Goal: Obtain resource: Download file/media

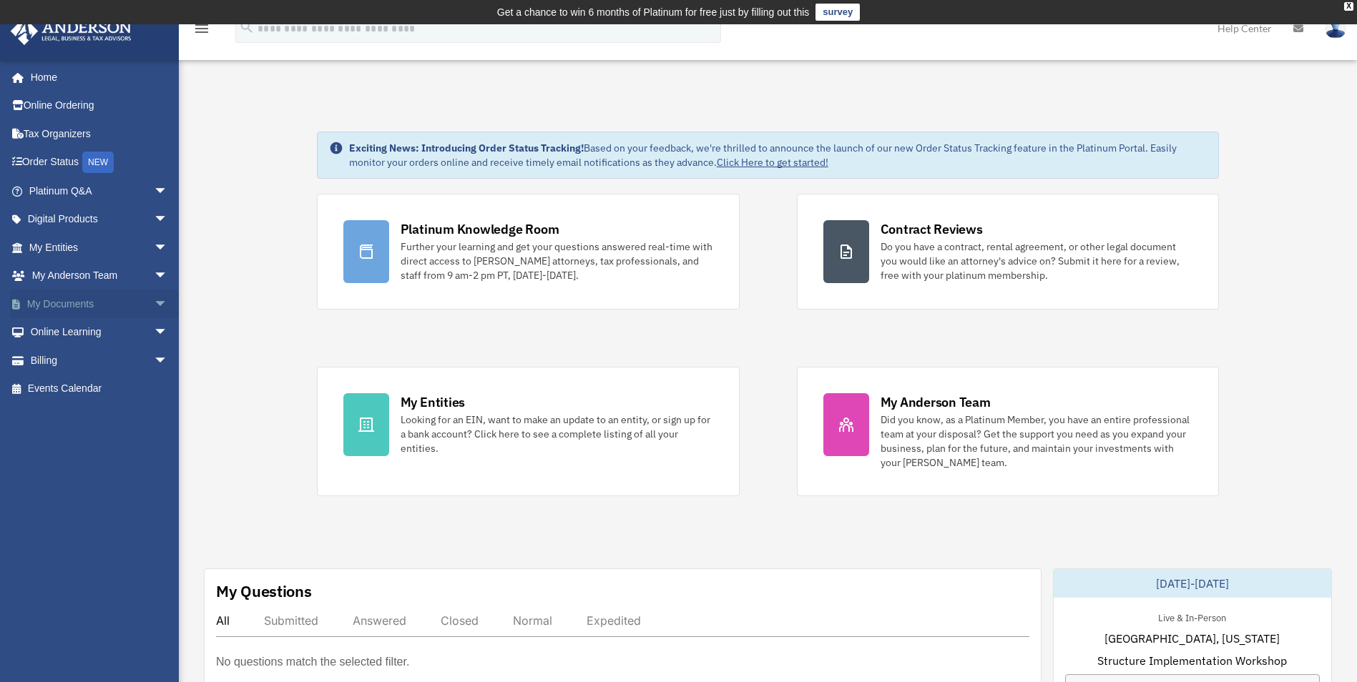
click at [154, 303] on span "arrow_drop_down" at bounding box center [168, 304] width 29 height 29
click at [99, 329] on link "Box" at bounding box center [105, 332] width 170 height 29
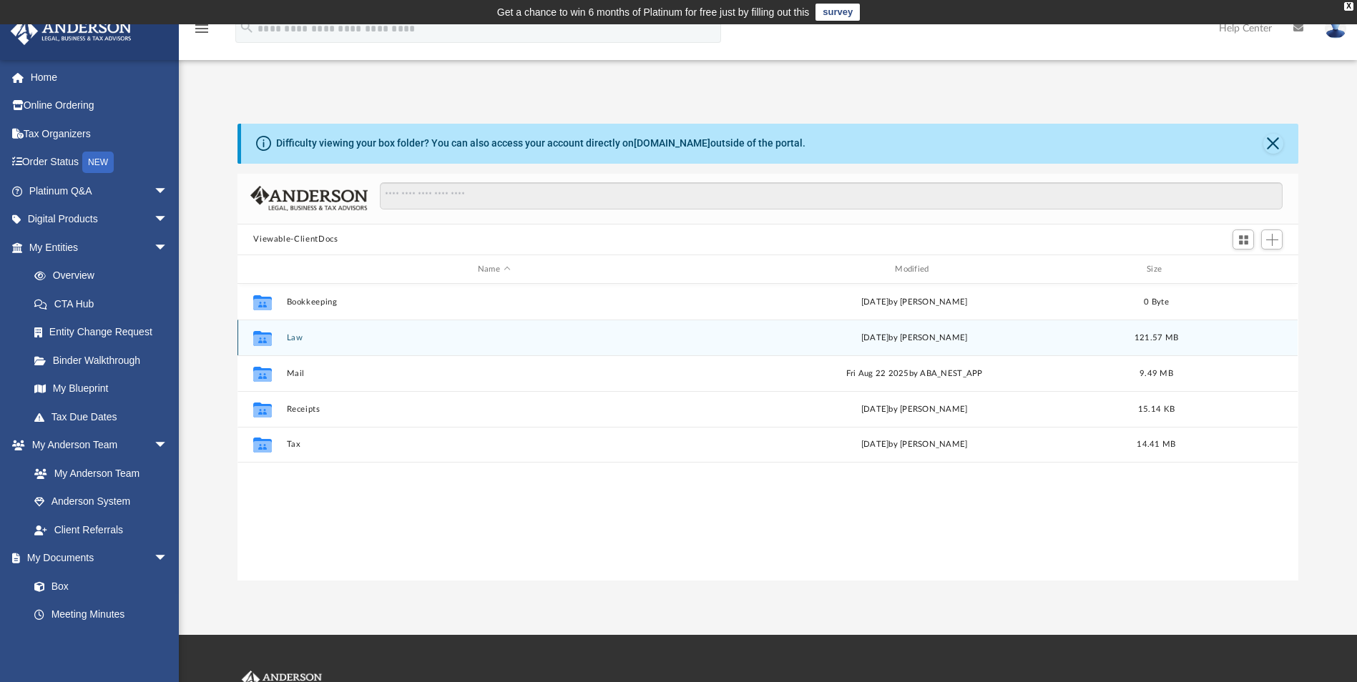
scroll to position [315, 1050]
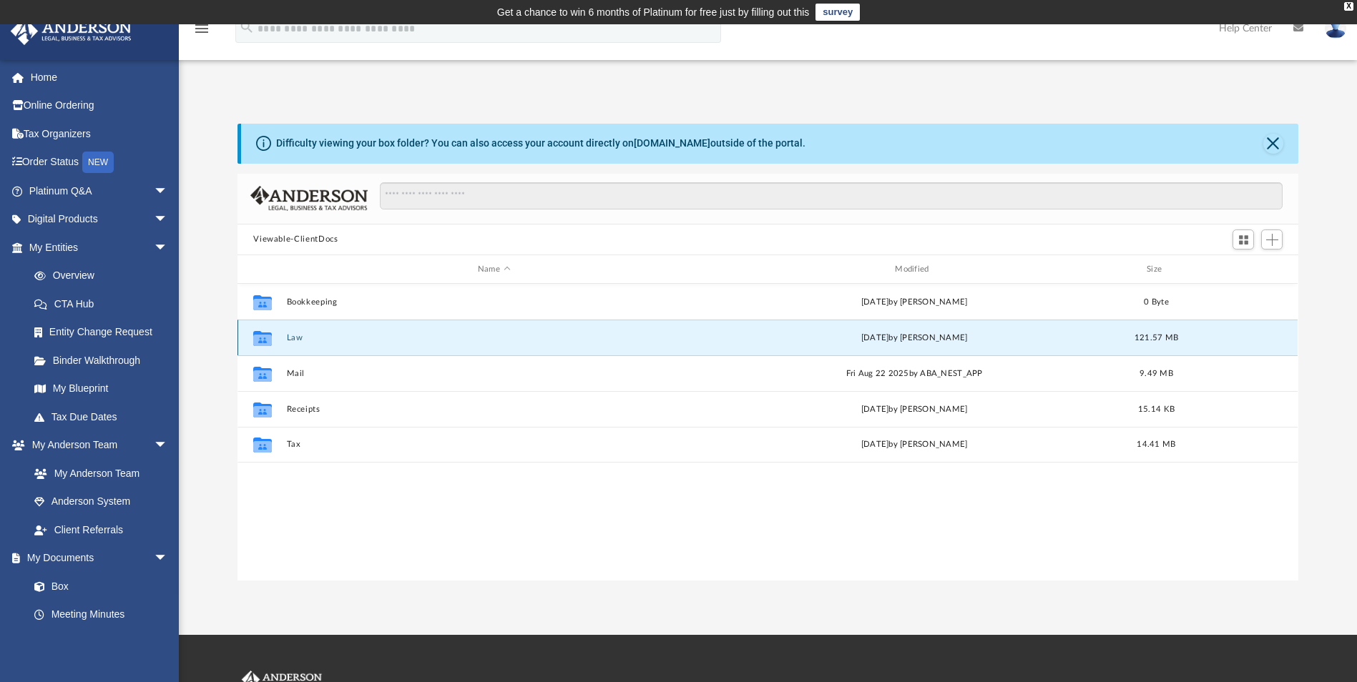
click at [298, 337] on button "Law" at bounding box center [494, 337] width 414 height 9
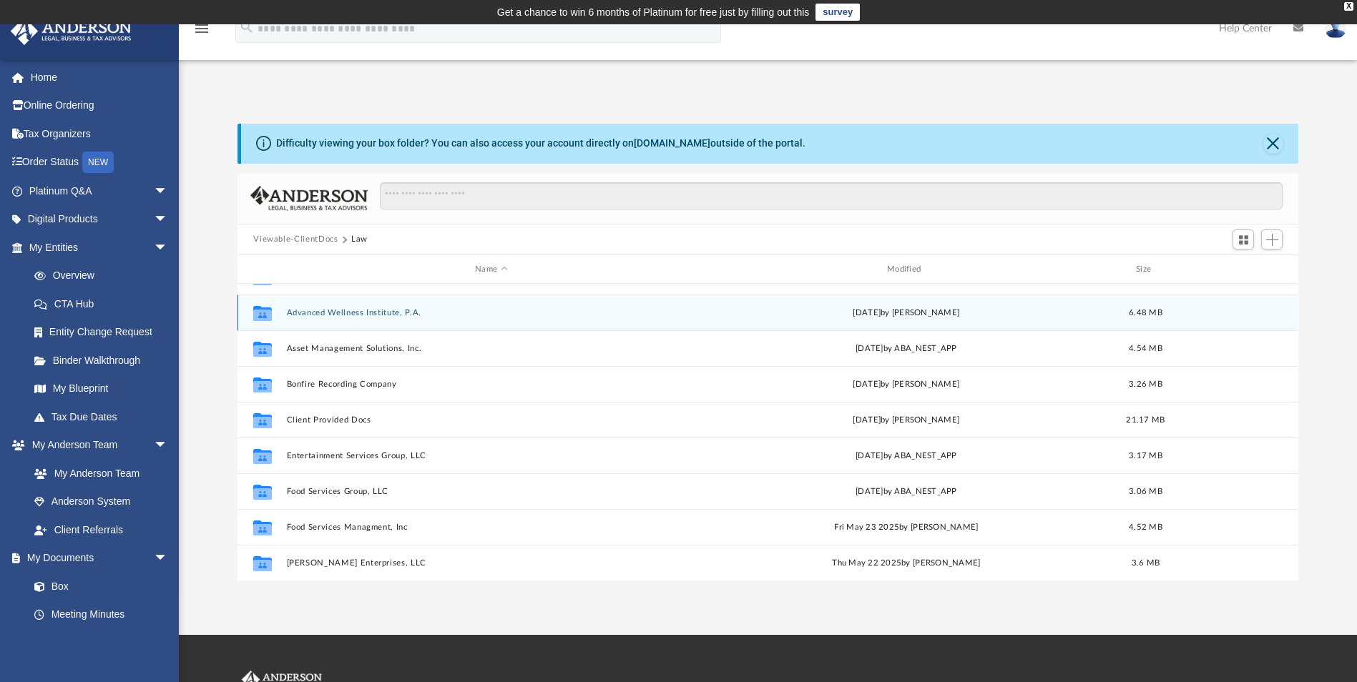
scroll to position [0, 0]
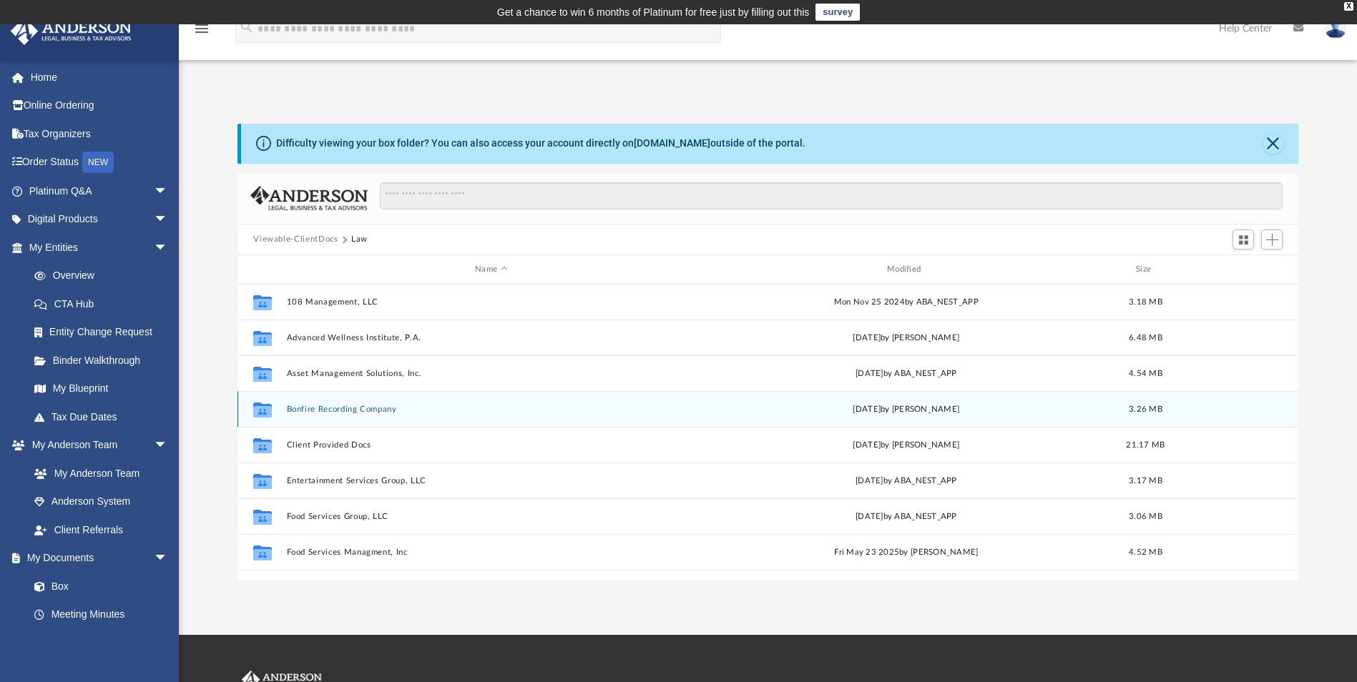
click at [336, 411] on button "Bonfire Recording Company" at bounding box center [491, 409] width 409 height 9
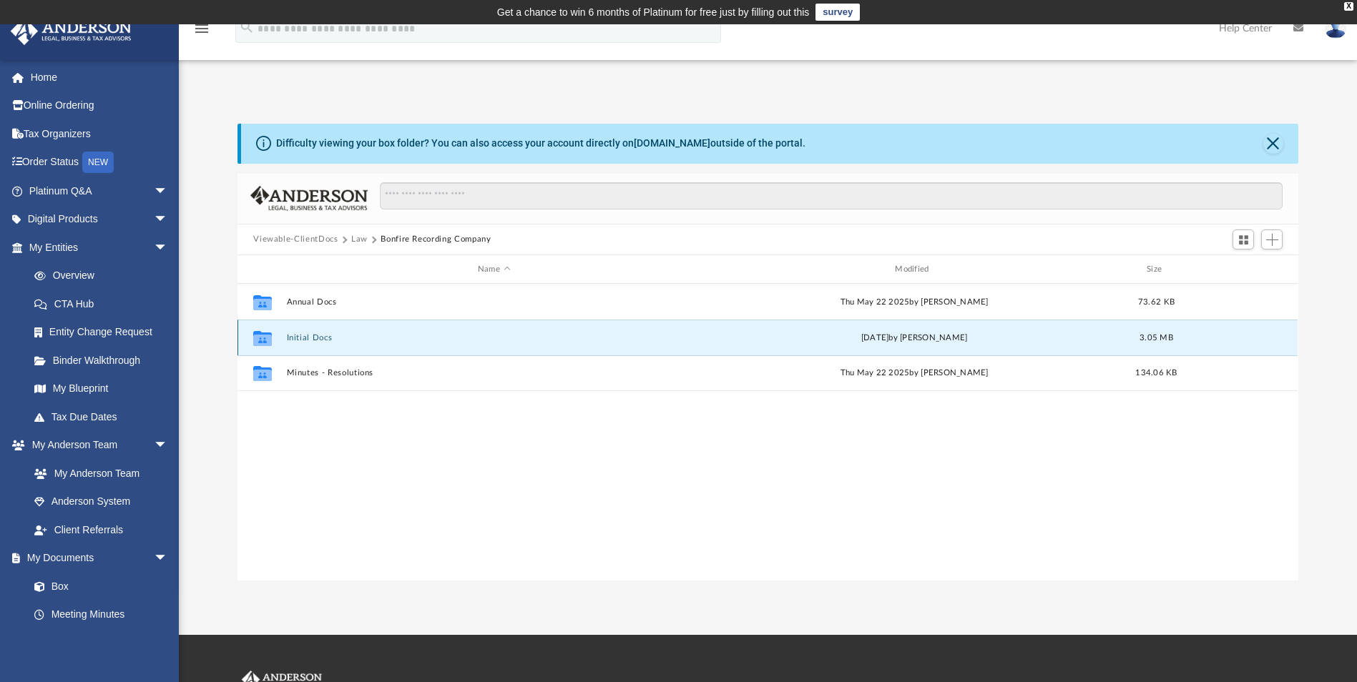
click at [310, 340] on button "Initial Docs" at bounding box center [494, 337] width 414 height 9
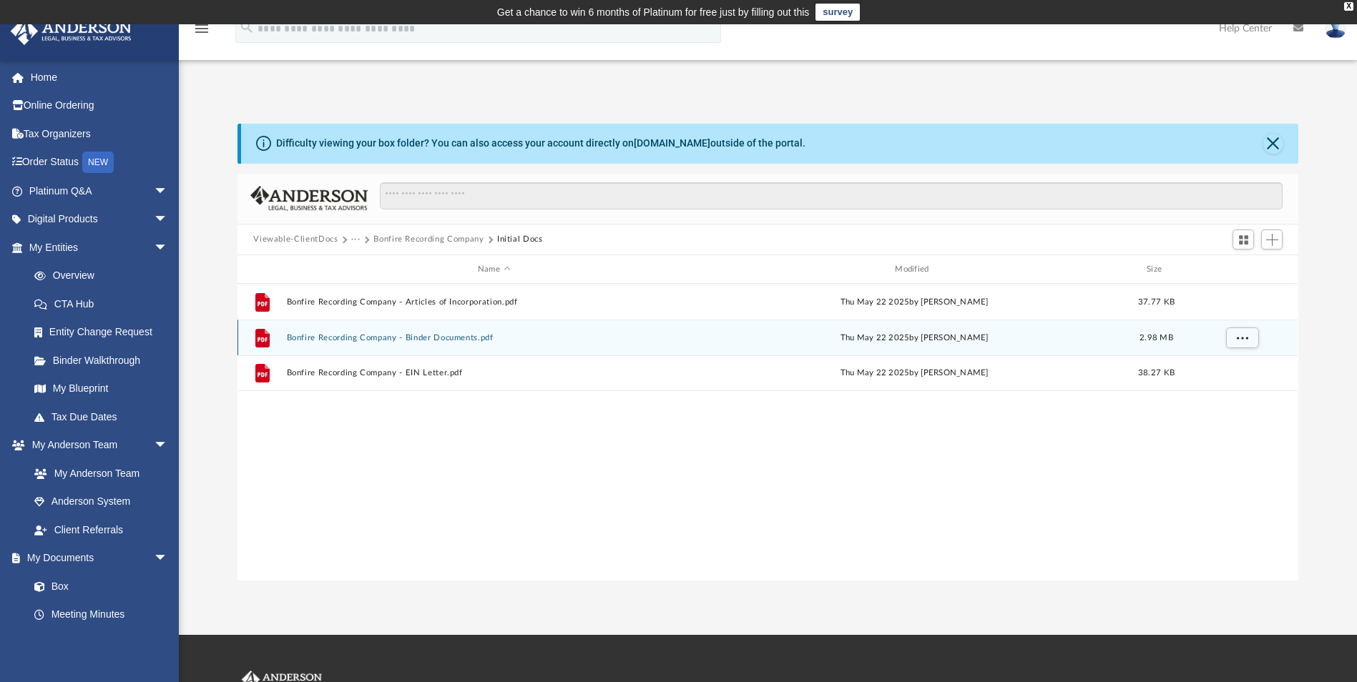
click at [347, 336] on button "Bonfire Recording Company - Binder Documents.pdf" at bounding box center [494, 337] width 414 height 9
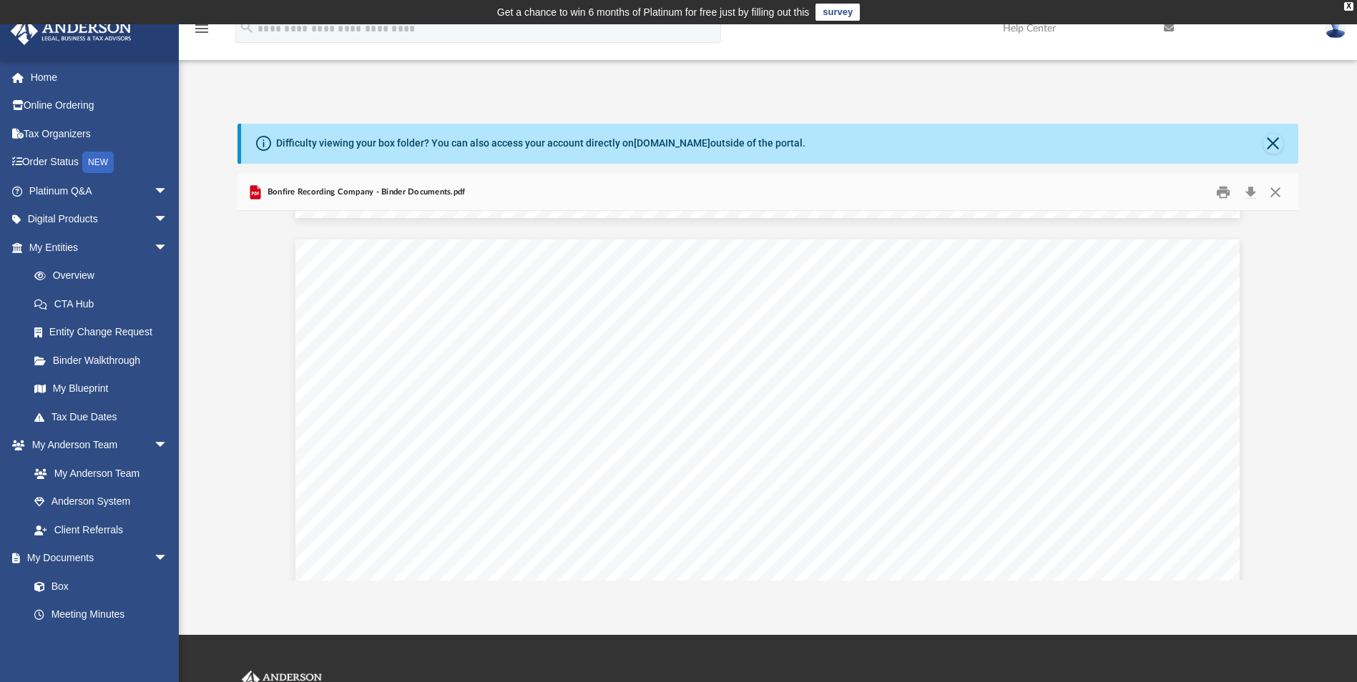
scroll to position [69968, 0]
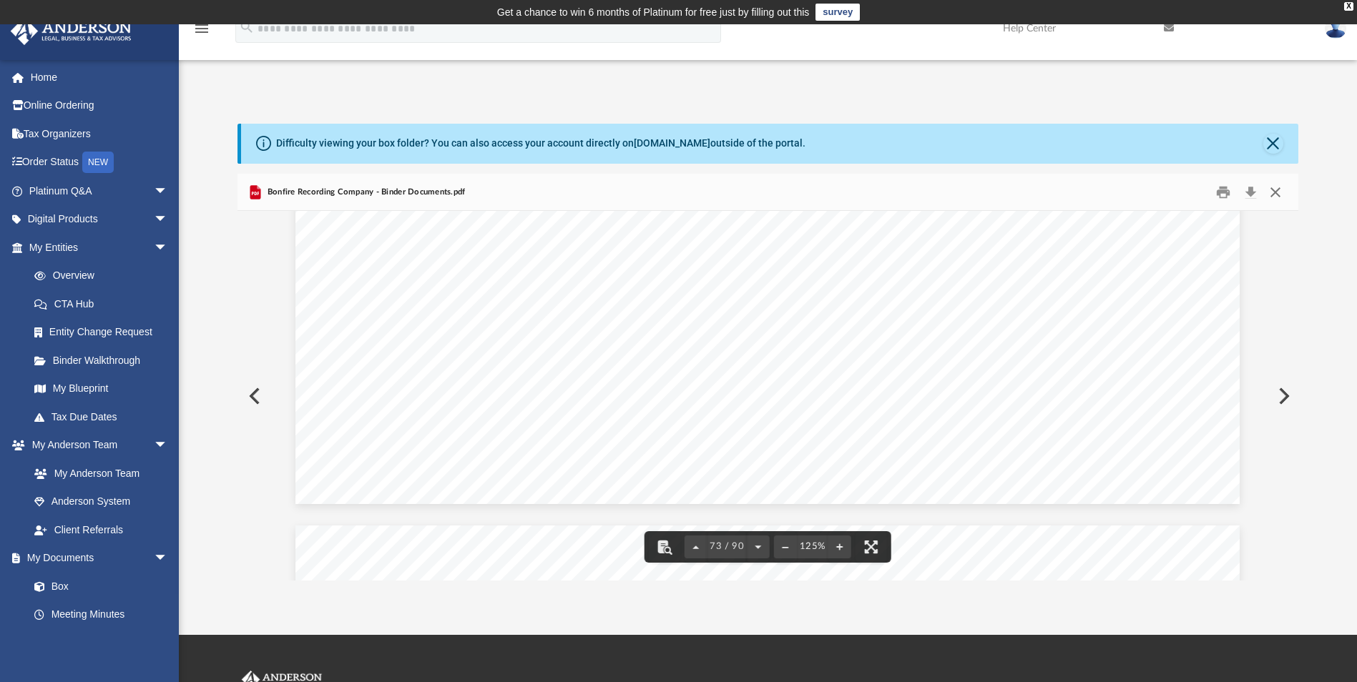
click at [1280, 191] on button "Close" at bounding box center [1275, 192] width 26 height 22
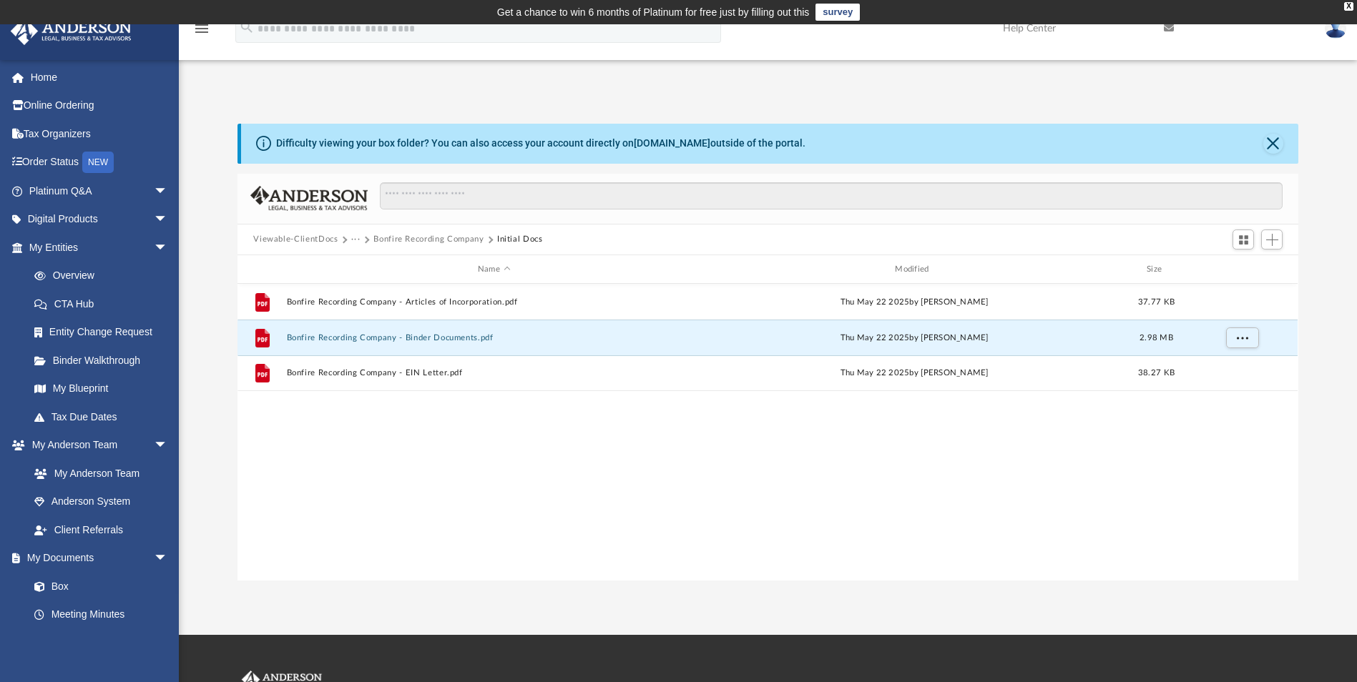
click at [280, 241] on button "Viewable-ClientDocs" at bounding box center [295, 239] width 84 height 13
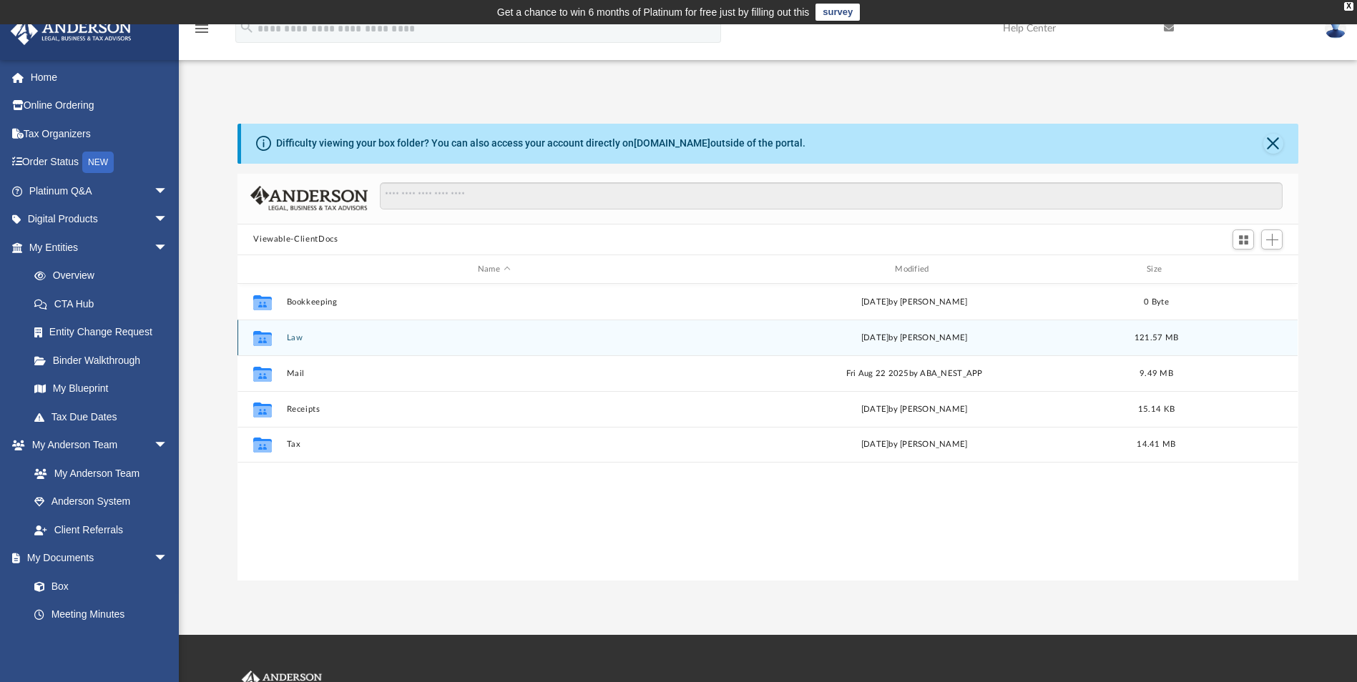
click at [303, 342] on button "Law" at bounding box center [494, 337] width 414 height 9
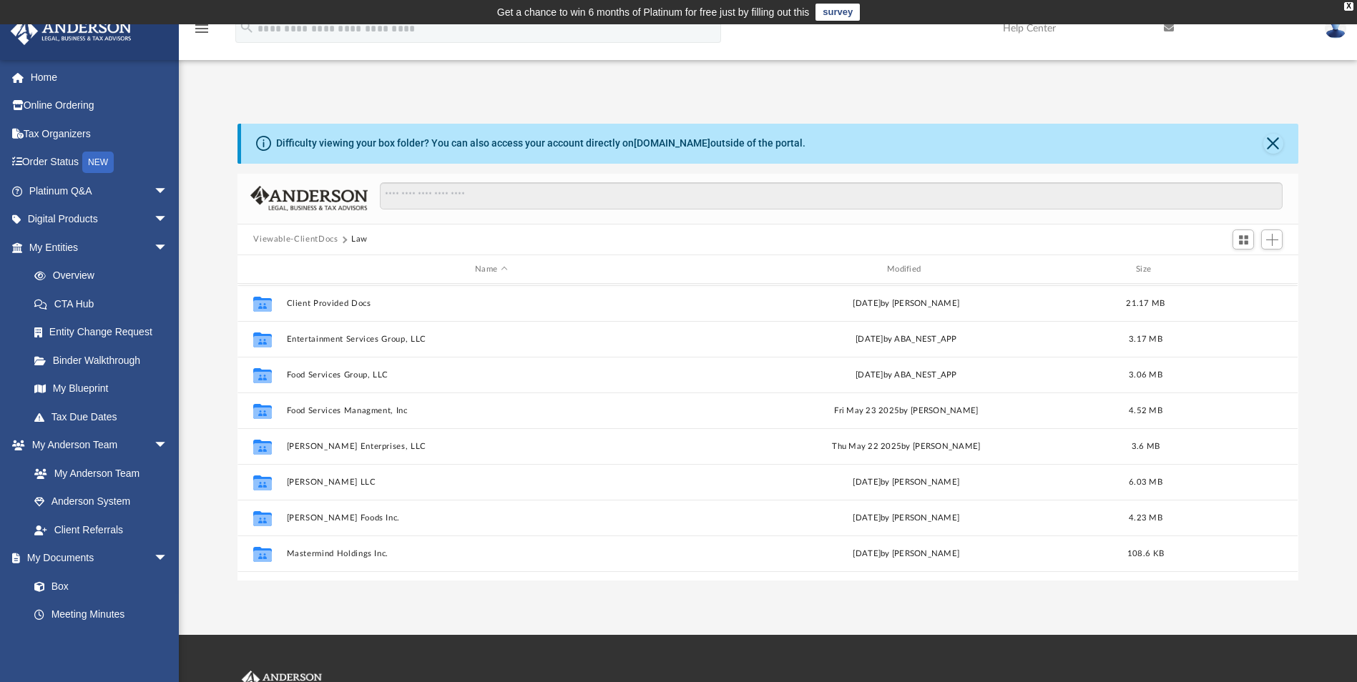
scroll to position [143, 0]
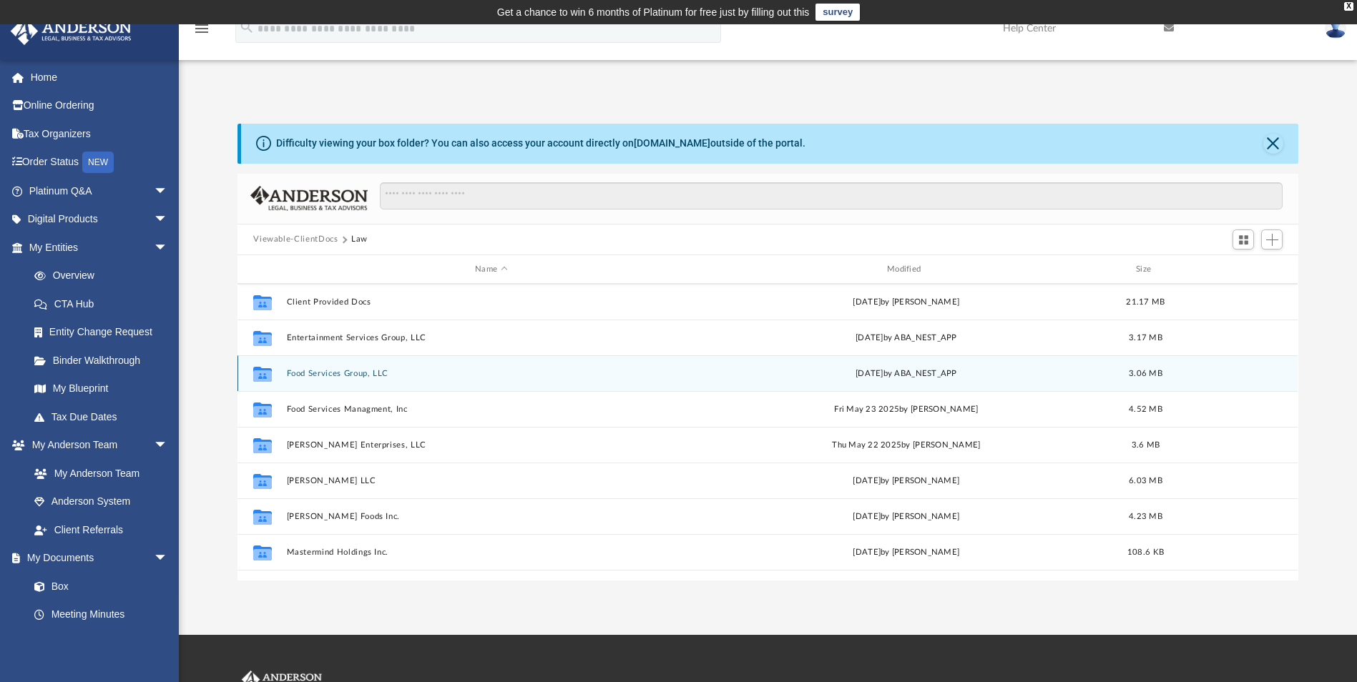
click at [323, 371] on button "Food Services Group, LLC" at bounding box center [491, 373] width 409 height 9
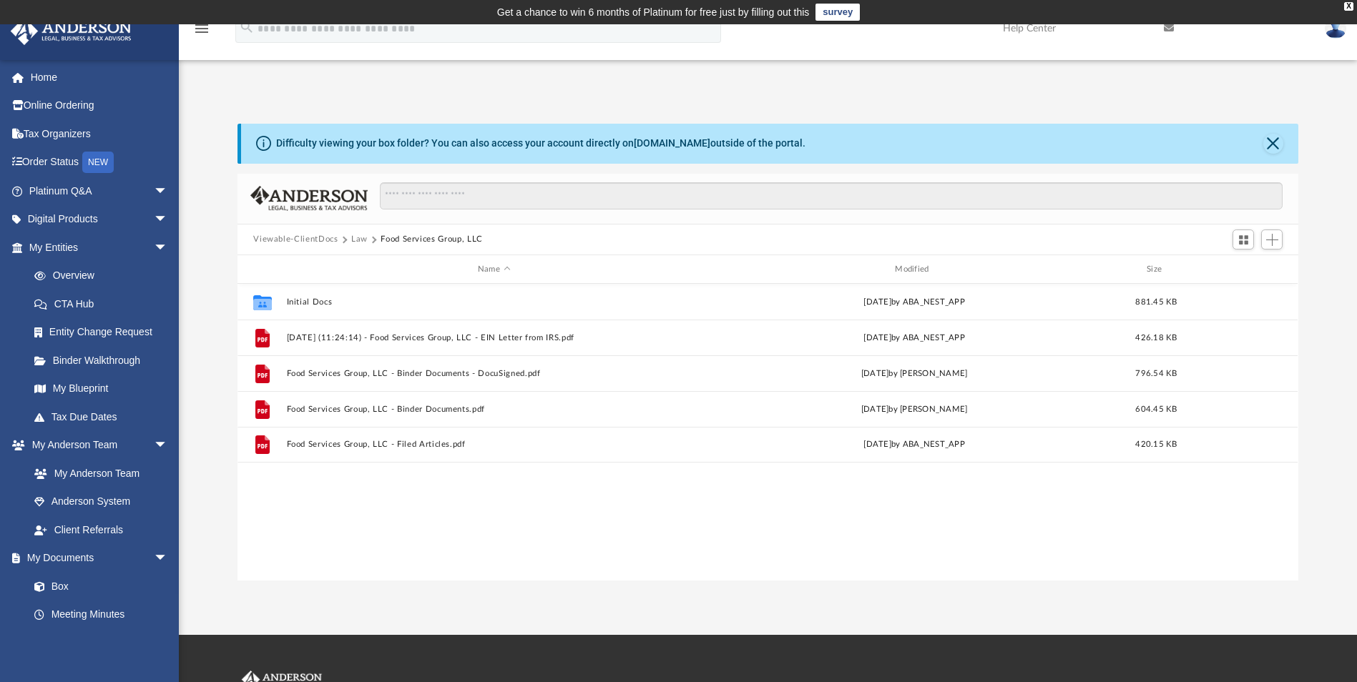
scroll to position [0, 0]
click at [361, 240] on button "Law" at bounding box center [359, 239] width 16 height 13
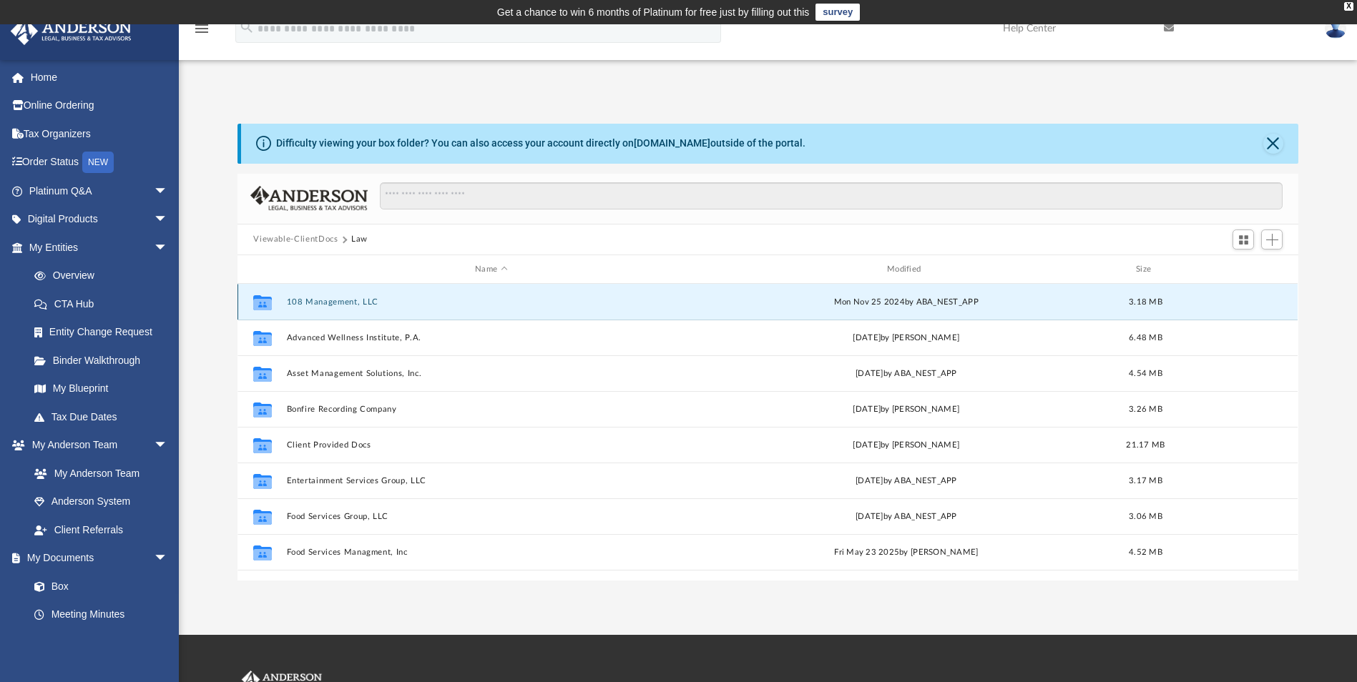
click at [326, 298] on button "108 Management, LLC" at bounding box center [491, 302] width 409 height 9
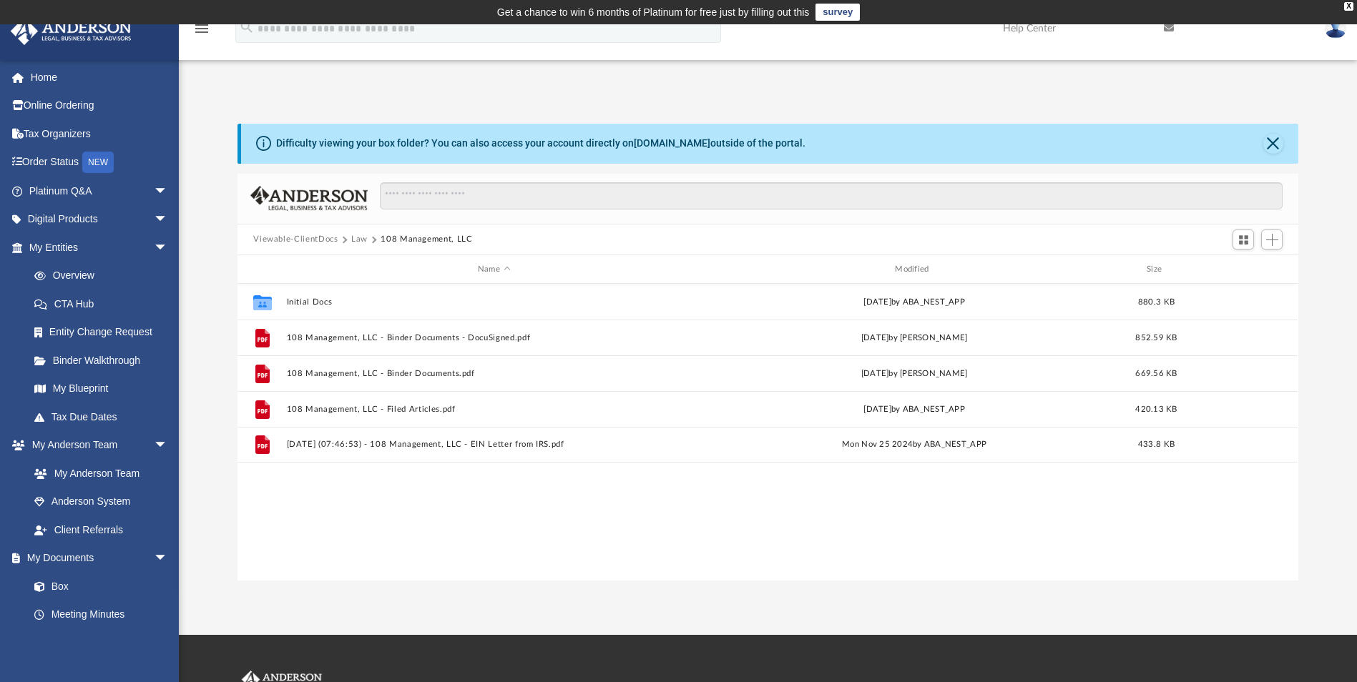
click at [358, 233] on button "Law" at bounding box center [359, 239] width 16 height 13
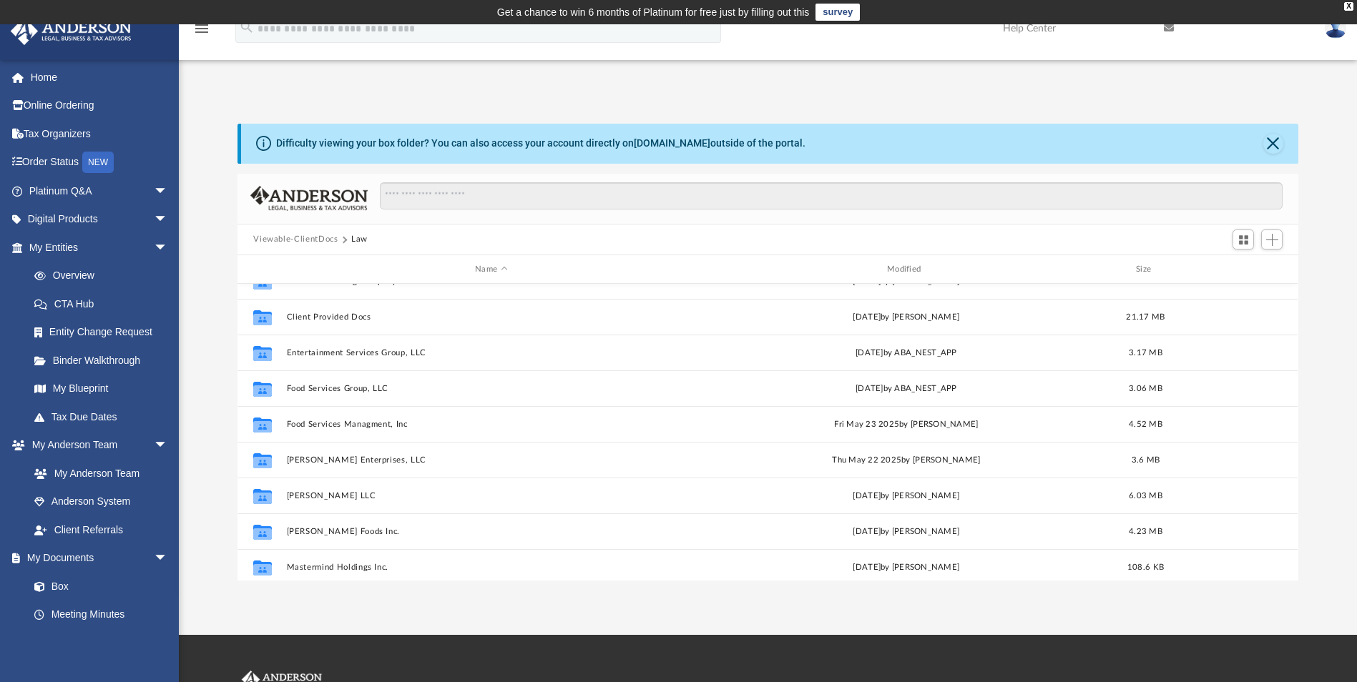
scroll to position [143, 0]
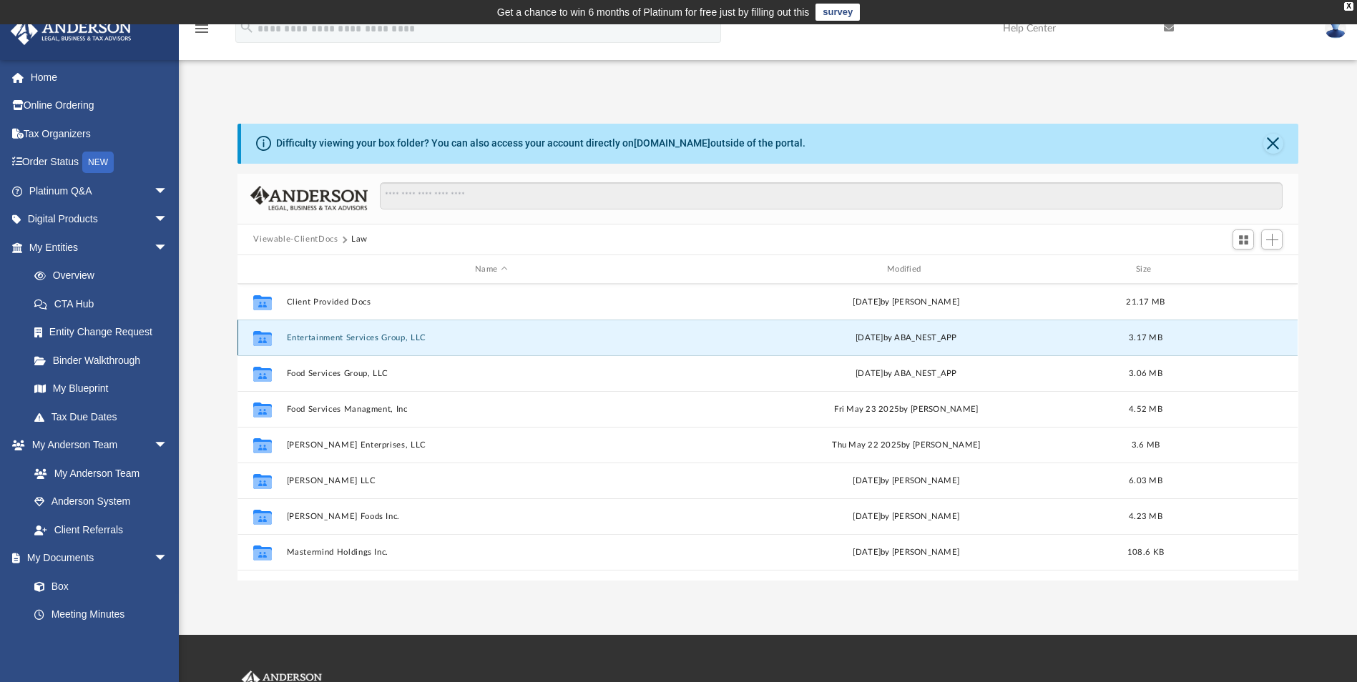
click at [330, 337] on button "Entertainment Services Group, LLC" at bounding box center [491, 337] width 409 height 9
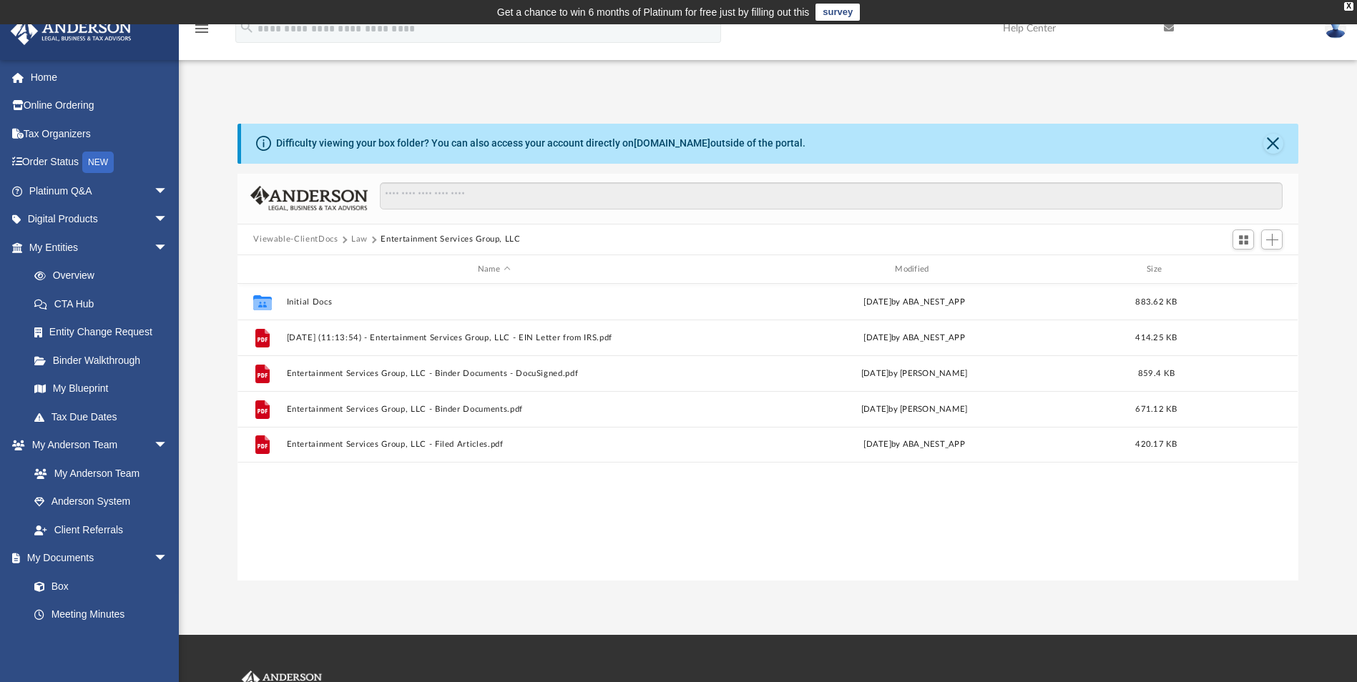
click at [356, 237] on button "Law" at bounding box center [359, 239] width 16 height 13
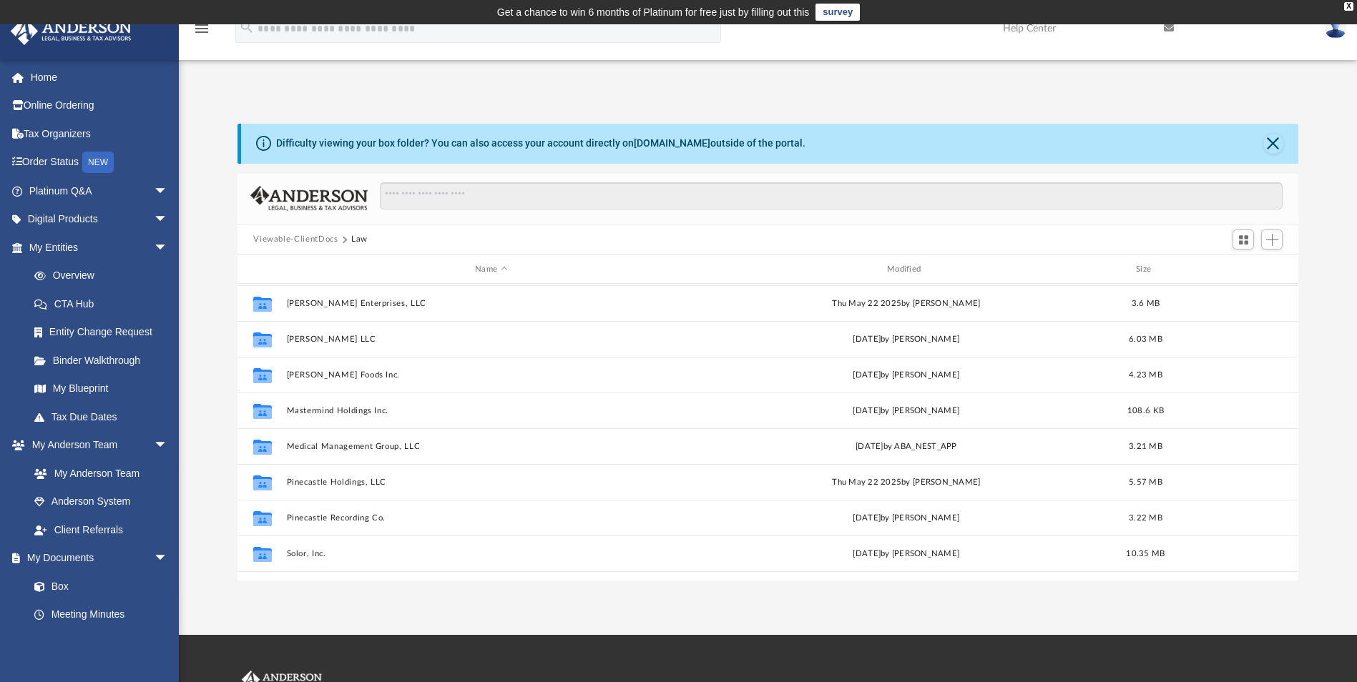
scroll to position [286, 0]
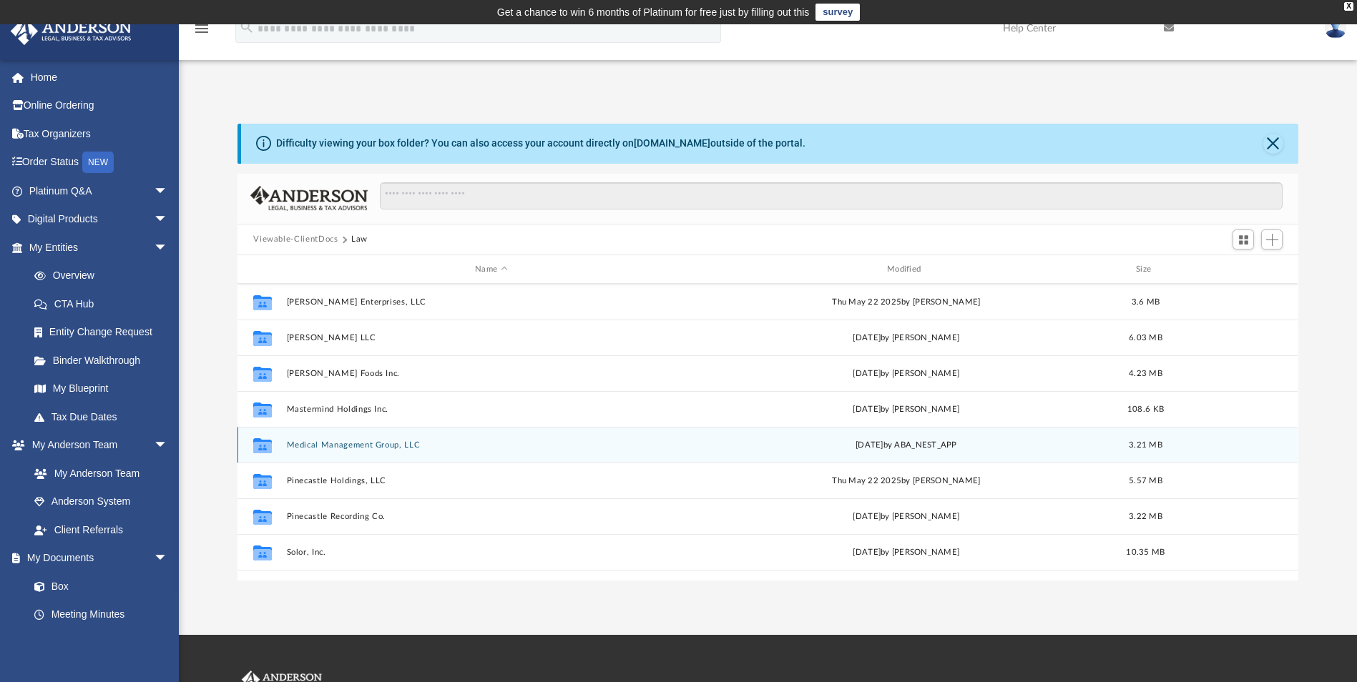
click at [338, 445] on button "Medical Management Group, LLC" at bounding box center [491, 445] width 409 height 9
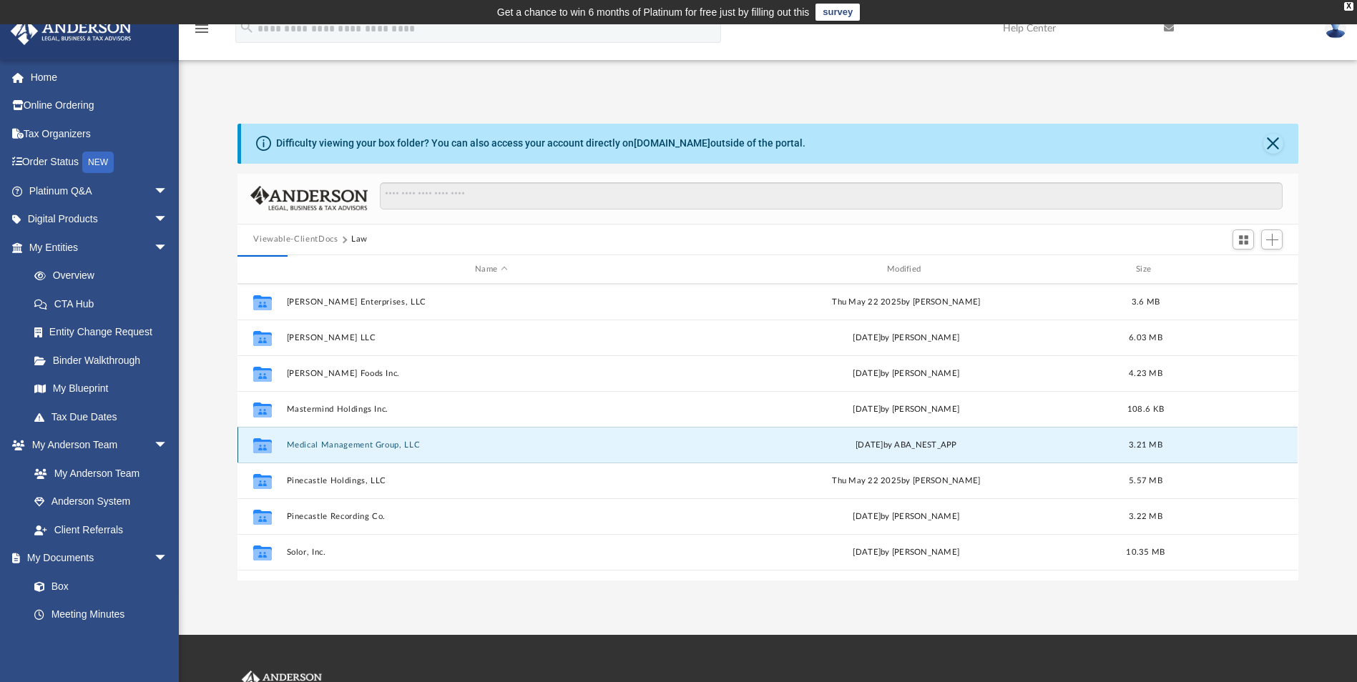
scroll to position [0, 0]
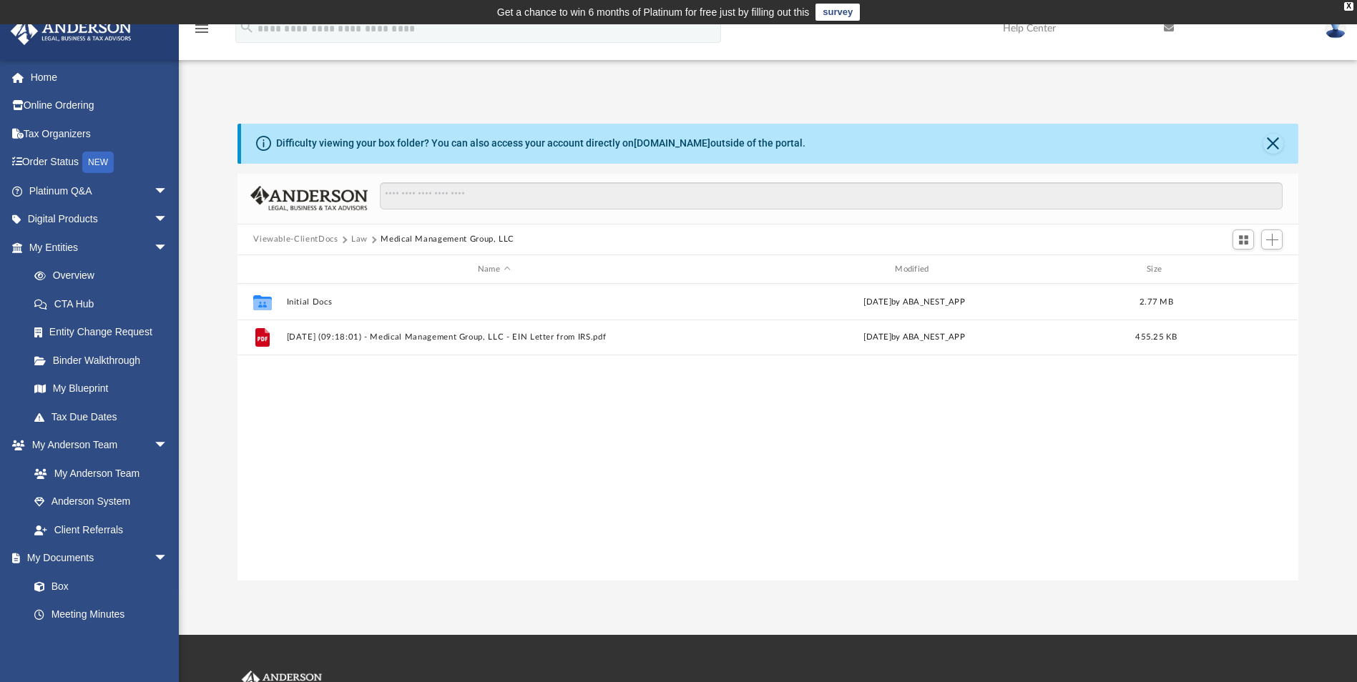
click at [360, 235] on button "Law" at bounding box center [359, 239] width 16 height 13
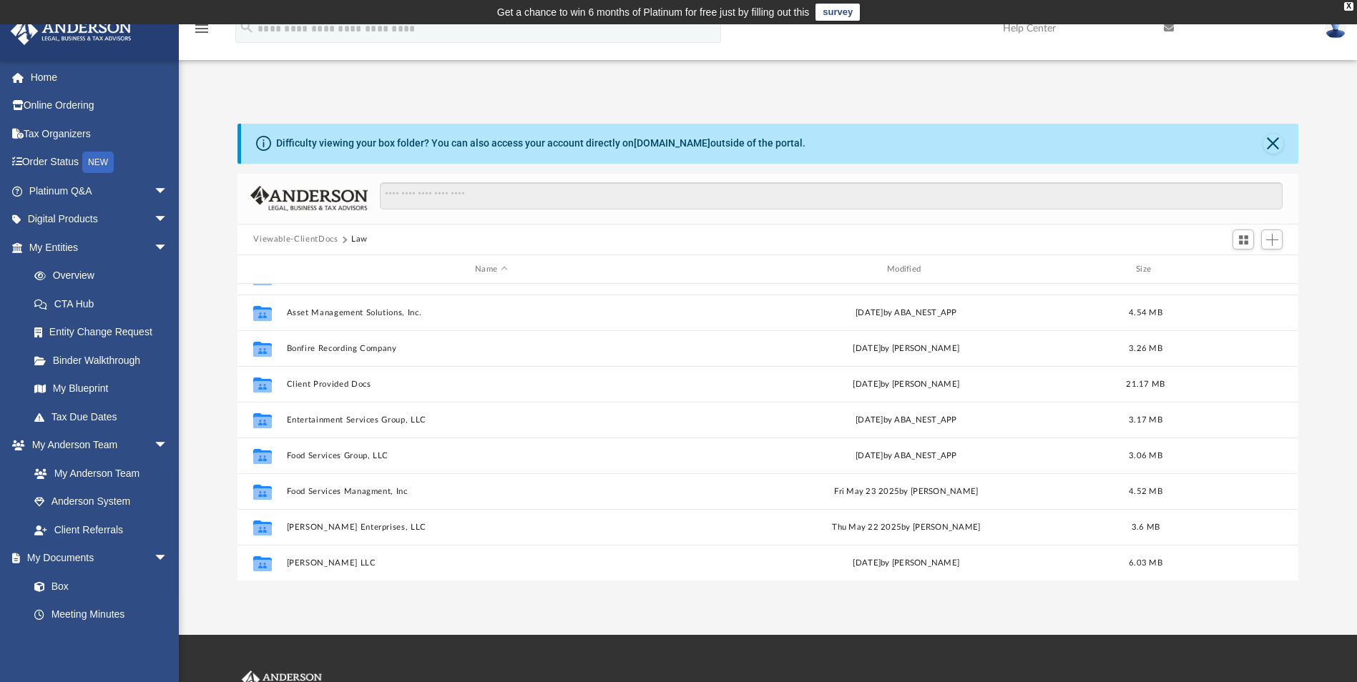
scroll to position [143, 0]
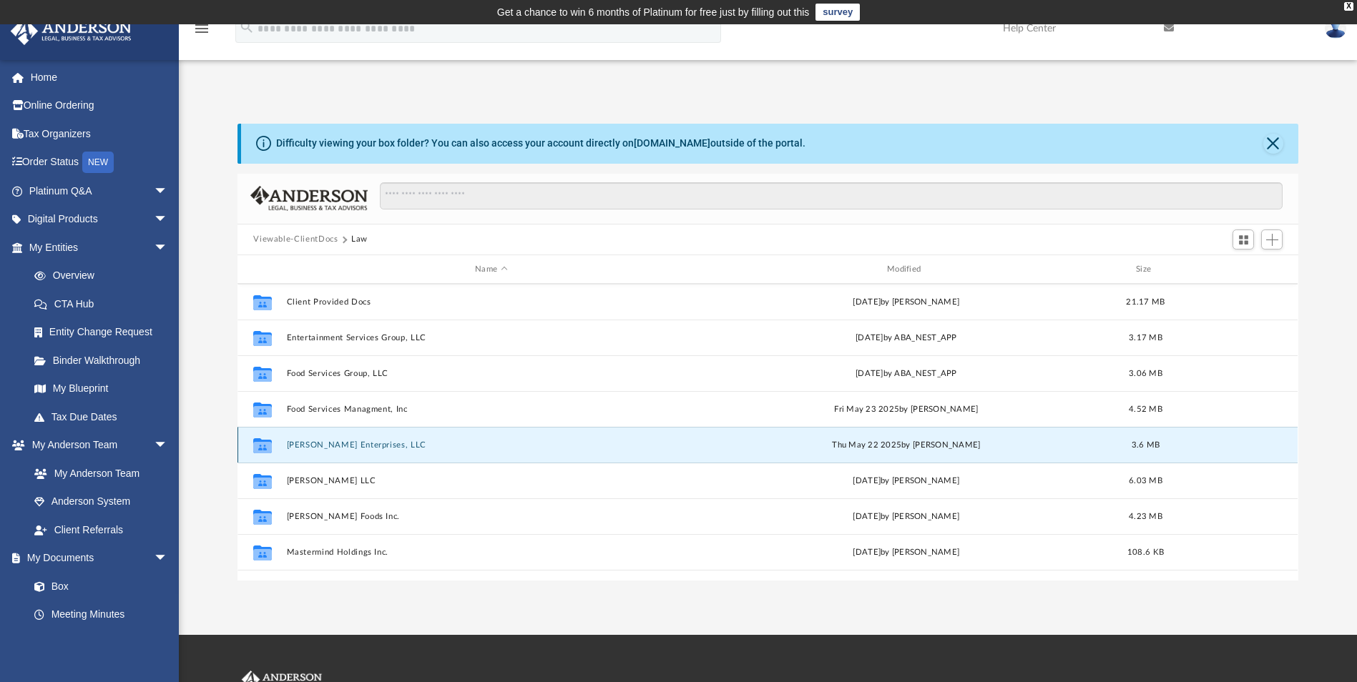
click at [328, 446] on button "[PERSON_NAME] Enterprises, LLC" at bounding box center [491, 445] width 409 height 9
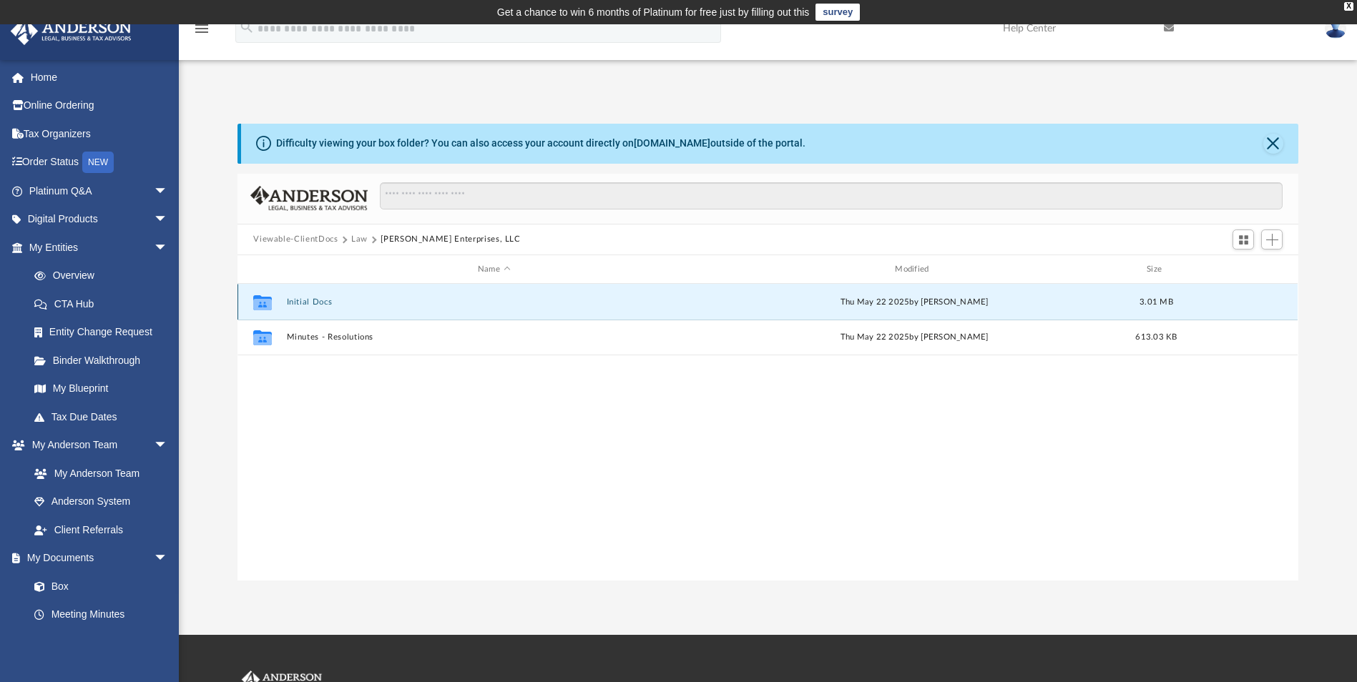
click at [293, 298] on button "Initial Docs" at bounding box center [494, 302] width 414 height 9
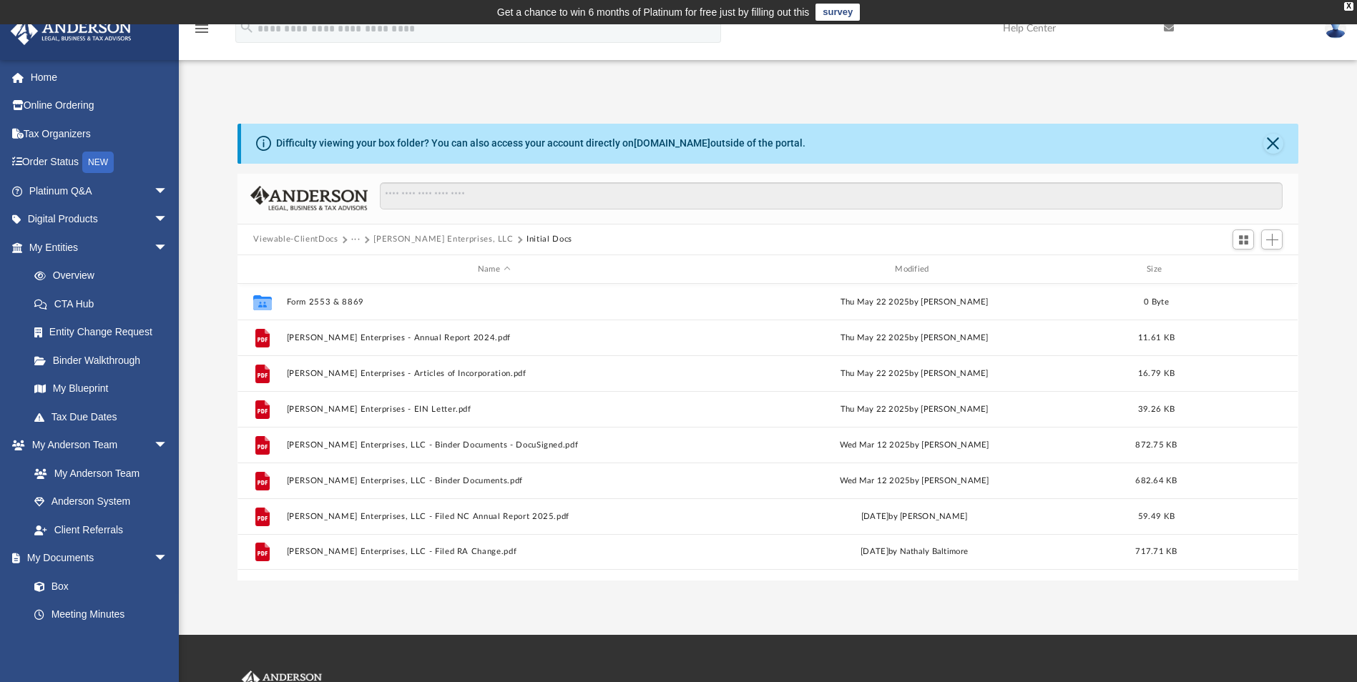
click at [355, 237] on button "···" at bounding box center [355, 239] width 9 height 13
click at [367, 269] on li "Law" at bounding box center [367, 264] width 16 height 15
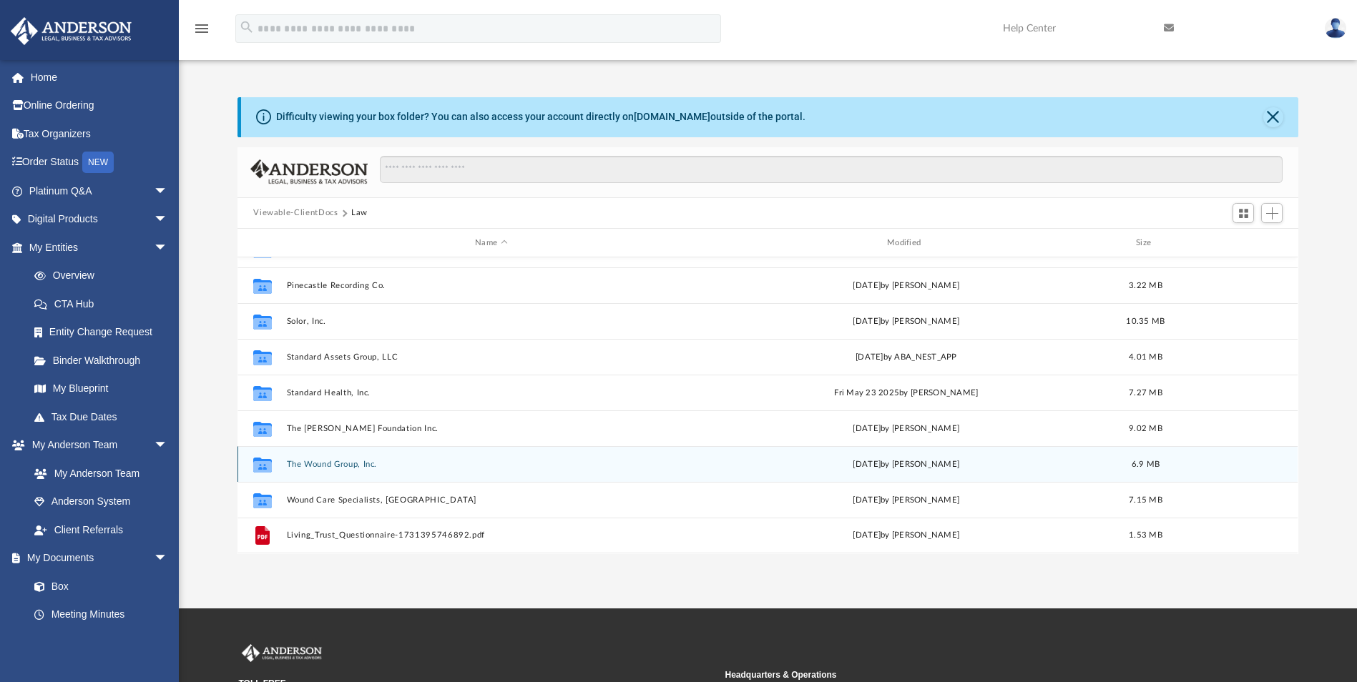
scroll to position [72, 0]
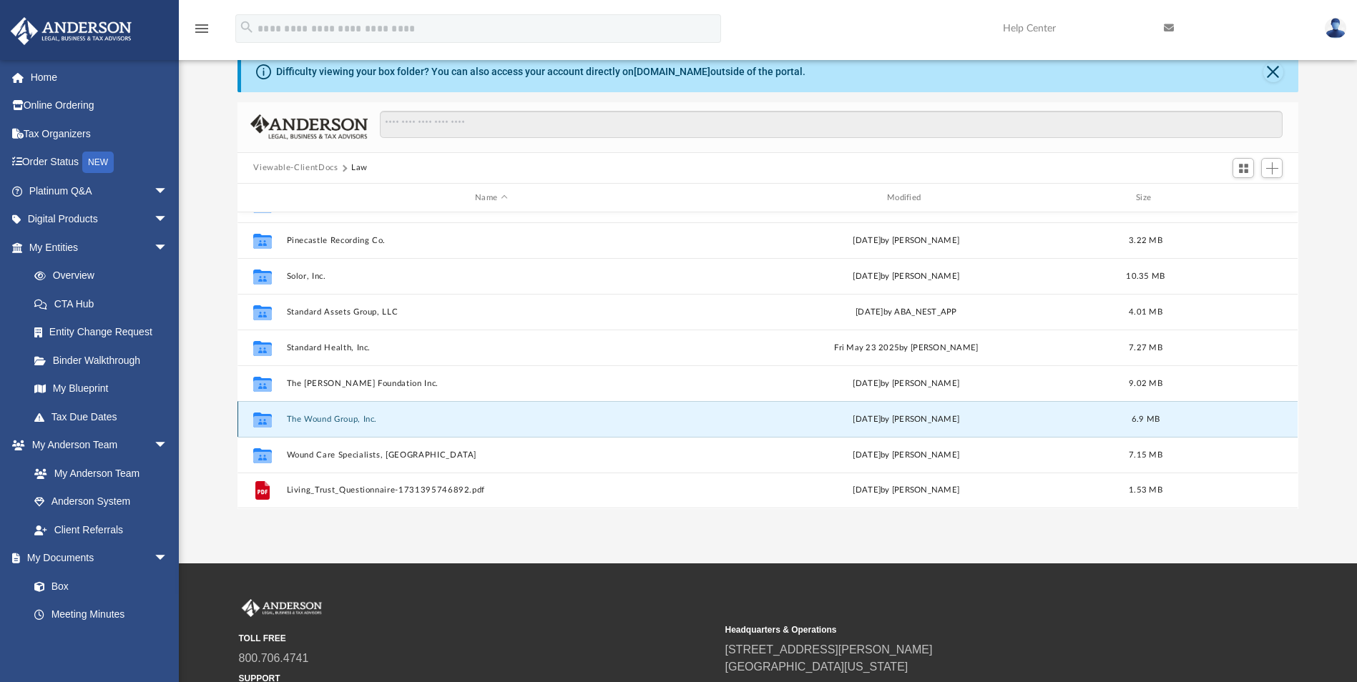
click at [327, 416] on button "The Wound Group, Inc." at bounding box center [491, 419] width 409 height 9
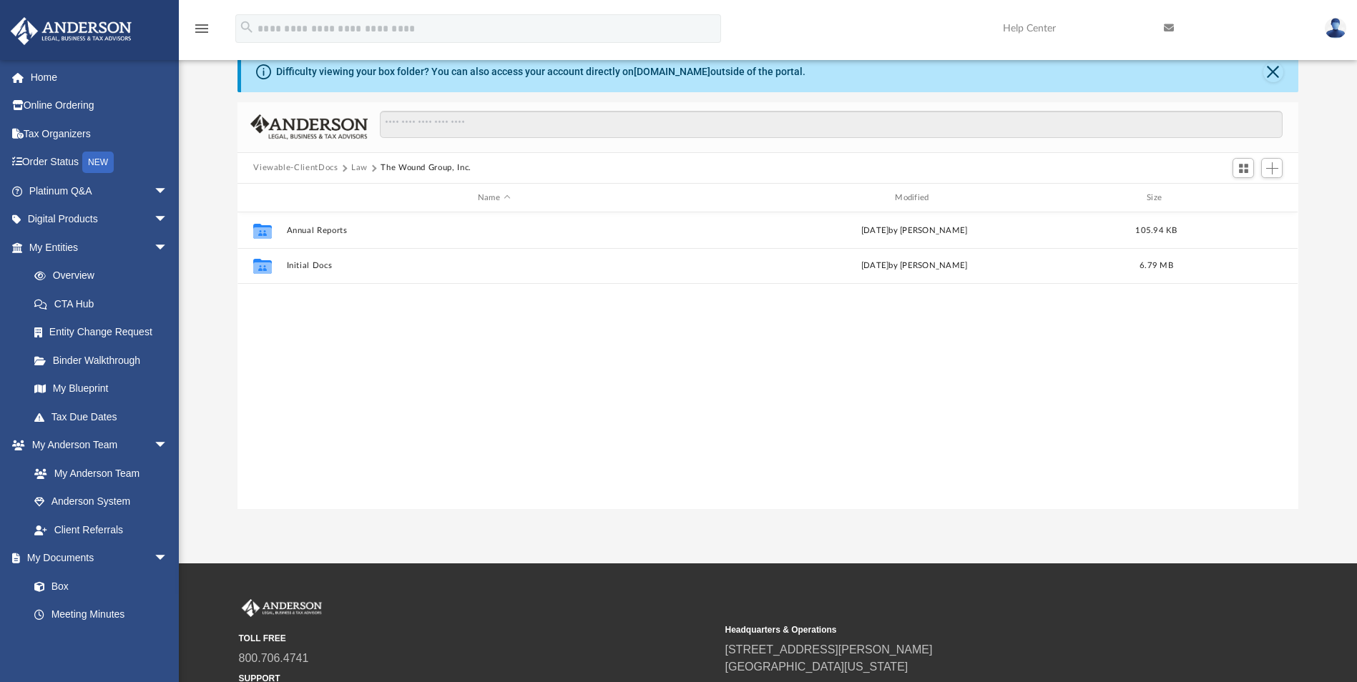
scroll to position [0, 0]
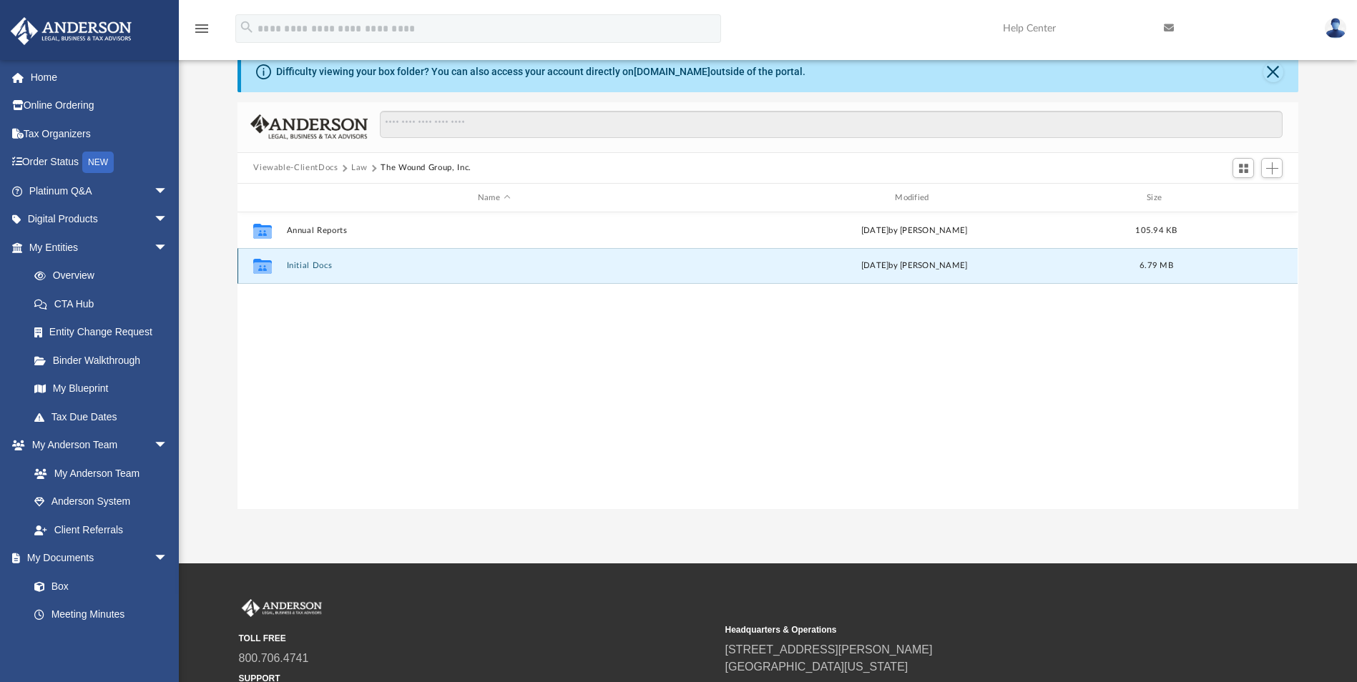
click at [293, 262] on button "Initial Docs" at bounding box center [494, 266] width 414 height 9
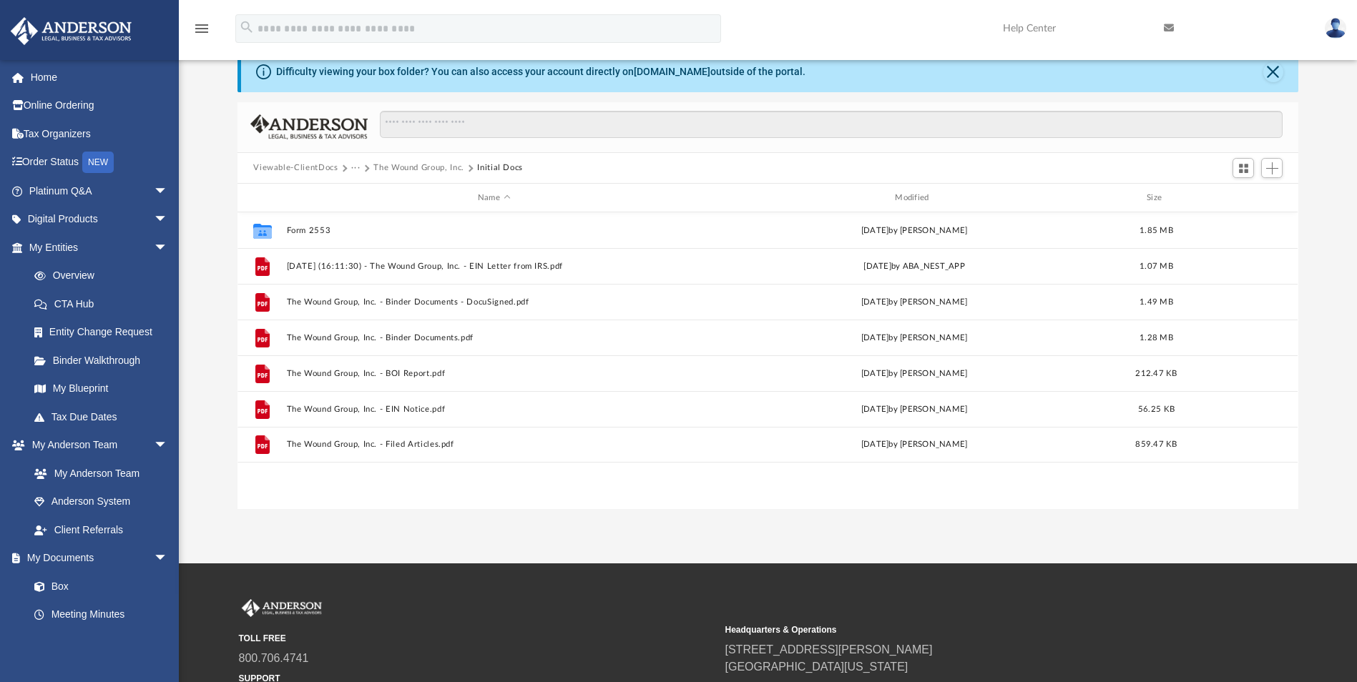
click at [356, 163] on button "···" at bounding box center [355, 168] width 9 height 13
click at [362, 192] on li "Law" at bounding box center [367, 193] width 16 height 15
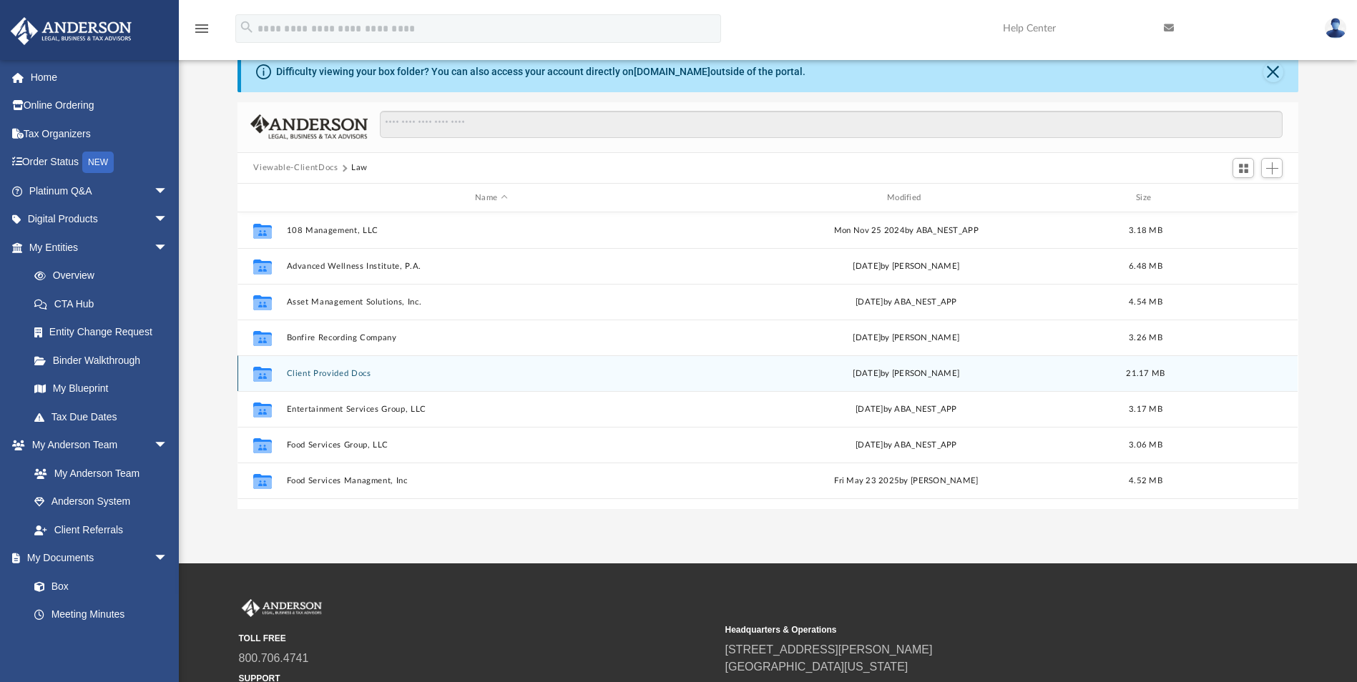
click at [314, 381] on div "Collaborated Folder Client Provided Docs Thu Jun 5 2025 by Cynthia Peters 21.17…" at bounding box center [767, 373] width 1060 height 36
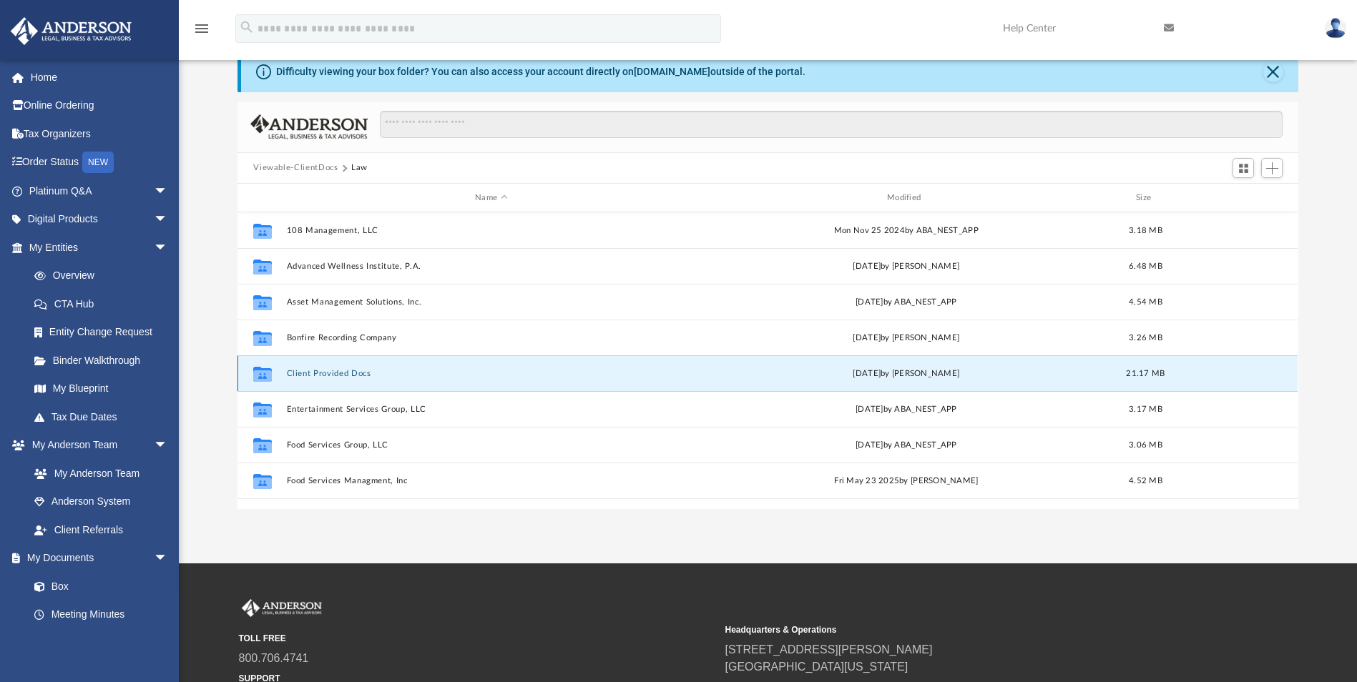
click at [318, 376] on button "Client Provided Docs" at bounding box center [491, 373] width 409 height 9
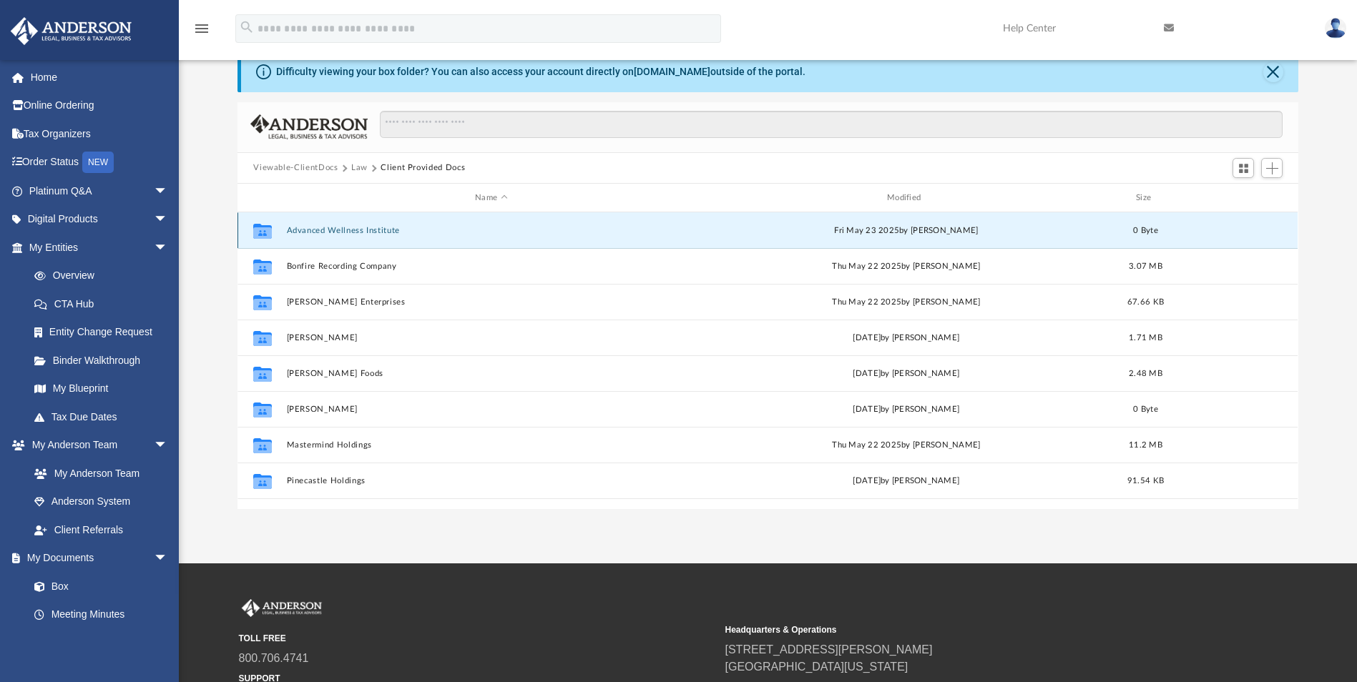
click at [336, 228] on button "Advanced Wellness Institute" at bounding box center [491, 230] width 409 height 9
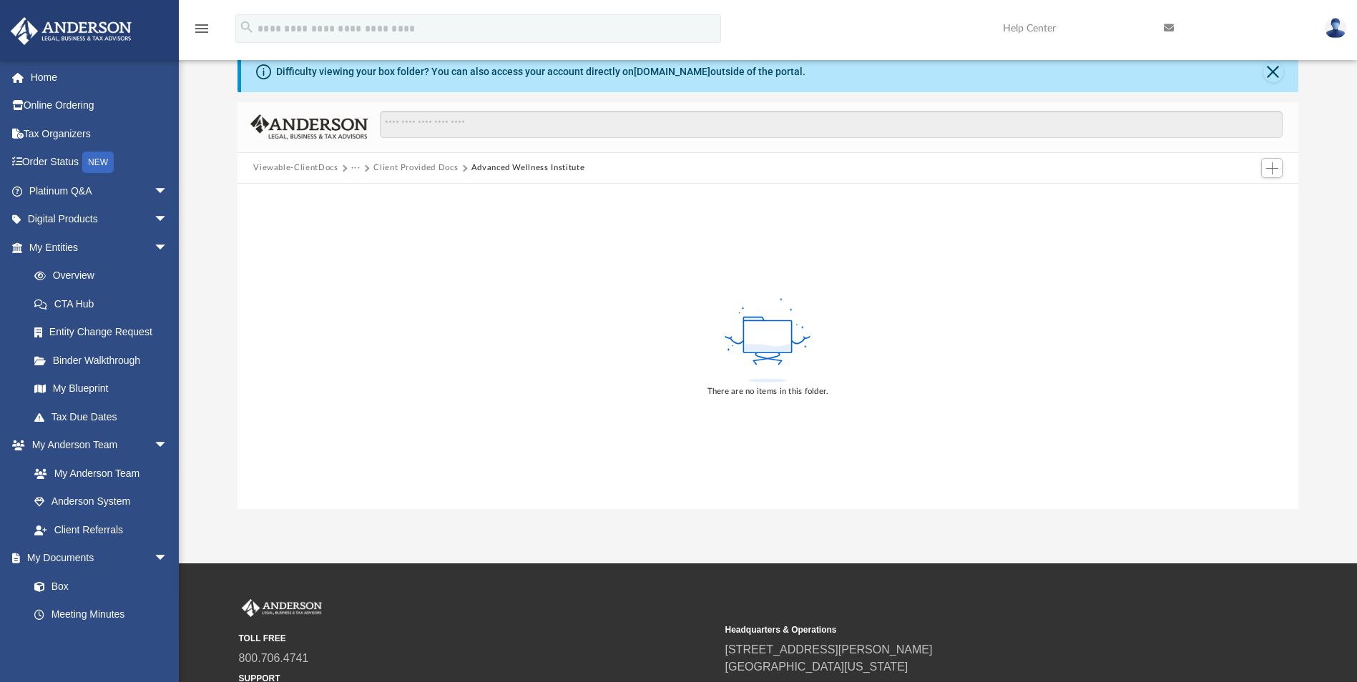
click at [392, 168] on button "Client Provided Docs" at bounding box center [415, 168] width 84 height 13
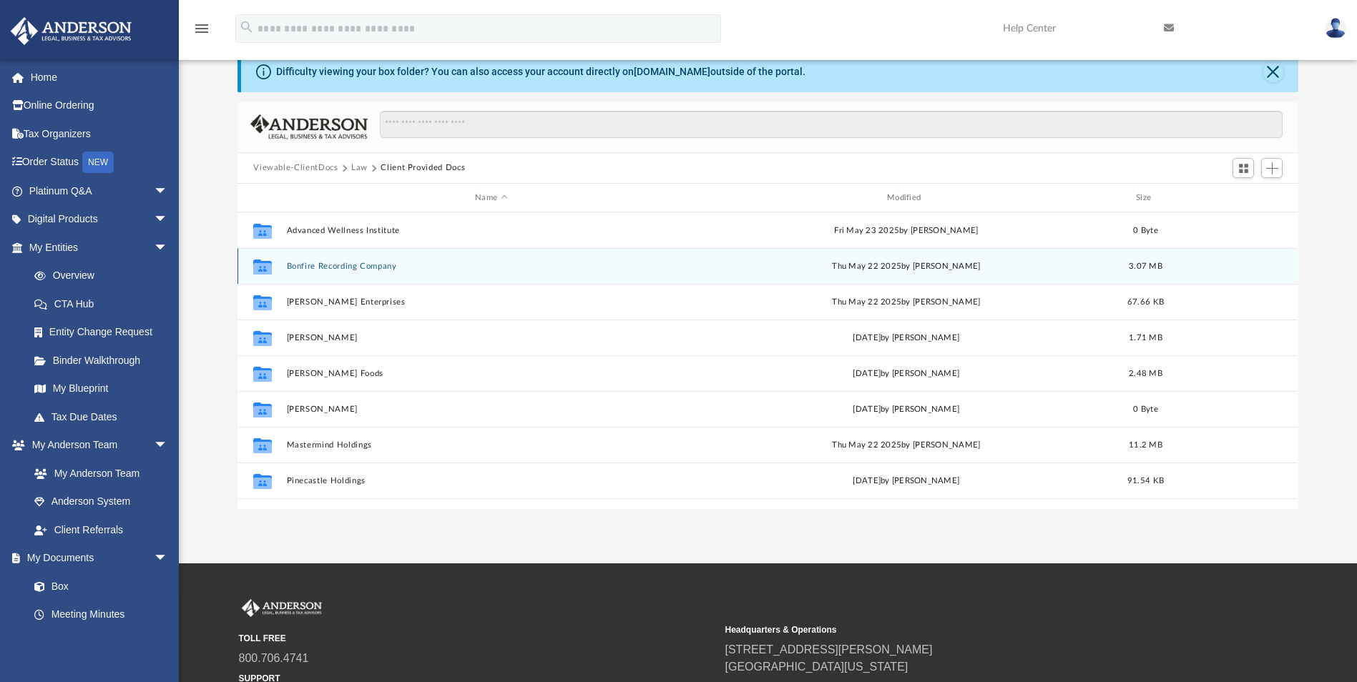
scroll to position [315, 1050]
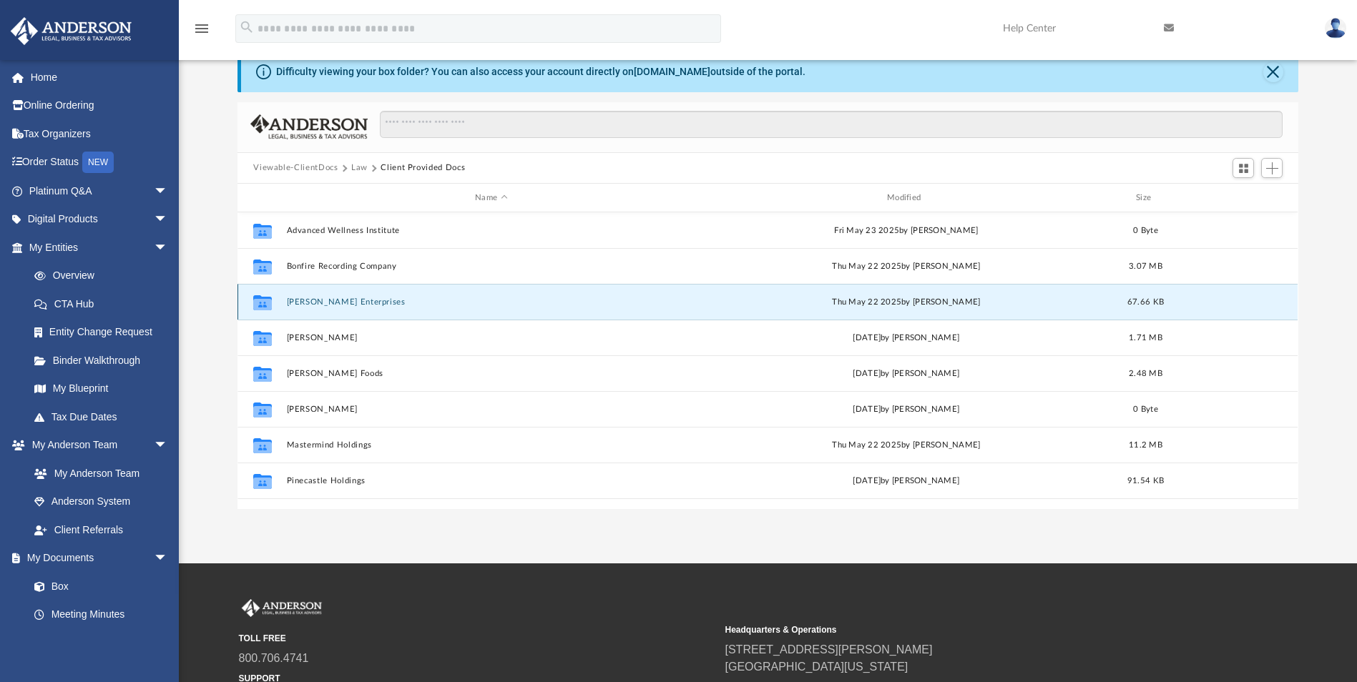
click at [311, 305] on button "Gallant Enterprises" at bounding box center [491, 302] width 409 height 9
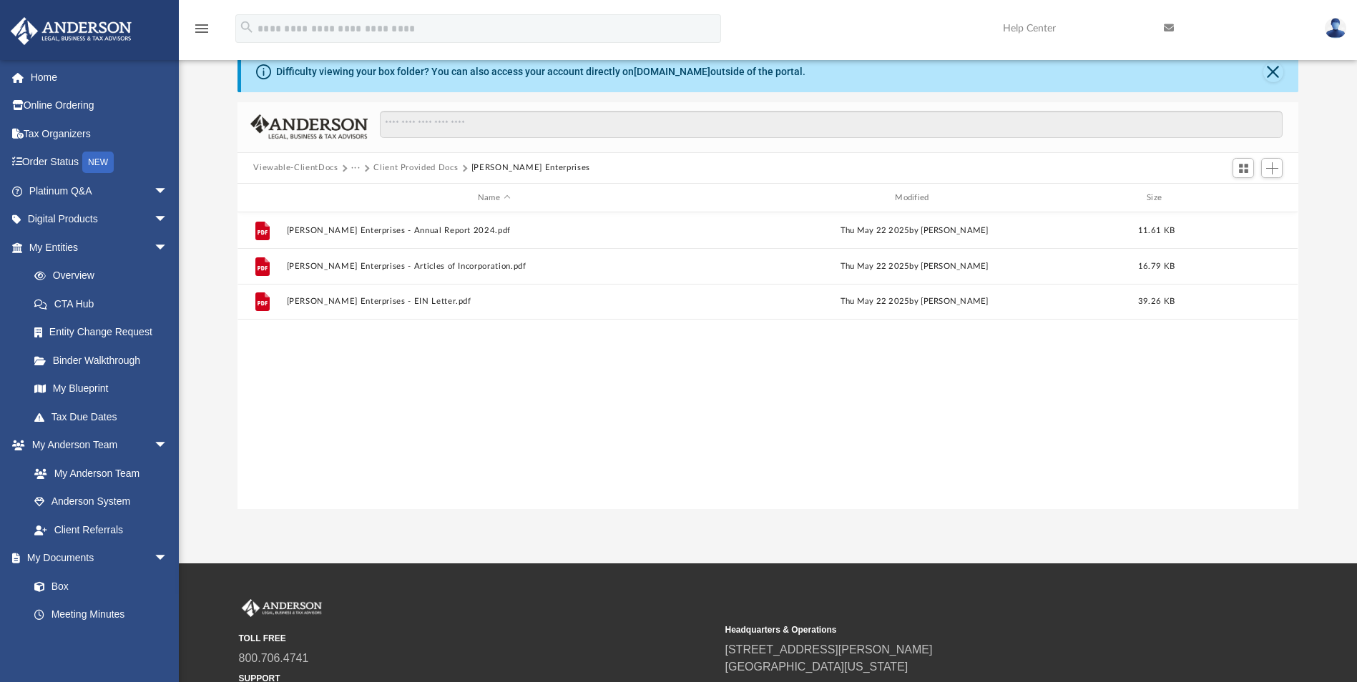
click at [354, 164] on button "···" at bounding box center [355, 168] width 9 height 13
click at [360, 195] on li "Law" at bounding box center [367, 193] width 16 height 15
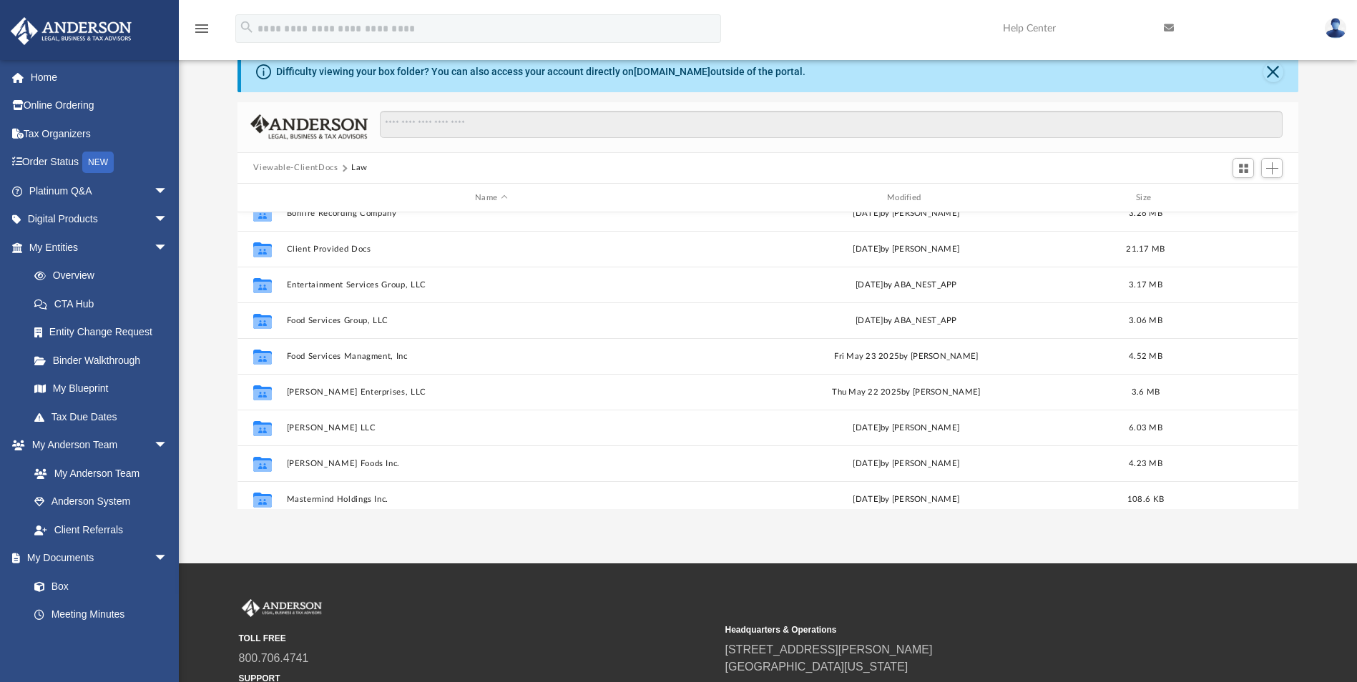
scroll to position [143, 0]
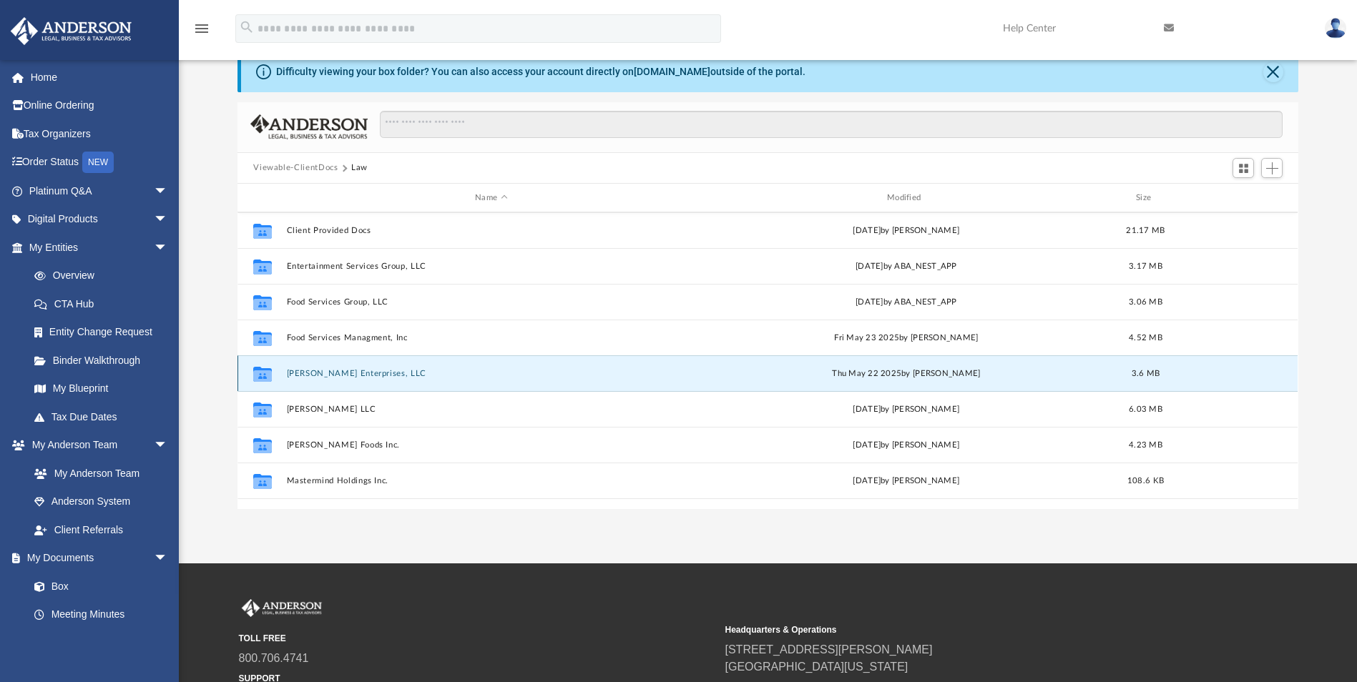
click at [335, 376] on button "[PERSON_NAME] Enterprises, LLC" at bounding box center [491, 373] width 409 height 9
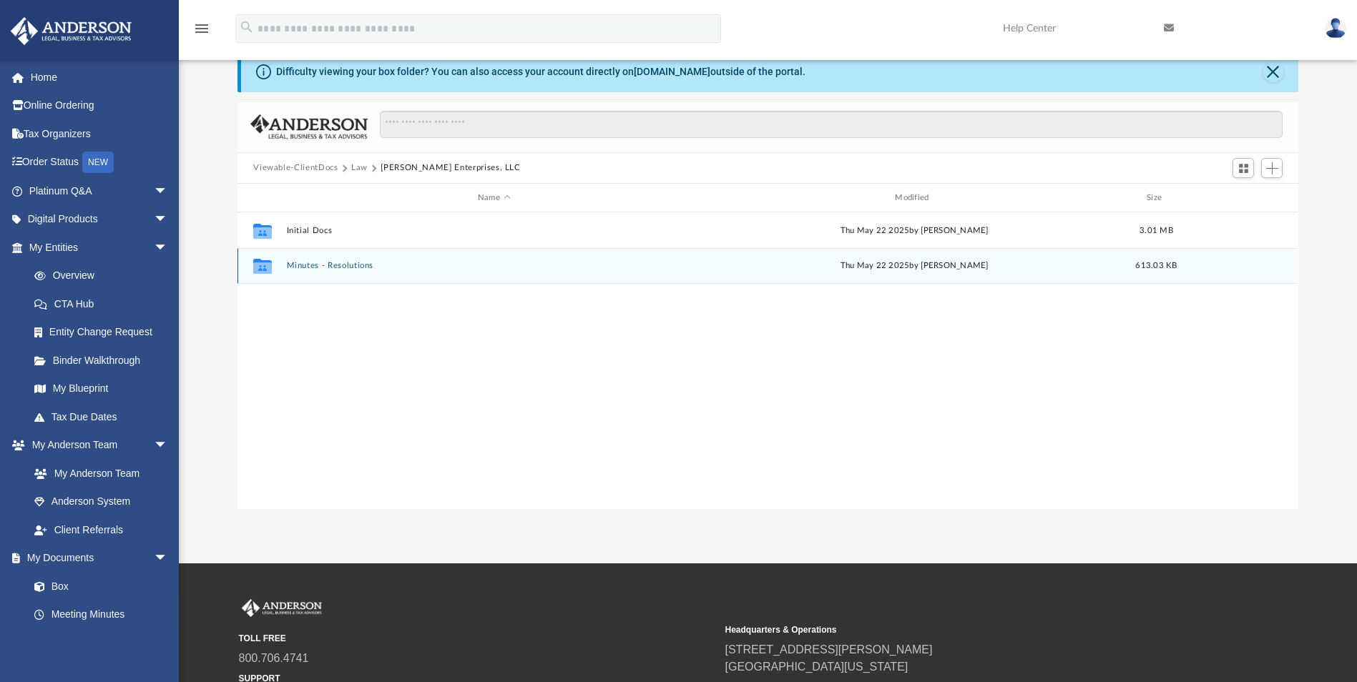
click at [310, 263] on button "Minutes - Resolutions" at bounding box center [494, 266] width 414 height 9
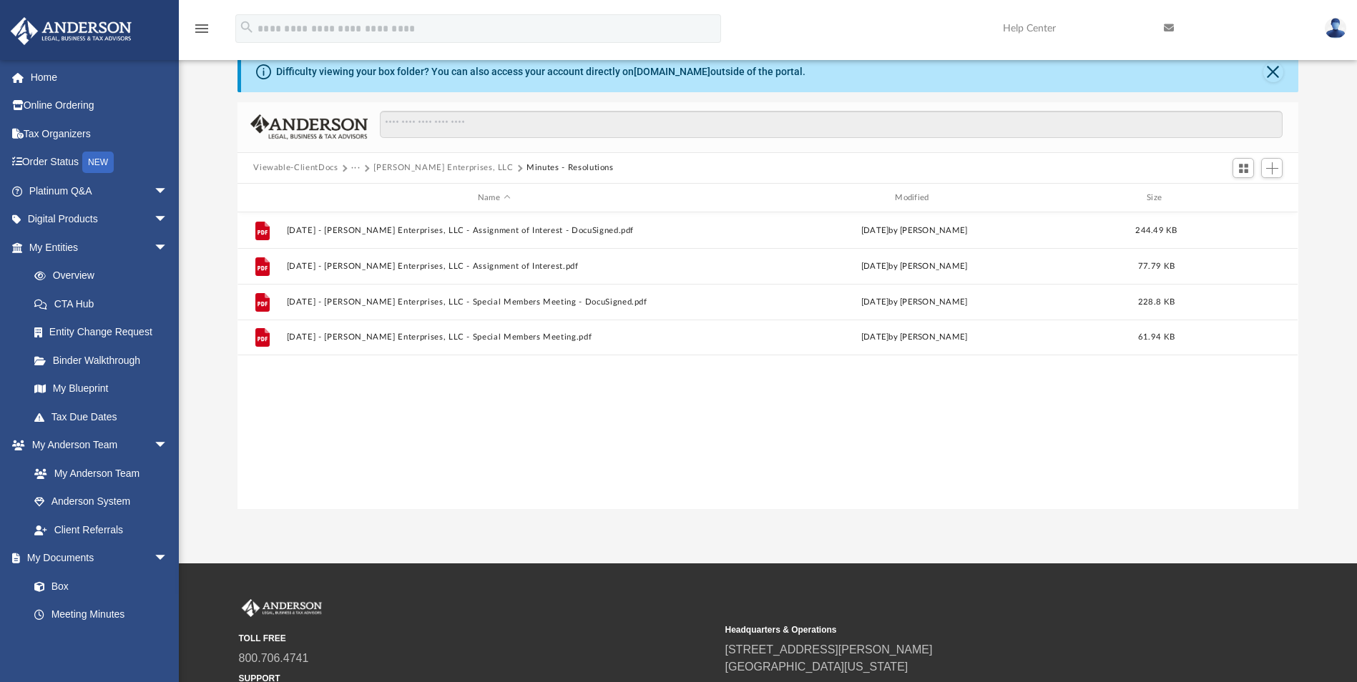
click at [353, 163] on button "···" at bounding box center [355, 168] width 9 height 13
click at [367, 197] on li "Law" at bounding box center [367, 193] width 16 height 15
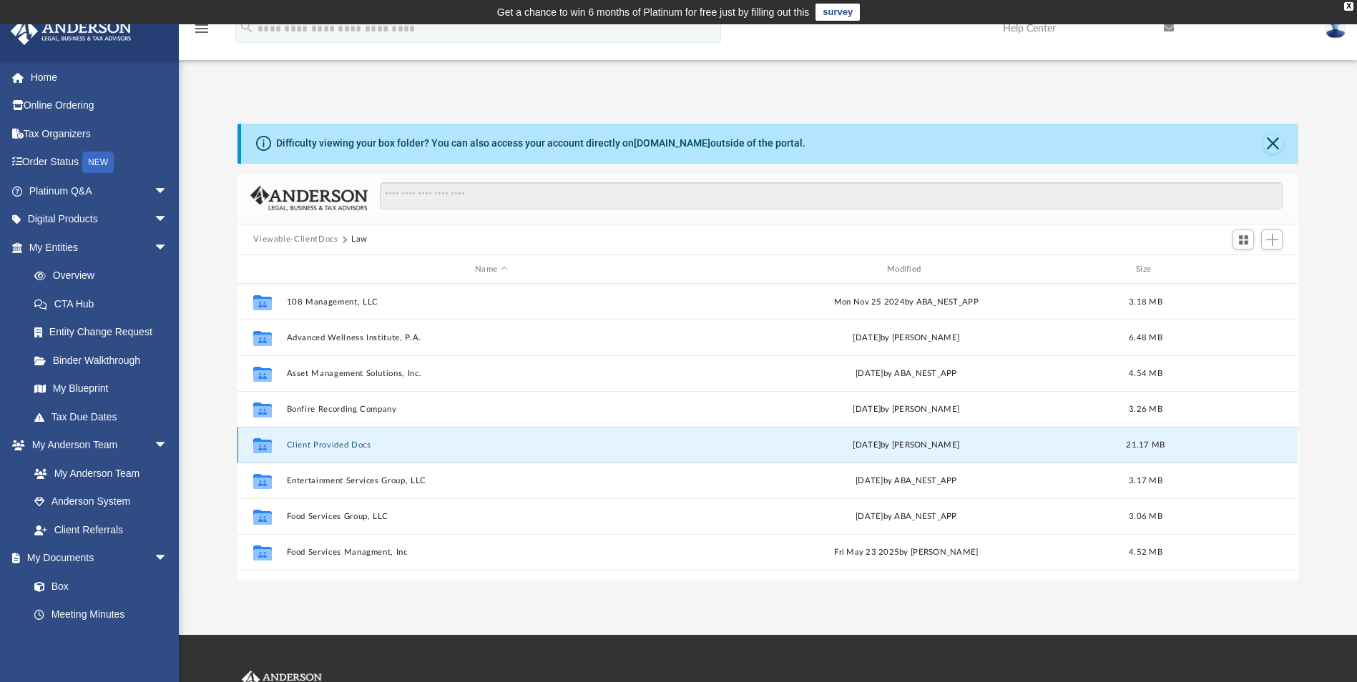
click at [314, 446] on button "Client Provided Docs" at bounding box center [491, 445] width 409 height 9
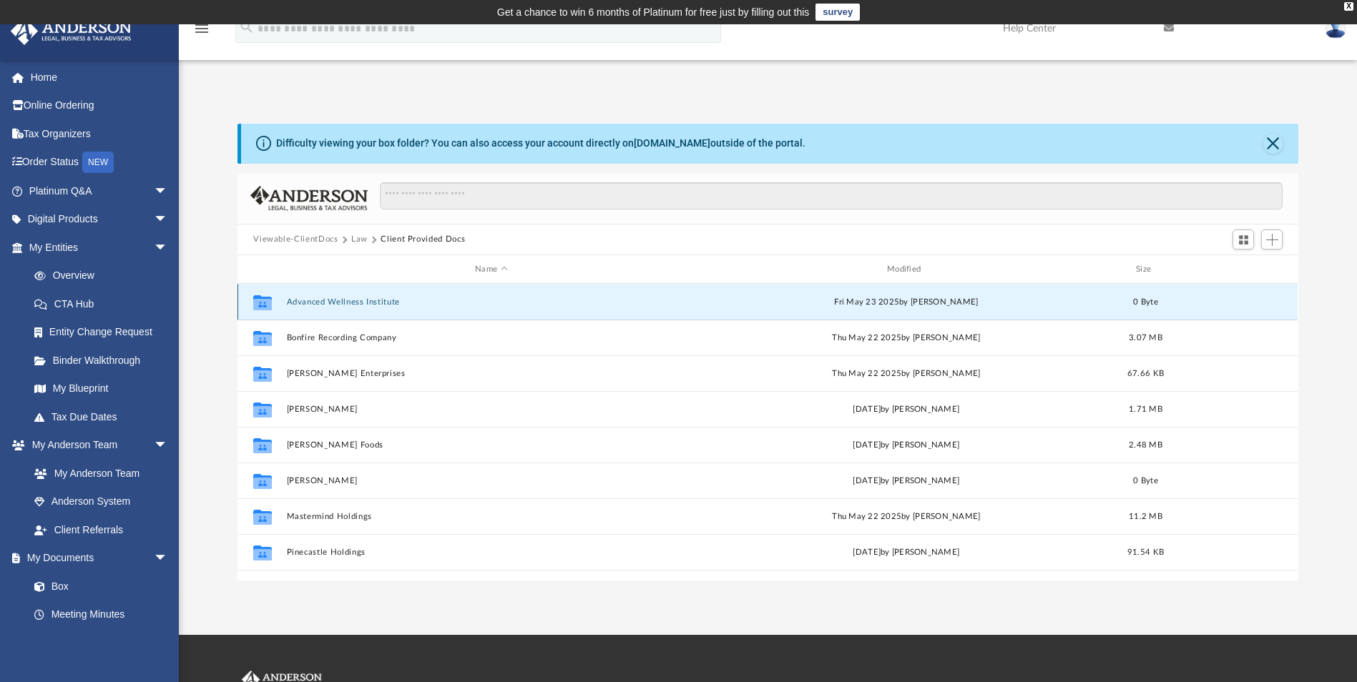
click at [353, 303] on button "Advanced Wellness Institute" at bounding box center [491, 302] width 409 height 9
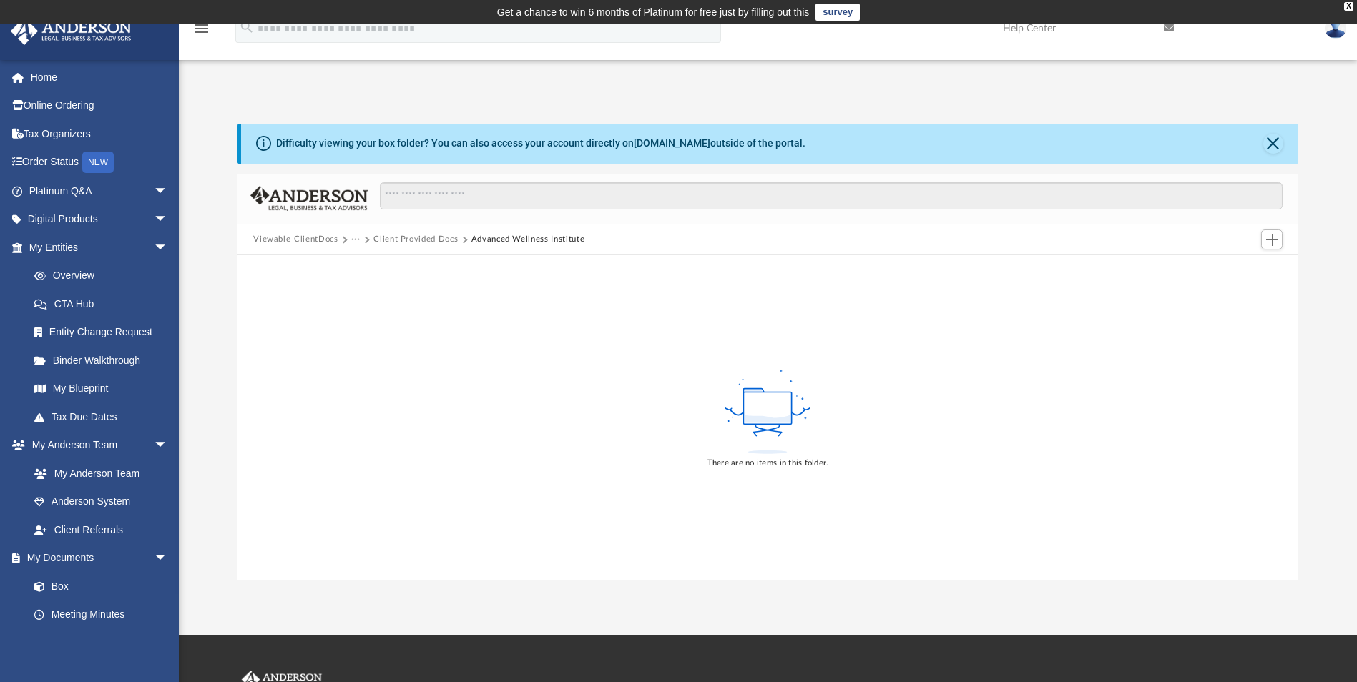
click at [390, 240] on button "Client Provided Docs" at bounding box center [415, 239] width 84 height 13
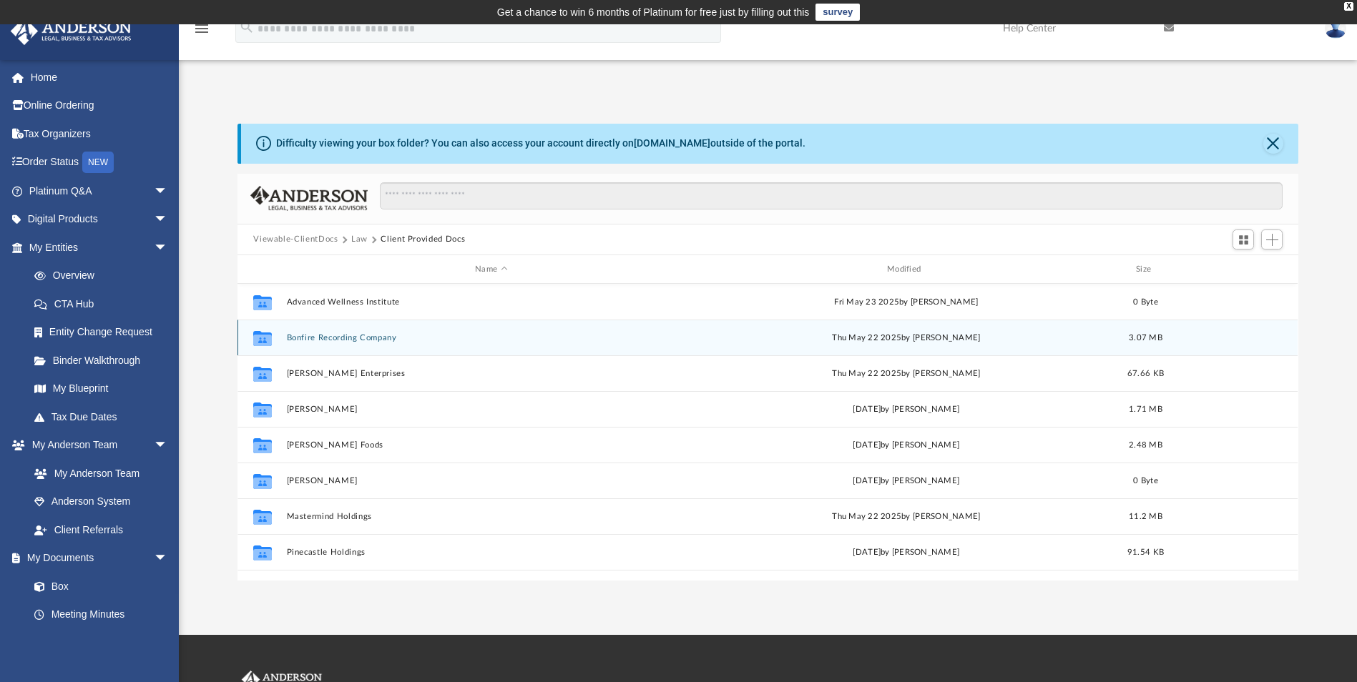
scroll to position [315, 1050]
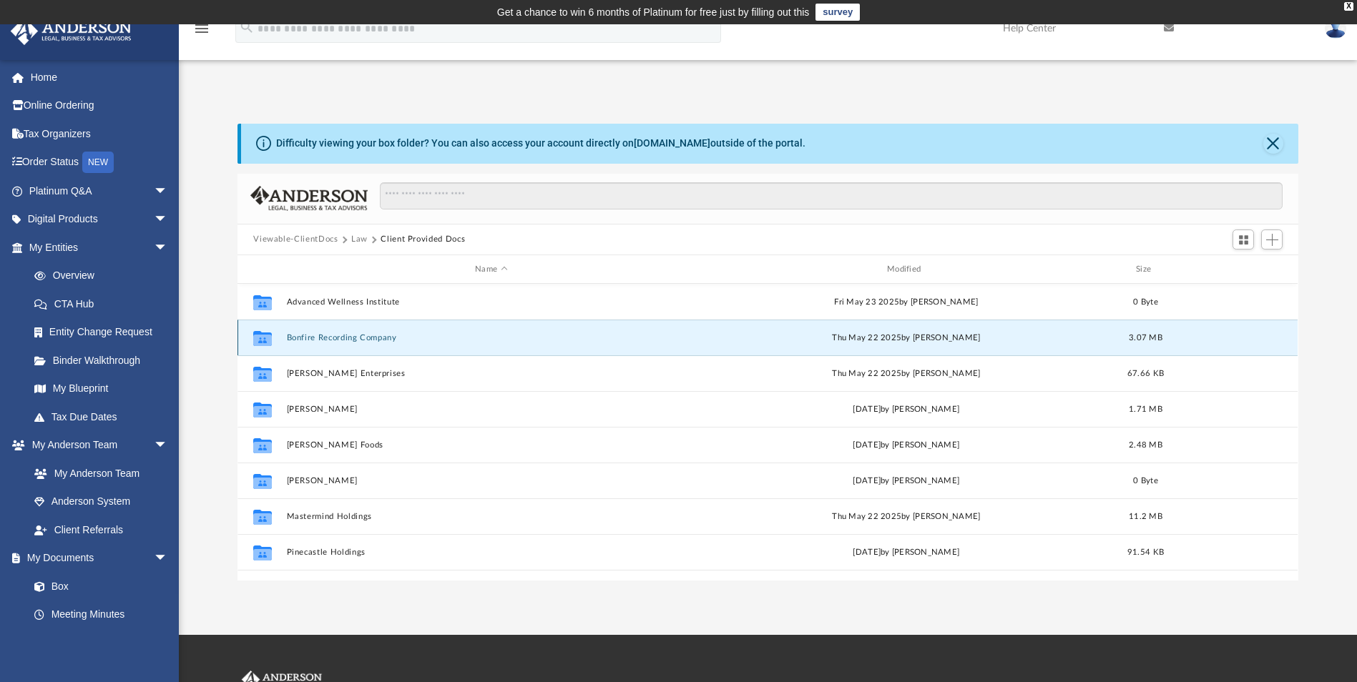
click at [294, 340] on button "Bonfire Recording Company" at bounding box center [491, 337] width 409 height 9
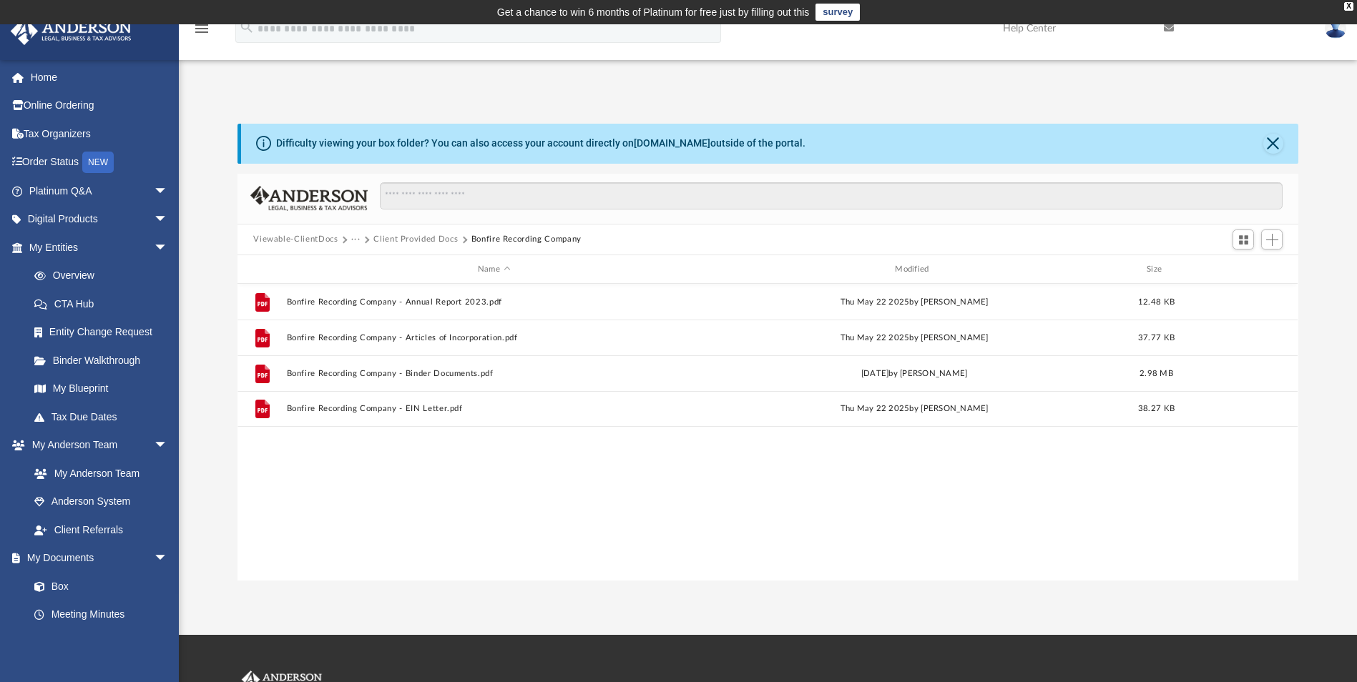
click at [354, 237] on button "···" at bounding box center [355, 239] width 9 height 13
click at [360, 266] on li "Law" at bounding box center [367, 264] width 16 height 15
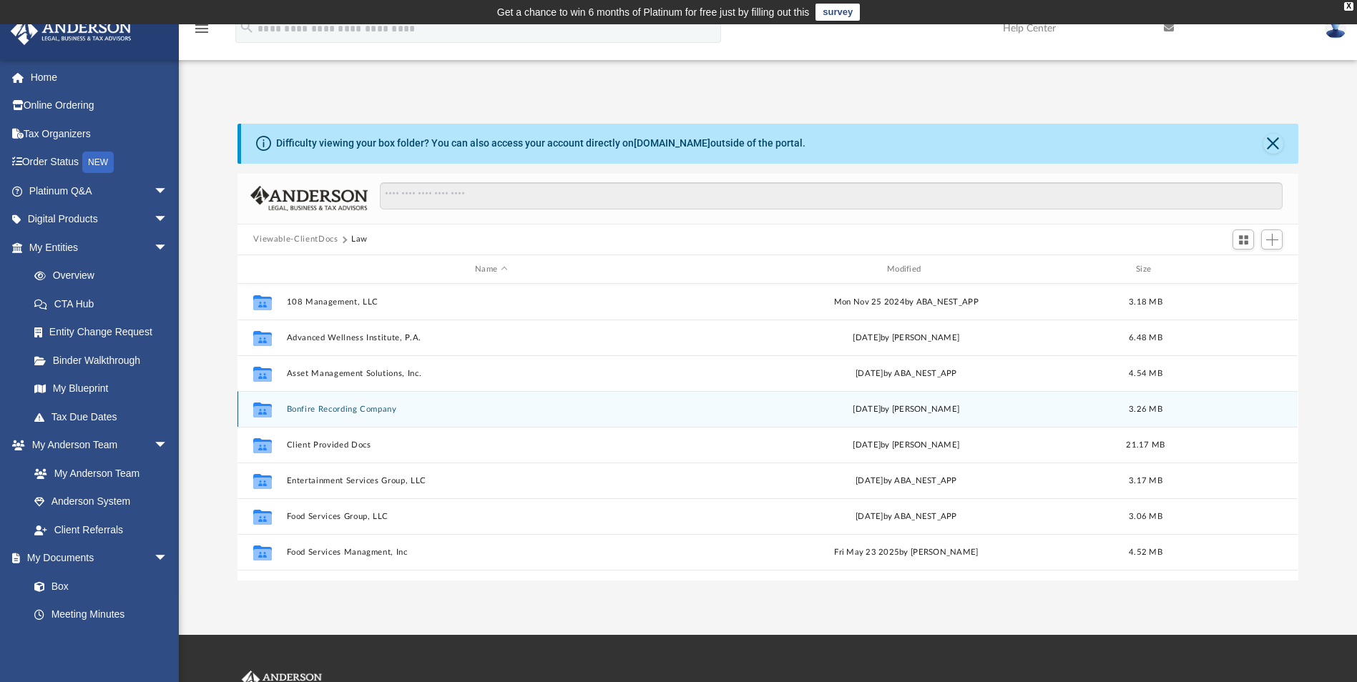
click at [324, 411] on button "Bonfire Recording Company" at bounding box center [491, 409] width 409 height 9
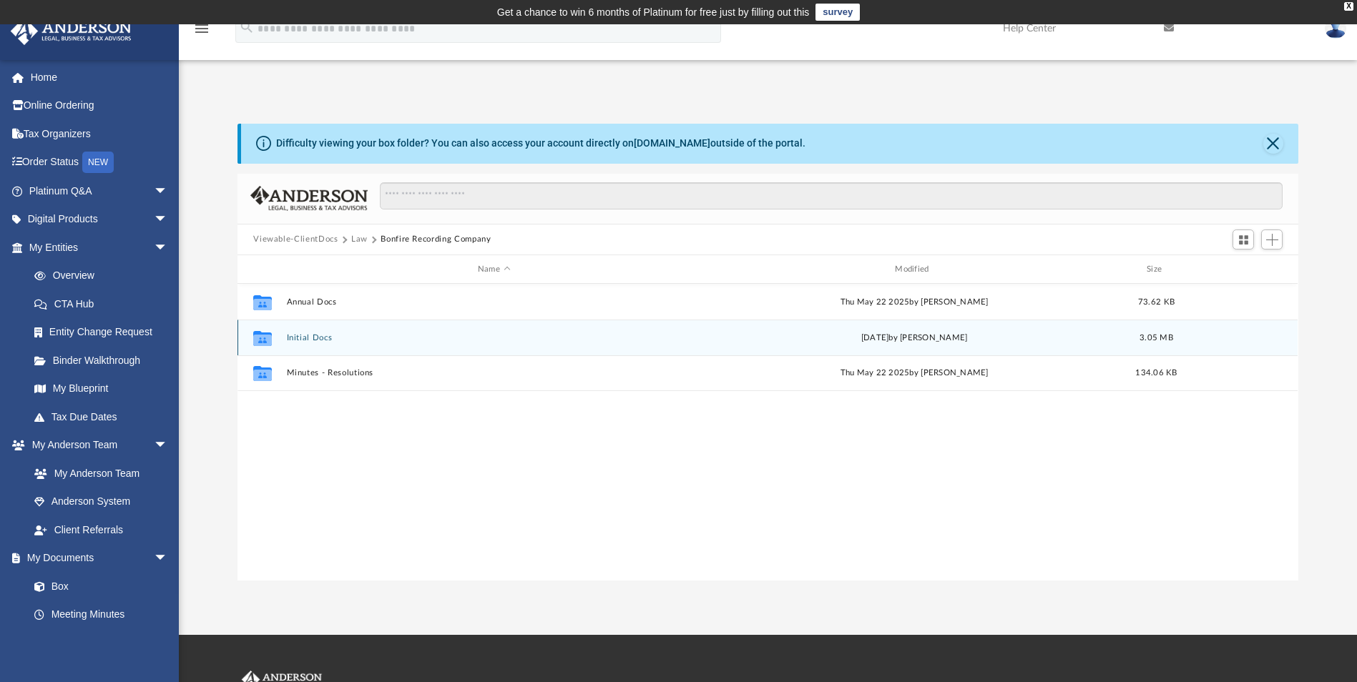
click at [305, 339] on button "Initial Docs" at bounding box center [494, 337] width 414 height 9
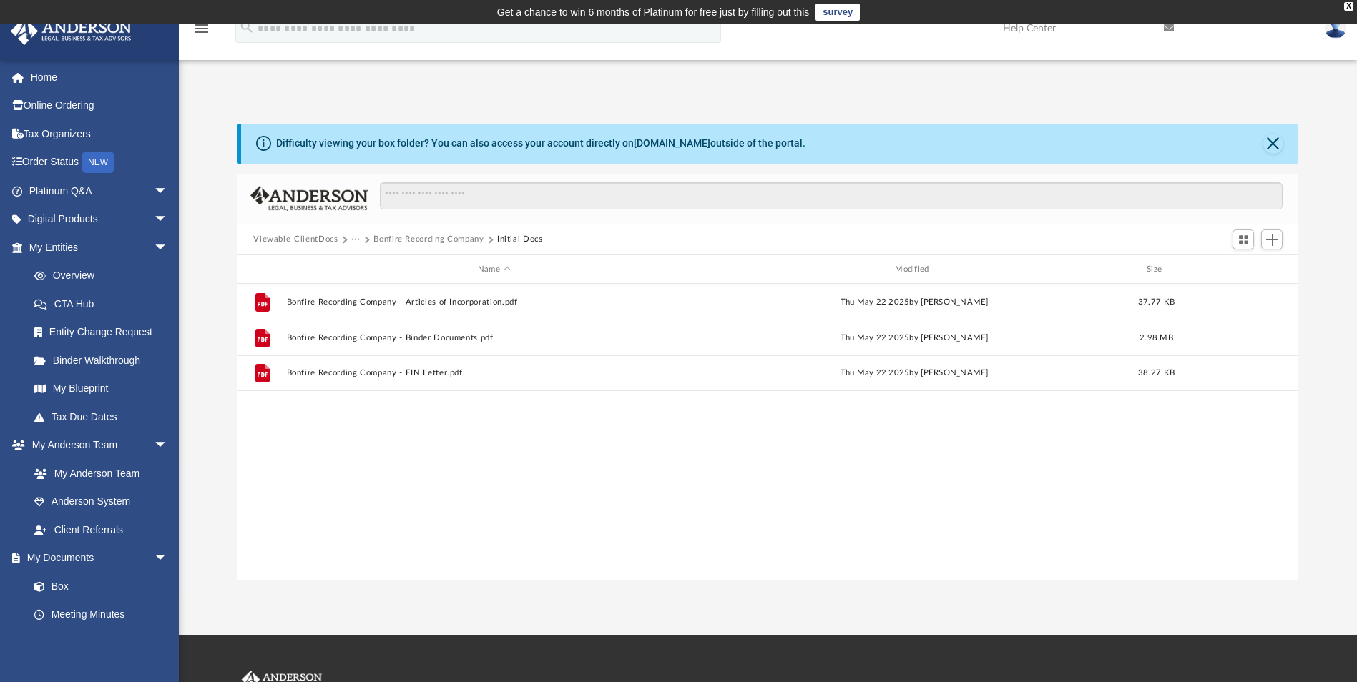
drag, startPoint x: 353, startPoint y: 236, endPoint x: 356, endPoint y: 228, distance: 8.4
click at [355, 232] on div "Viewable-ClientDocs ··· Bonfire Recording Company Initial Docs" at bounding box center [767, 240] width 1060 height 31
click at [355, 239] on button "···" at bounding box center [355, 239] width 9 height 13
click at [366, 267] on li "Law" at bounding box center [367, 264] width 16 height 15
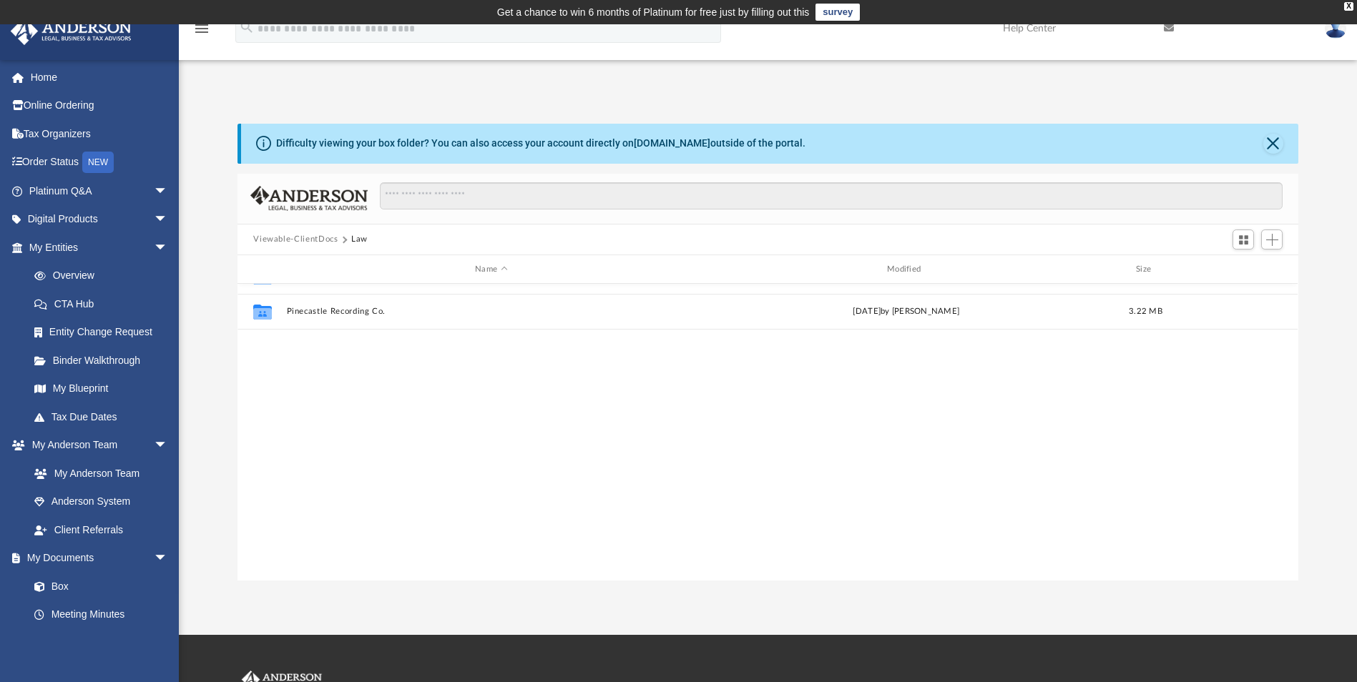
scroll to position [0, 0]
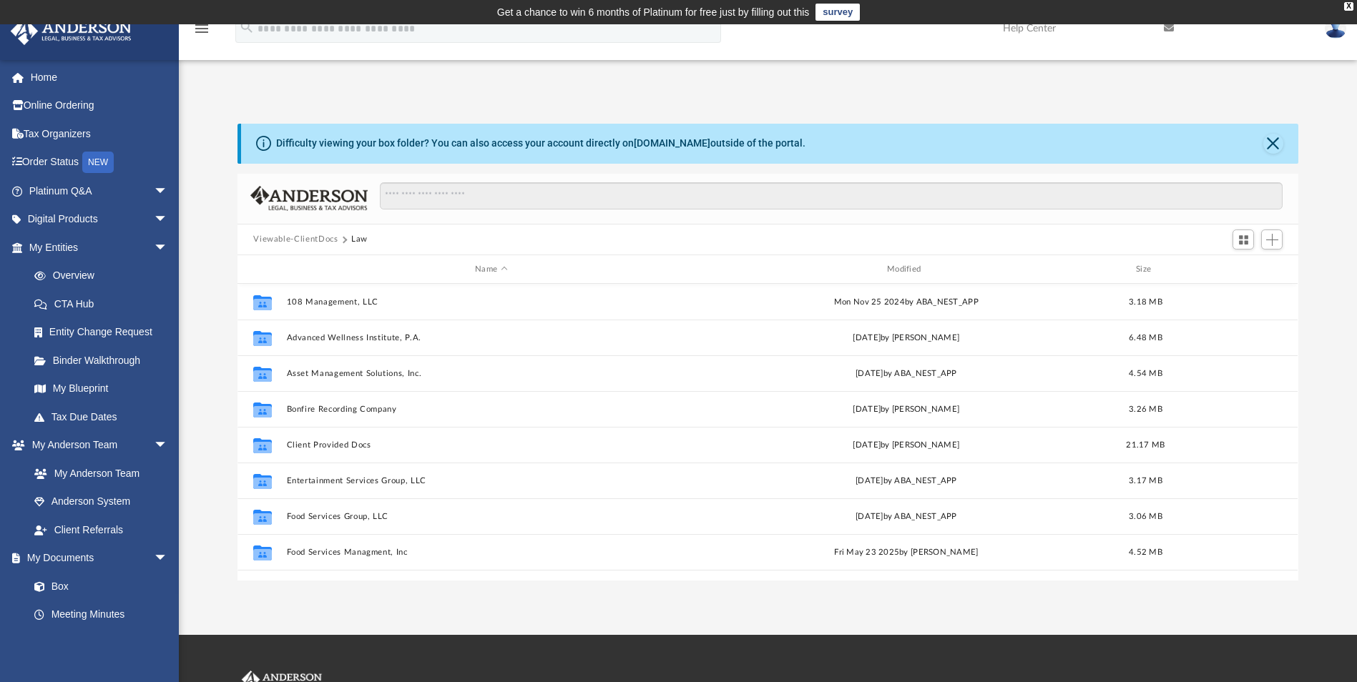
click at [333, 235] on button "Viewable-ClientDocs" at bounding box center [295, 239] width 84 height 13
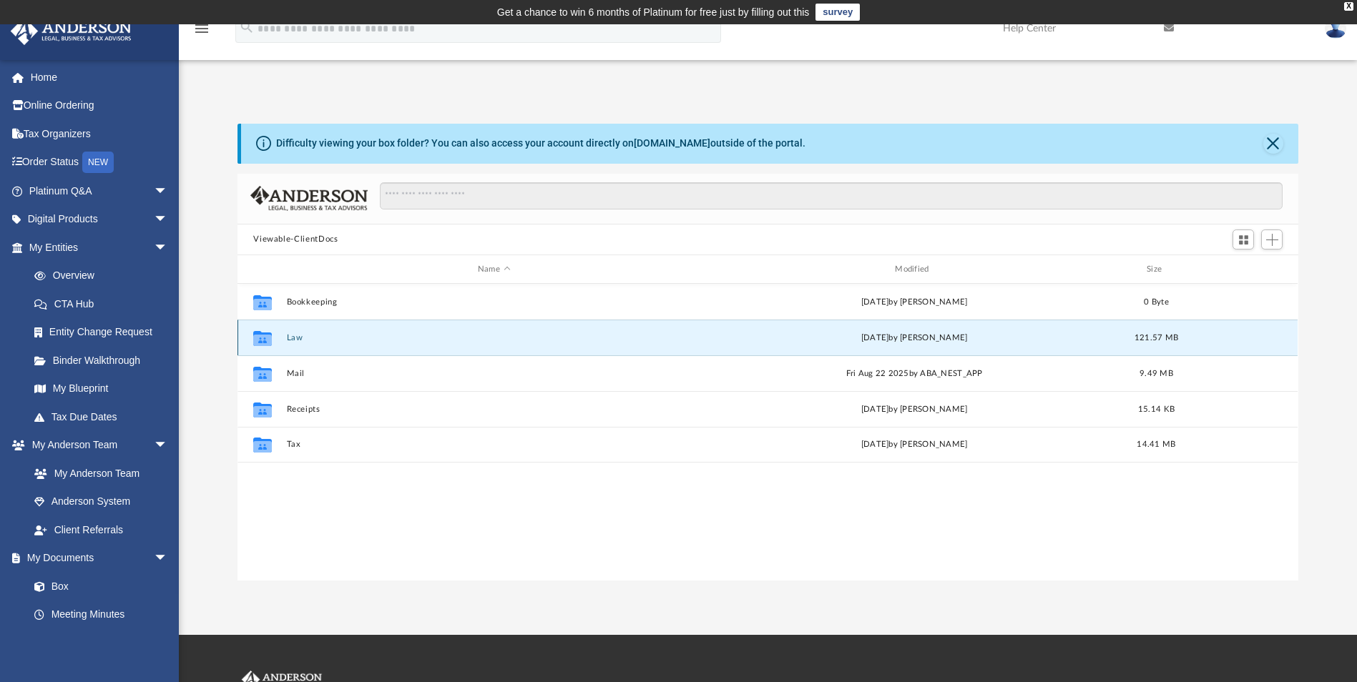
click at [295, 337] on button "Law" at bounding box center [494, 337] width 414 height 9
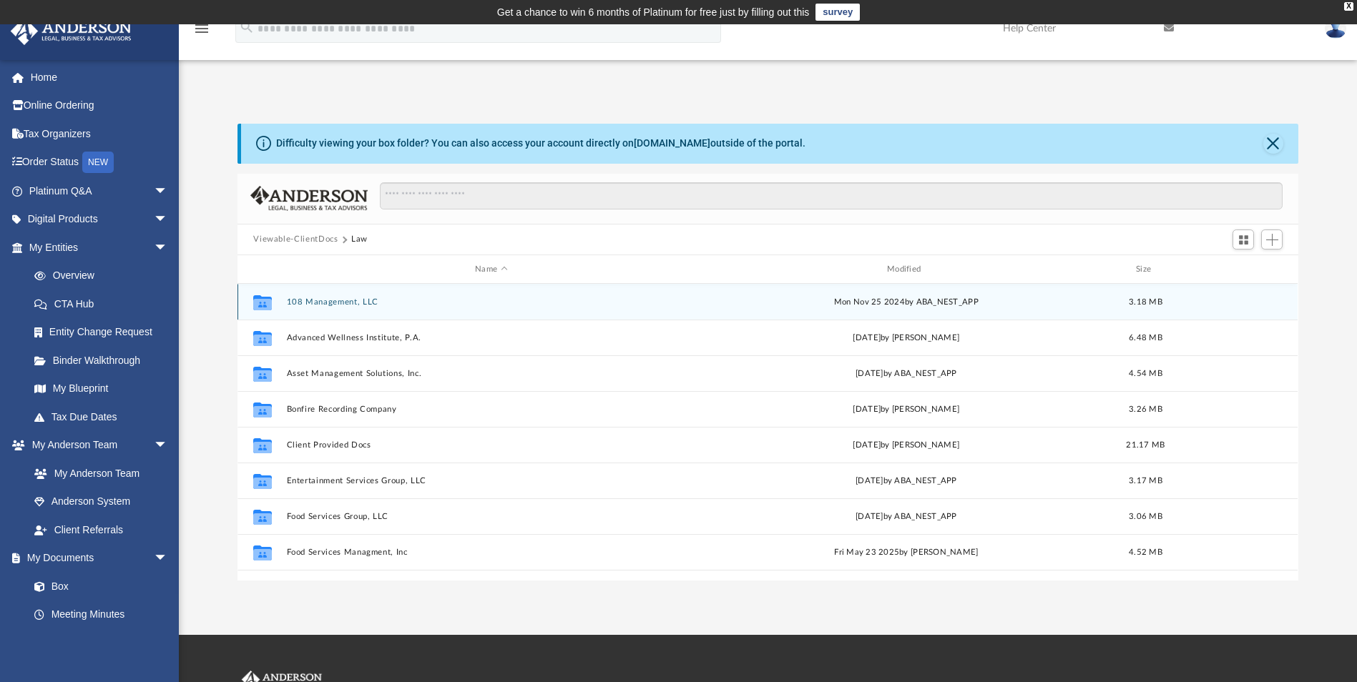
click at [334, 293] on div "Collaborated Folder 108 Management, LLC Mon Nov 25 2024 by ABA_NEST_APP 3.18 MB" at bounding box center [767, 302] width 1060 height 36
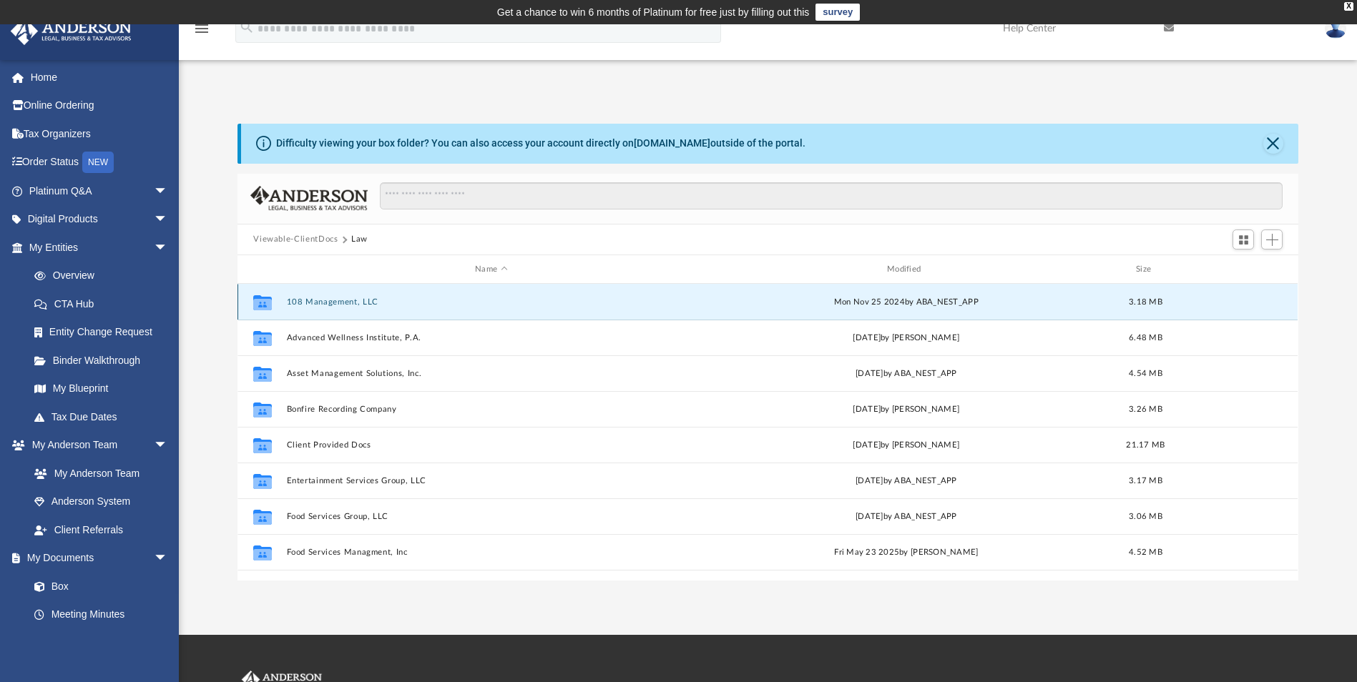
click at [334, 298] on button "108 Management, LLC" at bounding box center [491, 302] width 409 height 9
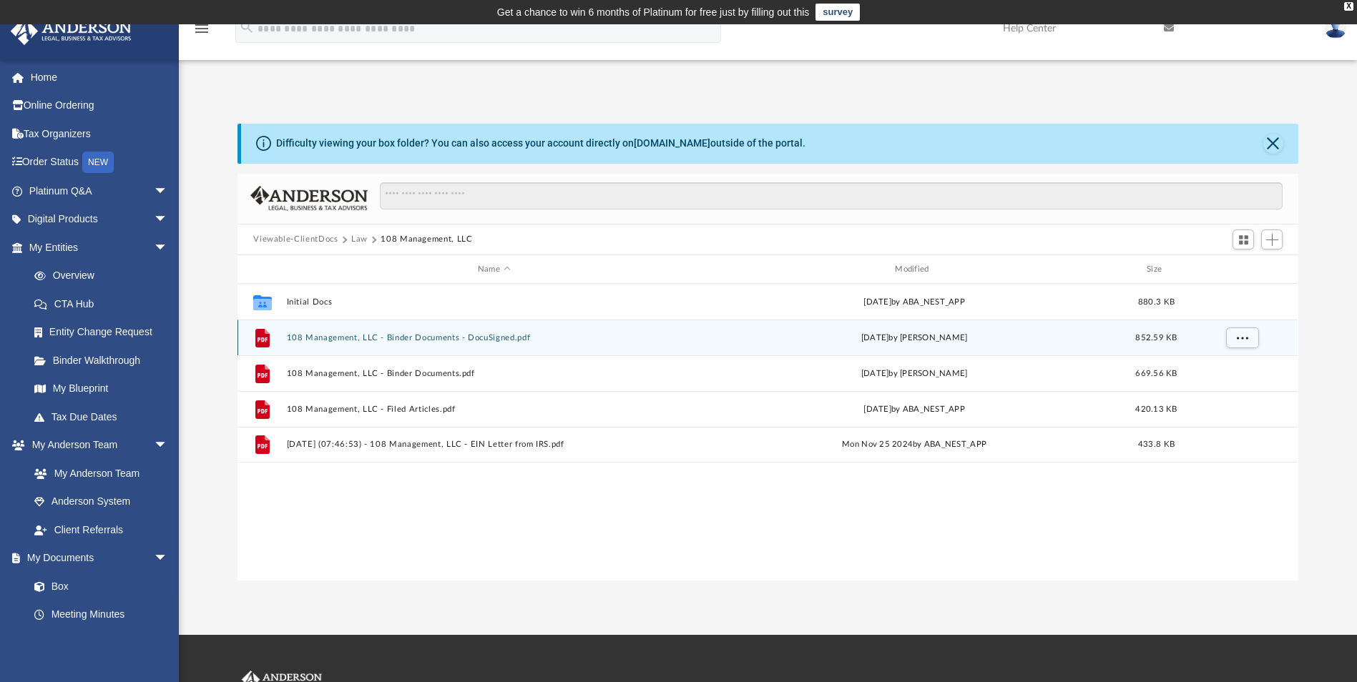
click at [420, 337] on button "108 Management, LLC - Binder Documents - DocuSigned.pdf" at bounding box center [494, 337] width 414 height 9
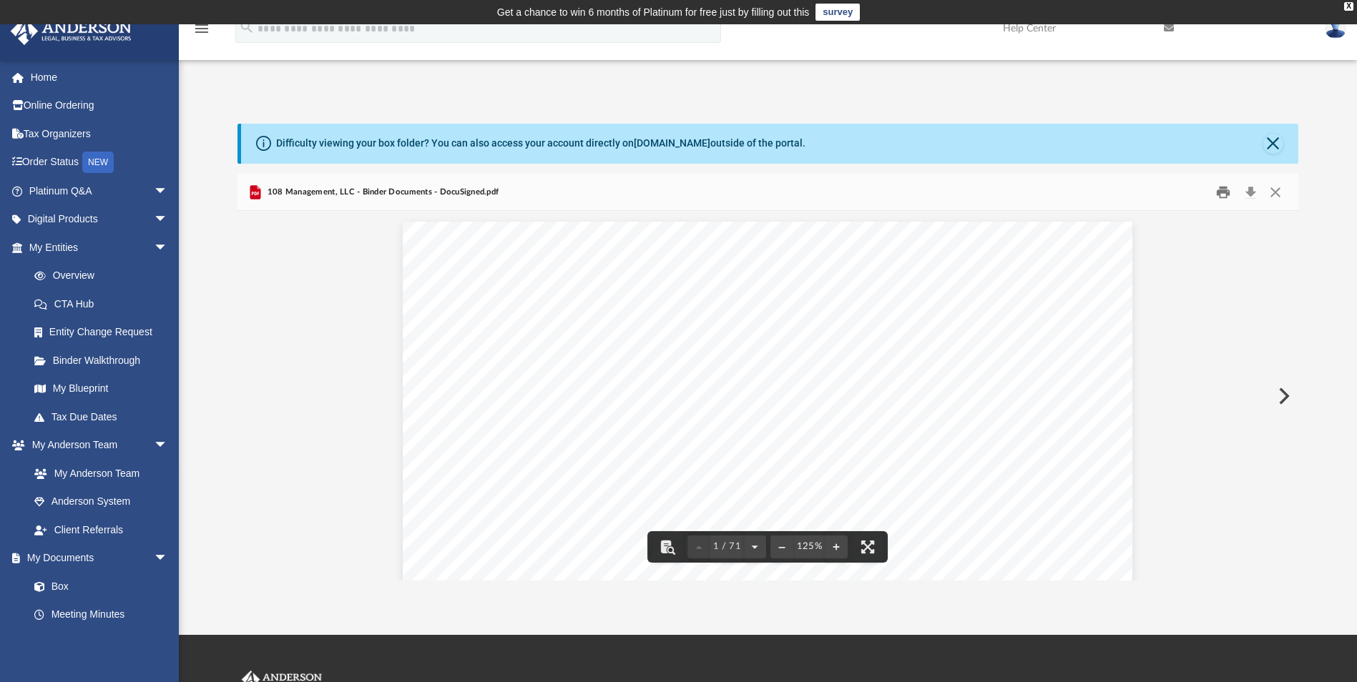
click at [1218, 200] on button "Print" at bounding box center [1223, 192] width 29 height 22
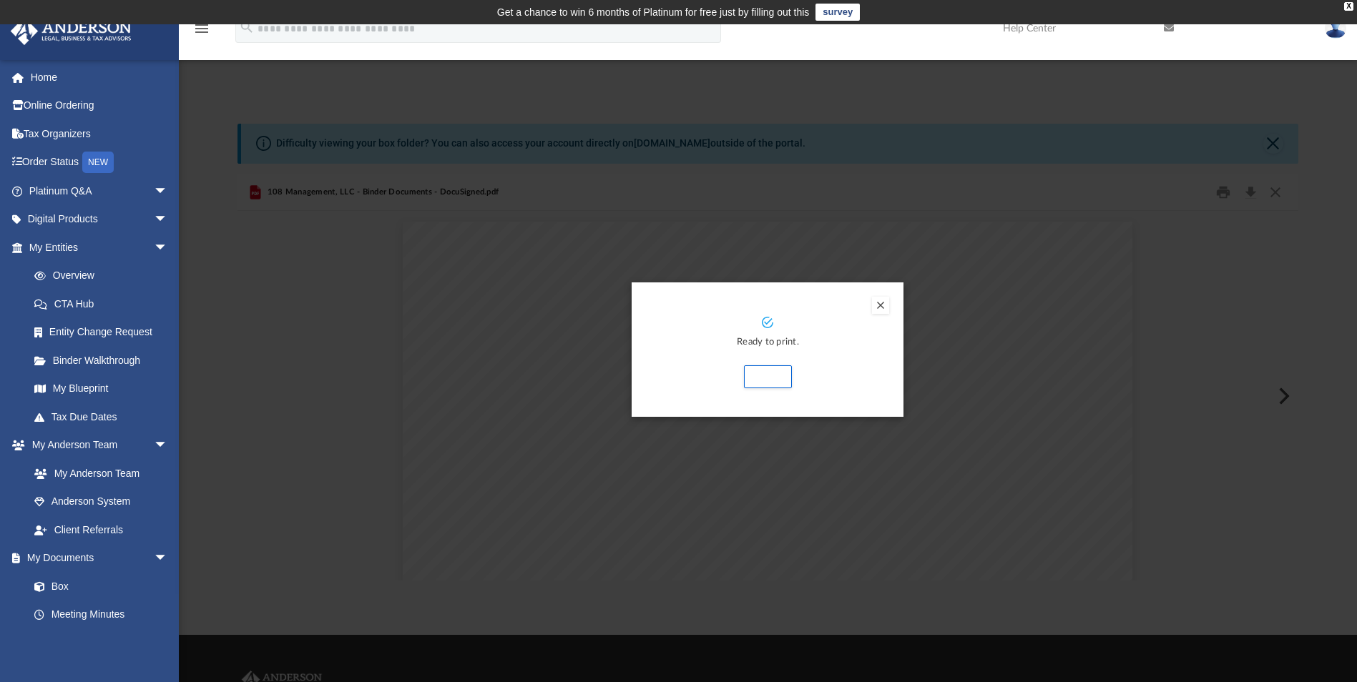
click at [882, 308] on button "Preview" at bounding box center [880, 305] width 17 height 17
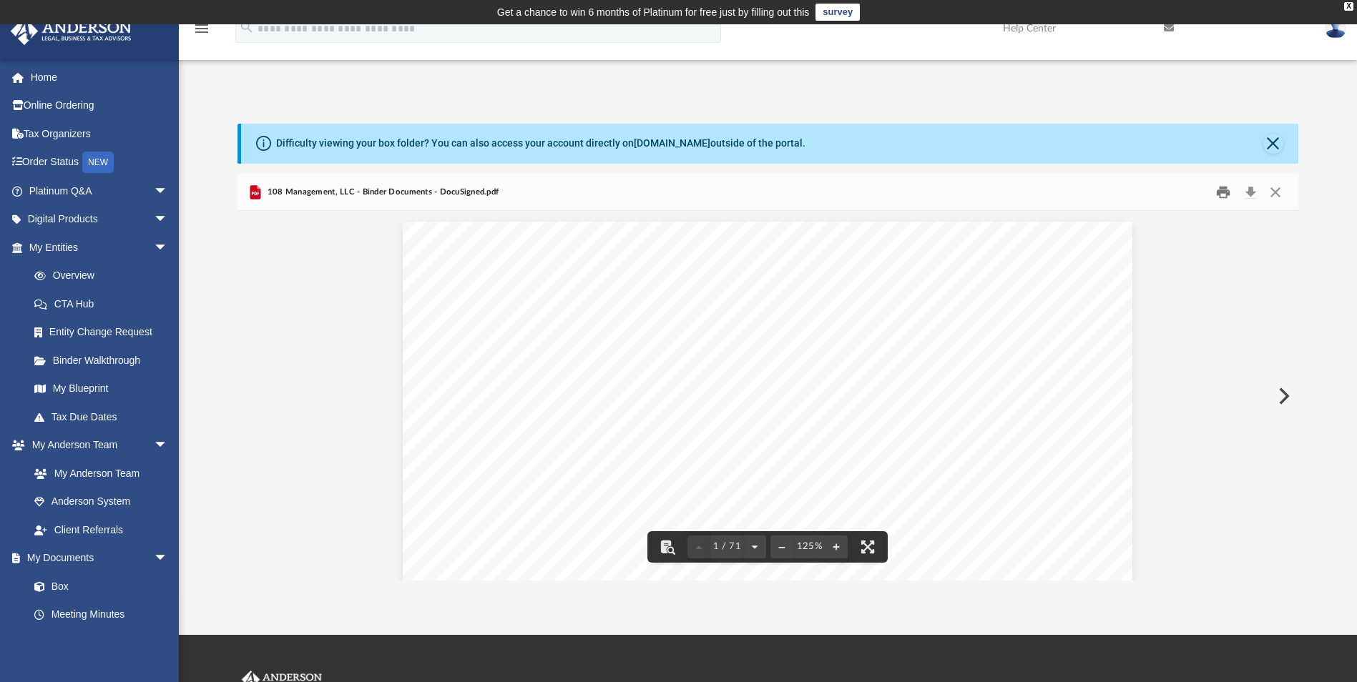
click at [1231, 193] on button "Print" at bounding box center [1223, 192] width 29 height 22
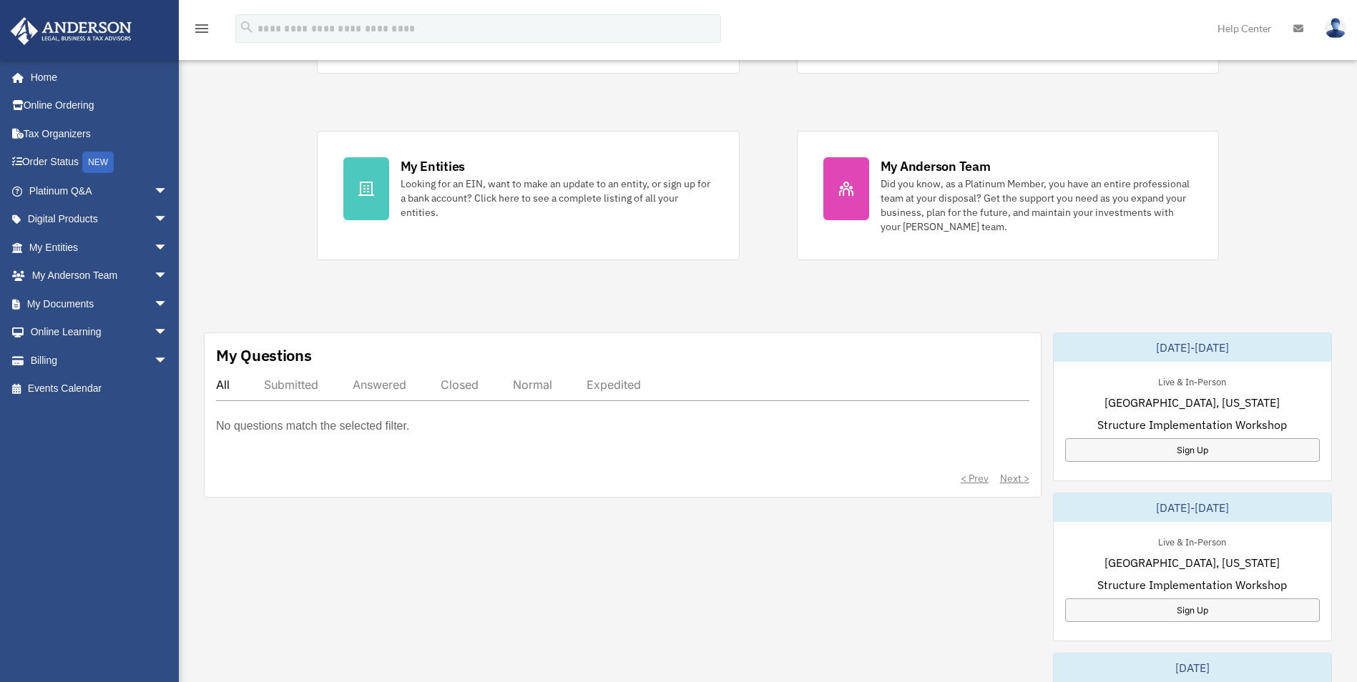
scroll to position [239, 0]
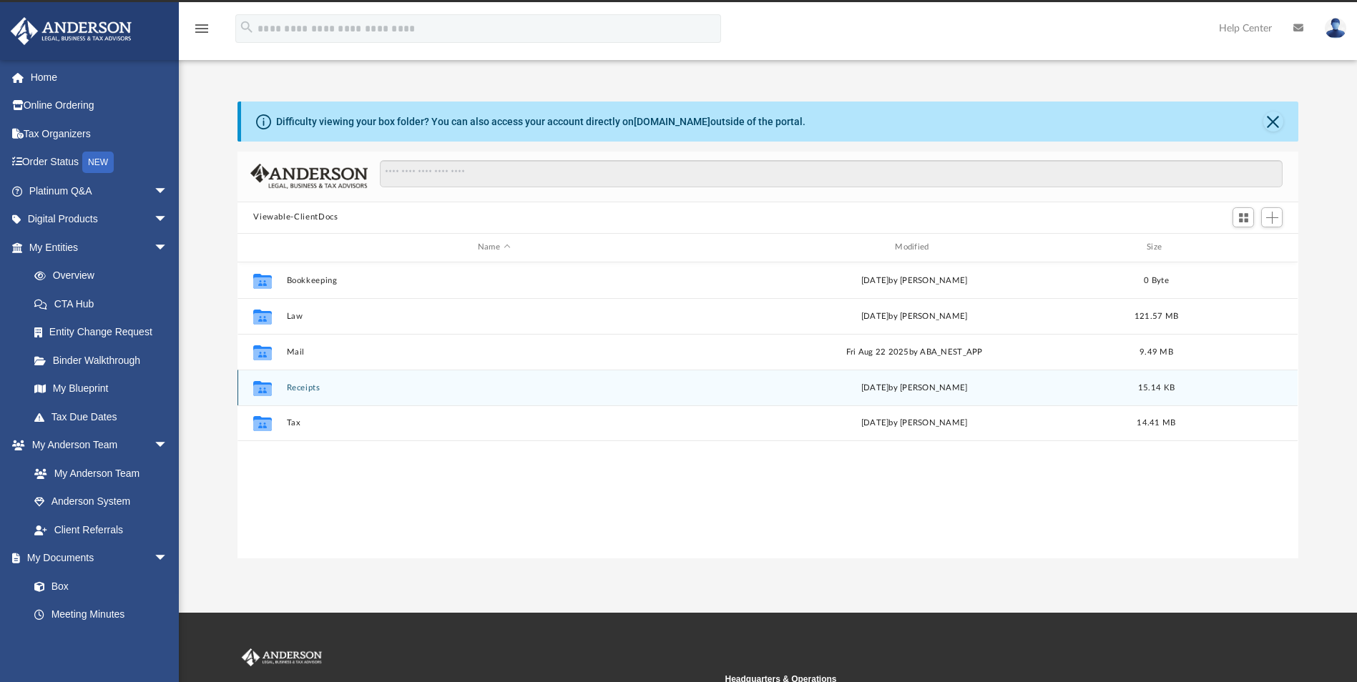
scroll to position [315, 1050]
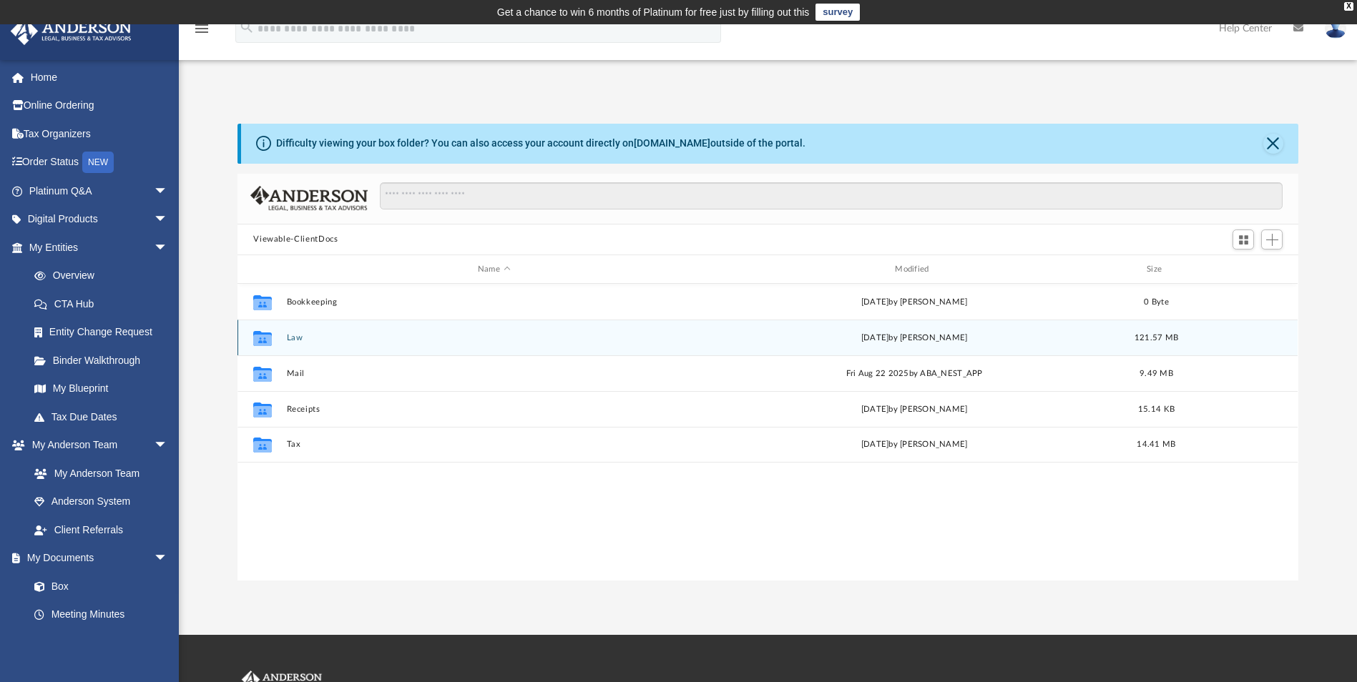
click at [295, 338] on button "Law" at bounding box center [494, 337] width 414 height 9
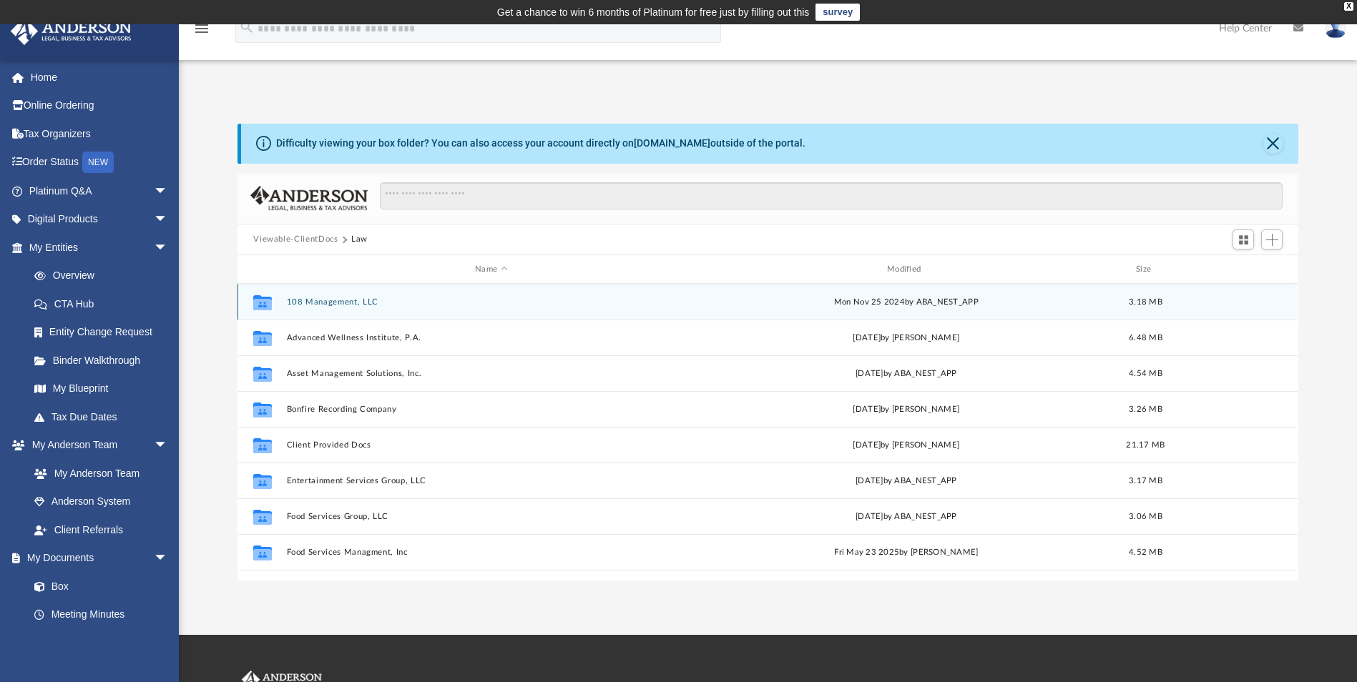
click at [350, 307] on button "108 Management, LLC" at bounding box center [491, 302] width 409 height 9
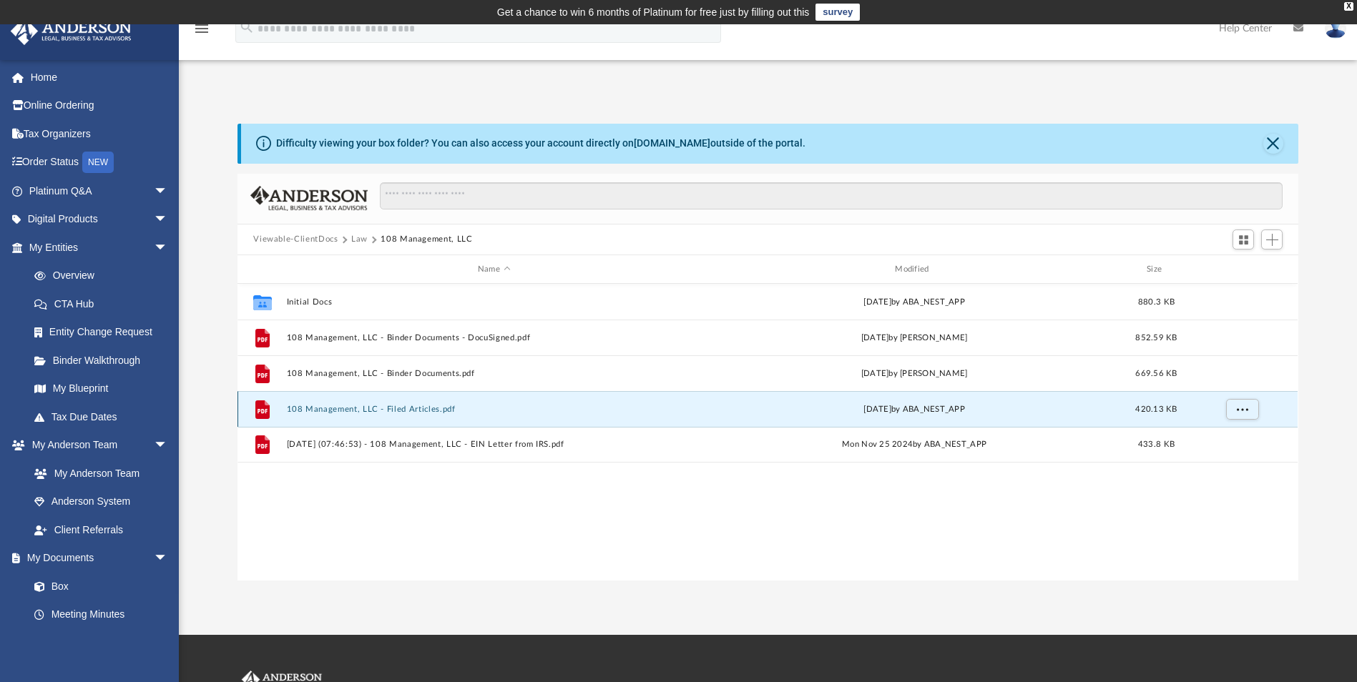
click at [408, 407] on button "108 Management, LLC - Filed Articles.pdf" at bounding box center [494, 409] width 414 height 9
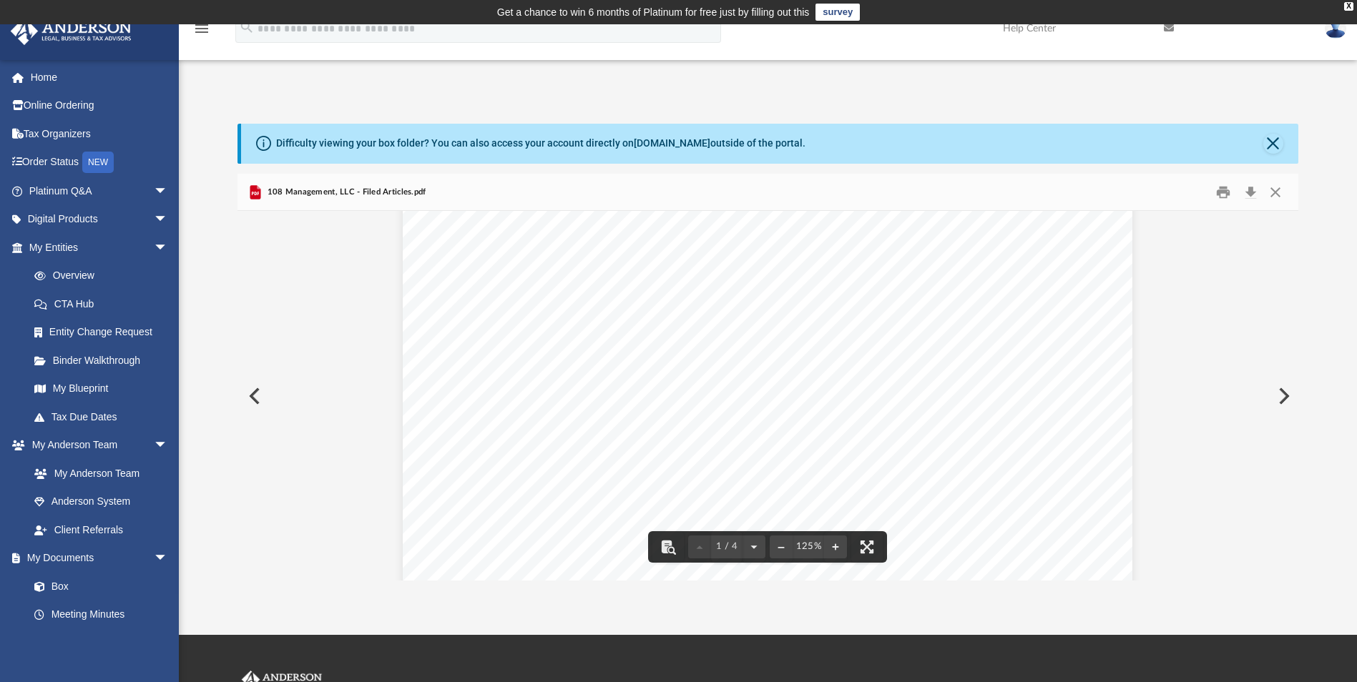
scroll to position [0, 0]
click at [1215, 191] on button "Print" at bounding box center [1223, 192] width 29 height 22
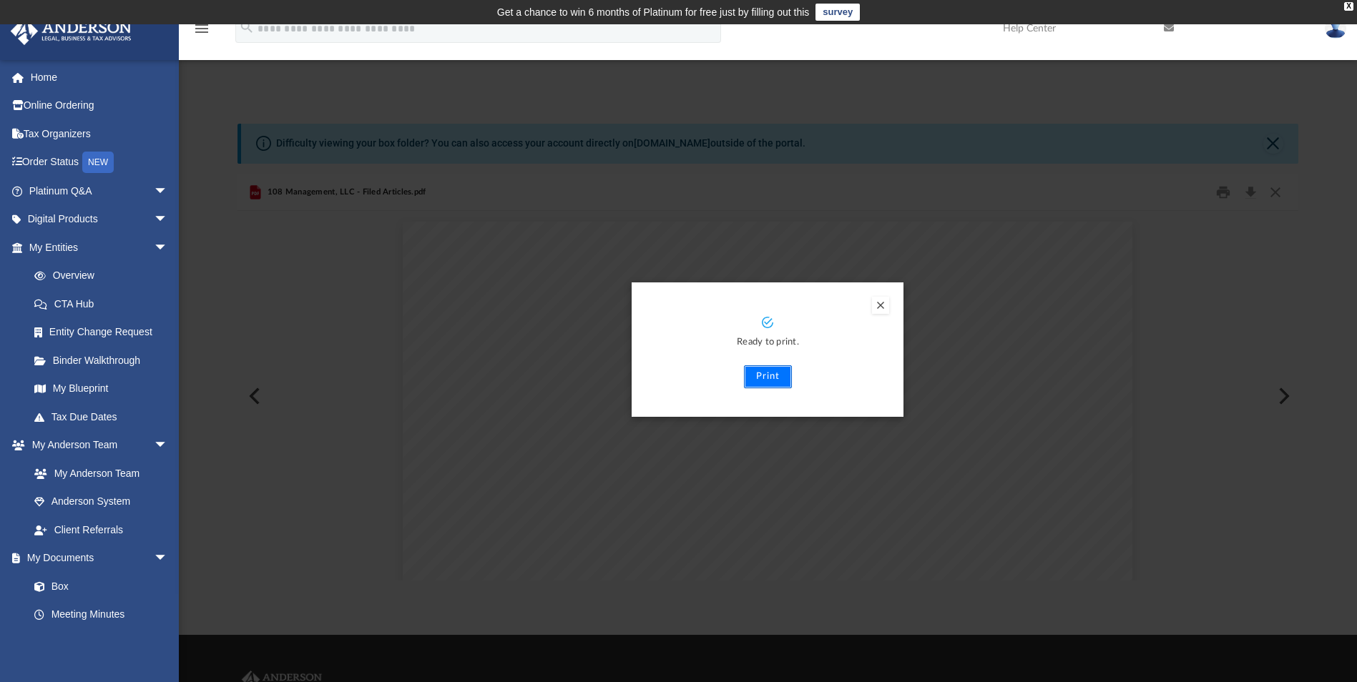
click at [770, 374] on button "Print" at bounding box center [768, 376] width 48 height 23
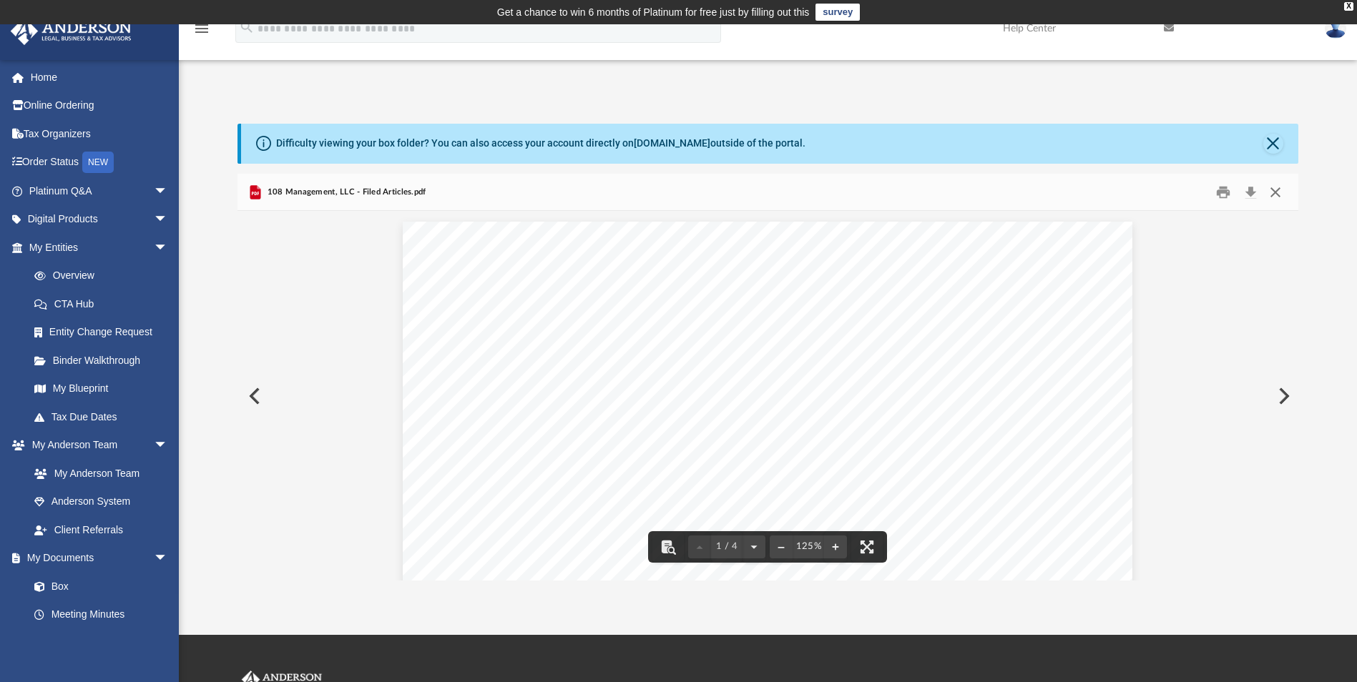
click at [1277, 186] on button "Close" at bounding box center [1275, 192] width 26 height 22
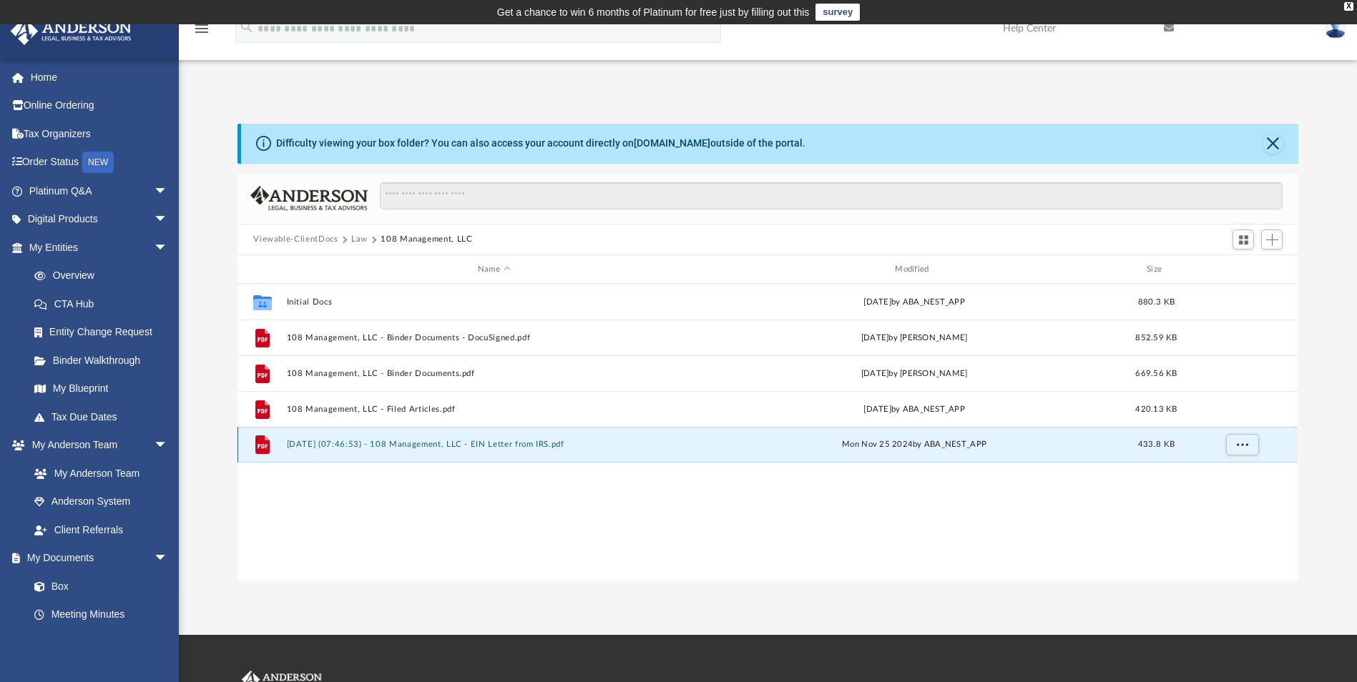
click at [413, 446] on button "2024.11.25 (07:46:53) - 108 Management, LLC - EIN Letter from IRS.pdf" at bounding box center [494, 445] width 414 height 9
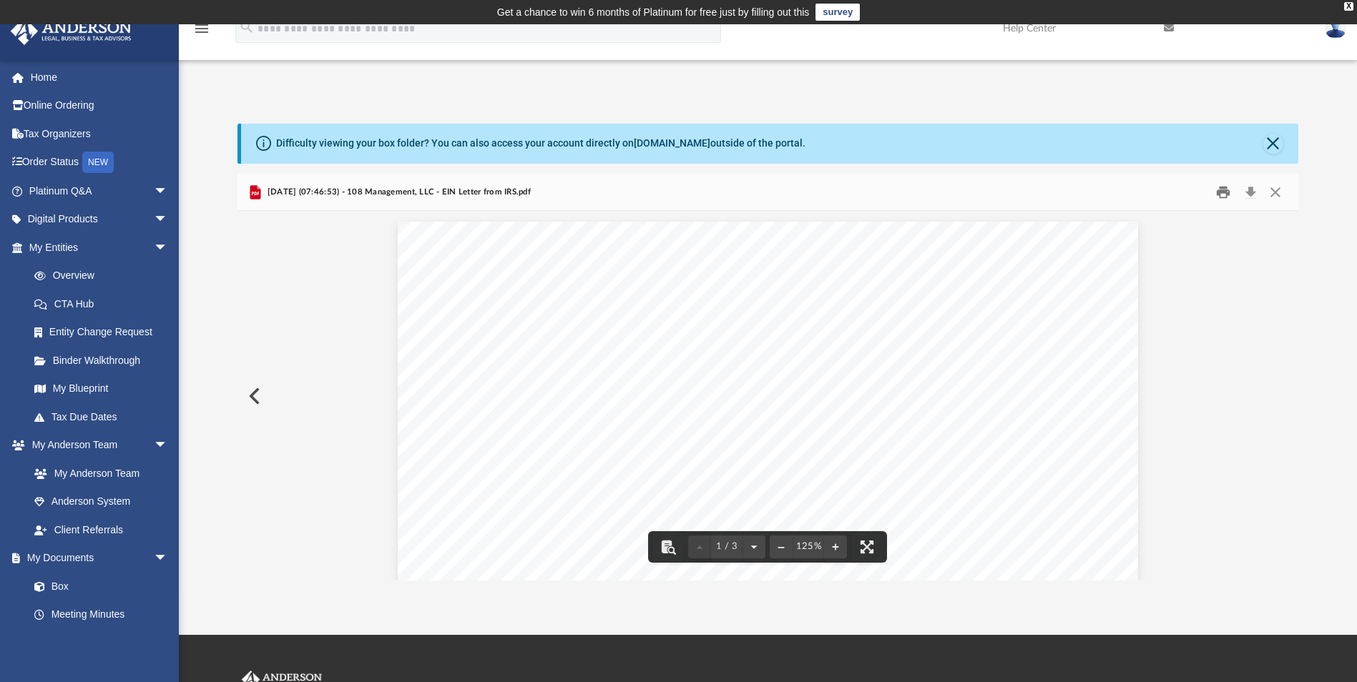
click at [1232, 198] on button "Print" at bounding box center [1223, 192] width 29 height 22
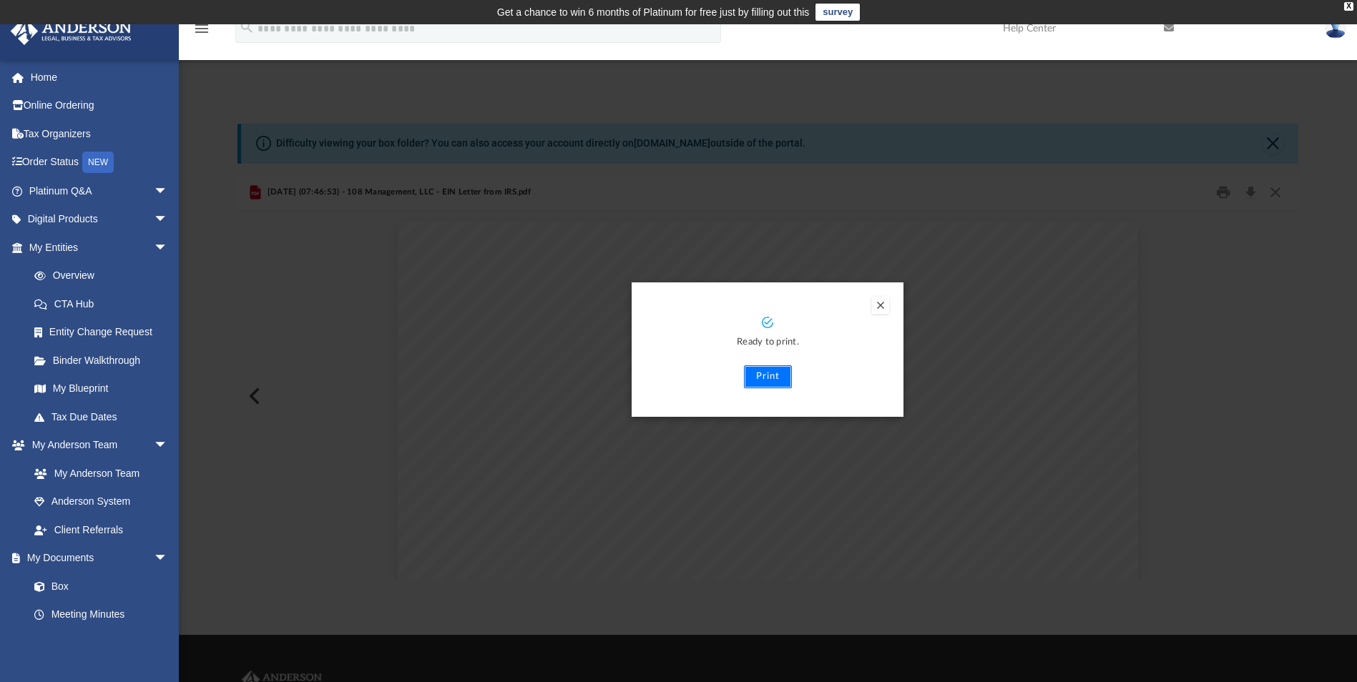
click at [754, 378] on button "Print" at bounding box center [768, 376] width 48 height 23
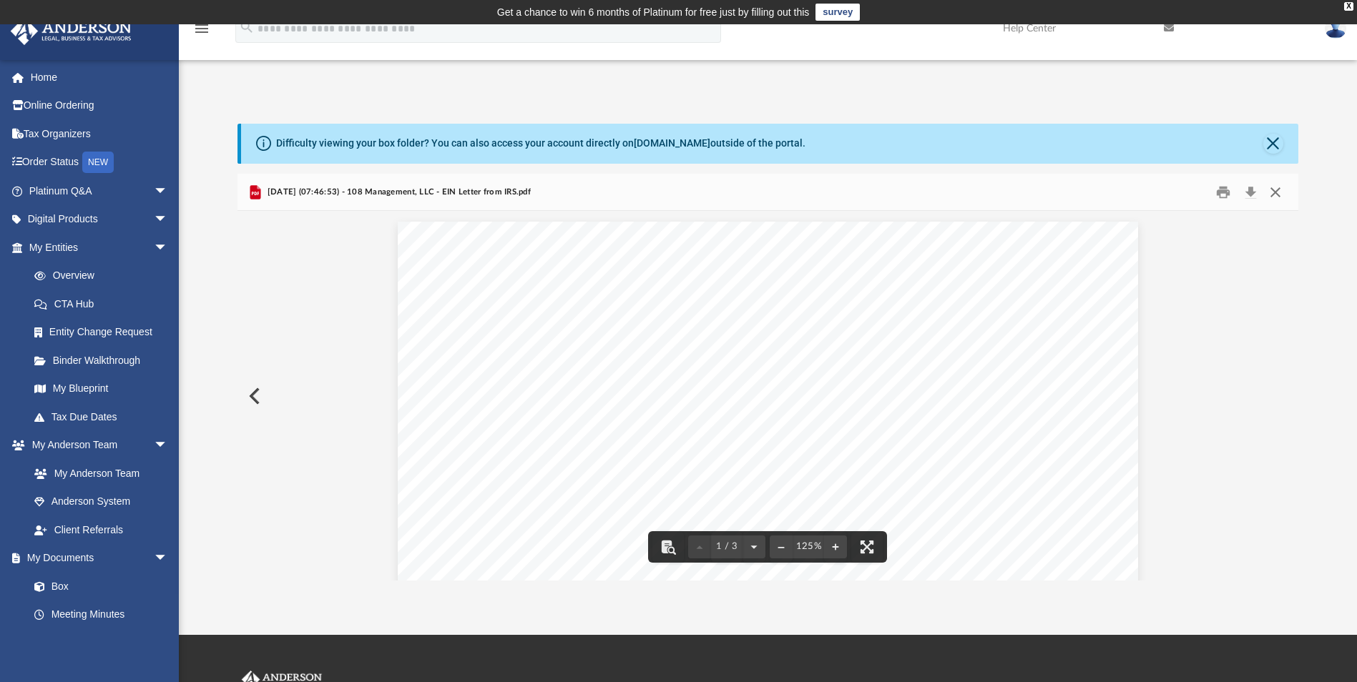
click at [1272, 196] on button "Close" at bounding box center [1275, 192] width 26 height 22
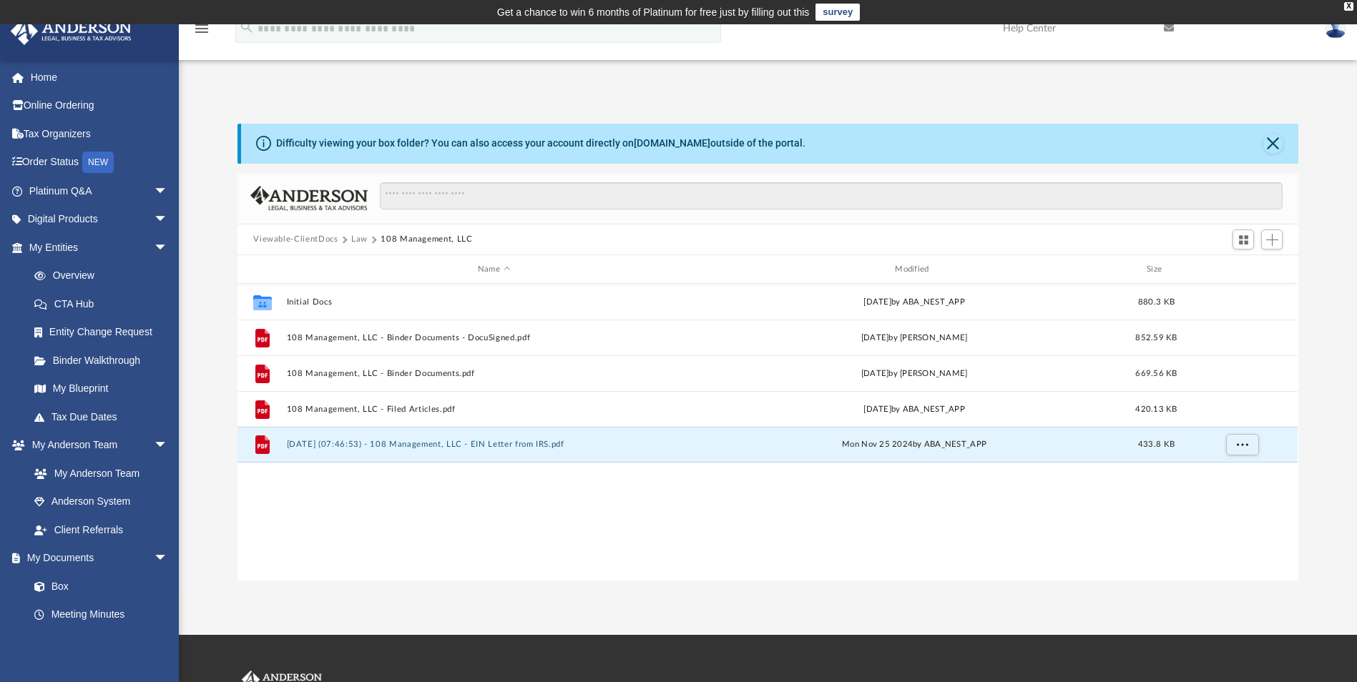
click at [360, 237] on button "Law" at bounding box center [359, 239] width 16 height 13
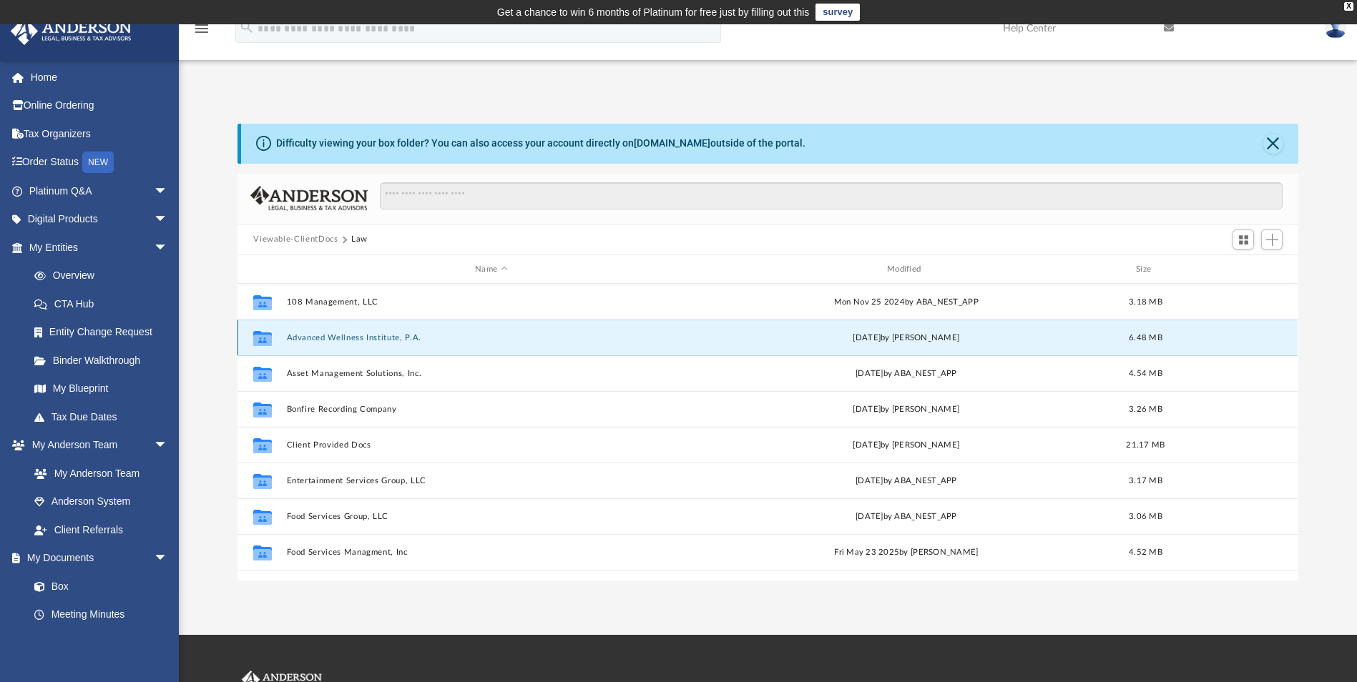
click at [360, 338] on button "Advanced Wellness Institute, P.A." at bounding box center [491, 337] width 409 height 9
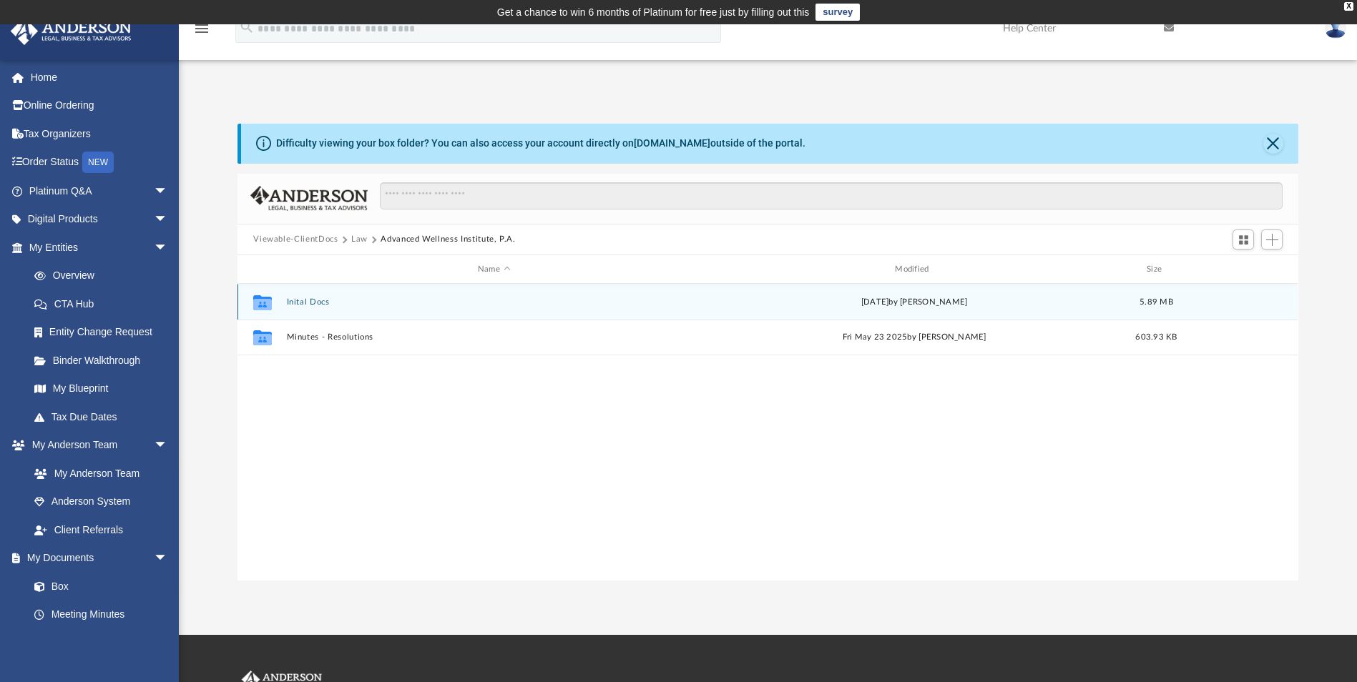
click at [318, 304] on button "Inital Docs" at bounding box center [494, 302] width 414 height 9
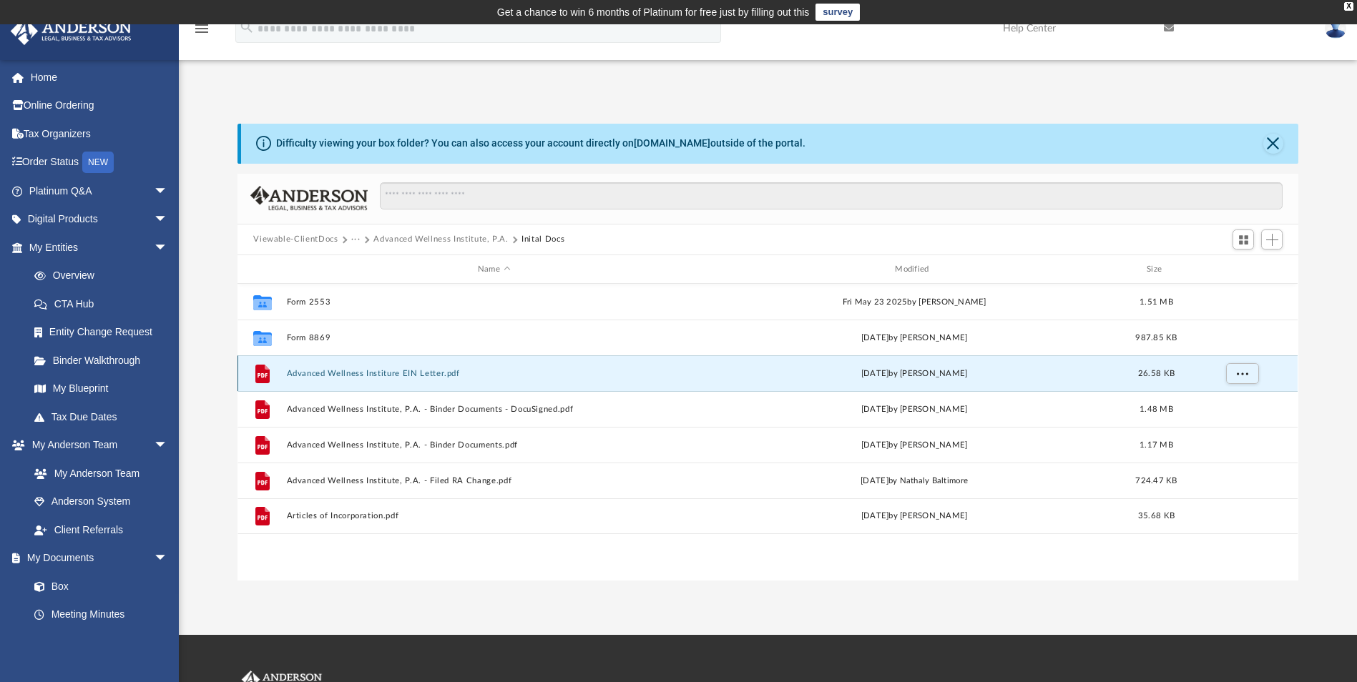
click at [360, 370] on button "Advanced Wellness Institure EIN Letter.pdf" at bounding box center [494, 373] width 414 height 9
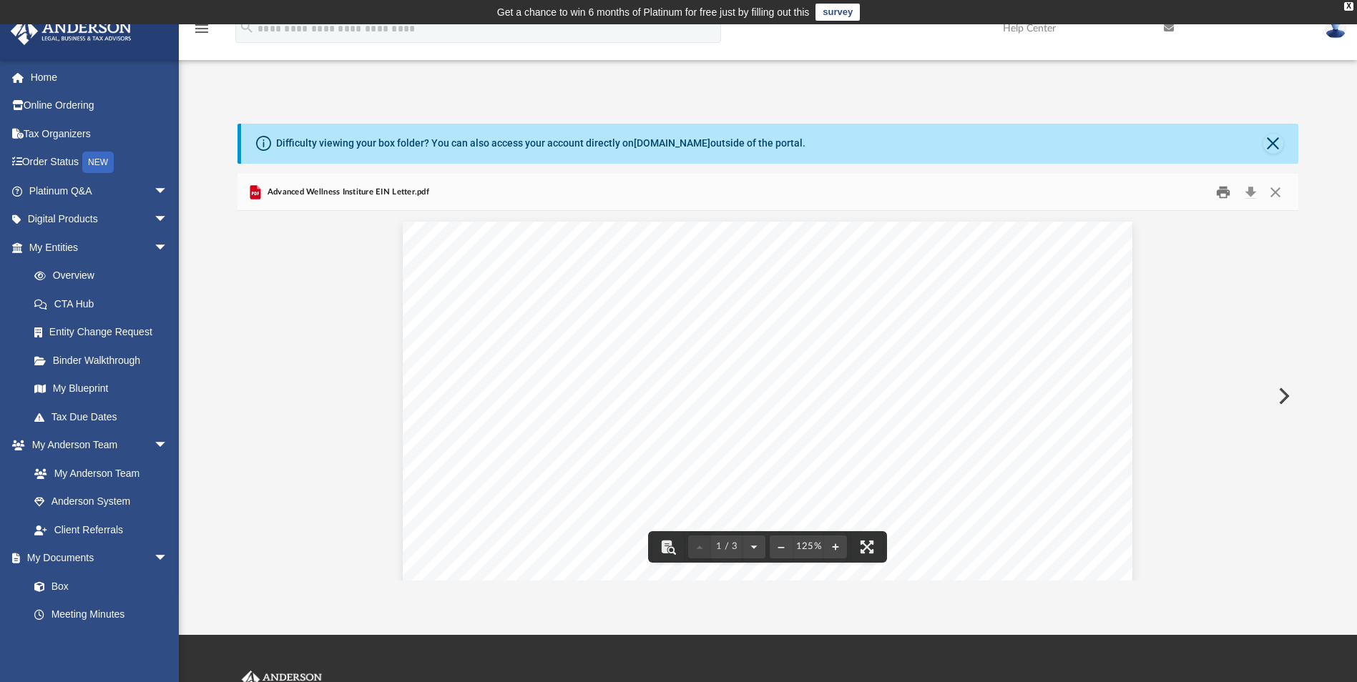
click at [1224, 197] on button "Print" at bounding box center [1223, 192] width 29 height 22
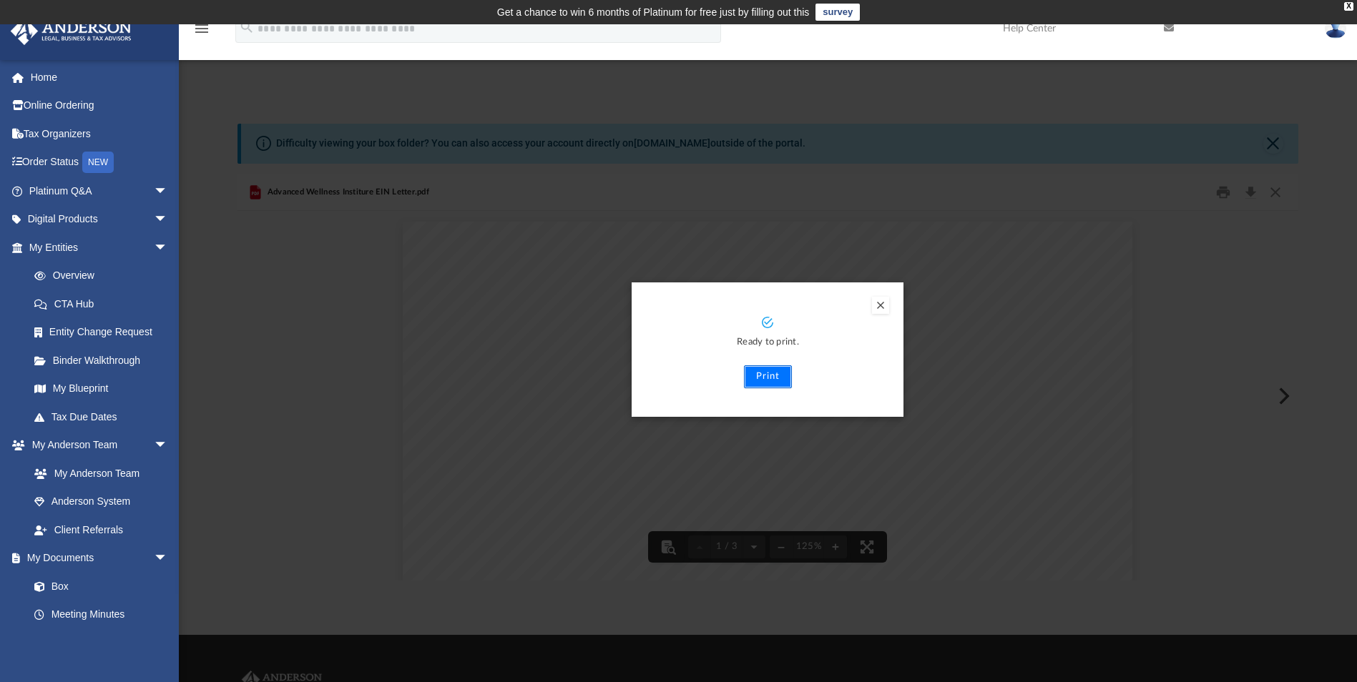
click at [760, 377] on button "Print" at bounding box center [768, 376] width 48 height 23
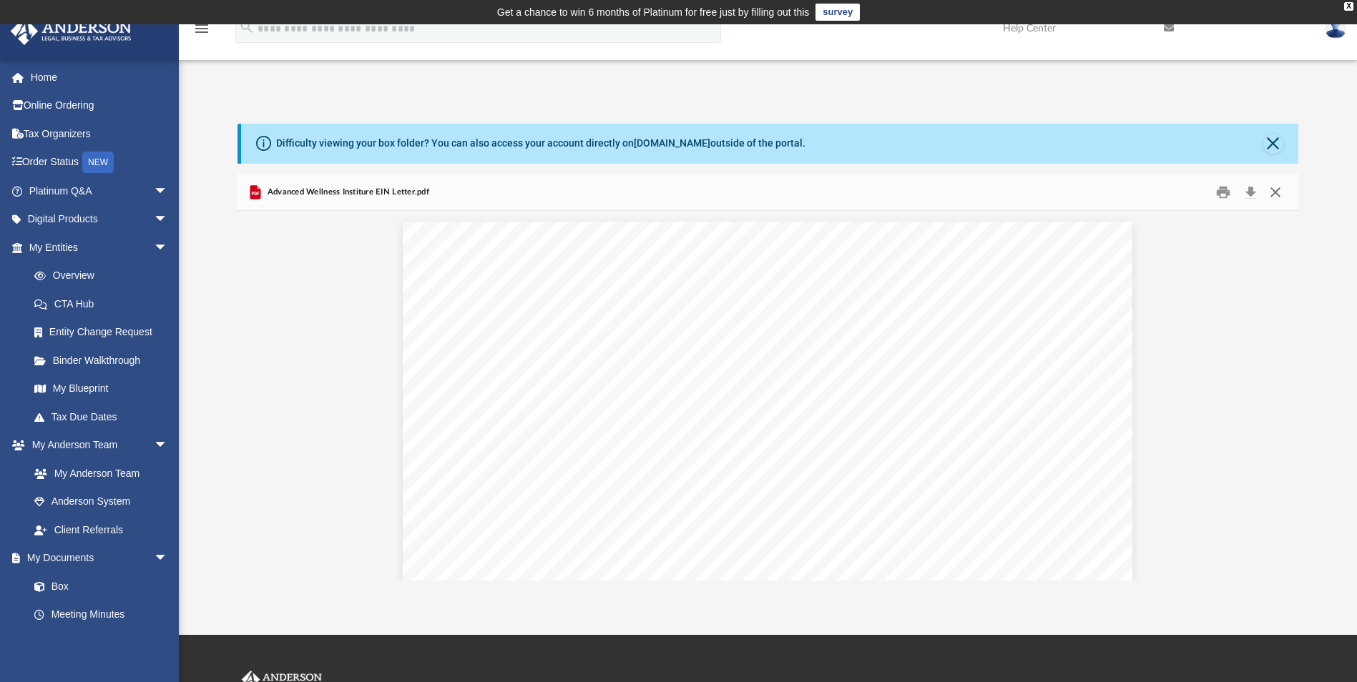
click at [1276, 193] on button "Close" at bounding box center [1275, 192] width 26 height 22
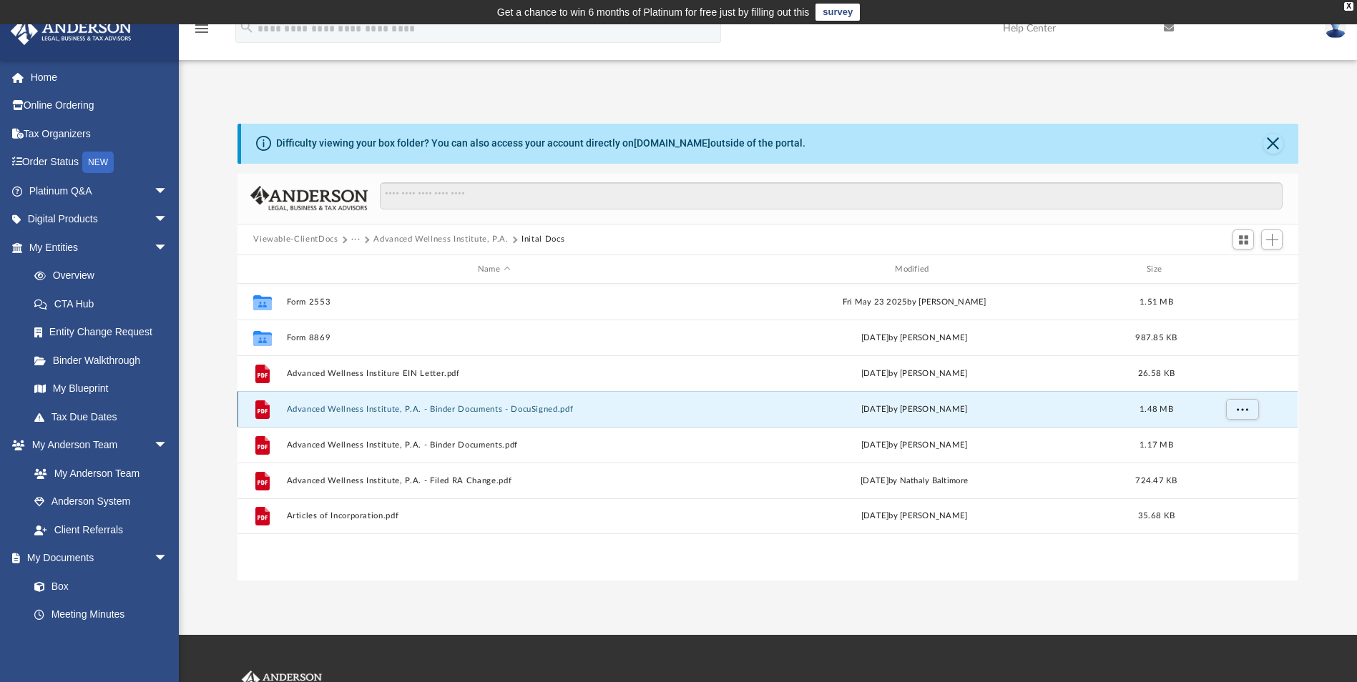
click at [456, 405] on button "Advanced Wellness Institute, P.A. - Binder Documents - DocuSigned.pdf" at bounding box center [494, 409] width 414 height 9
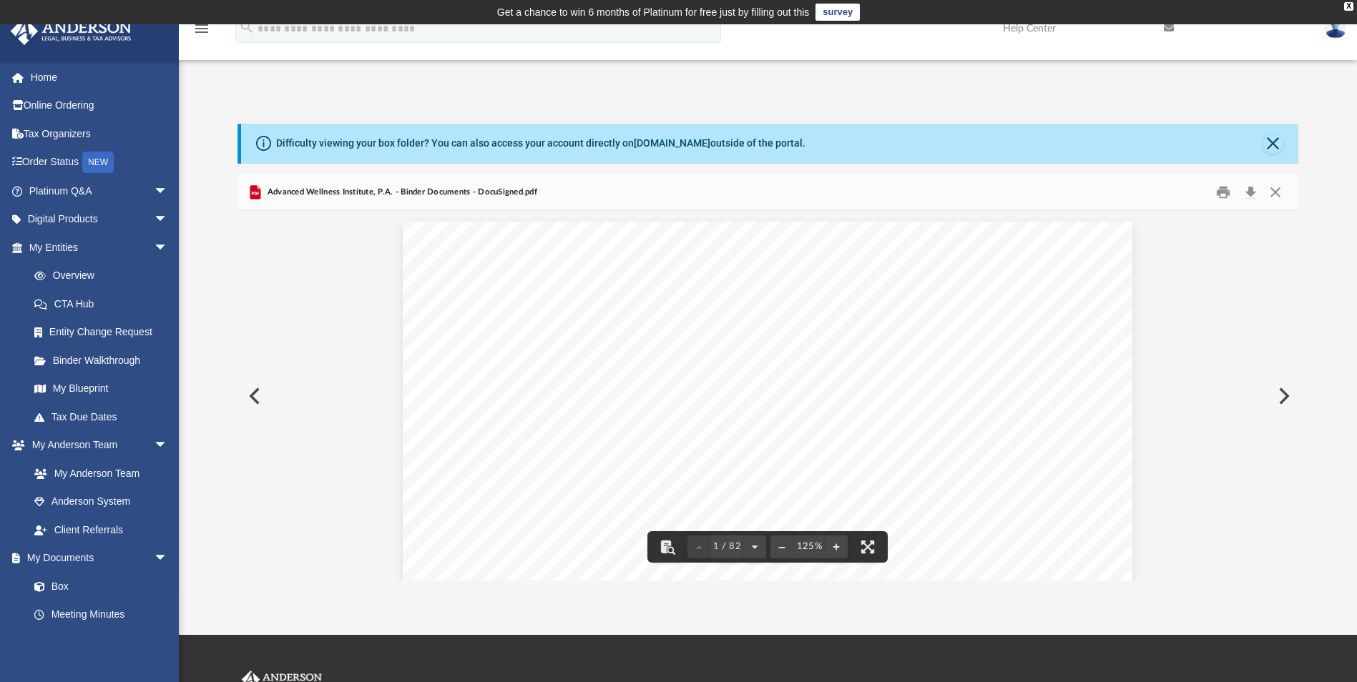
scroll to position [72, 0]
click at [1214, 198] on button "Print" at bounding box center [1223, 192] width 29 height 22
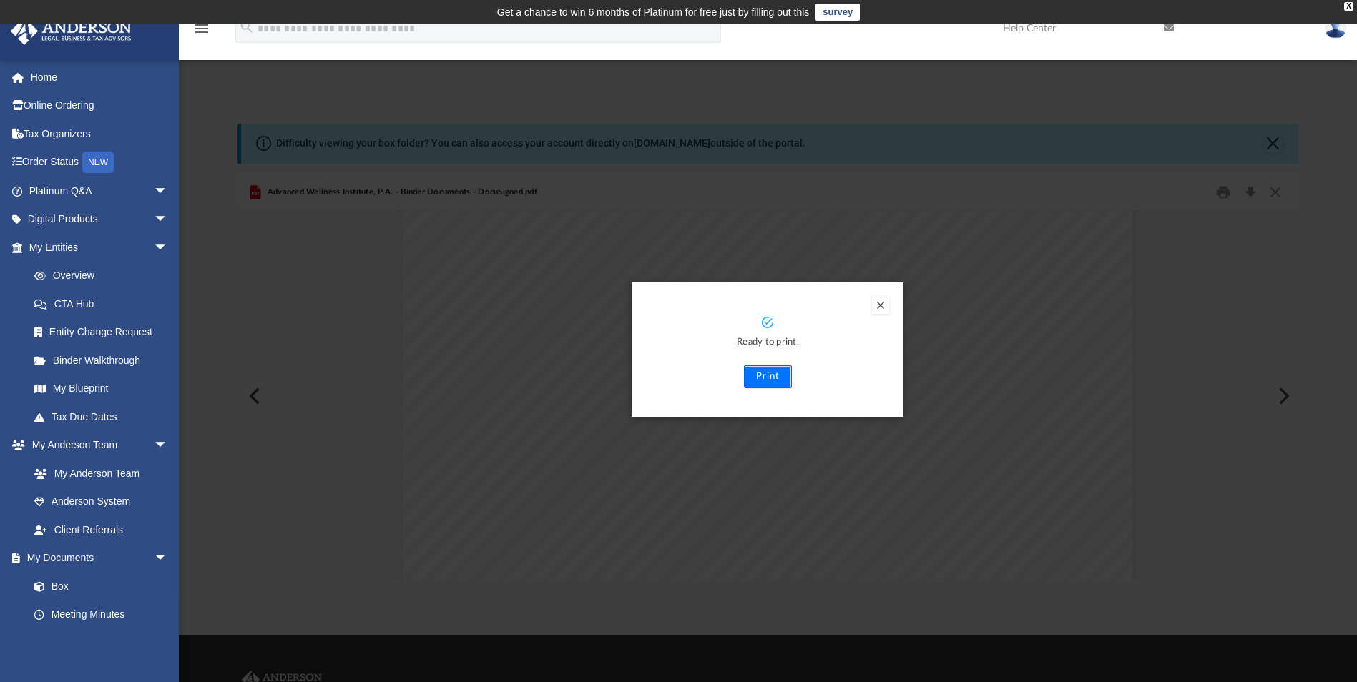
click at [762, 370] on button "Print" at bounding box center [768, 376] width 48 height 23
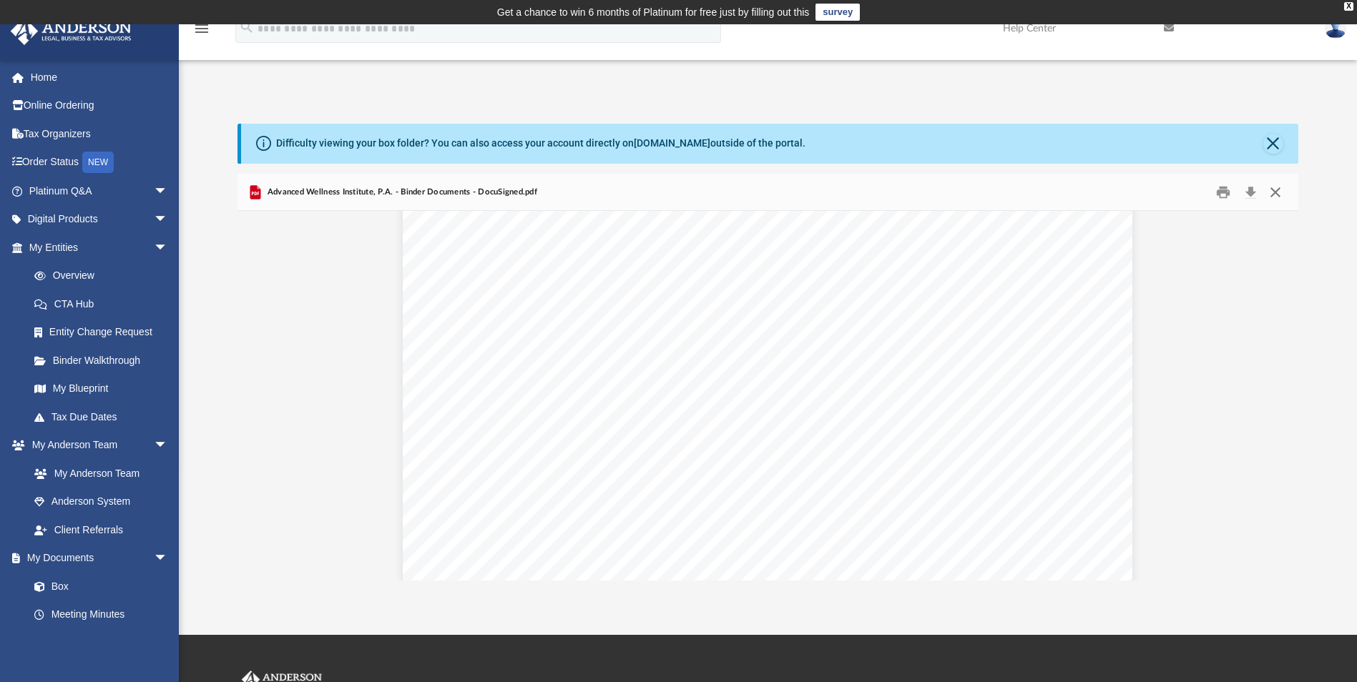
click at [1277, 195] on button "Close" at bounding box center [1275, 192] width 26 height 22
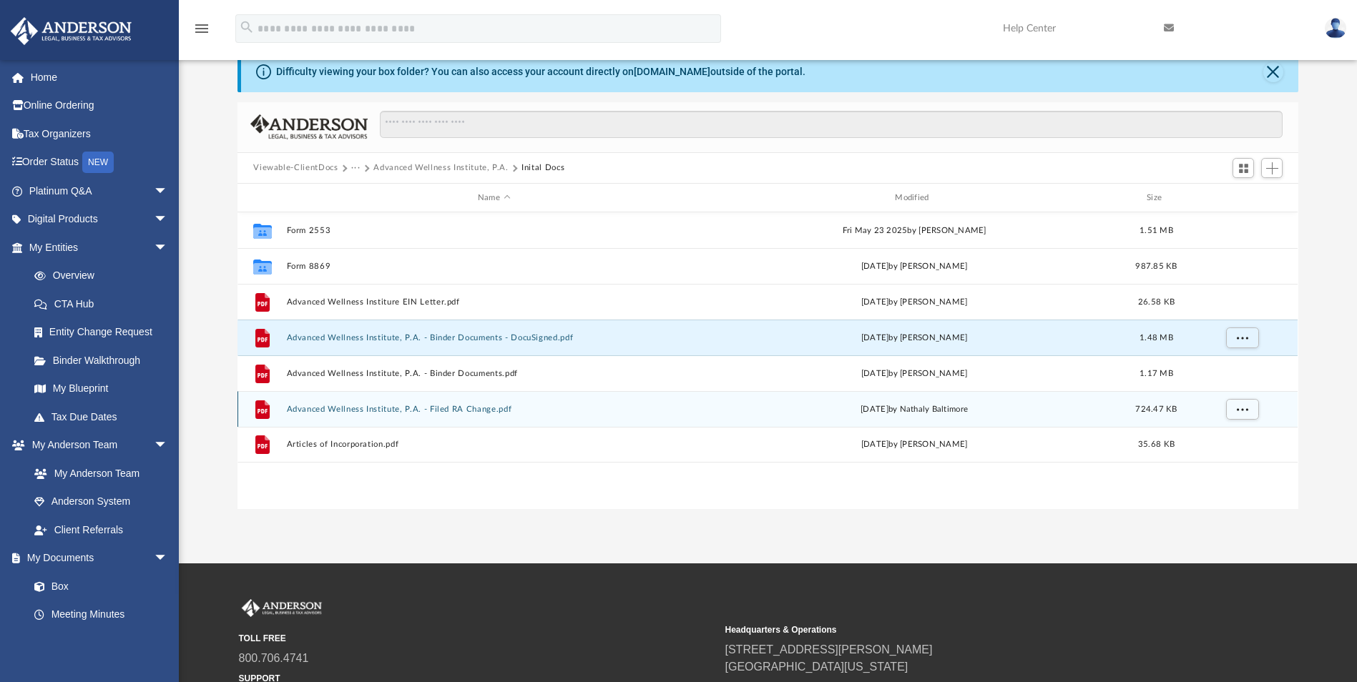
click at [371, 409] on button "Advanced Wellness Institute, P.A. - Filed RA Change.pdf" at bounding box center [494, 409] width 414 height 9
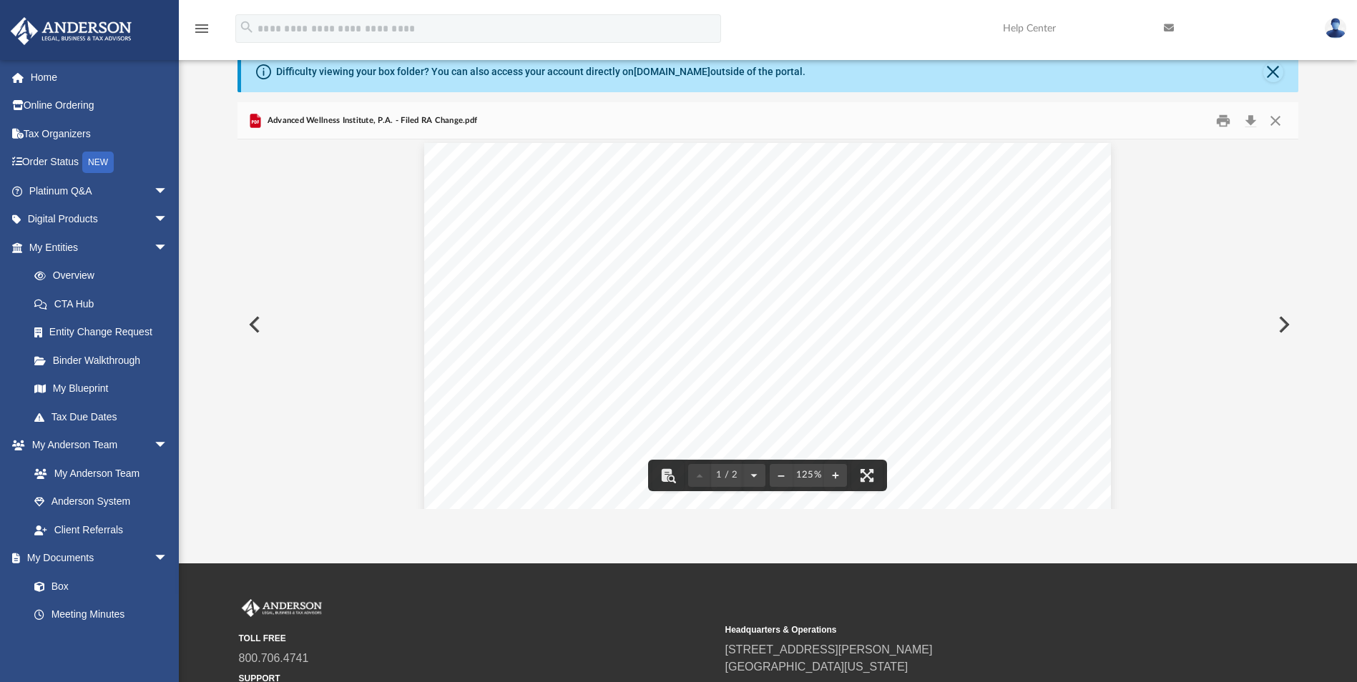
scroll to position [0, 0]
click at [1212, 124] on button "Print" at bounding box center [1223, 120] width 29 height 22
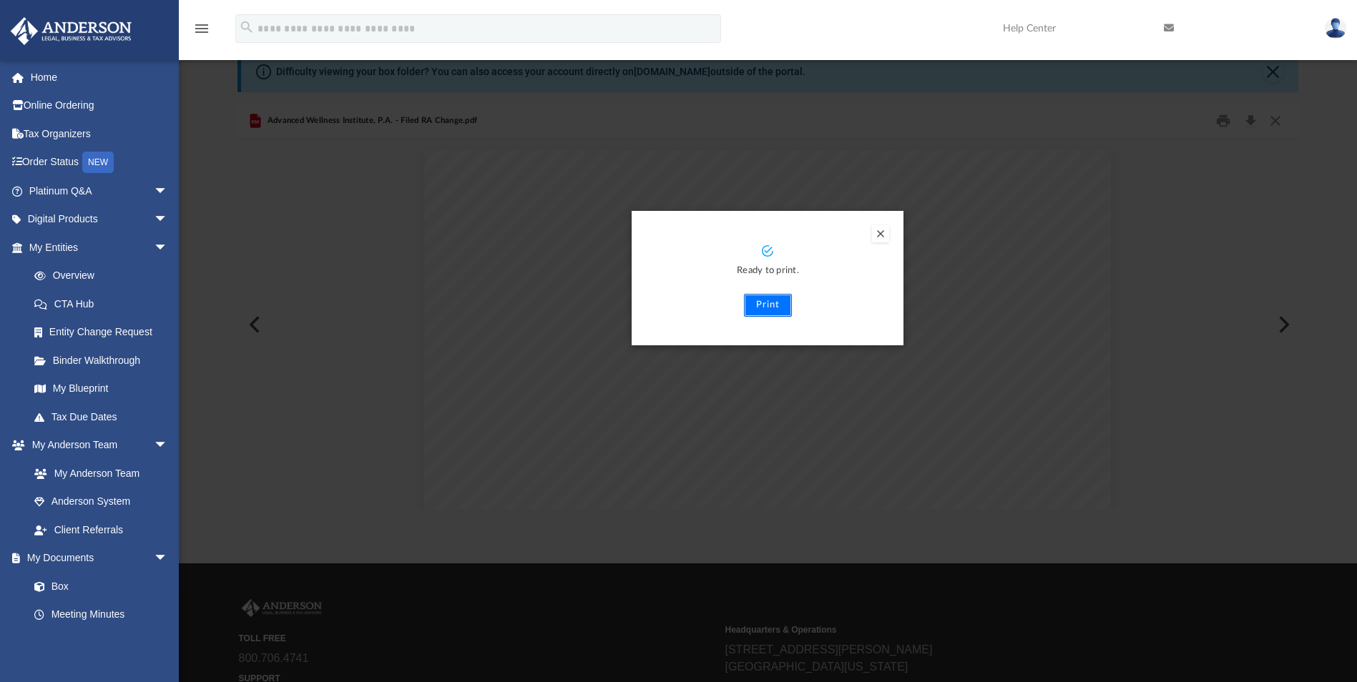
click at [773, 307] on button "Print" at bounding box center [768, 305] width 48 height 23
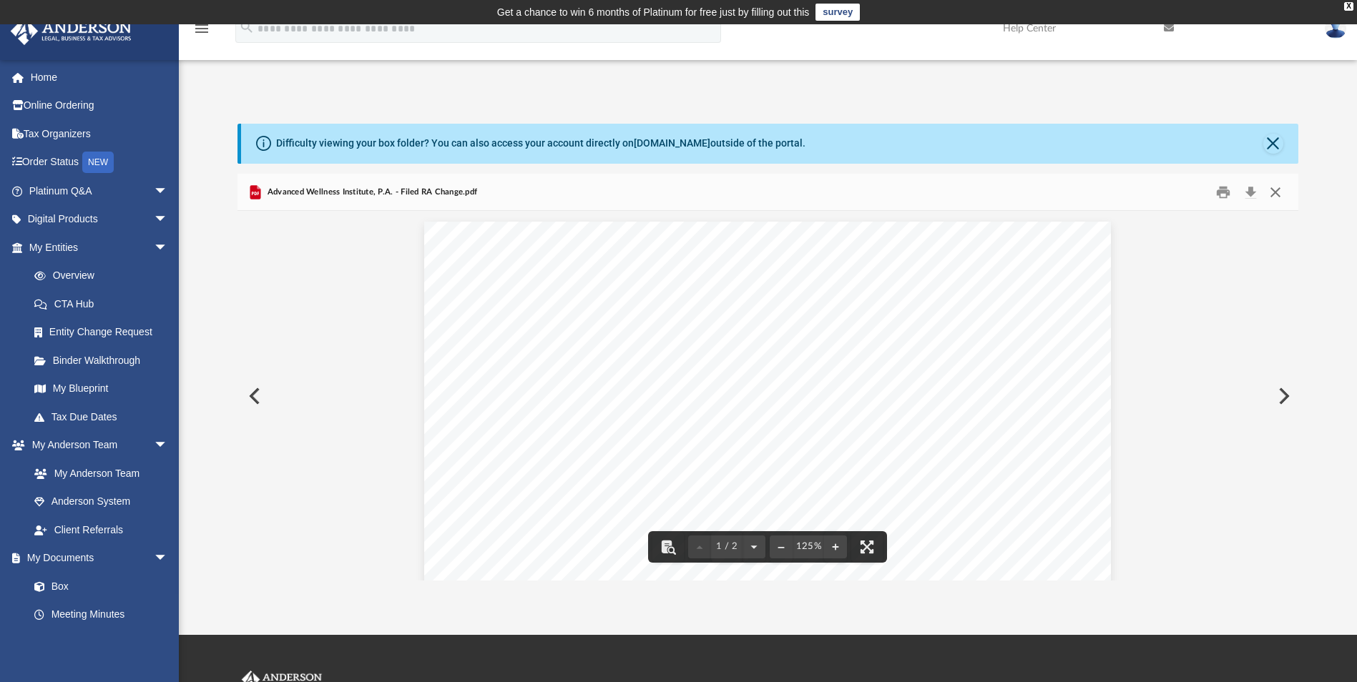
click at [1275, 197] on button "Close" at bounding box center [1275, 192] width 26 height 22
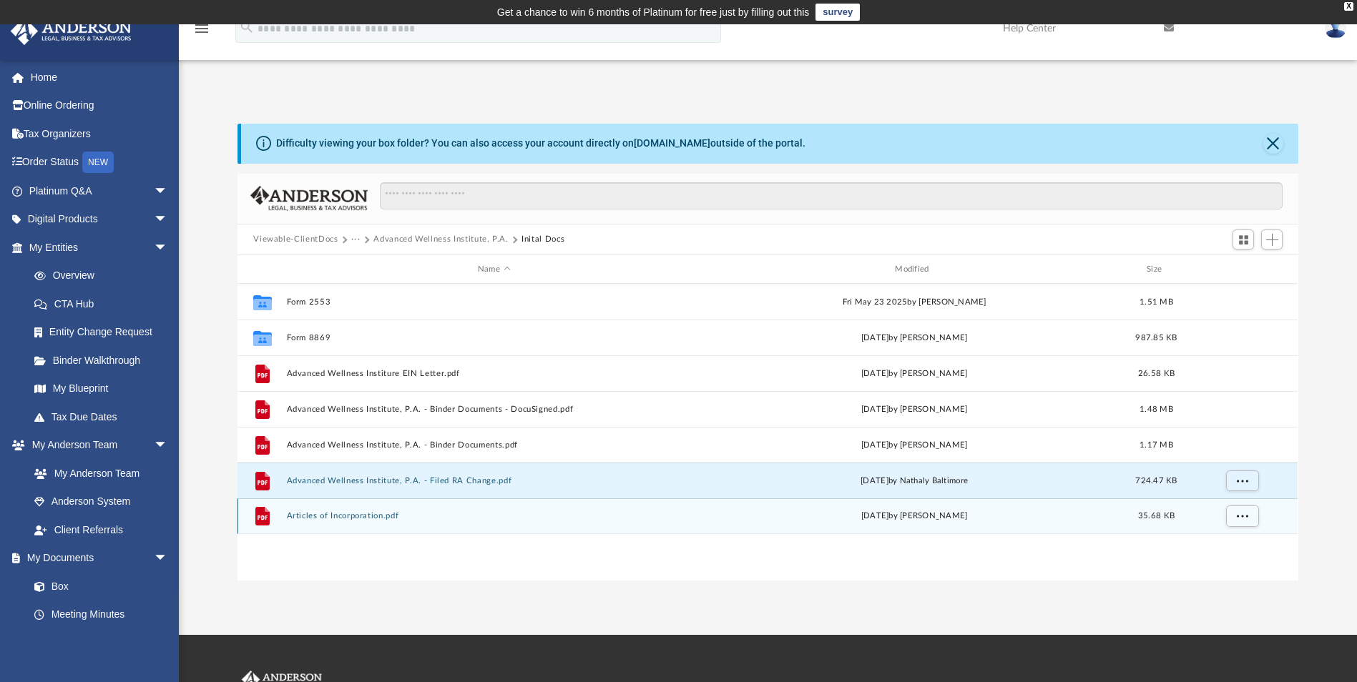
click at [386, 514] on button "Articles of Incorporation.pdf" at bounding box center [494, 516] width 414 height 9
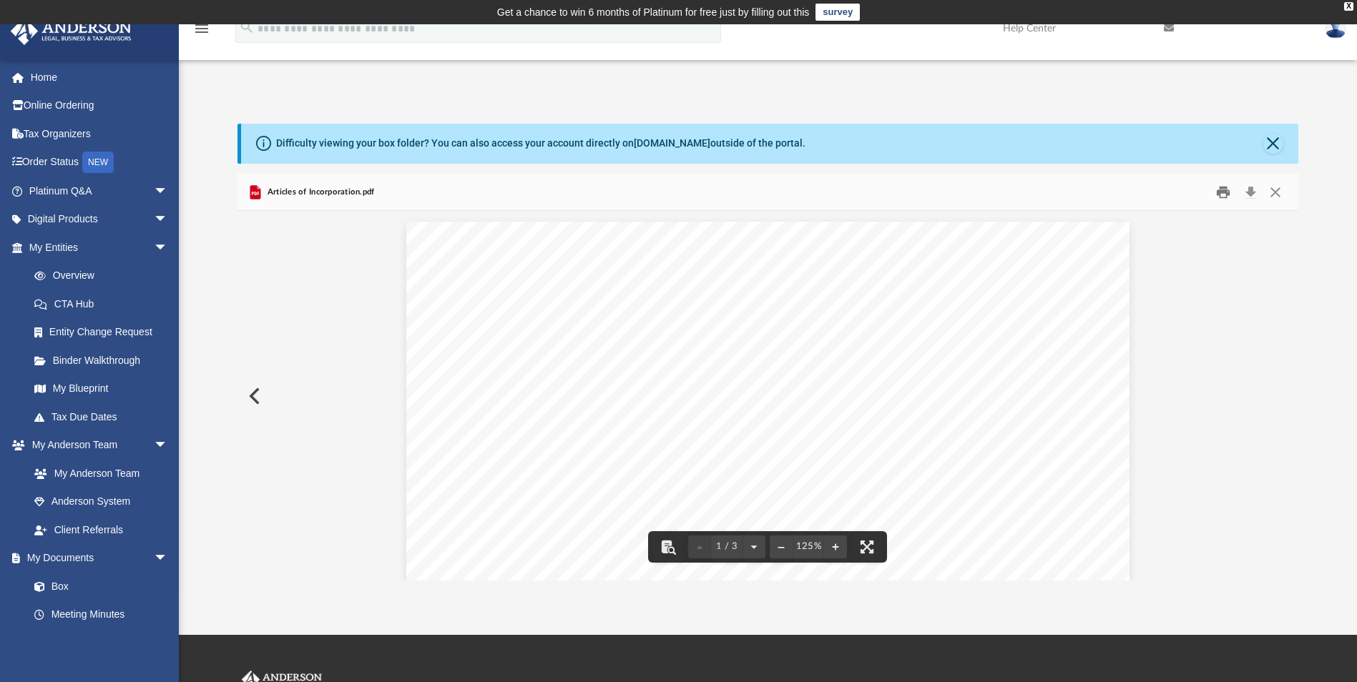
click at [1218, 197] on button "Print" at bounding box center [1223, 192] width 29 height 22
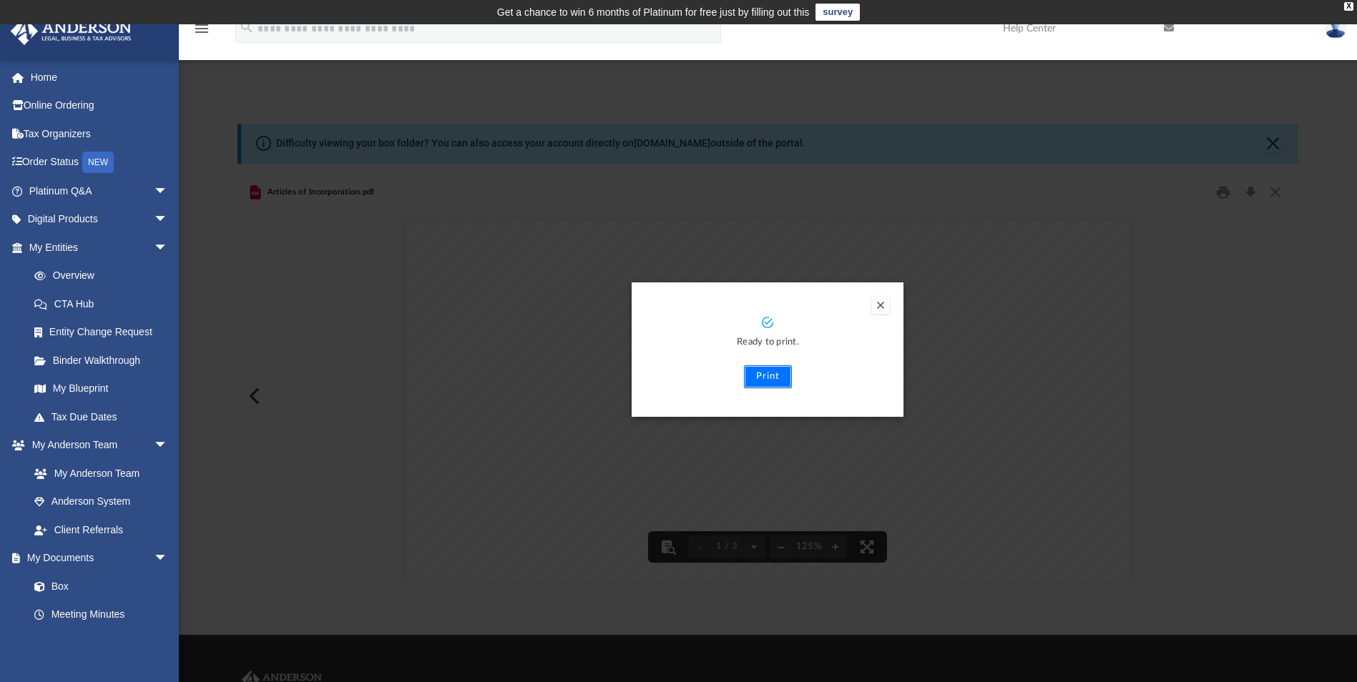
click at [752, 377] on button "Print" at bounding box center [768, 376] width 48 height 23
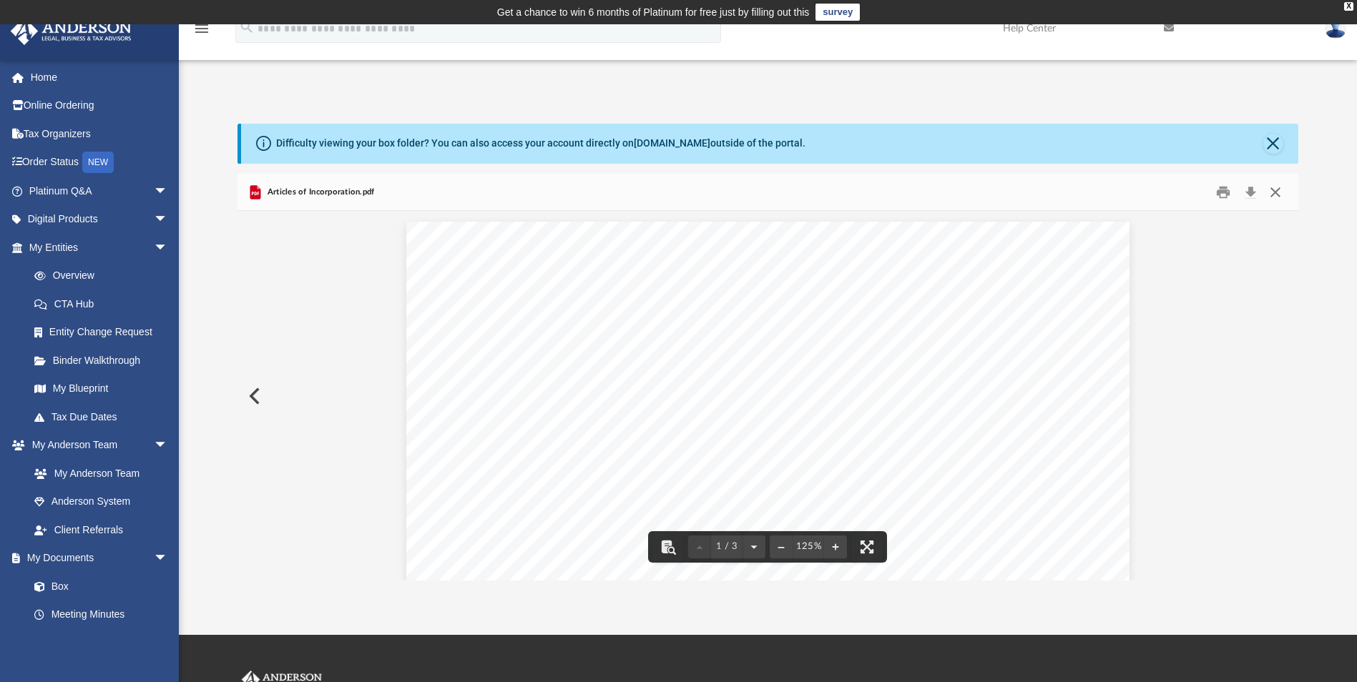
click at [1272, 190] on button "Close" at bounding box center [1275, 192] width 26 height 22
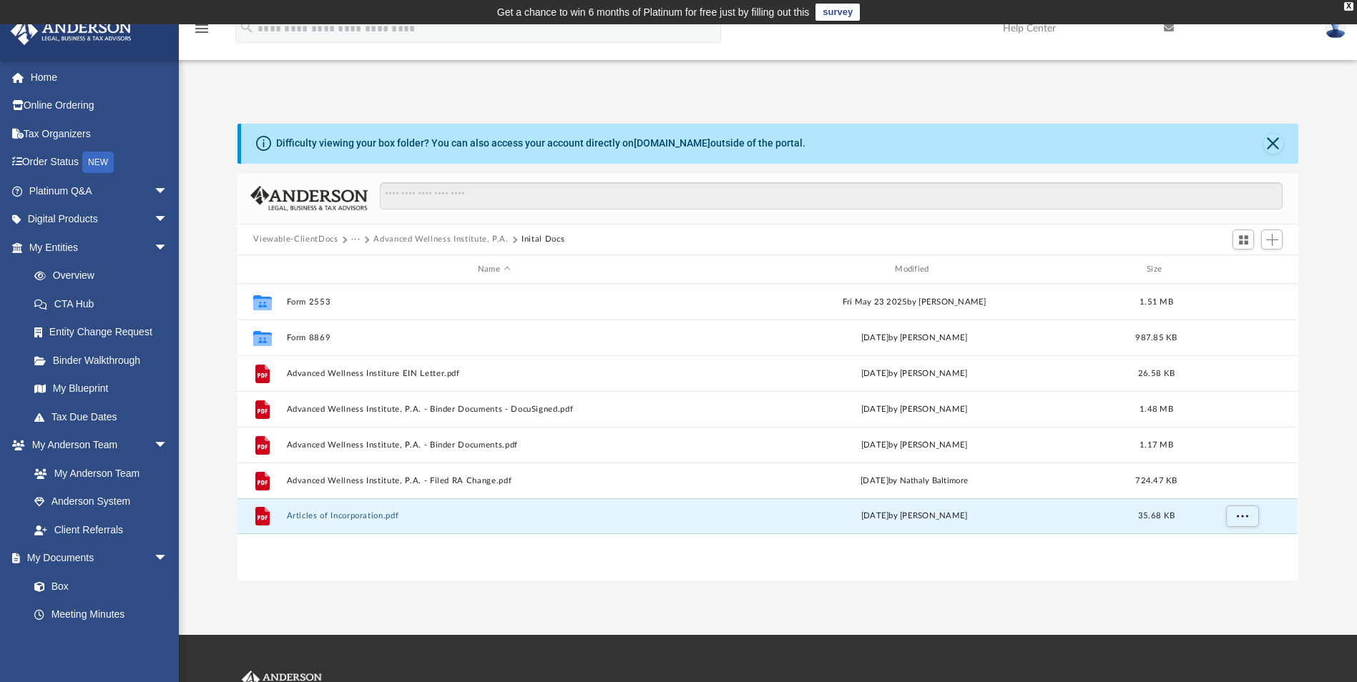
click at [355, 237] on button "···" at bounding box center [355, 239] width 9 height 13
click at [363, 263] on li "Law" at bounding box center [367, 264] width 16 height 15
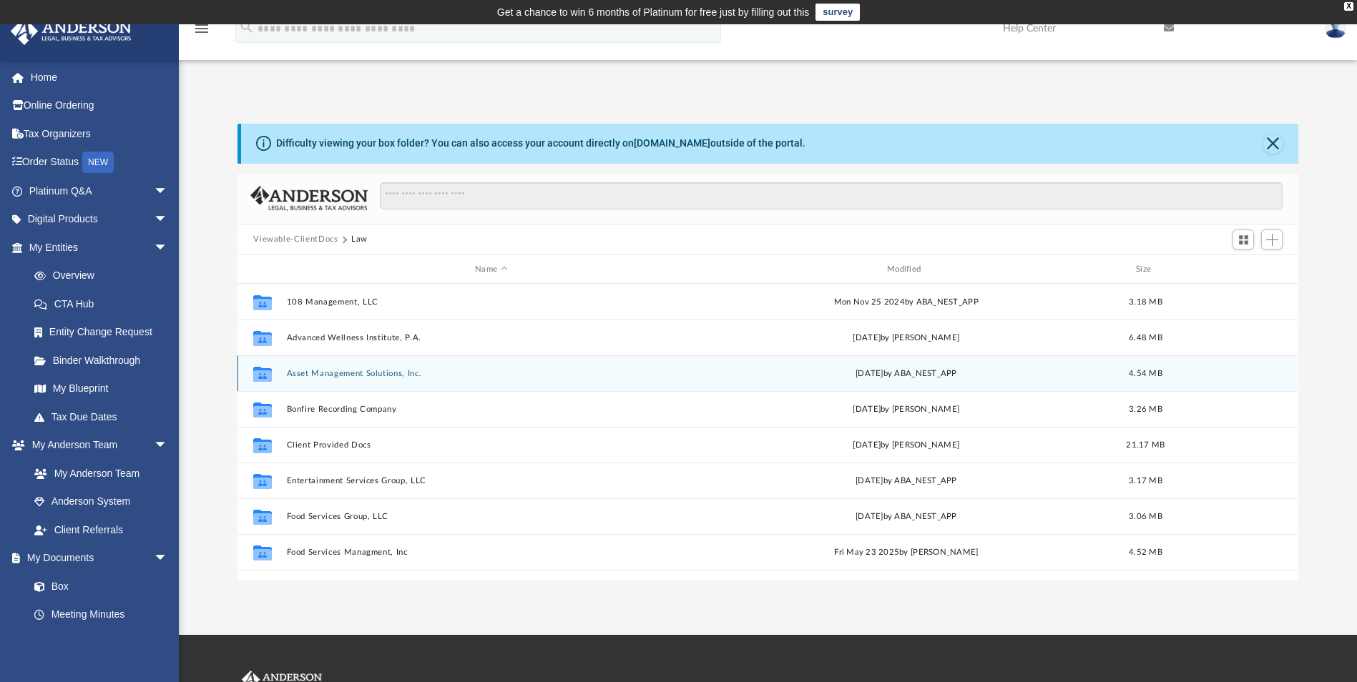
click at [355, 373] on button "Asset Management Solutions, Inc." at bounding box center [491, 373] width 409 height 9
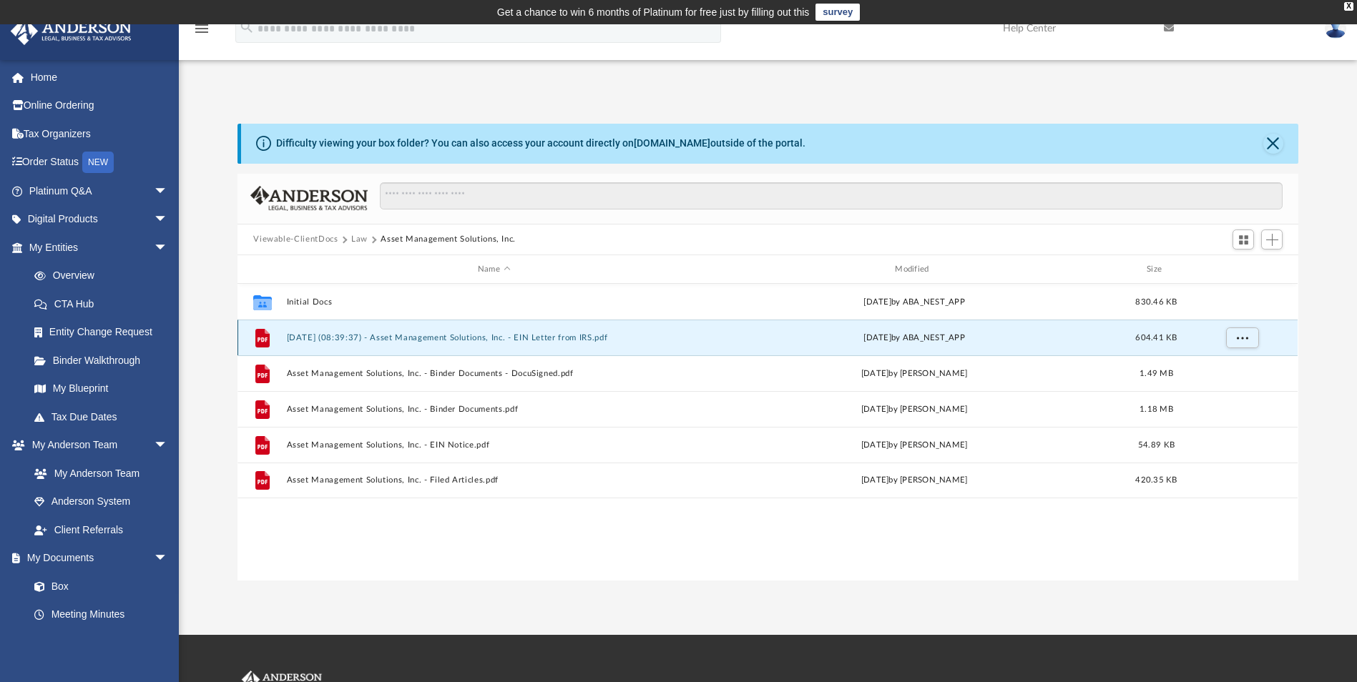
click at [441, 339] on button "2024.10.17 (08:39:37) - Asset Management Solutions, Inc. - EIN Letter from IRS.…" at bounding box center [494, 337] width 414 height 9
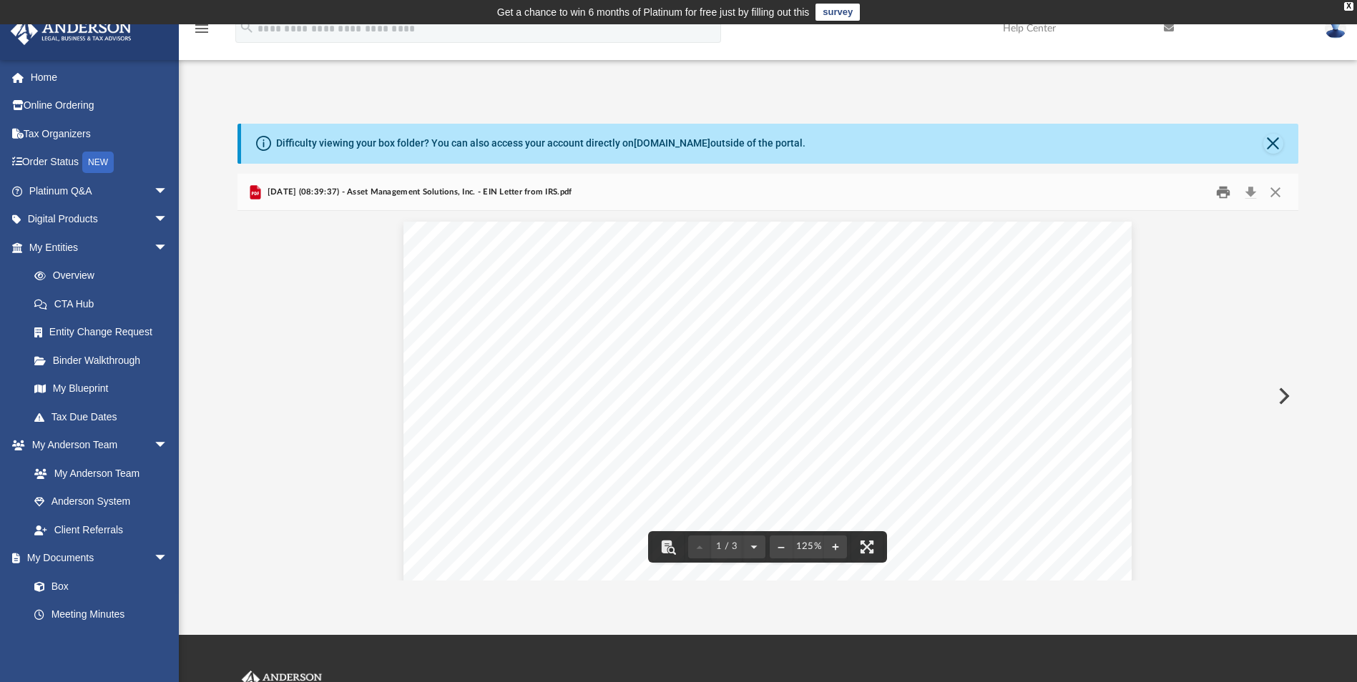
click at [1227, 196] on button "Print" at bounding box center [1223, 192] width 29 height 22
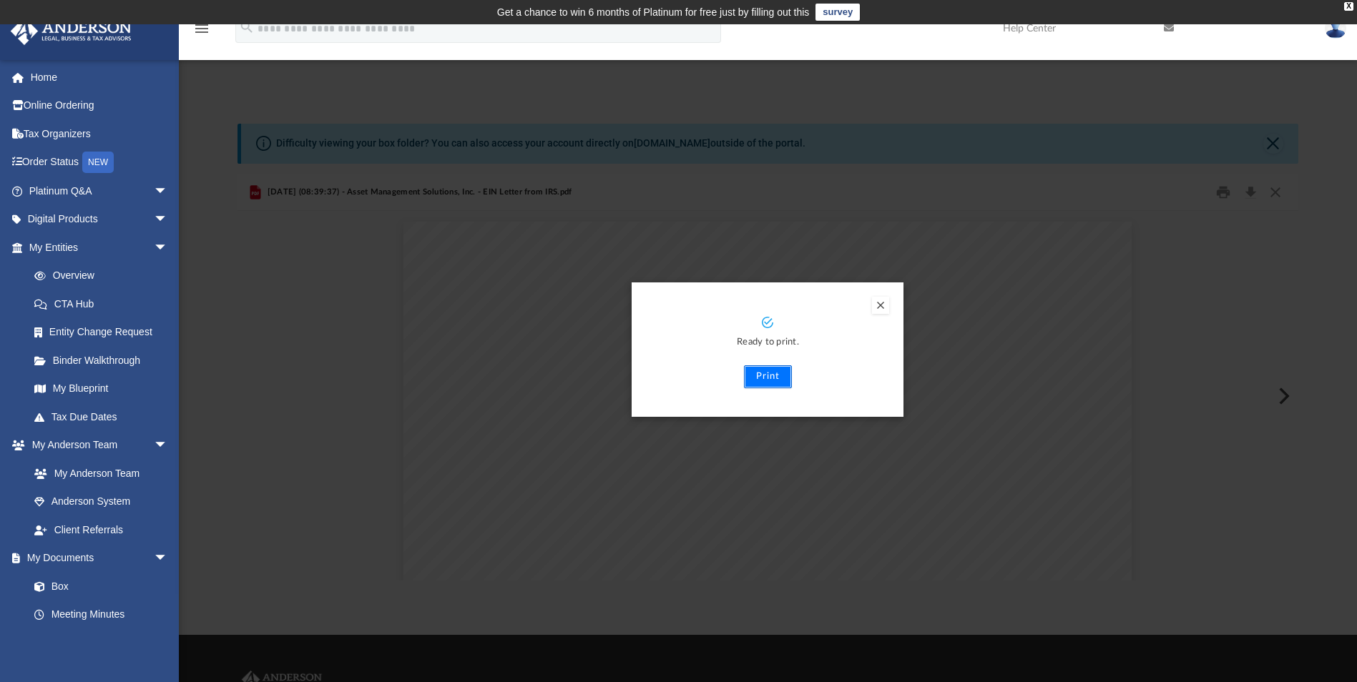
click at [775, 368] on button "Print" at bounding box center [768, 376] width 48 height 23
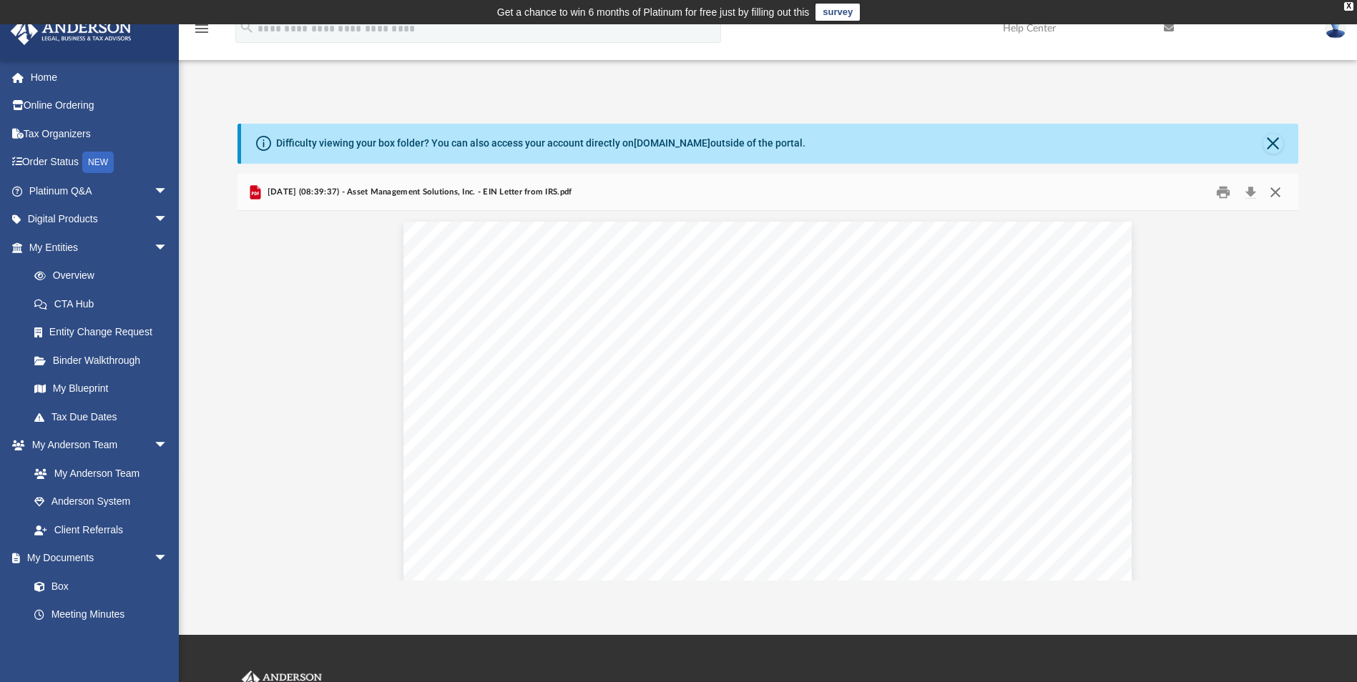
click at [1278, 190] on button "Close" at bounding box center [1275, 192] width 26 height 22
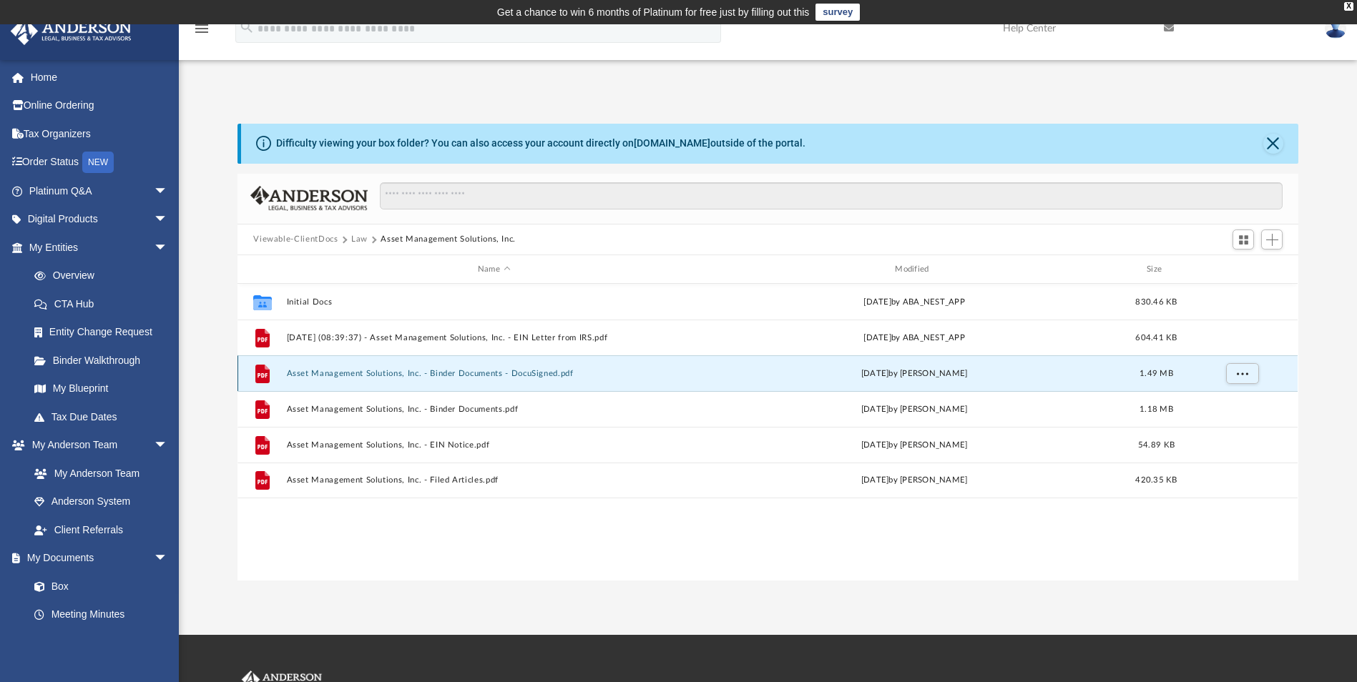
click at [496, 375] on button "Asset Management Solutions, Inc. - Binder Documents - DocuSigned.pdf" at bounding box center [494, 373] width 414 height 9
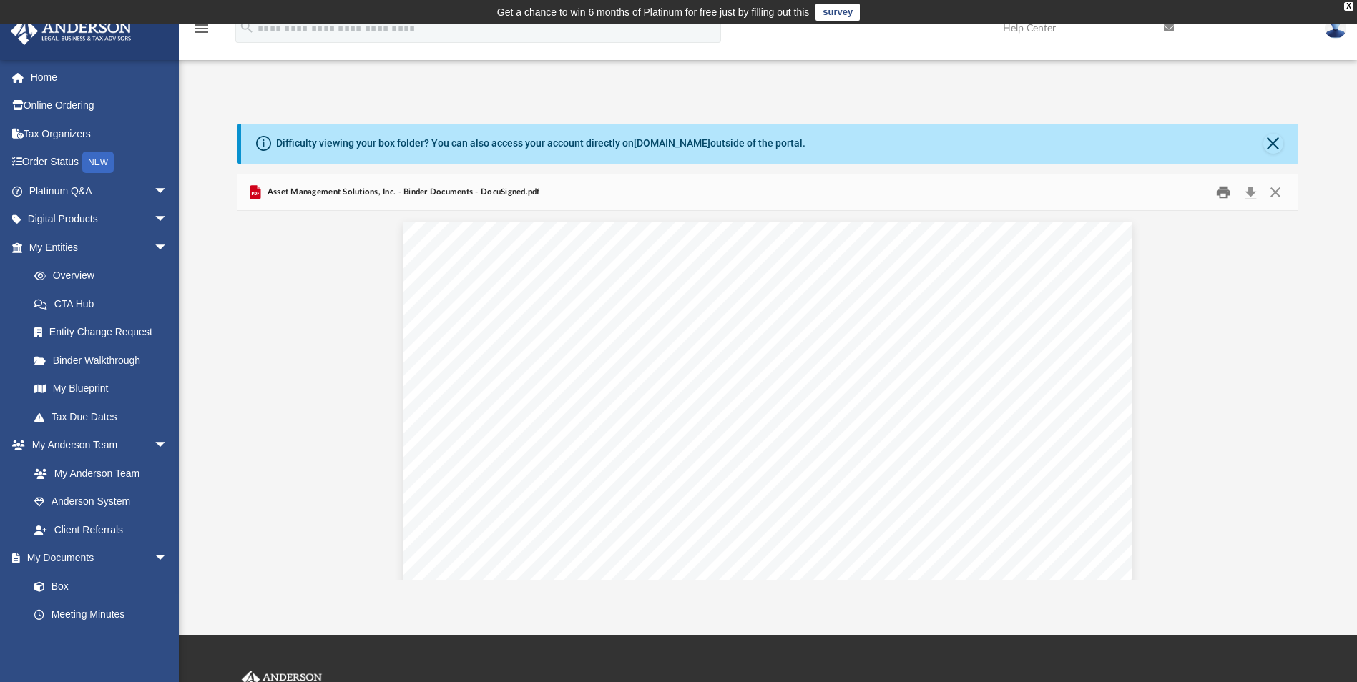
click at [1217, 195] on button "Print" at bounding box center [1223, 192] width 29 height 22
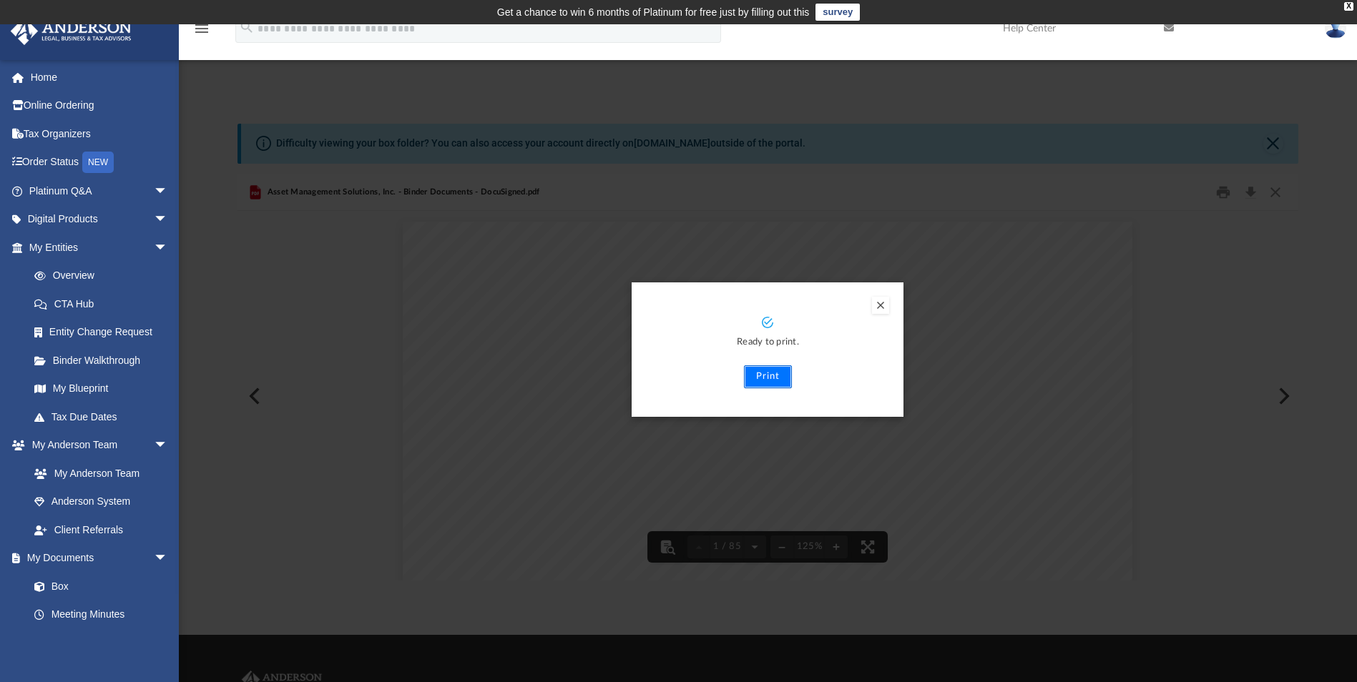
click at [765, 383] on button "Print" at bounding box center [768, 376] width 48 height 23
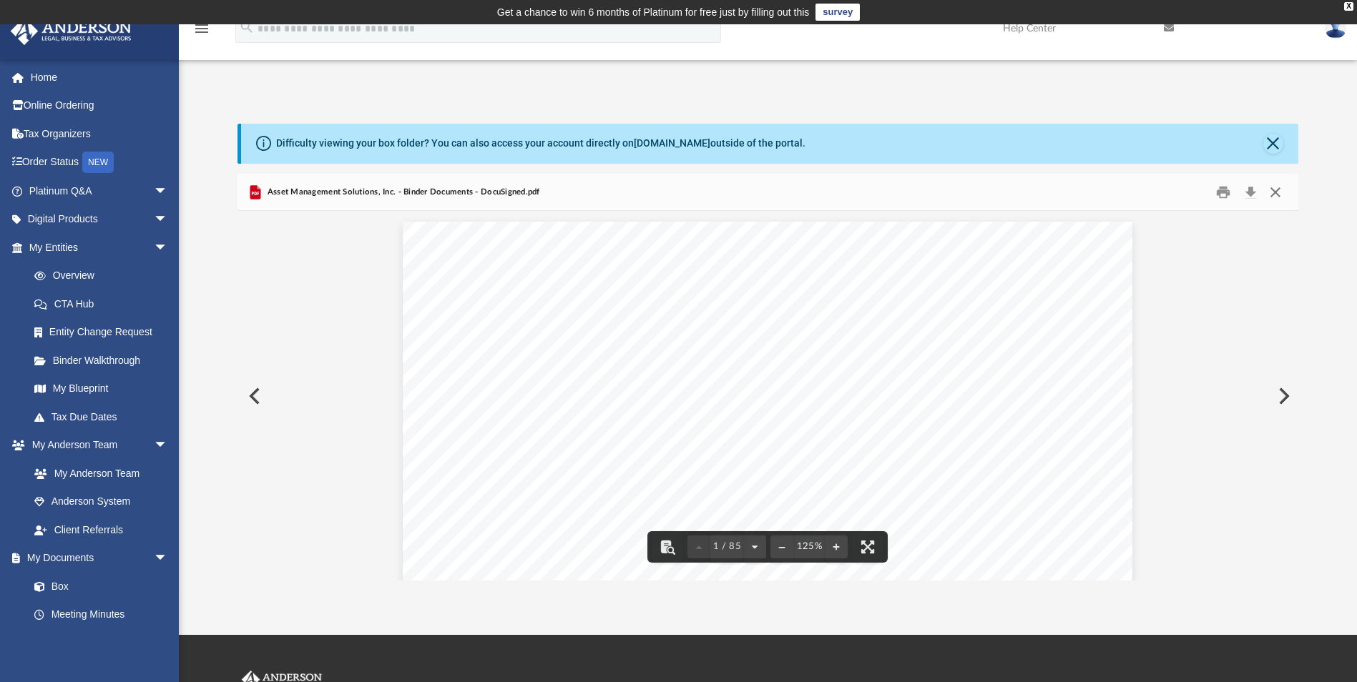
click at [1274, 194] on button "Close" at bounding box center [1275, 192] width 26 height 22
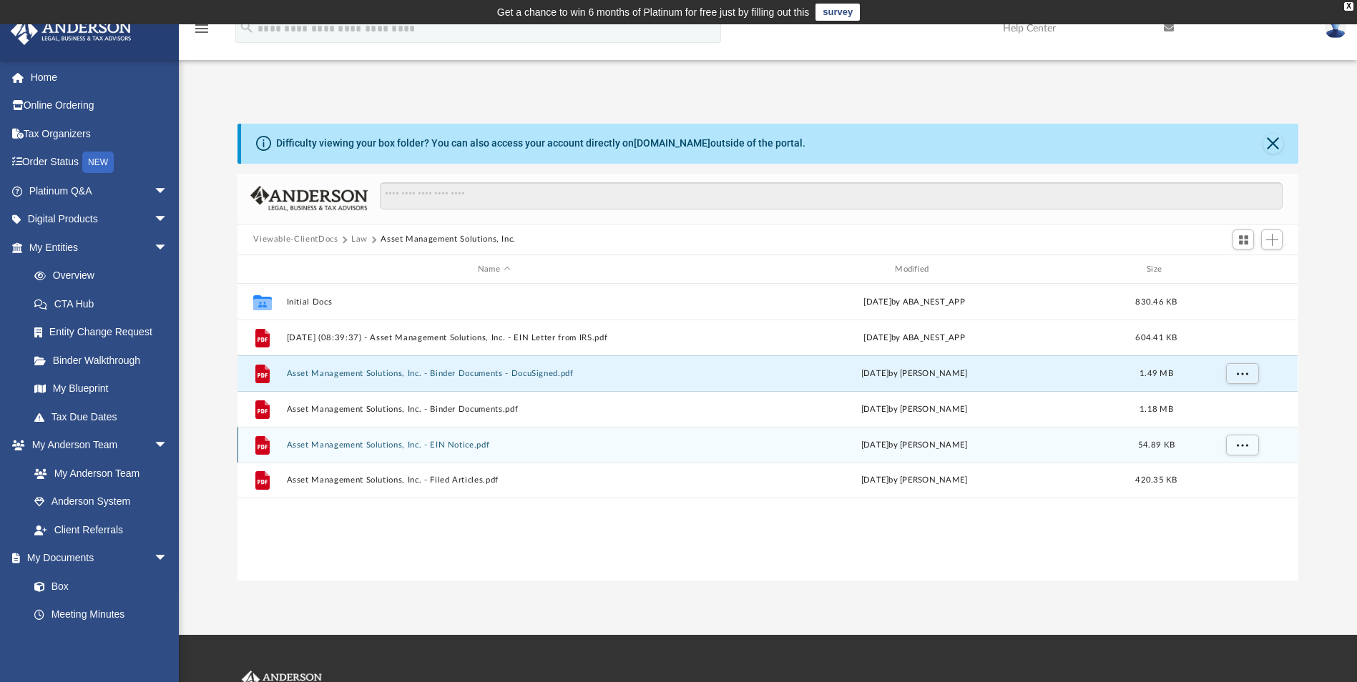
click at [405, 444] on button "Asset Management Solutions, Inc. - EIN Notice.pdf" at bounding box center [494, 445] width 414 height 9
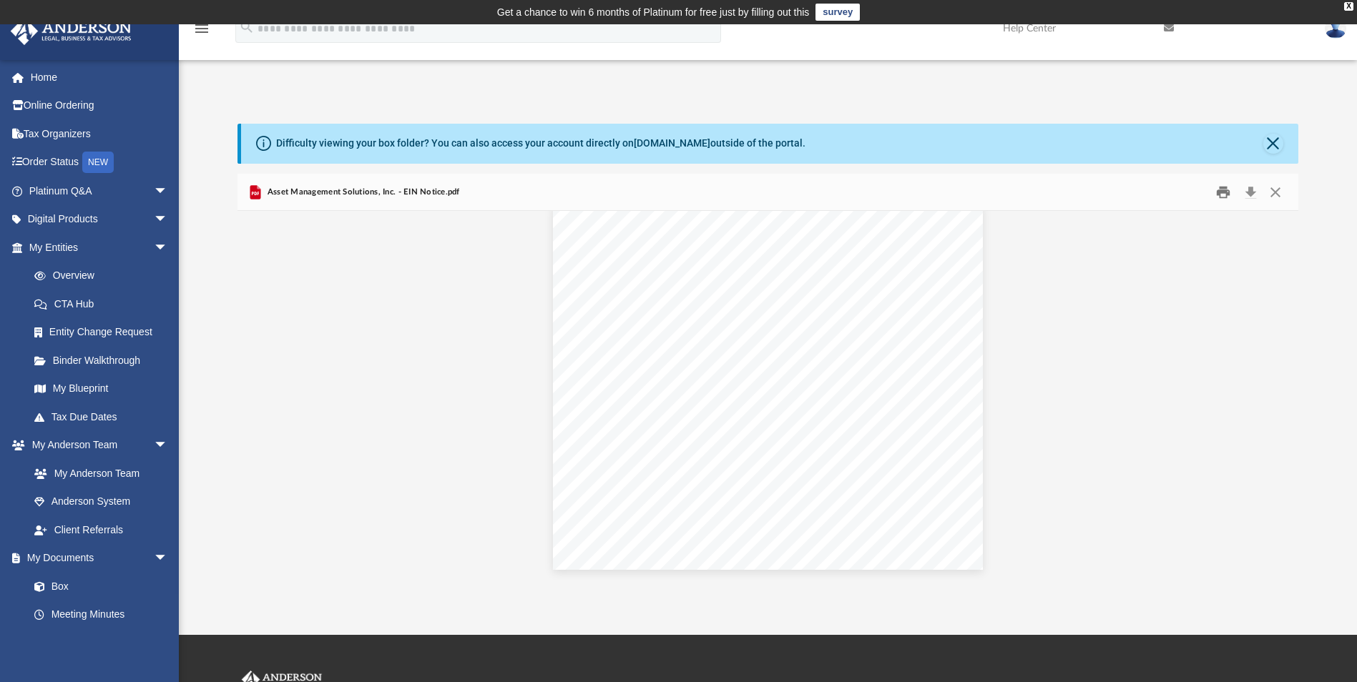
click at [1222, 187] on button "Print" at bounding box center [1223, 192] width 29 height 22
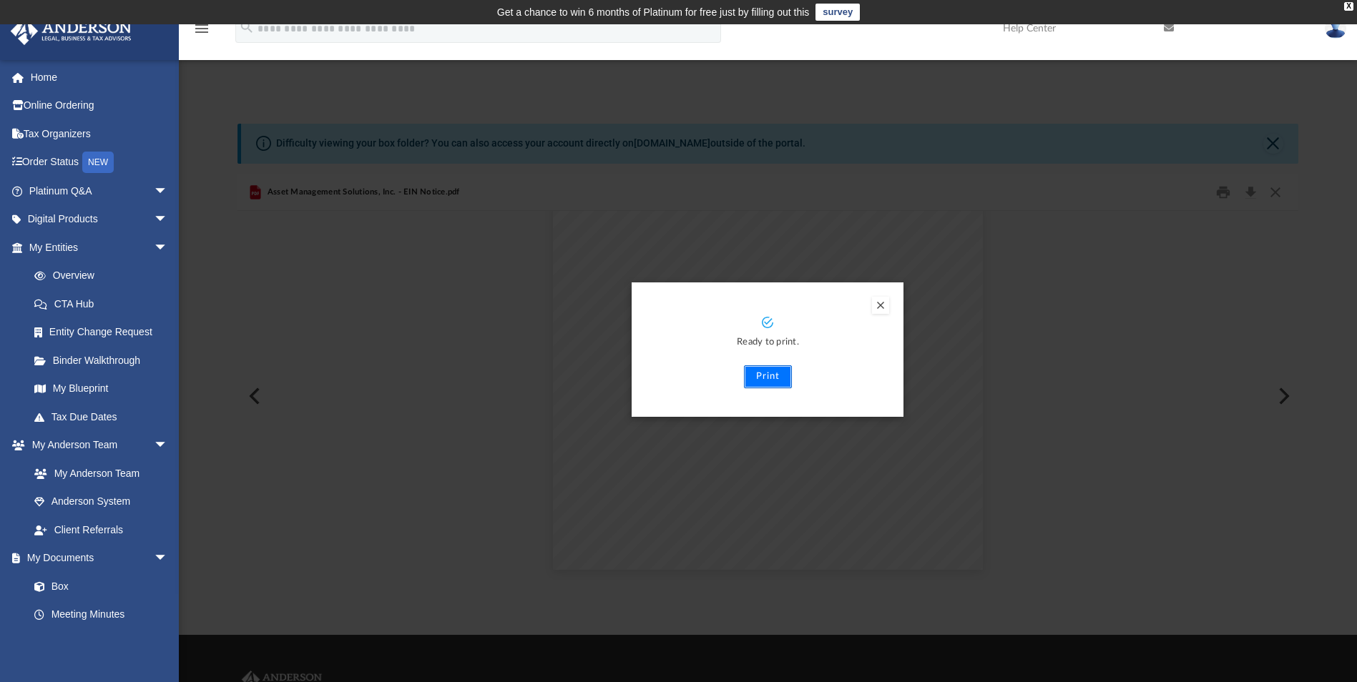
click at [763, 377] on button "Print" at bounding box center [768, 376] width 48 height 23
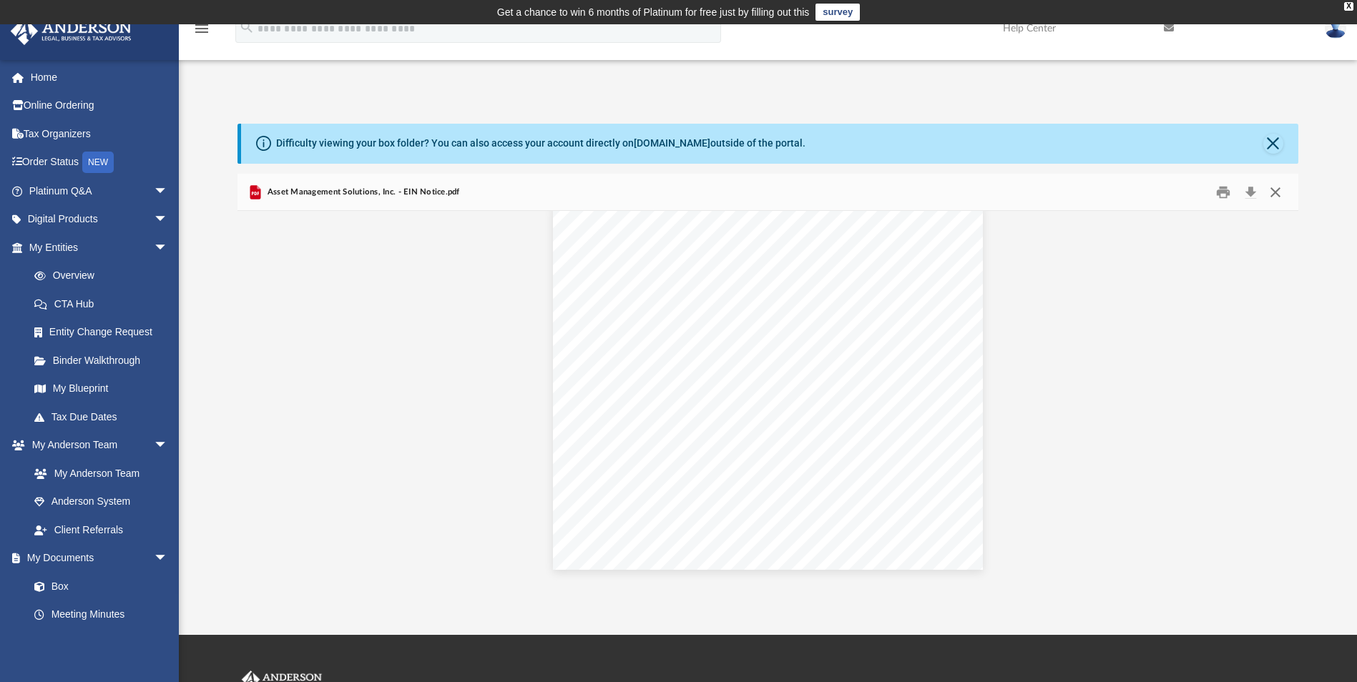
click at [1272, 188] on button "Close" at bounding box center [1275, 192] width 26 height 22
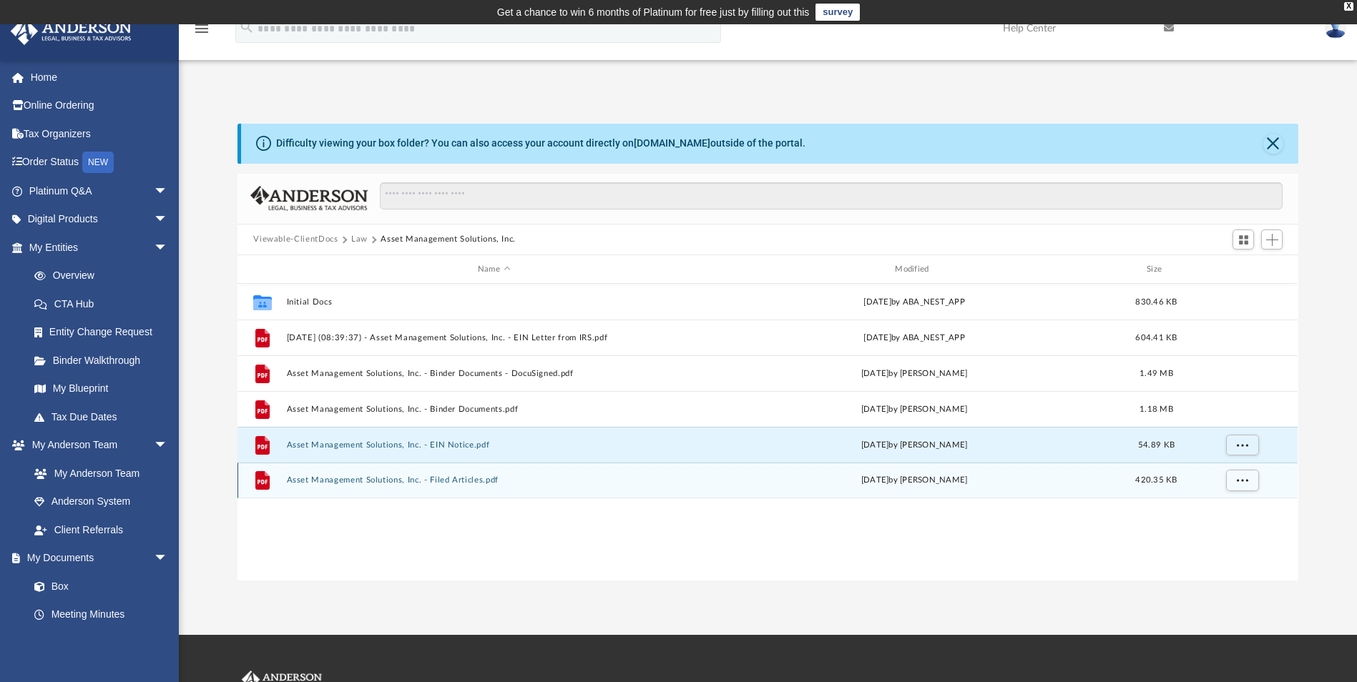
click at [478, 481] on button "Asset Management Solutions, Inc. - Filed Articles.pdf" at bounding box center [494, 480] width 414 height 9
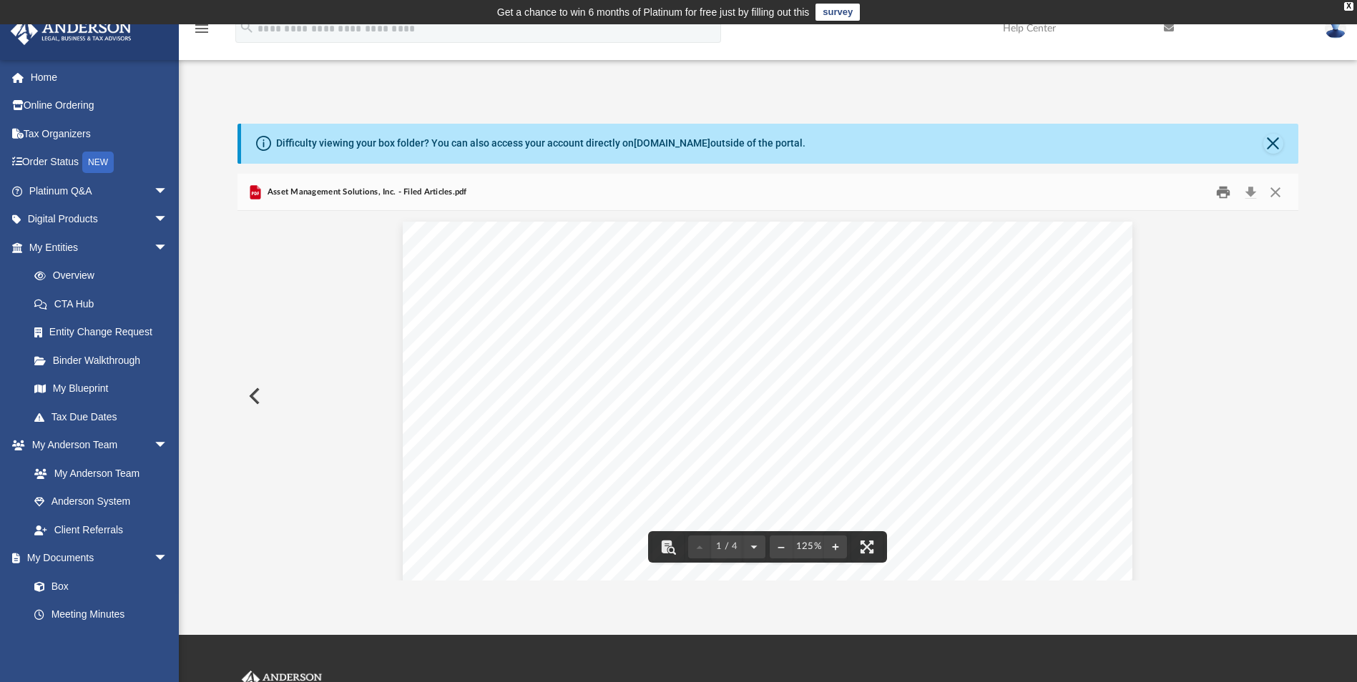
click at [1219, 199] on button "Print" at bounding box center [1223, 192] width 29 height 22
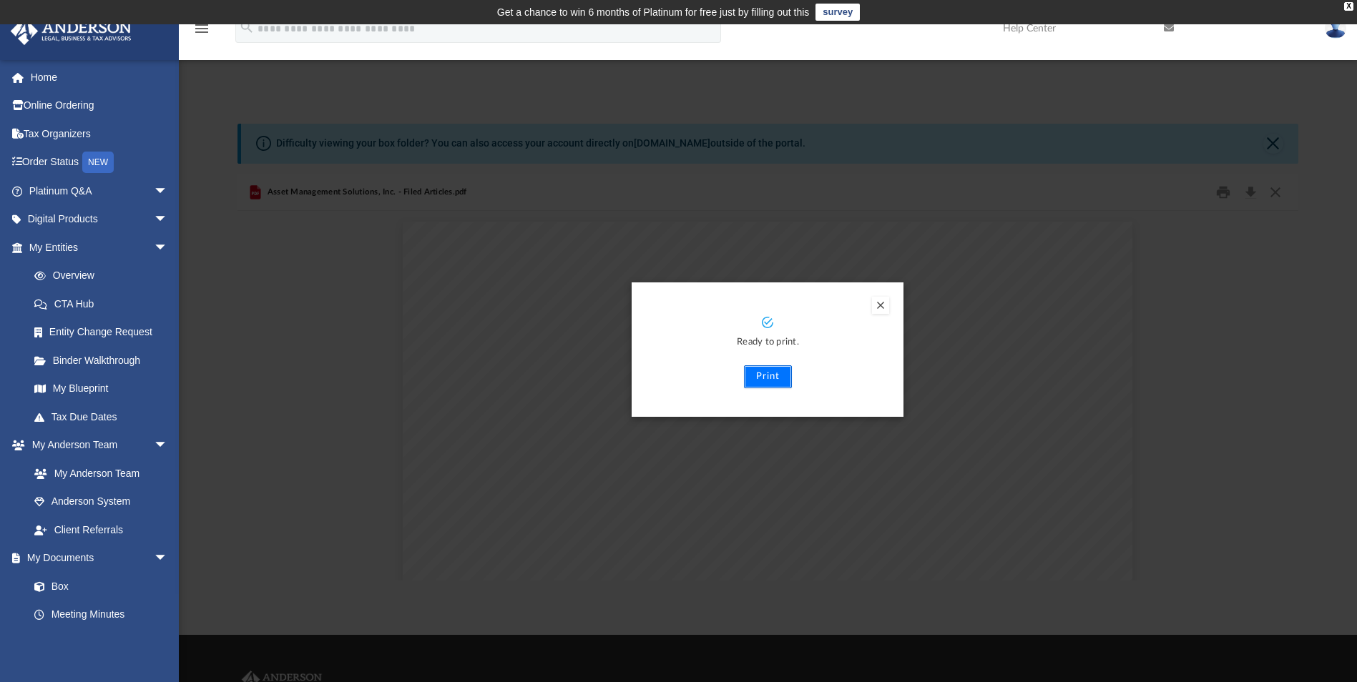
click at [765, 379] on button "Print" at bounding box center [768, 376] width 48 height 23
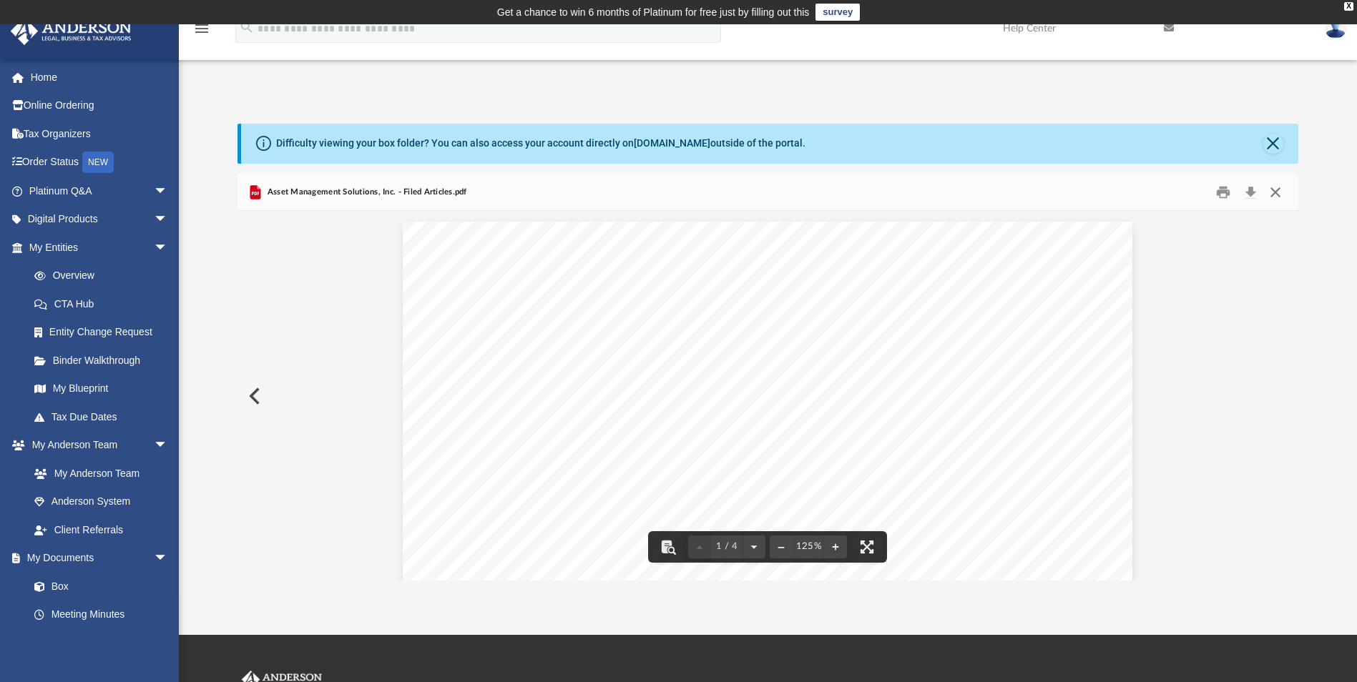
click at [1275, 195] on button "Close" at bounding box center [1275, 192] width 26 height 22
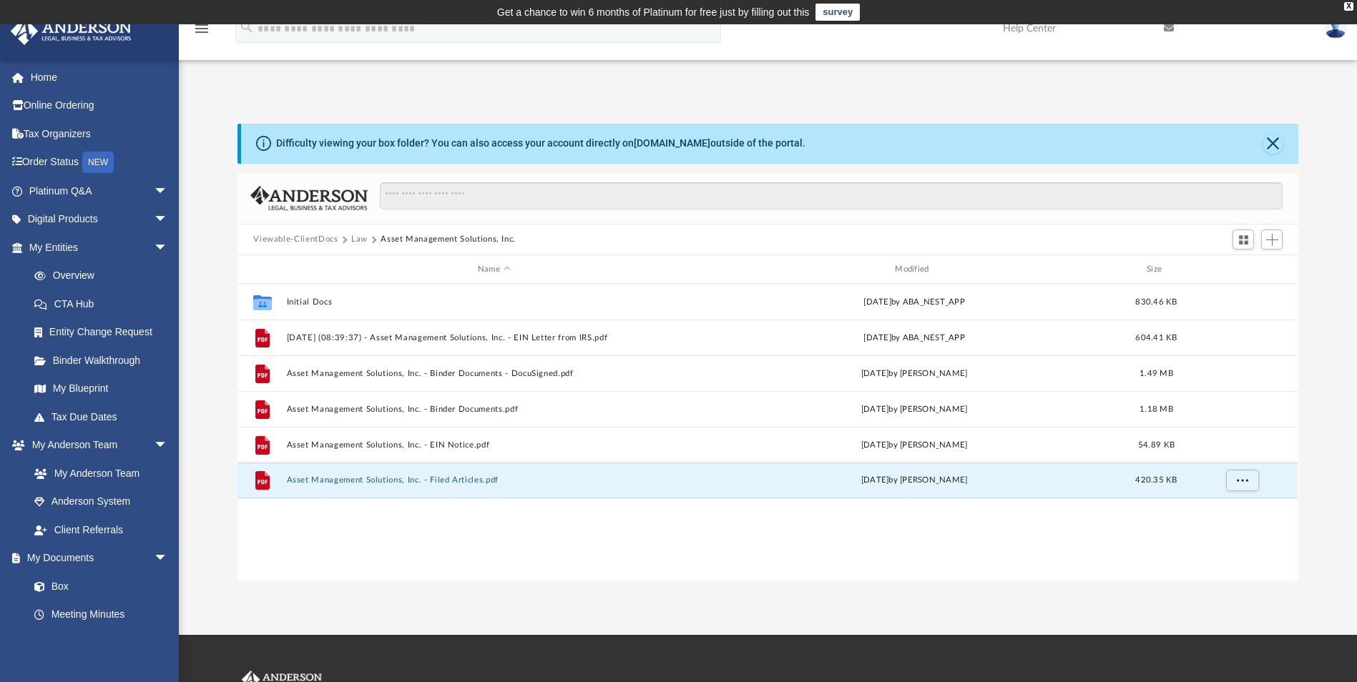
click at [362, 237] on button "Law" at bounding box center [359, 239] width 16 height 13
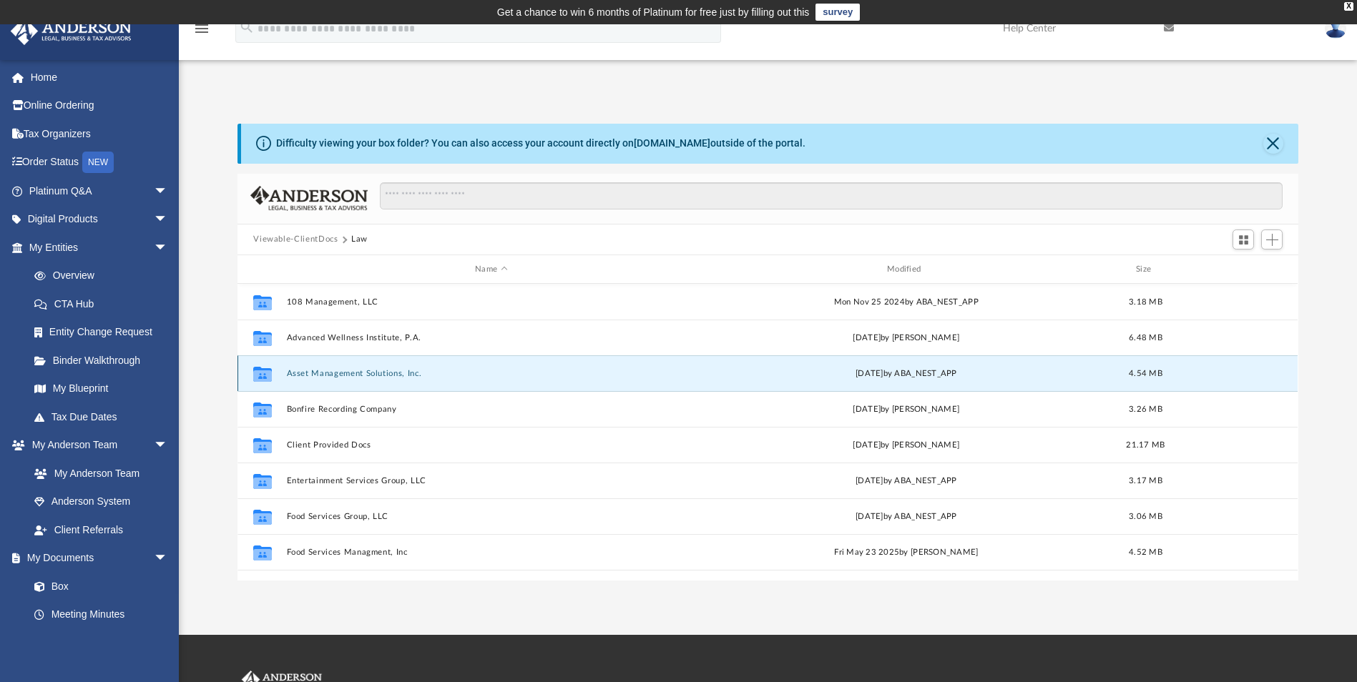
click at [362, 374] on button "Asset Management Solutions, Inc." at bounding box center [491, 373] width 409 height 9
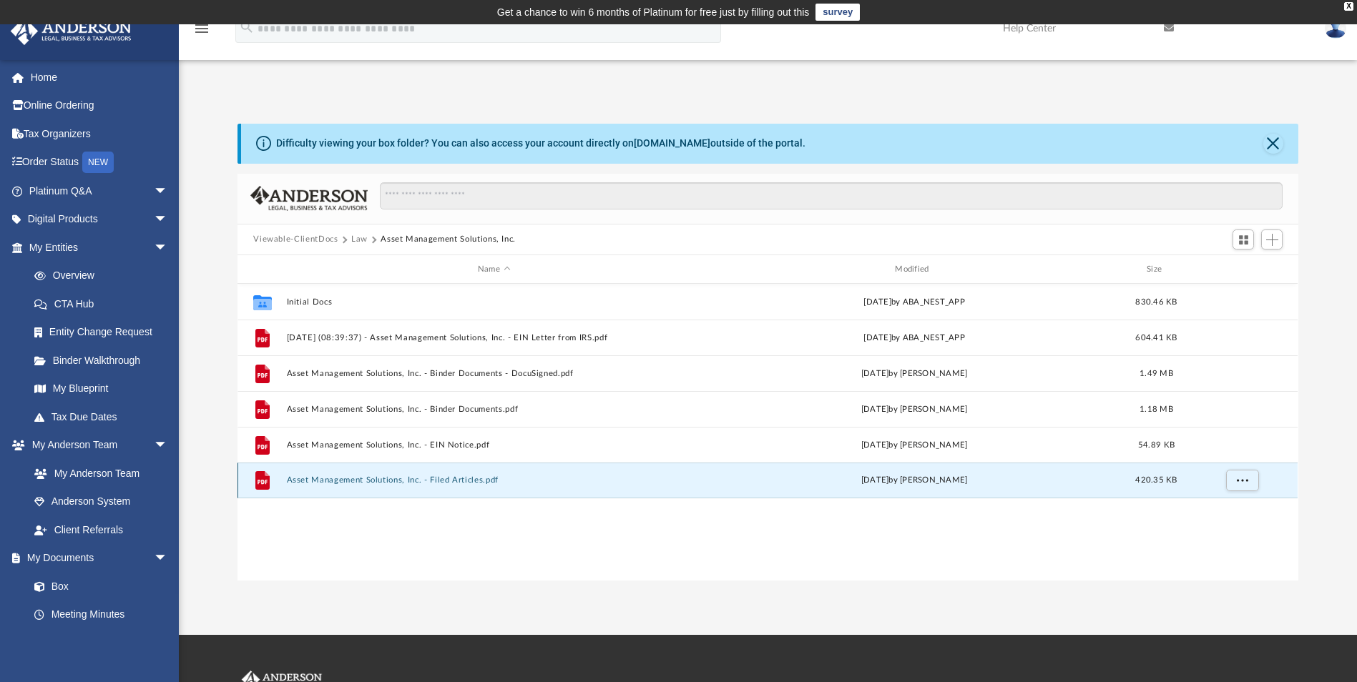
click at [369, 481] on button "Asset Management Solutions, Inc. - Filed Articles.pdf" at bounding box center [494, 480] width 414 height 9
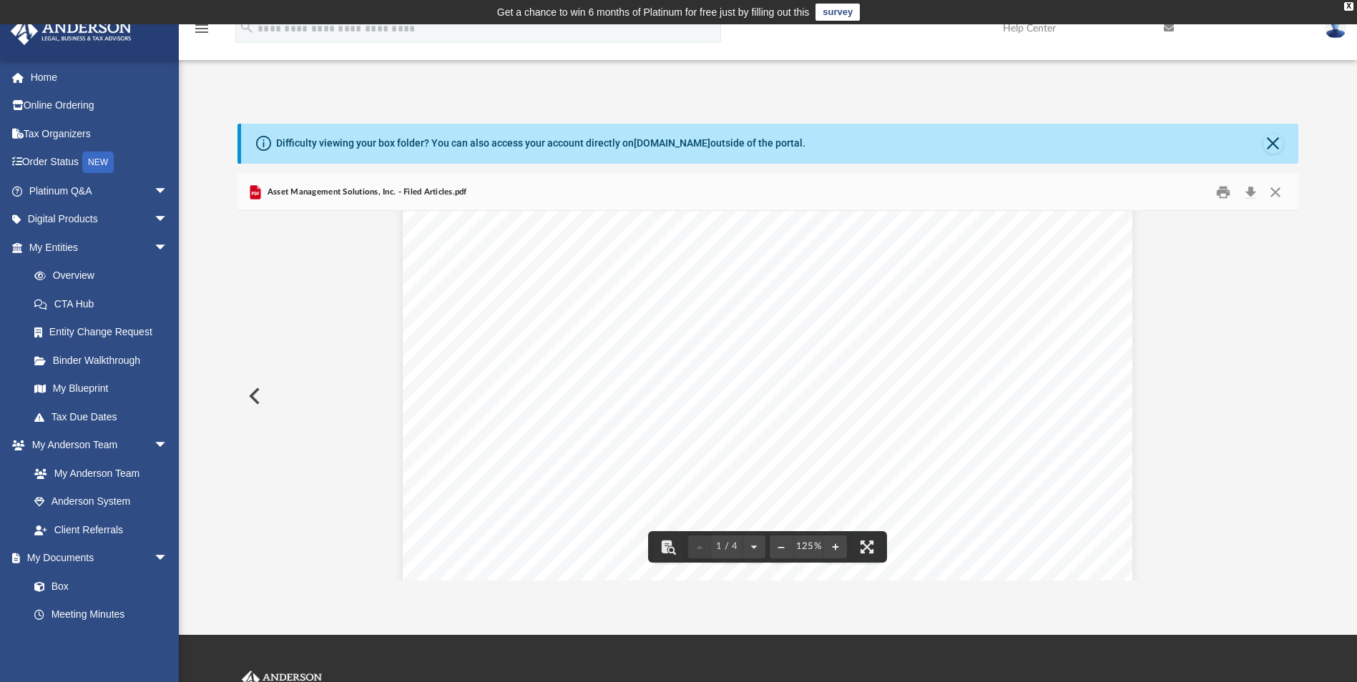
scroll to position [143, 0]
click at [1215, 192] on button "Print" at bounding box center [1223, 192] width 29 height 22
click at [1274, 185] on button "Close" at bounding box center [1275, 192] width 26 height 22
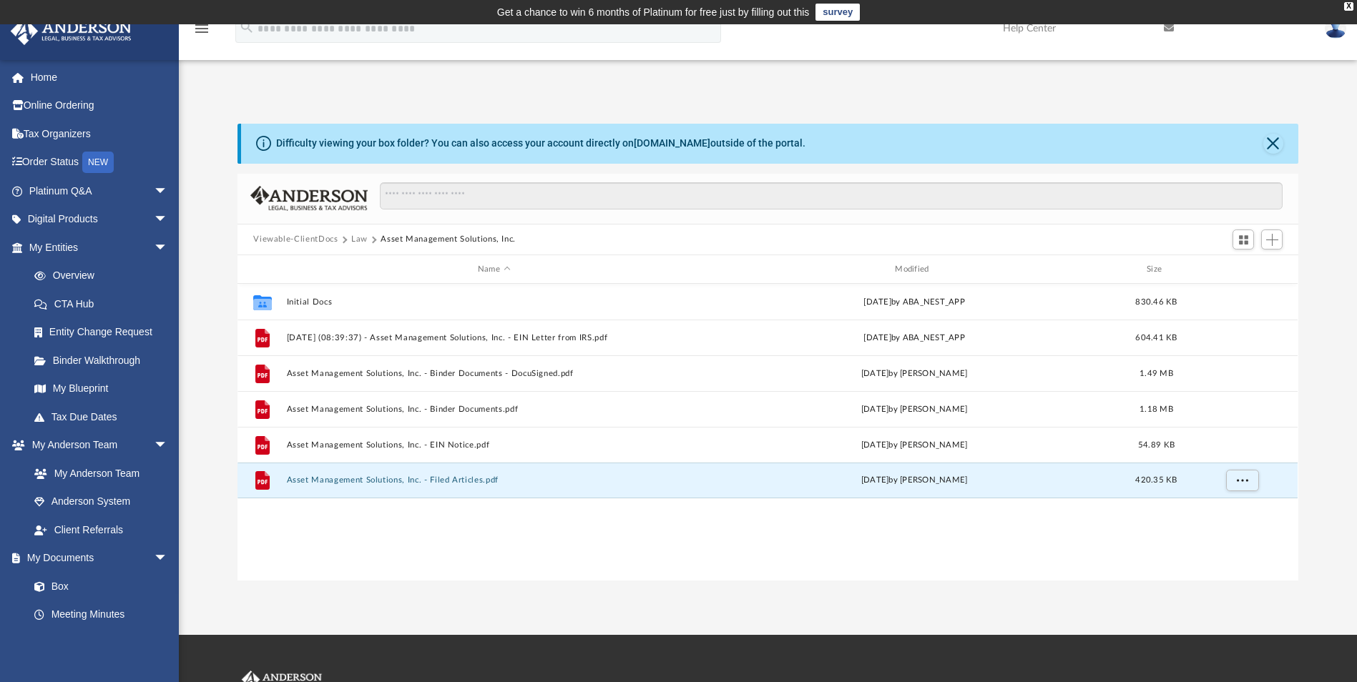
click at [353, 240] on button "Law" at bounding box center [359, 239] width 16 height 13
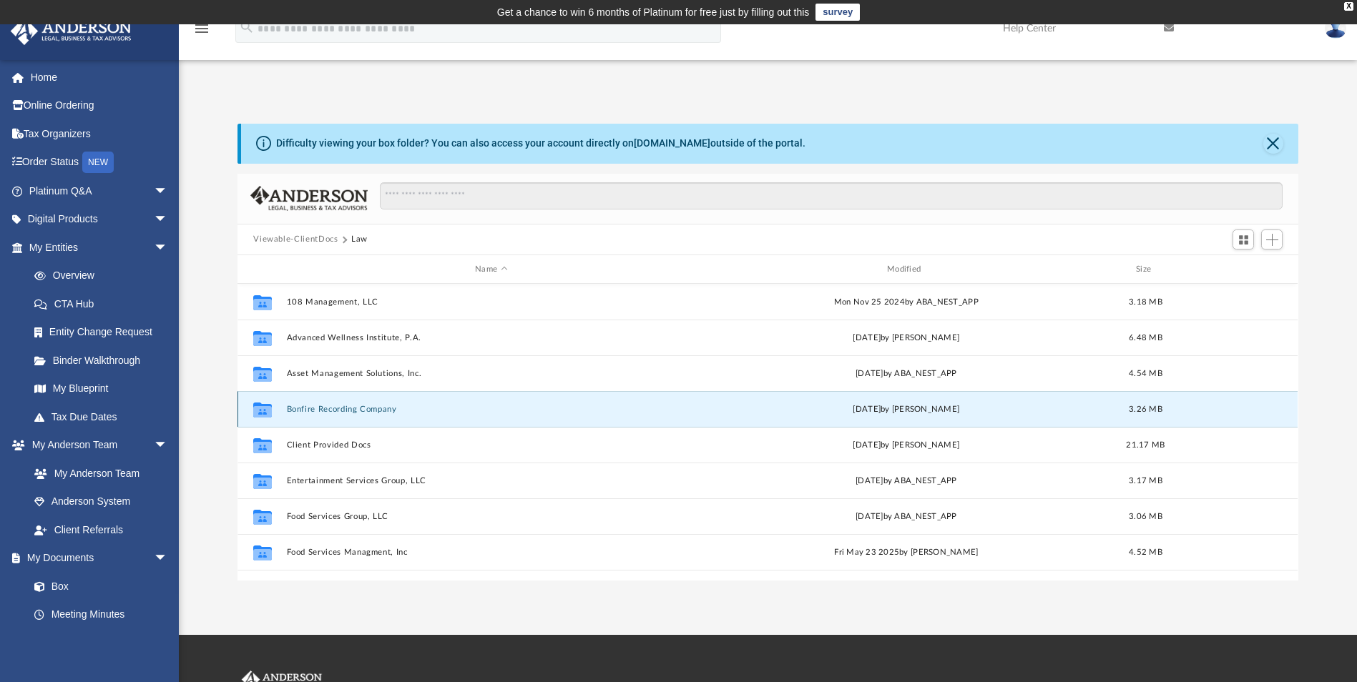
click at [351, 405] on button "Bonfire Recording Company" at bounding box center [491, 409] width 409 height 9
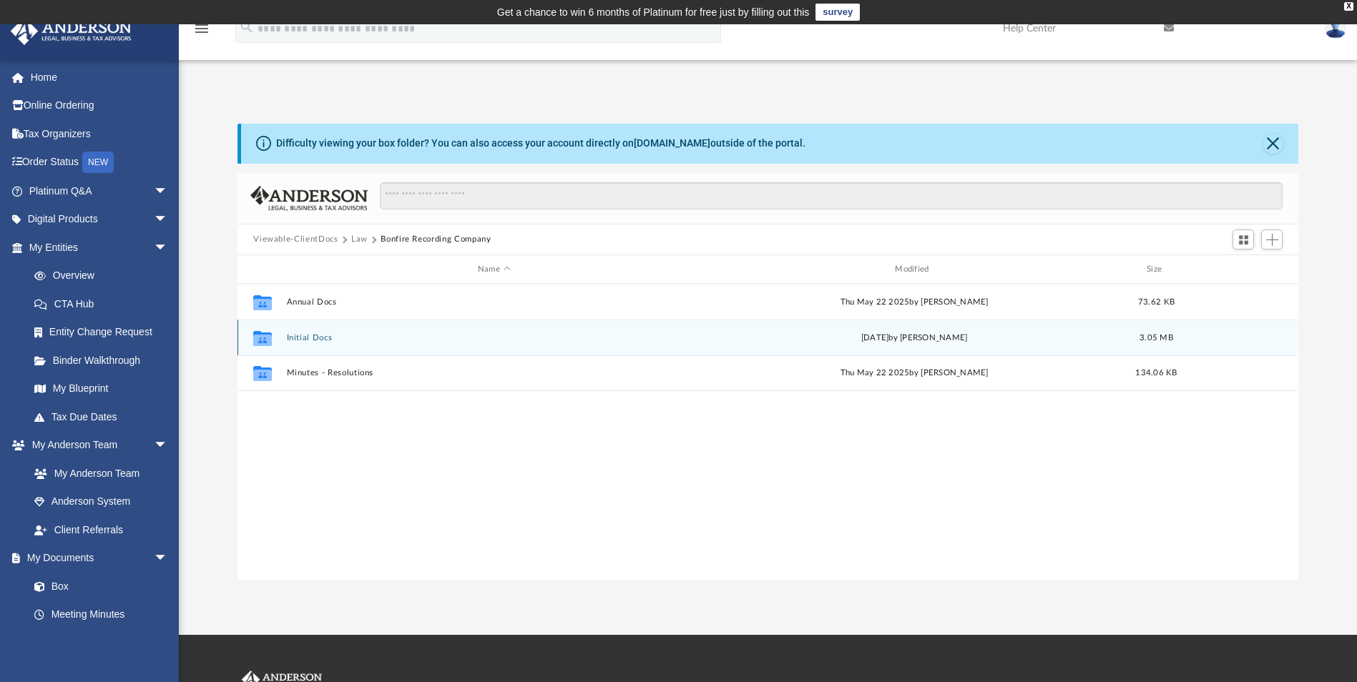
click at [321, 335] on button "Initial Docs" at bounding box center [494, 337] width 414 height 9
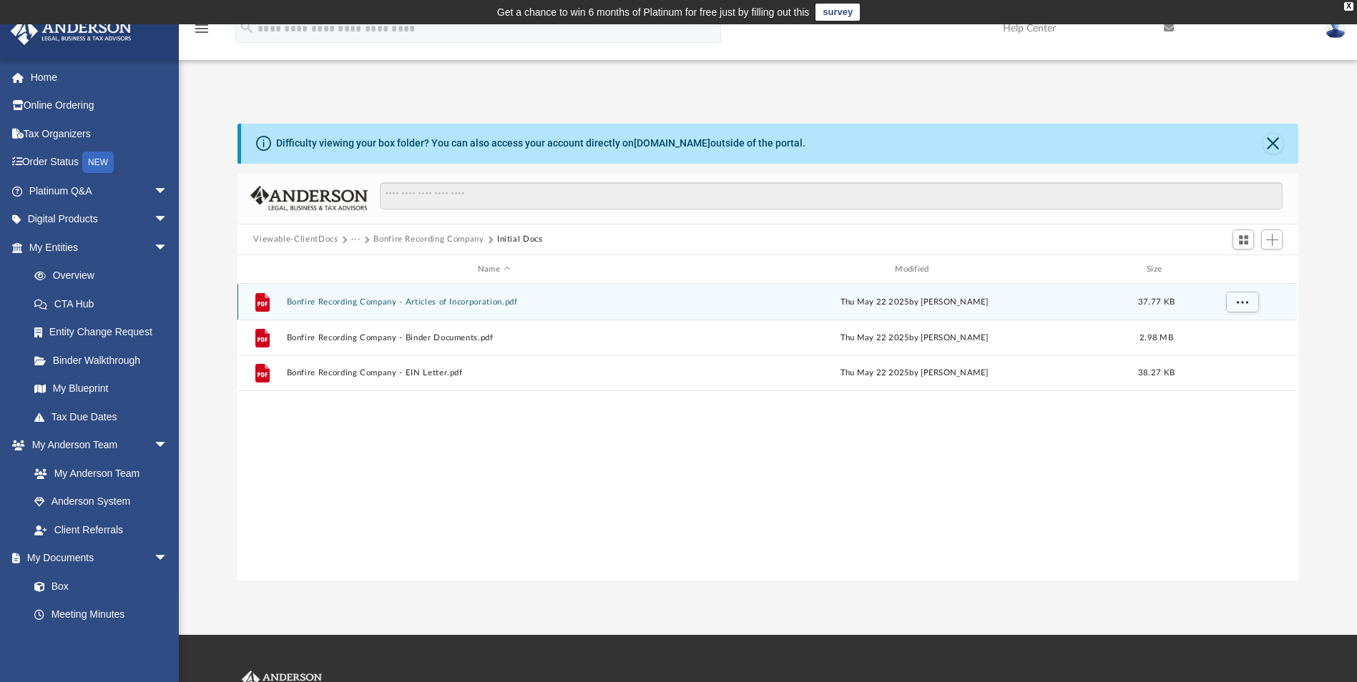
click at [431, 300] on button "Bonfire Recording Company - Articles of Incorporation.pdf" at bounding box center [494, 302] width 414 height 9
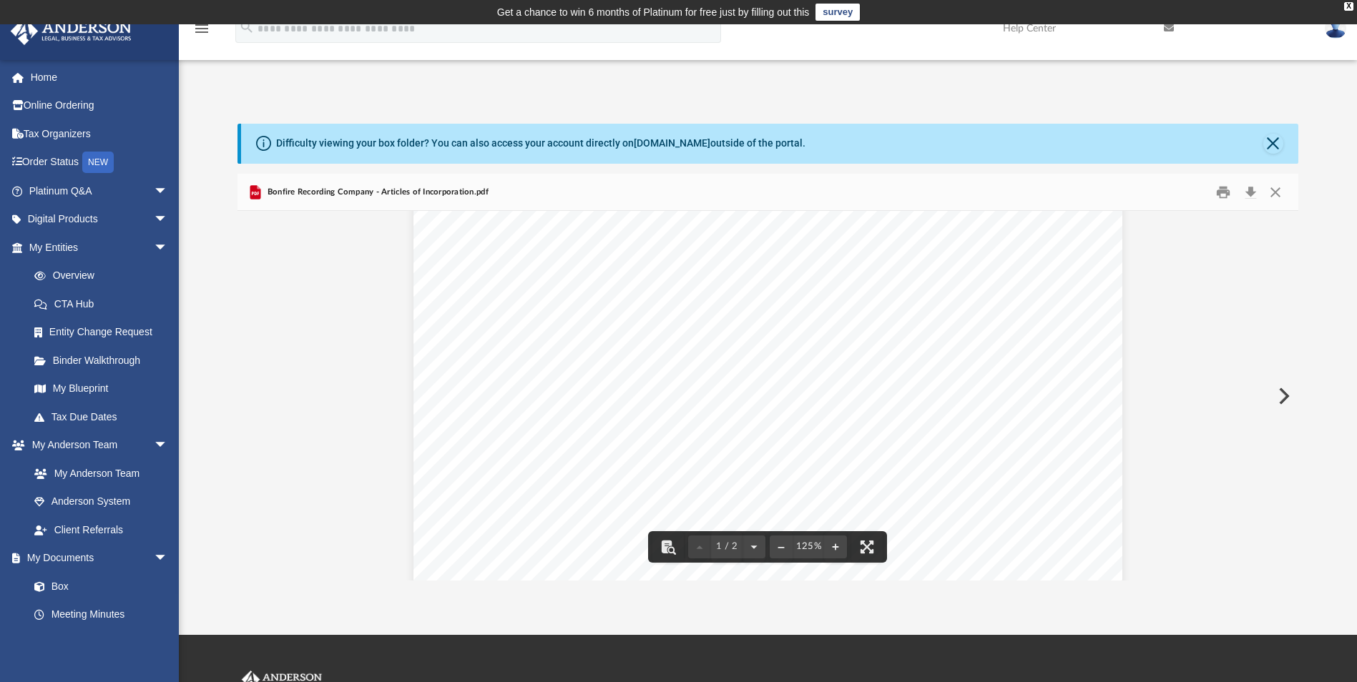
scroll to position [0, 0]
click at [1222, 188] on button "Print" at bounding box center [1223, 192] width 29 height 22
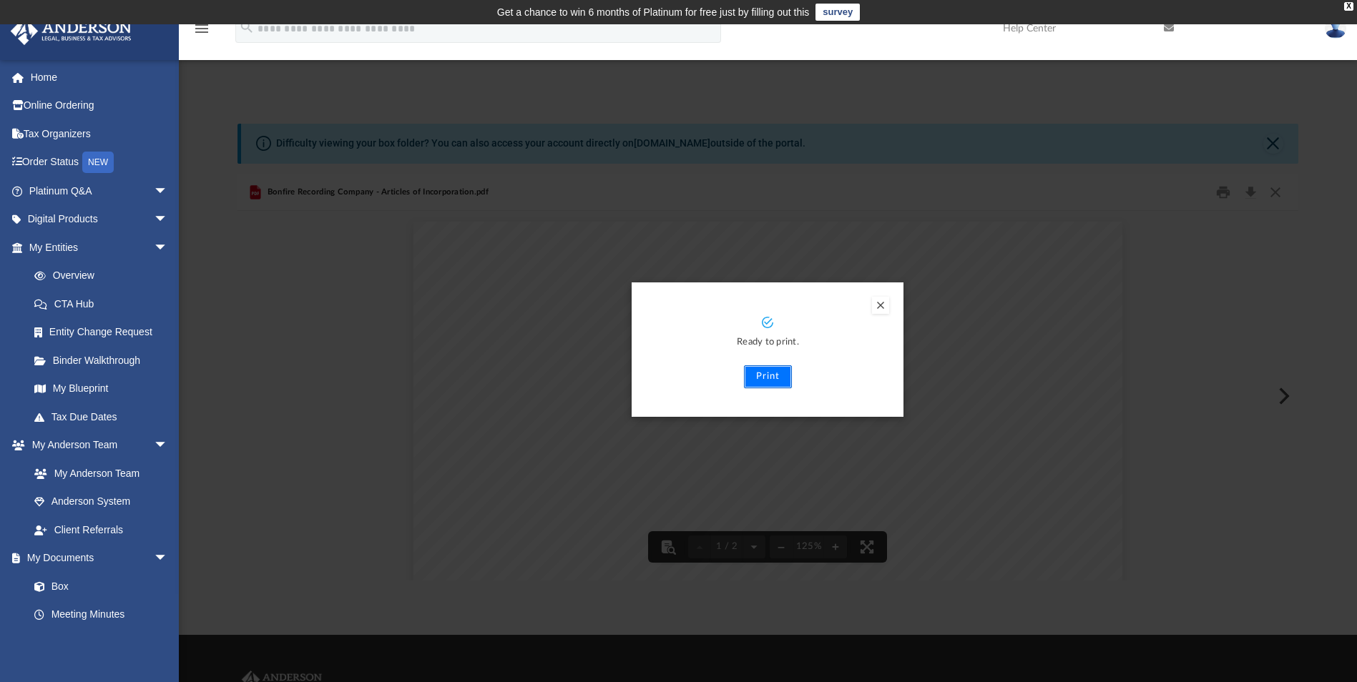
click at [778, 378] on button "Print" at bounding box center [768, 376] width 48 height 23
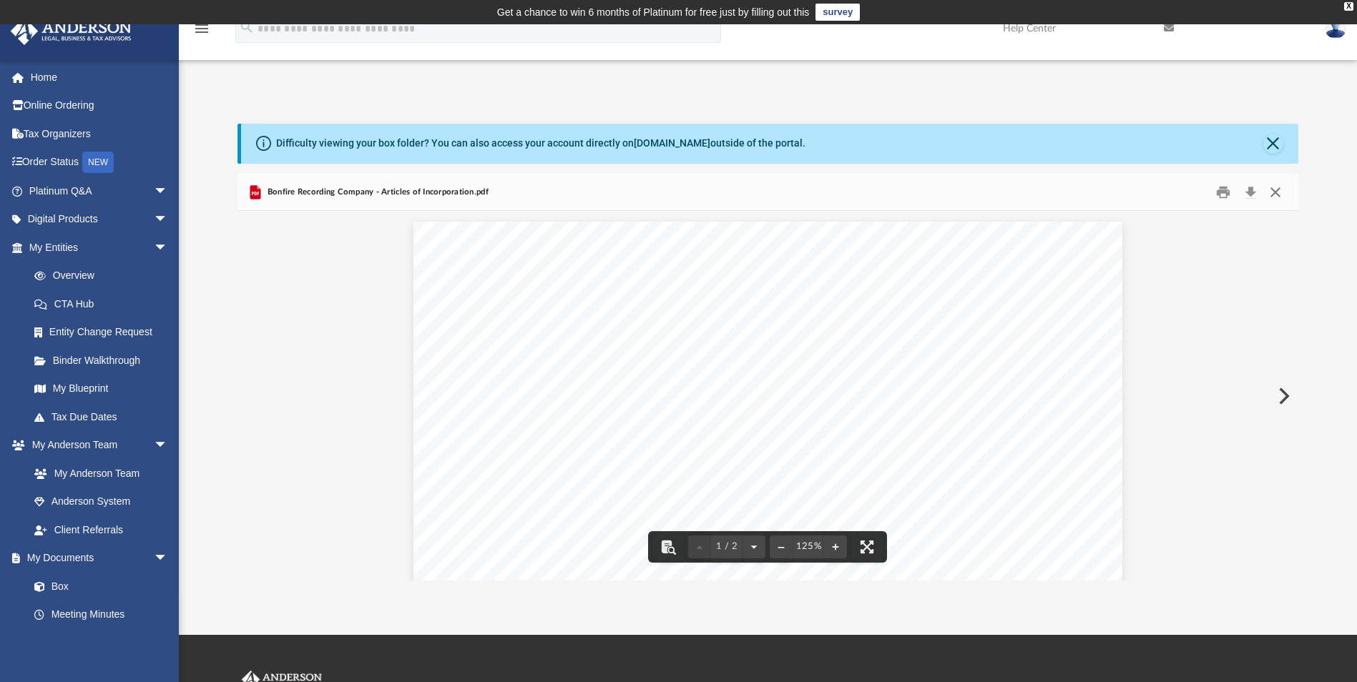
click at [1278, 187] on button "Close" at bounding box center [1275, 192] width 26 height 22
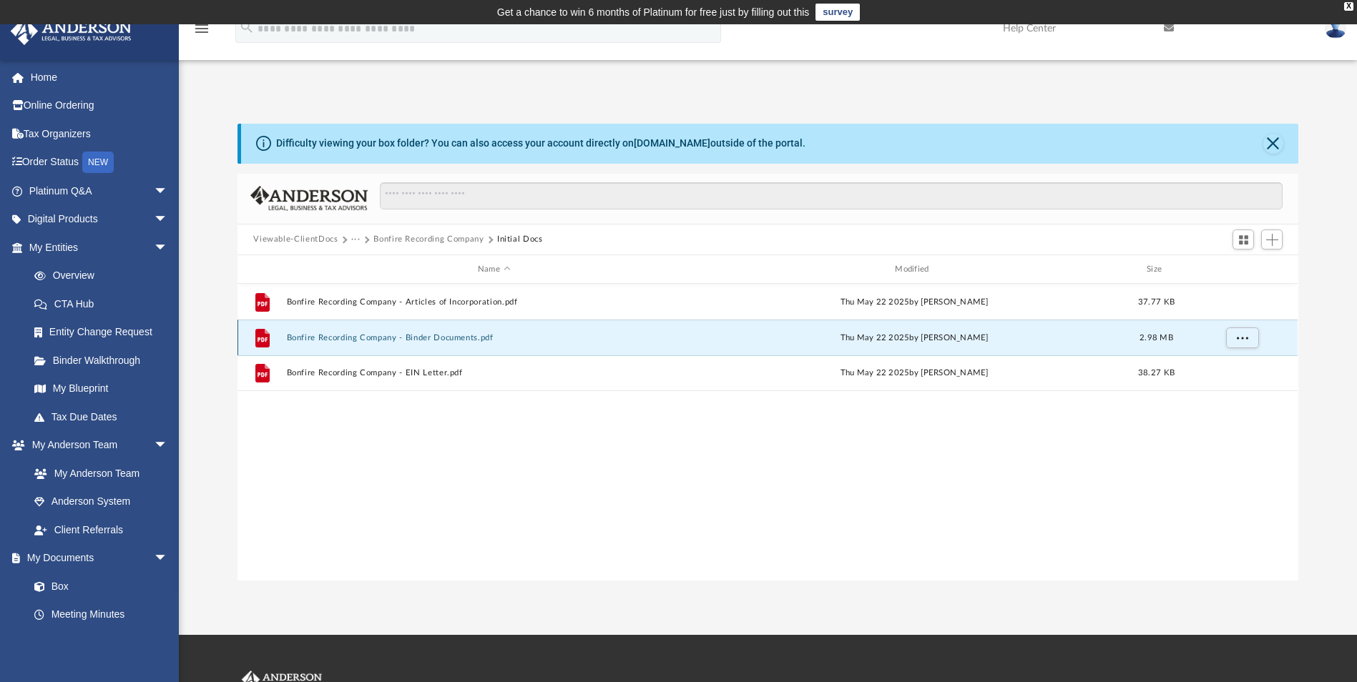
click at [353, 333] on button "Bonfire Recording Company - Binder Documents.pdf" at bounding box center [494, 337] width 414 height 9
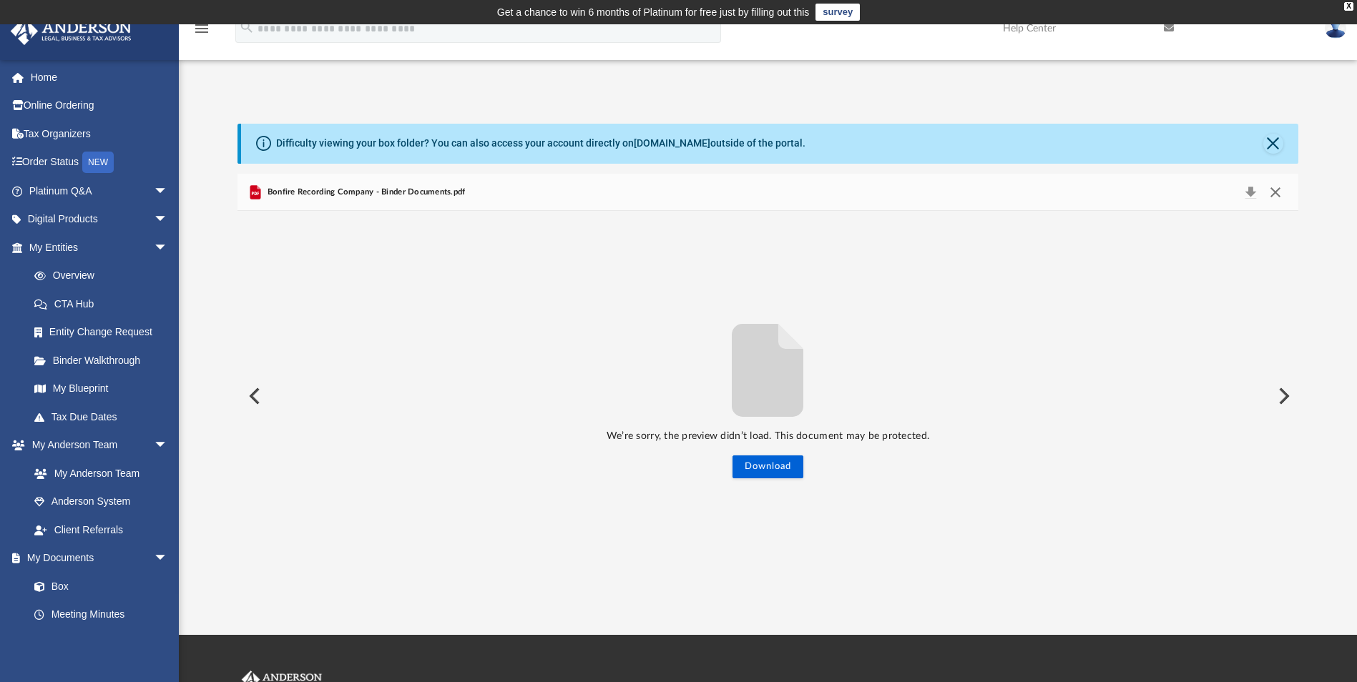
click at [1280, 190] on button "Close" at bounding box center [1275, 192] width 26 height 20
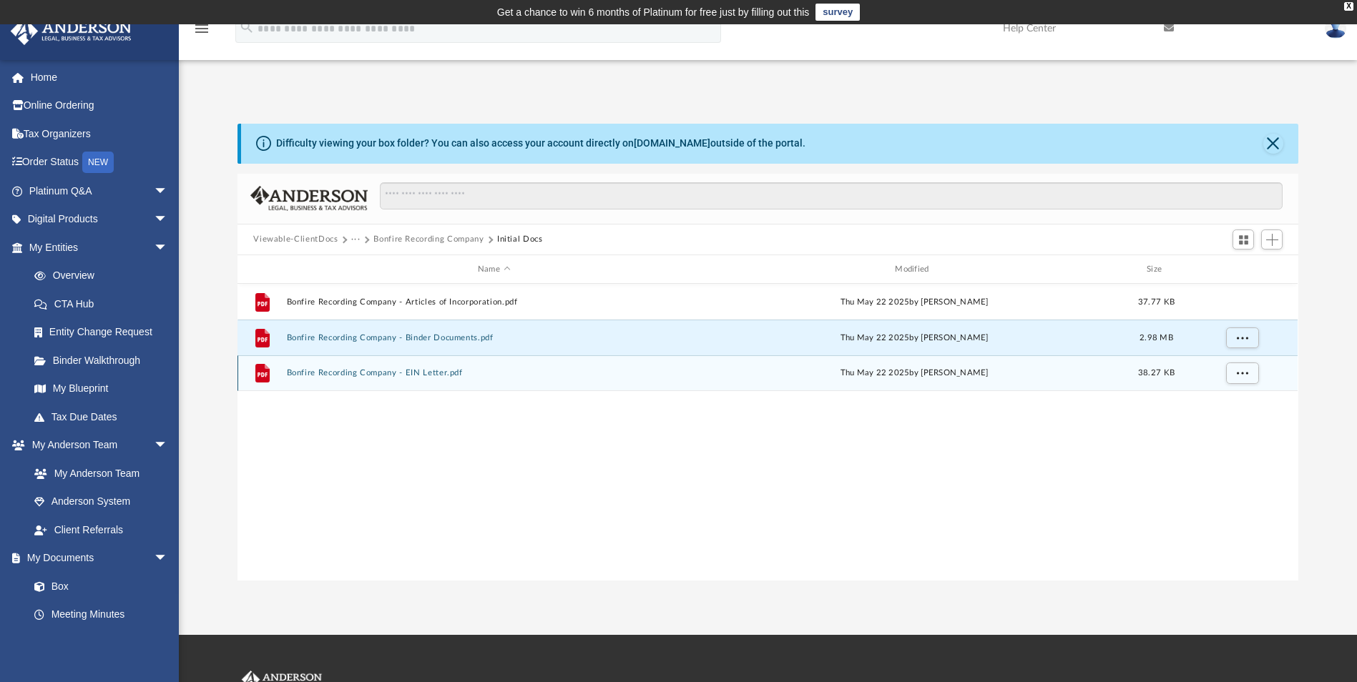
click at [440, 369] on button "Bonfire Recording Company - EIN Letter.pdf" at bounding box center [494, 373] width 414 height 9
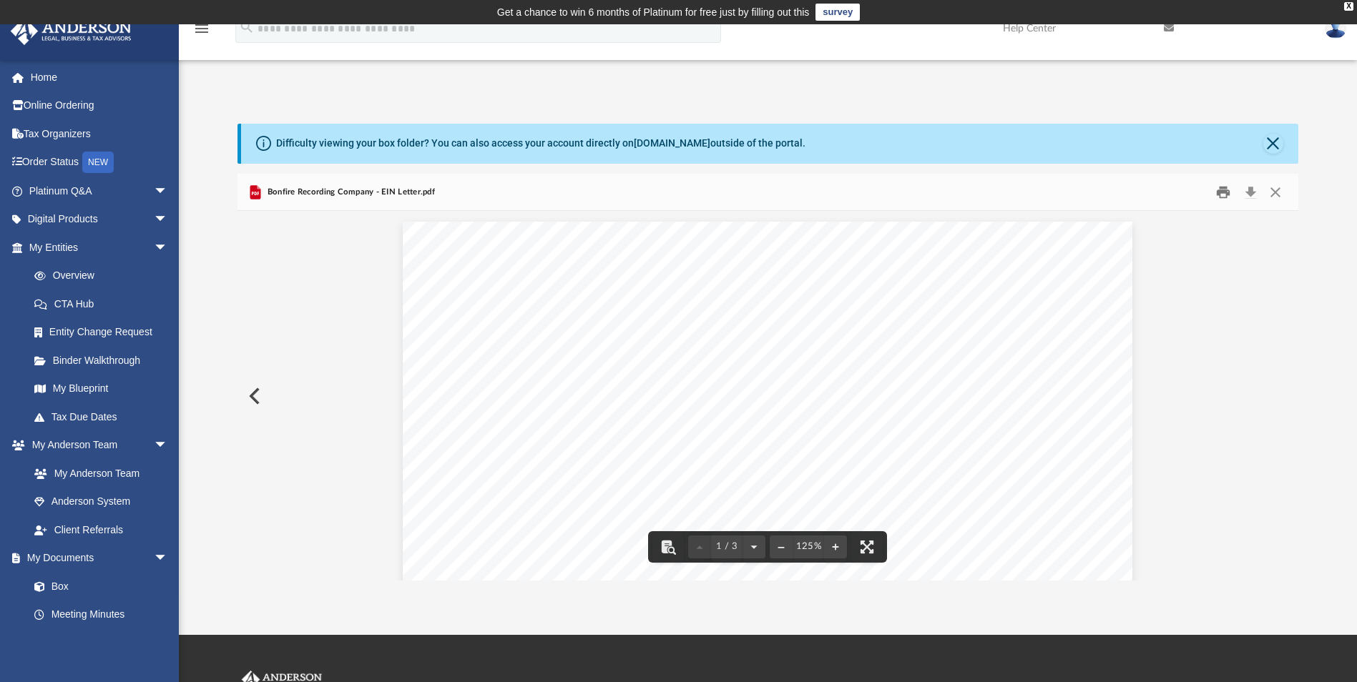
click at [1224, 198] on button "Print" at bounding box center [1223, 192] width 29 height 22
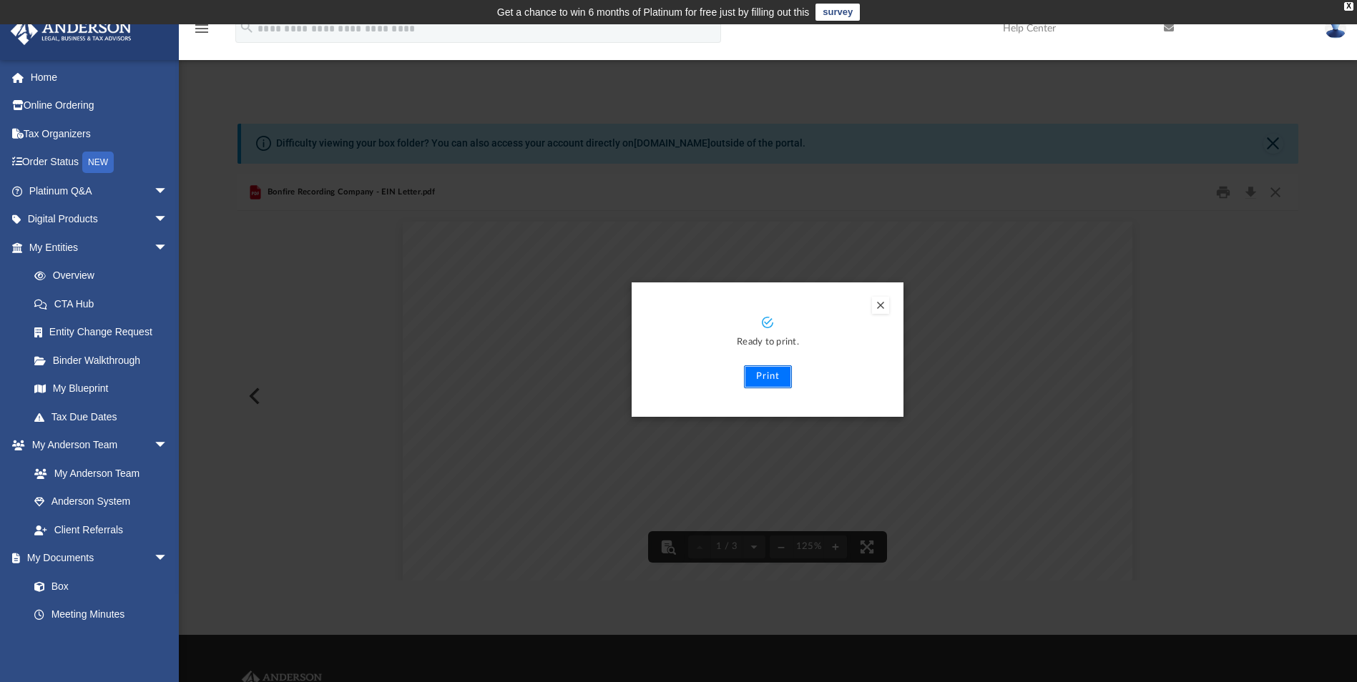
click at [765, 379] on button "Print" at bounding box center [768, 376] width 48 height 23
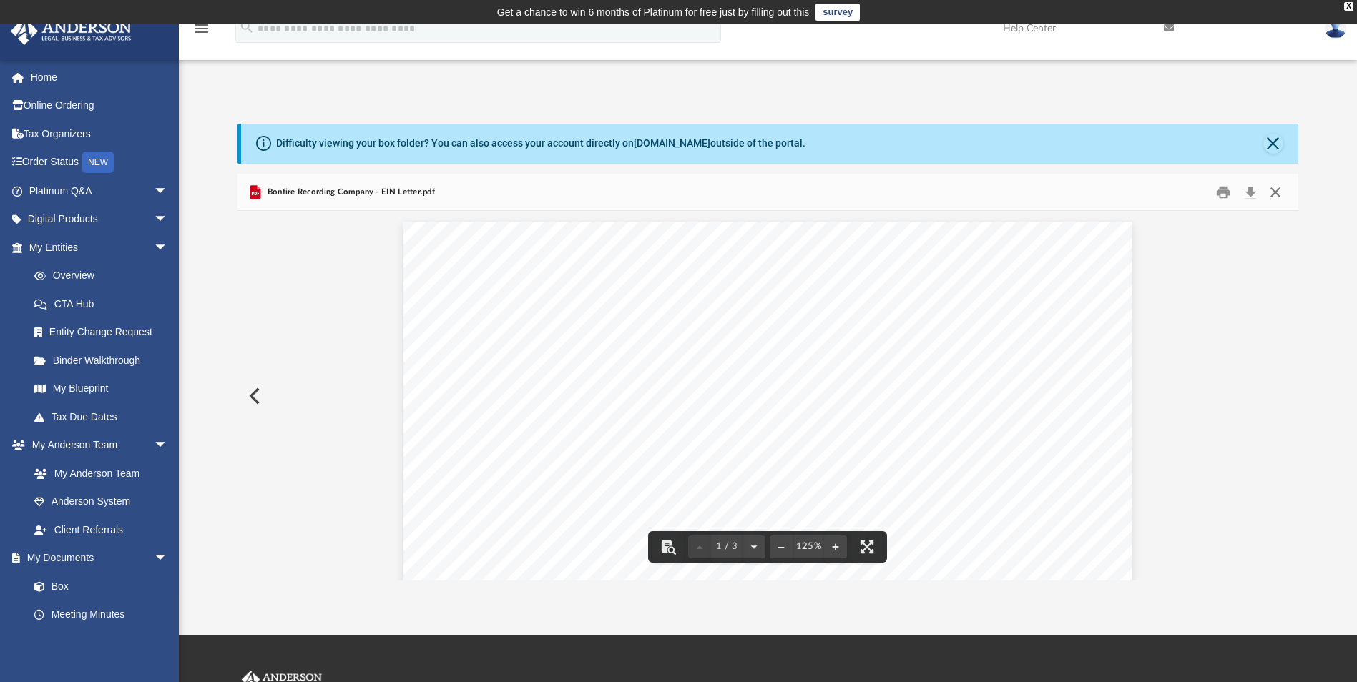
click at [1278, 189] on button "Close" at bounding box center [1275, 192] width 26 height 22
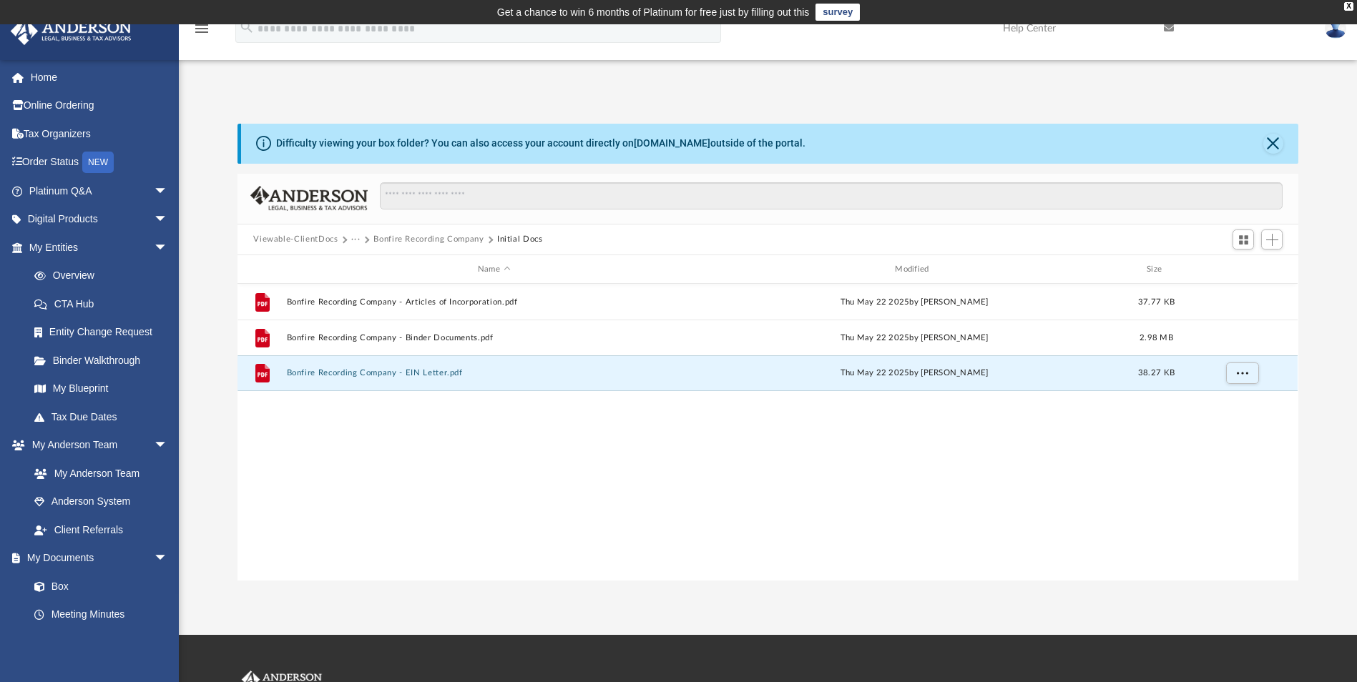
click at [358, 240] on button "···" at bounding box center [355, 239] width 9 height 13
click at [364, 262] on li "Law" at bounding box center [367, 264] width 16 height 15
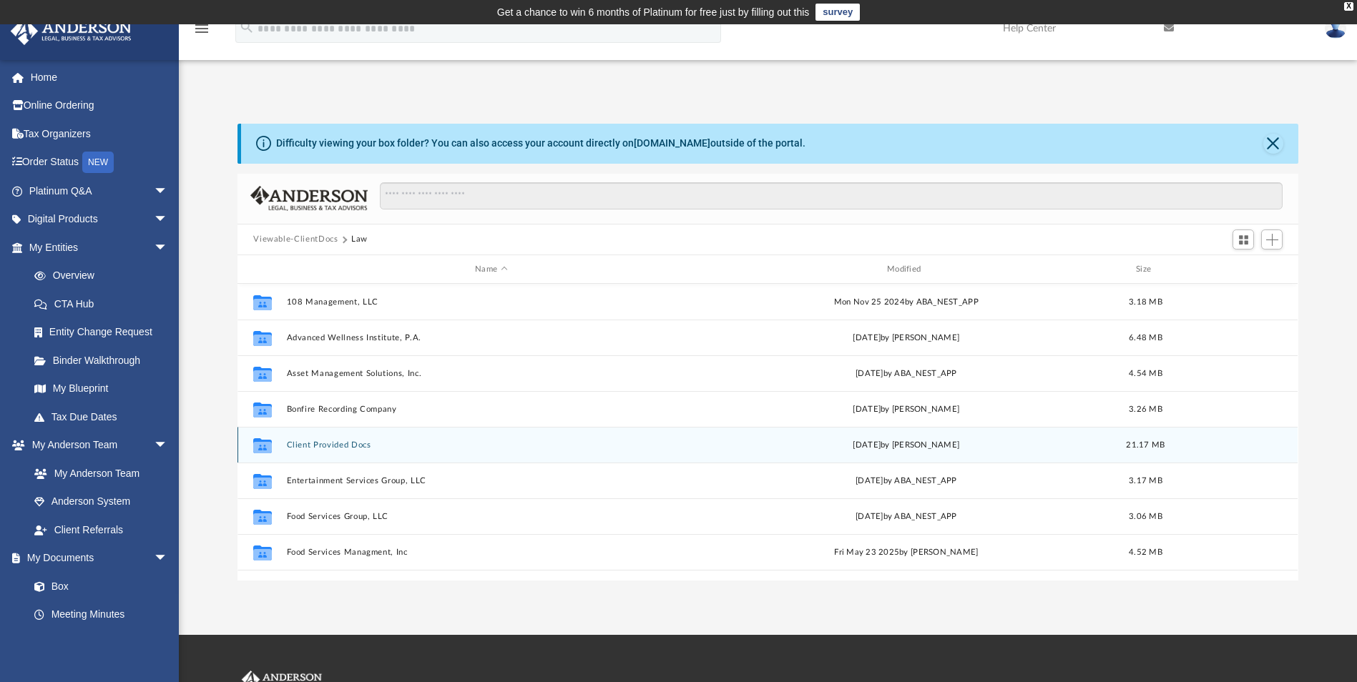
click at [344, 446] on button "Client Provided Docs" at bounding box center [491, 445] width 409 height 9
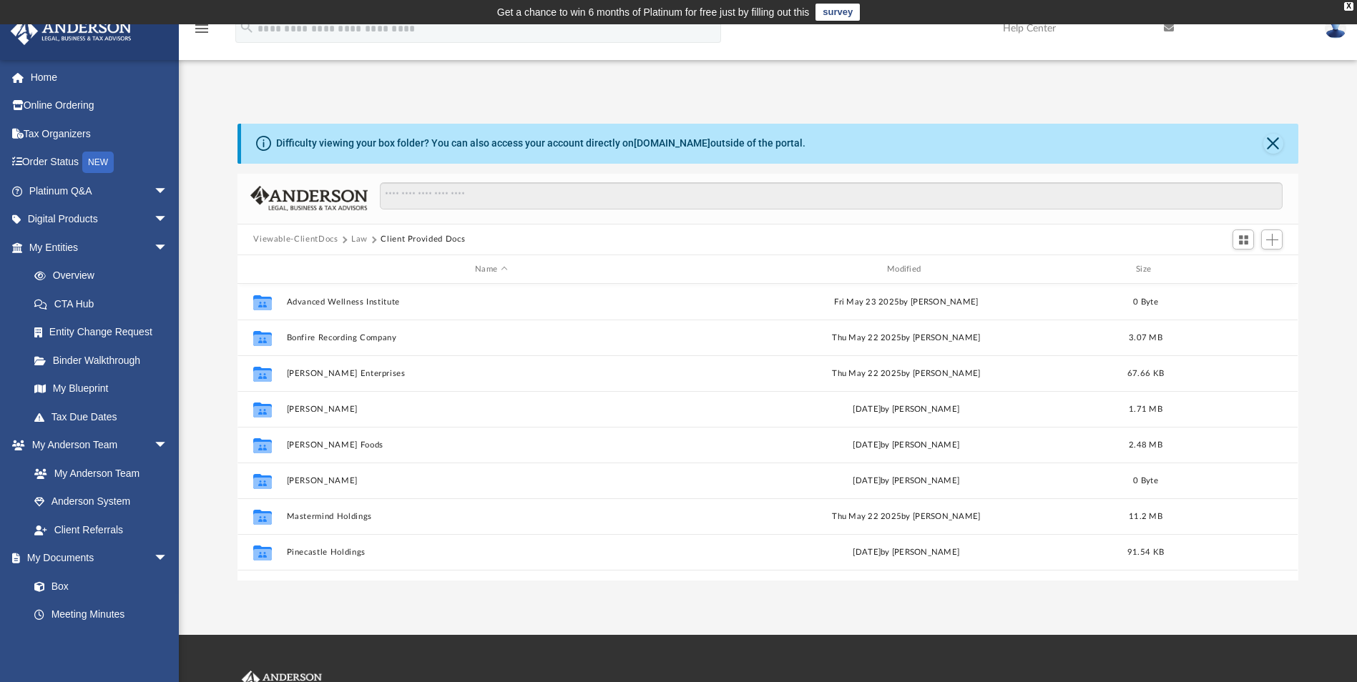
click at [355, 237] on button "Law" at bounding box center [359, 239] width 16 height 13
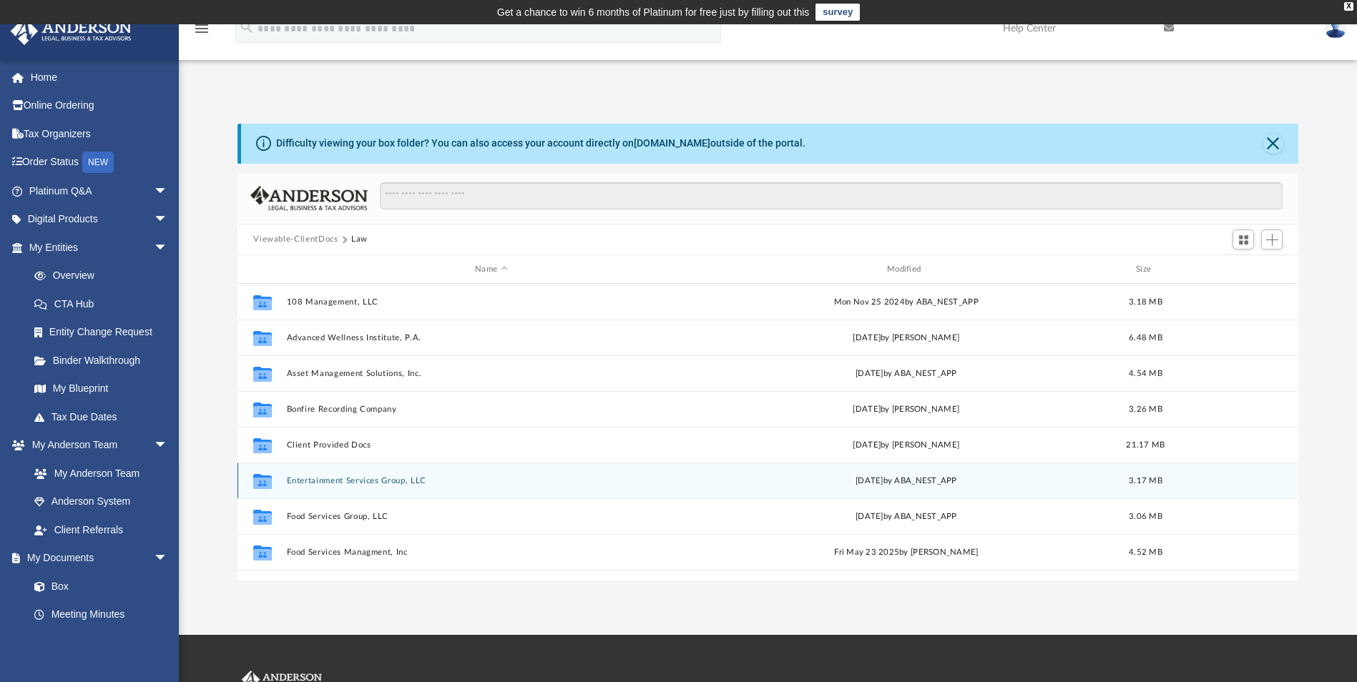
click at [318, 481] on button "Entertainment Services Group, LLC" at bounding box center [491, 480] width 409 height 9
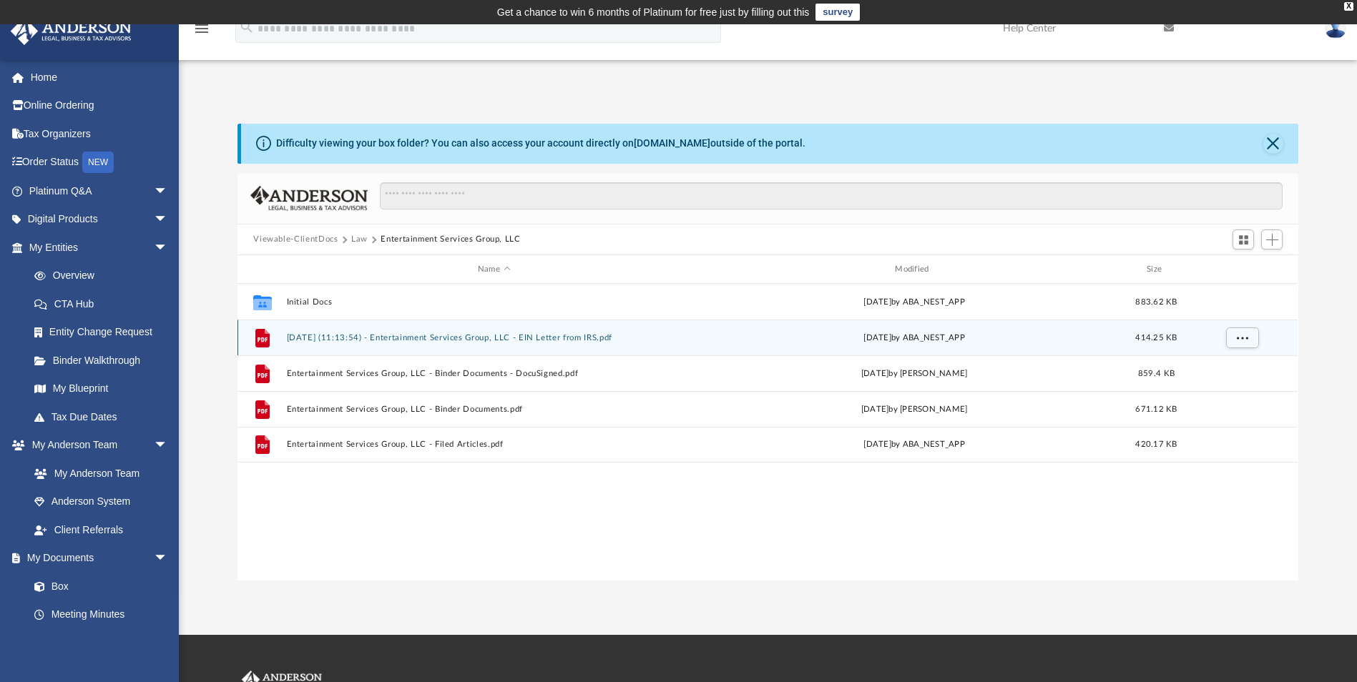
click at [499, 335] on button "2024.12.03 (11:13:54) - Entertainment Services Group, LLC - EIN Letter from IRS…" at bounding box center [494, 337] width 414 height 9
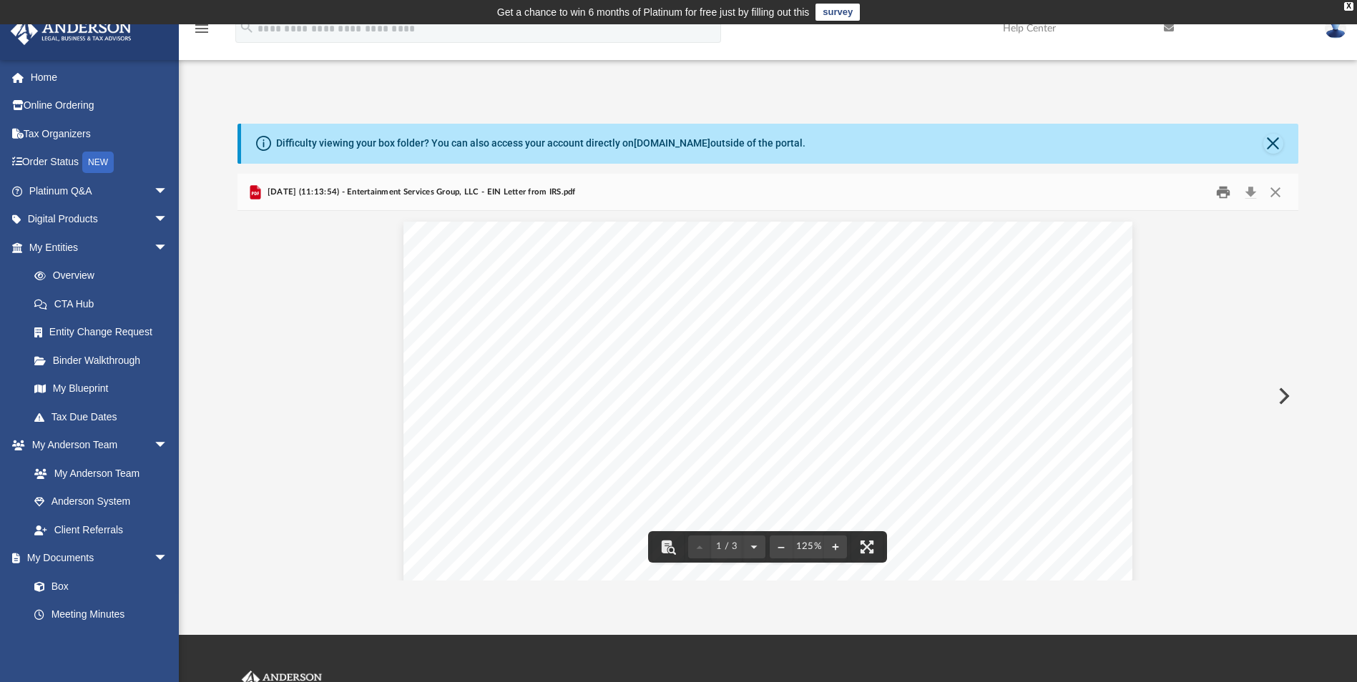
click at [1218, 198] on button "Print" at bounding box center [1223, 192] width 29 height 22
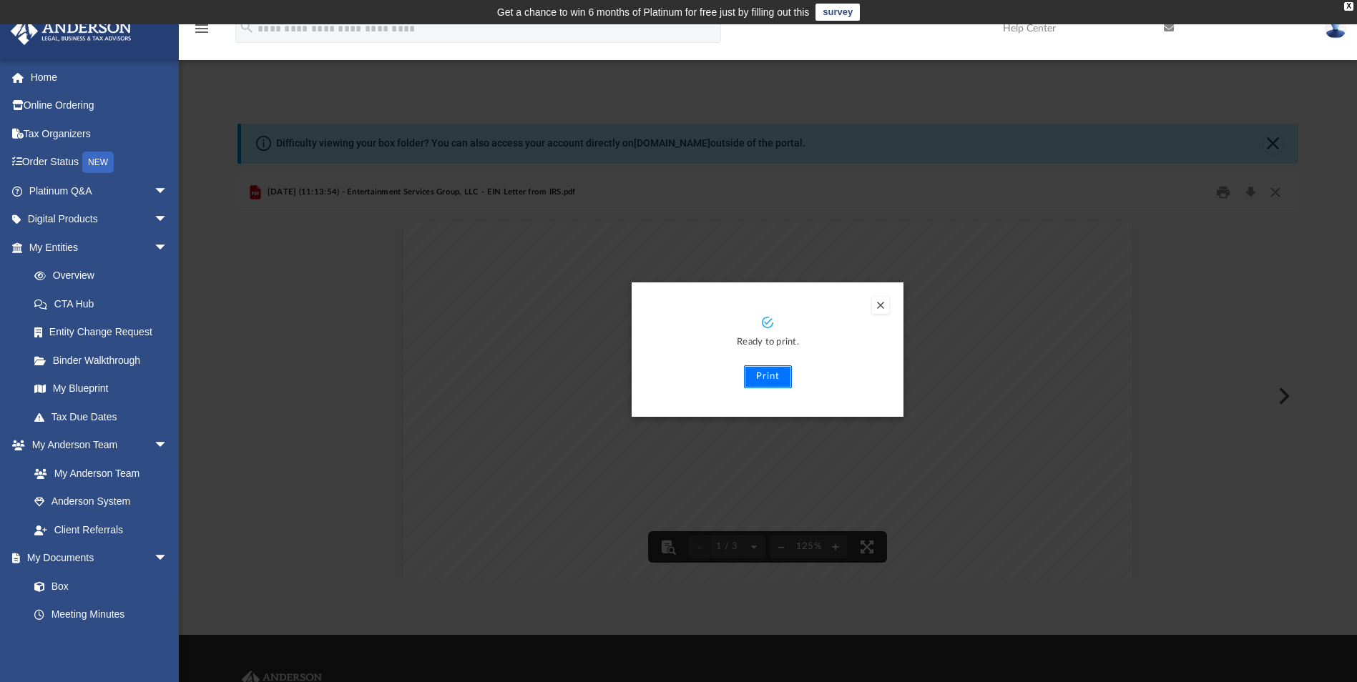
click at [757, 376] on button "Print" at bounding box center [768, 376] width 48 height 23
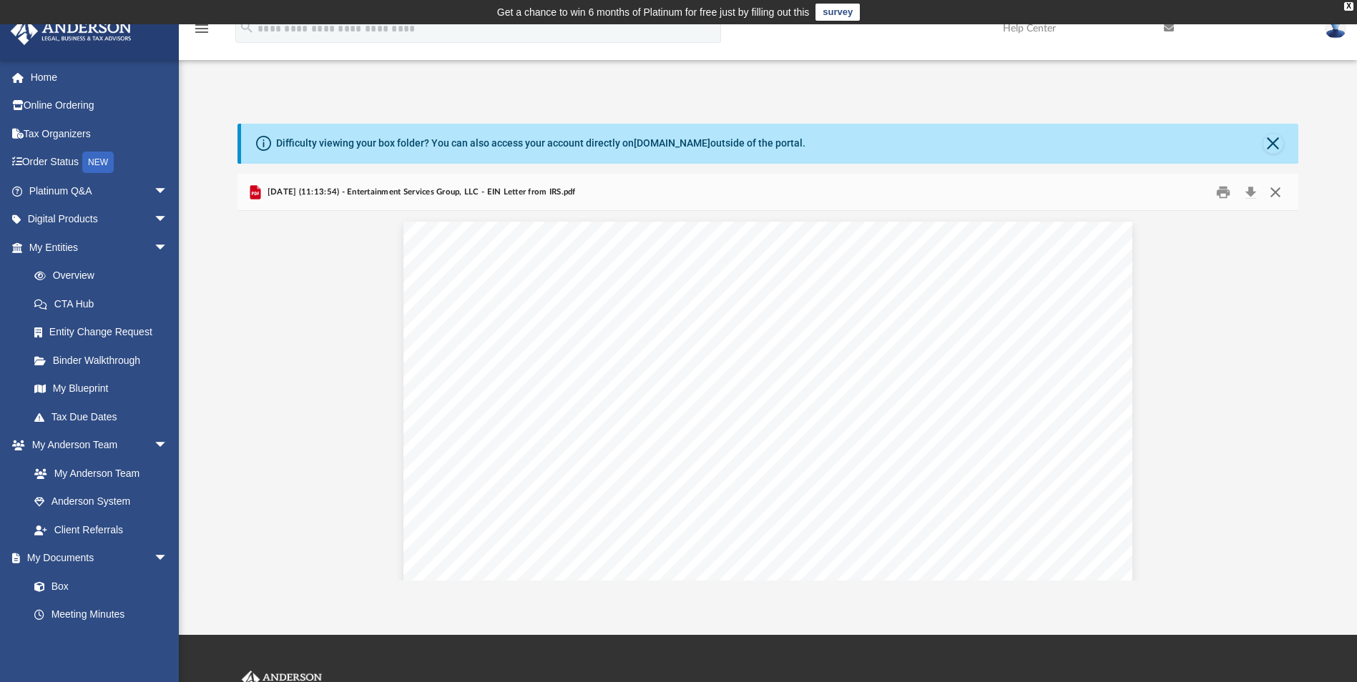
click at [1276, 189] on button "Close" at bounding box center [1275, 192] width 26 height 22
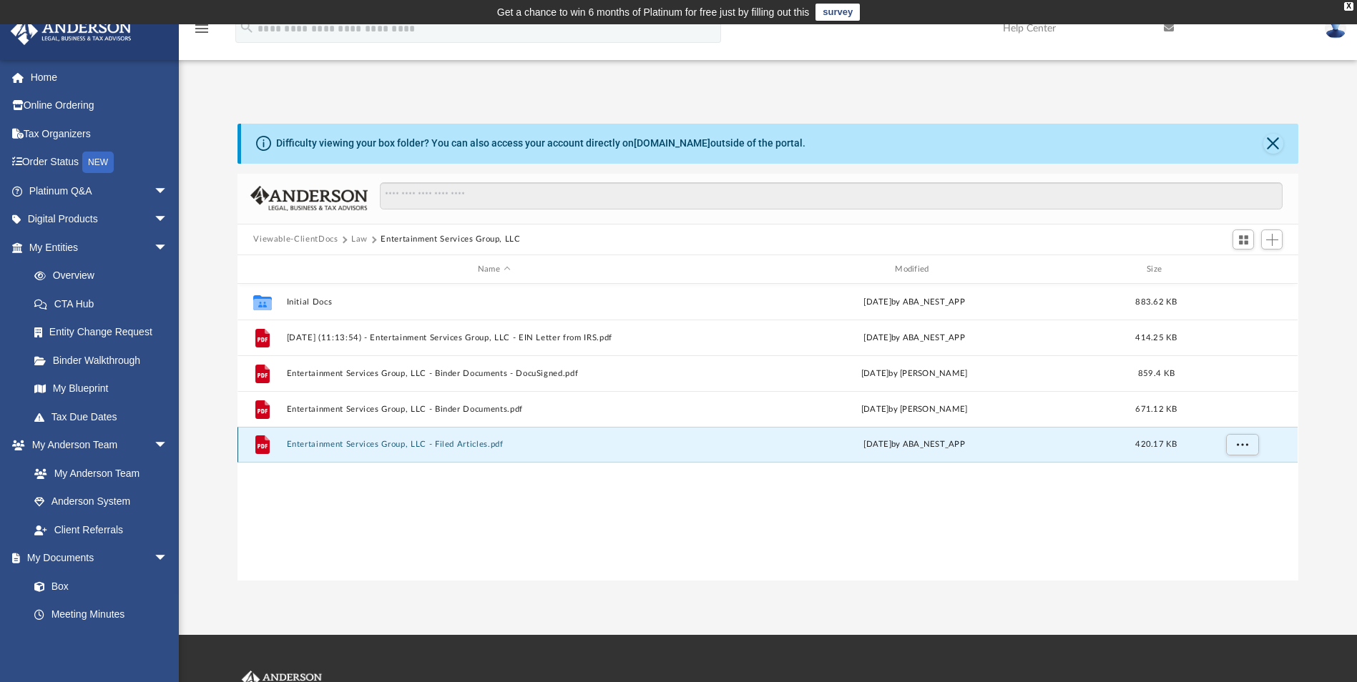
click at [470, 441] on button "Entertainment Services Group, LLC - Filed Articles.pdf" at bounding box center [494, 445] width 414 height 9
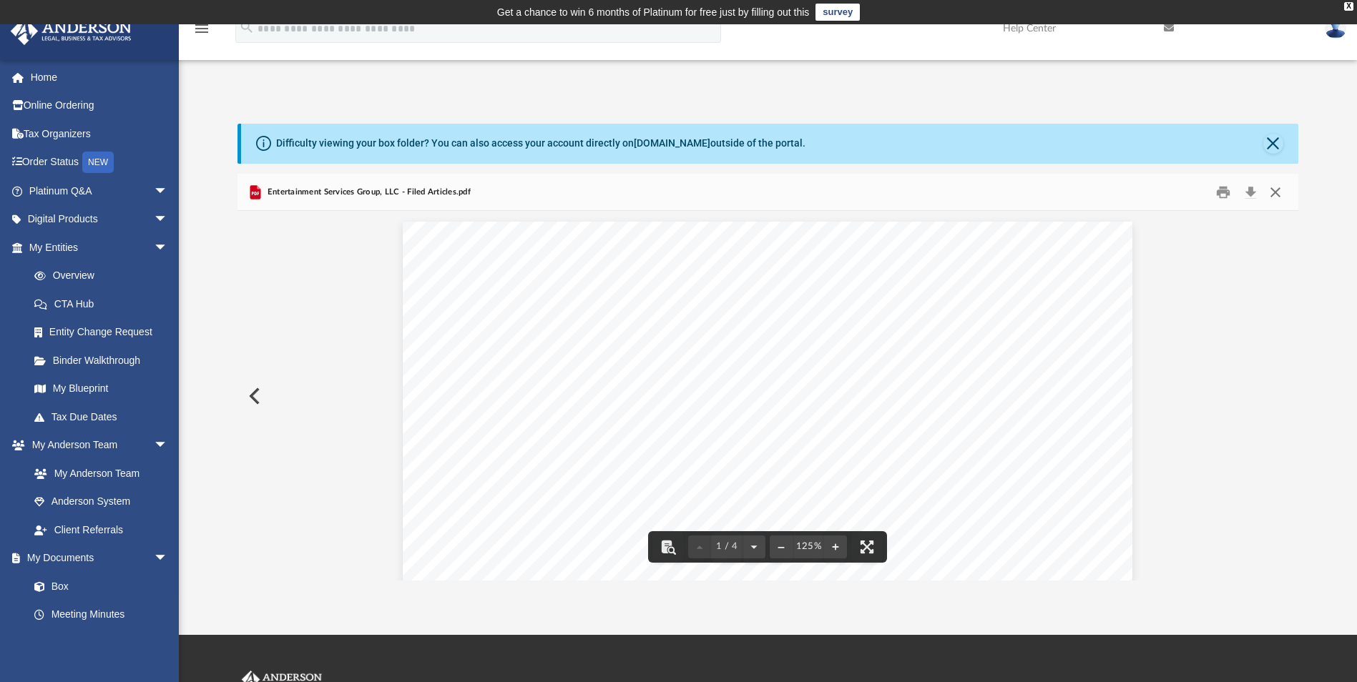
click at [1282, 189] on button "Close" at bounding box center [1275, 192] width 26 height 22
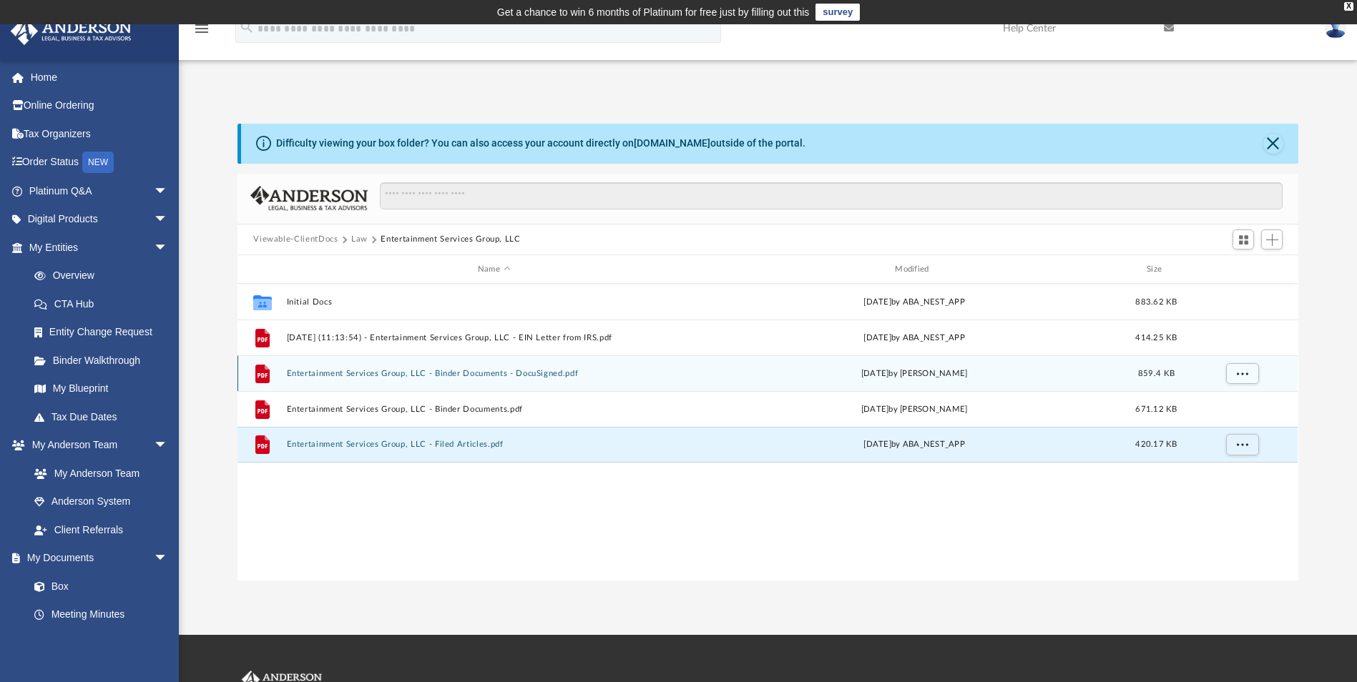
click at [461, 370] on button "Entertainment Services Group, LLC - Binder Documents - DocuSigned.pdf" at bounding box center [494, 373] width 414 height 9
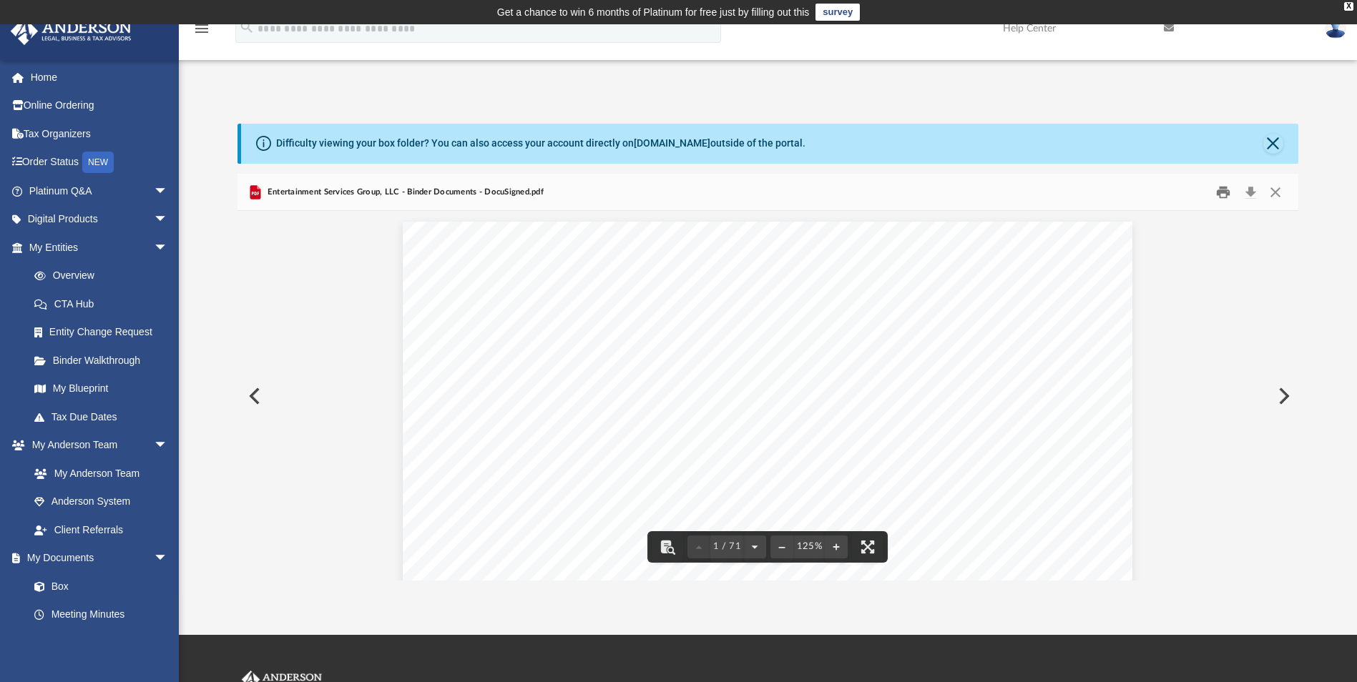
click at [1219, 198] on button "Print" at bounding box center [1223, 192] width 29 height 22
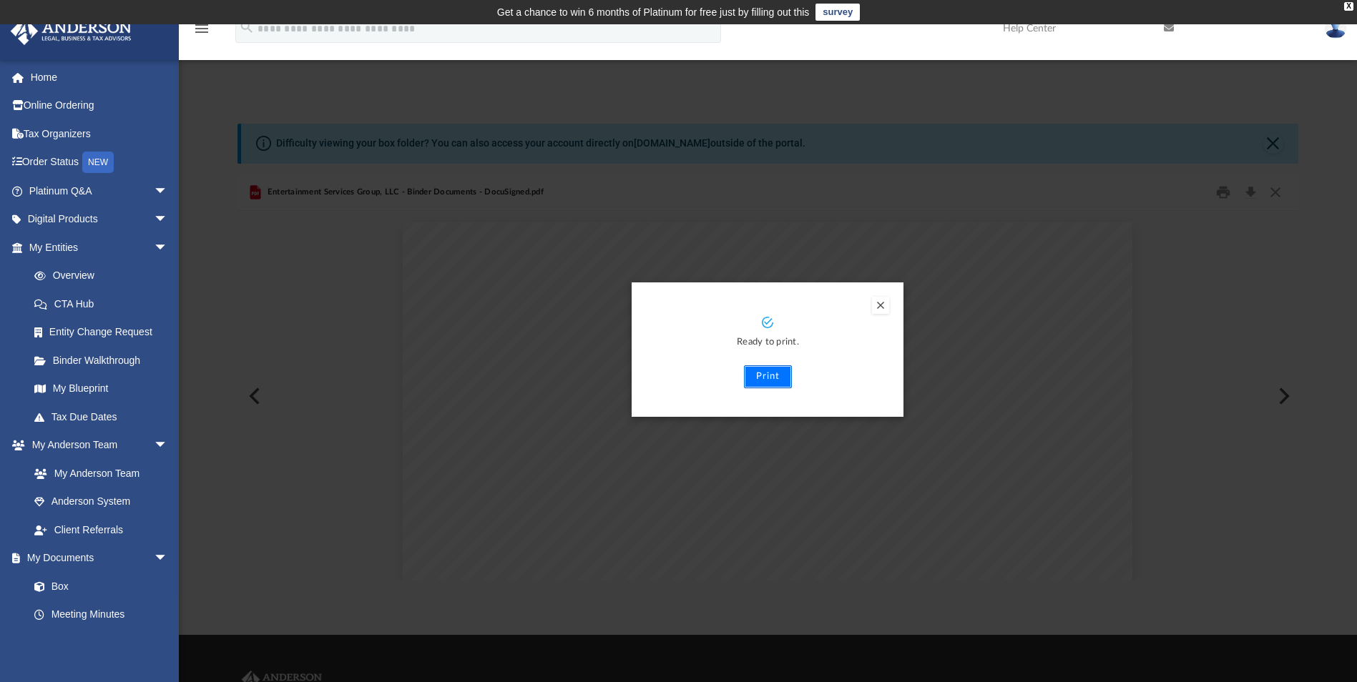
click at [778, 376] on button "Print" at bounding box center [768, 376] width 48 height 23
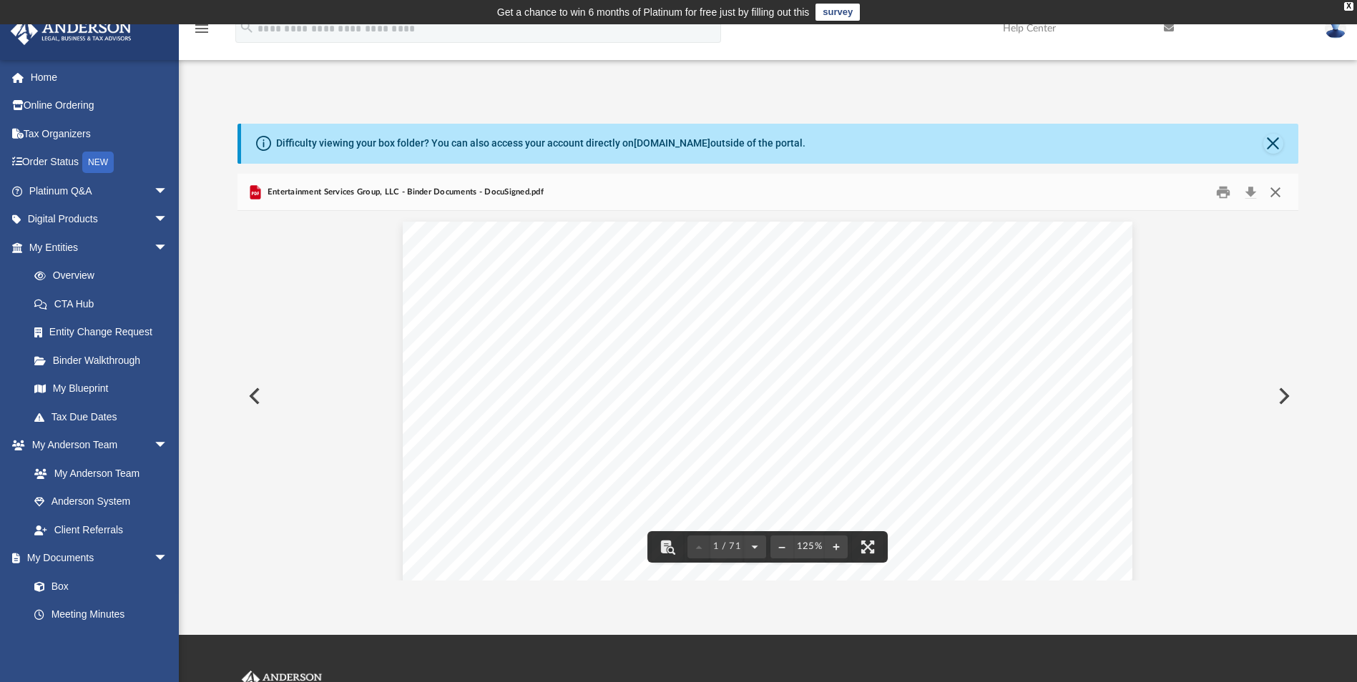
click at [1282, 192] on button "Close" at bounding box center [1275, 192] width 26 height 22
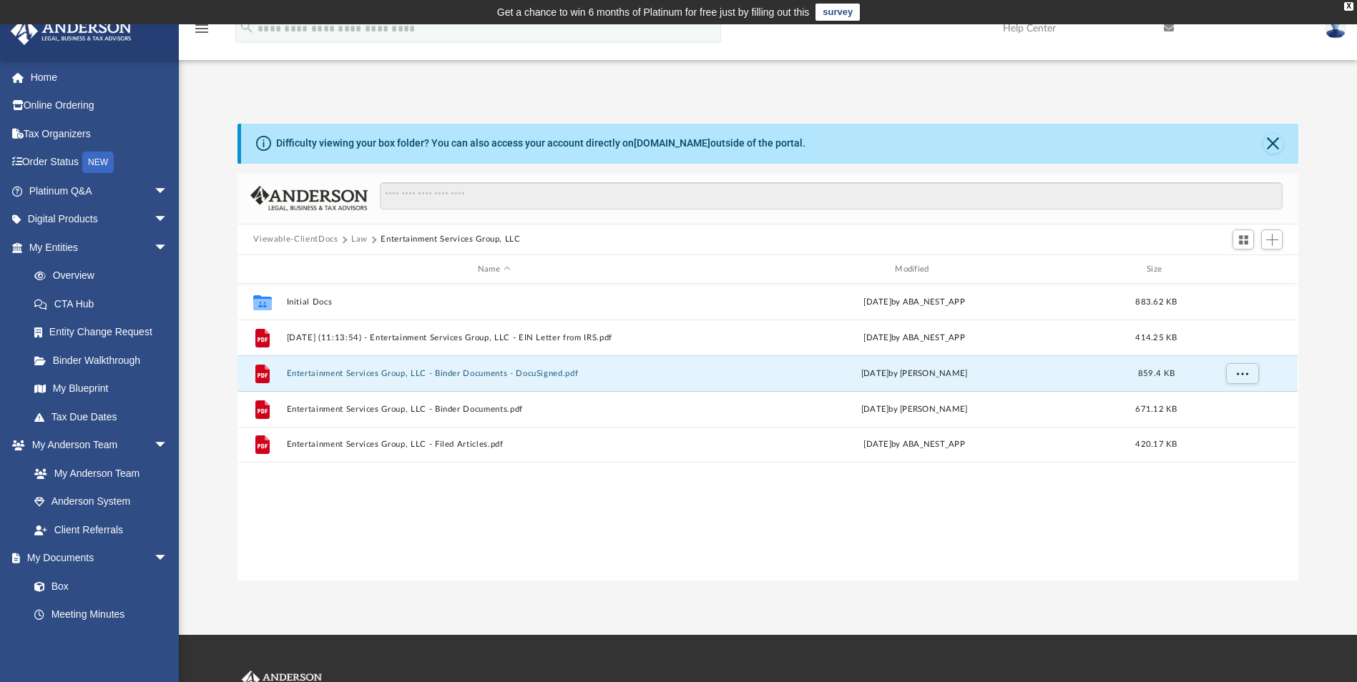
click at [359, 237] on button "Law" at bounding box center [359, 239] width 16 height 13
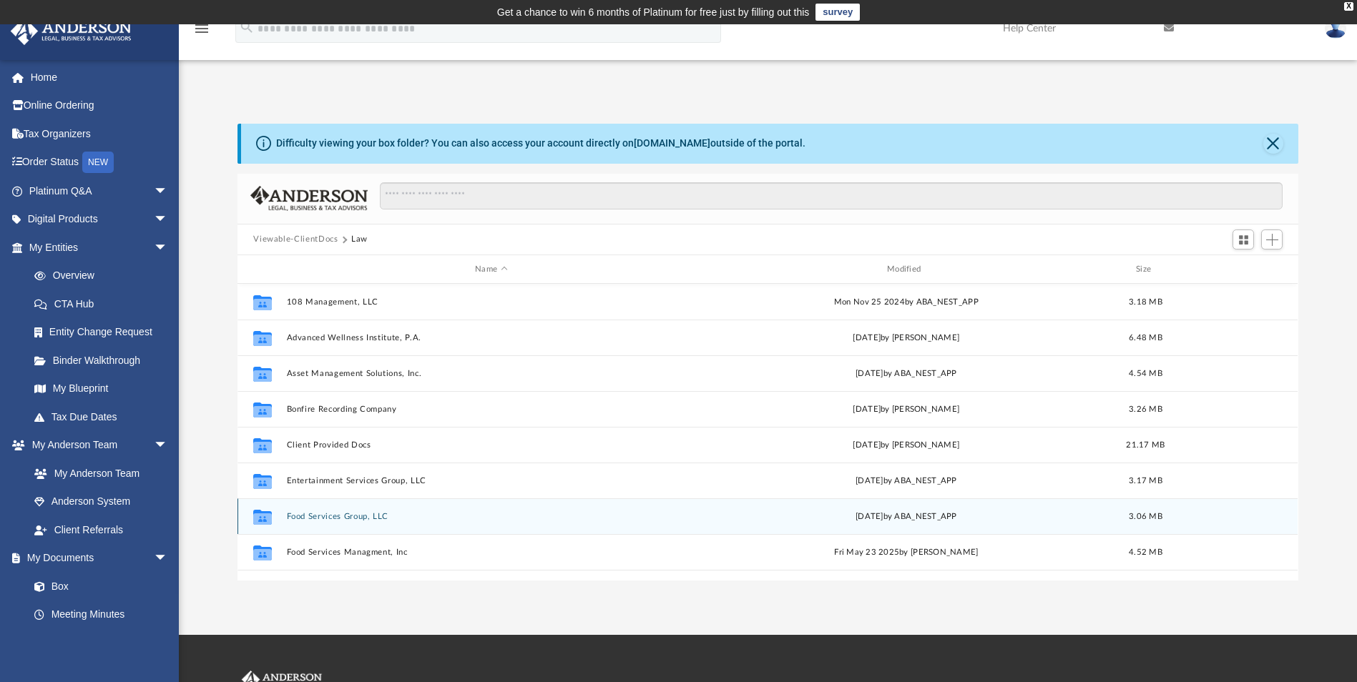
click at [351, 518] on button "Food Services Group, LLC" at bounding box center [491, 516] width 409 height 9
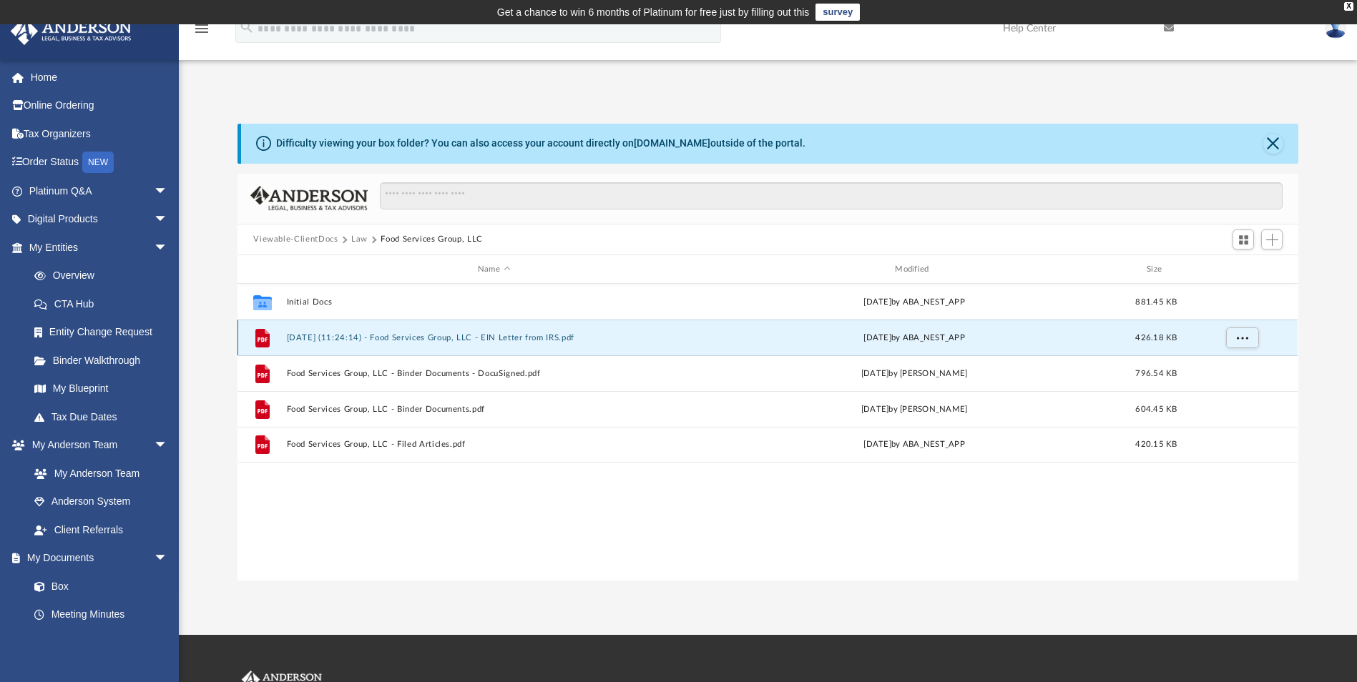
click at [469, 334] on button "2024.11.26 (11:24:14) - Food Services Group, LLC - EIN Letter from IRS.pdf" at bounding box center [494, 337] width 414 height 9
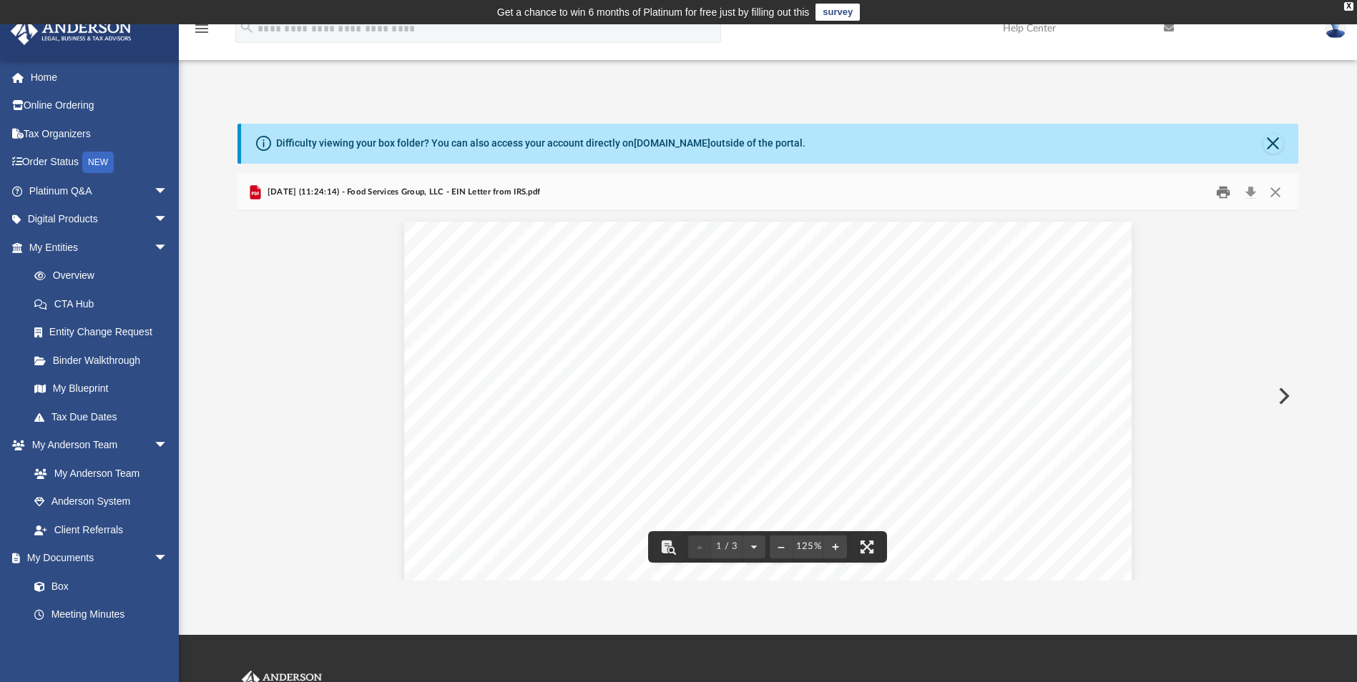
click at [1213, 194] on button "Print" at bounding box center [1223, 192] width 29 height 22
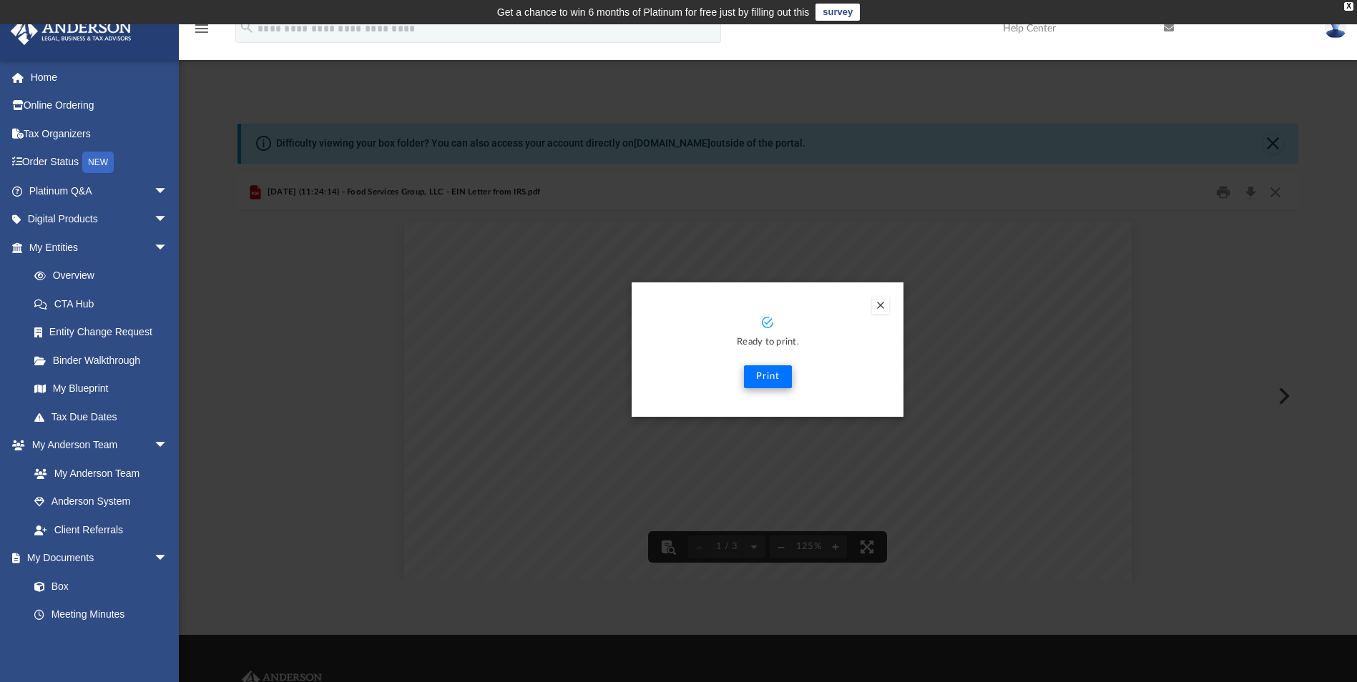
click at [770, 365] on div "Ready to print. Print" at bounding box center [767, 352] width 243 height 72
click at [770, 368] on button "Print" at bounding box center [768, 376] width 48 height 23
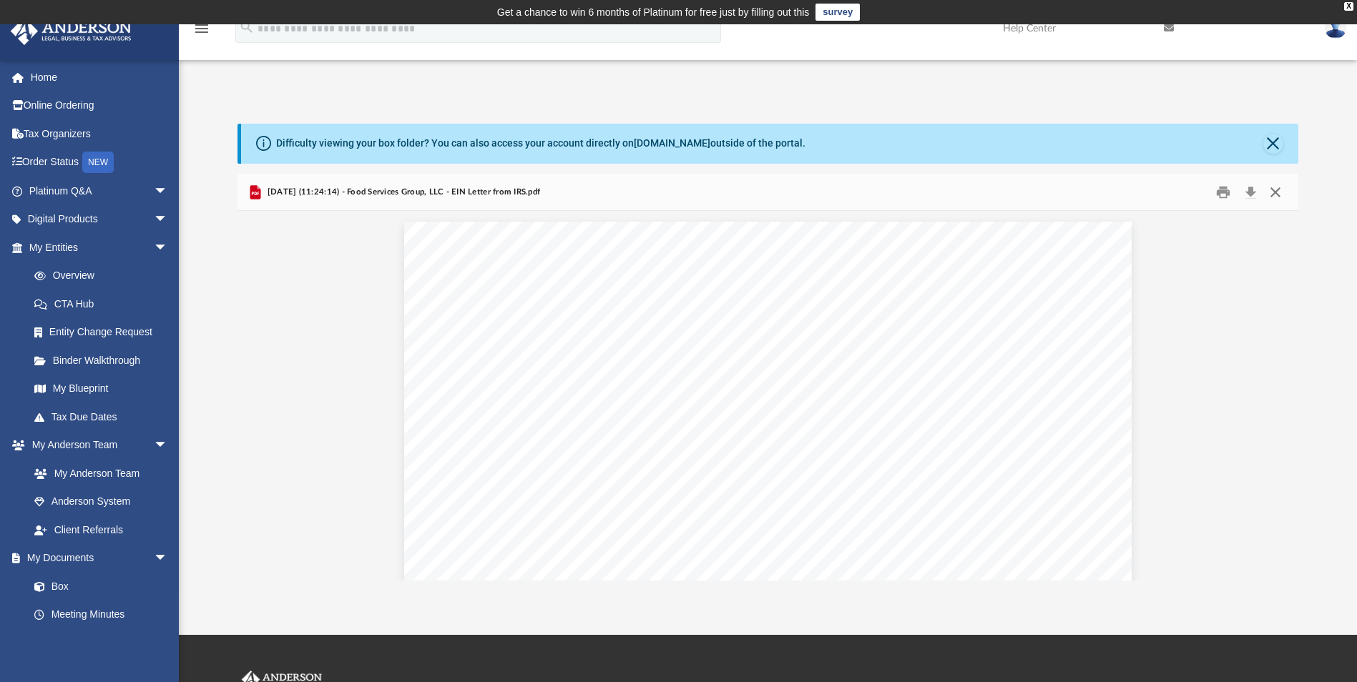
click at [1270, 189] on button "Close" at bounding box center [1275, 192] width 26 height 22
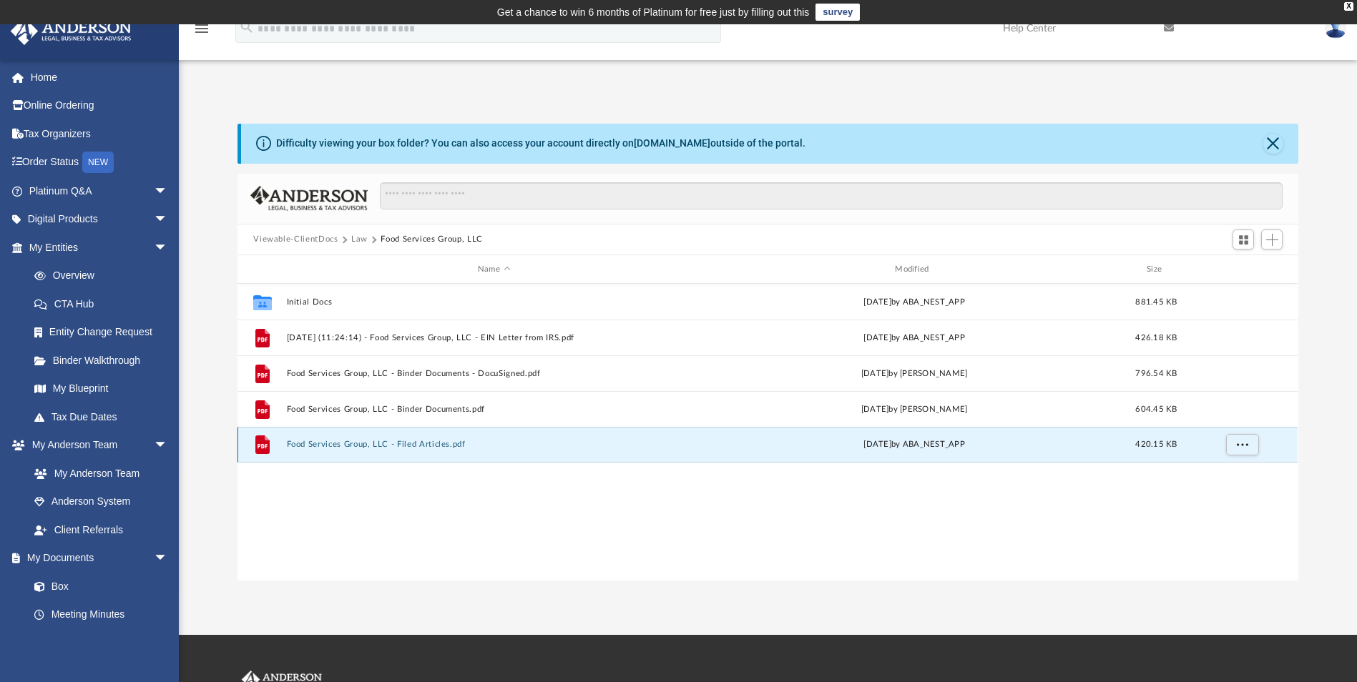
click at [420, 444] on button "Food Services Group, LLC - Filed Articles.pdf" at bounding box center [494, 445] width 414 height 9
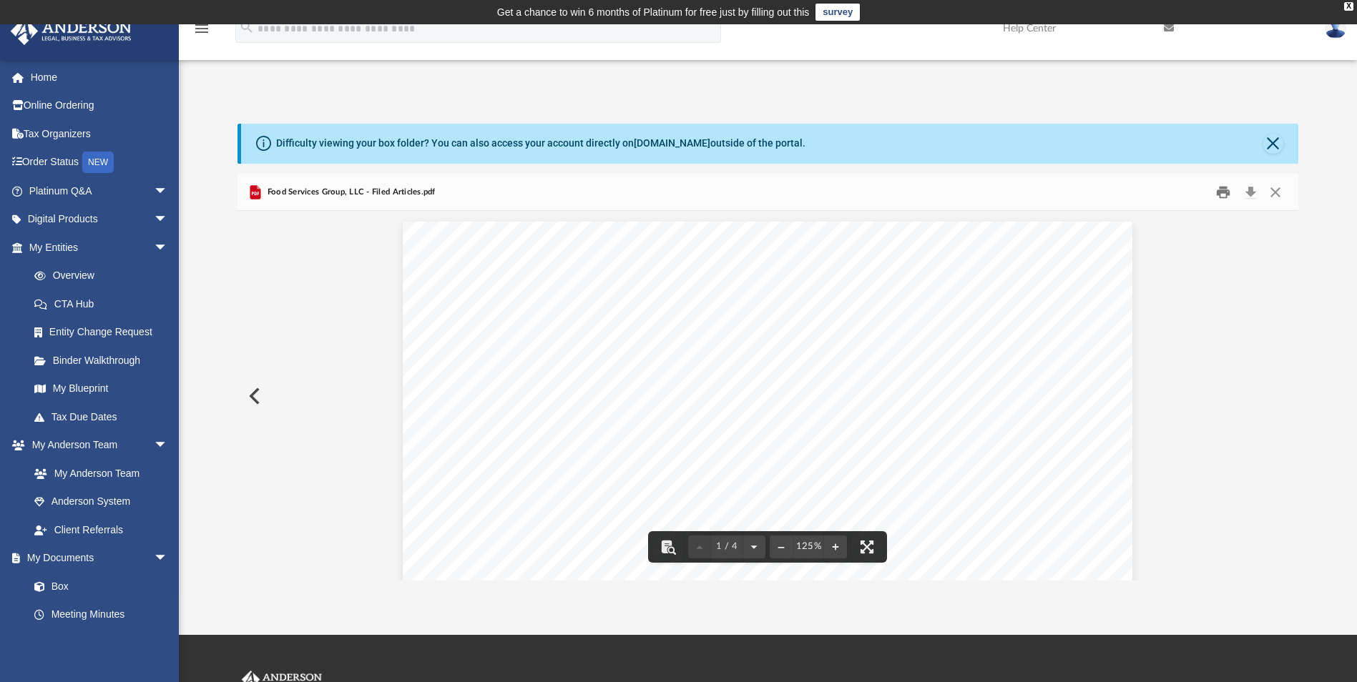
click at [1220, 198] on button "Print" at bounding box center [1223, 192] width 29 height 22
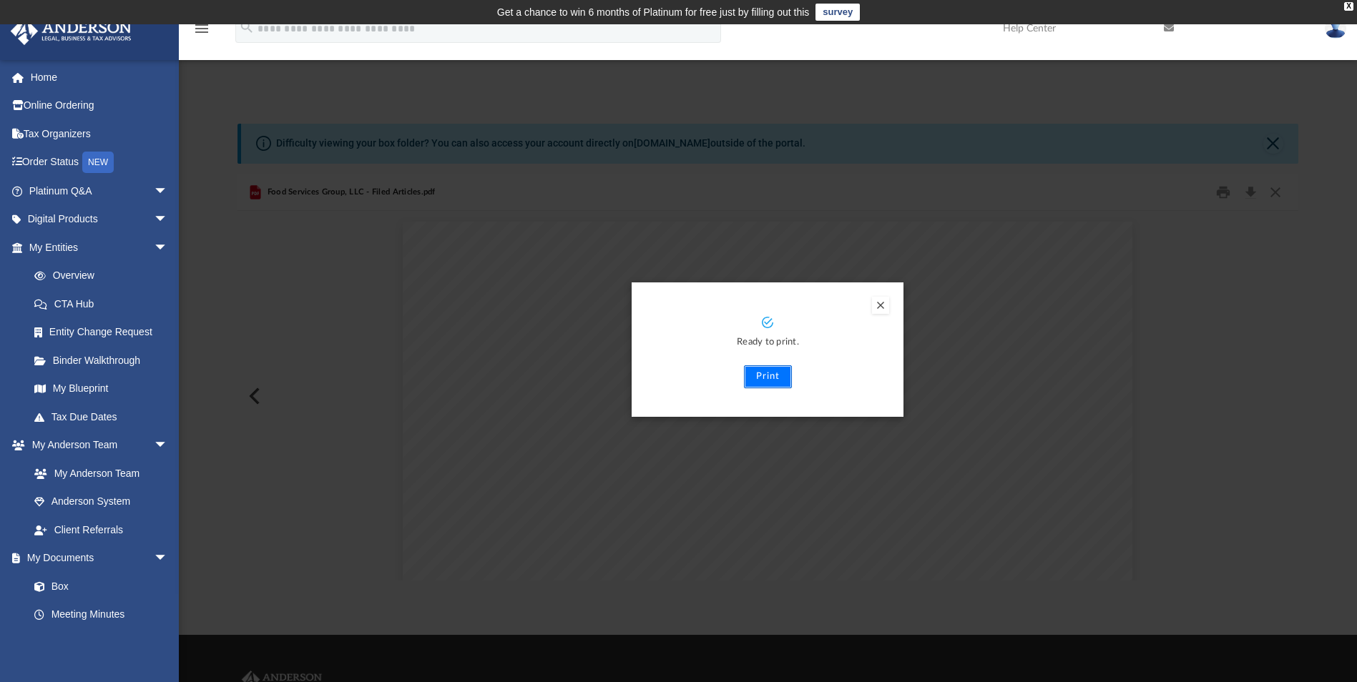
click at [758, 380] on button "Print" at bounding box center [768, 376] width 48 height 23
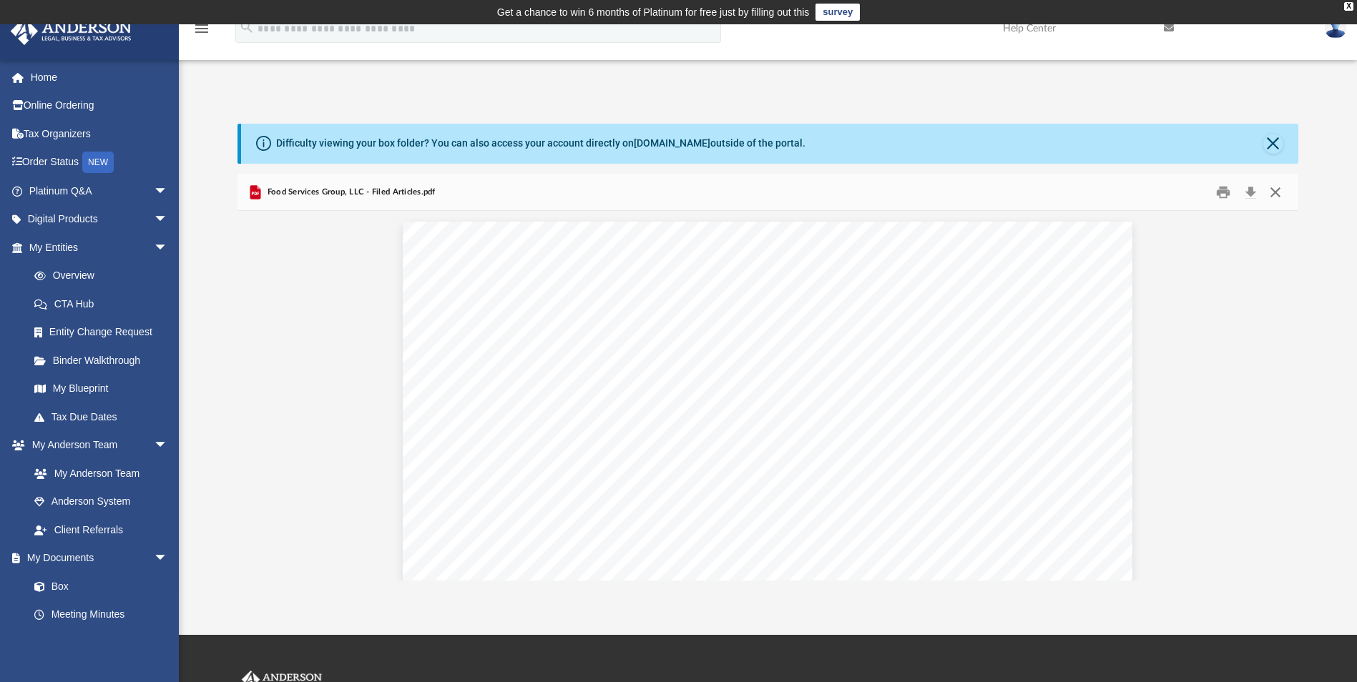
click at [1281, 188] on button "Close" at bounding box center [1275, 192] width 26 height 22
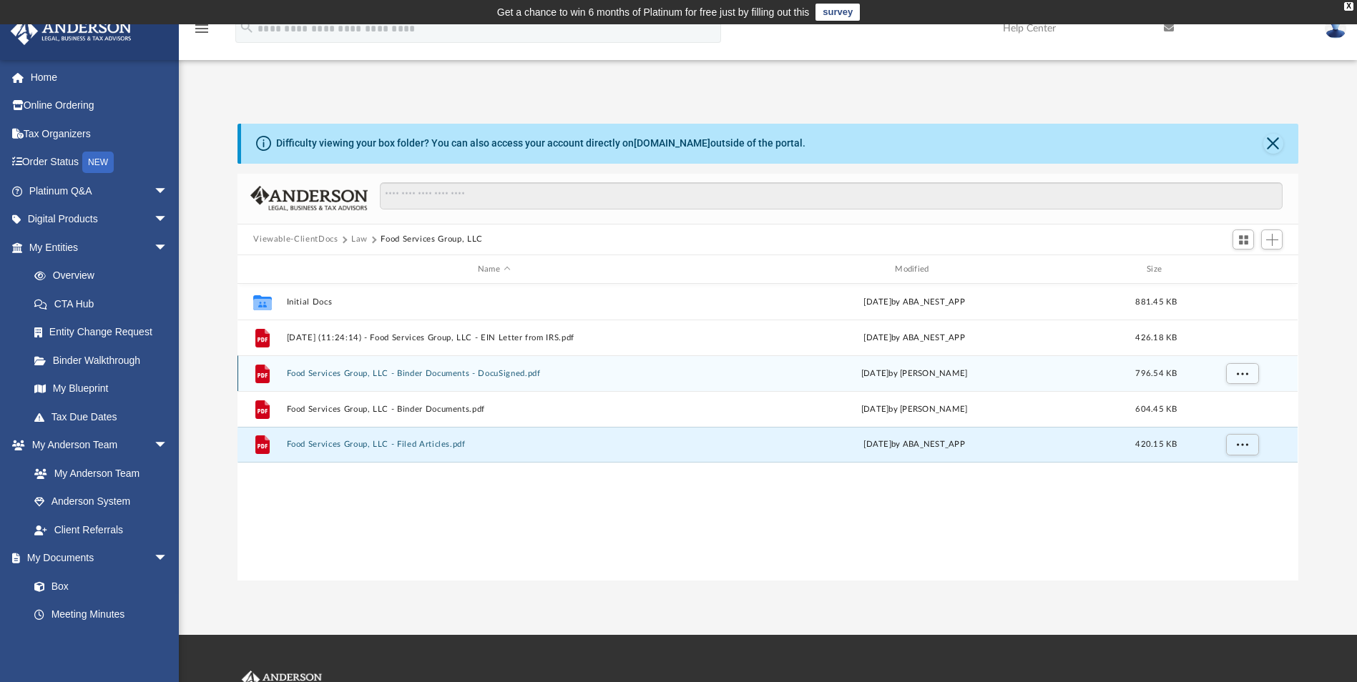
click at [527, 373] on button "Food Services Group, LLC - Binder Documents - DocuSigned.pdf" at bounding box center [494, 373] width 414 height 9
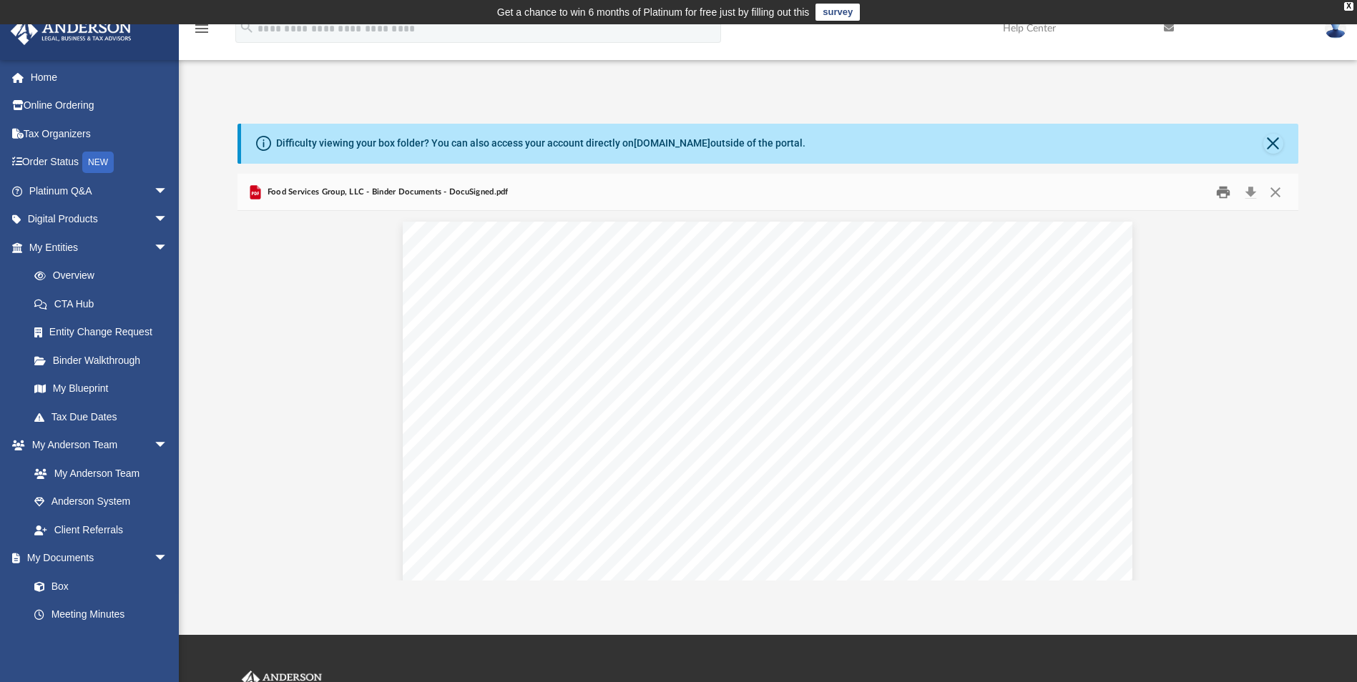
click at [1230, 198] on button "Print" at bounding box center [1223, 192] width 29 height 22
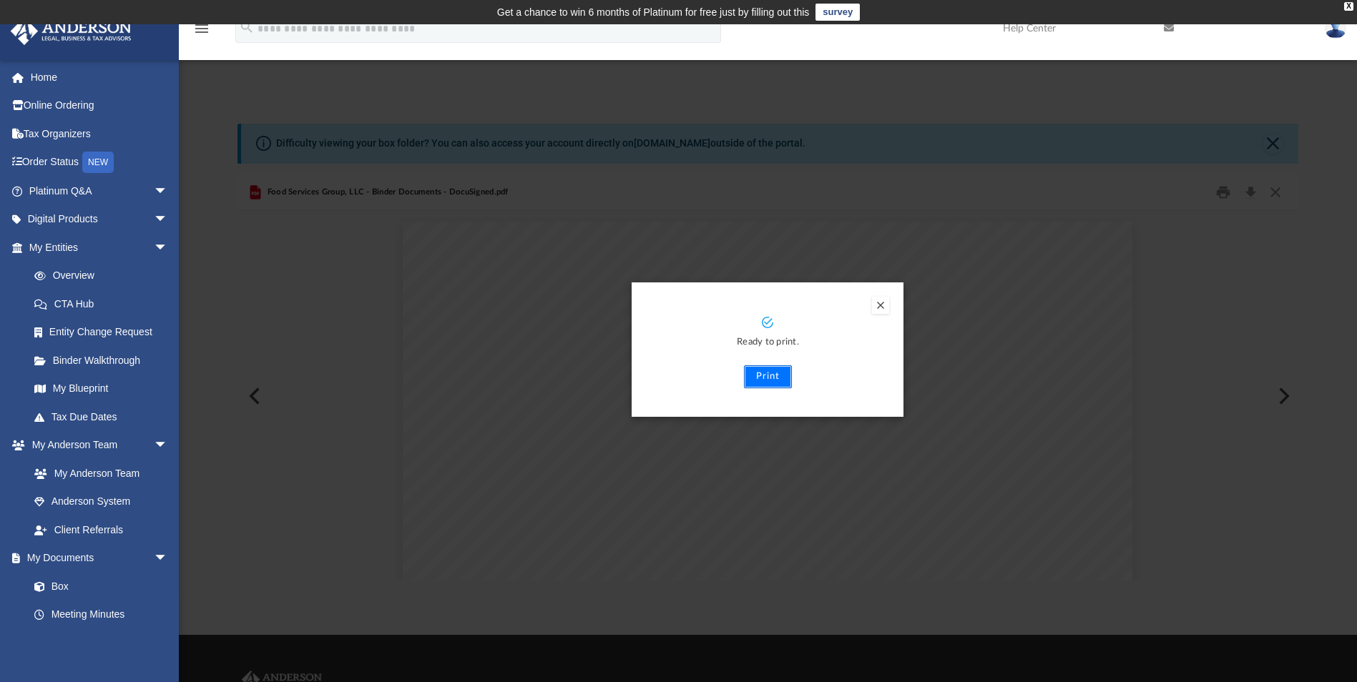
click at [774, 376] on button "Print" at bounding box center [768, 376] width 48 height 23
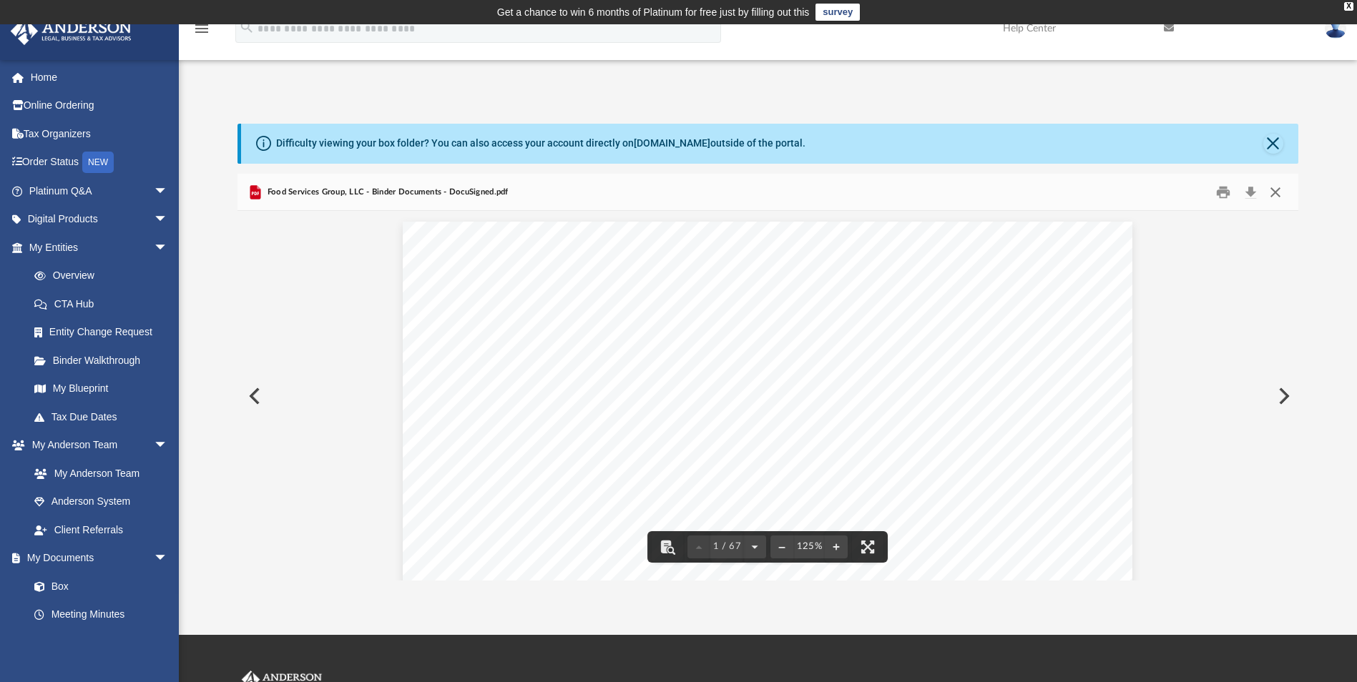
click at [1278, 192] on button "Close" at bounding box center [1275, 192] width 26 height 22
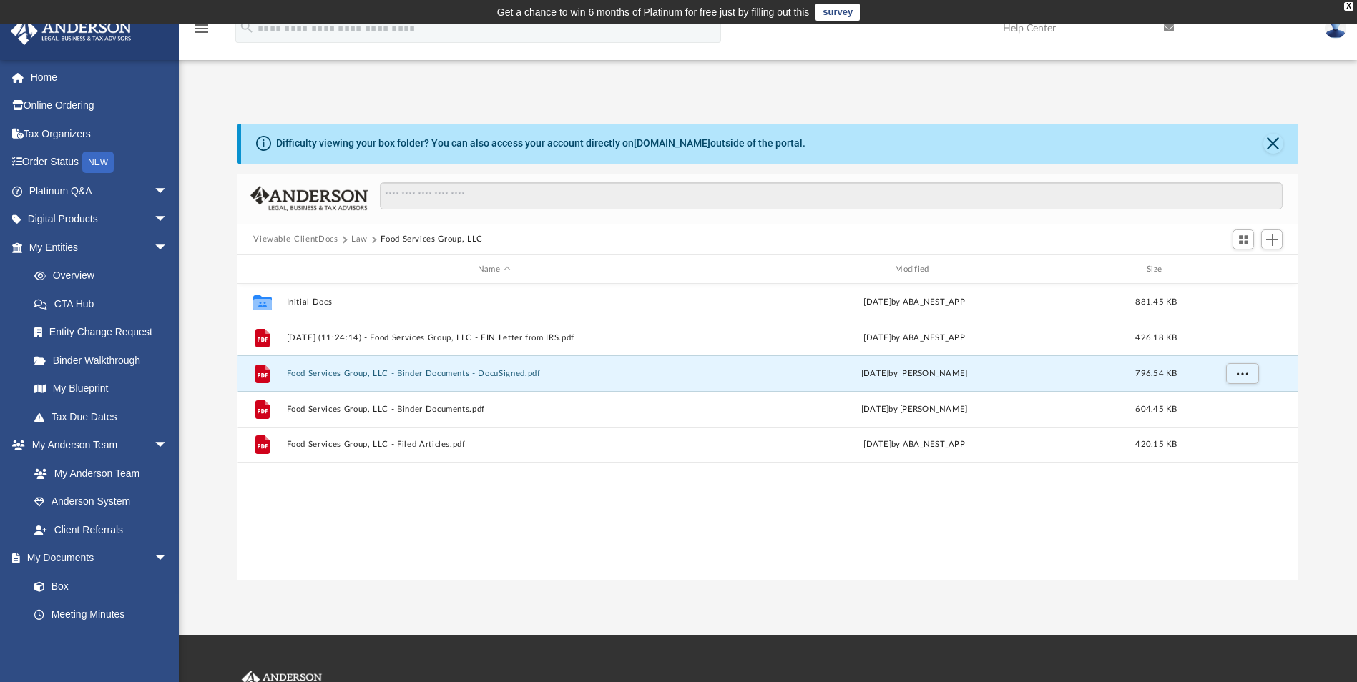
click at [353, 238] on button "Law" at bounding box center [359, 239] width 16 height 13
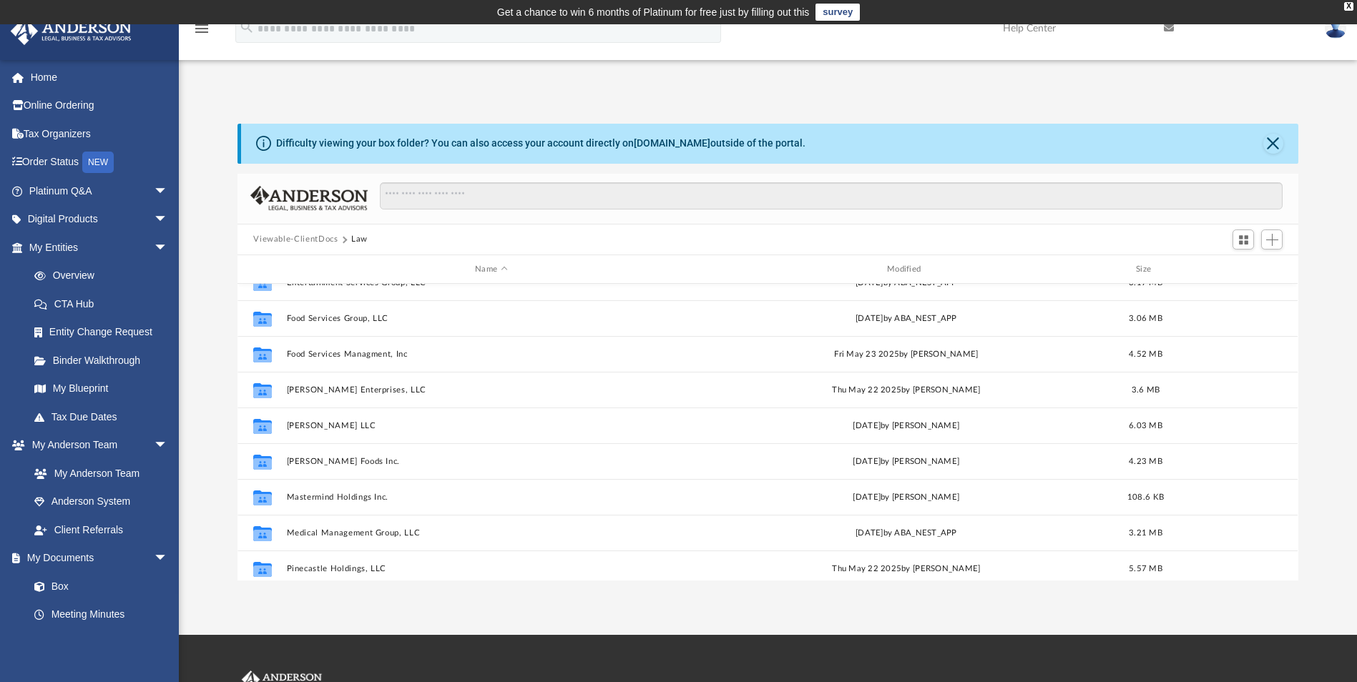
scroll to position [215, 0]
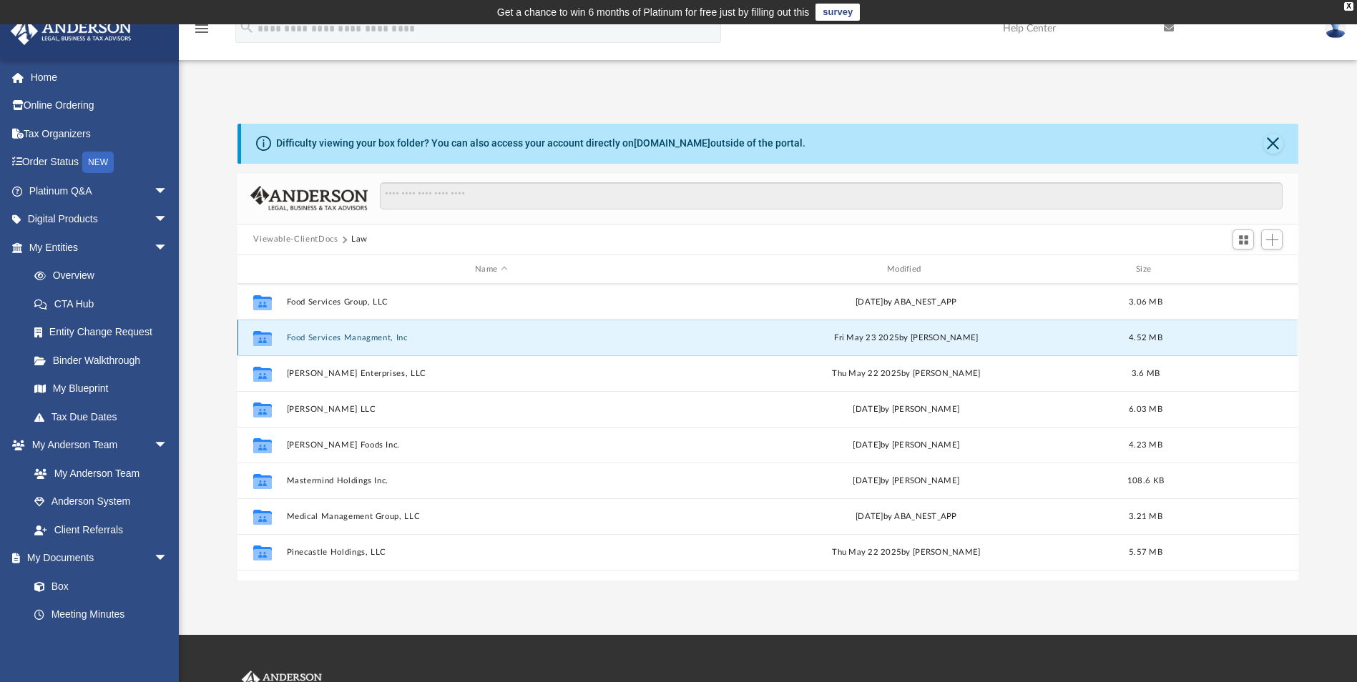
click at [383, 338] on button "Food Services Managment, Inc" at bounding box center [491, 337] width 409 height 9
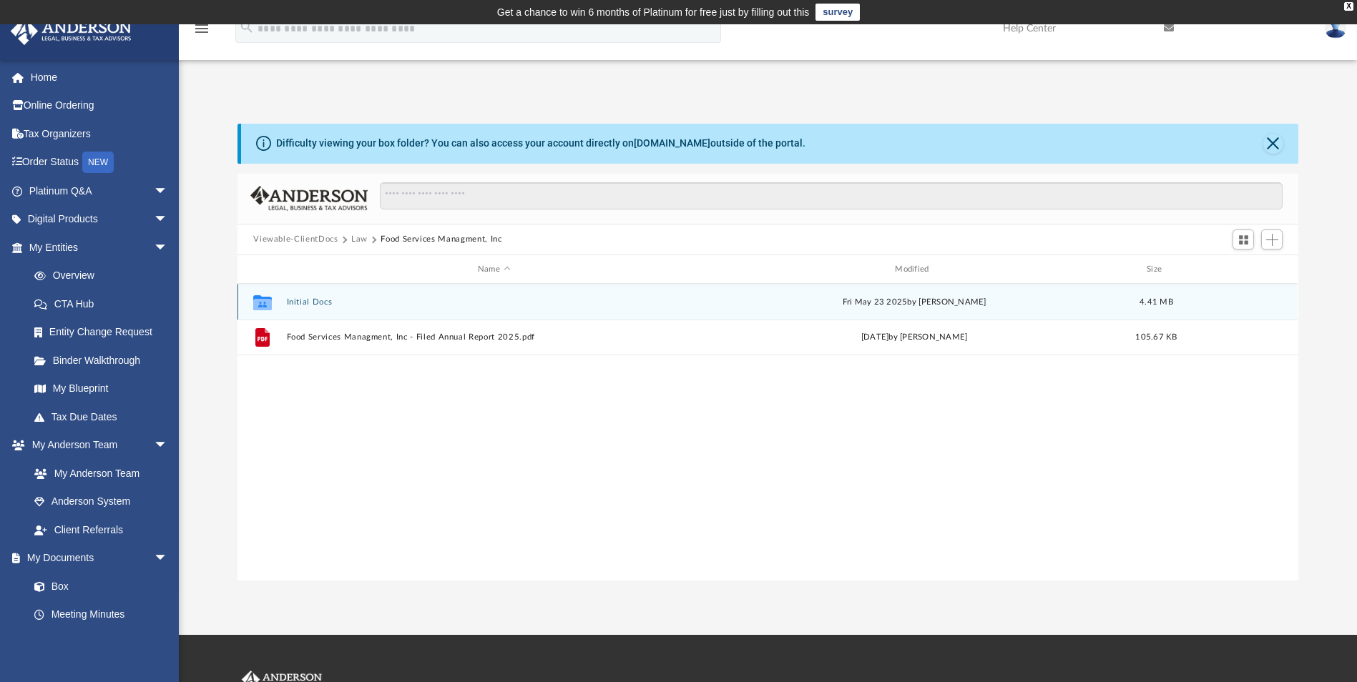
click at [304, 301] on button "Initial Docs" at bounding box center [494, 302] width 414 height 9
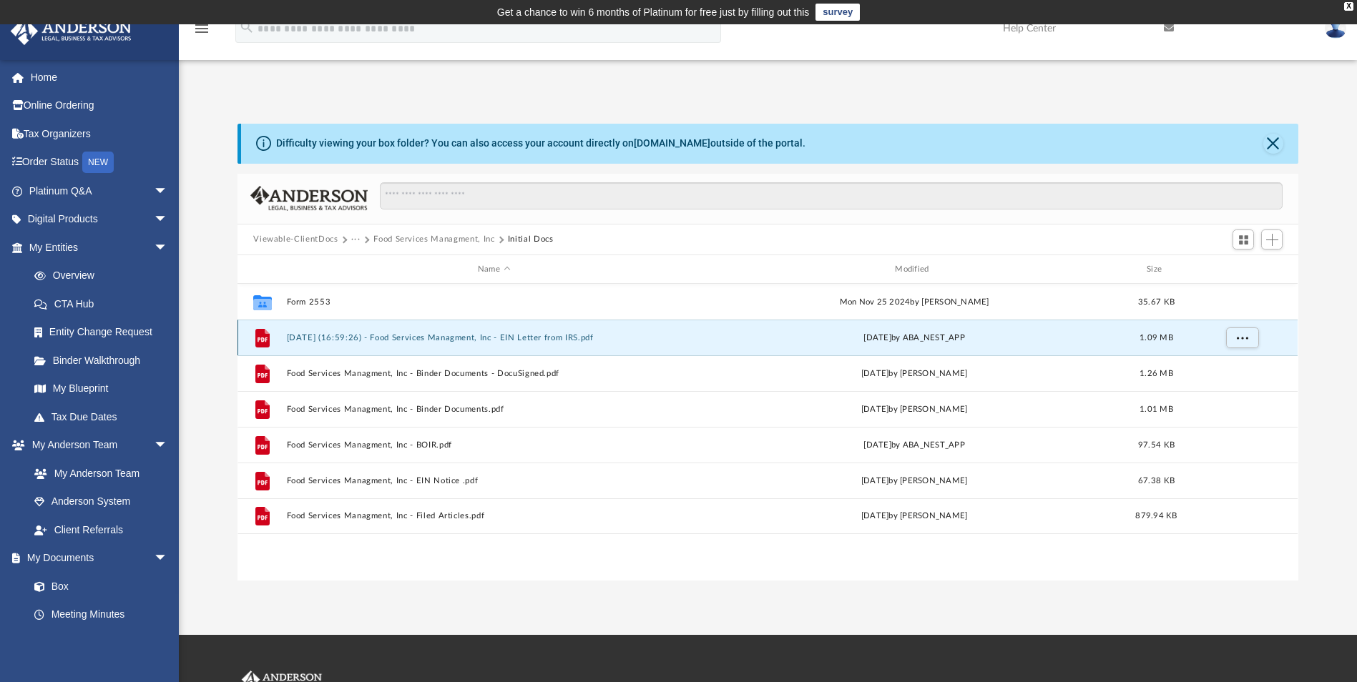
click at [517, 338] on button "2024.12.11 (16:59:26) - Food Services Managment, Inc - EIN Letter from IRS.pdf" at bounding box center [494, 337] width 414 height 9
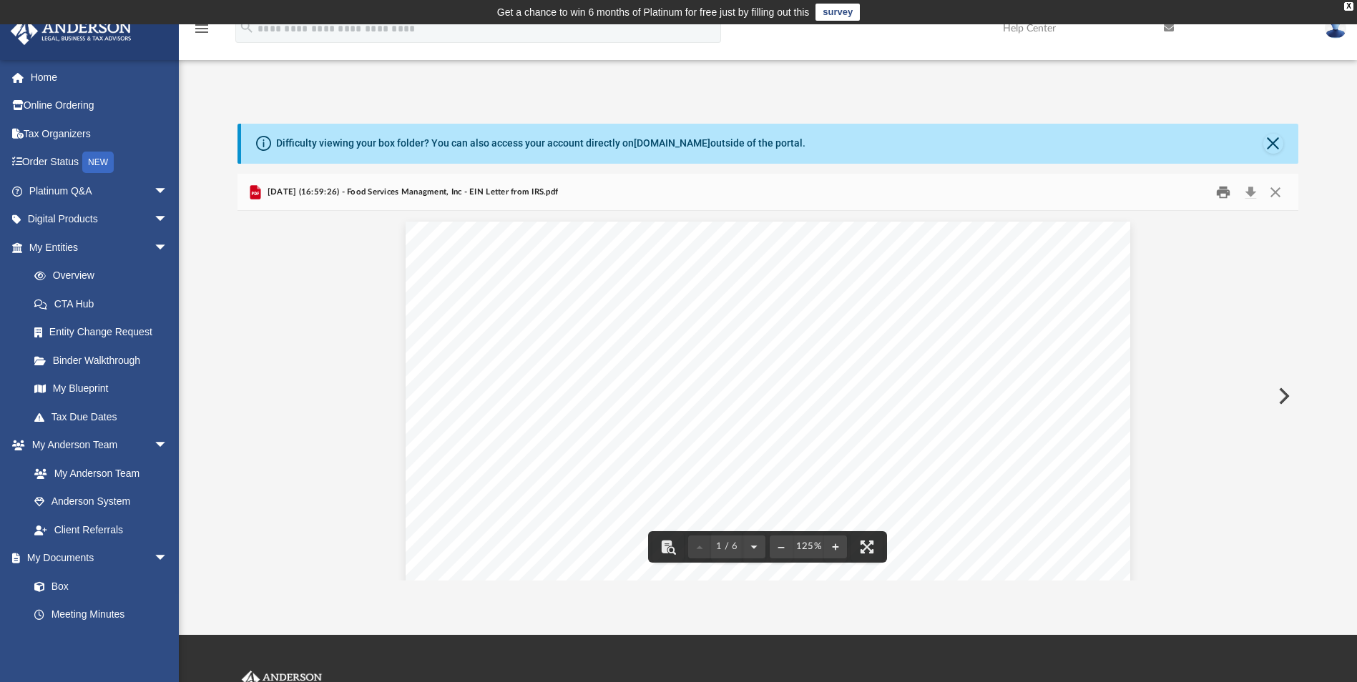
click at [1220, 195] on button "Print" at bounding box center [1223, 192] width 29 height 22
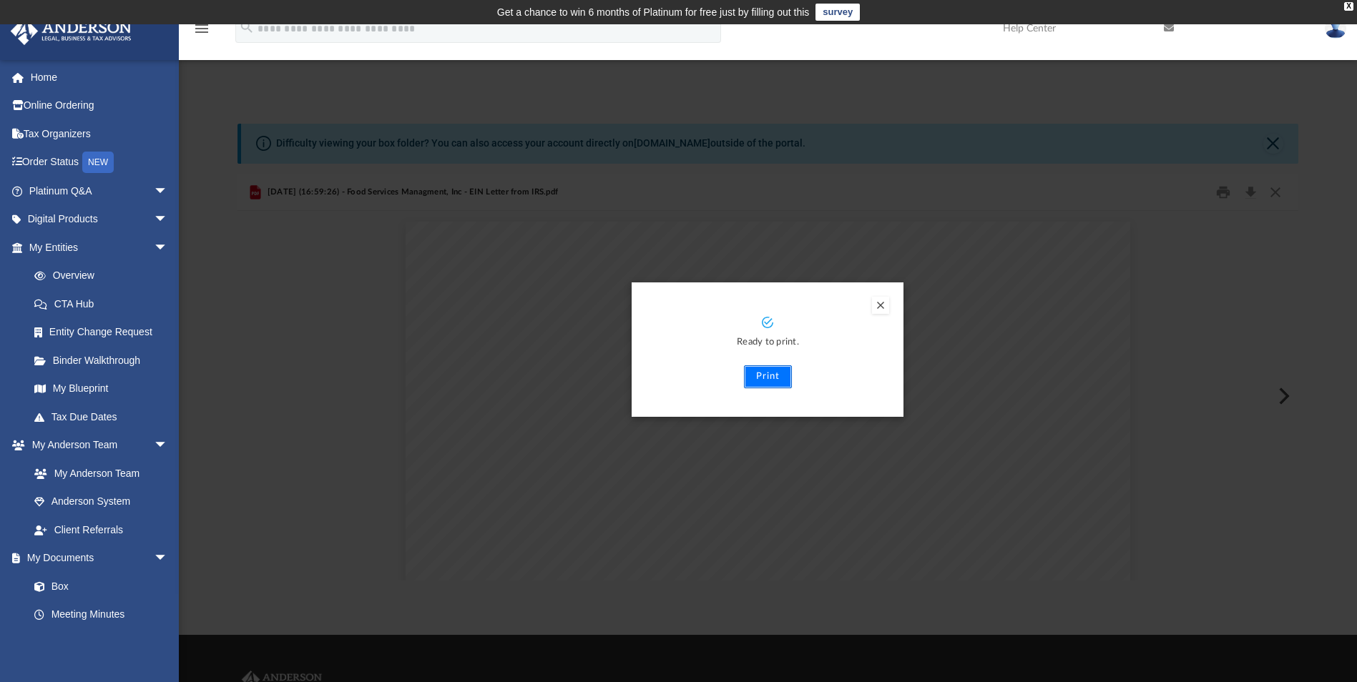
click at [757, 375] on button "Print" at bounding box center [768, 376] width 48 height 23
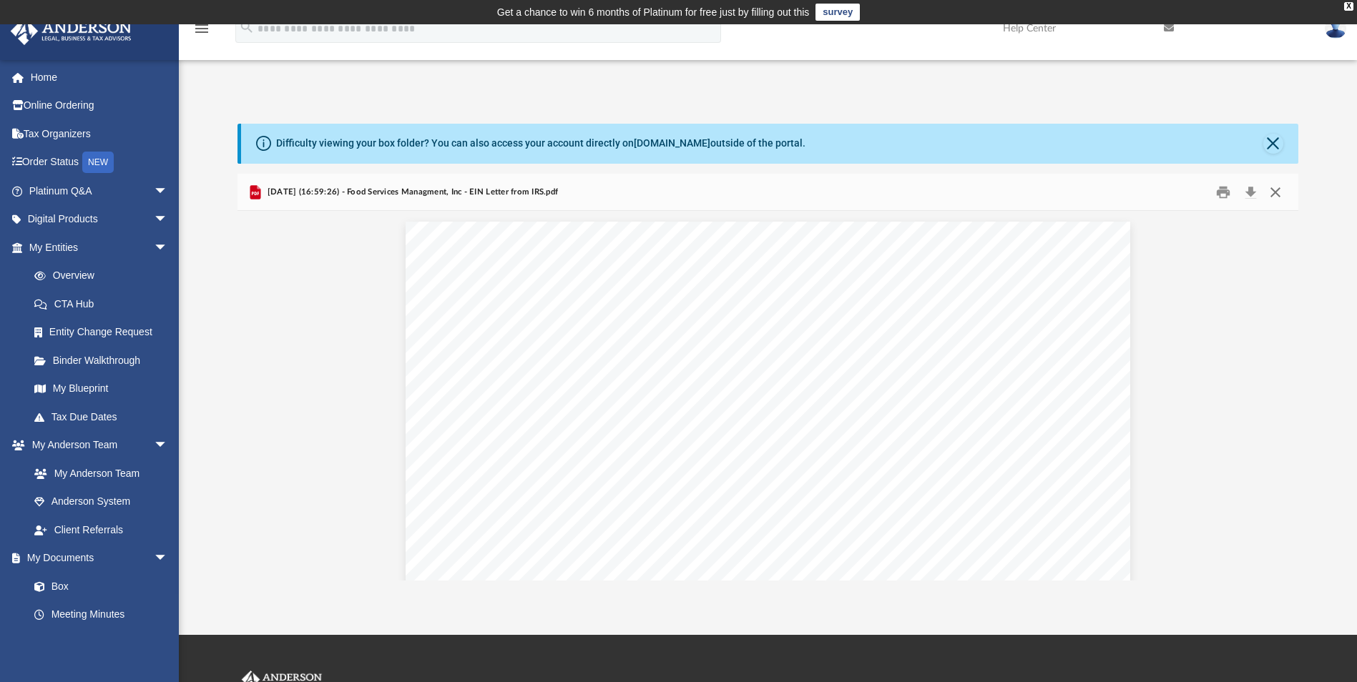
click at [1277, 190] on button "Close" at bounding box center [1275, 192] width 26 height 22
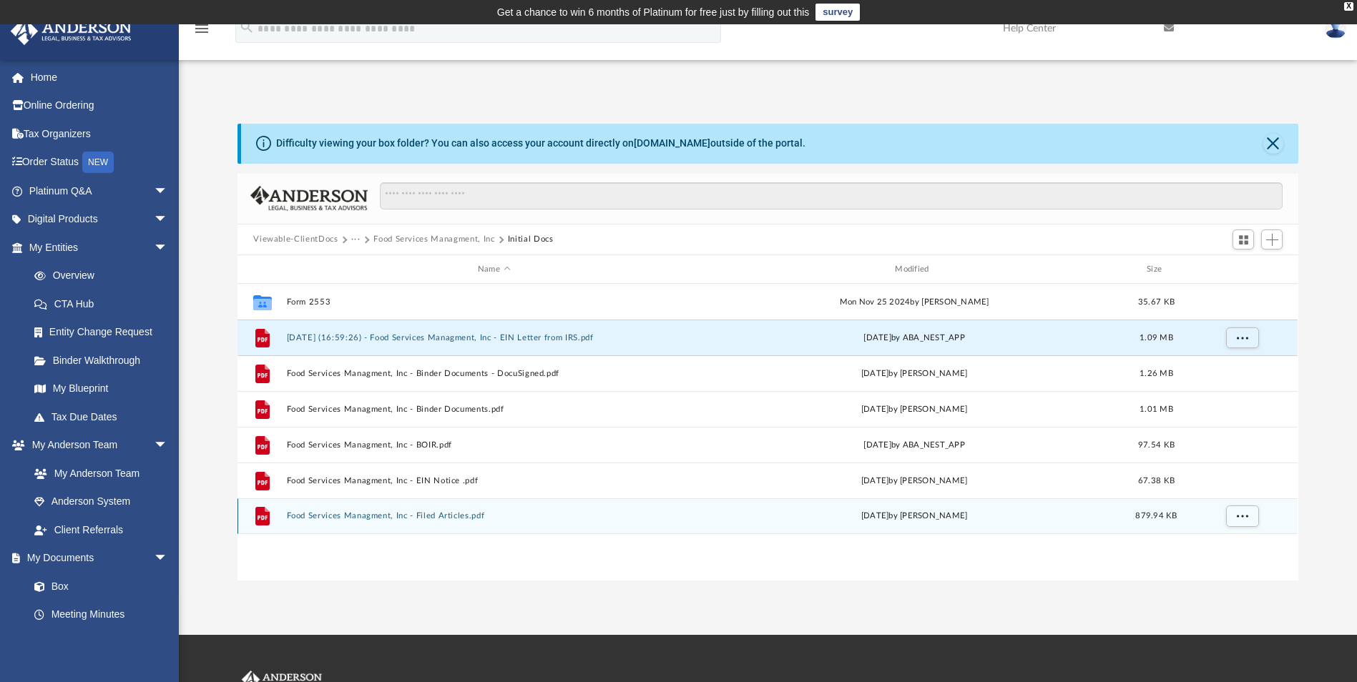
click at [435, 512] on button "Food Services Managment, Inc - Filed Articles.pdf" at bounding box center [494, 516] width 414 height 9
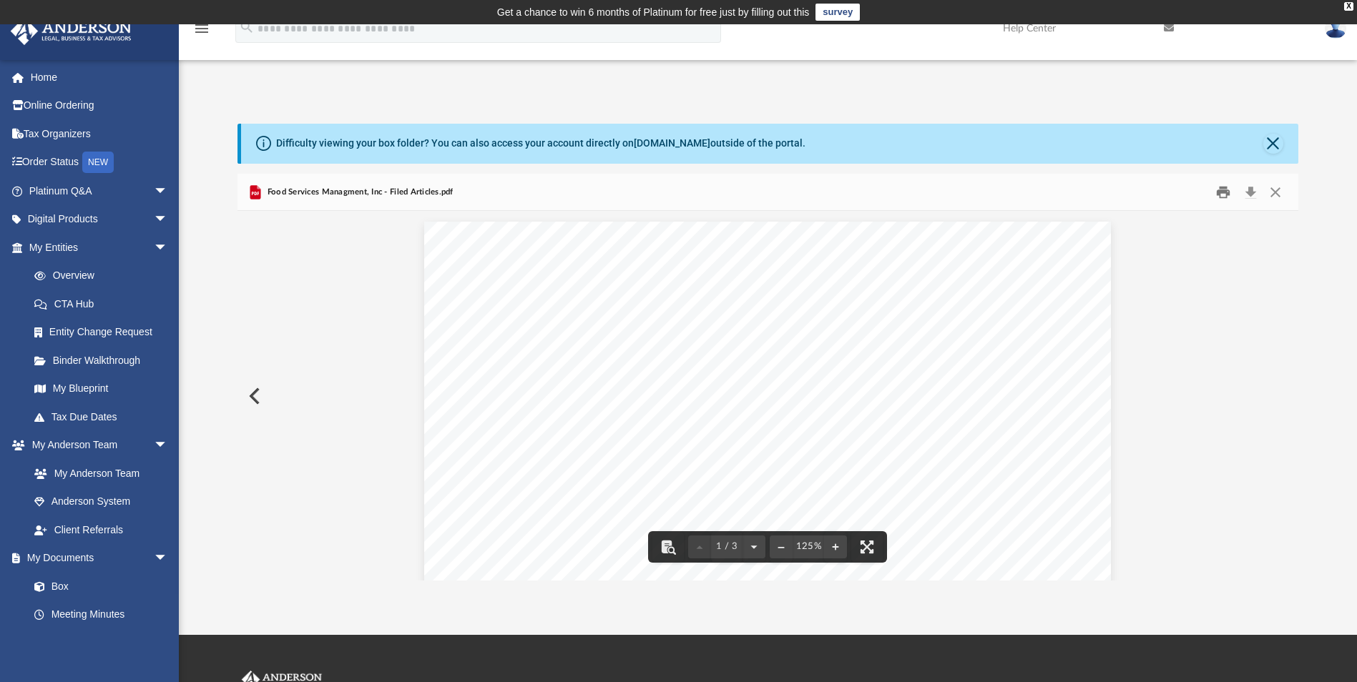
click at [1224, 197] on button "Print" at bounding box center [1223, 192] width 29 height 22
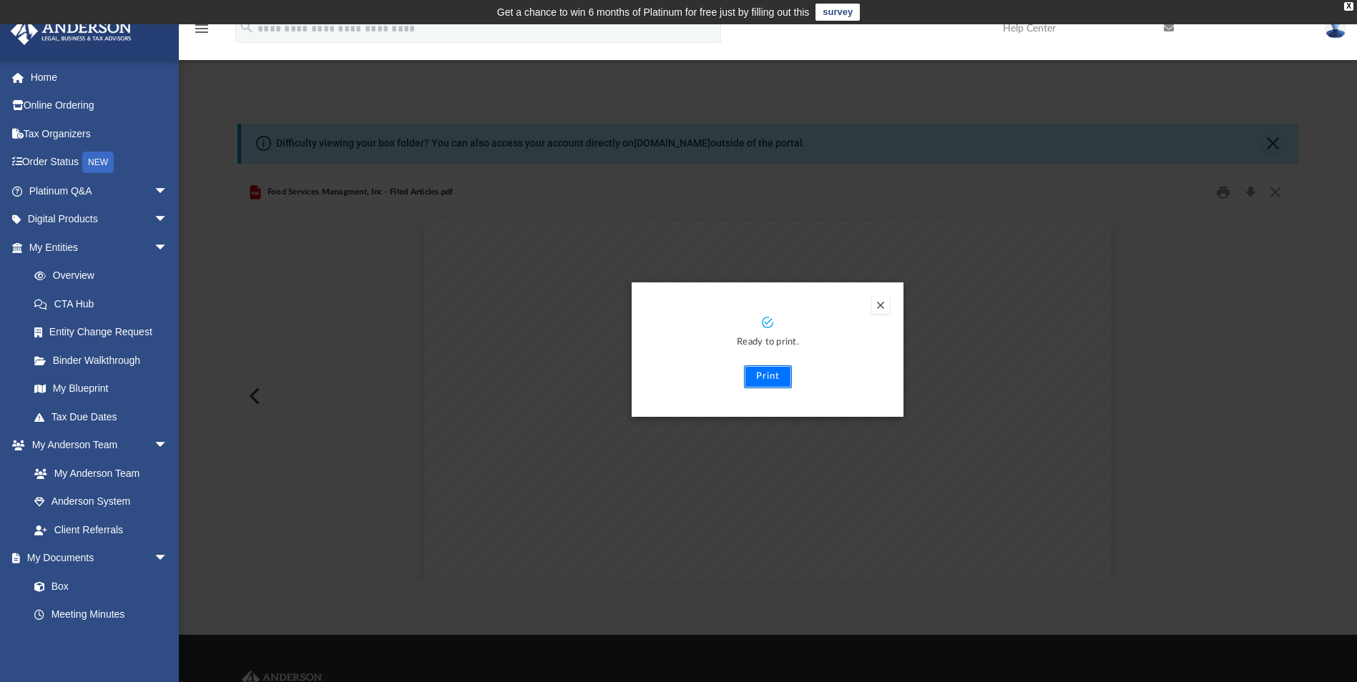
click at [772, 383] on button "Print" at bounding box center [768, 376] width 48 height 23
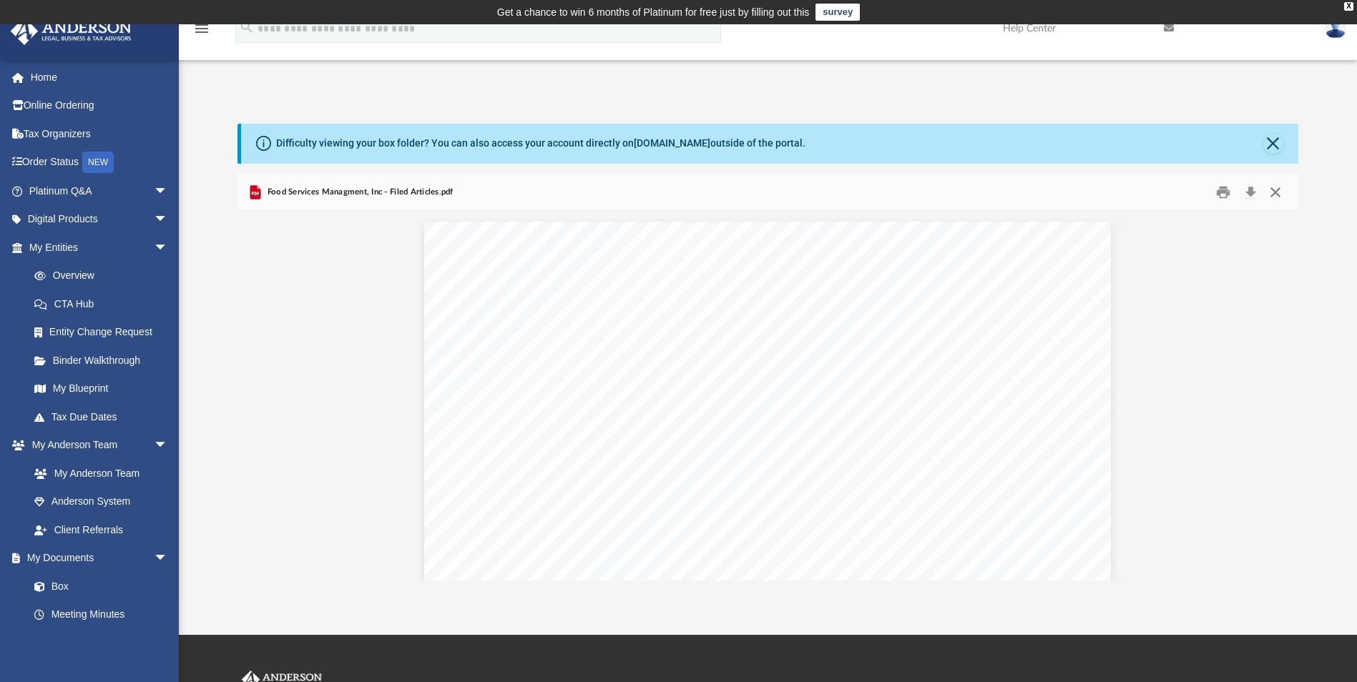
click at [1276, 200] on button "Close" at bounding box center [1275, 192] width 26 height 22
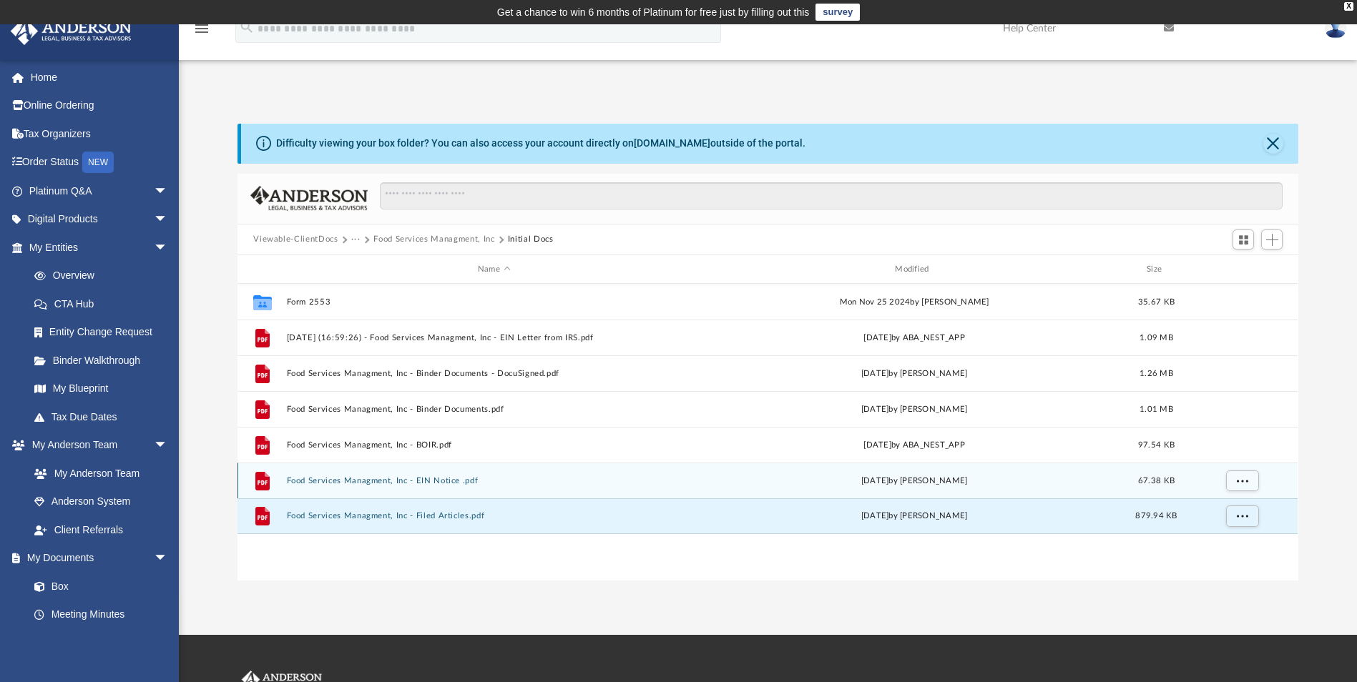
click at [435, 480] on button "Food Services Managment, Inc - EIN Notice .pdf" at bounding box center [494, 480] width 414 height 9
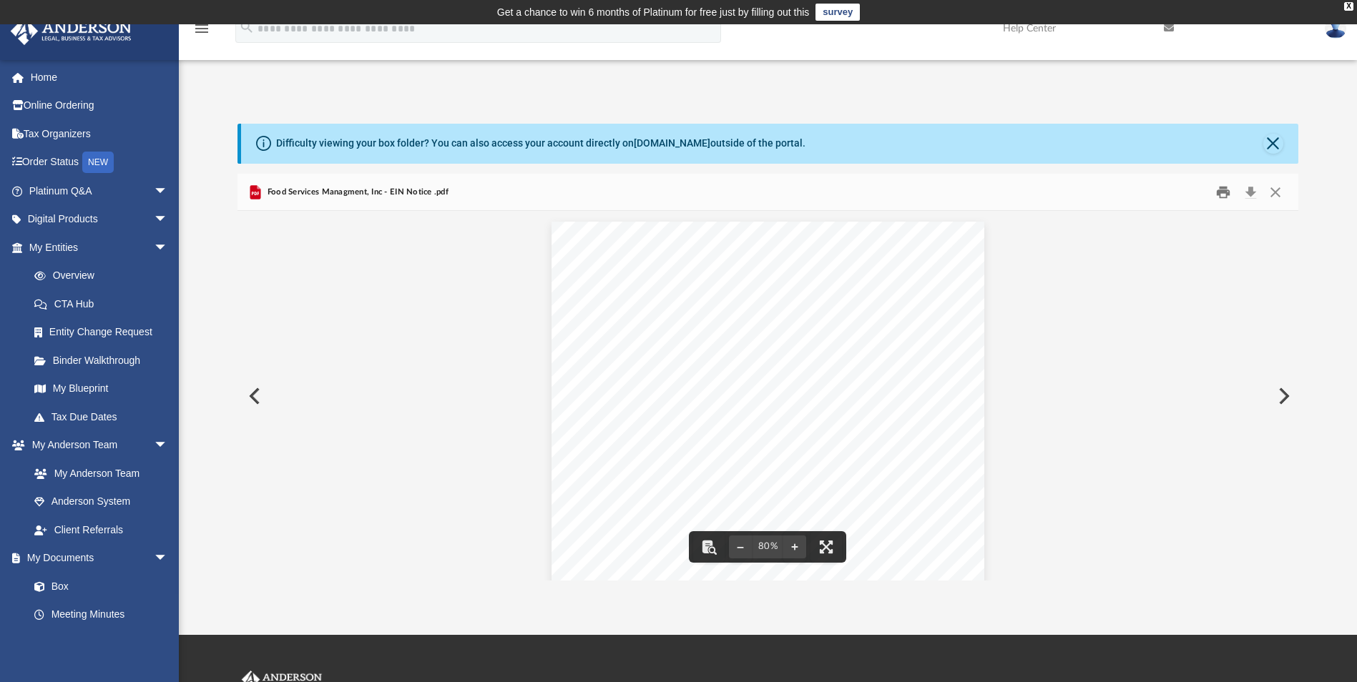
click at [1227, 192] on button "Print" at bounding box center [1223, 192] width 29 height 22
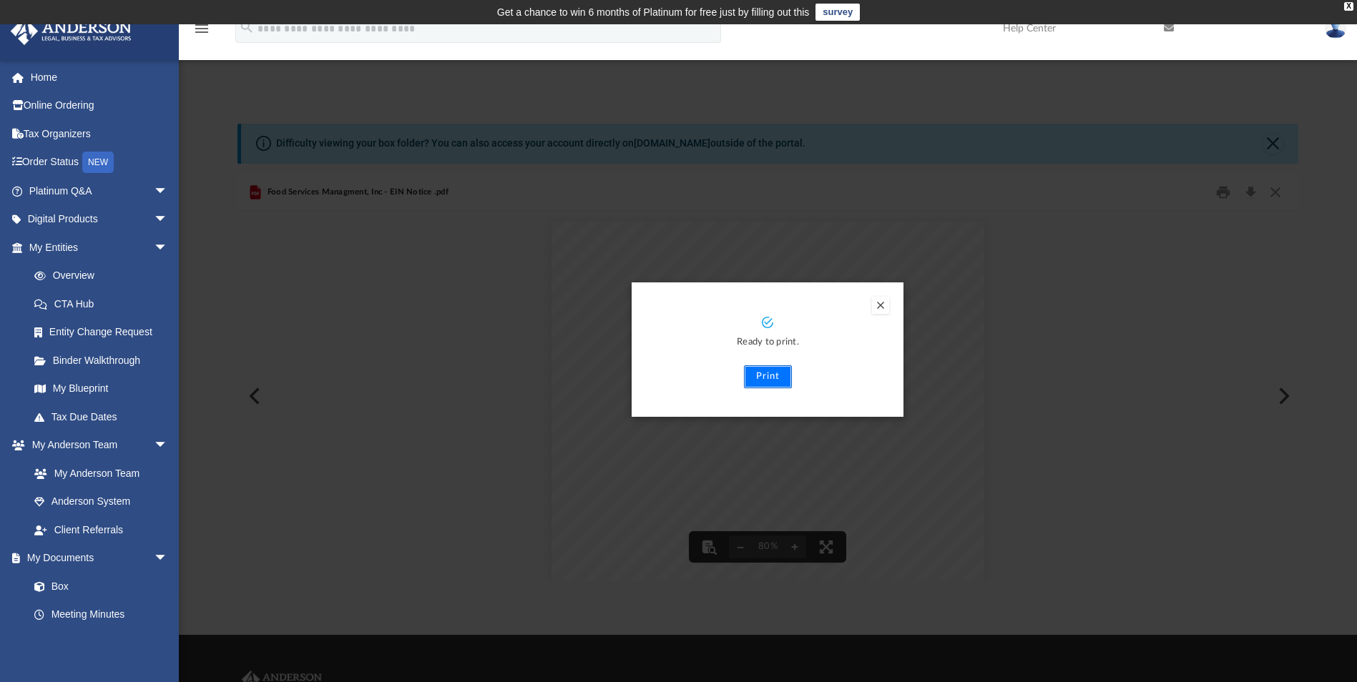
click at [759, 372] on button "Print" at bounding box center [768, 376] width 48 height 23
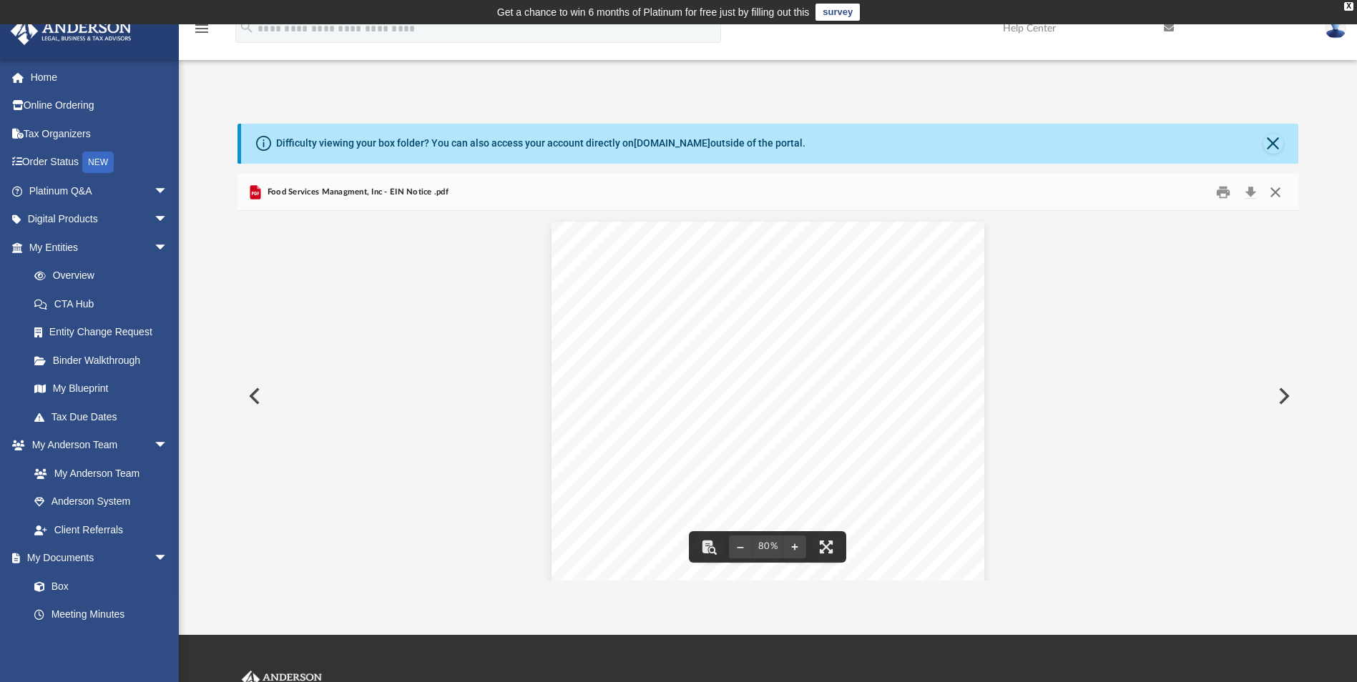
click at [1280, 190] on button "Close" at bounding box center [1275, 192] width 26 height 22
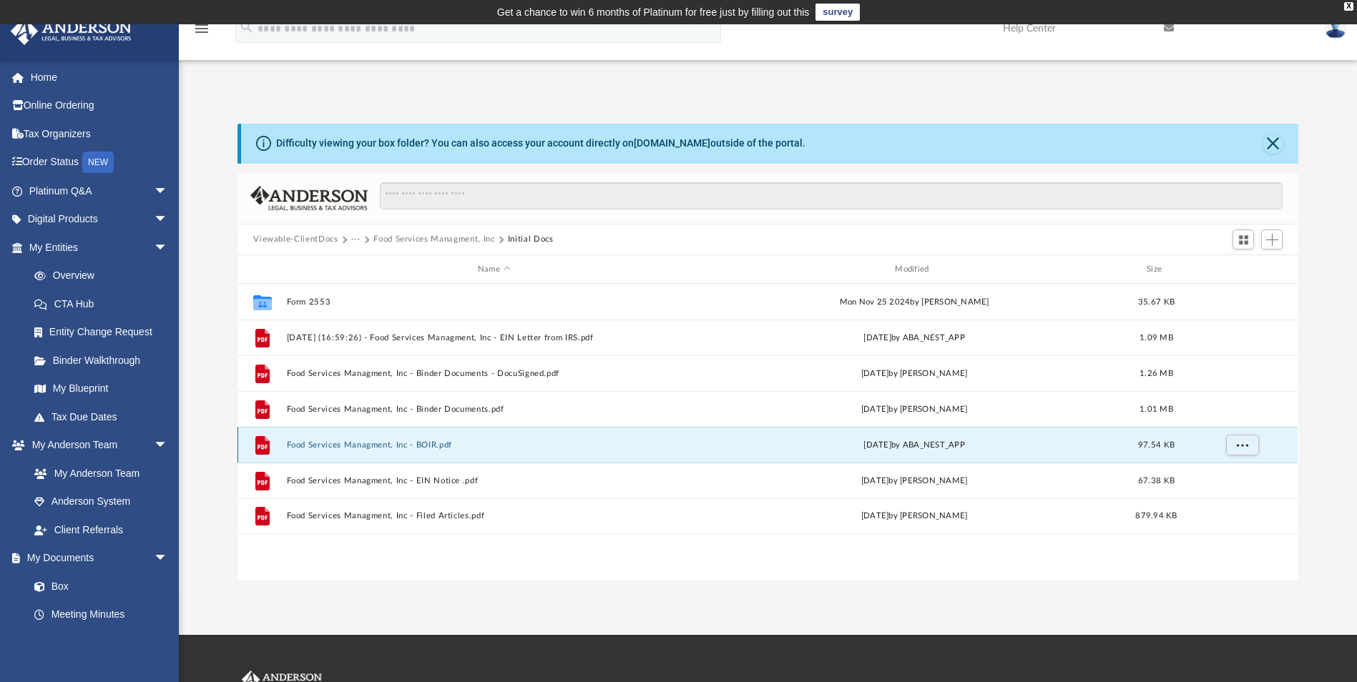
click at [381, 446] on button "Food Services Managment, Inc - BOIR.pdf" at bounding box center [494, 445] width 414 height 9
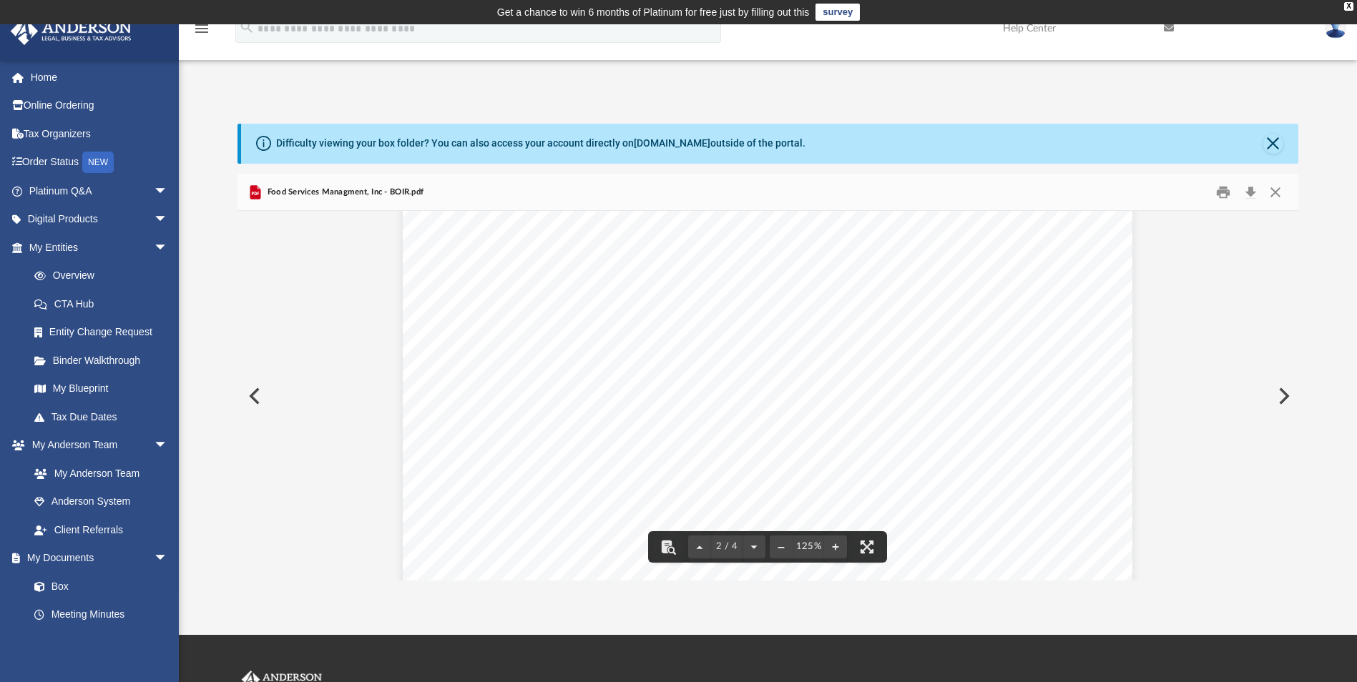
scroll to position [1073, 0]
click at [1219, 199] on button "Print" at bounding box center [1223, 192] width 29 height 22
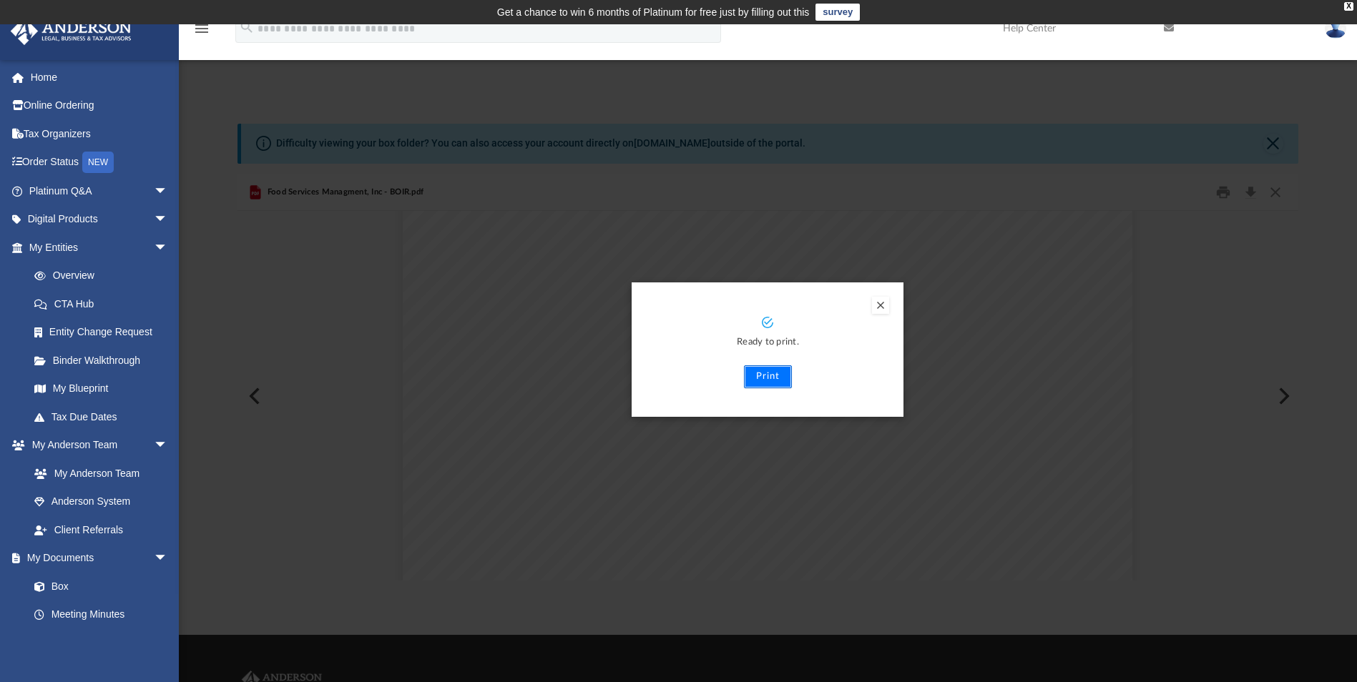
click at [772, 378] on button "Print" at bounding box center [768, 376] width 48 height 23
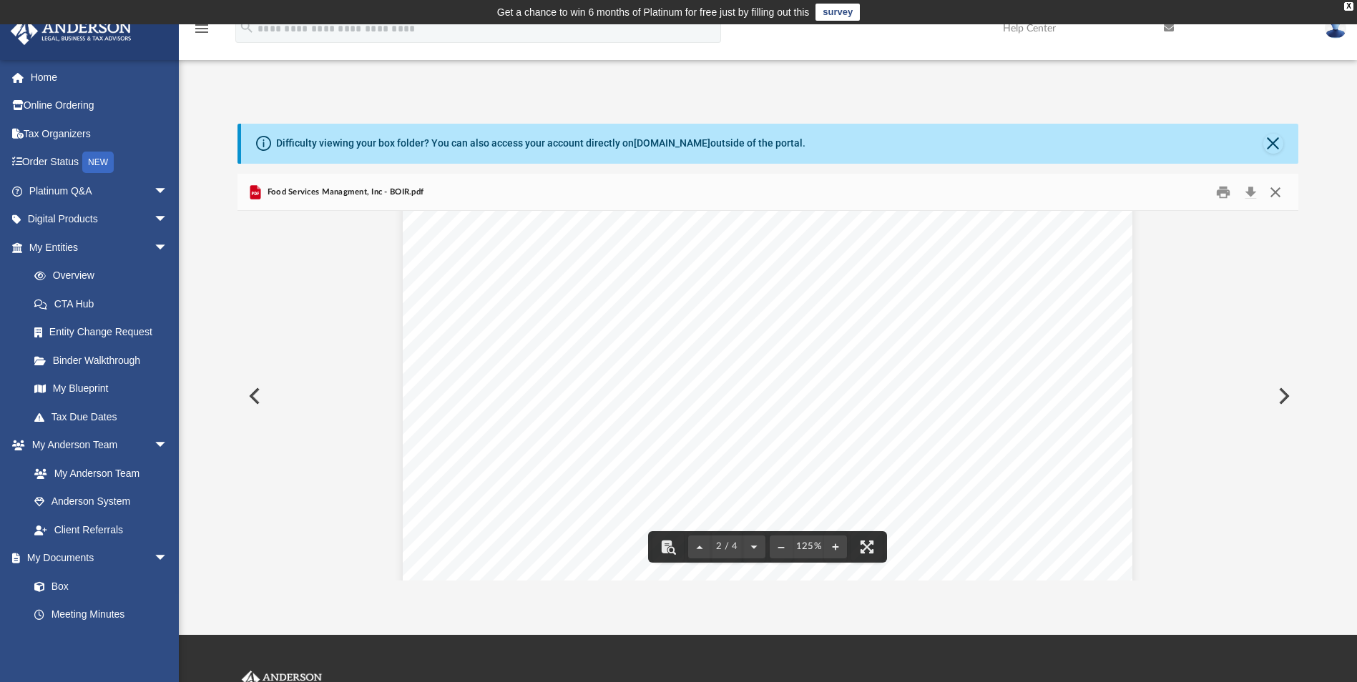
click at [1278, 198] on button "Close" at bounding box center [1275, 192] width 26 height 22
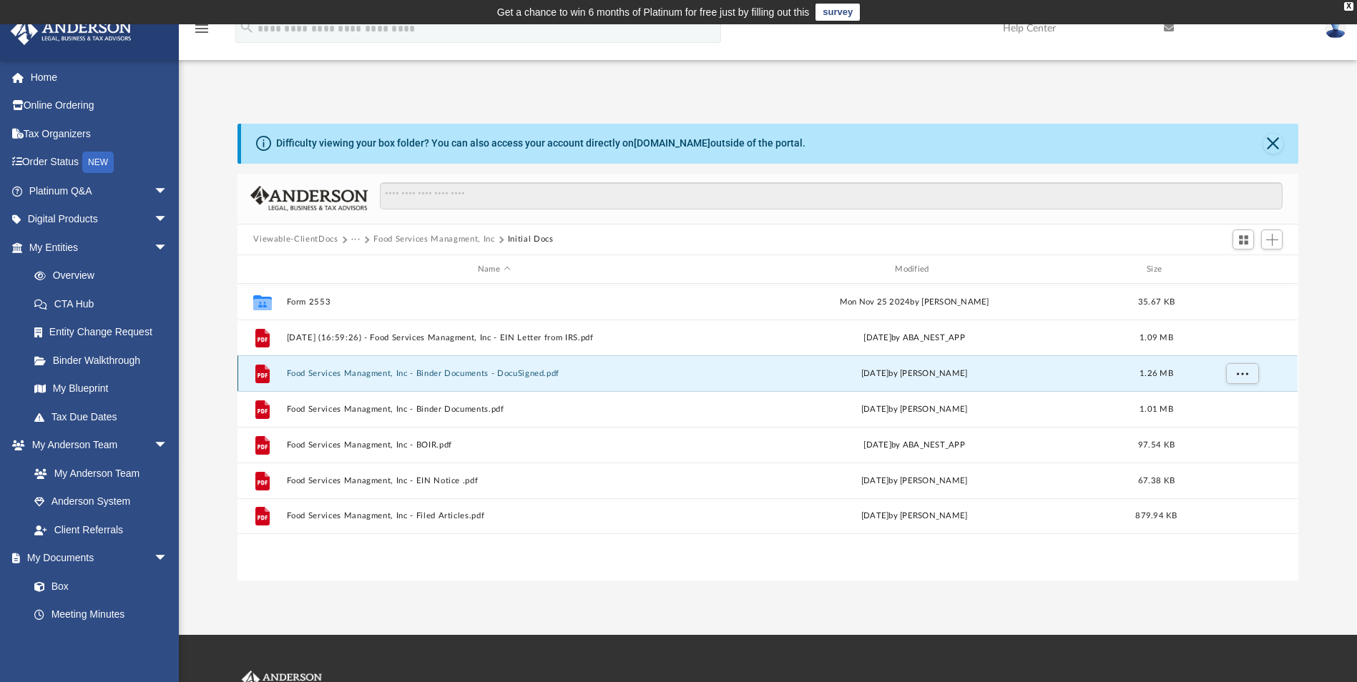
click at [465, 373] on button "Food Services Managment, Inc - Binder Documents - DocuSigned.pdf" at bounding box center [494, 373] width 414 height 9
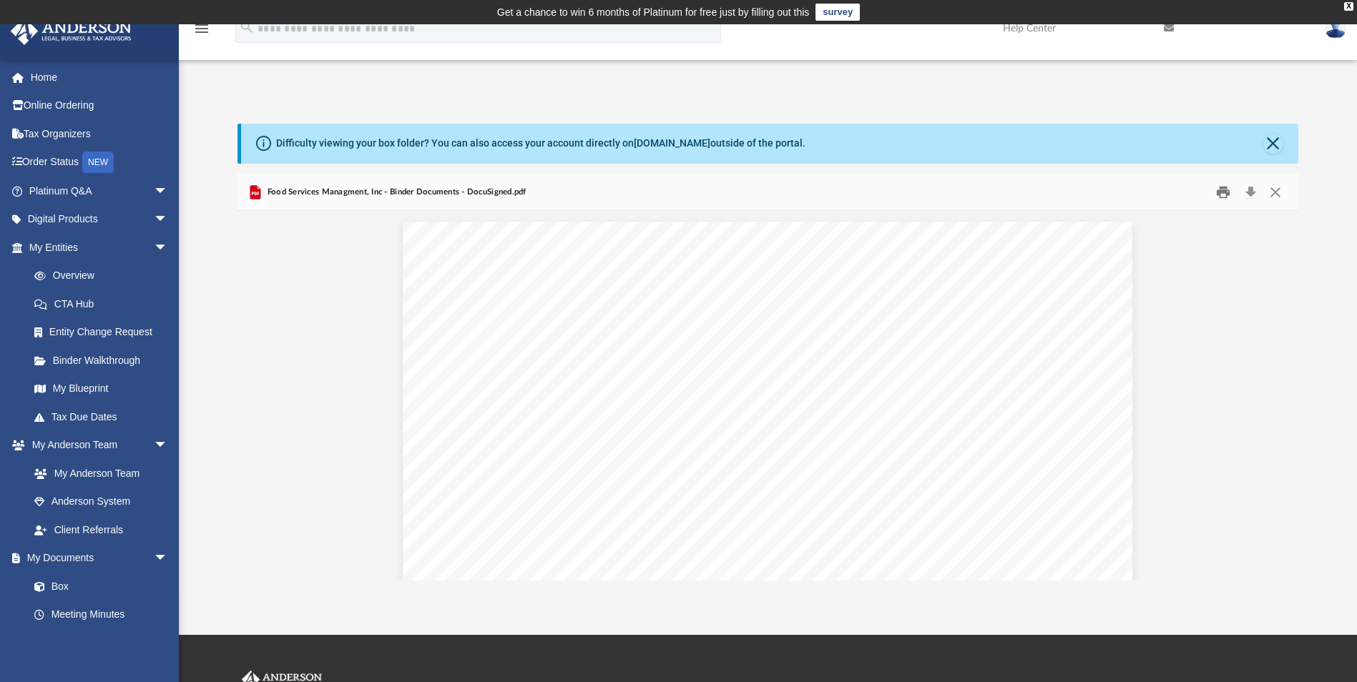
click at [1219, 194] on button "Print" at bounding box center [1223, 192] width 29 height 22
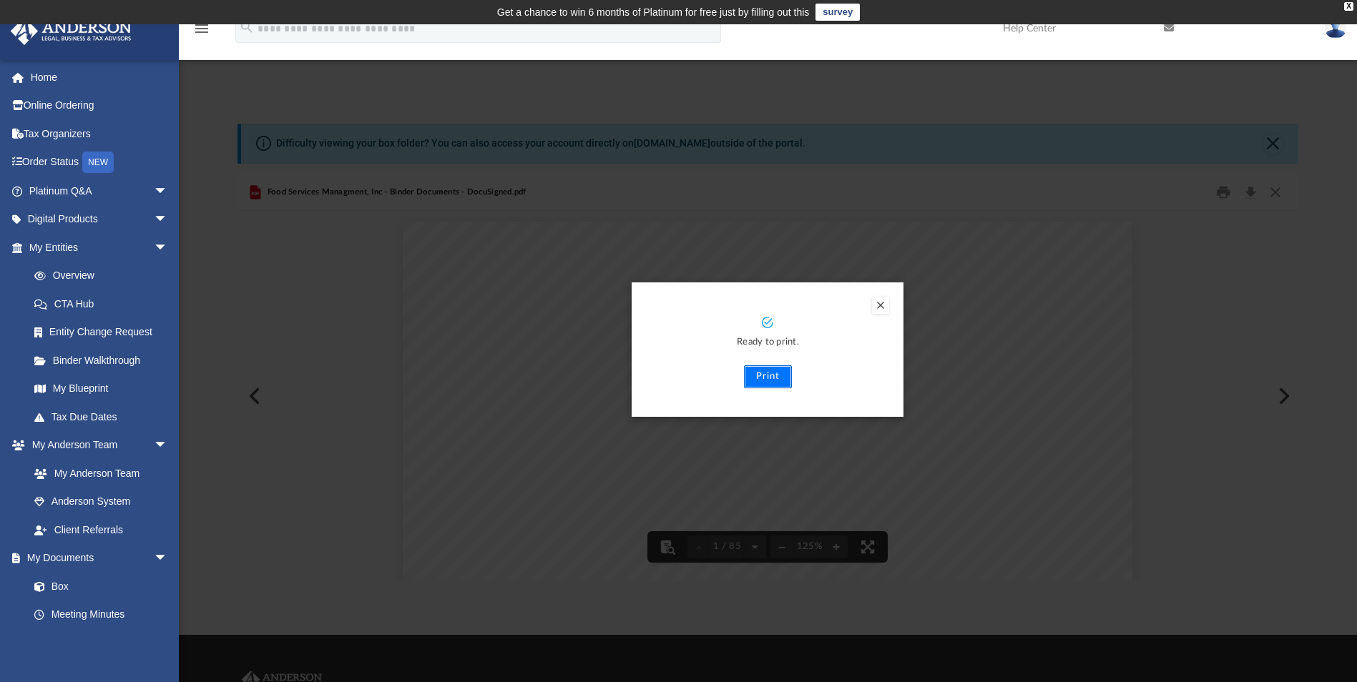
click at [767, 384] on button "Print" at bounding box center [768, 376] width 48 height 23
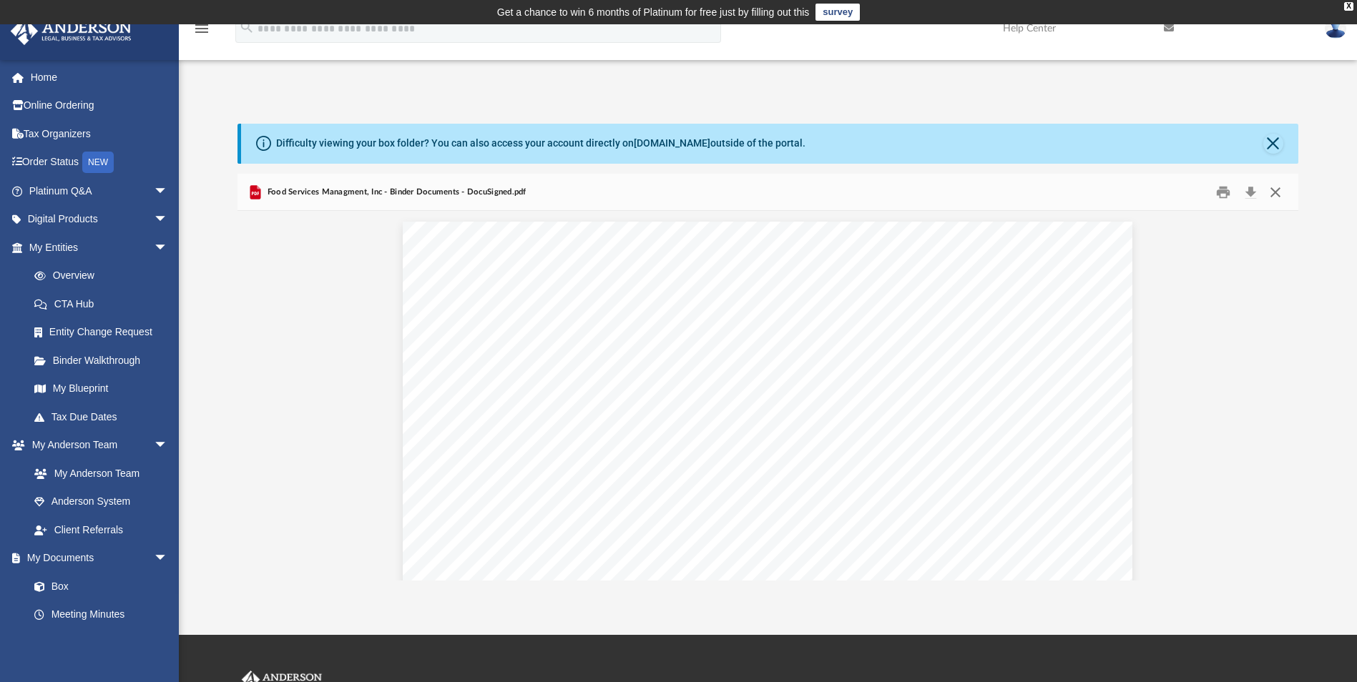
click at [1273, 190] on button "Close" at bounding box center [1275, 192] width 26 height 22
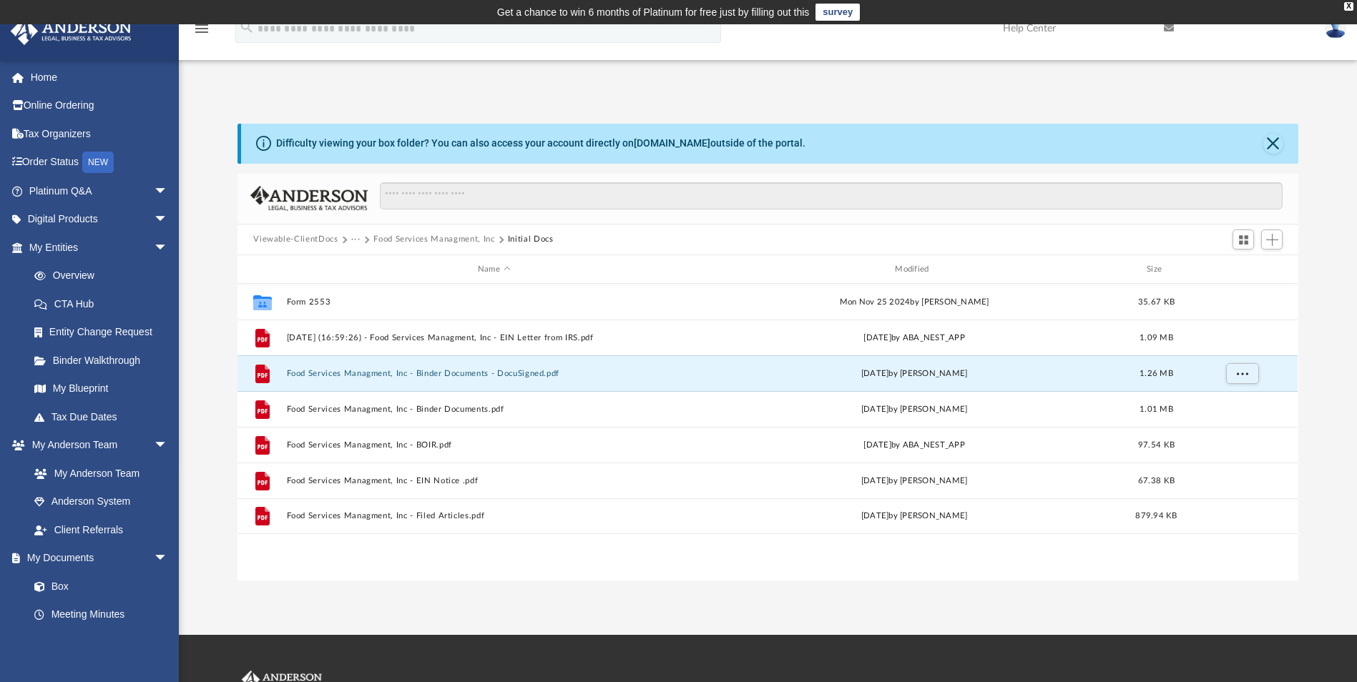
click at [353, 240] on button "···" at bounding box center [355, 239] width 9 height 13
click at [362, 263] on li "Law" at bounding box center [367, 264] width 16 height 15
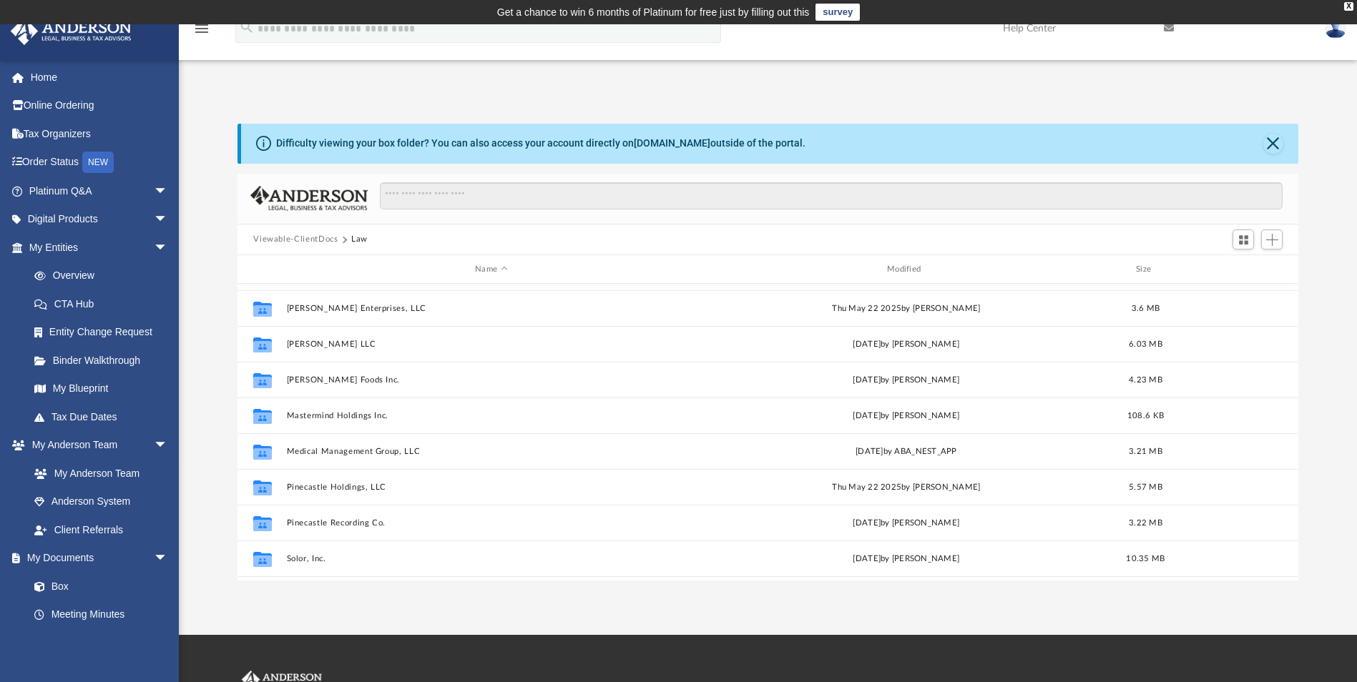
scroll to position [205, 0]
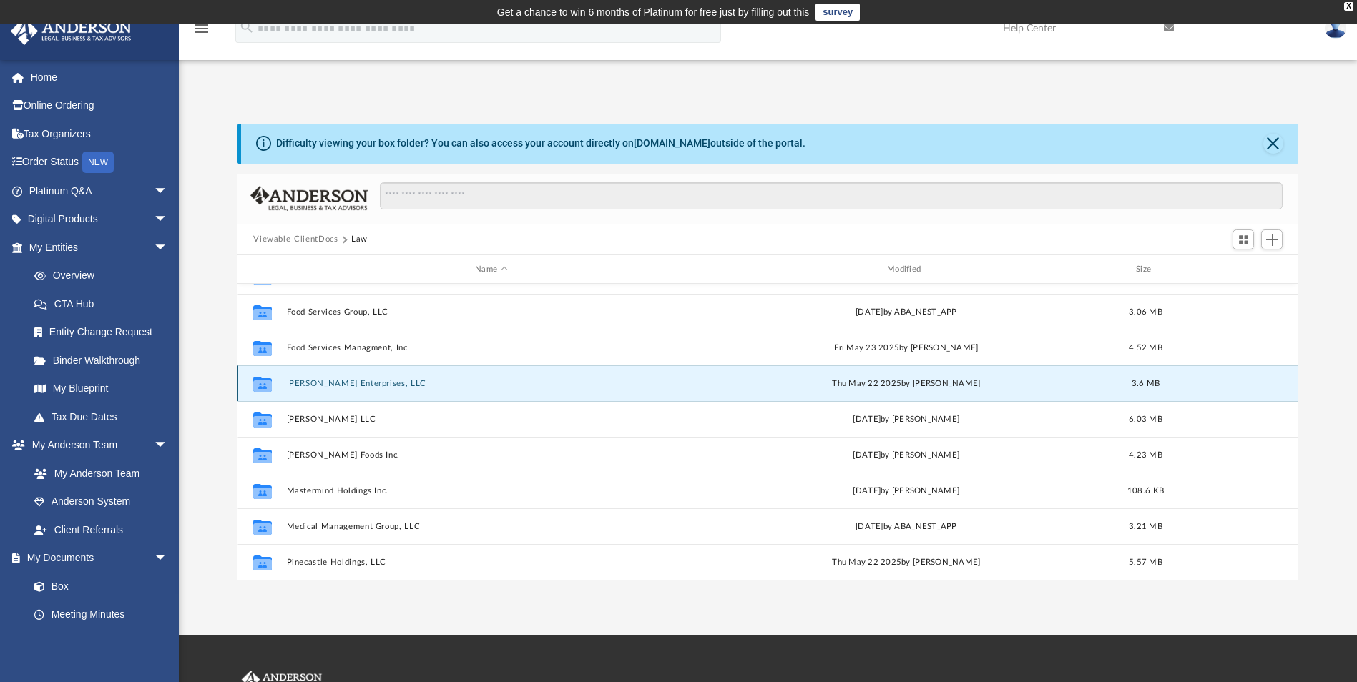
click at [341, 381] on button "[PERSON_NAME] Enterprises, LLC" at bounding box center [491, 383] width 409 height 9
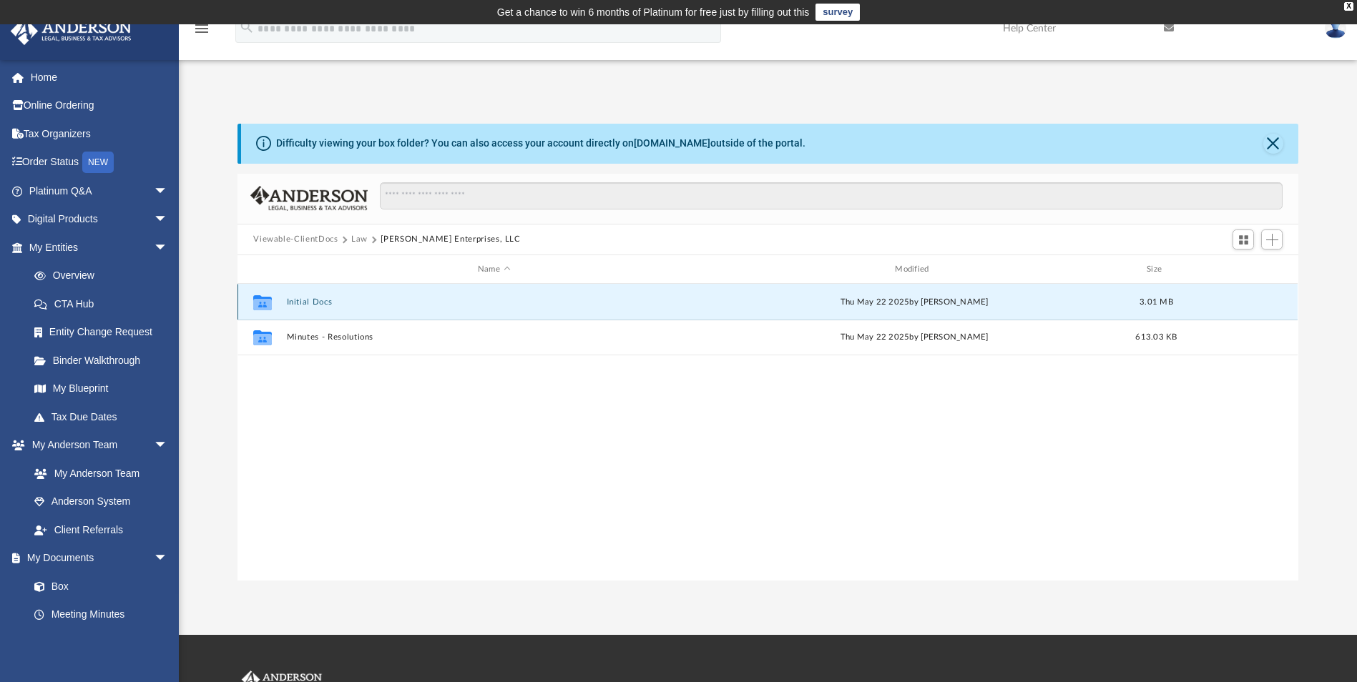
click at [308, 303] on button "Initial Docs" at bounding box center [494, 302] width 414 height 9
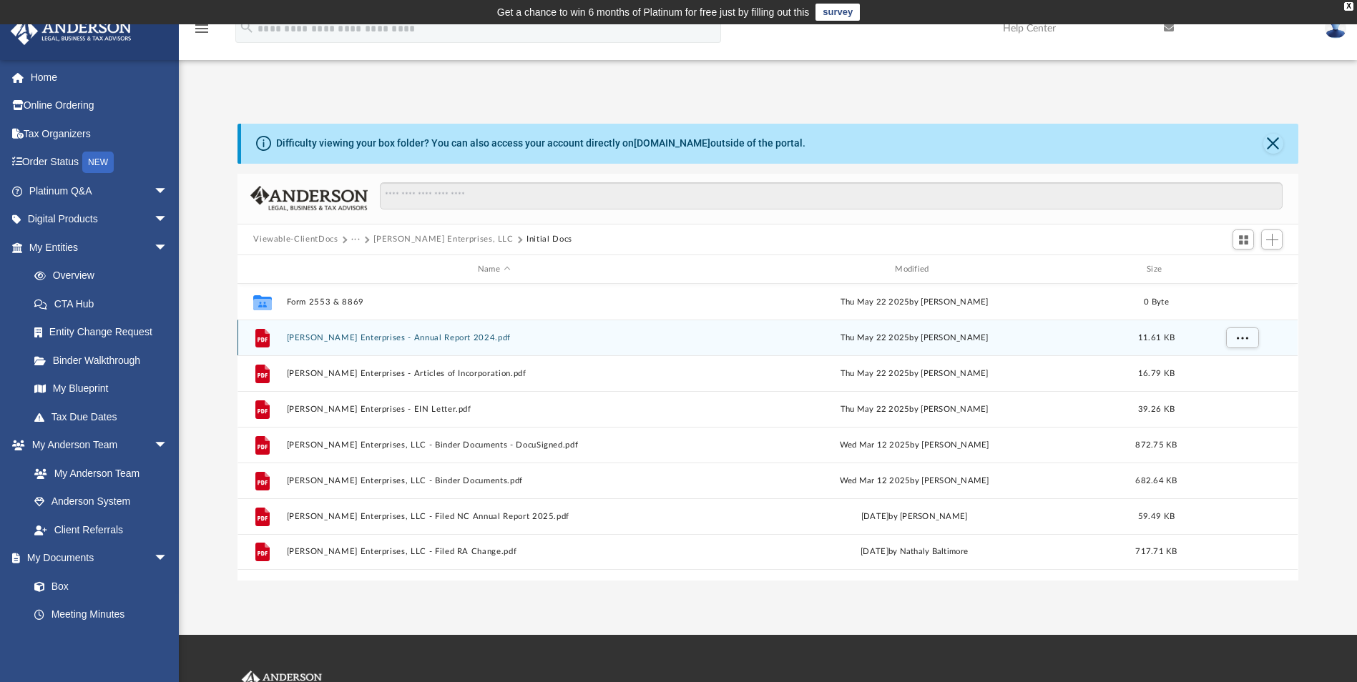
click at [418, 334] on button "Gallant Enterprises - Annual Report 2024.pdf" at bounding box center [494, 337] width 414 height 9
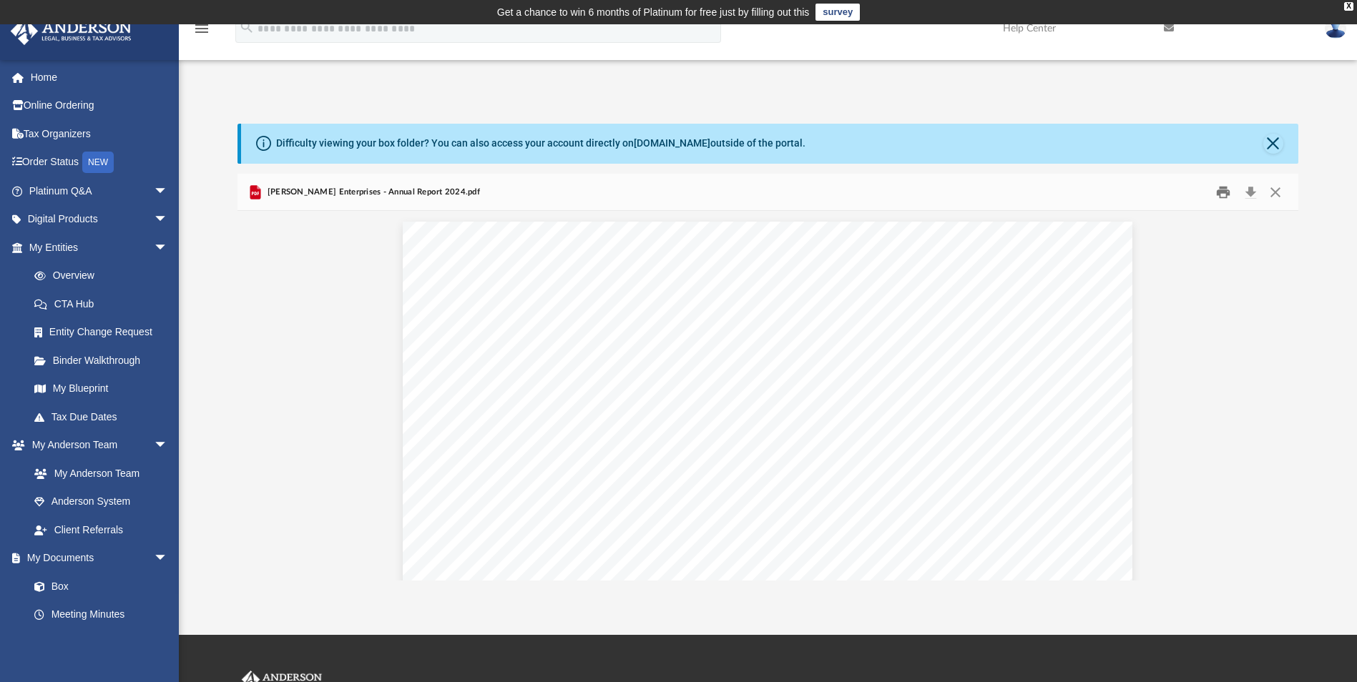
click at [1228, 193] on button "Print" at bounding box center [1223, 192] width 29 height 22
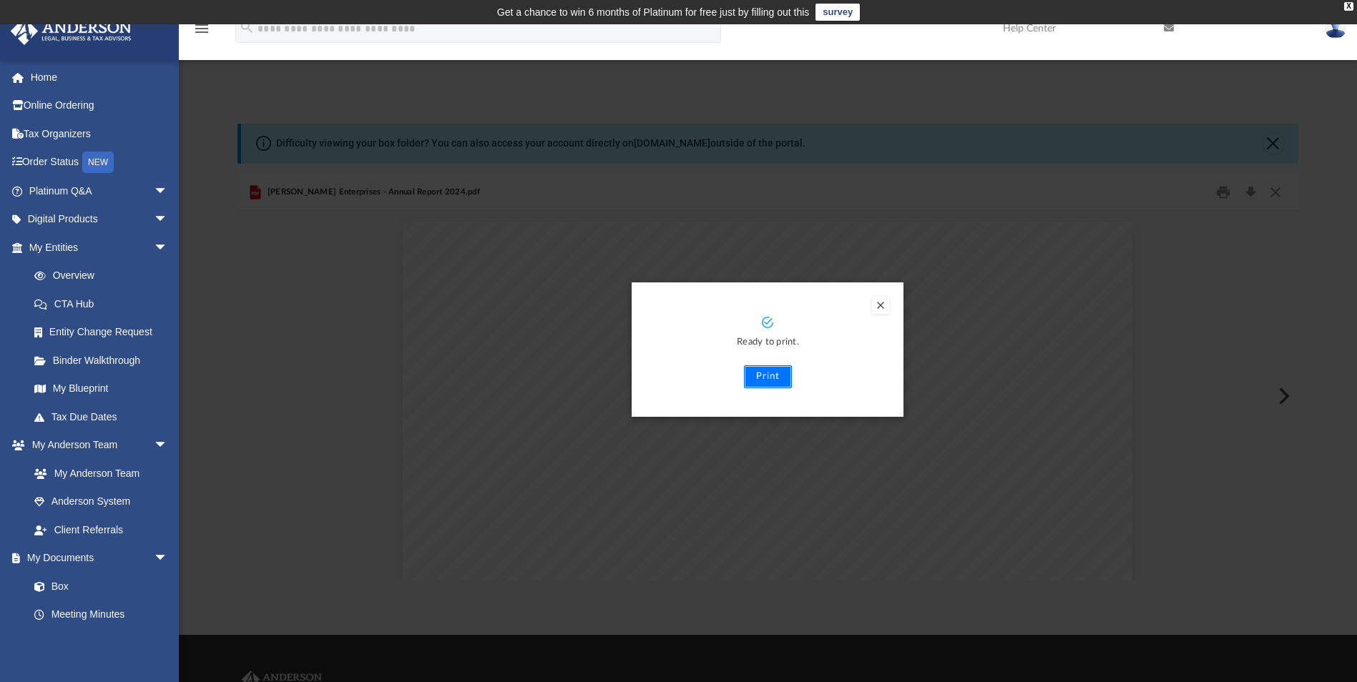
click at [772, 383] on button "Print" at bounding box center [768, 376] width 48 height 23
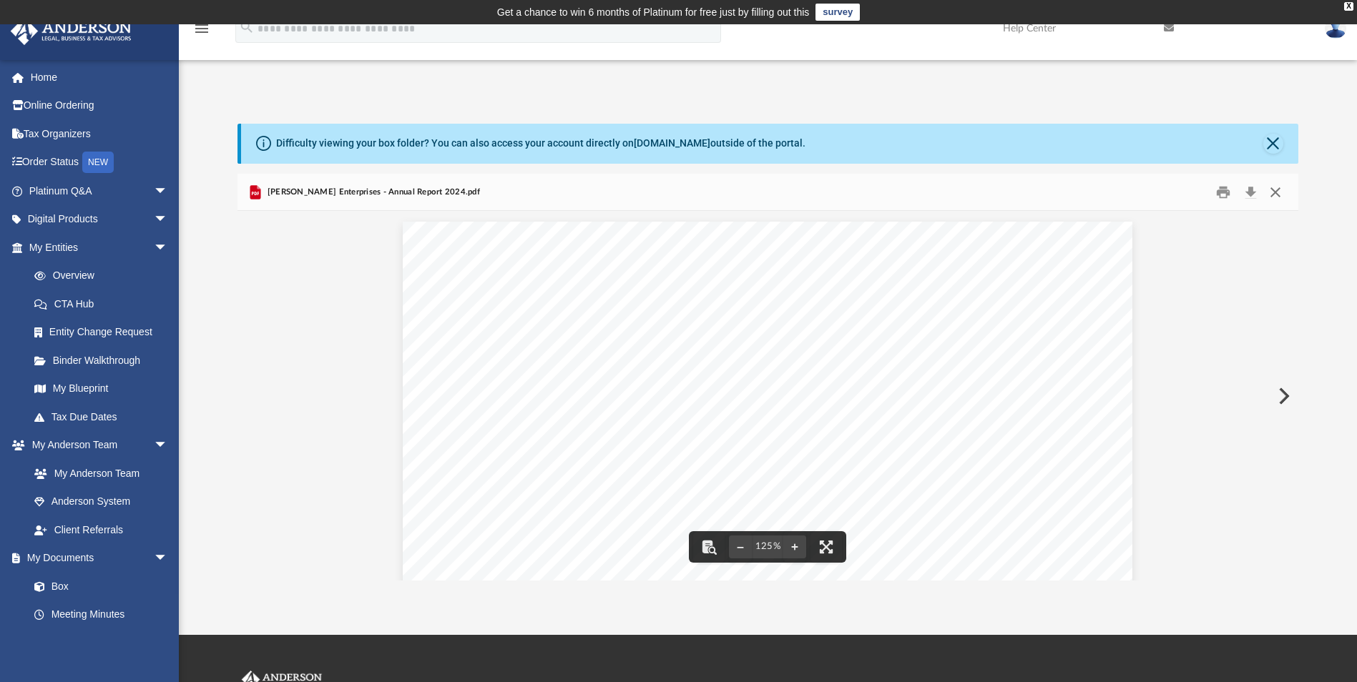
click at [1272, 190] on button "Close" at bounding box center [1275, 192] width 26 height 22
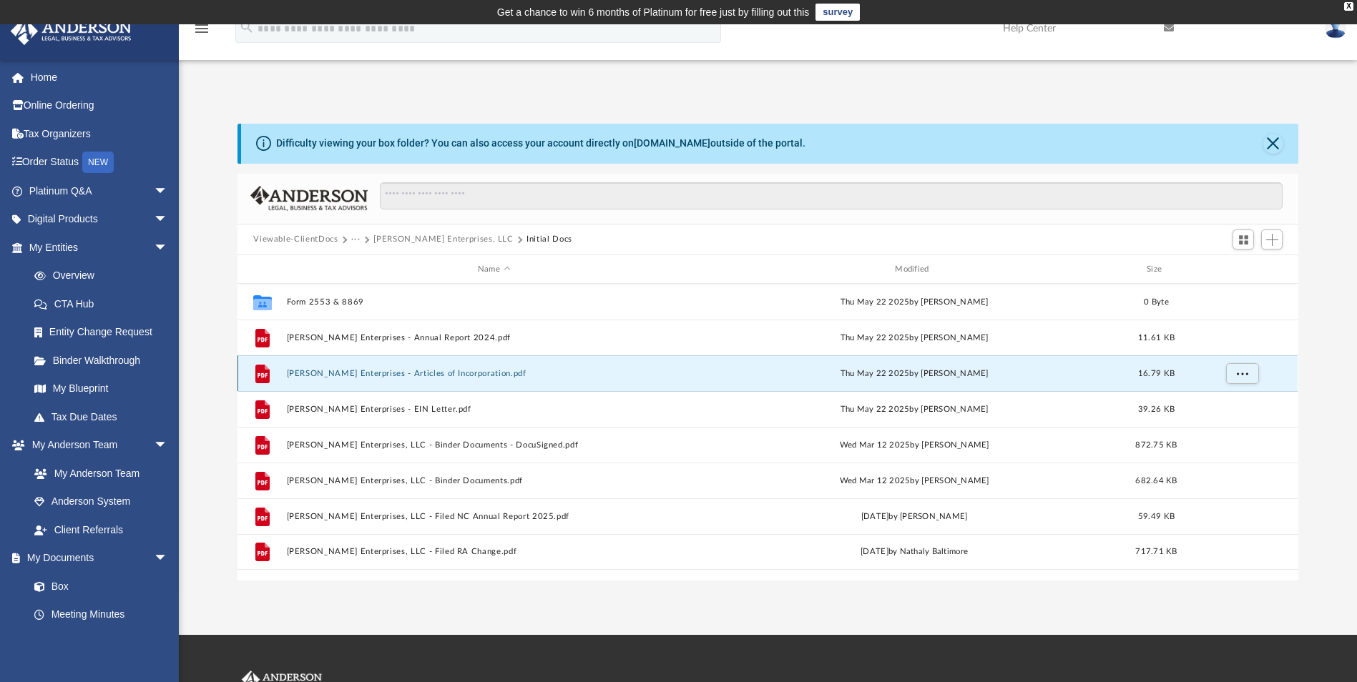
click at [388, 374] on button "Gallant Enterprises - Articles of Incorporation.pdf" at bounding box center [494, 373] width 414 height 9
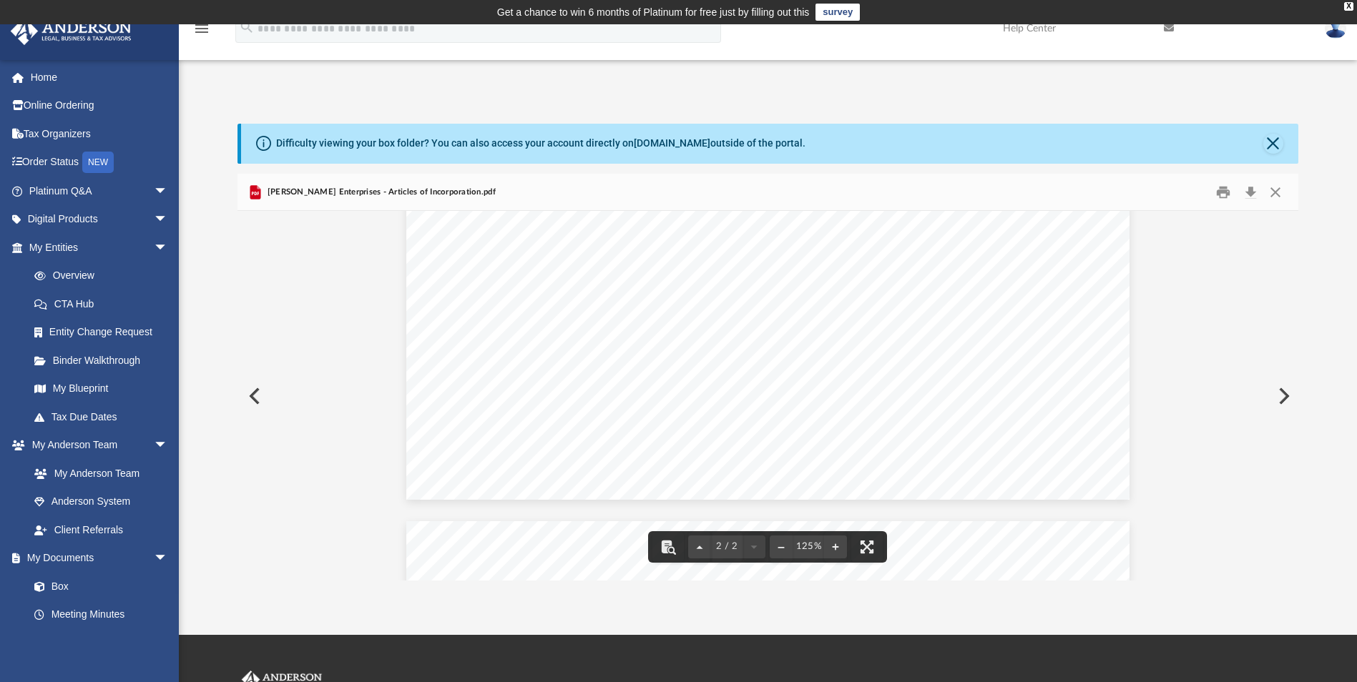
scroll to position [858, 0]
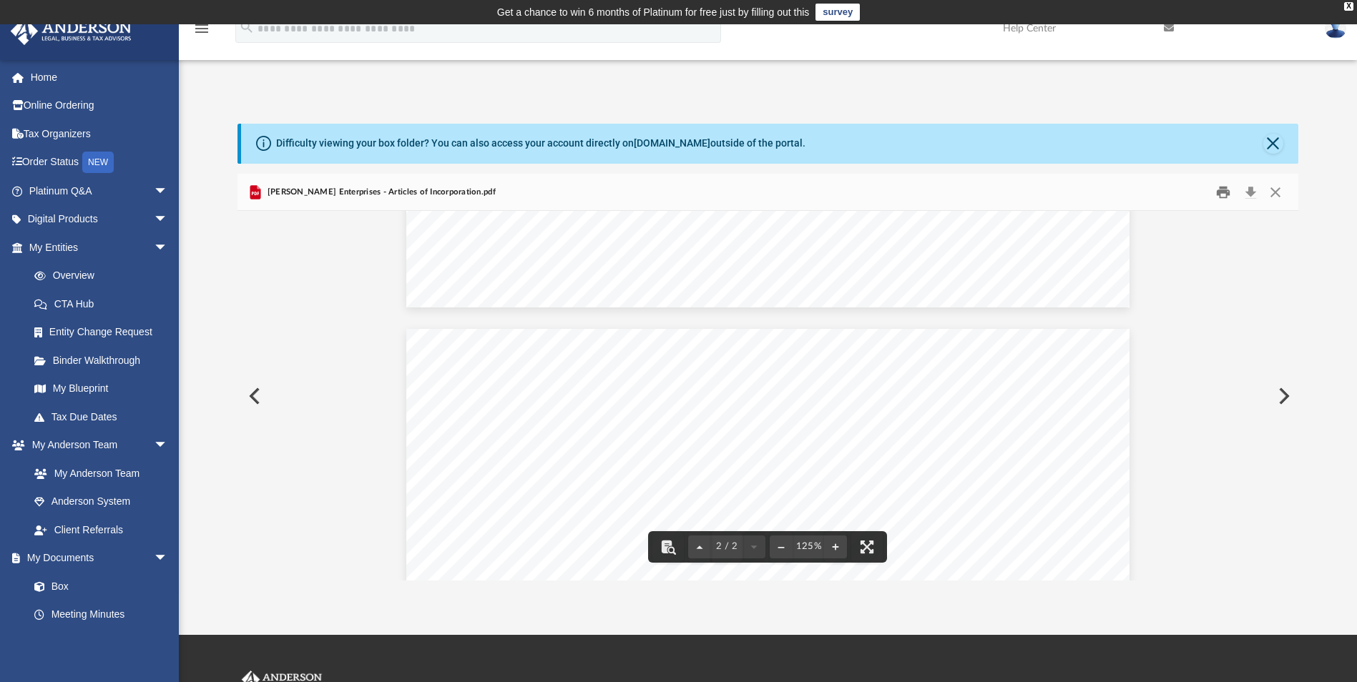
click at [1231, 192] on button "Print" at bounding box center [1223, 192] width 29 height 22
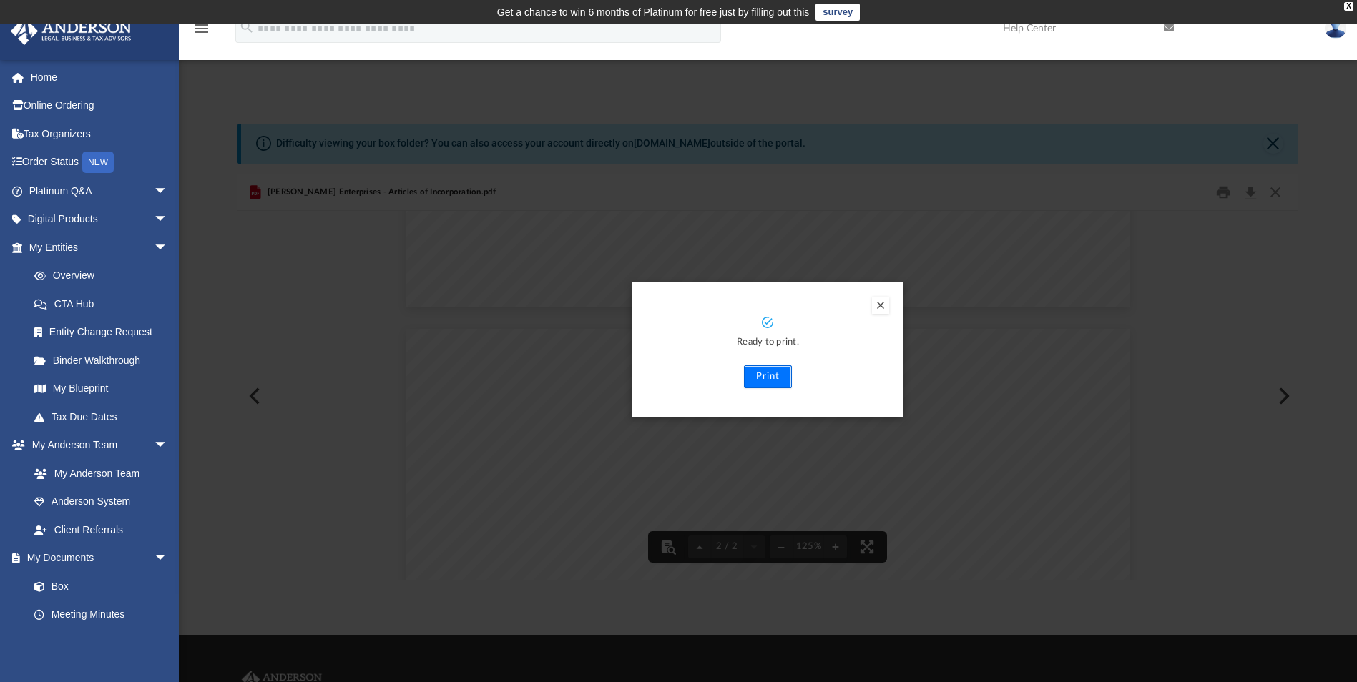
click at [774, 380] on button "Print" at bounding box center [768, 376] width 48 height 23
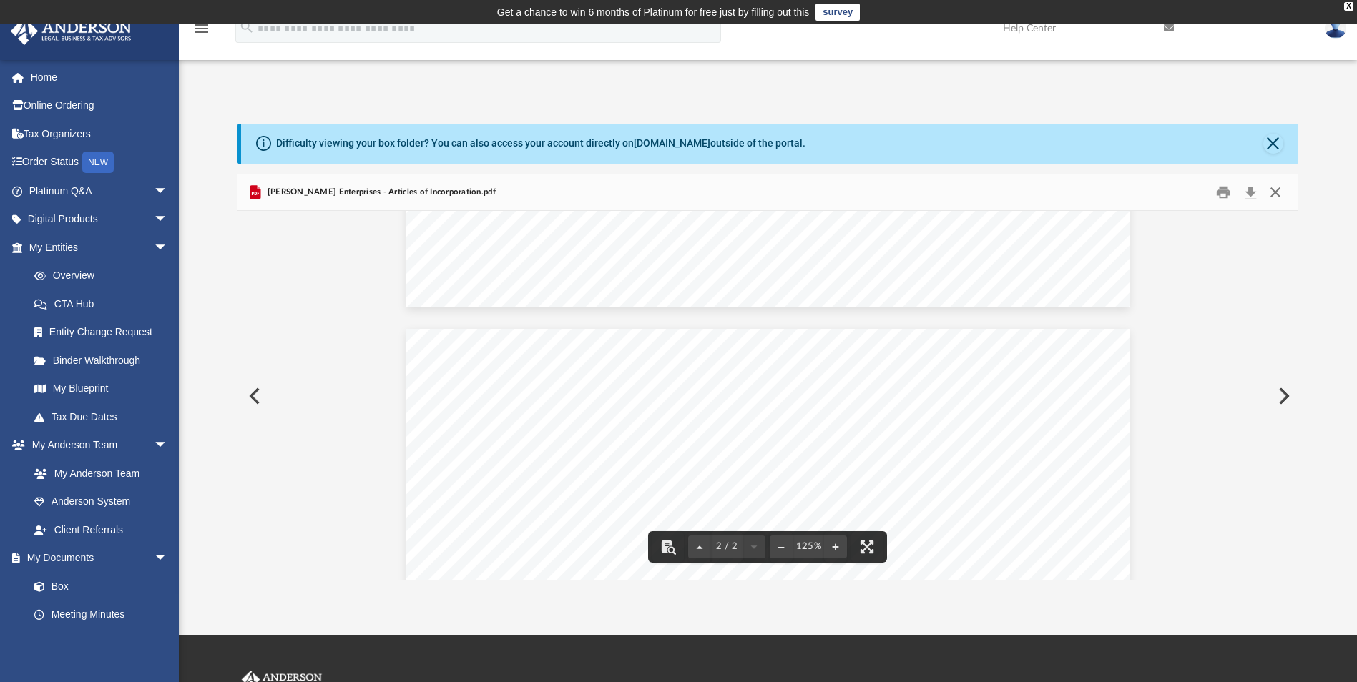
click at [1272, 188] on button "Close" at bounding box center [1275, 192] width 26 height 22
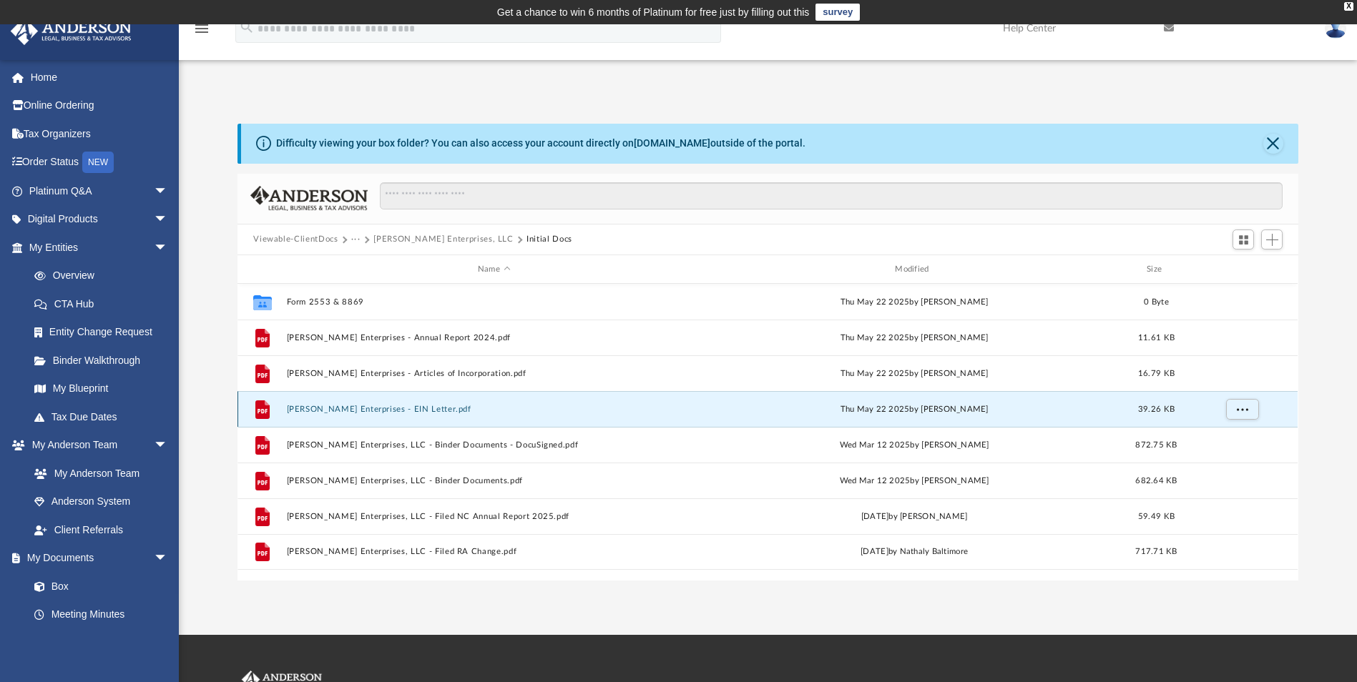
click at [413, 410] on button "Gallant Enterprises - EIN Letter.pdf" at bounding box center [494, 409] width 414 height 9
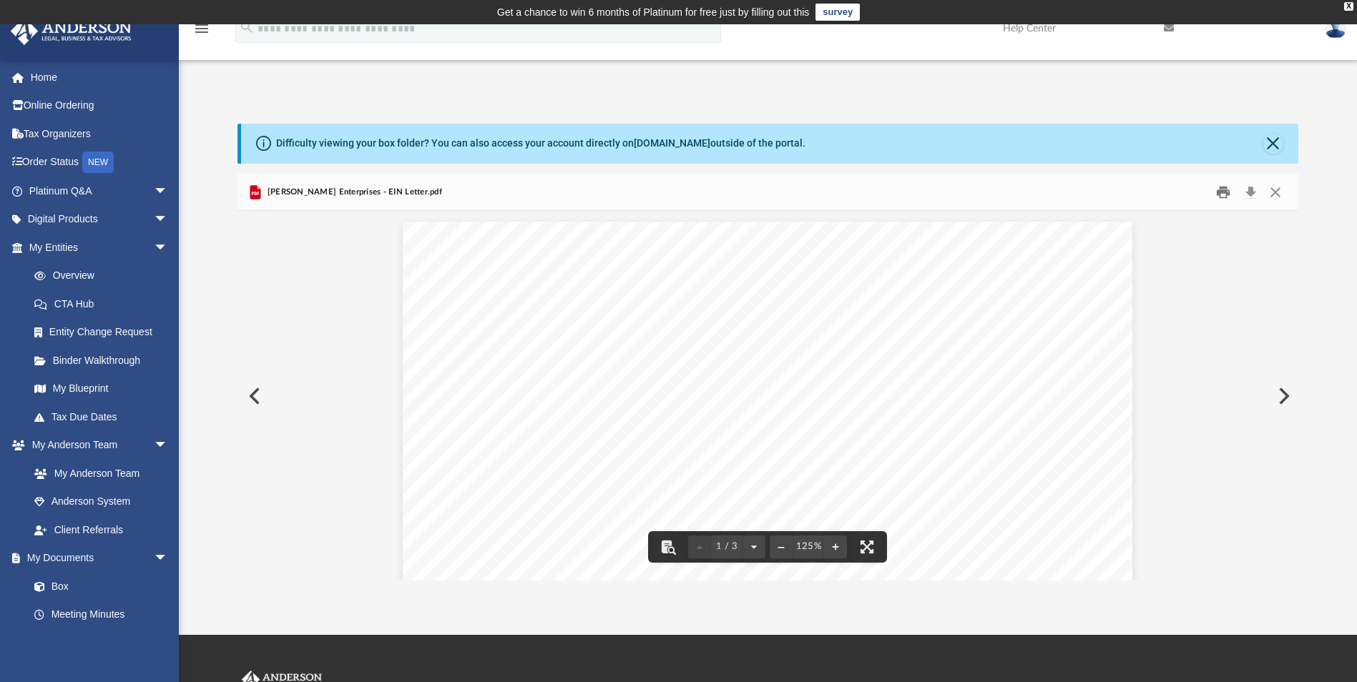
click at [1213, 196] on button "Print" at bounding box center [1223, 192] width 29 height 22
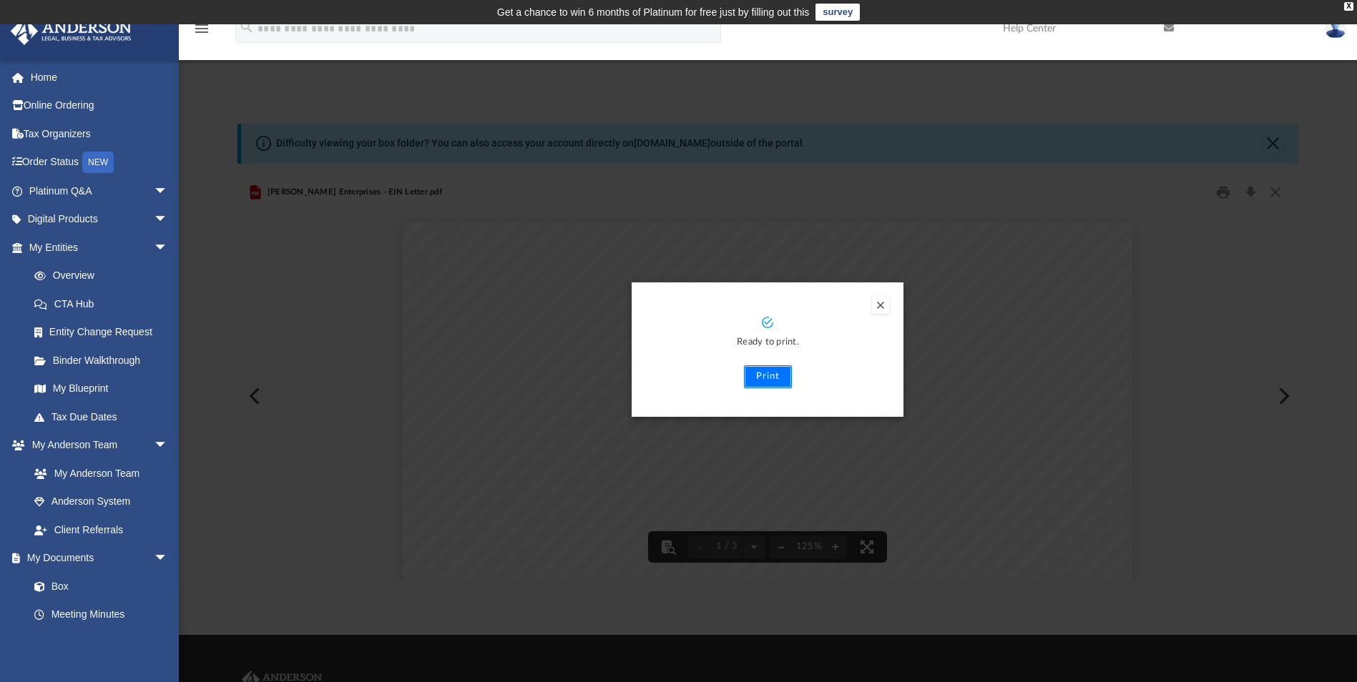
click at [790, 381] on button "Print" at bounding box center [768, 376] width 48 height 23
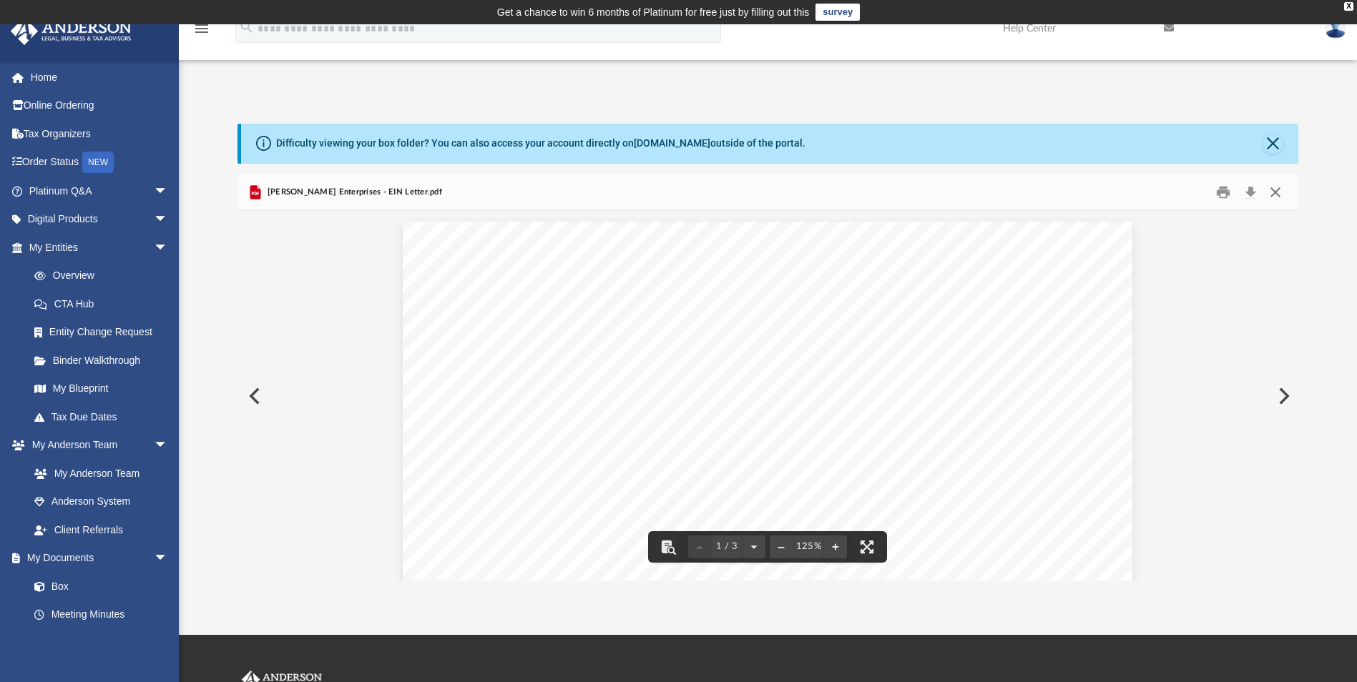
click at [1275, 192] on button "Close" at bounding box center [1275, 192] width 26 height 22
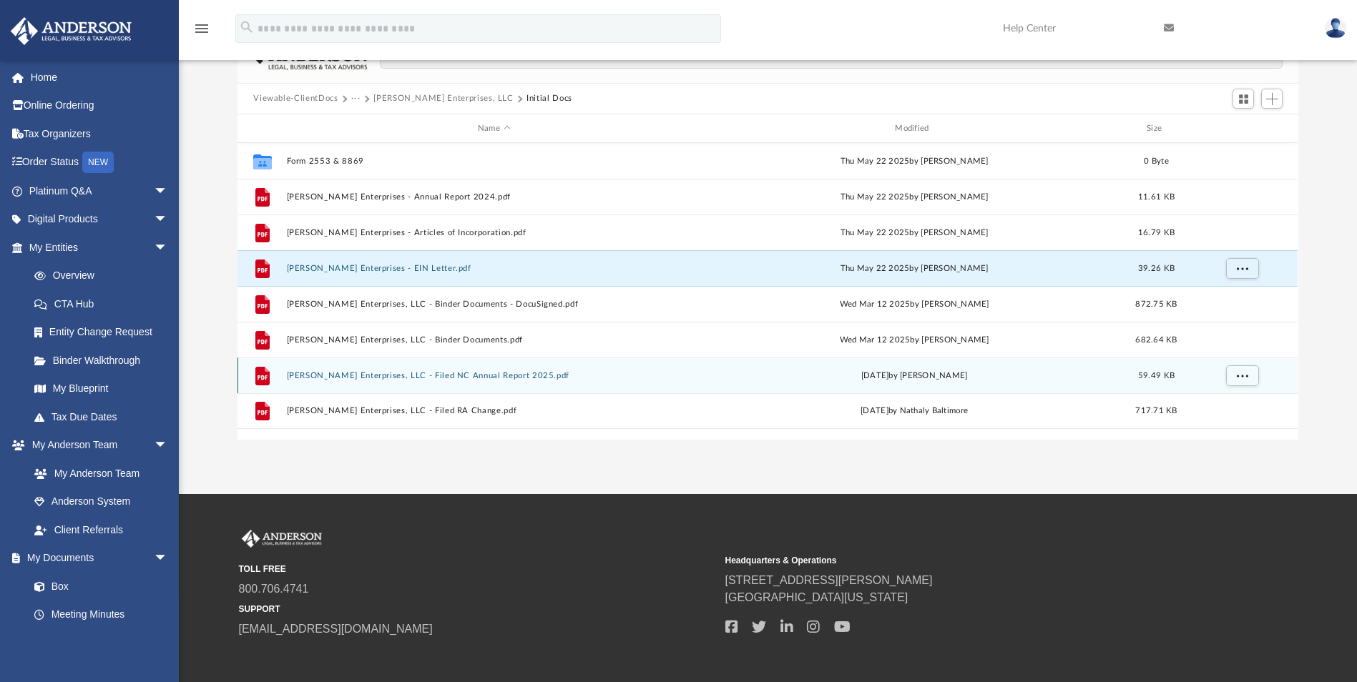
scroll to position [143, 0]
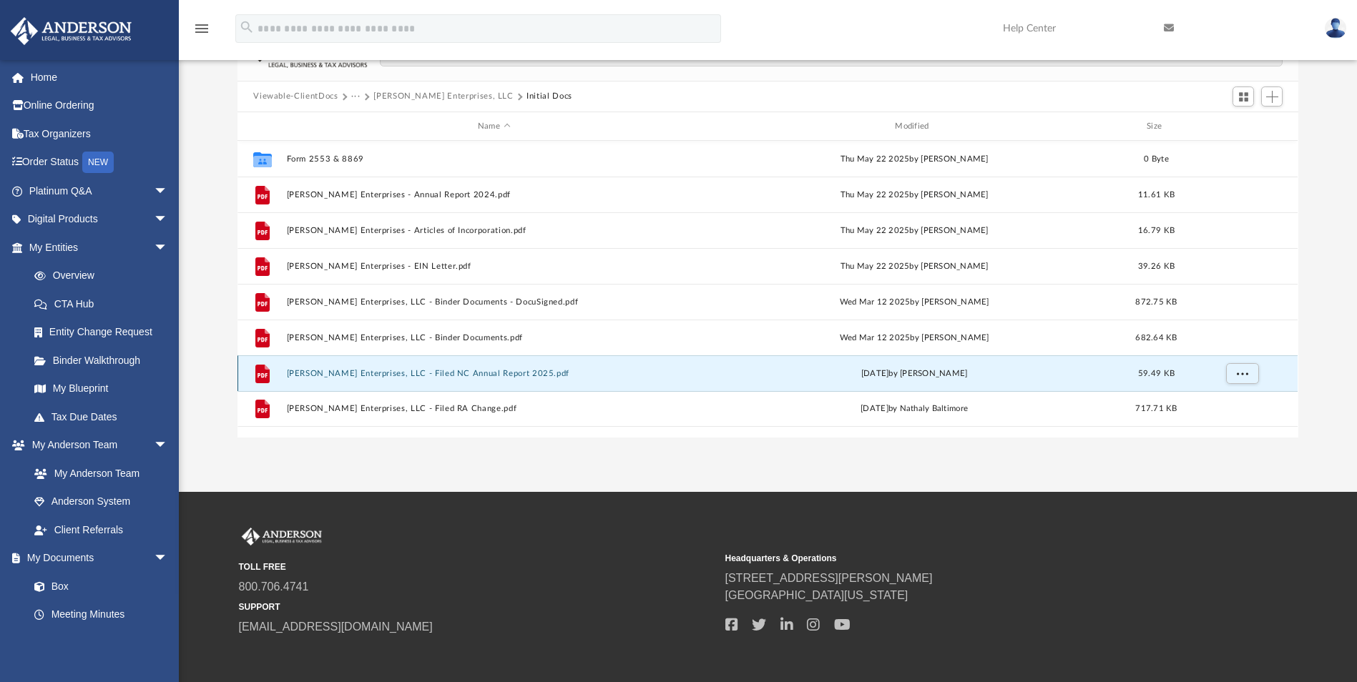
click at [431, 373] on button "Gallant Enterprises, LLC - Filed NC Annual Report 2025.pdf" at bounding box center [494, 373] width 414 height 9
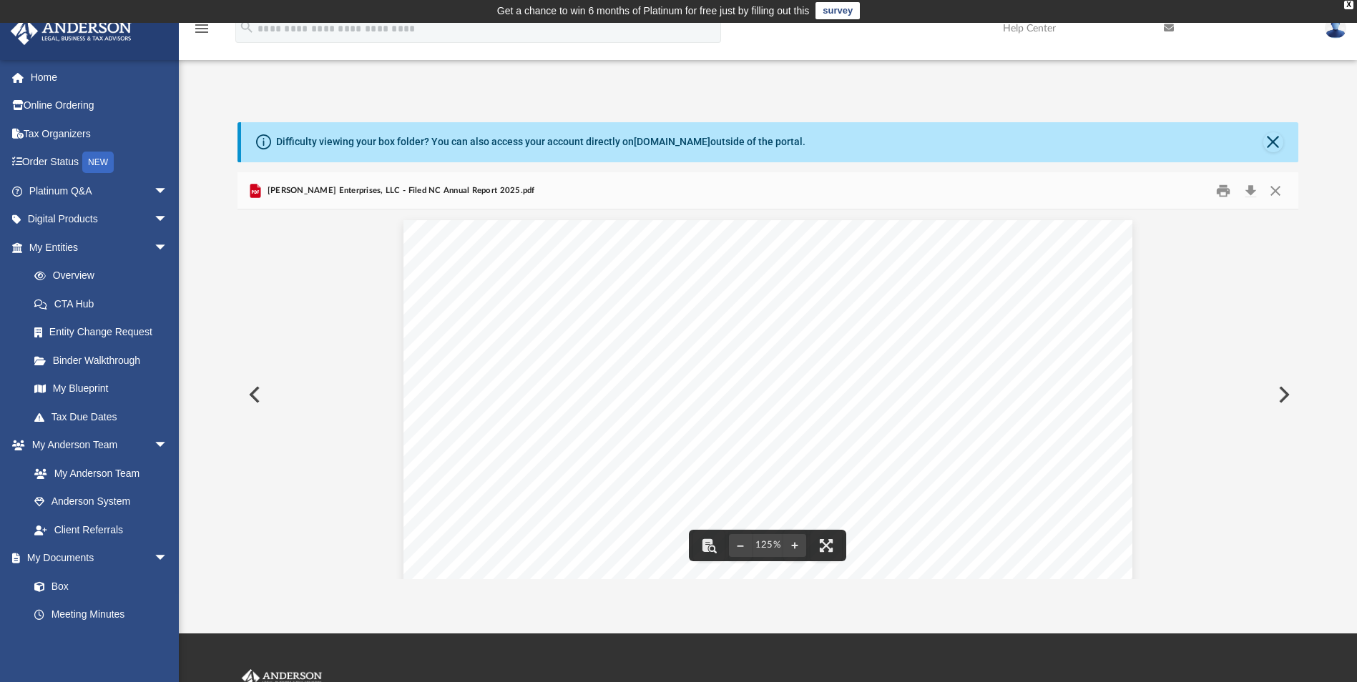
scroll to position [0, 0]
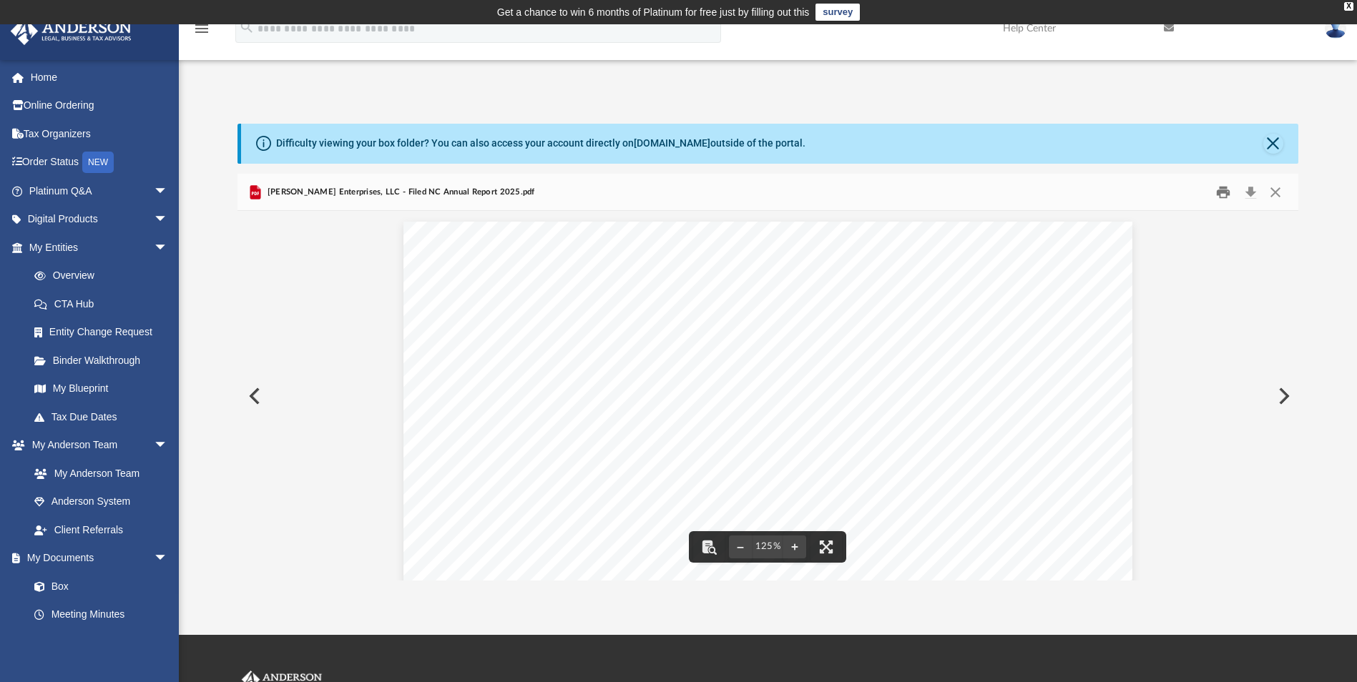
click at [1221, 196] on button "Print" at bounding box center [1223, 192] width 29 height 22
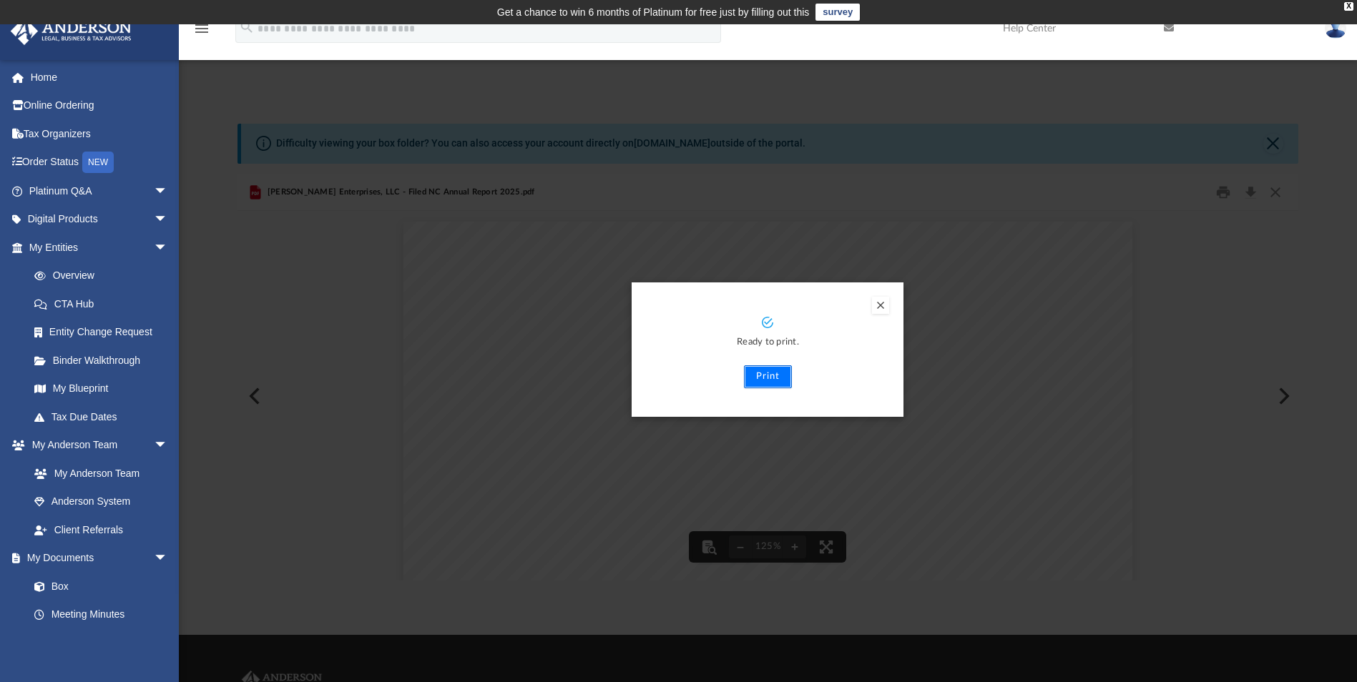
click at [750, 383] on button "Print" at bounding box center [768, 376] width 48 height 23
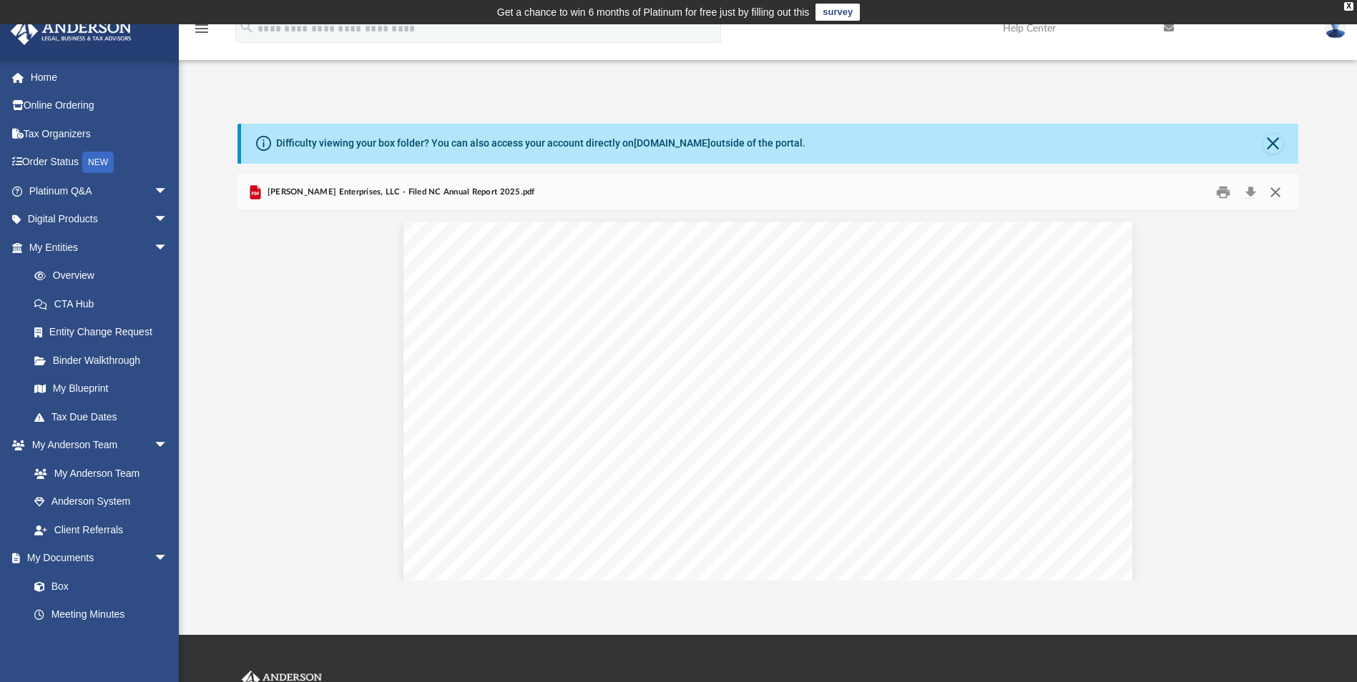
click at [1278, 188] on button "Close" at bounding box center [1275, 192] width 26 height 22
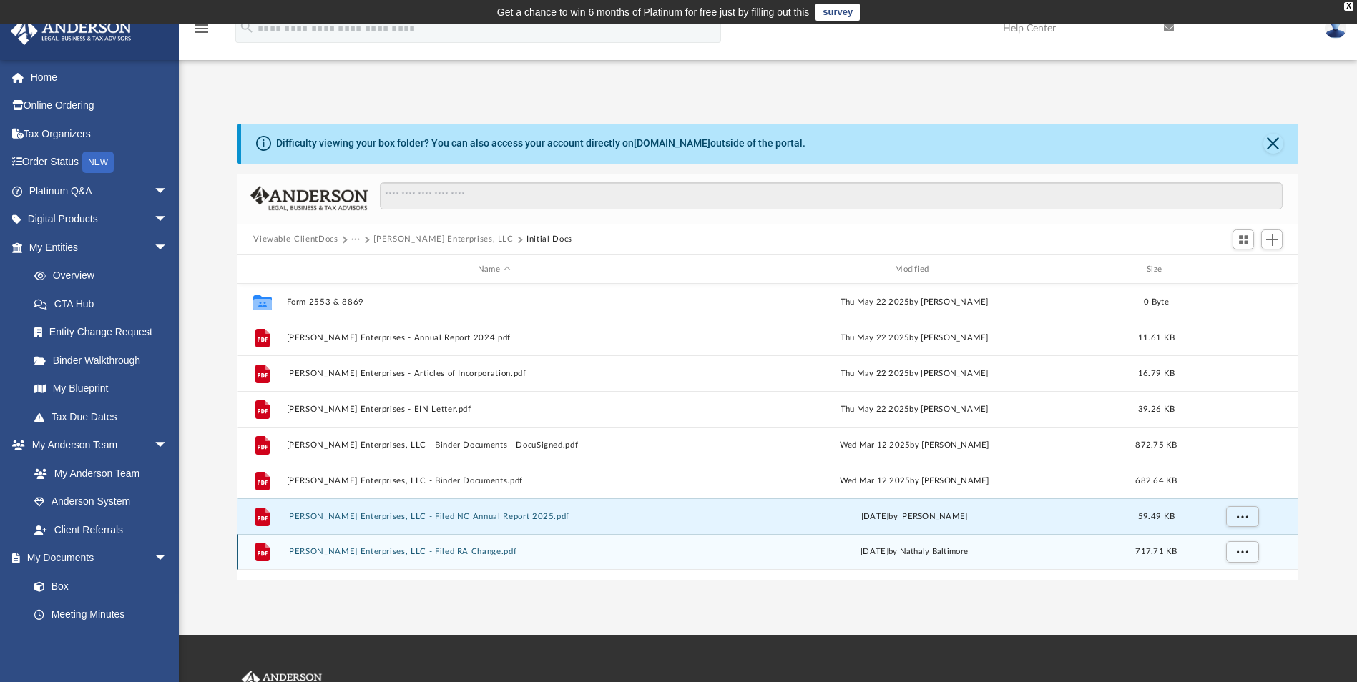
click at [359, 553] on button "Gallant Enterprises, LLC - Filed RA Change.pdf" at bounding box center [494, 552] width 414 height 9
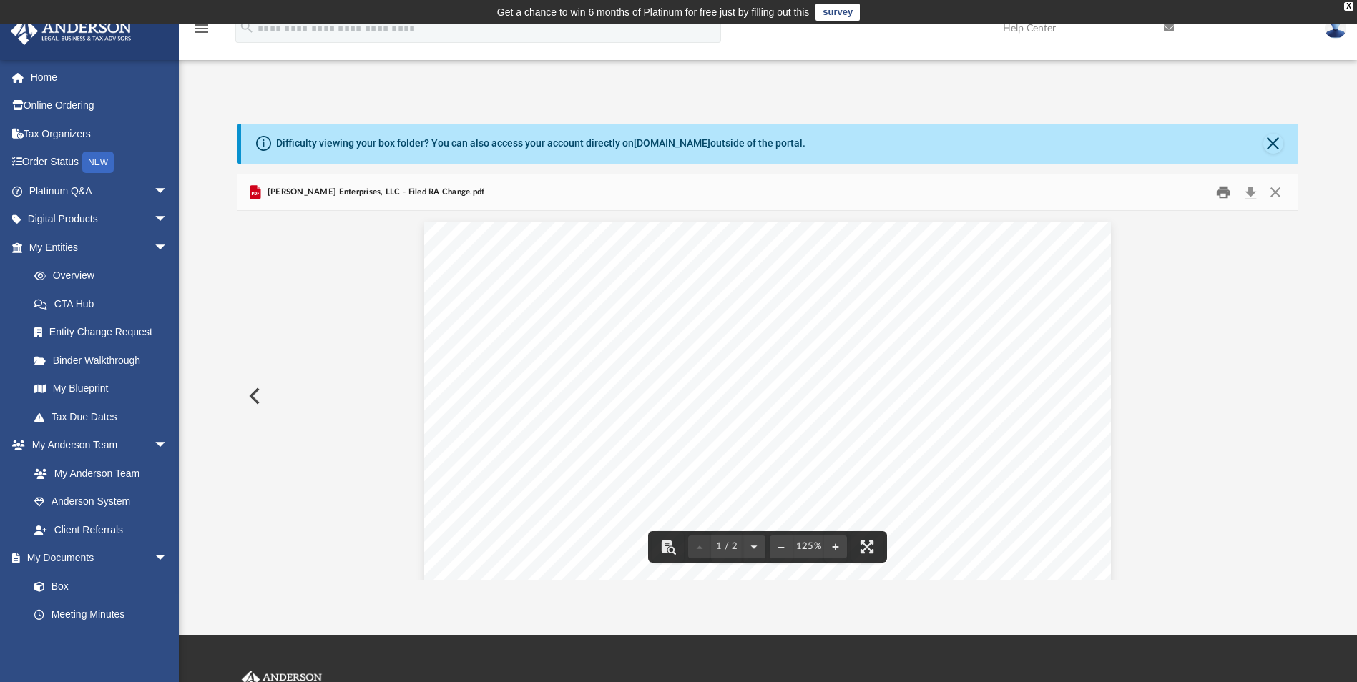
click at [1224, 199] on button "Print" at bounding box center [1223, 192] width 29 height 22
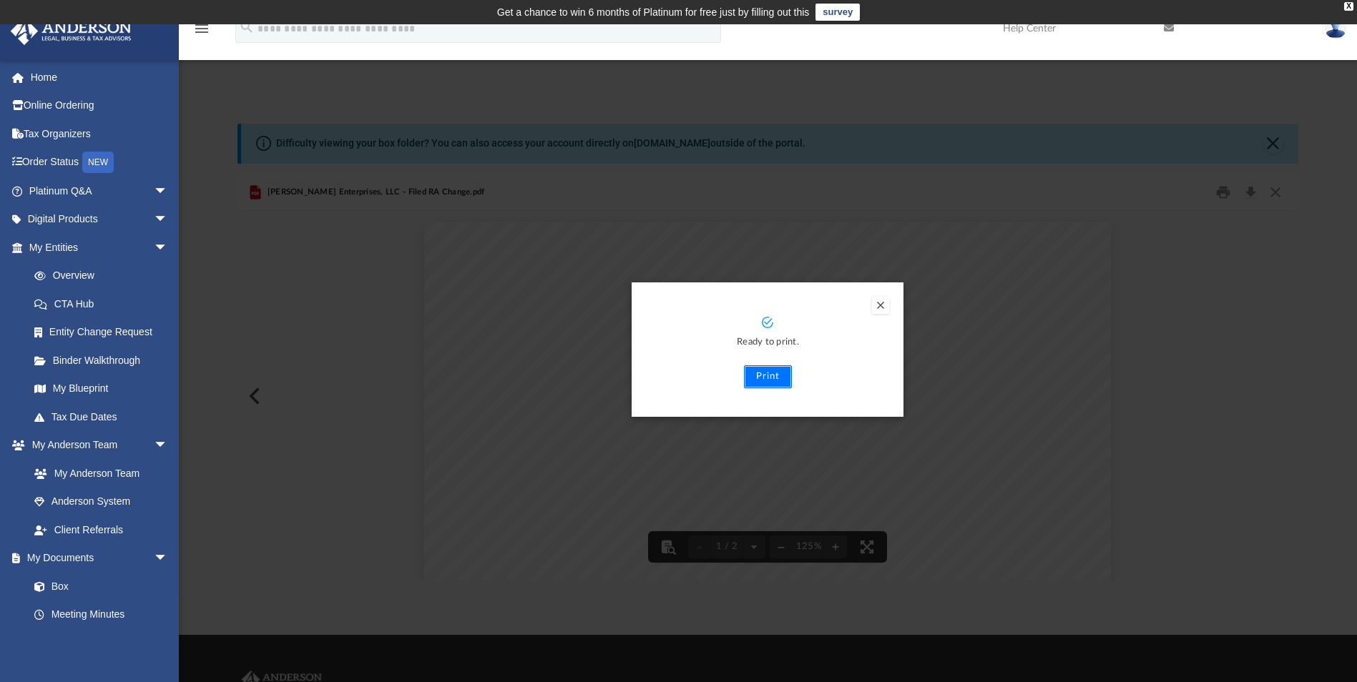
click at [774, 371] on button "Print" at bounding box center [768, 376] width 48 height 23
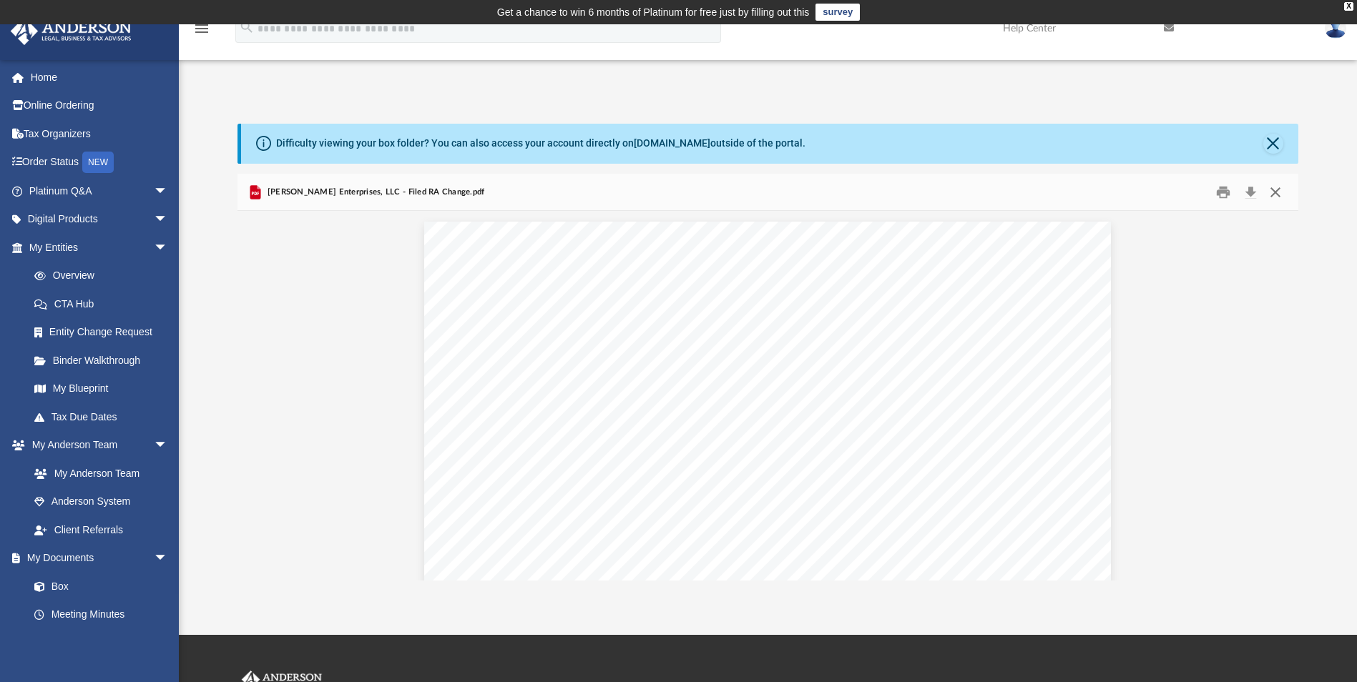
click at [1270, 192] on button "Close" at bounding box center [1275, 192] width 26 height 22
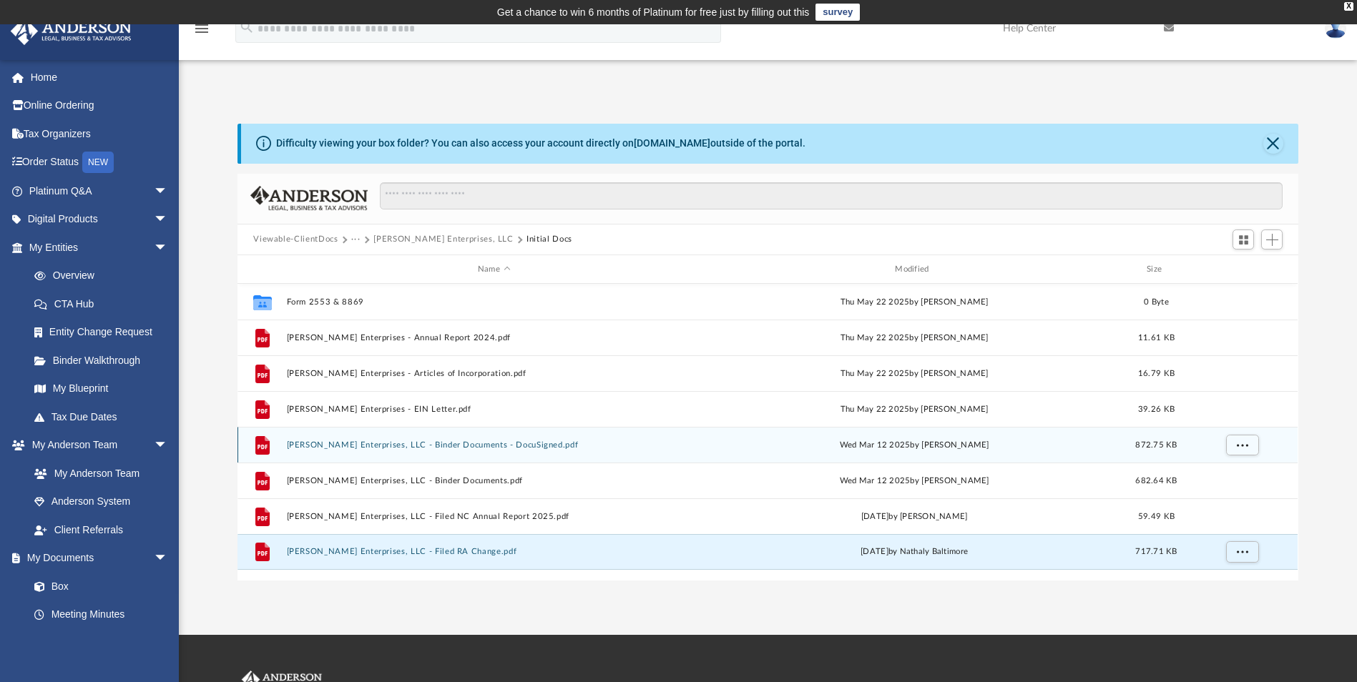
click at [438, 441] on button "Gallant Enterprises, LLC - Binder Documents - DocuSigned.pdf" at bounding box center [494, 445] width 414 height 9
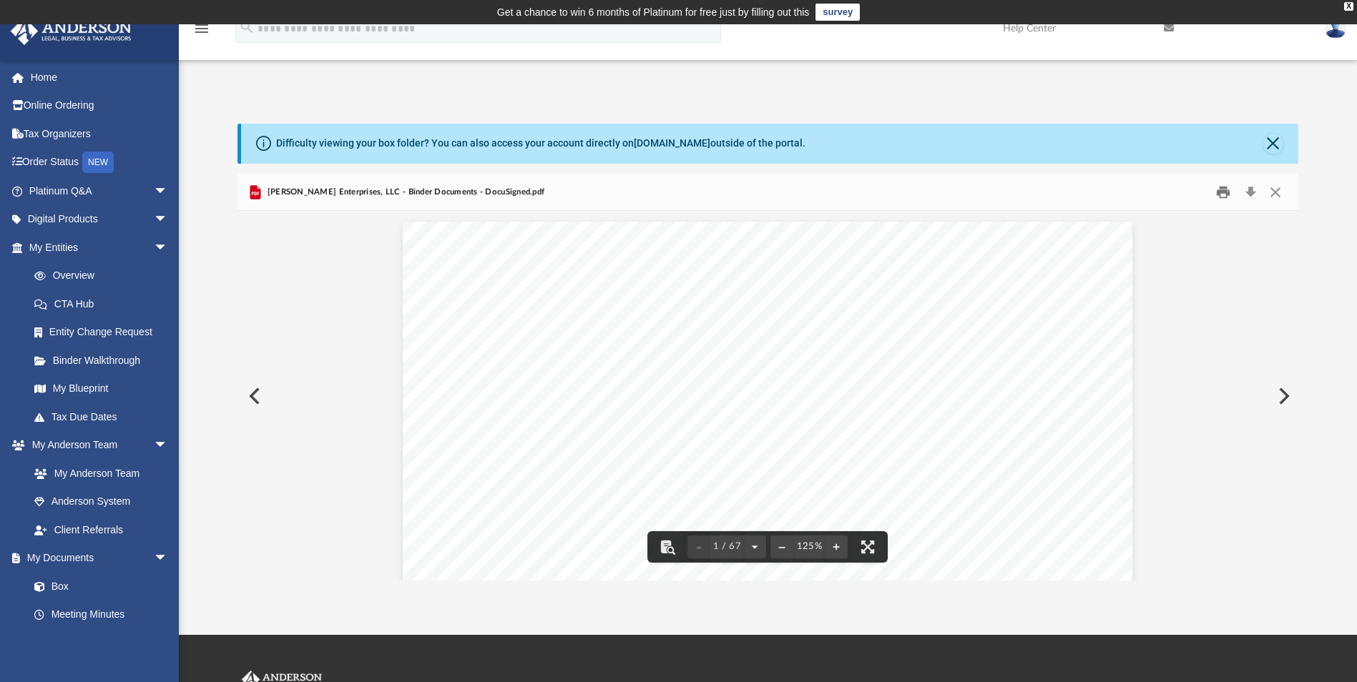
click at [1227, 197] on button "Print" at bounding box center [1223, 192] width 29 height 22
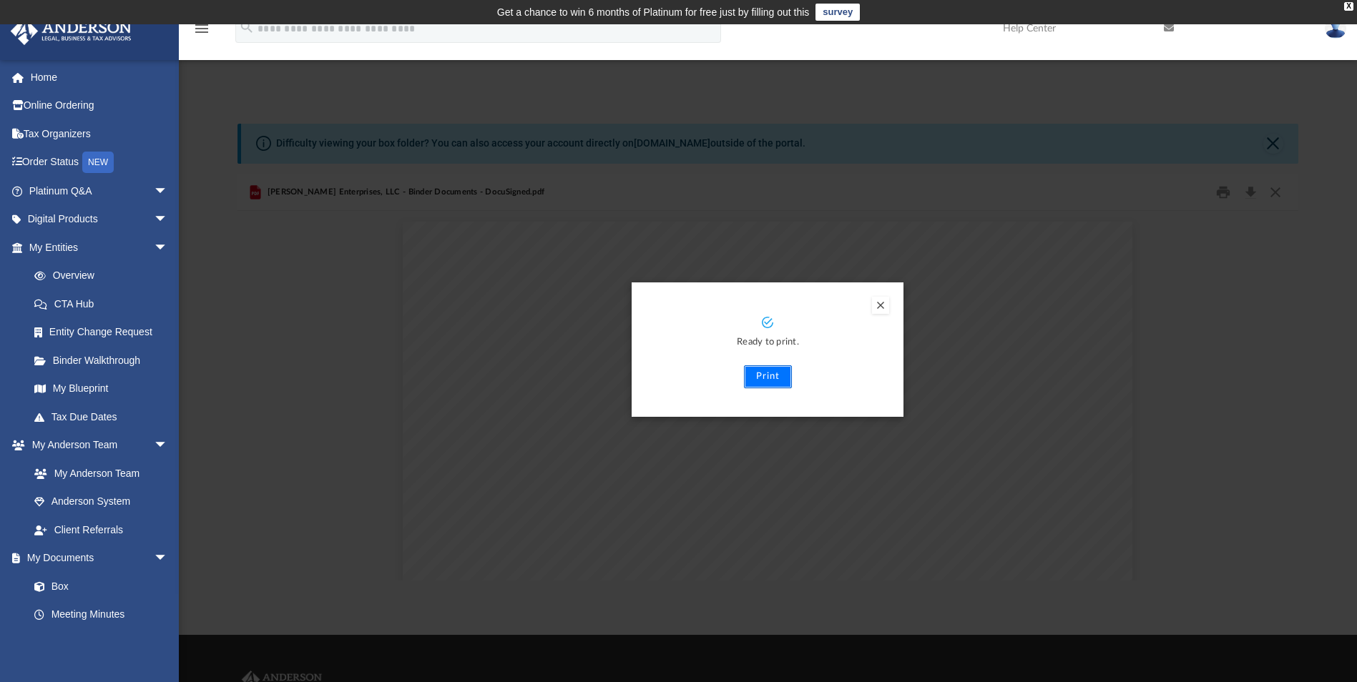
click at [780, 374] on button "Print" at bounding box center [768, 376] width 48 height 23
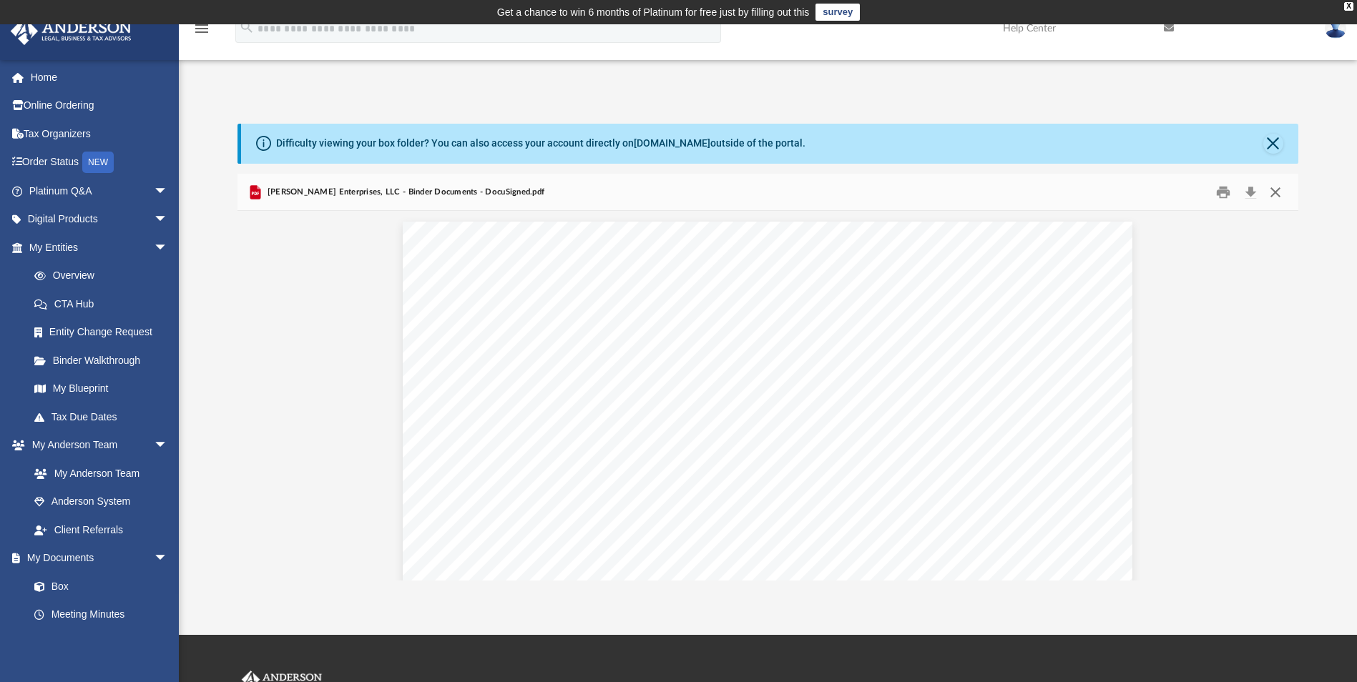
click at [1275, 195] on button "Close" at bounding box center [1275, 192] width 26 height 22
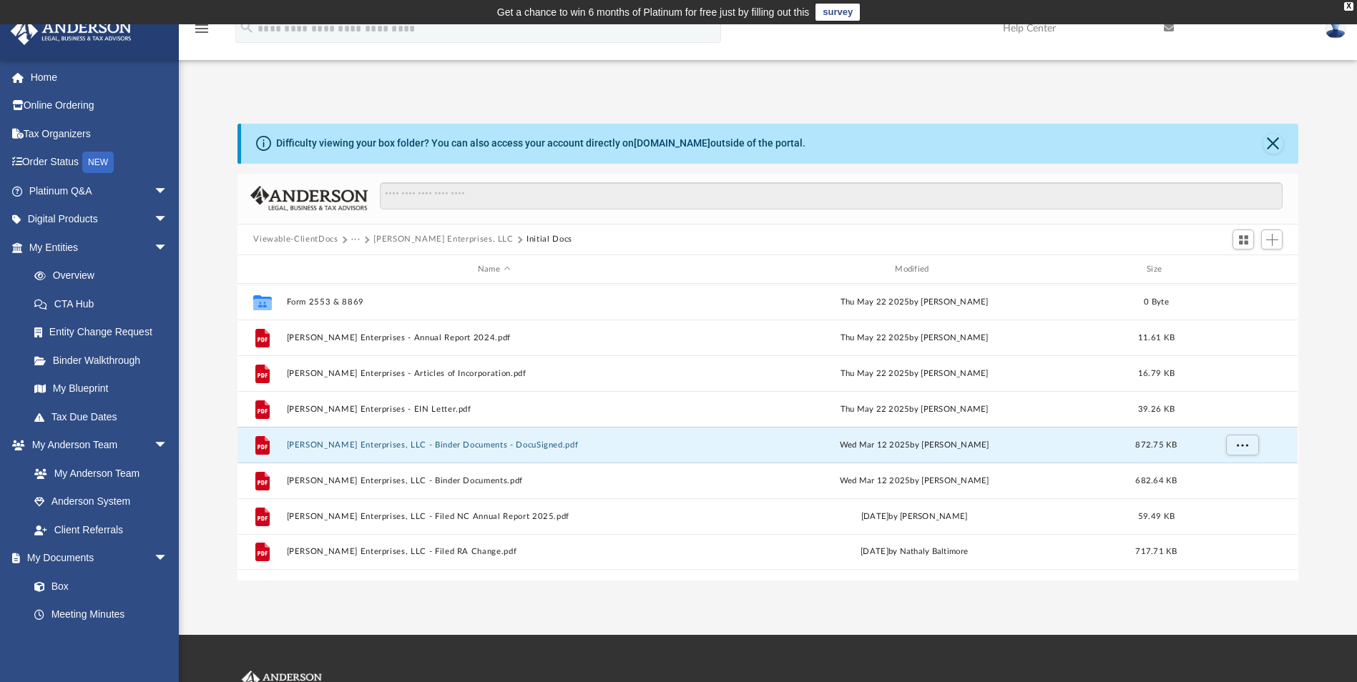
click at [355, 237] on button "···" at bounding box center [355, 239] width 9 height 13
click at [365, 262] on li "Law" at bounding box center [367, 264] width 16 height 15
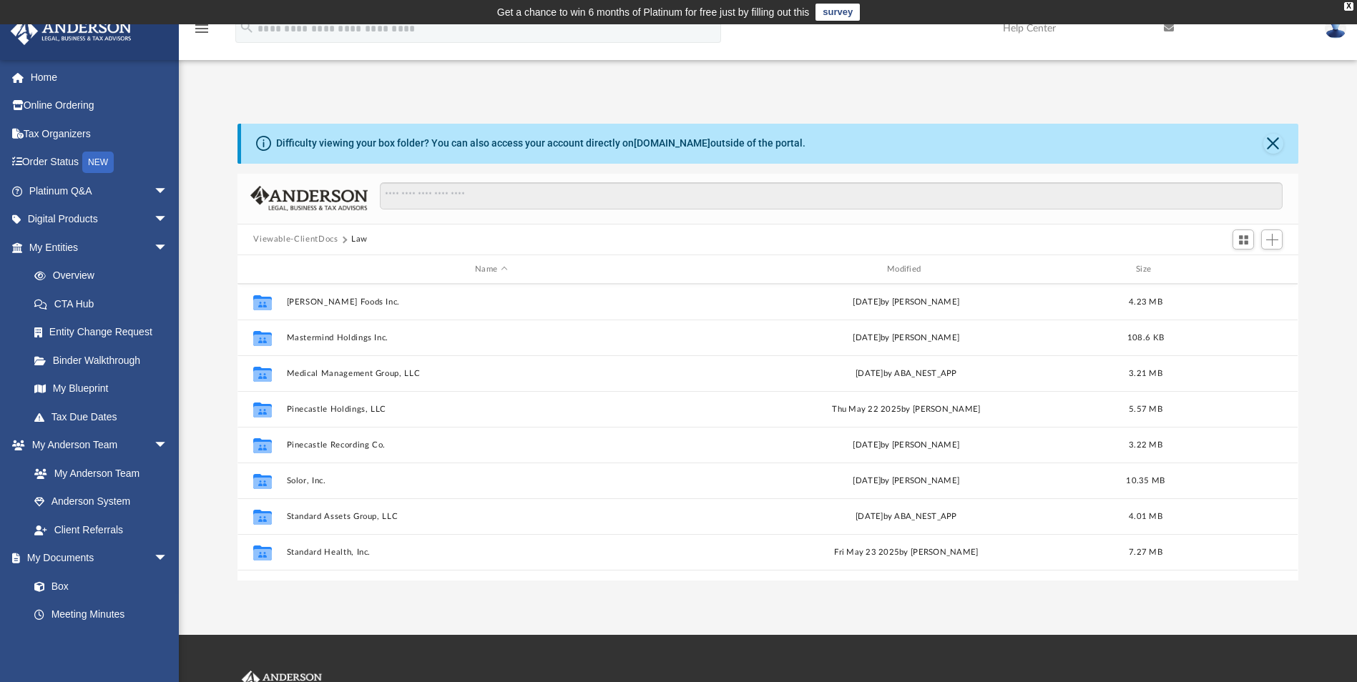
scroll to position [286, 0]
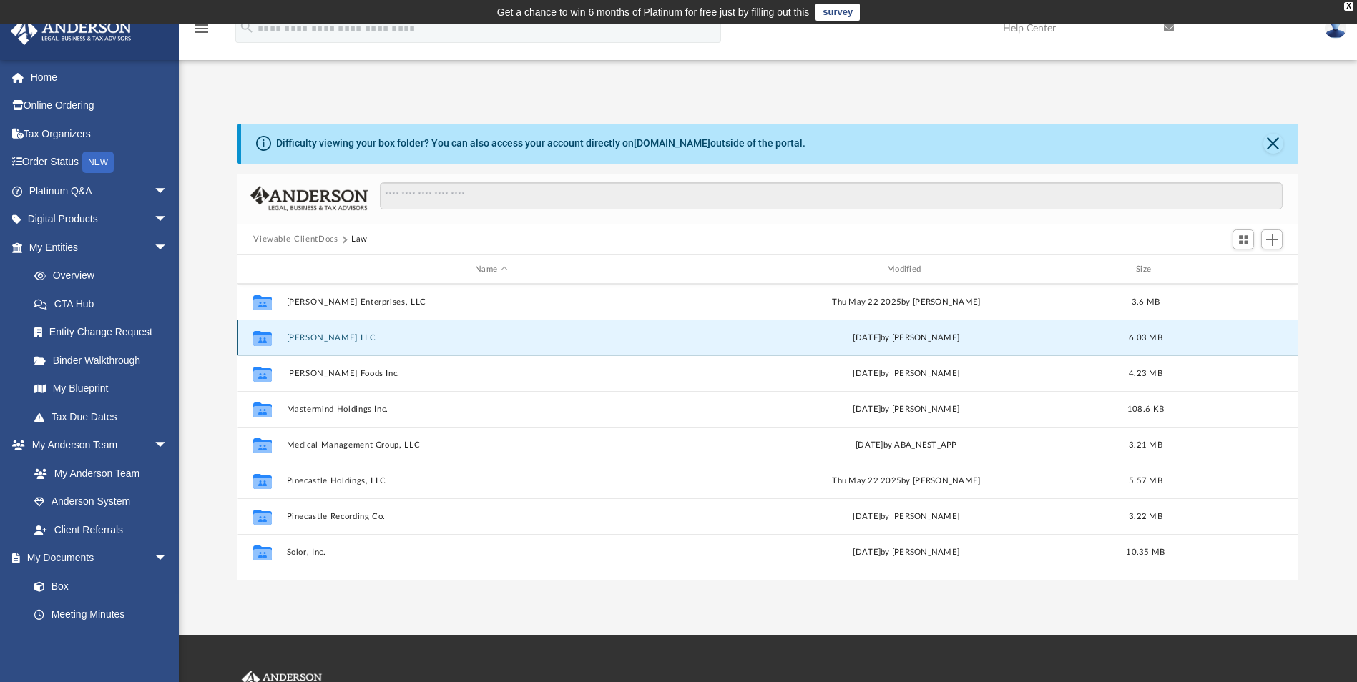
click at [317, 338] on button "[PERSON_NAME] LLC" at bounding box center [491, 337] width 409 height 9
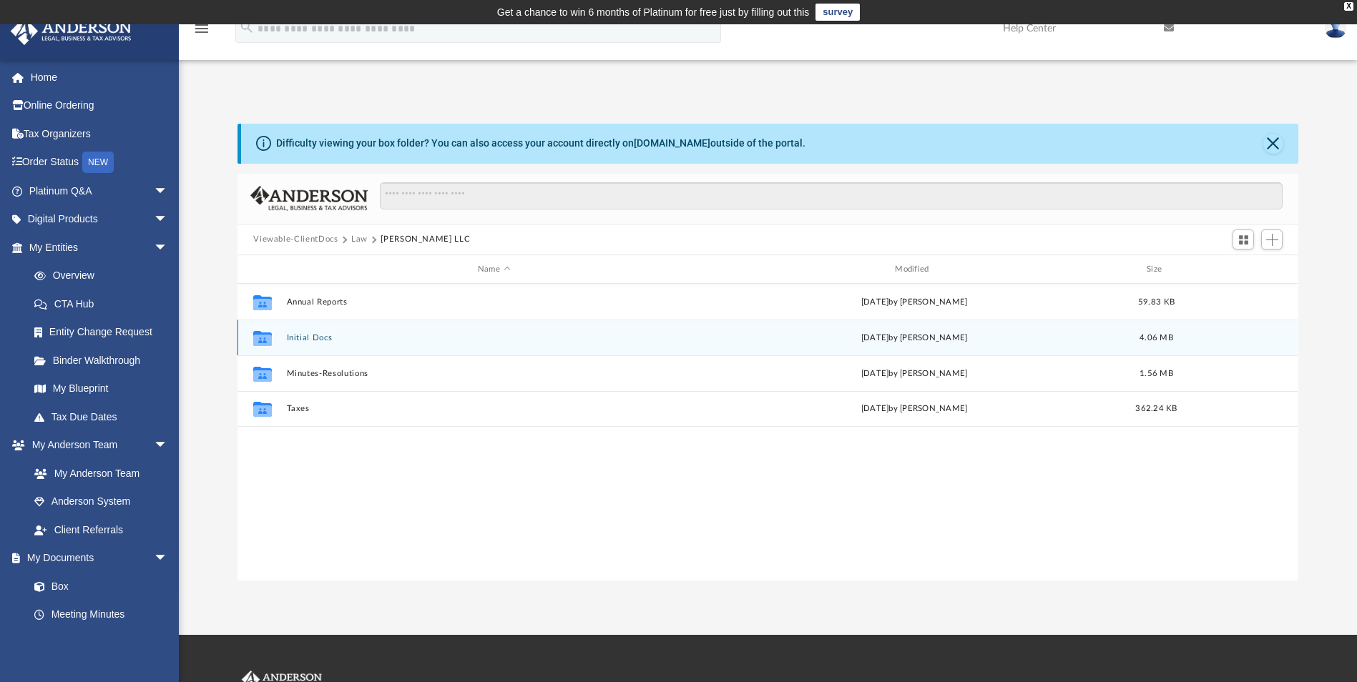
click at [313, 336] on button "Initial Docs" at bounding box center [494, 337] width 414 height 9
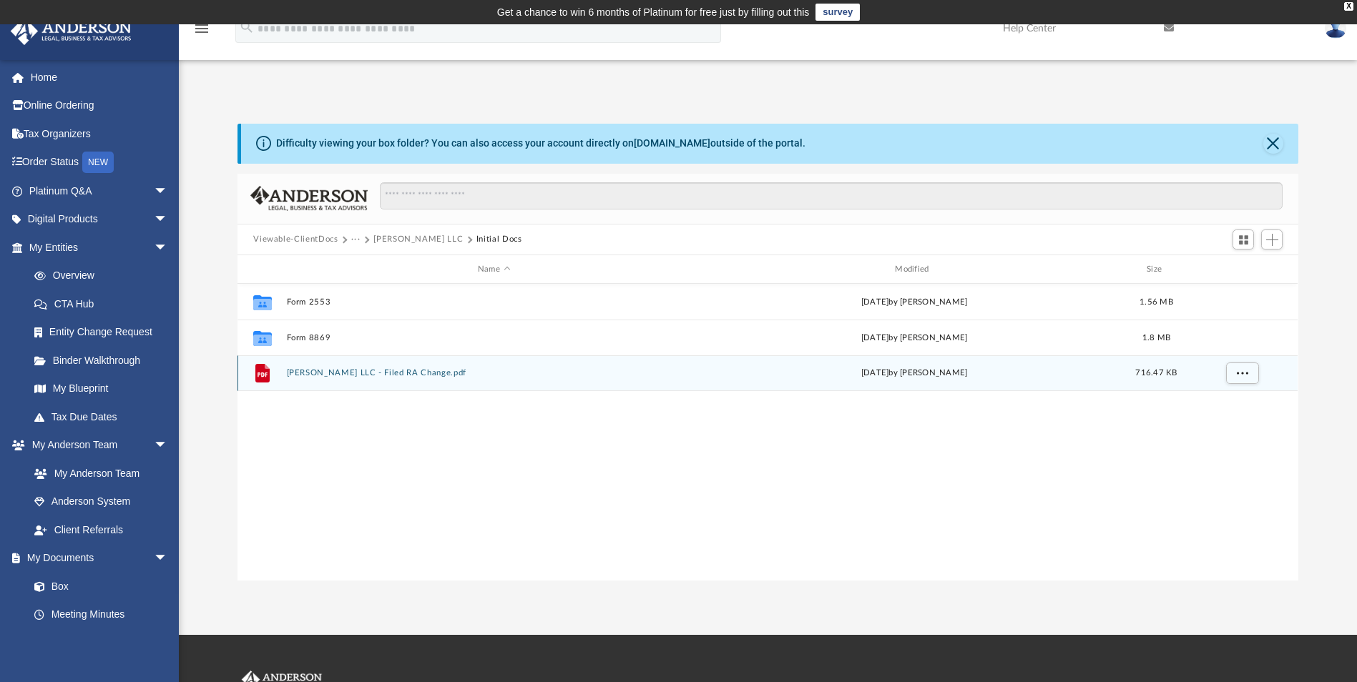
click at [362, 373] on button "H. J. Marini LLC - Filed RA Change.pdf" at bounding box center [494, 373] width 414 height 9
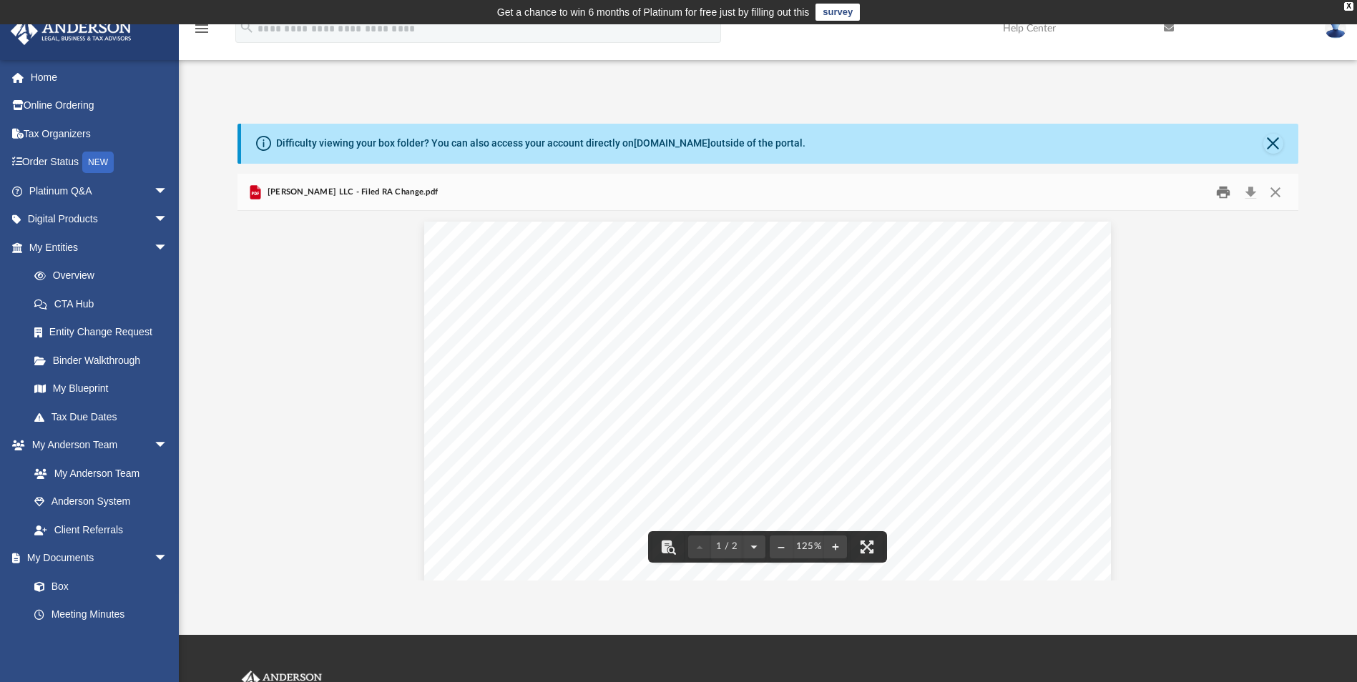
click at [1222, 197] on button "Print" at bounding box center [1223, 192] width 29 height 22
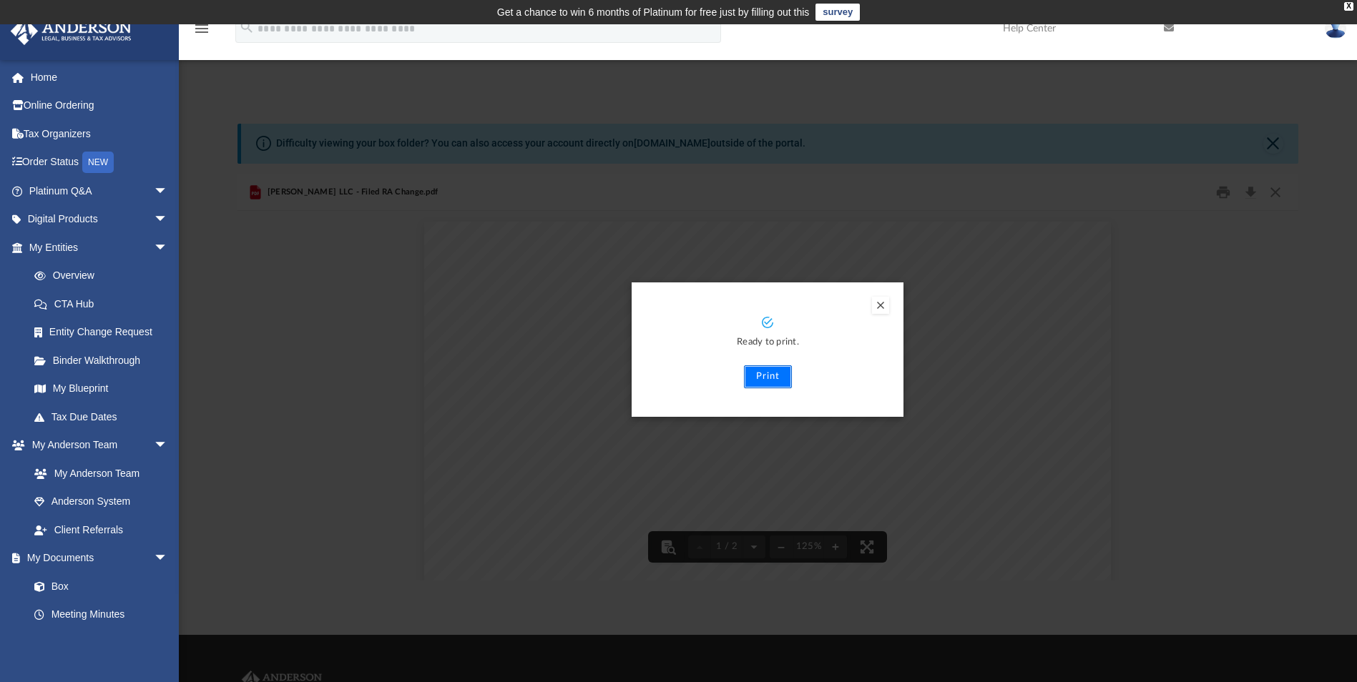
click at [770, 383] on button "Print" at bounding box center [768, 376] width 48 height 23
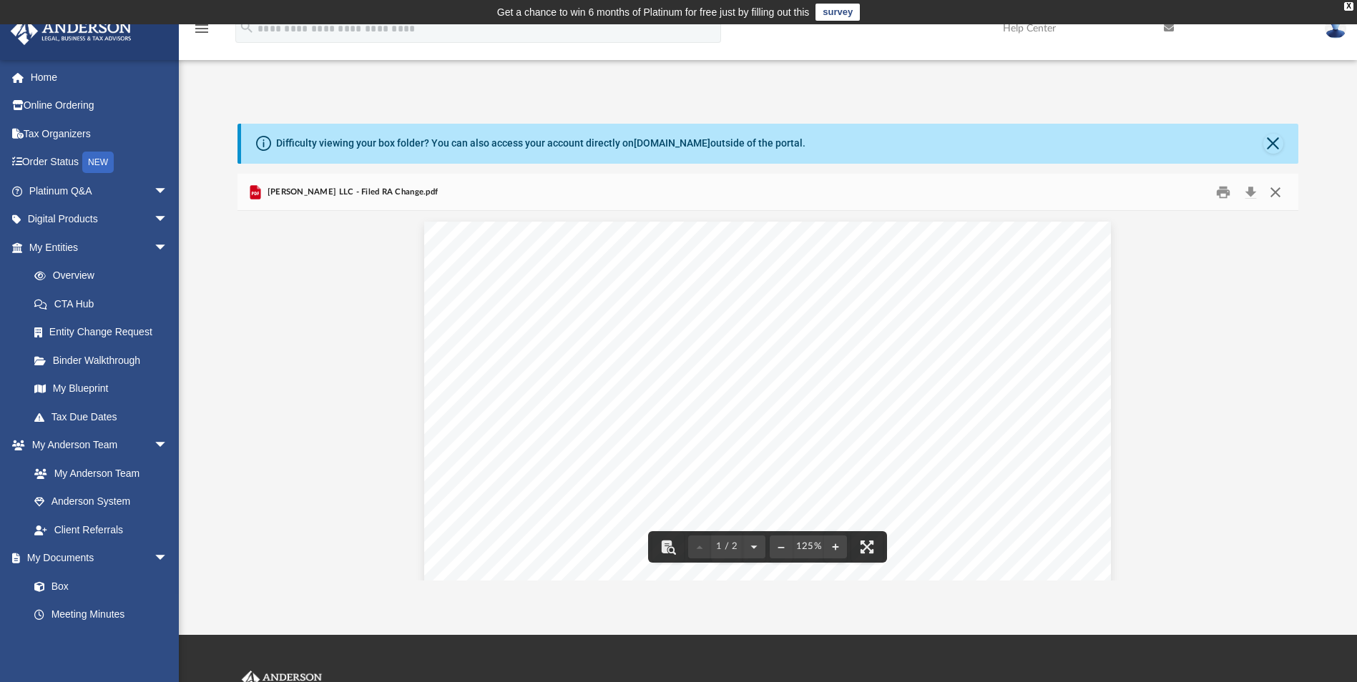
click at [1275, 193] on button "Close" at bounding box center [1275, 192] width 26 height 22
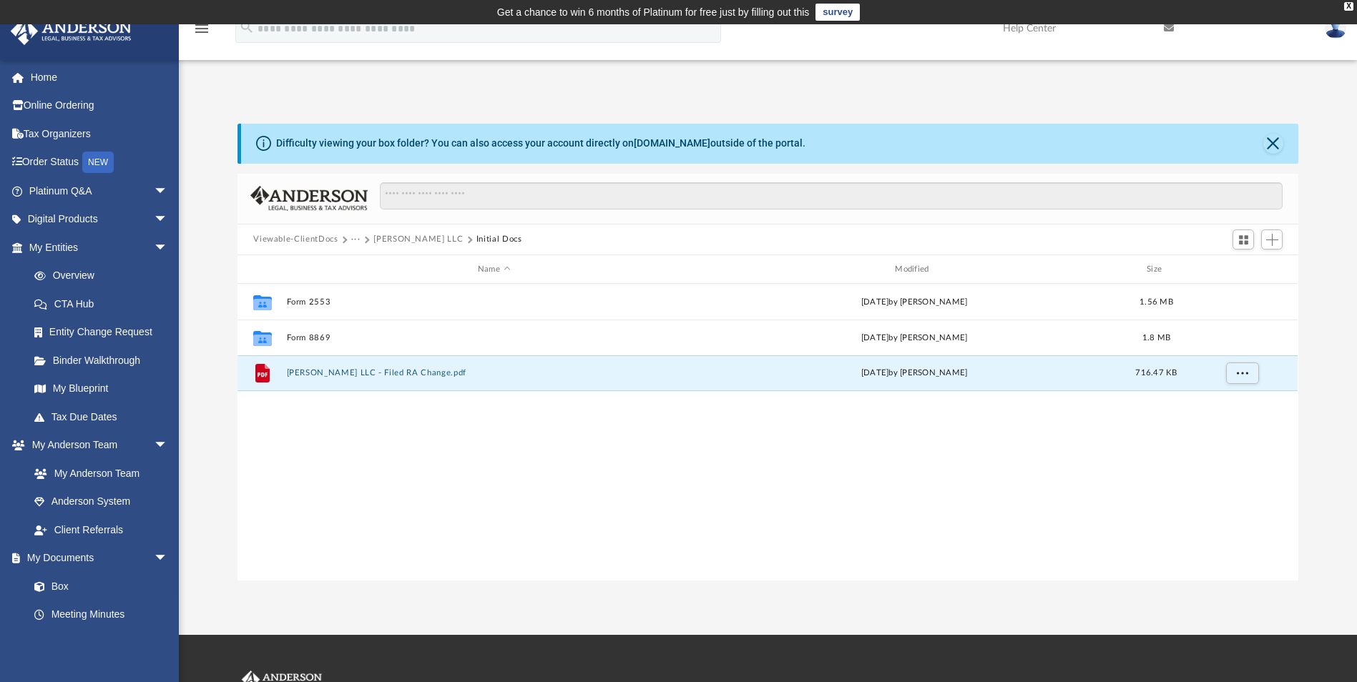
click at [355, 241] on button "···" at bounding box center [355, 239] width 9 height 13
click at [364, 262] on li "Law" at bounding box center [367, 264] width 16 height 15
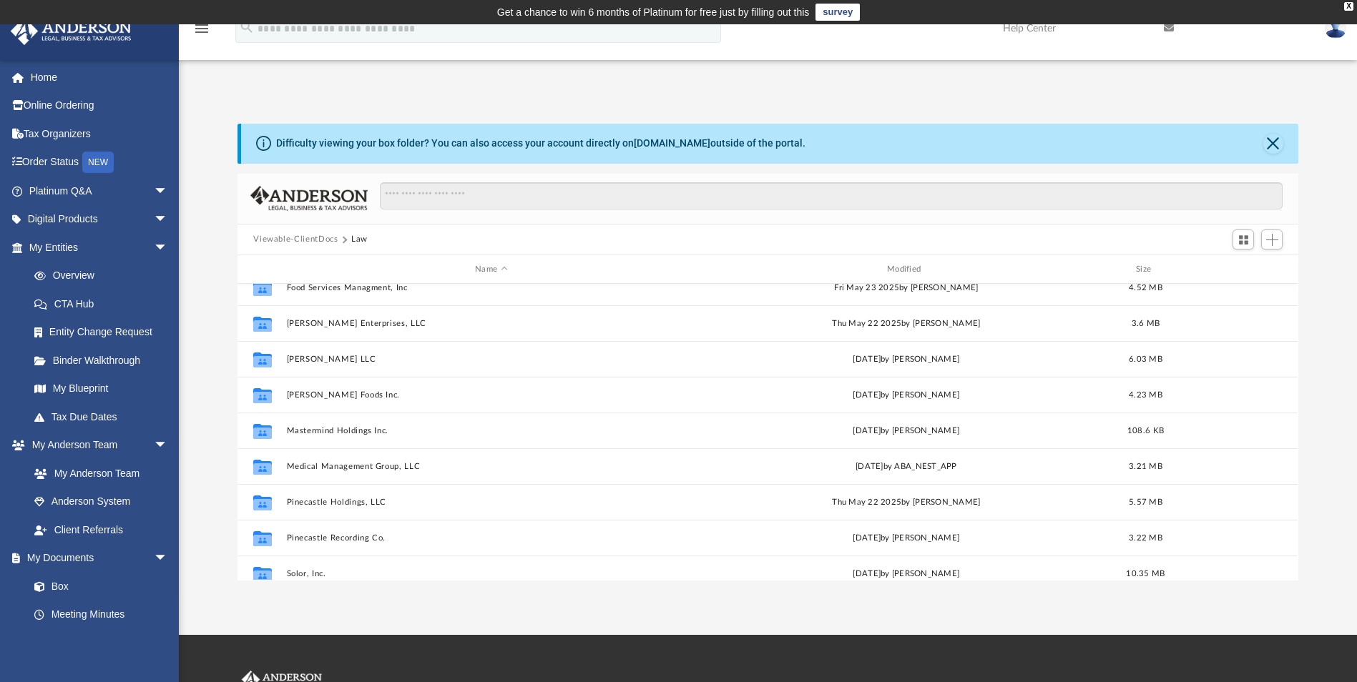
scroll to position [286, 0]
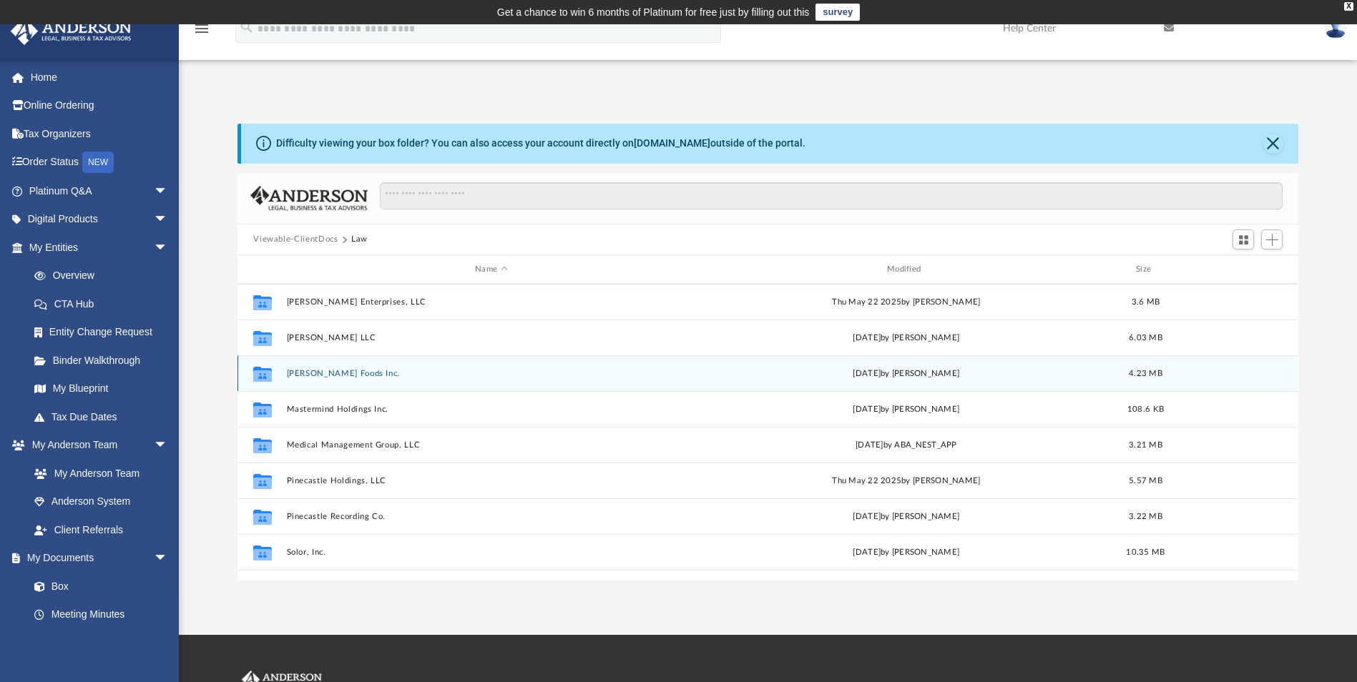
click at [329, 376] on button "[PERSON_NAME] Foods Inc." at bounding box center [491, 373] width 409 height 9
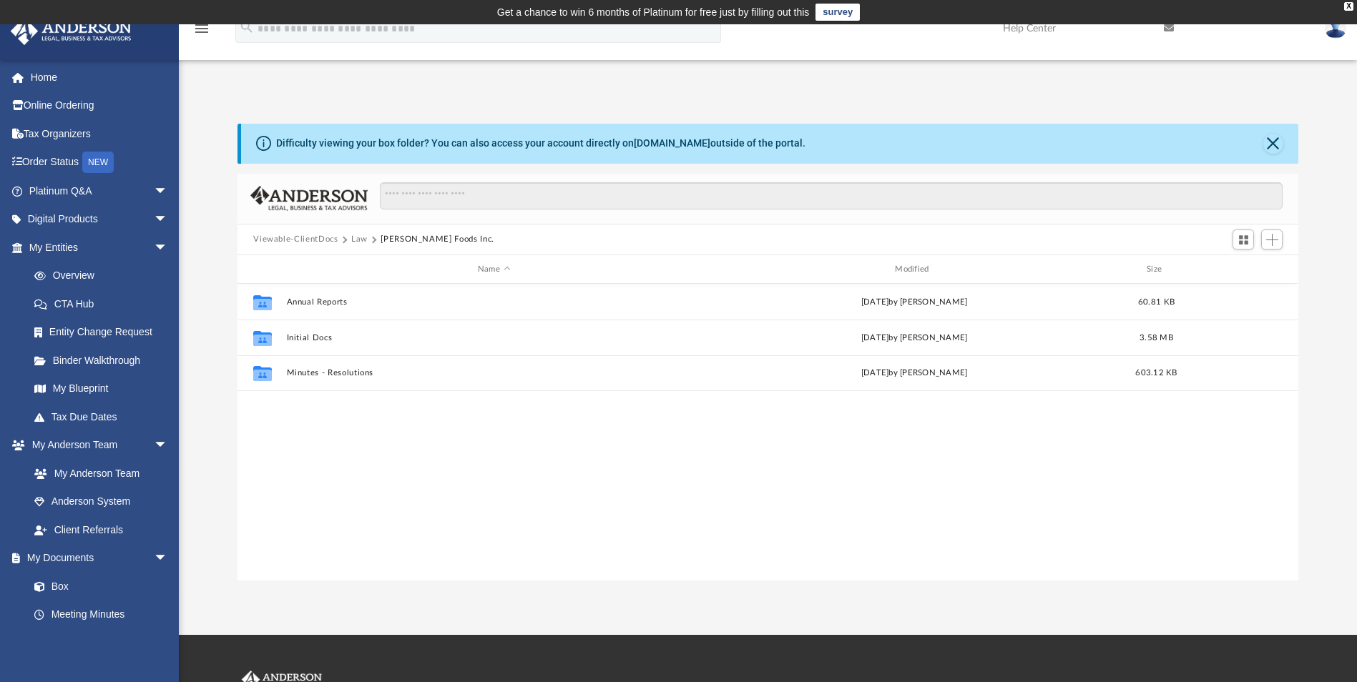
scroll to position [0, 0]
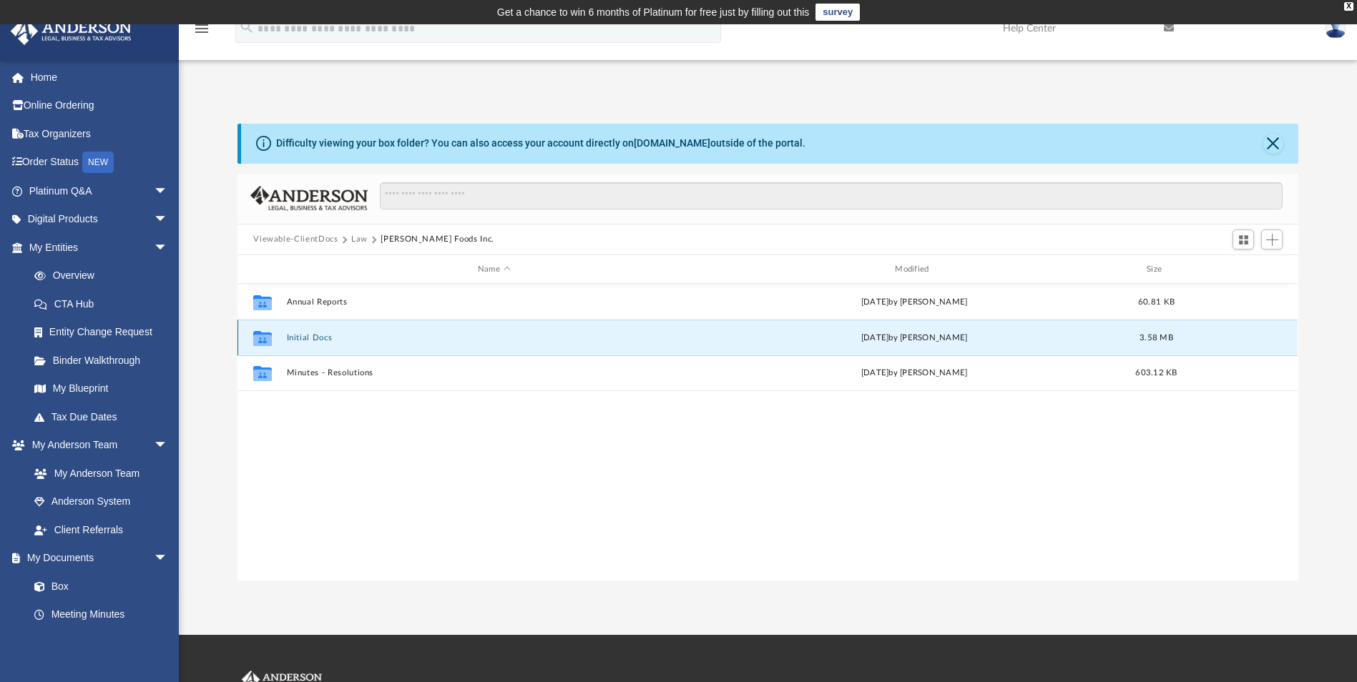
click at [313, 335] on button "Initial Docs" at bounding box center [494, 337] width 414 height 9
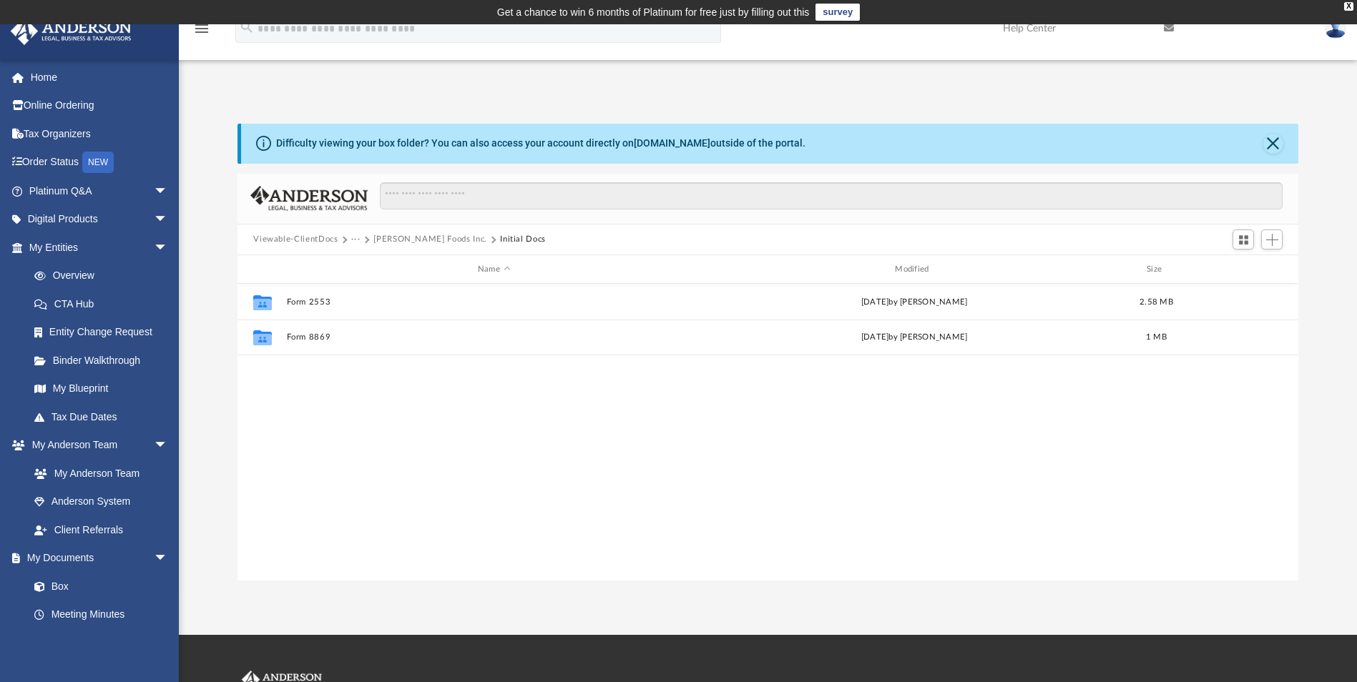
click at [353, 239] on button "···" at bounding box center [355, 239] width 9 height 13
click at [363, 265] on li "Law" at bounding box center [367, 264] width 16 height 15
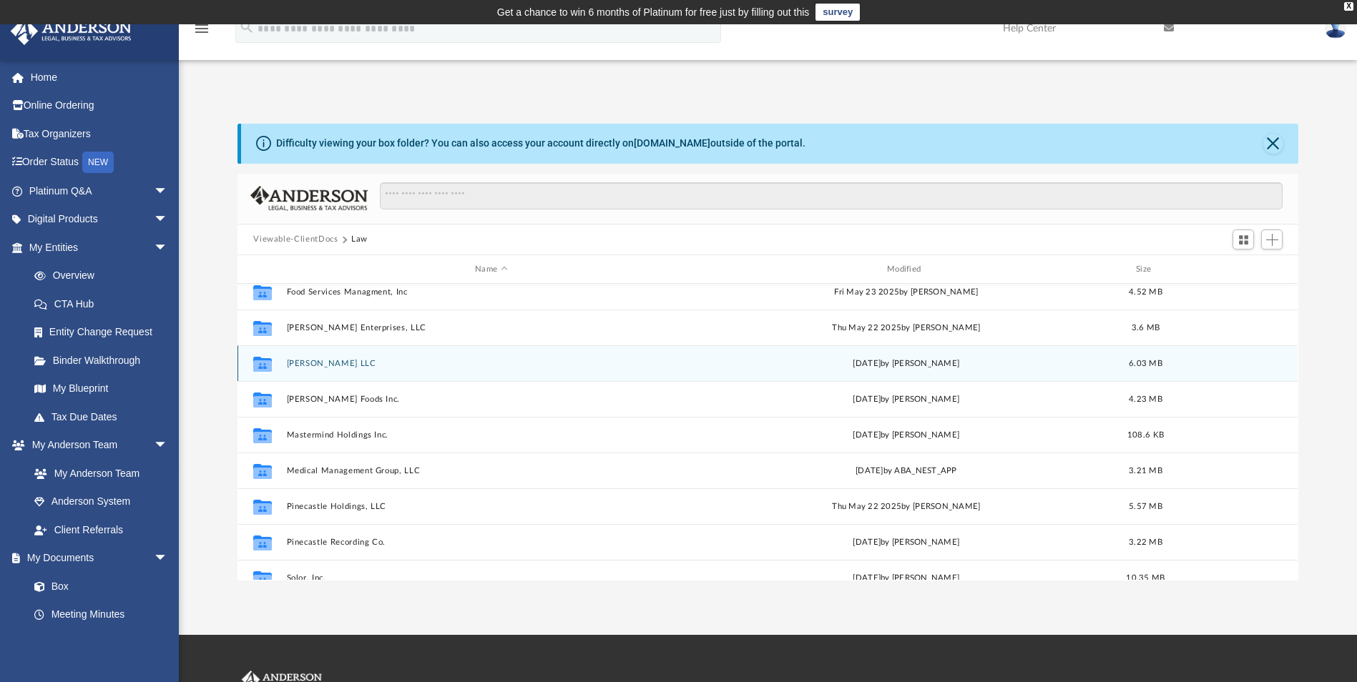
scroll to position [286, 0]
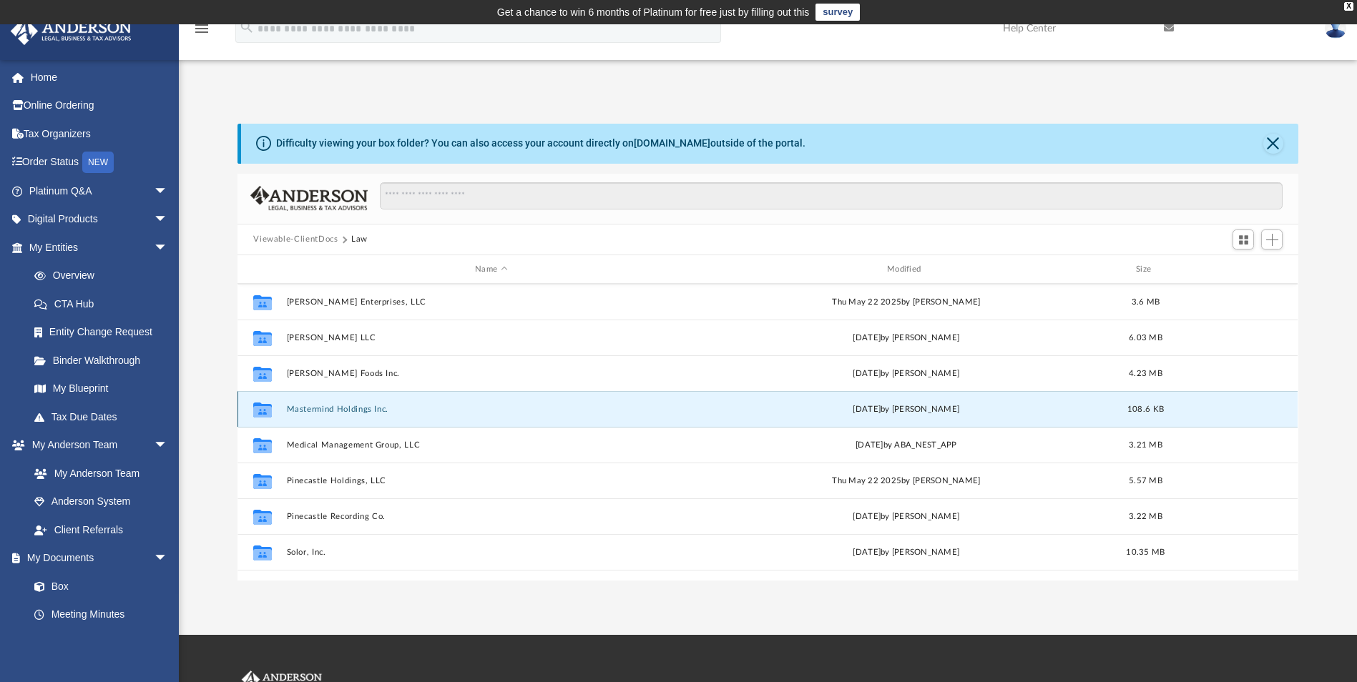
click at [334, 411] on button "Mastermind Holdings Inc." at bounding box center [491, 409] width 409 height 9
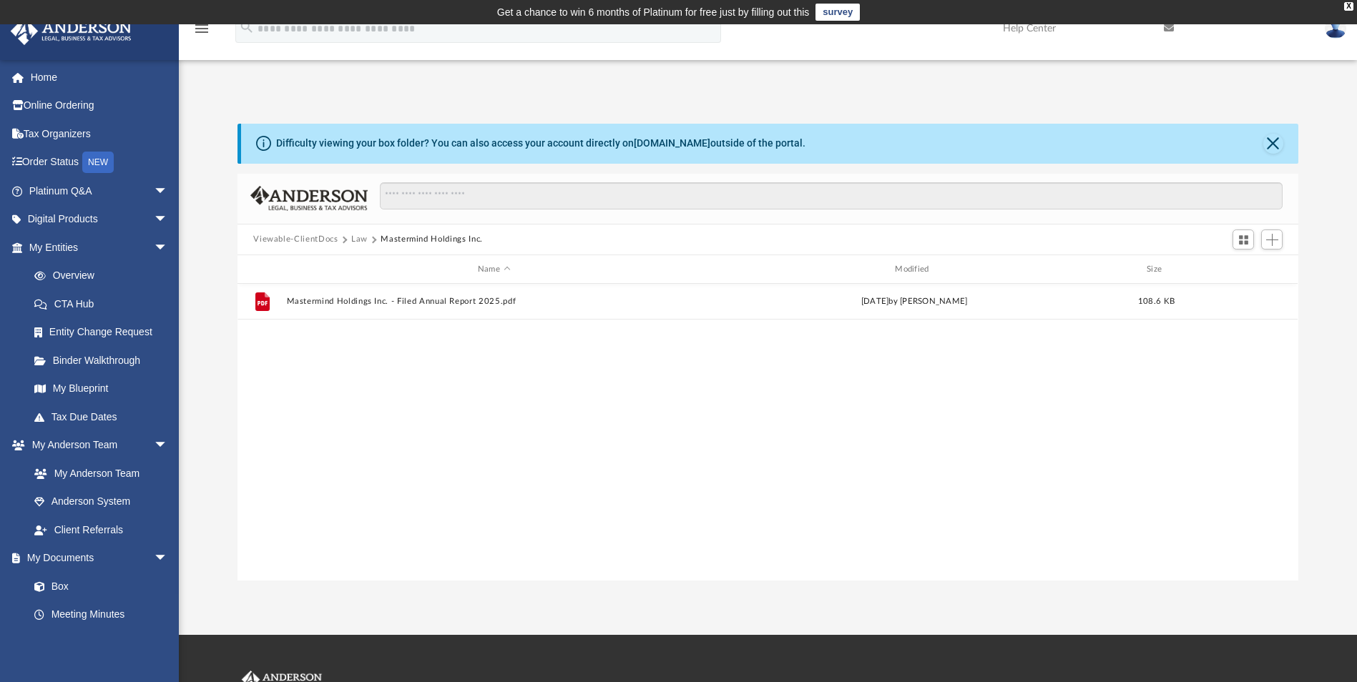
scroll to position [0, 0]
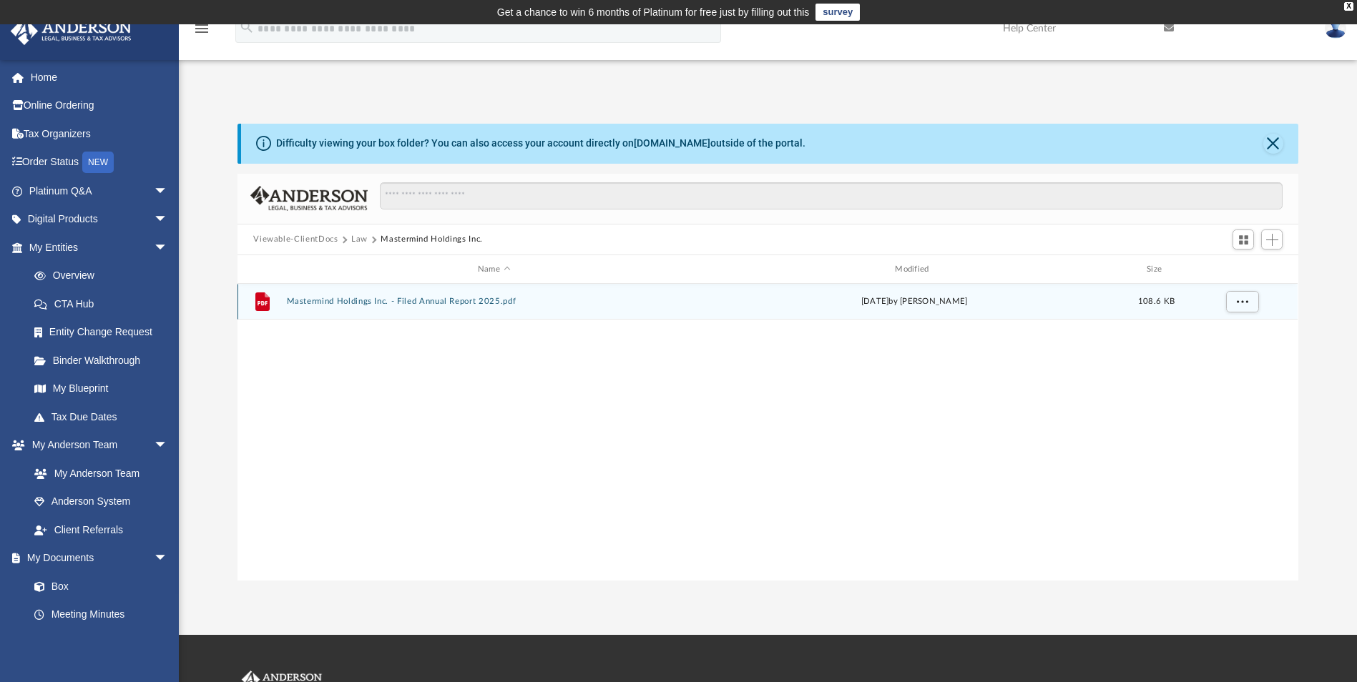
click at [368, 300] on button "Mastermind Holdings Inc. - Filed Annual Report 2025.pdf" at bounding box center [494, 302] width 414 height 9
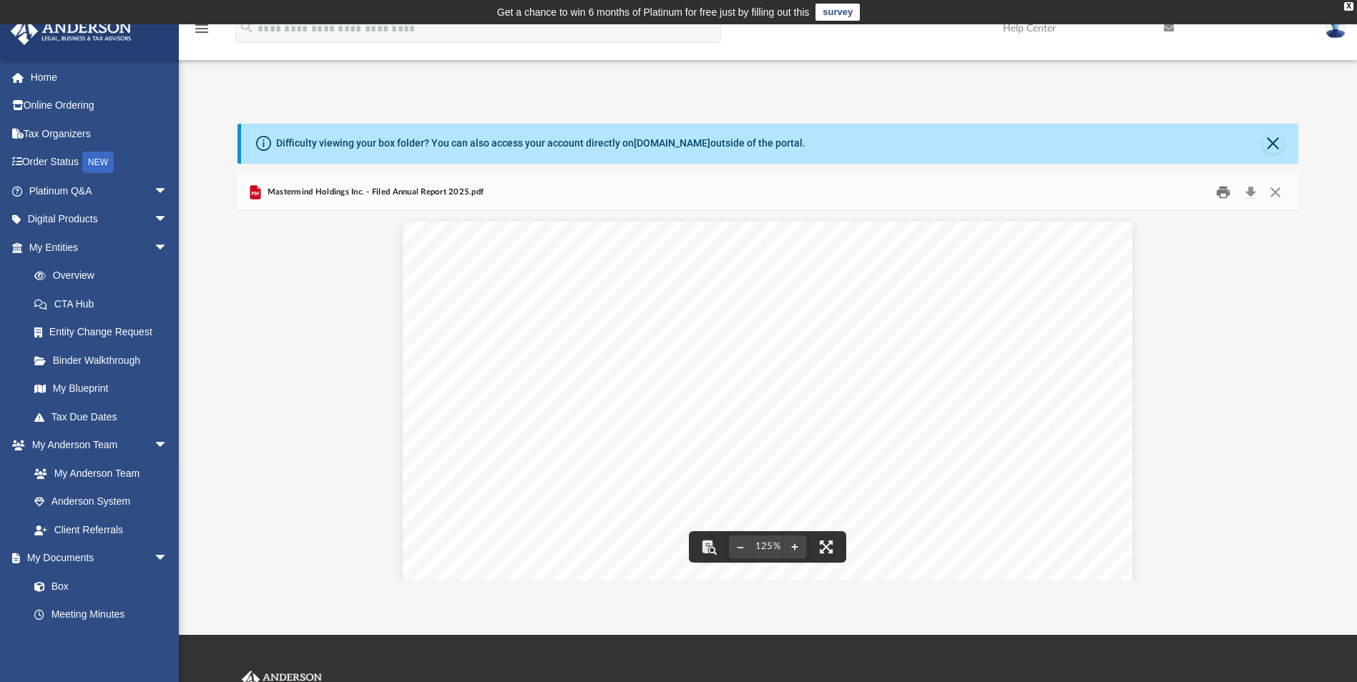
click at [1215, 192] on button "Print" at bounding box center [1223, 192] width 29 height 22
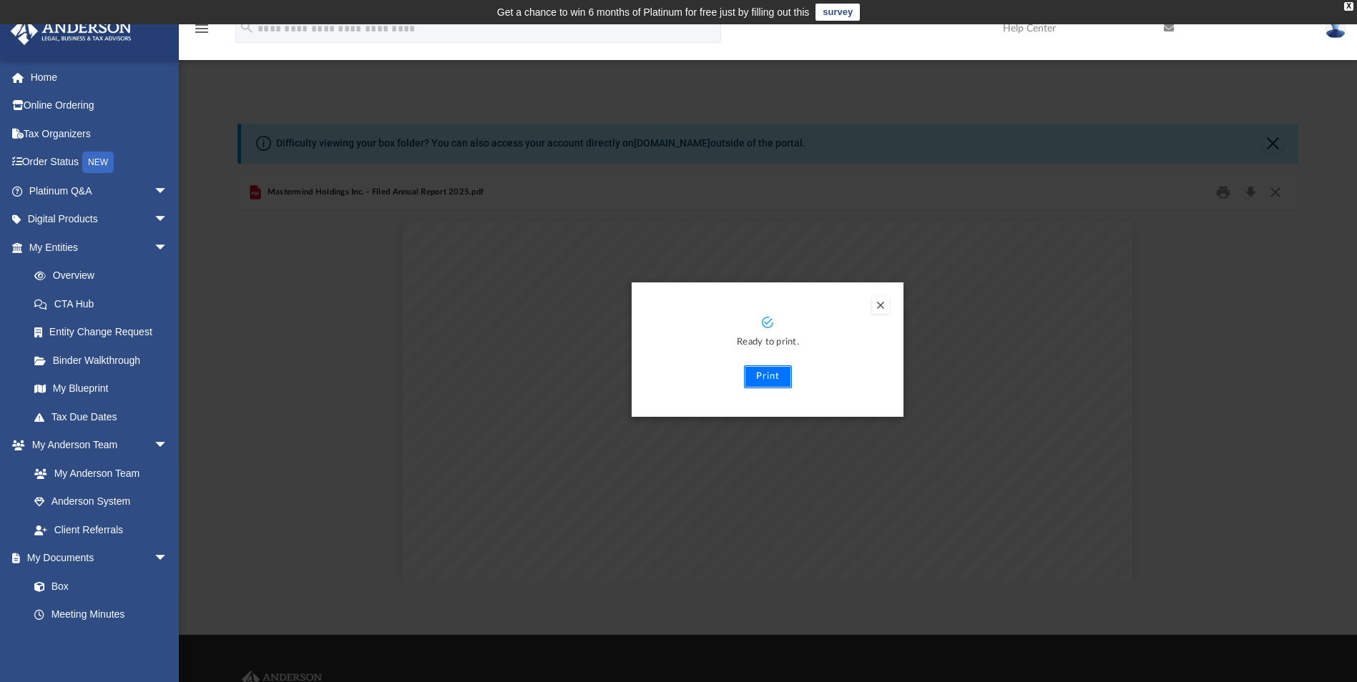
click at [775, 376] on button "Print" at bounding box center [768, 376] width 48 height 23
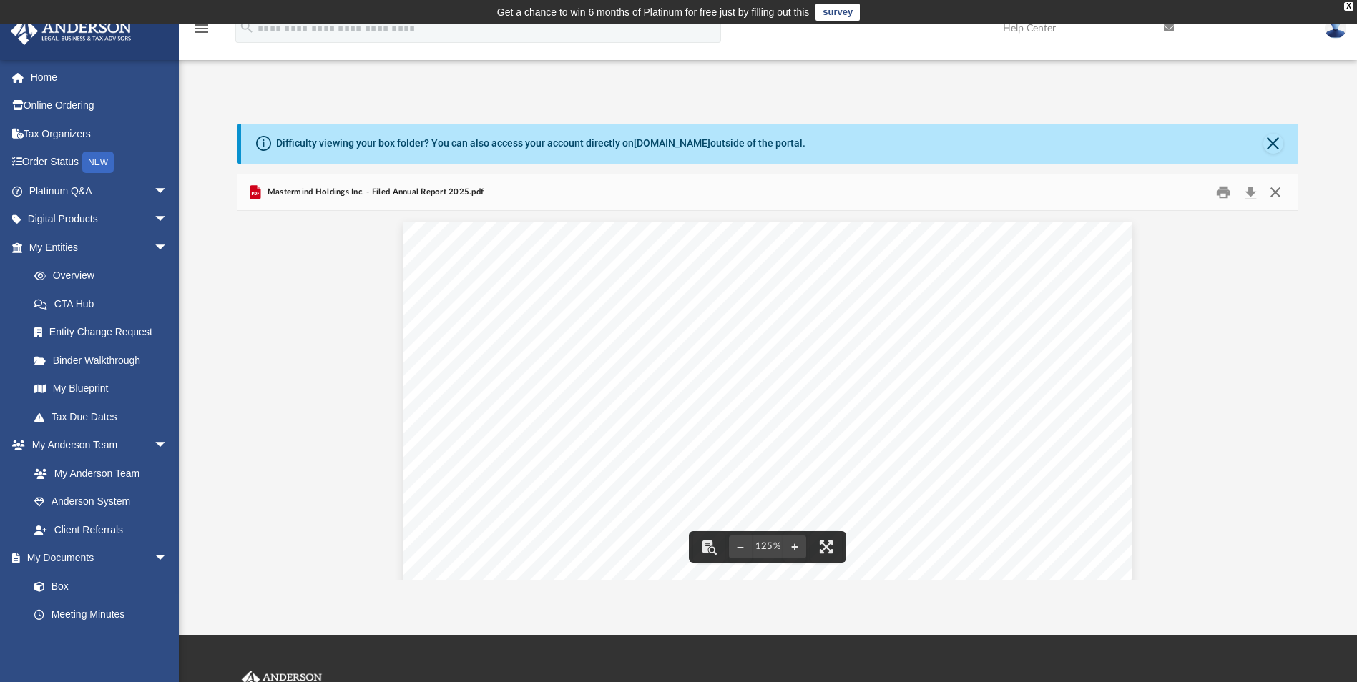
click at [1273, 189] on button "Close" at bounding box center [1275, 192] width 26 height 22
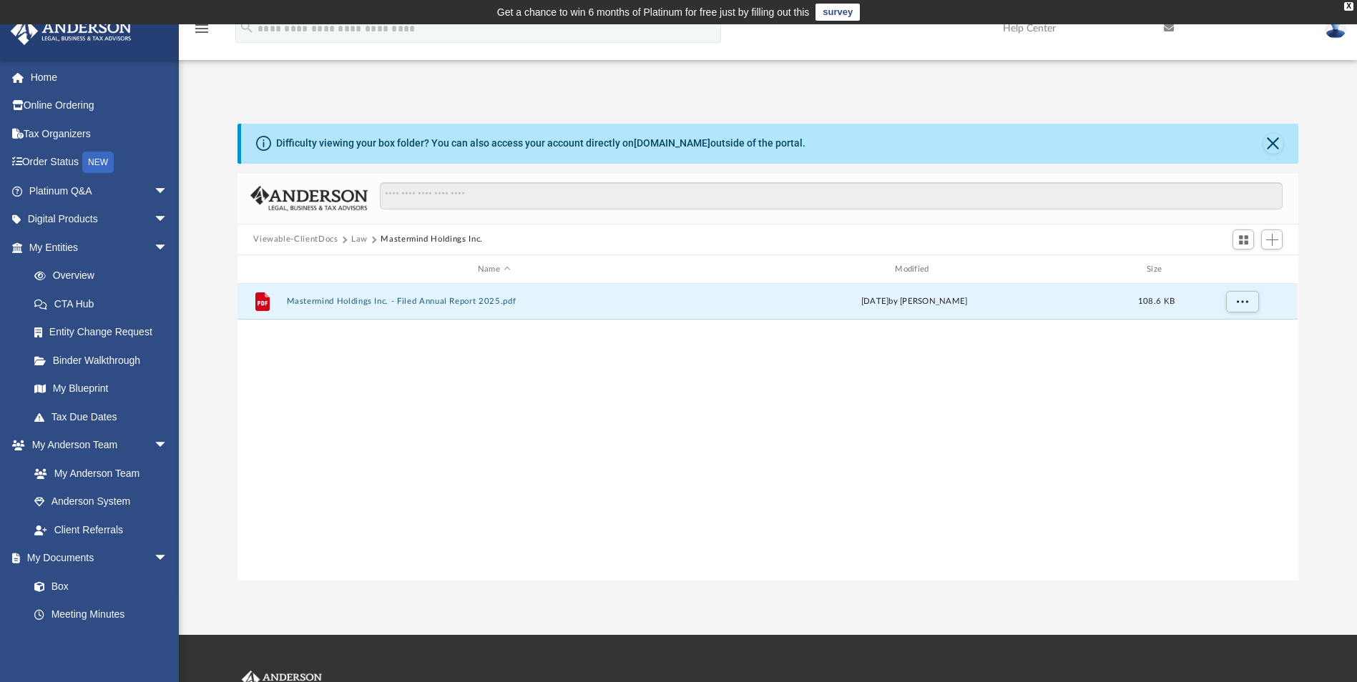
click at [357, 247] on div "Viewable-ClientDocs Law Mastermind Holdings Inc." at bounding box center [767, 240] width 1060 height 31
click at [357, 237] on button "Law" at bounding box center [359, 239] width 16 height 13
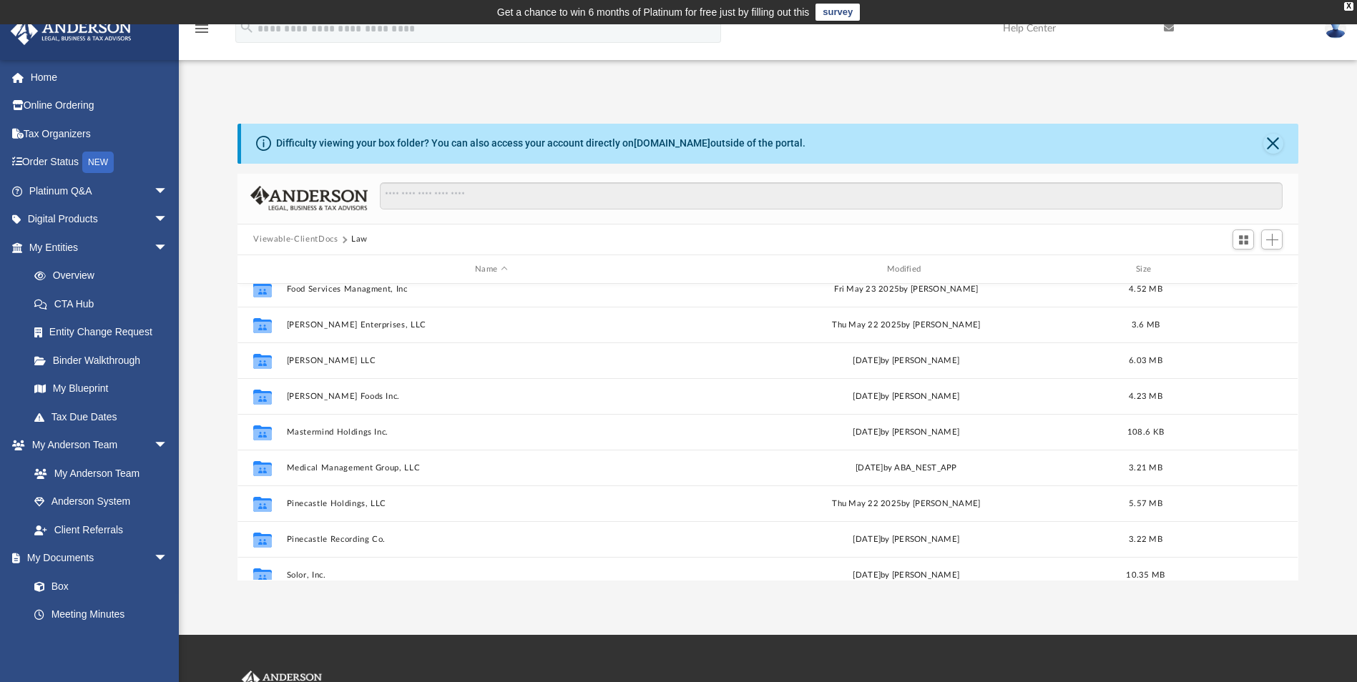
scroll to position [286, 0]
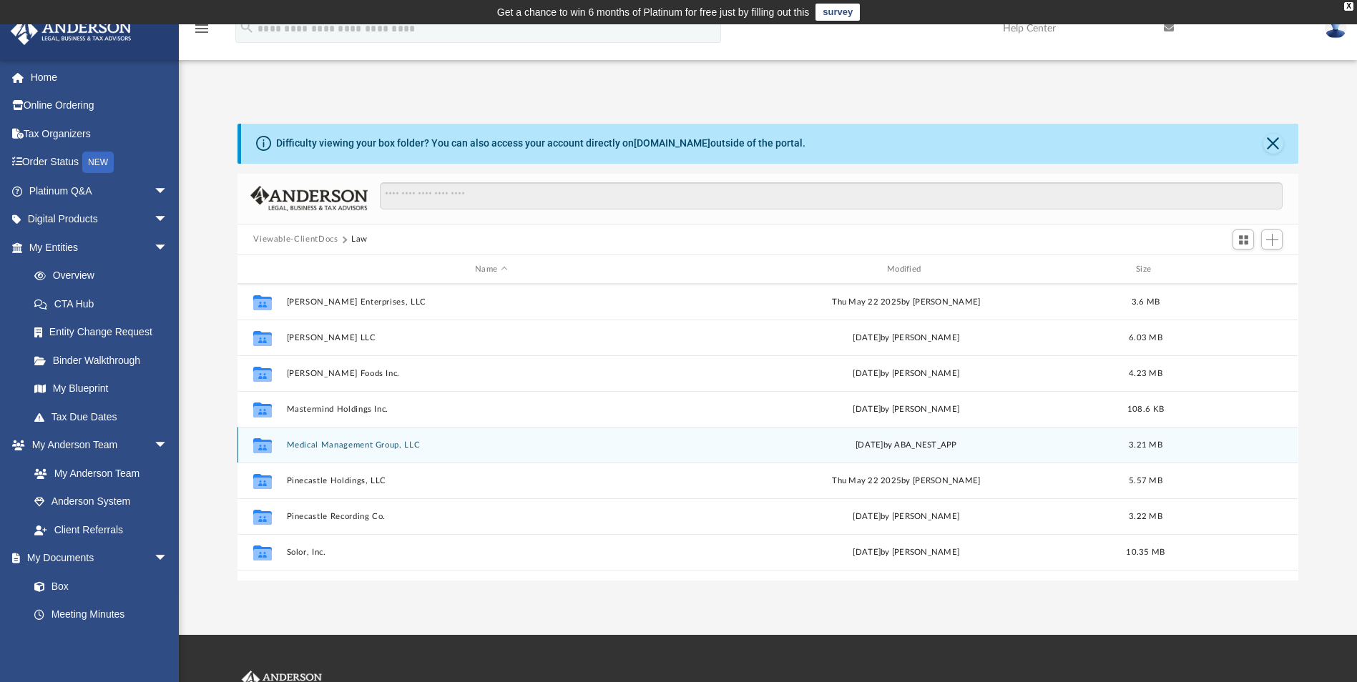
click at [345, 442] on button "Medical Management Group, LLC" at bounding box center [491, 445] width 409 height 9
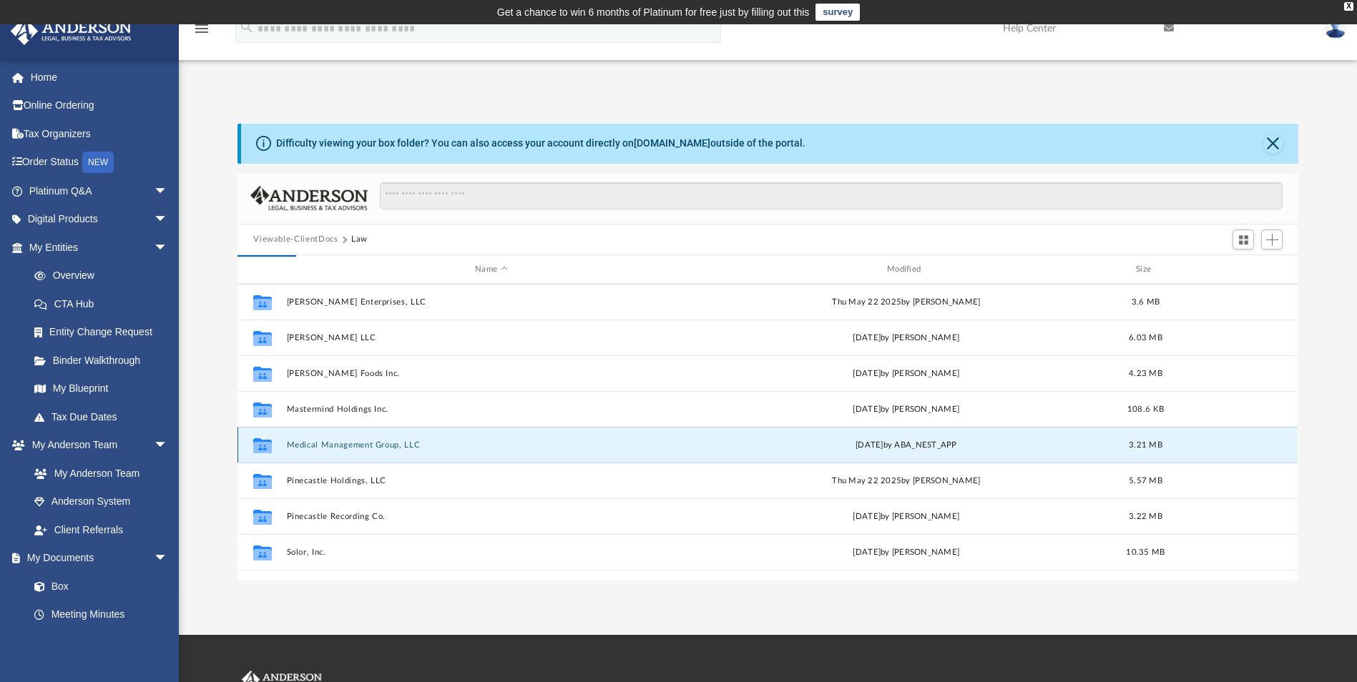
scroll to position [0, 0]
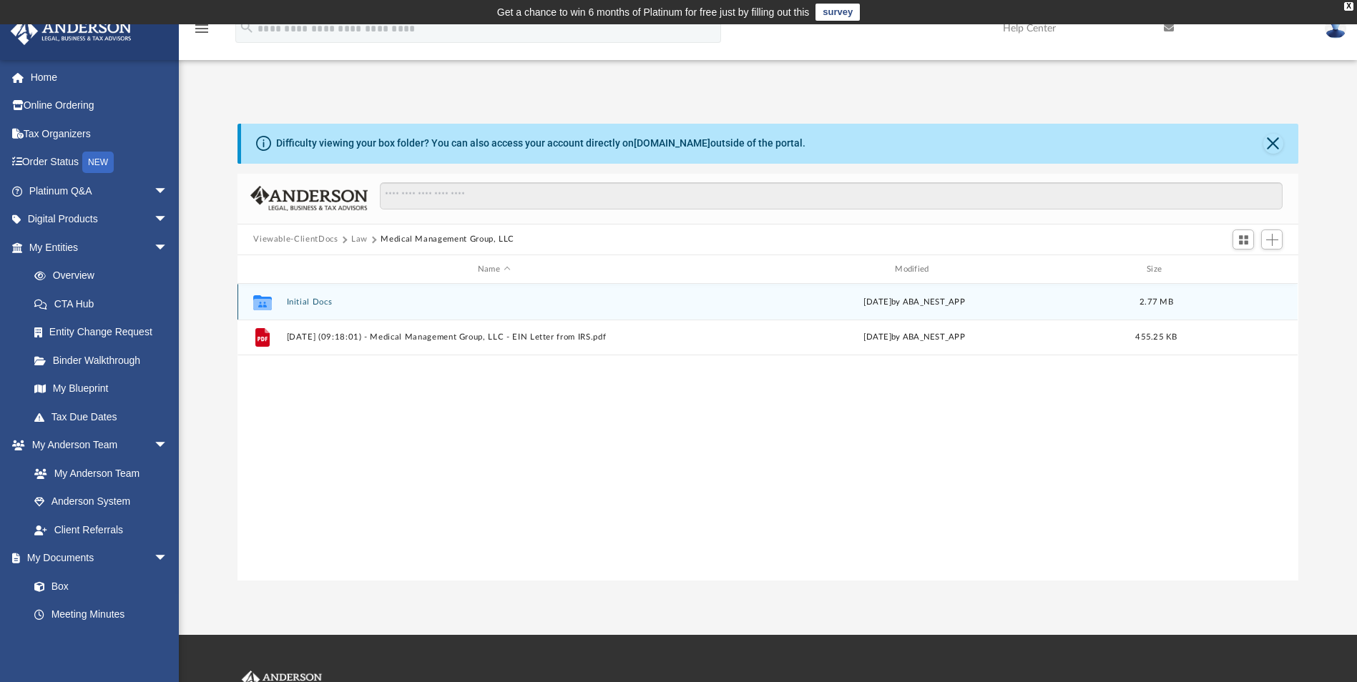
click at [320, 303] on button "Initial Docs" at bounding box center [494, 302] width 414 height 9
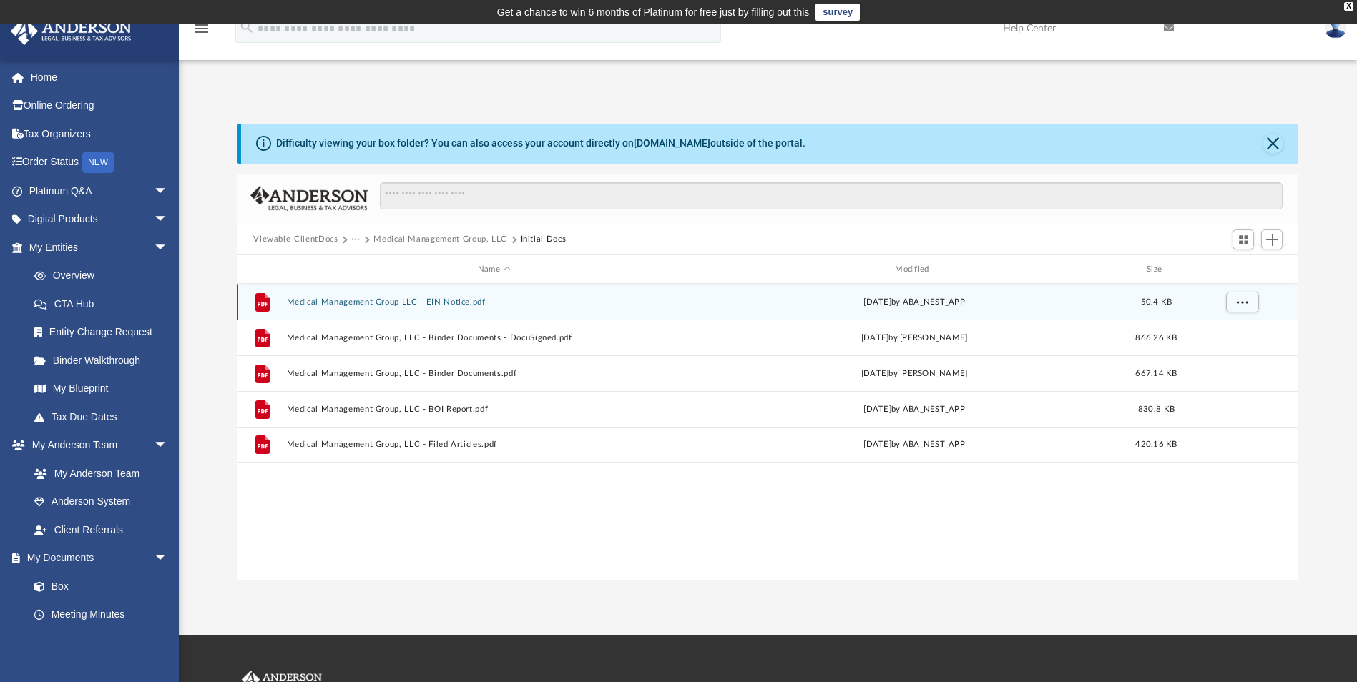
click at [390, 300] on button "Medical Management Group LLC - EIN Notice.pdf" at bounding box center [494, 302] width 414 height 9
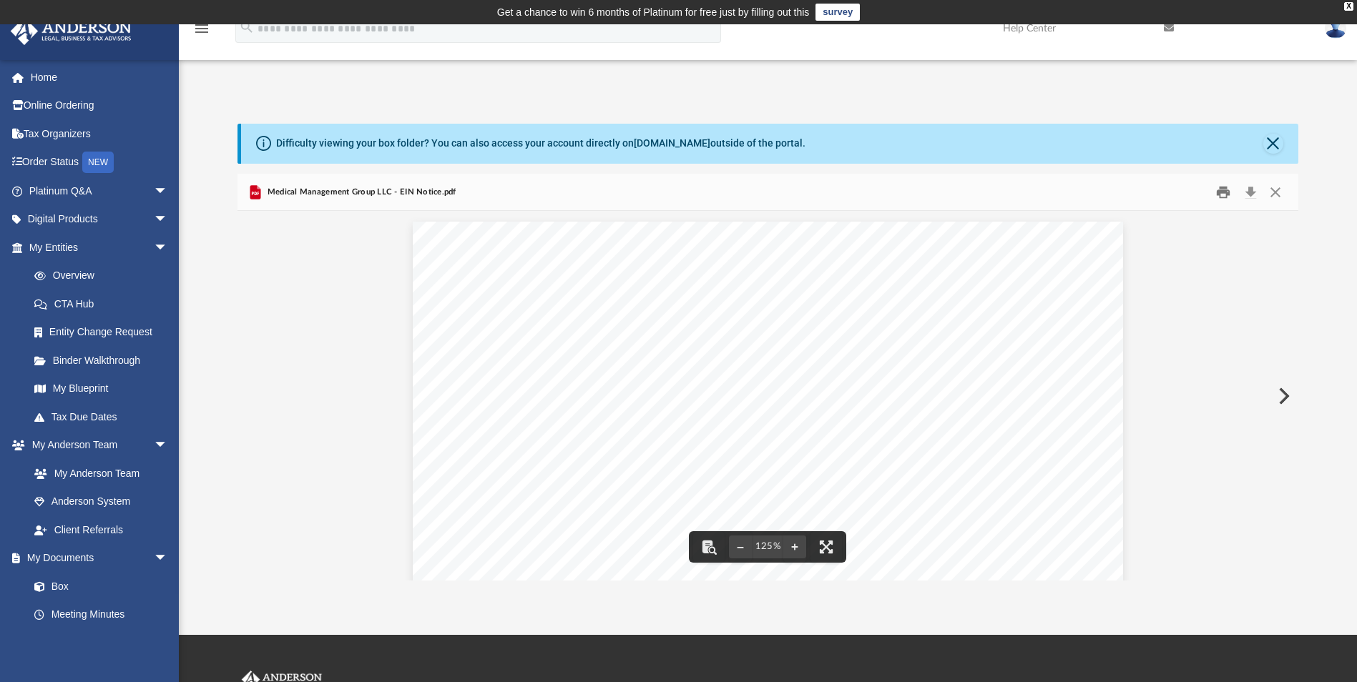
click at [1217, 191] on button "Print" at bounding box center [1223, 192] width 29 height 22
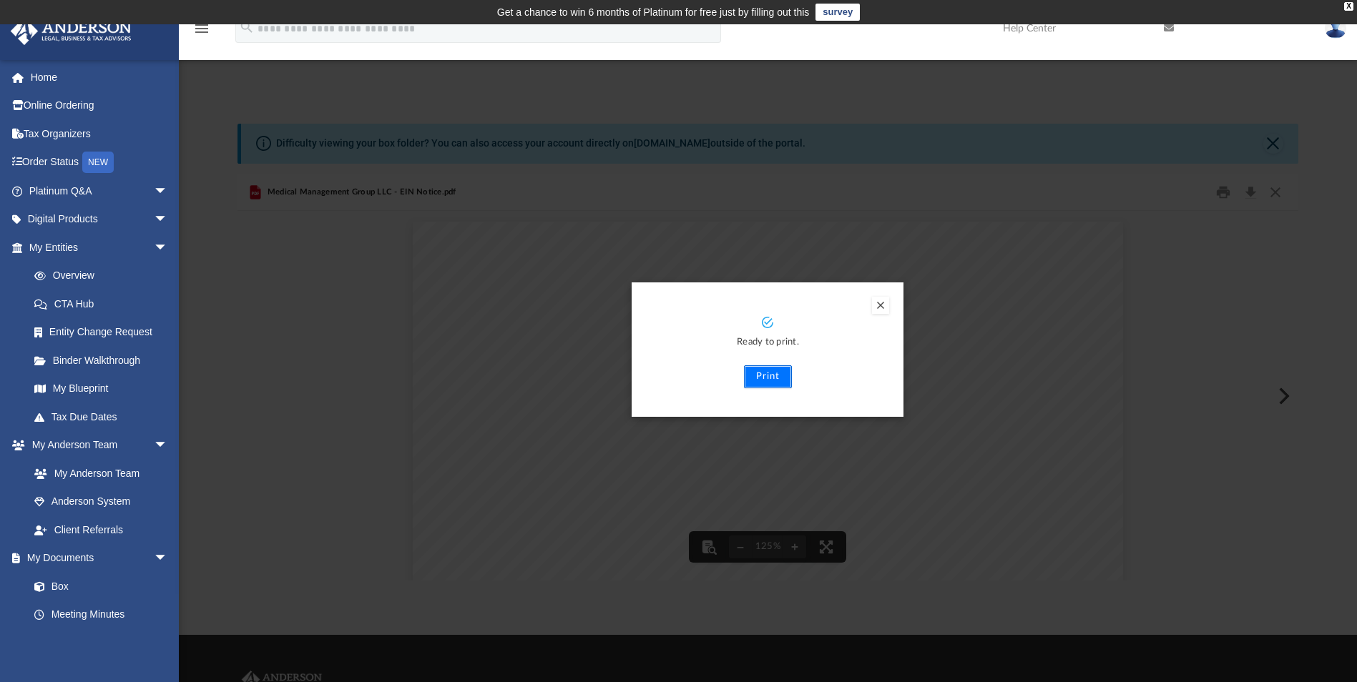
click at [769, 378] on button "Print" at bounding box center [768, 376] width 48 height 23
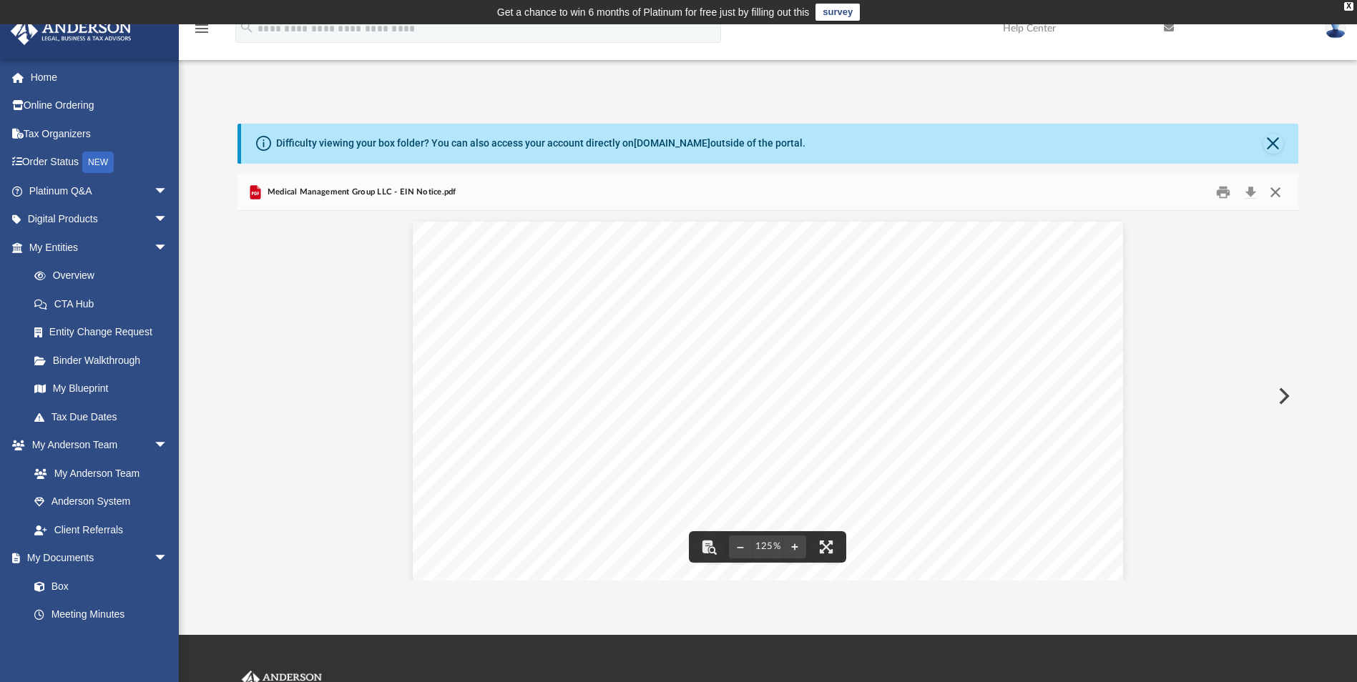
click at [1280, 195] on button "Close" at bounding box center [1275, 192] width 26 height 22
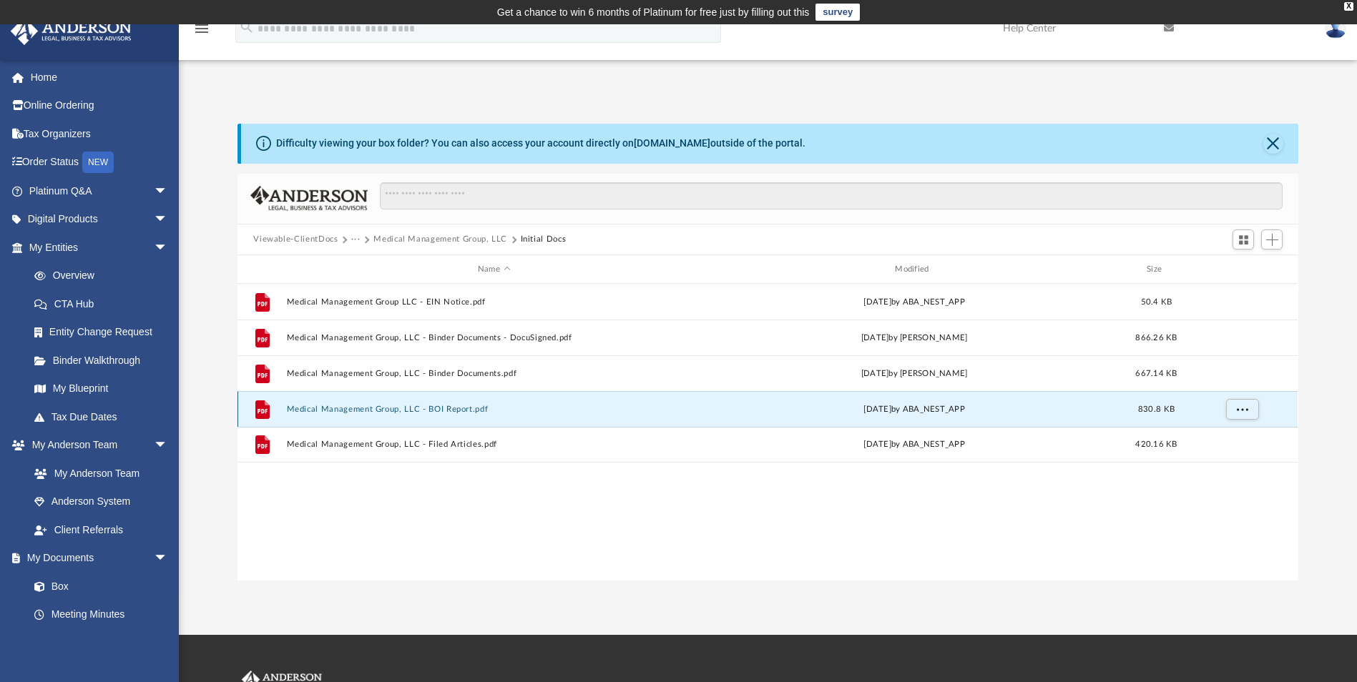
click at [423, 408] on button "Medical Management Group, LLC - BOI Report.pdf" at bounding box center [494, 409] width 414 height 9
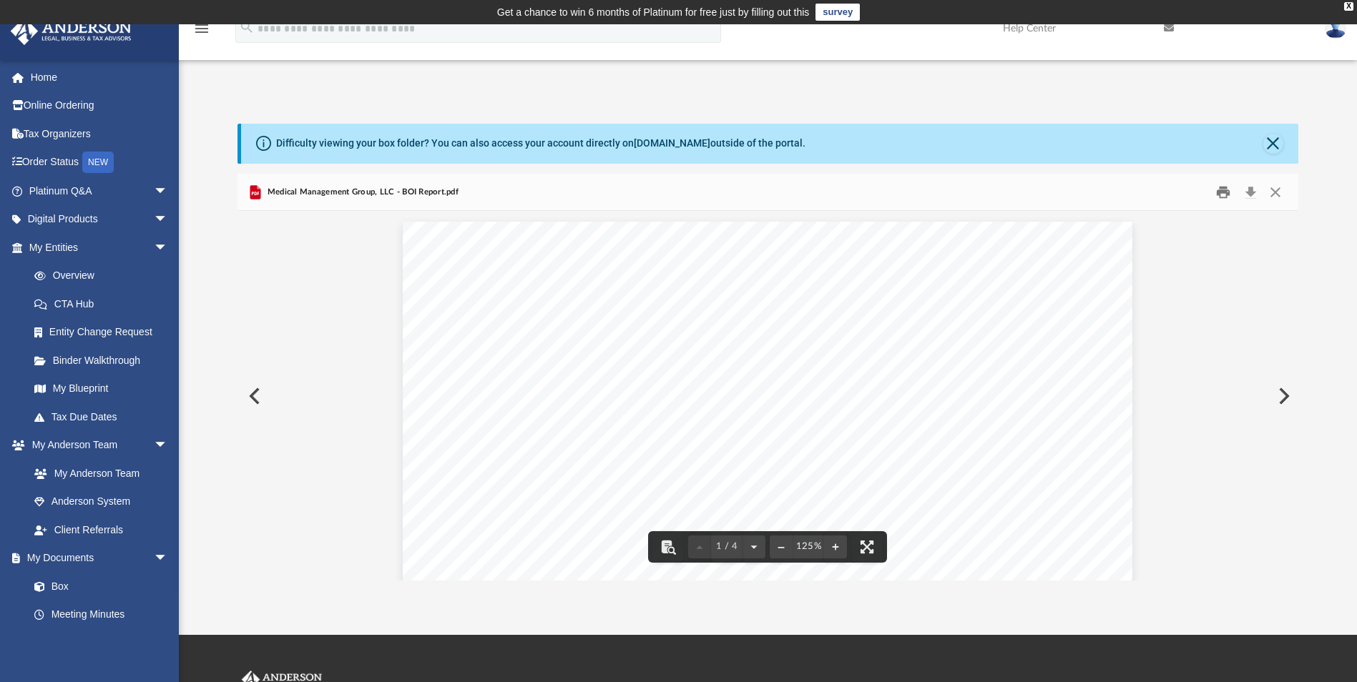
click at [1218, 195] on button "Print" at bounding box center [1223, 192] width 29 height 22
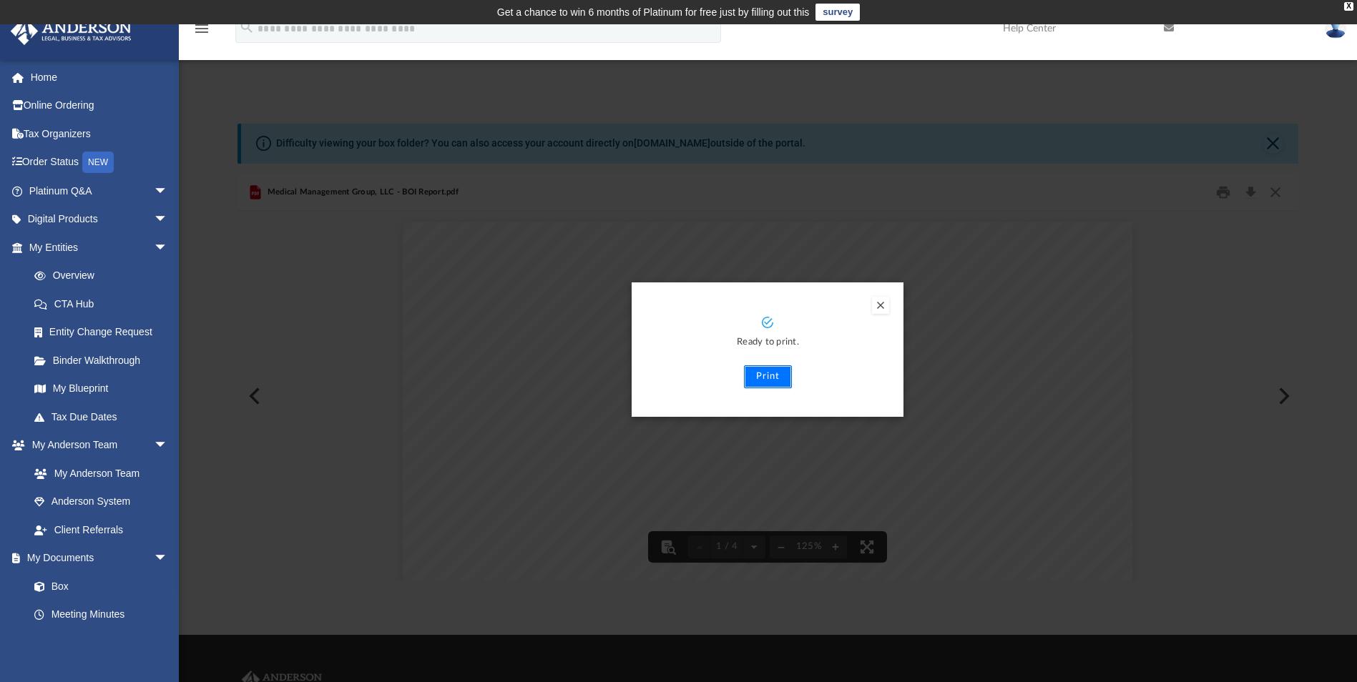
click at [750, 375] on button "Print" at bounding box center [768, 376] width 48 height 23
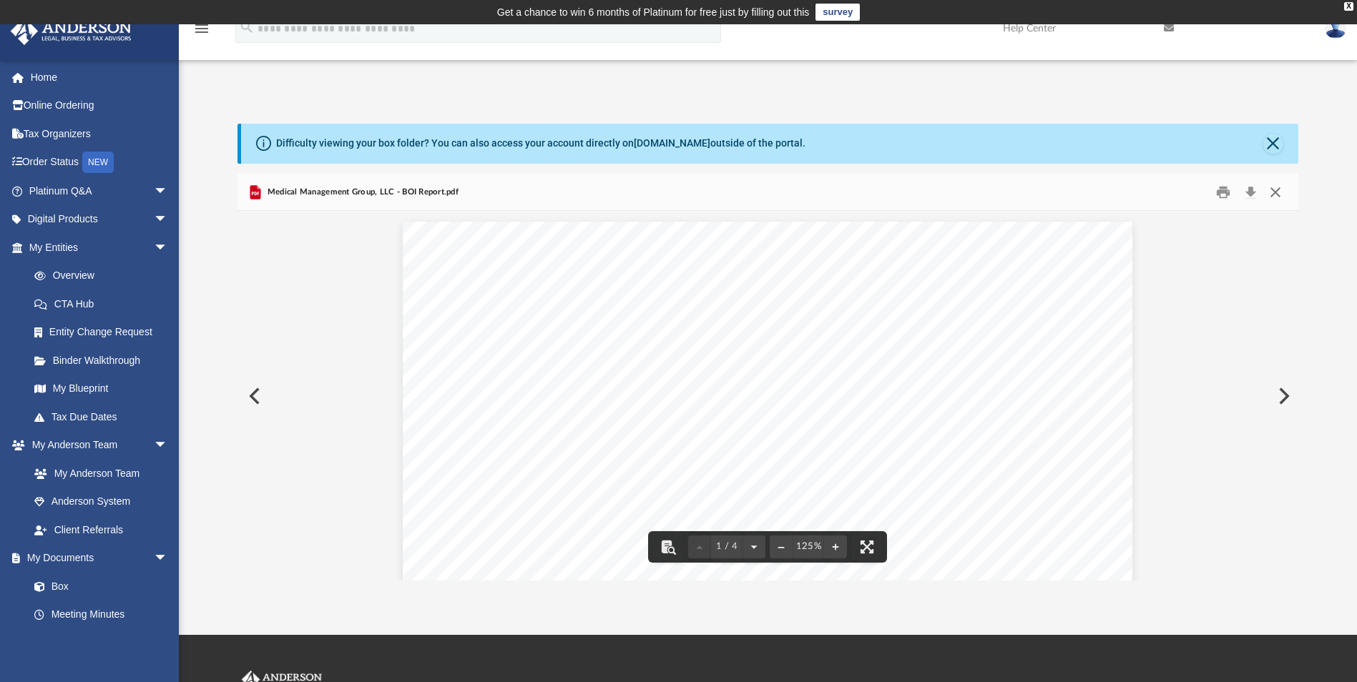
click at [1273, 186] on button "Close" at bounding box center [1275, 192] width 26 height 22
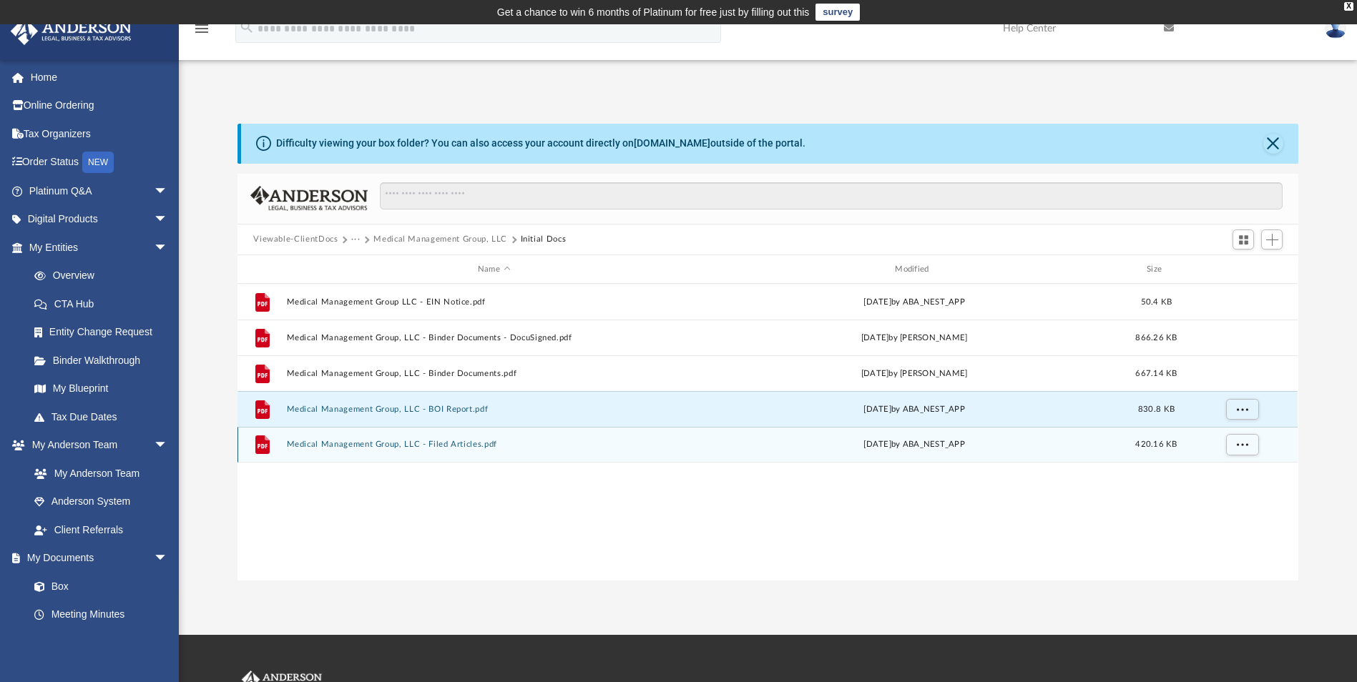
click at [383, 443] on button "Medical Management Group, LLC - Filed Articles.pdf" at bounding box center [494, 445] width 414 height 9
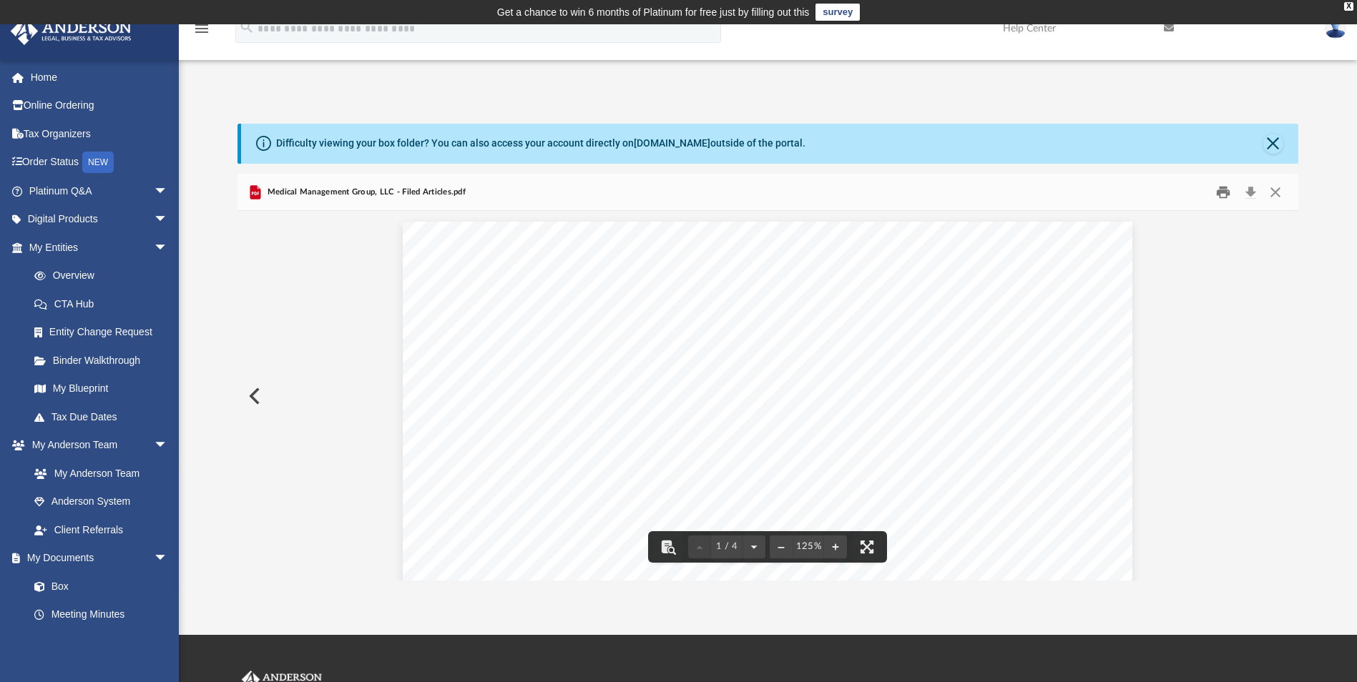
click at [1225, 197] on button "Print" at bounding box center [1223, 192] width 29 height 22
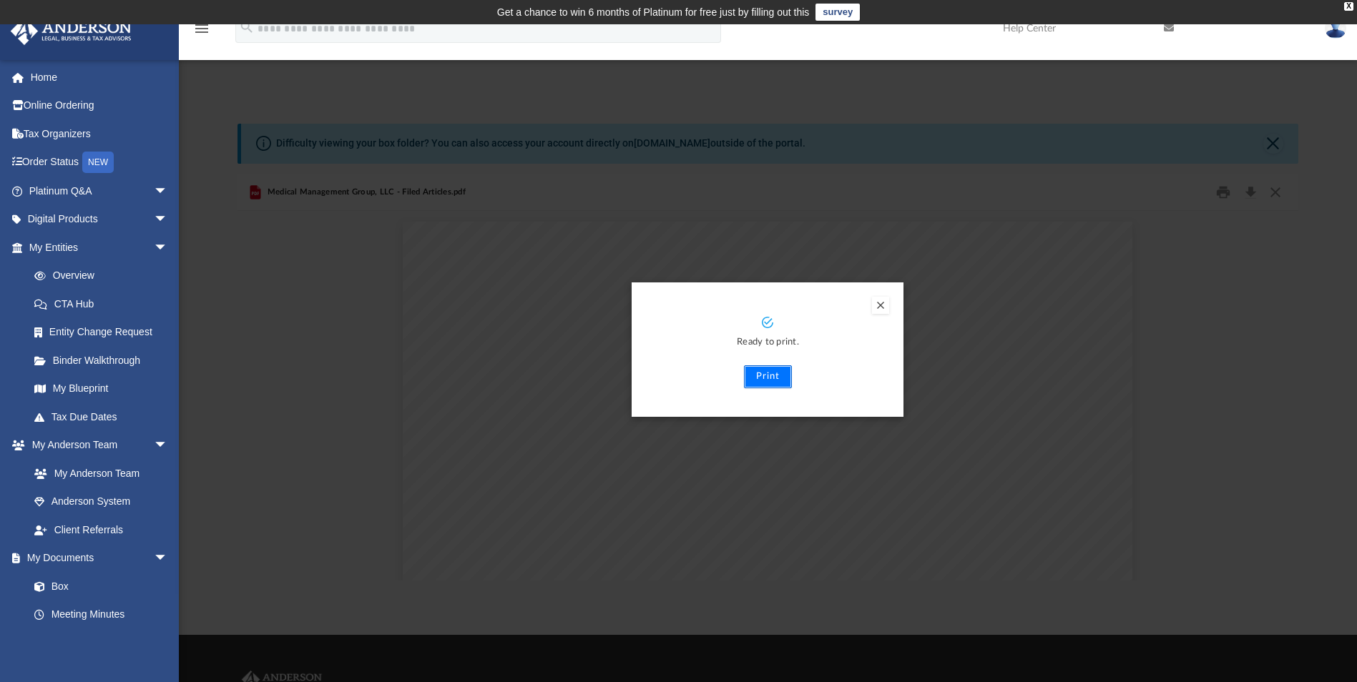
click at [767, 375] on button "Print" at bounding box center [768, 376] width 48 height 23
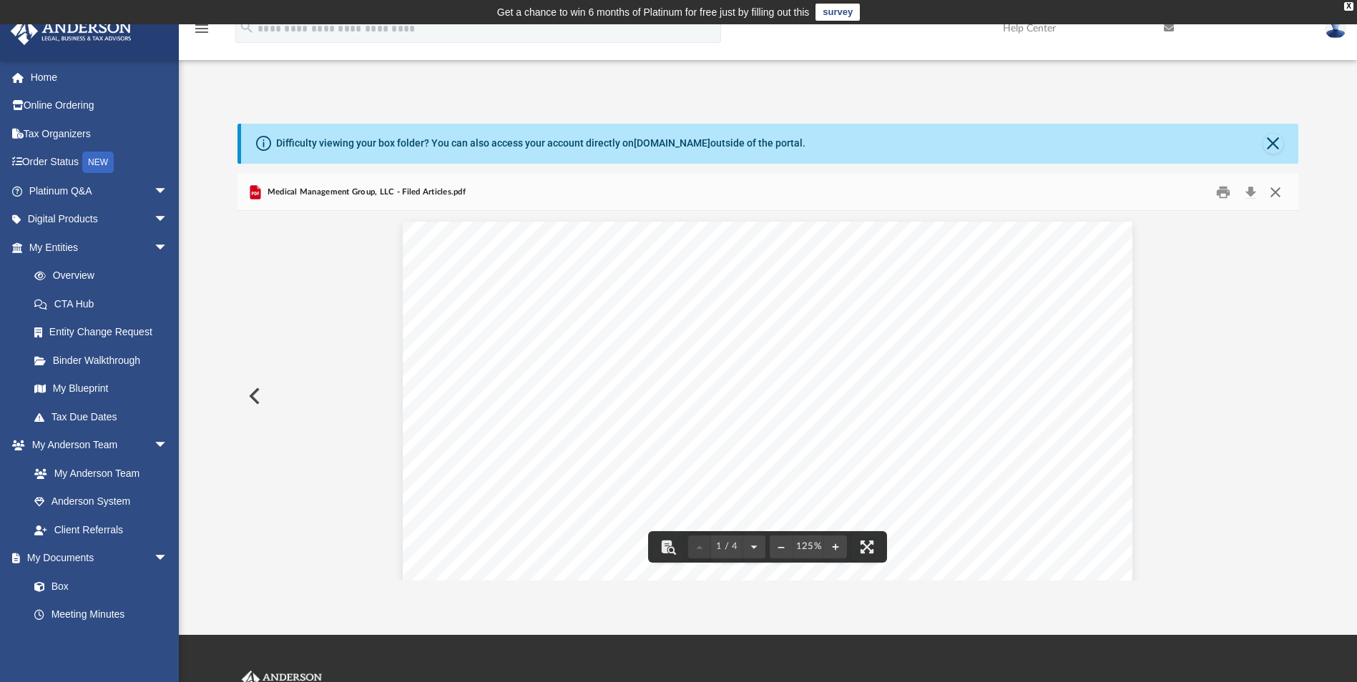
click at [1276, 198] on button "Close" at bounding box center [1275, 192] width 26 height 22
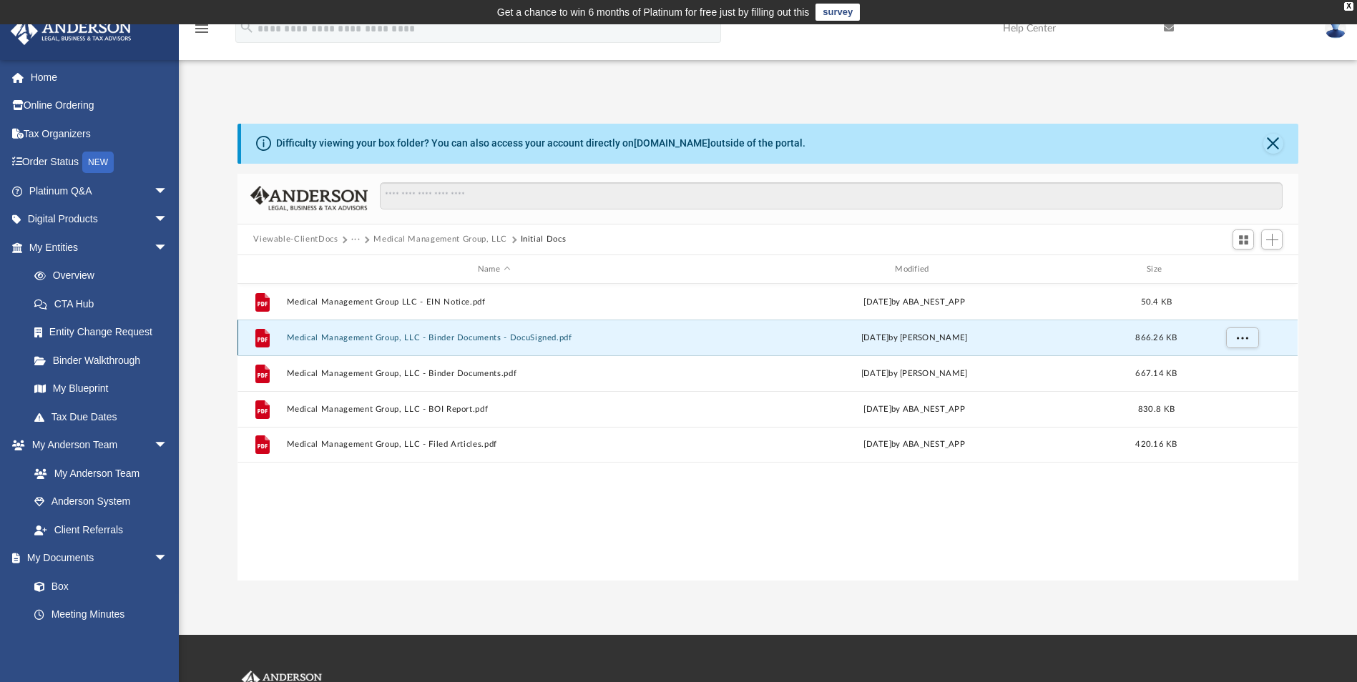
click at [446, 338] on button "Medical Management Group, LLC - Binder Documents - DocuSigned.pdf" at bounding box center [494, 337] width 414 height 9
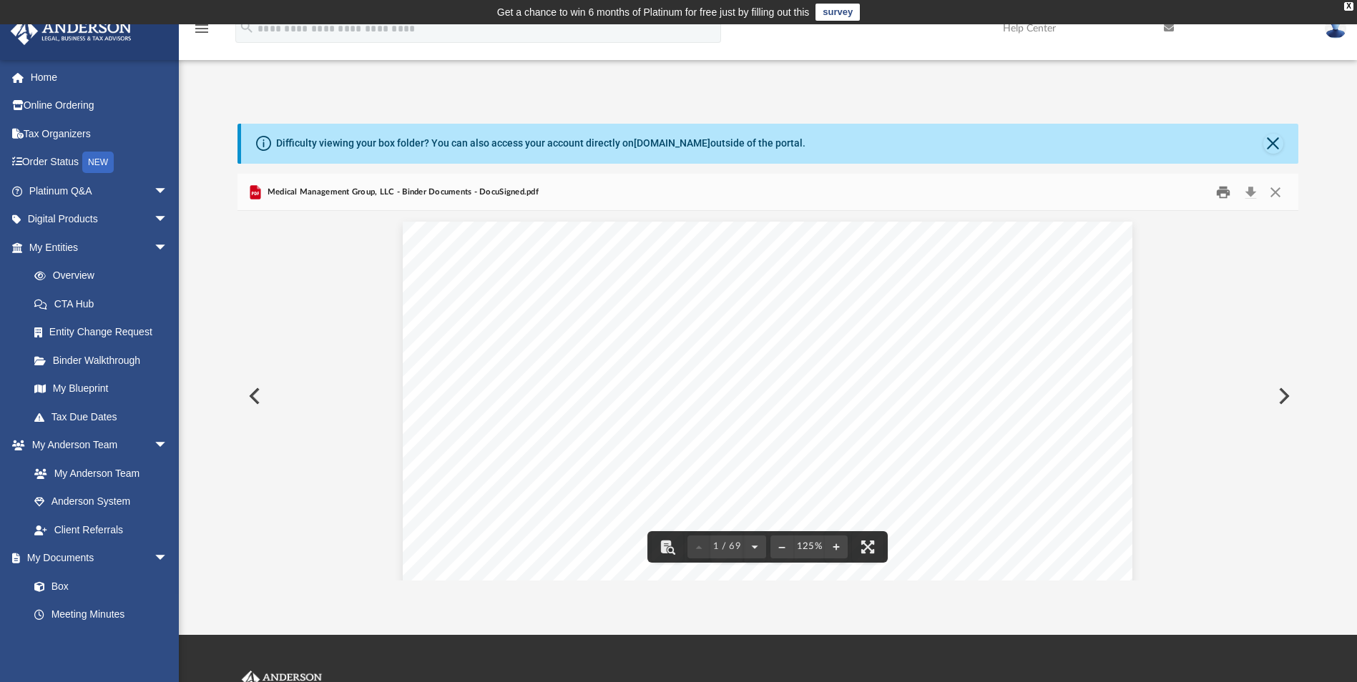
click at [1229, 193] on button "Print" at bounding box center [1223, 192] width 29 height 22
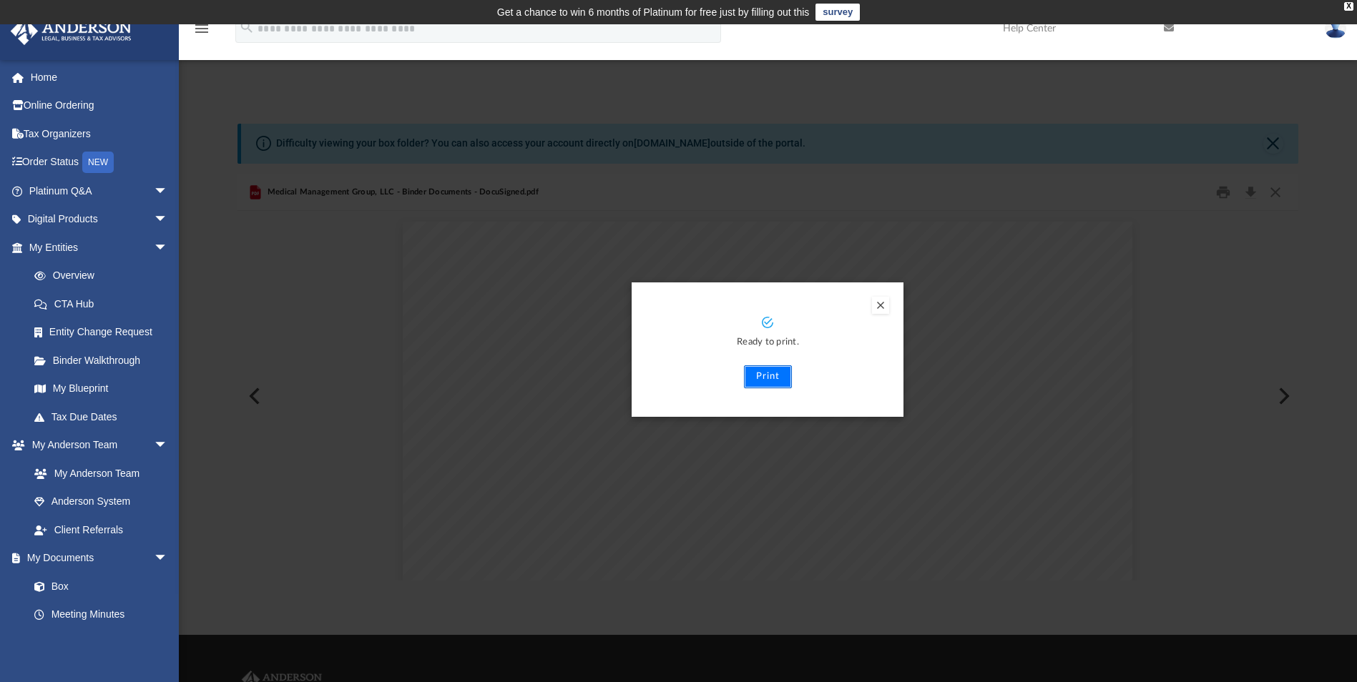
click at [773, 381] on button "Print" at bounding box center [768, 376] width 48 height 23
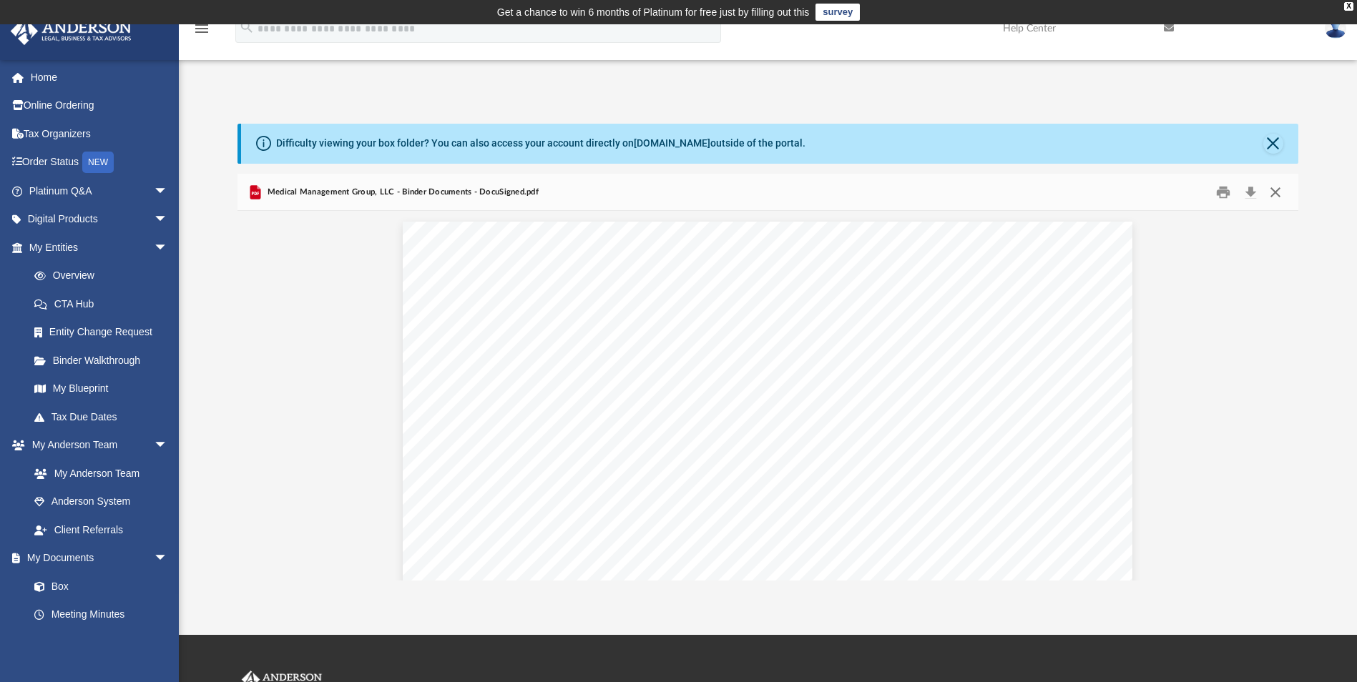
click at [1276, 187] on button "Close" at bounding box center [1275, 192] width 26 height 22
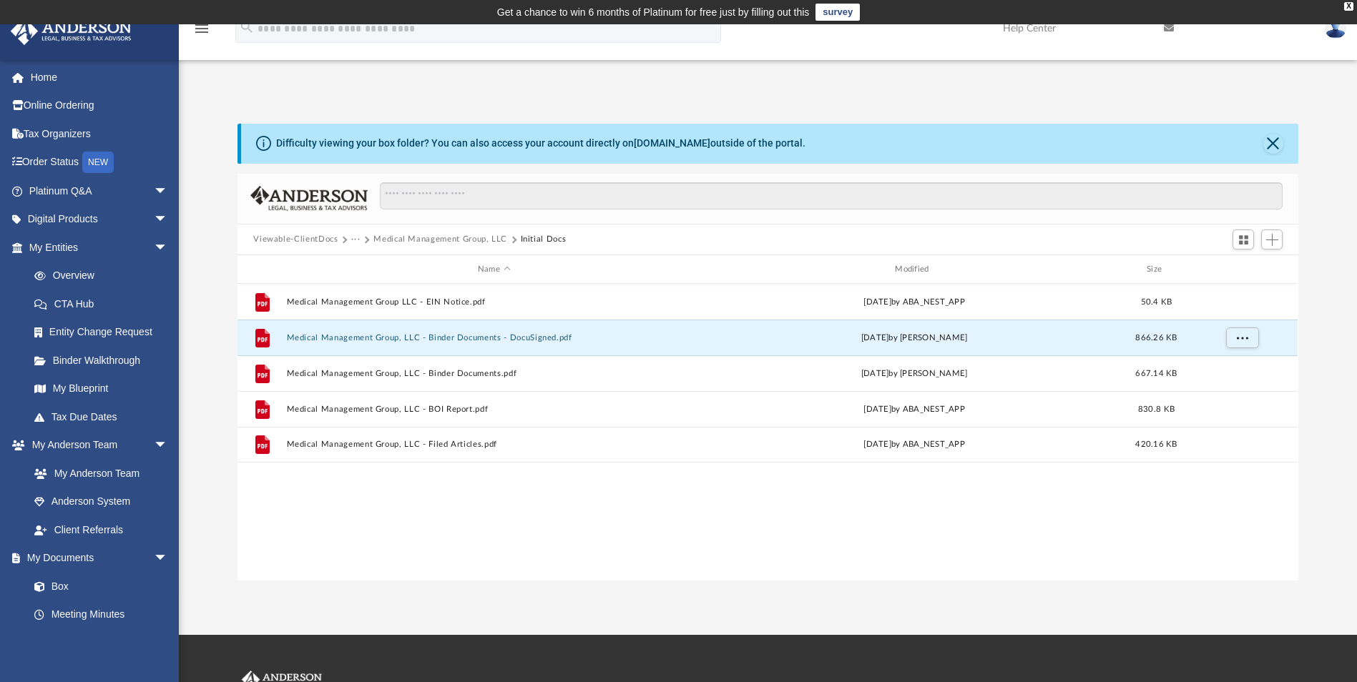
click at [353, 240] on button "···" at bounding box center [355, 239] width 9 height 13
click at [362, 262] on li "Law" at bounding box center [367, 264] width 16 height 15
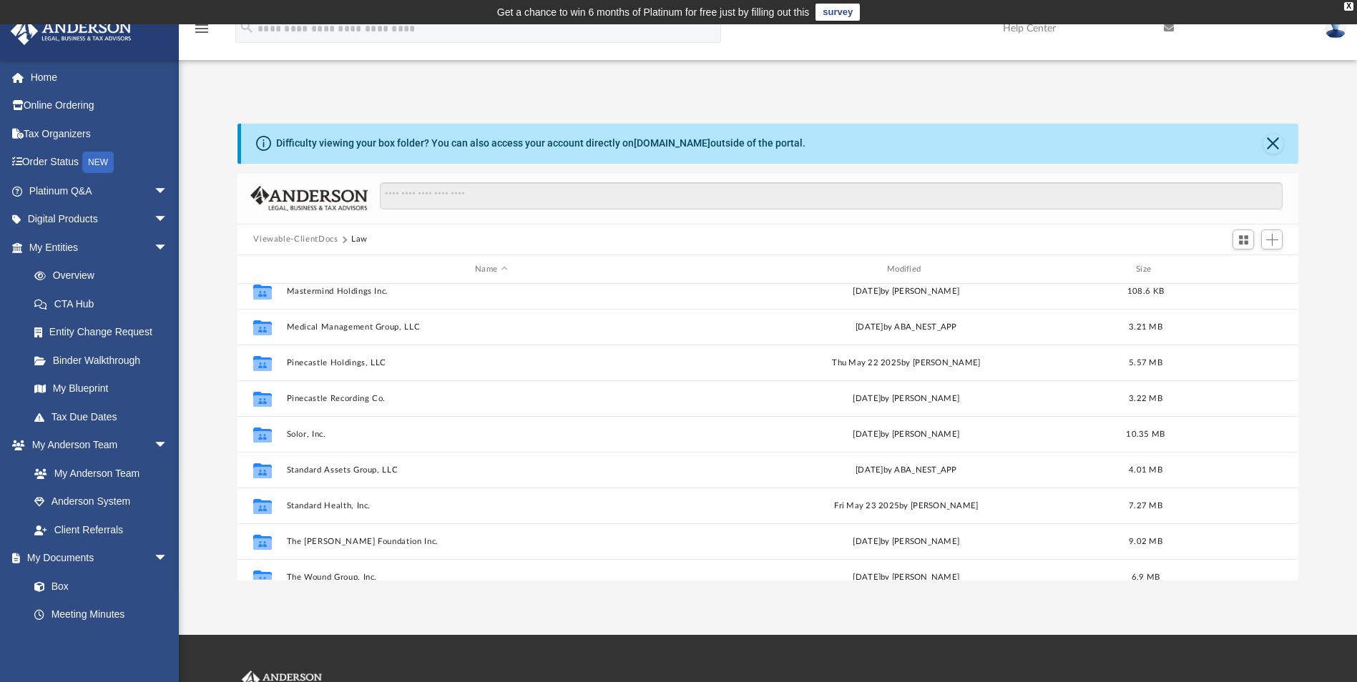
scroll to position [429, 0]
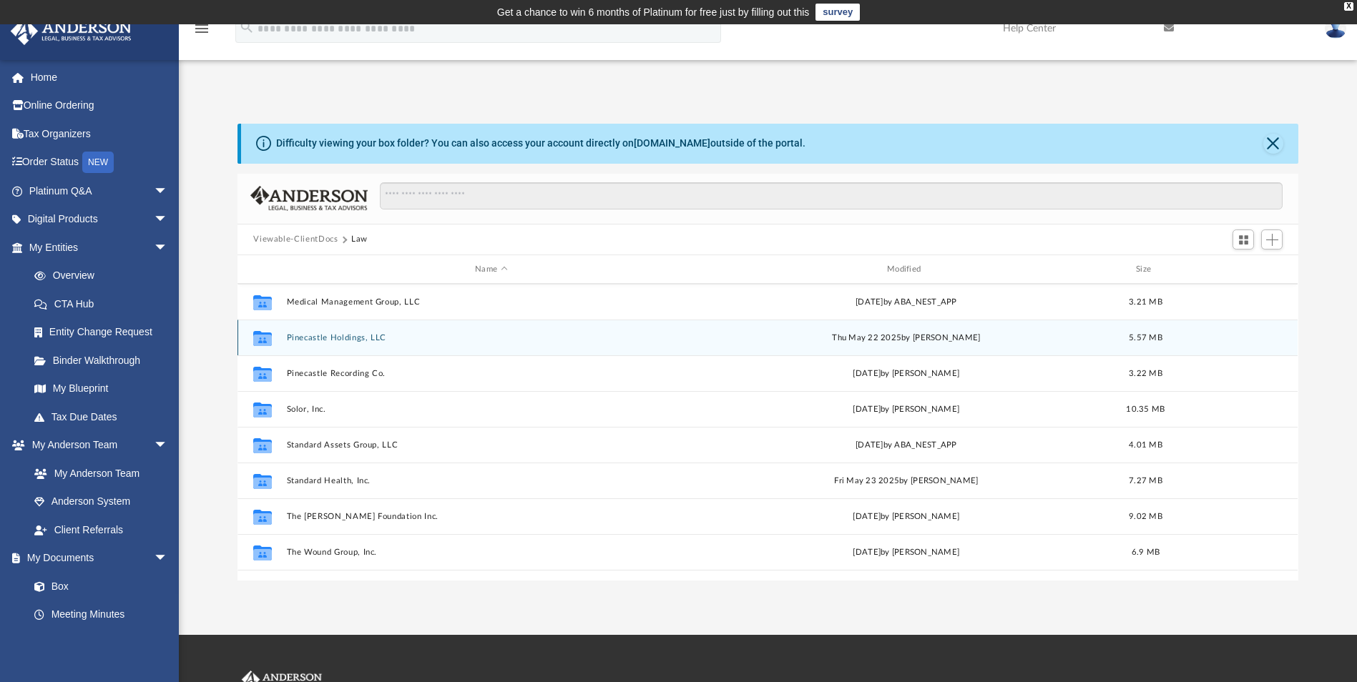
click at [350, 336] on button "Pinecastle Holdings, LLC" at bounding box center [491, 337] width 409 height 9
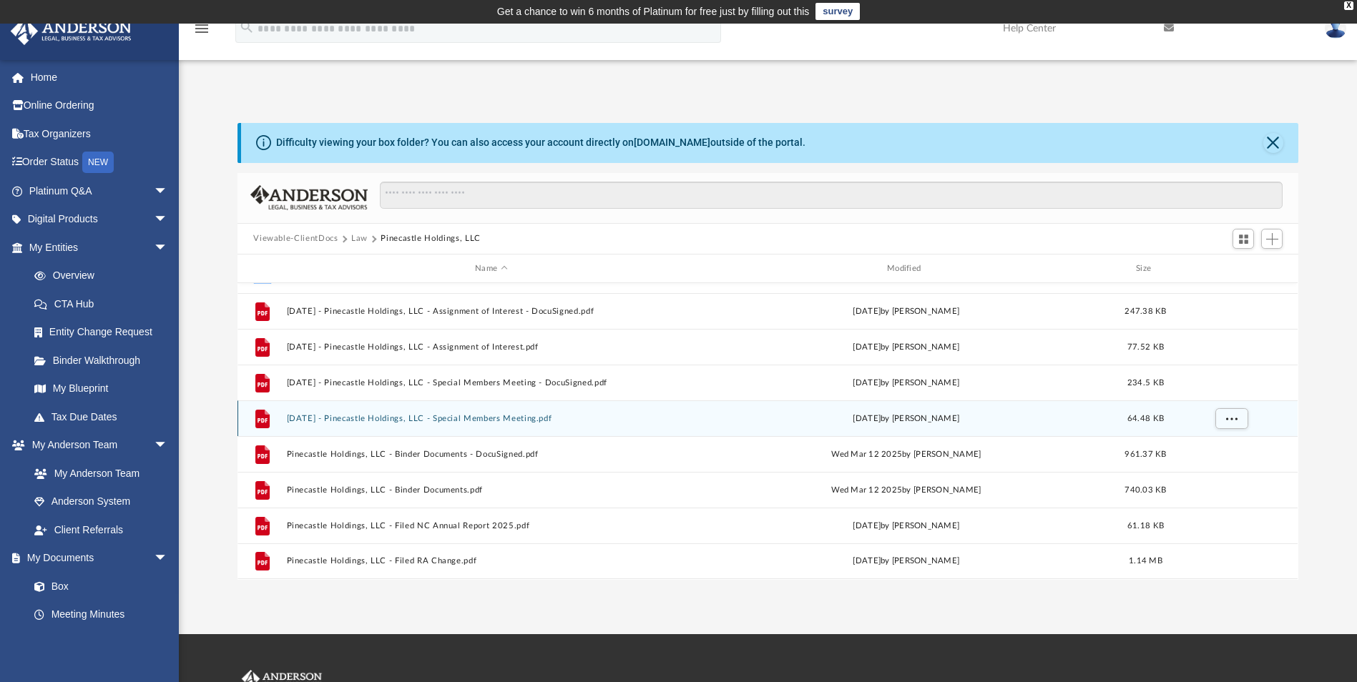
scroll to position [0, 0]
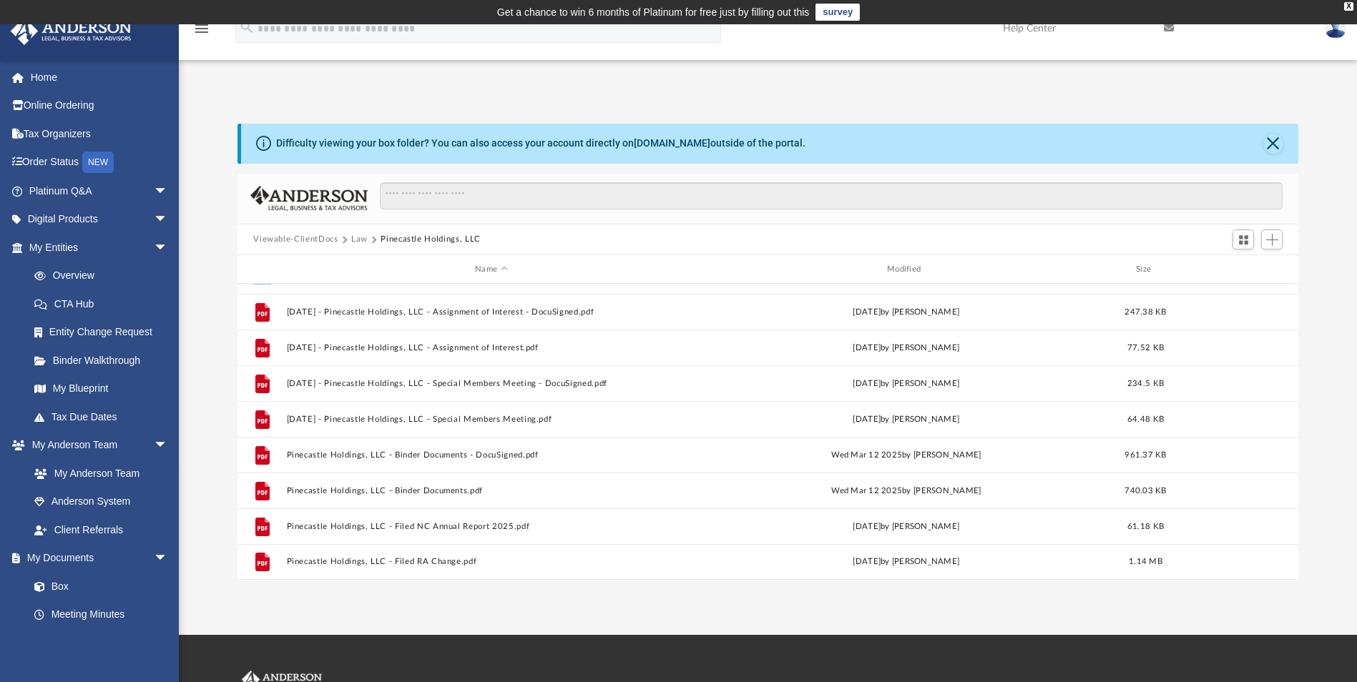
click at [126, 672] on div "lonnie@lwlassiter.com Sign Out lonnie@lwlassiter.com Home Online Ordering Tax O…" at bounding box center [89, 400] width 179 height 682
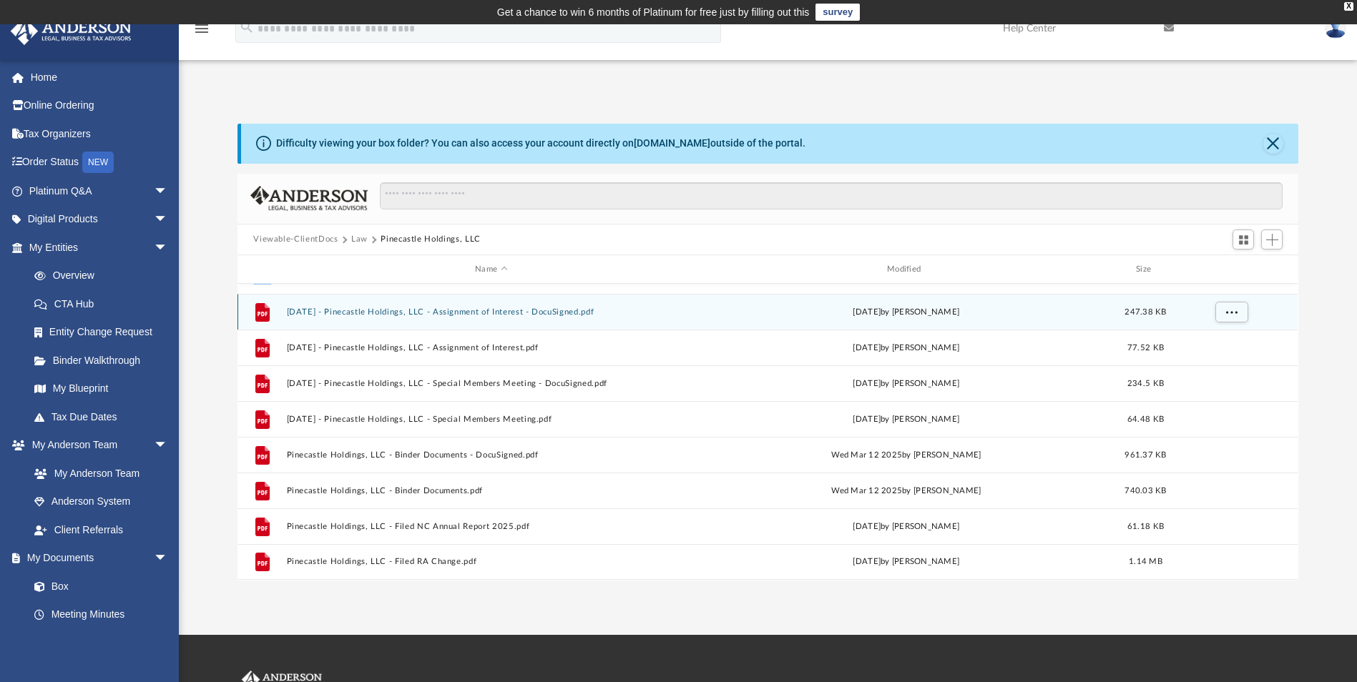
click at [382, 310] on button "2024.12.15 - Pinecastle Holdings, LLC - Assignment of Interest - DocuSigned.pdf" at bounding box center [491, 312] width 409 height 9
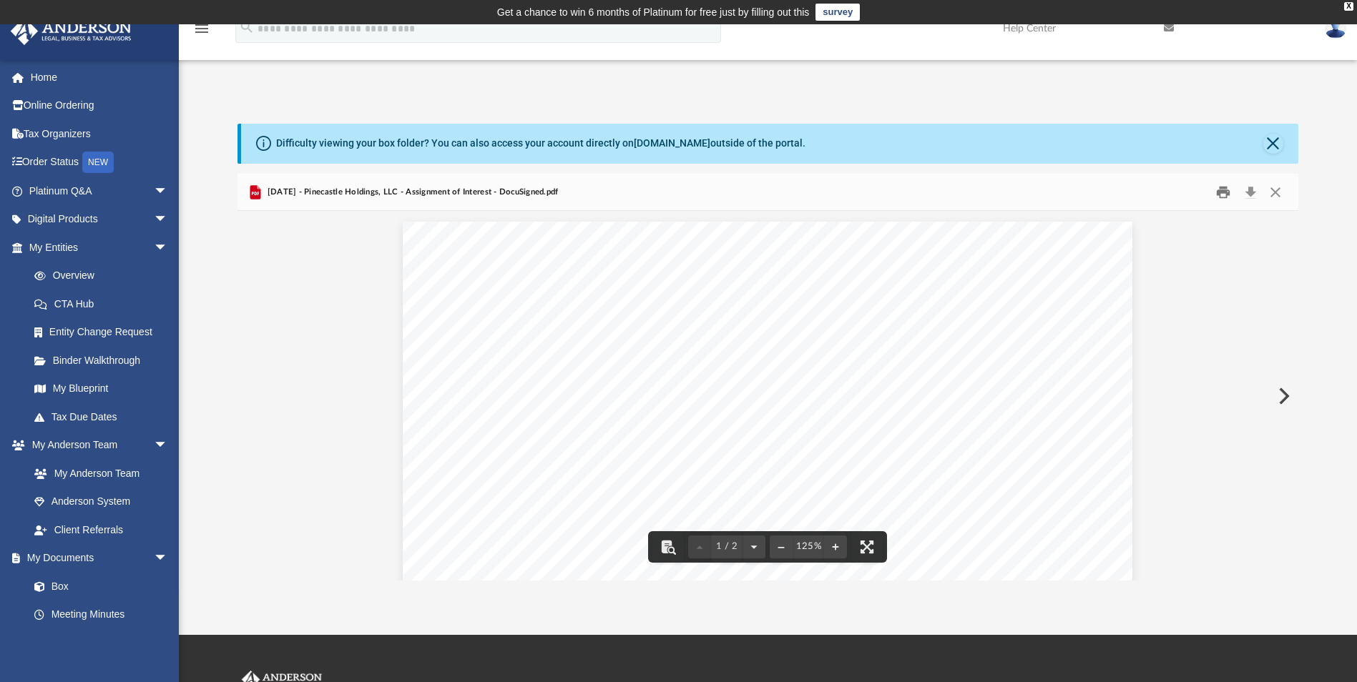
click at [1219, 197] on button "Print" at bounding box center [1223, 192] width 29 height 22
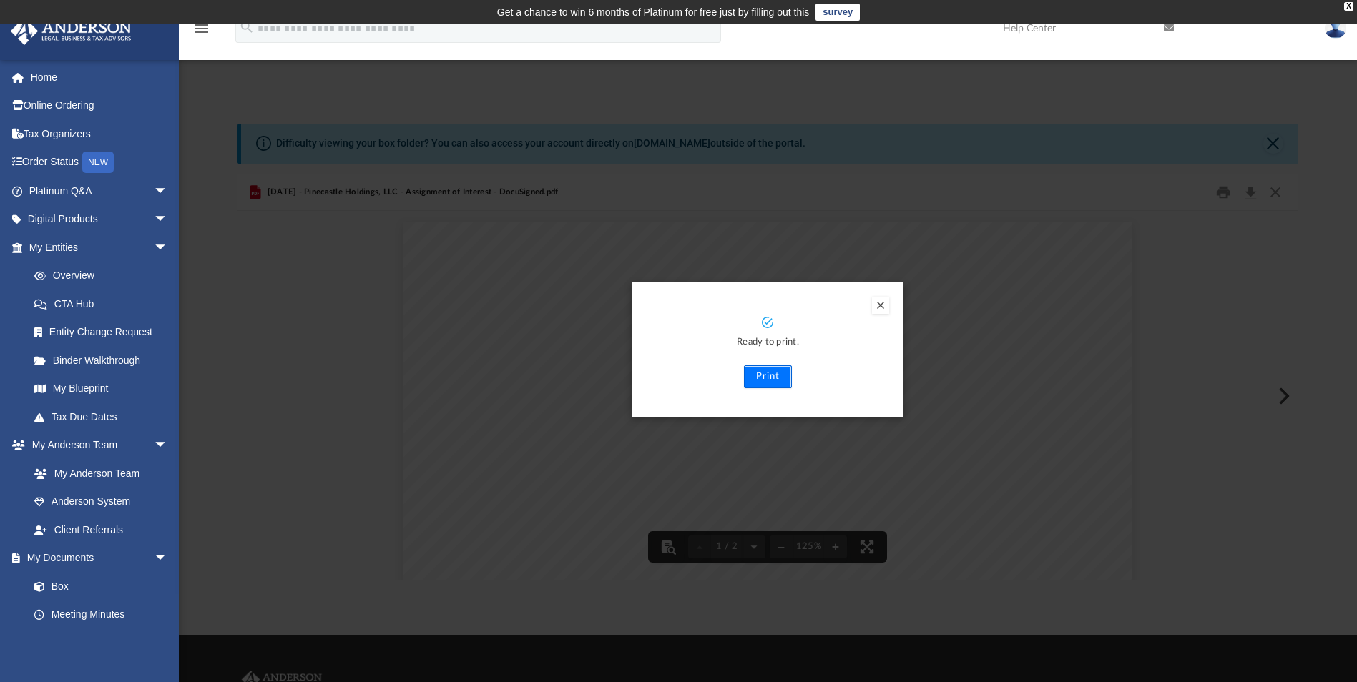
click at [774, 370] on button "Print" at bounding box center [768, 376] width 48 height 23
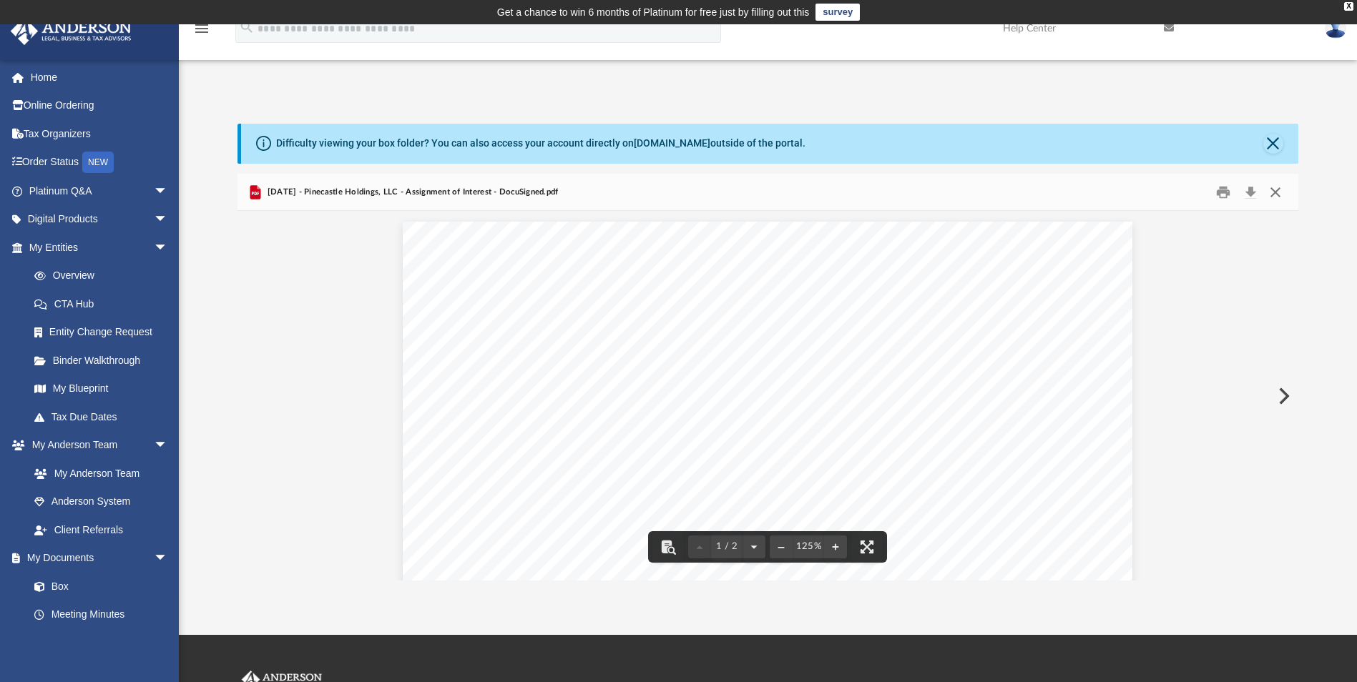
click at [1280, 194] on button "Close" at bounding box center [1275, 192] width 26 height 22
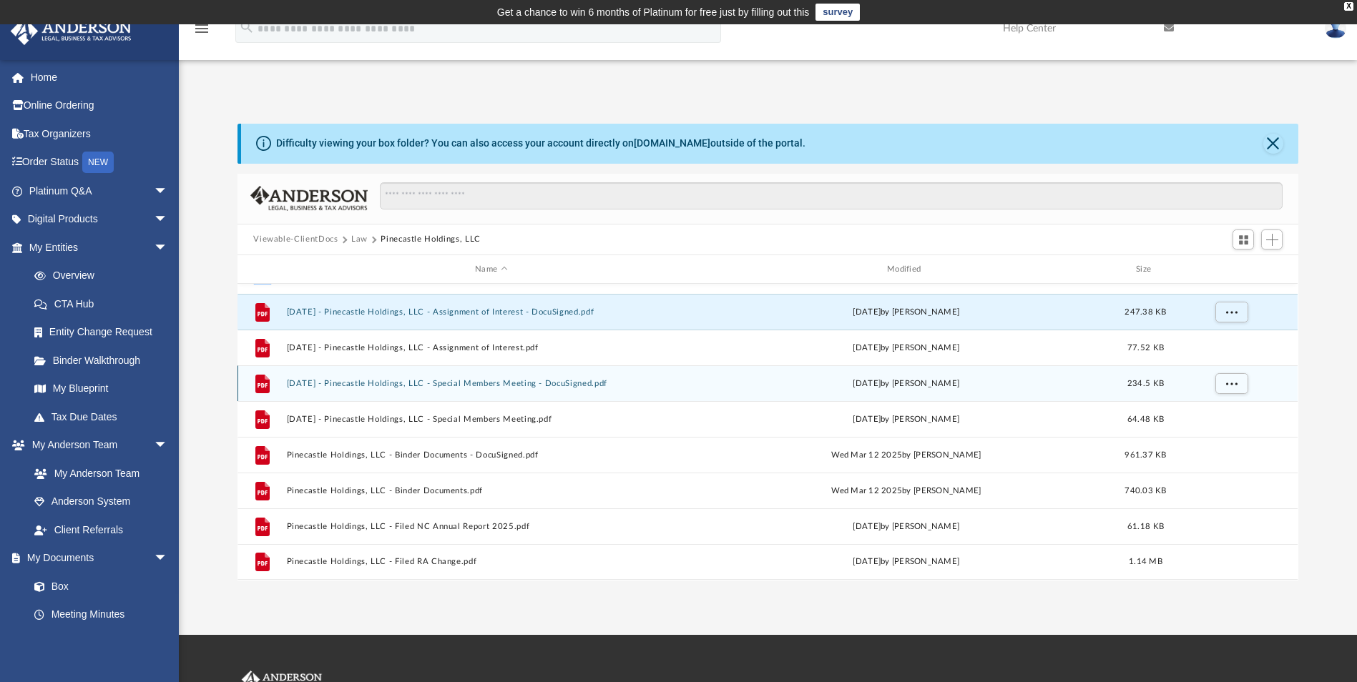
click at [458, 382] on button "2024.12.15 - Pinecastle Holdings, LLC - Special Members Meeting - DocuSigned.pdf" at bounding box center [491, 383] width 409 height 9
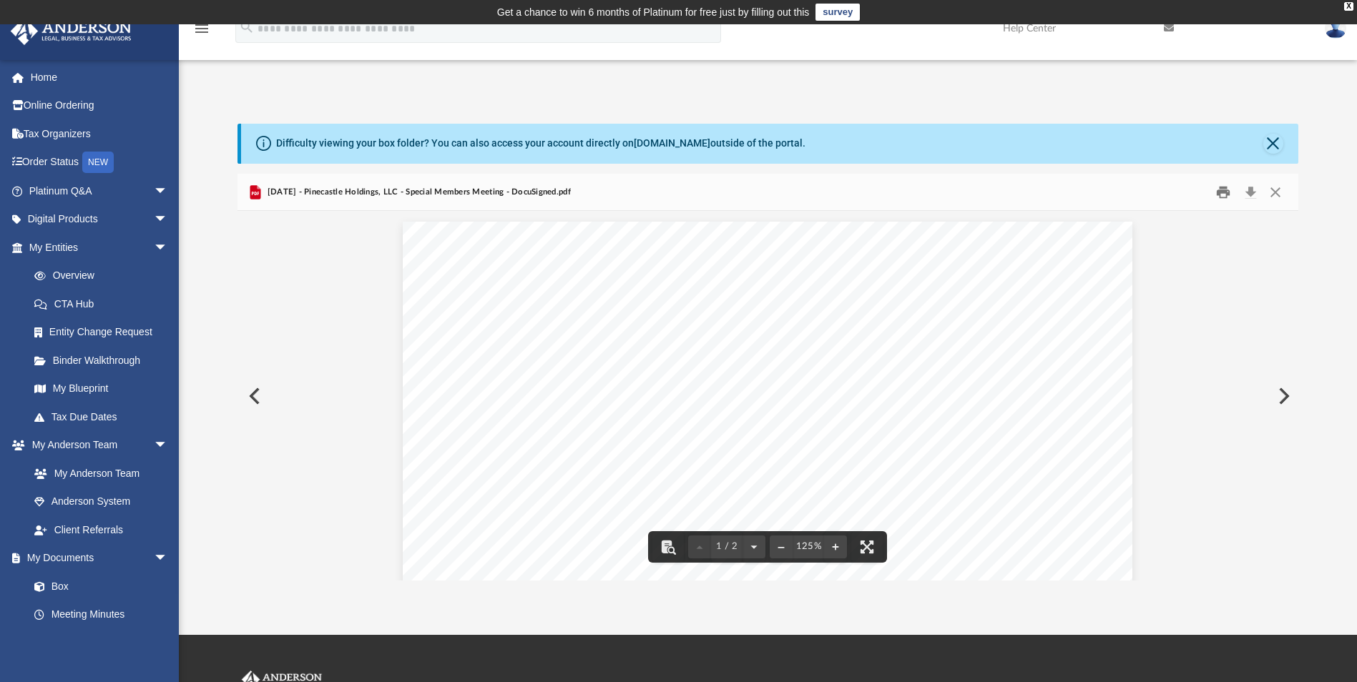
click at [1224, 198] on button "Print" at bounding box center [1223, 192] width 29 height 22
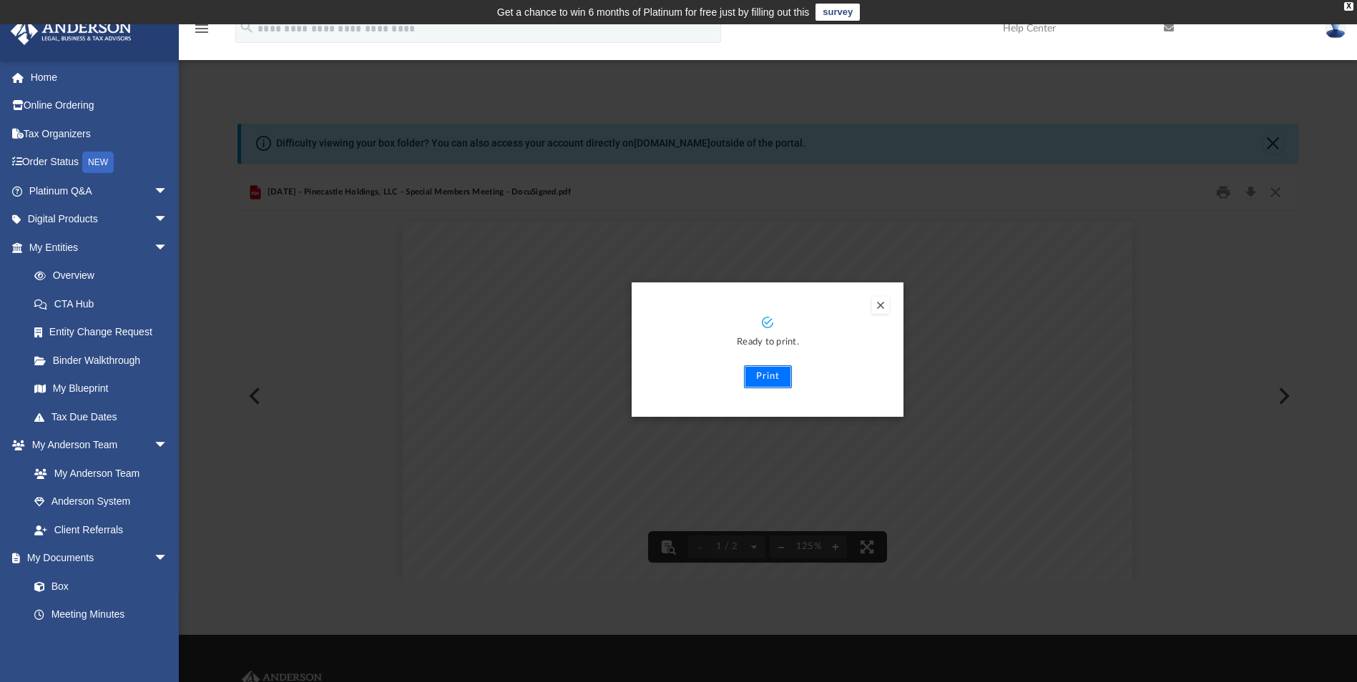
click at [772, 378] on button "Print" at bounding box center [768, 376] width 48 height 23
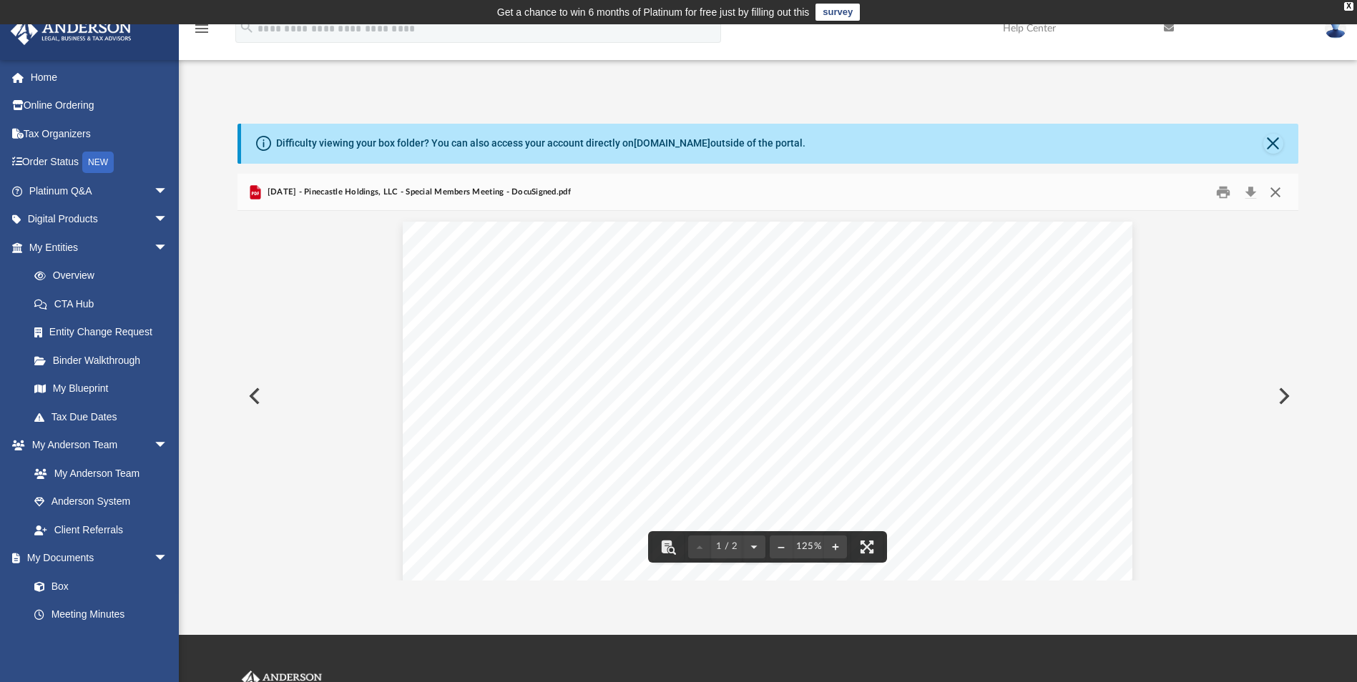
click at [1272, 192] on button "Close" at bounding box center [1275, 192] width 26 height 22
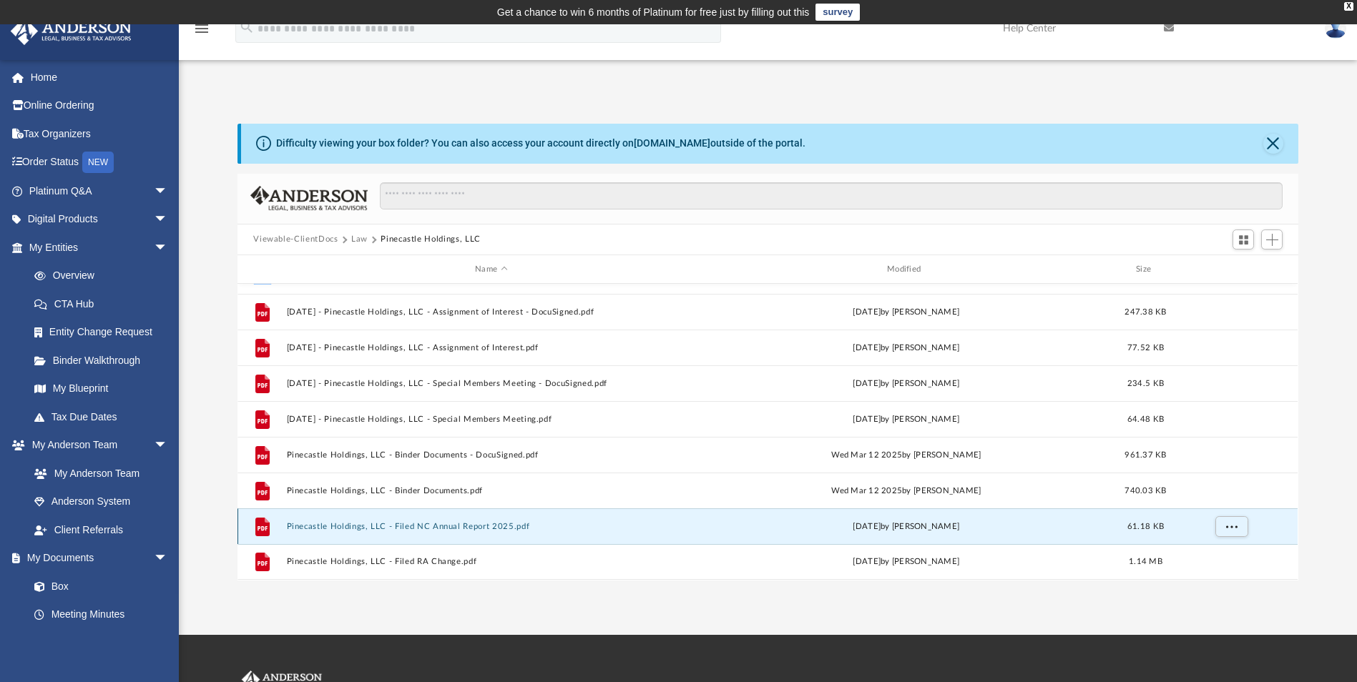
click at [437, 524] on button "Pinecastle Holdings, LLC - Filed NC Annual Report 2025.pdf" at bounding box center [491, 526] width 409 height 9
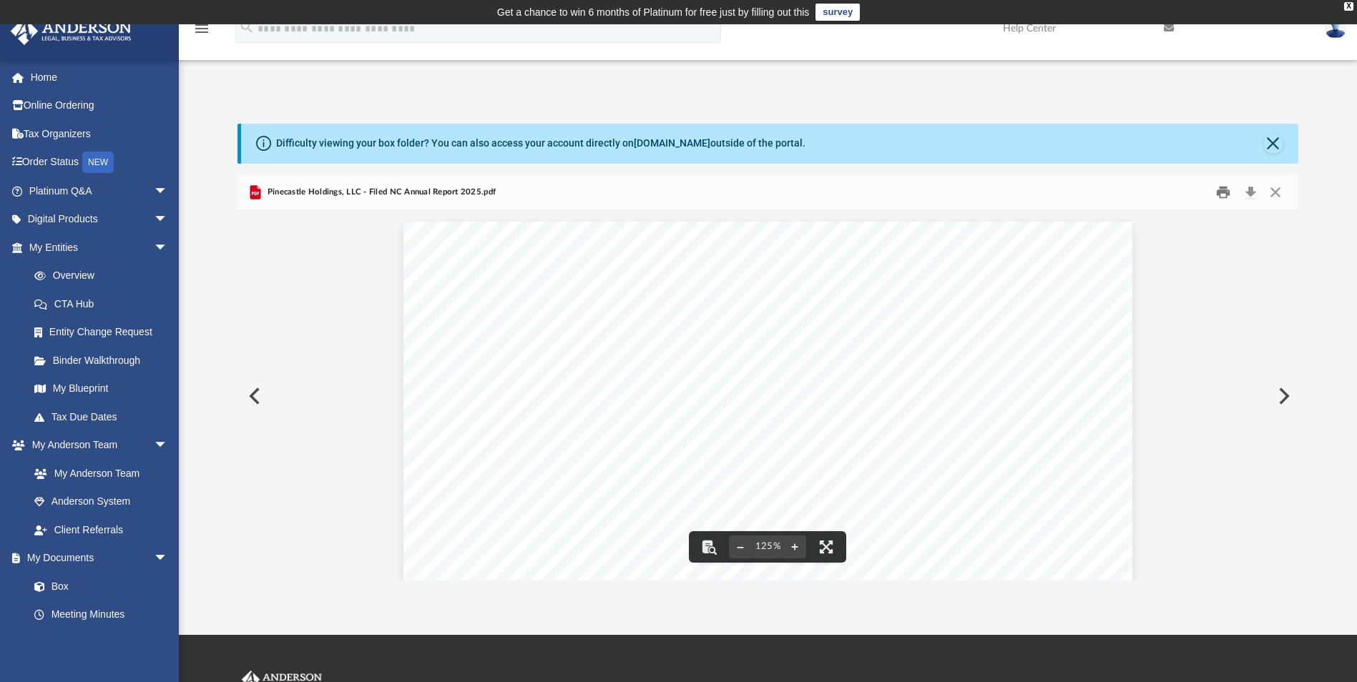
click at [1225, 199] on button "Print" at bounding box center [1223, 192] width 29 height 22
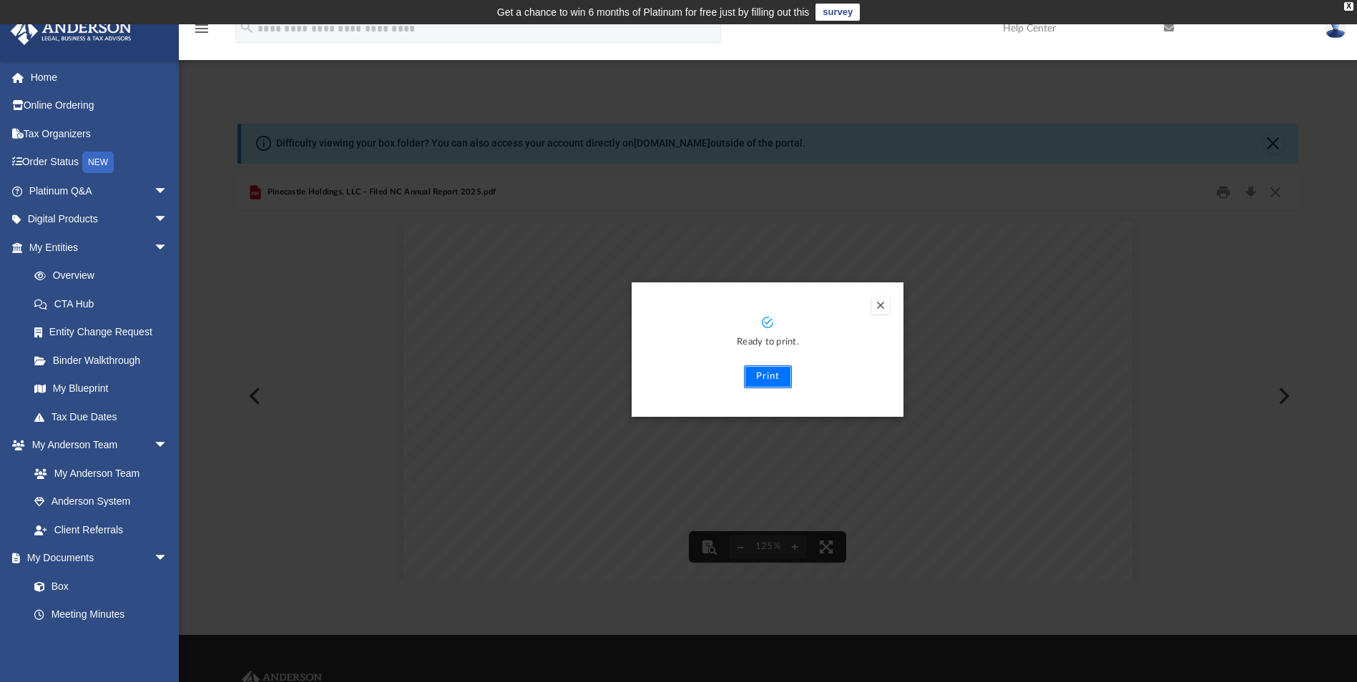
click at [775, 381] on button "Print" at bounding box center [768, 376] width 48 height 23
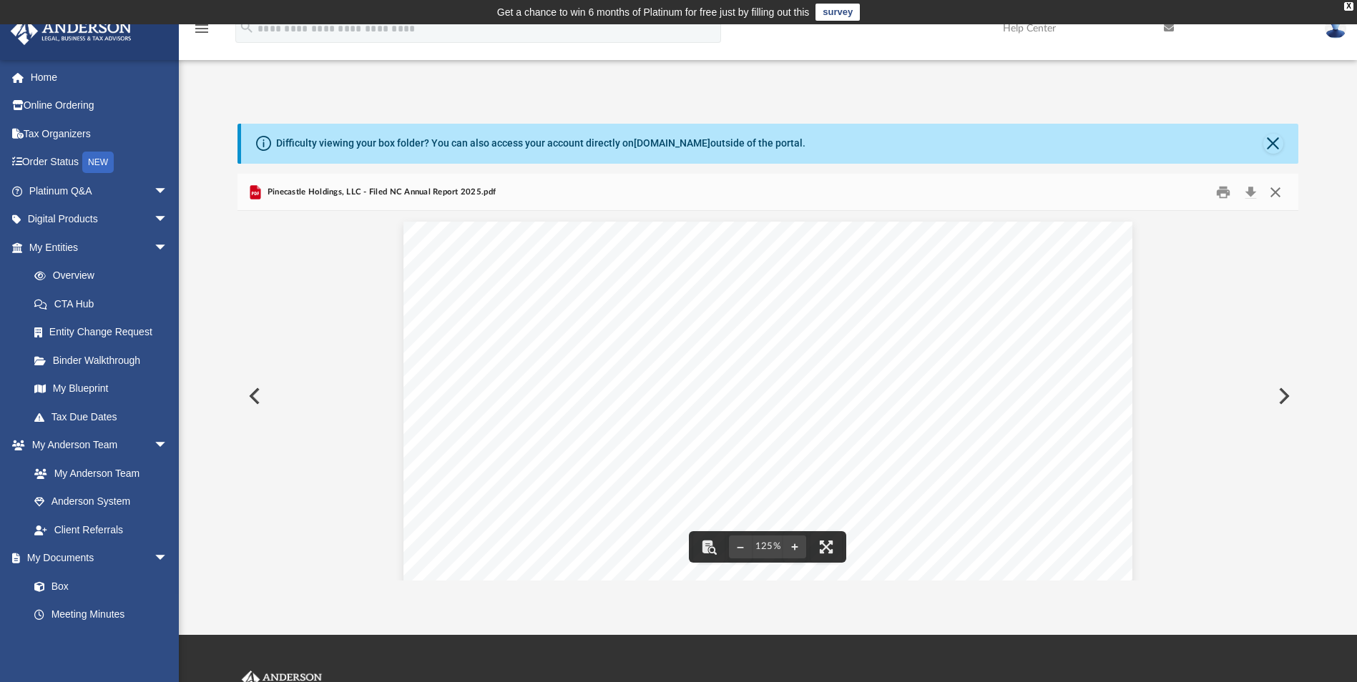
click at [1273, 185] on button "Close" at bounding box center [1275, 192] width 26 height 22
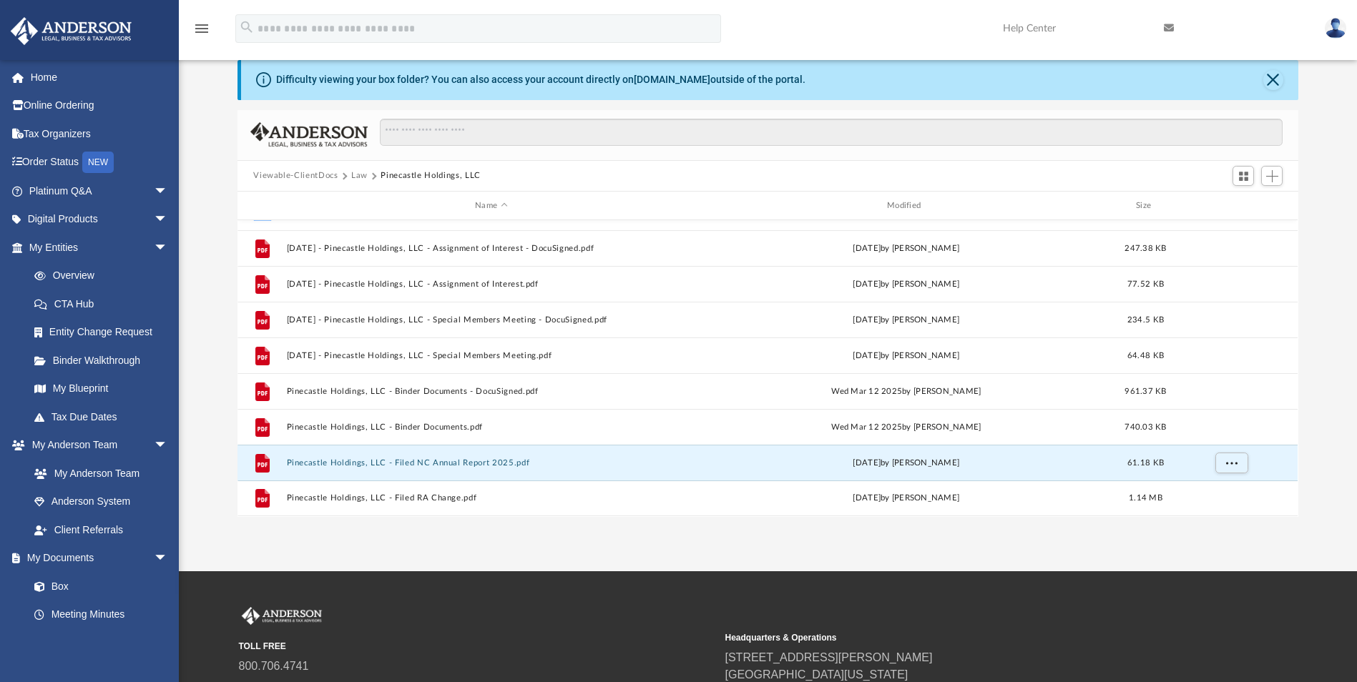
scroll to position [143, 0]
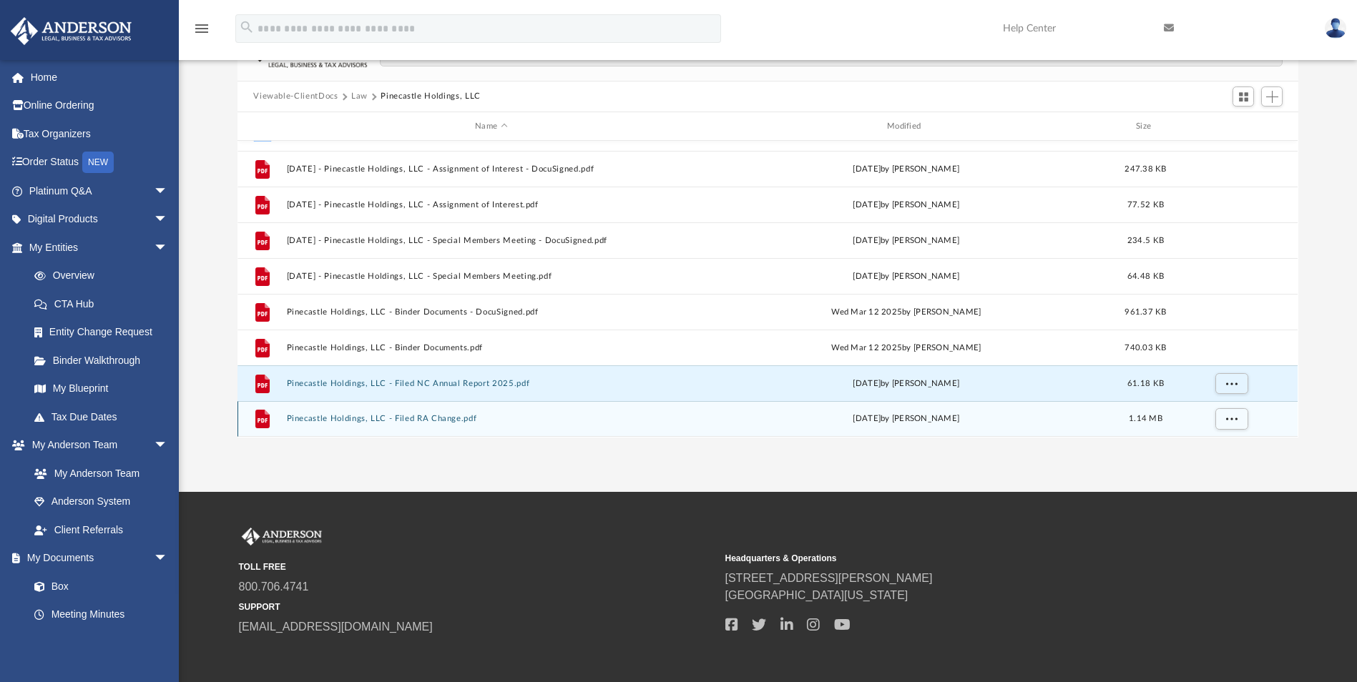
click at [378, 419] on button "Pinecastle Holdings, LLC - Filed RA Change.pdf" at bounding box center [491, 419] width 409 height 9
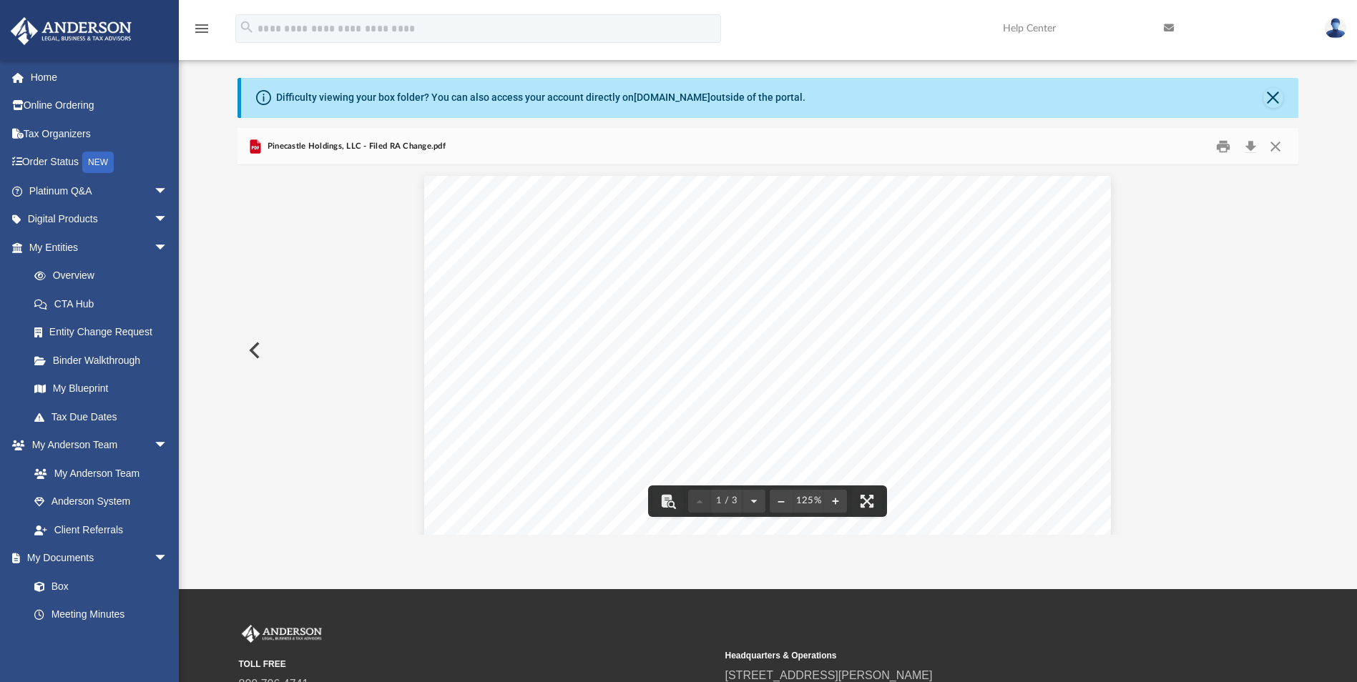
scroll to position [0, 0]
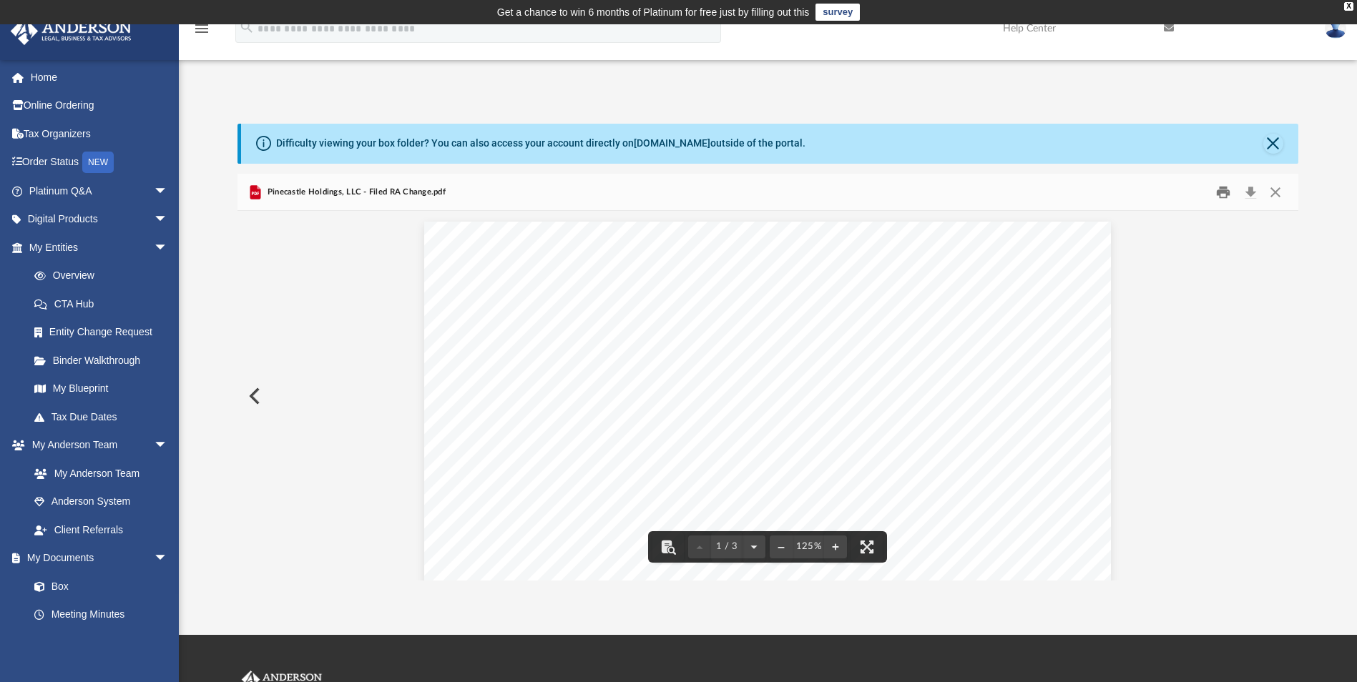
click at [1223, 199] on button "Print" at bounding box center [1223, 192] width 29 height 22
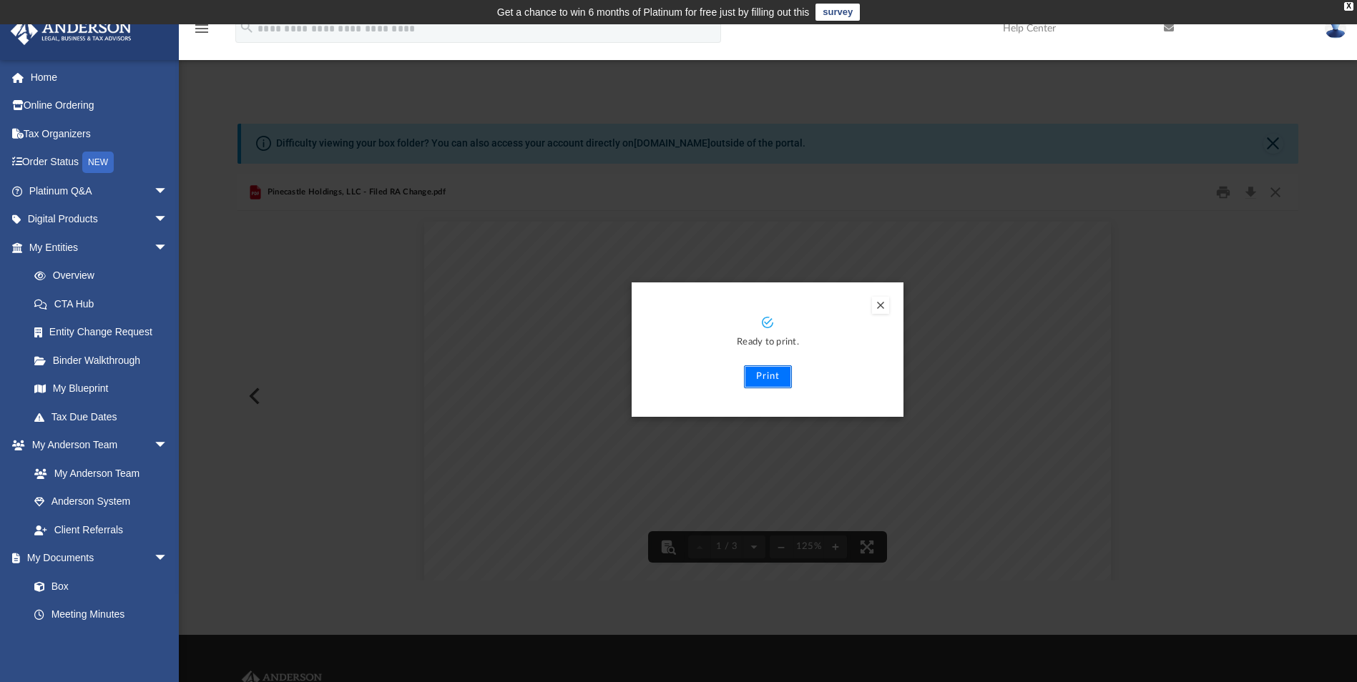
click at [765, 380] on button "Print" at bounding box center [768, 376] width 48 height 23
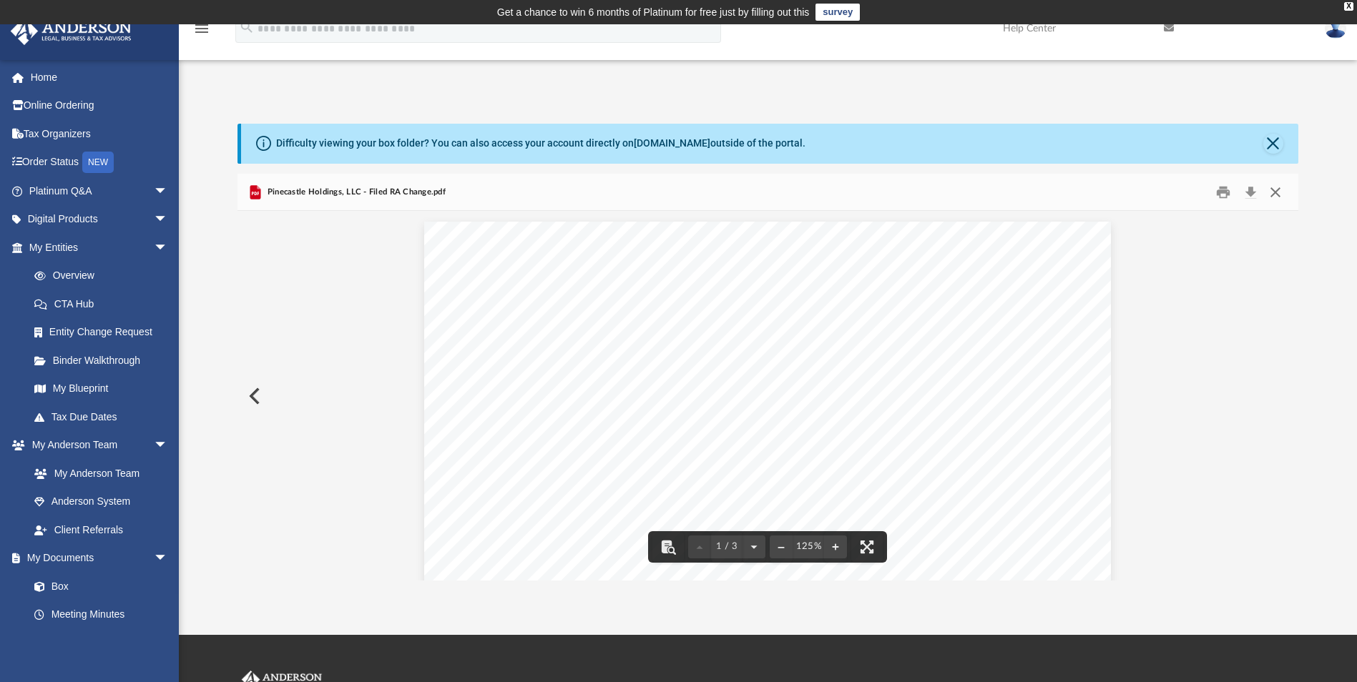
click at [1277, 197] on button "Close" at bounding box center [1275, 192] width 26 height 22
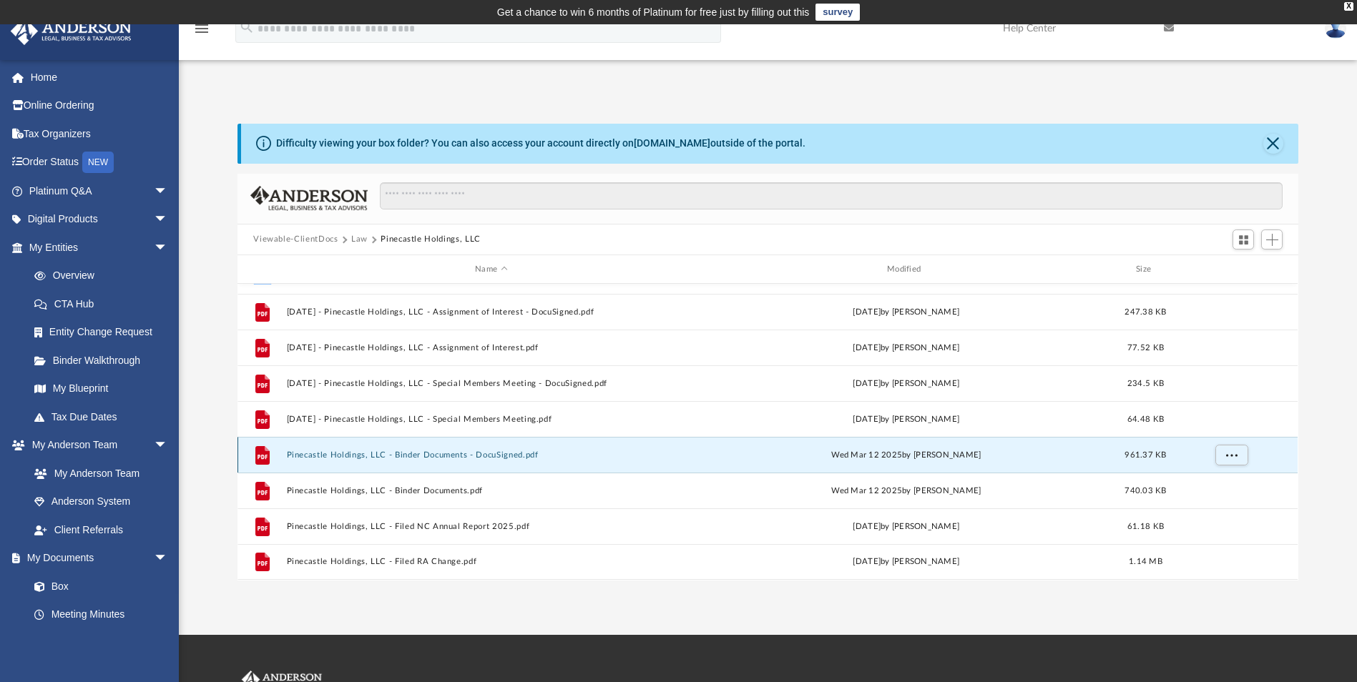
click at [440, 453] on button "Pinecastle Holdings, LLC - Binder Documents - DocuSigned.pdf" at bounding box center [491, 455] width 409 height 9
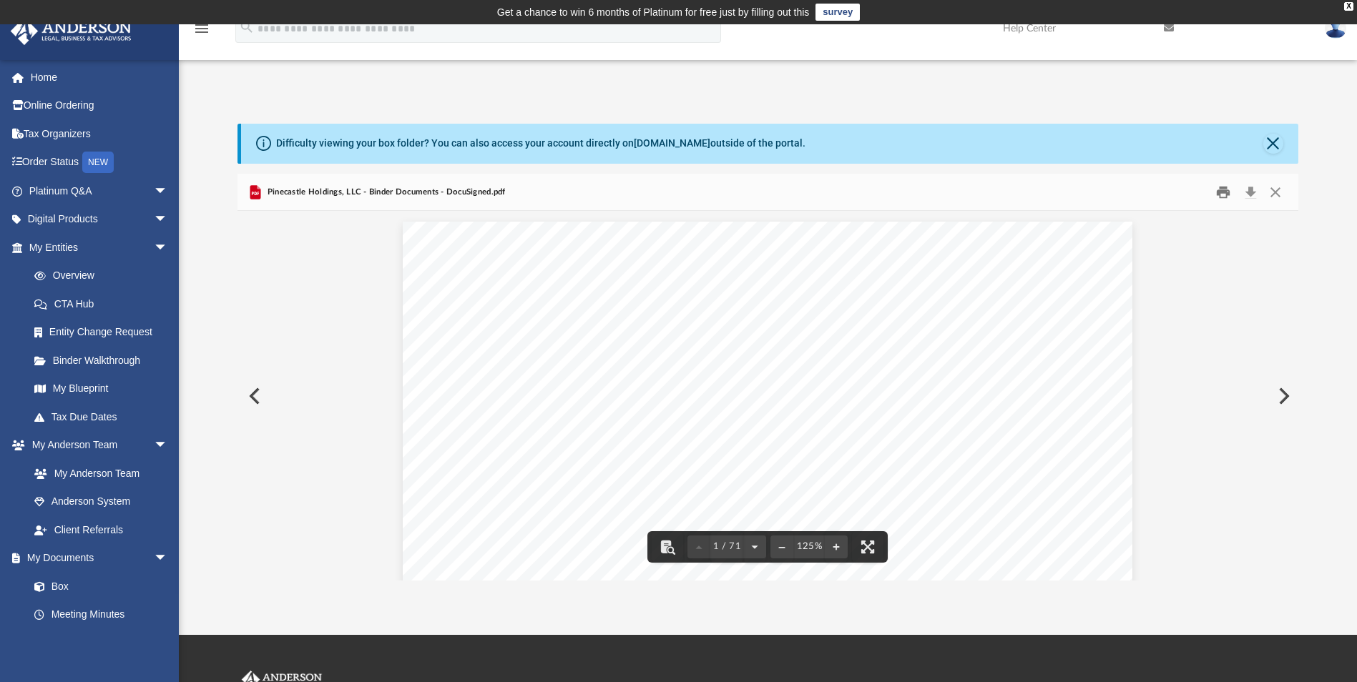
click at [1222, 190] on button "Print" at bounding box center [1223, 192] width 29 height 22
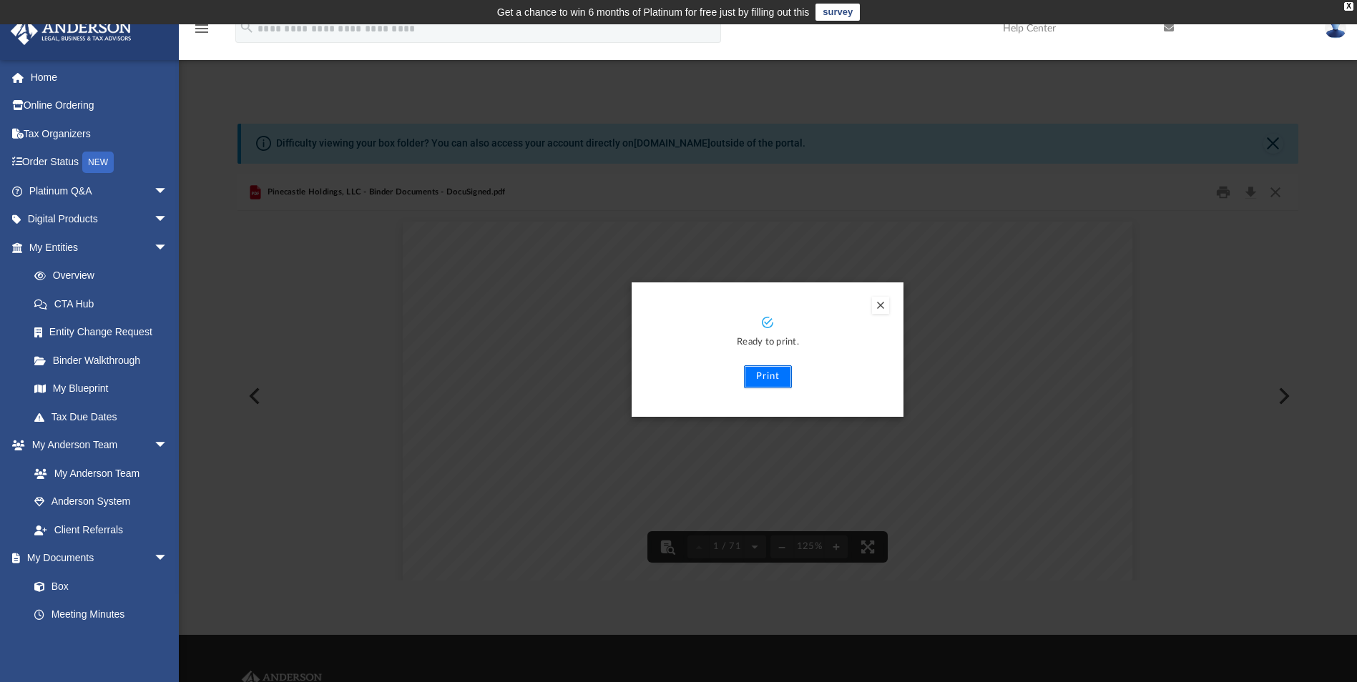
click at [773, 380] on button "Print" at bounding box center [768, 376] width 48 height 23
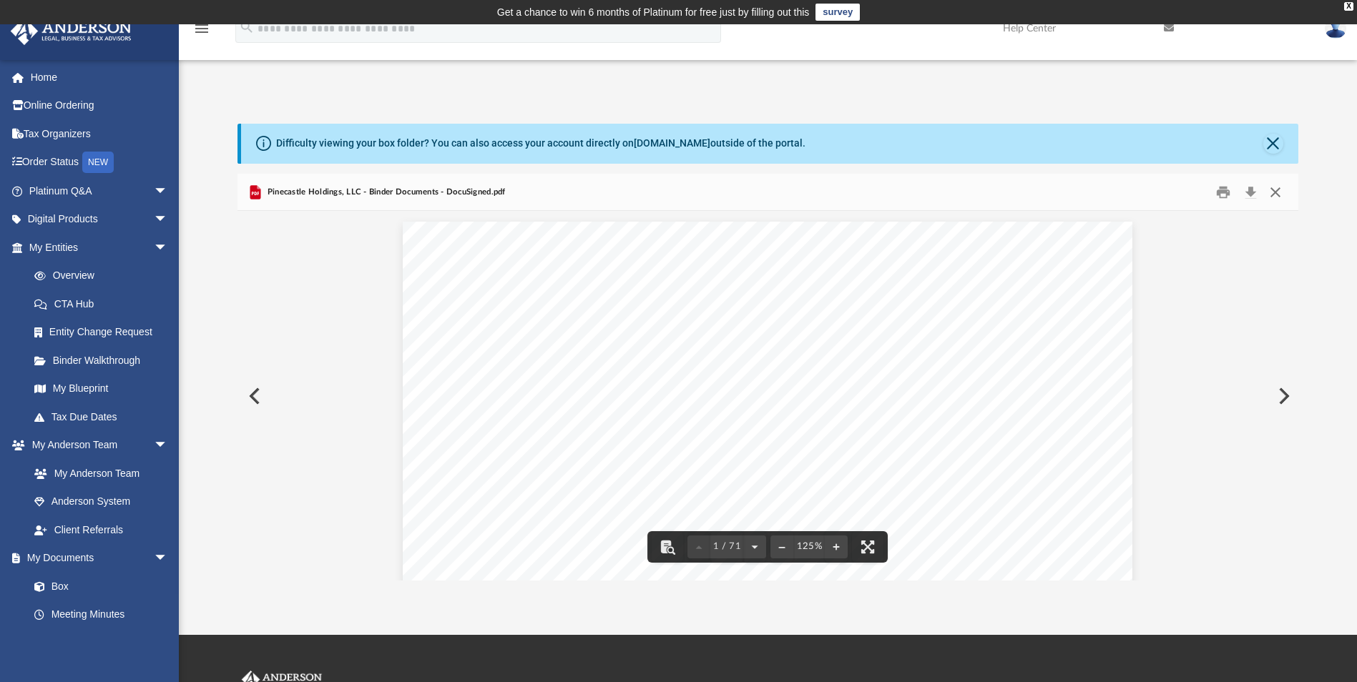
click at [1276, 193] on button "Close" at bounding box center [1275, 192] width 26 height 22
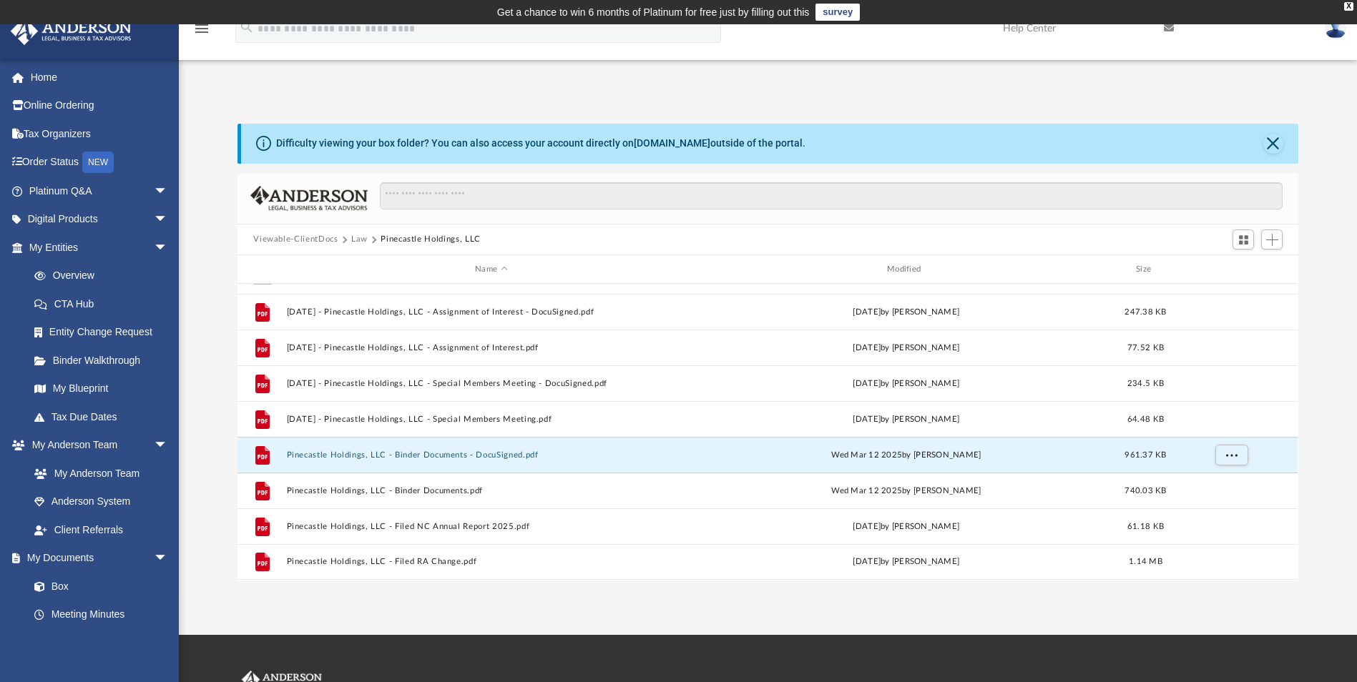
click at [360, 237] on button "Law" at bounding box center [359, 239] width 16 height 13
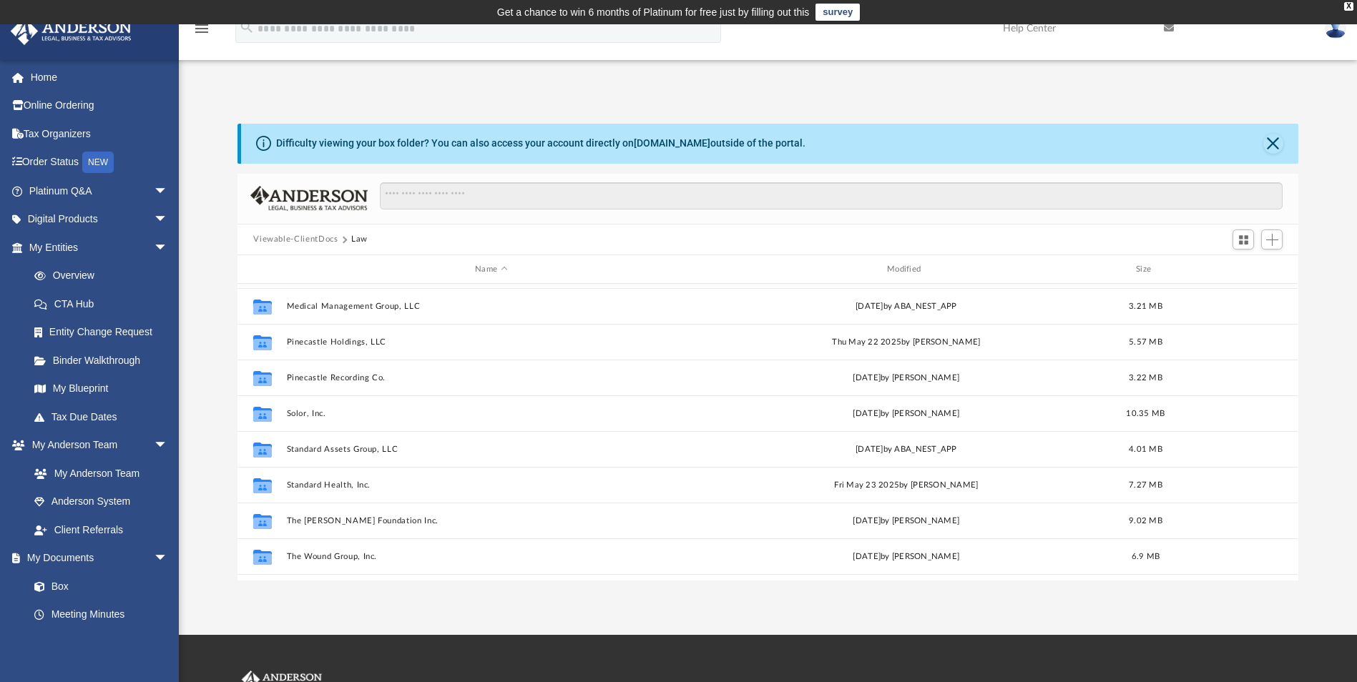
scroll to position [429, 0]
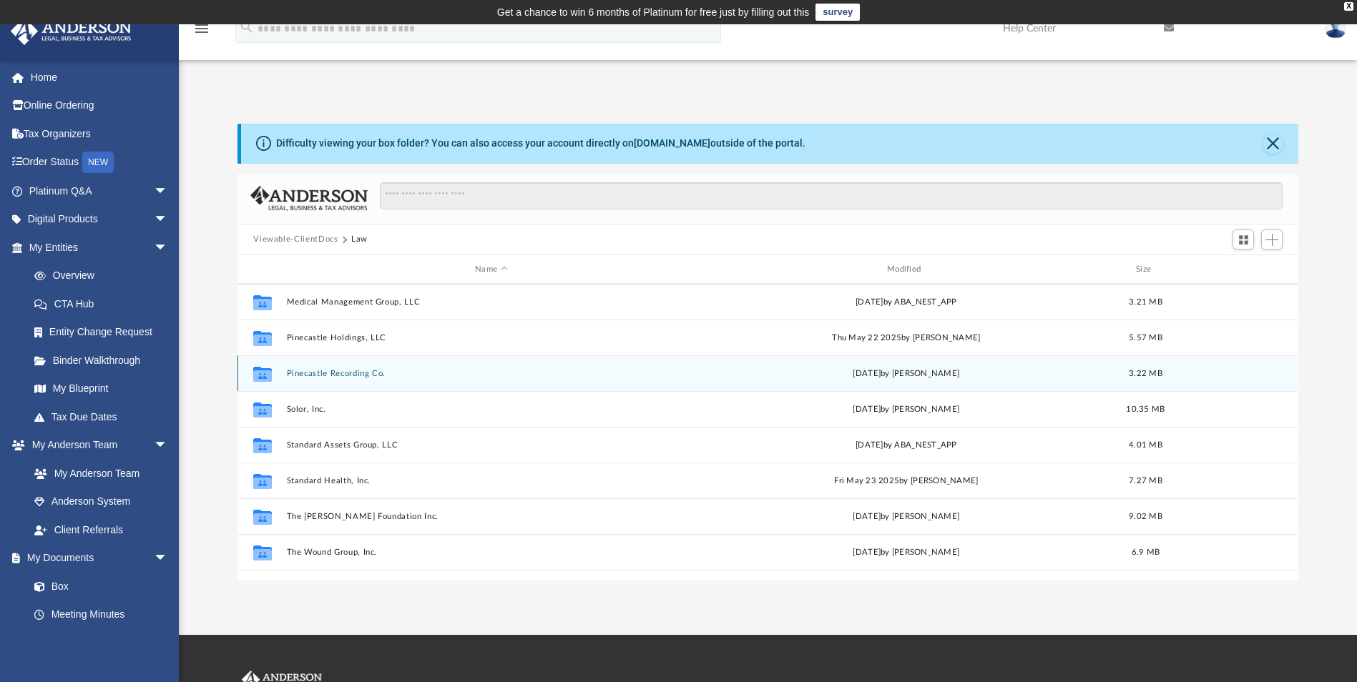
click at [353, 373] on button "Pinecastle Recording Co." at bounding box center [491, 373] width 409 height 9
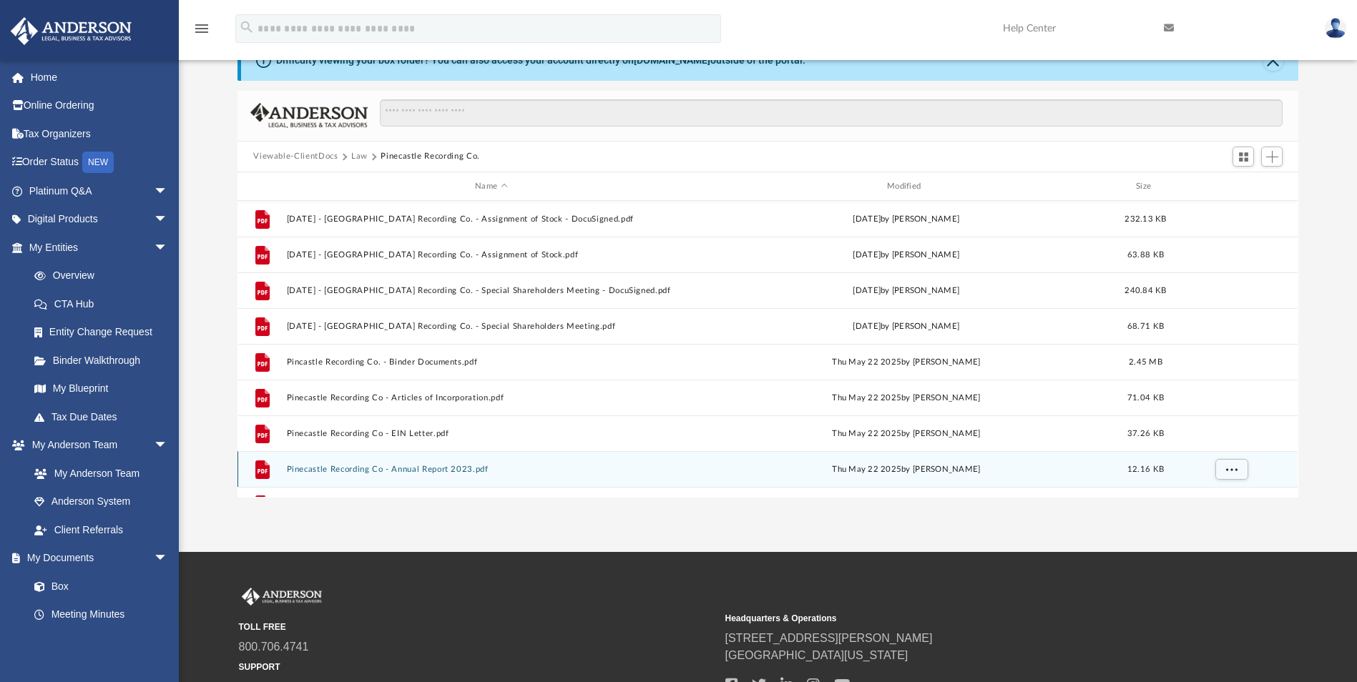
scroll to position [0, 0]
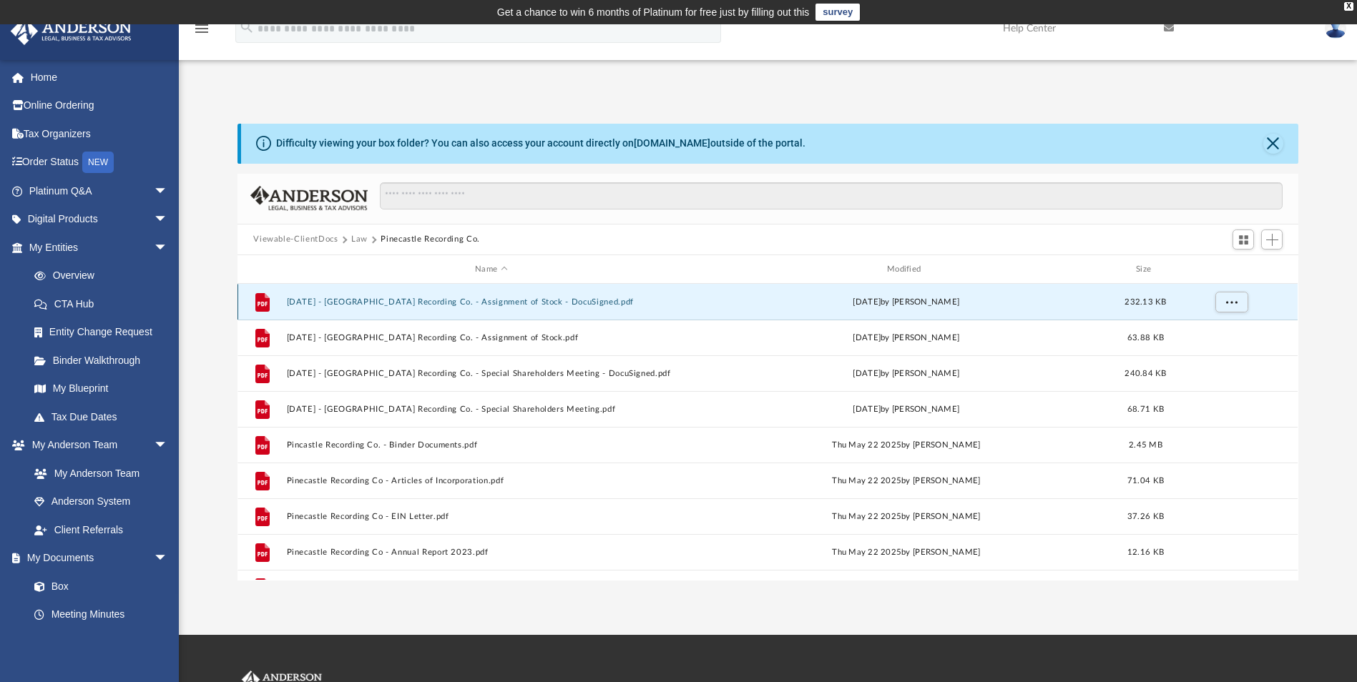
click at [461, 299] on button "2024.12.15 - Pinecastle Recording Co. - Assignment of Stock - DocuSigned.pdf" at bounding box center [491, 302] width 409 height 9
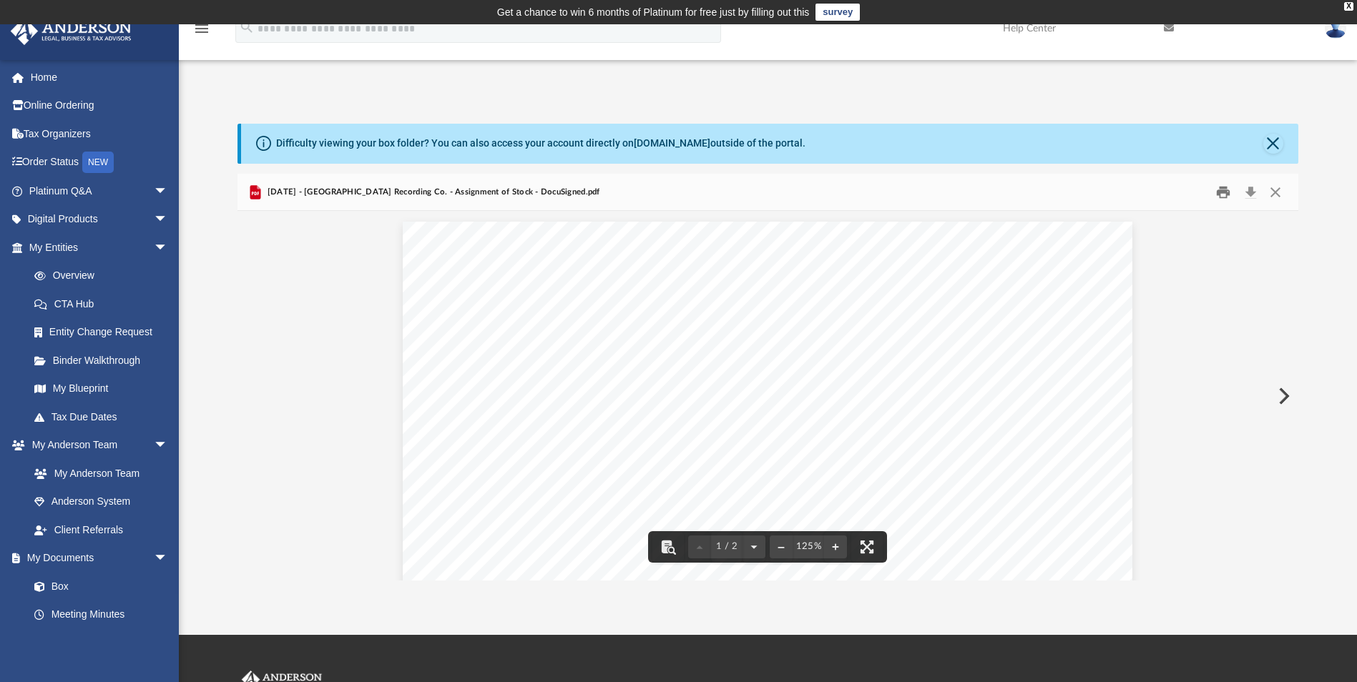
click at [1219, 193] on button "Print" at bounding box center [1223, 192] width 29 height 22
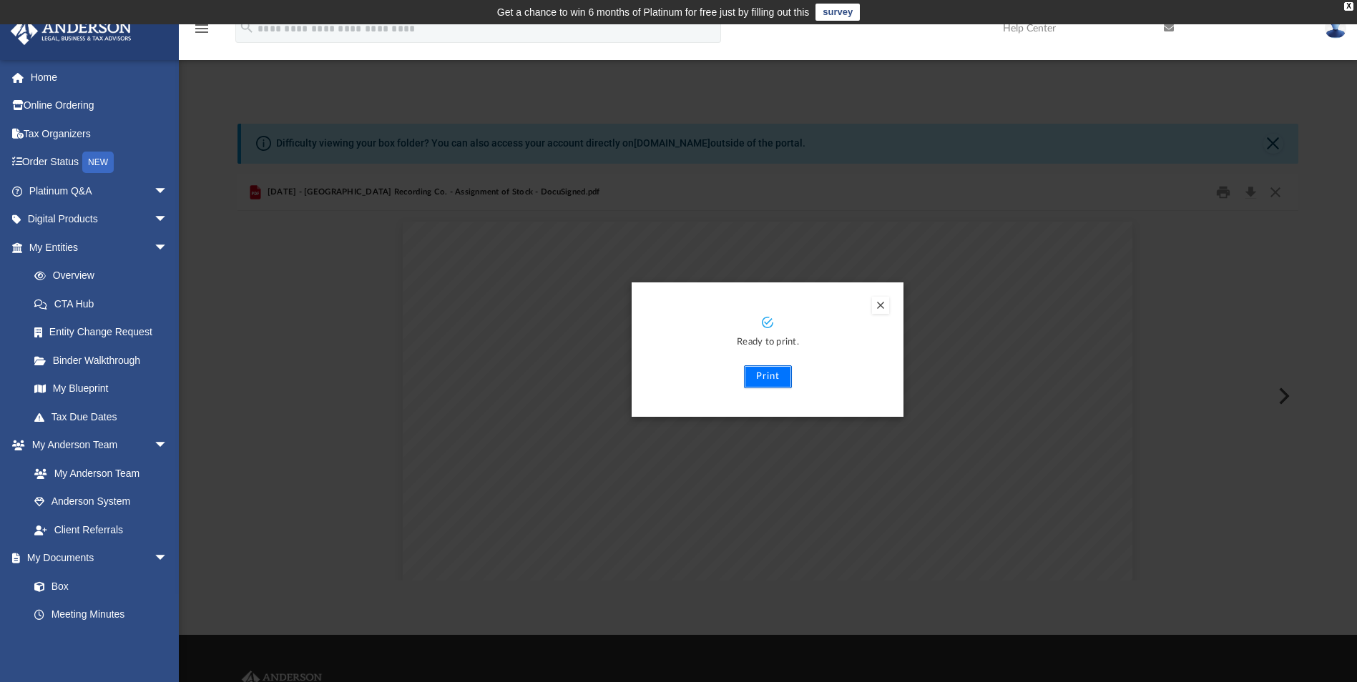
click at [777, 381] on button "Print" at bounding box center [768, 376] width 48 height 23
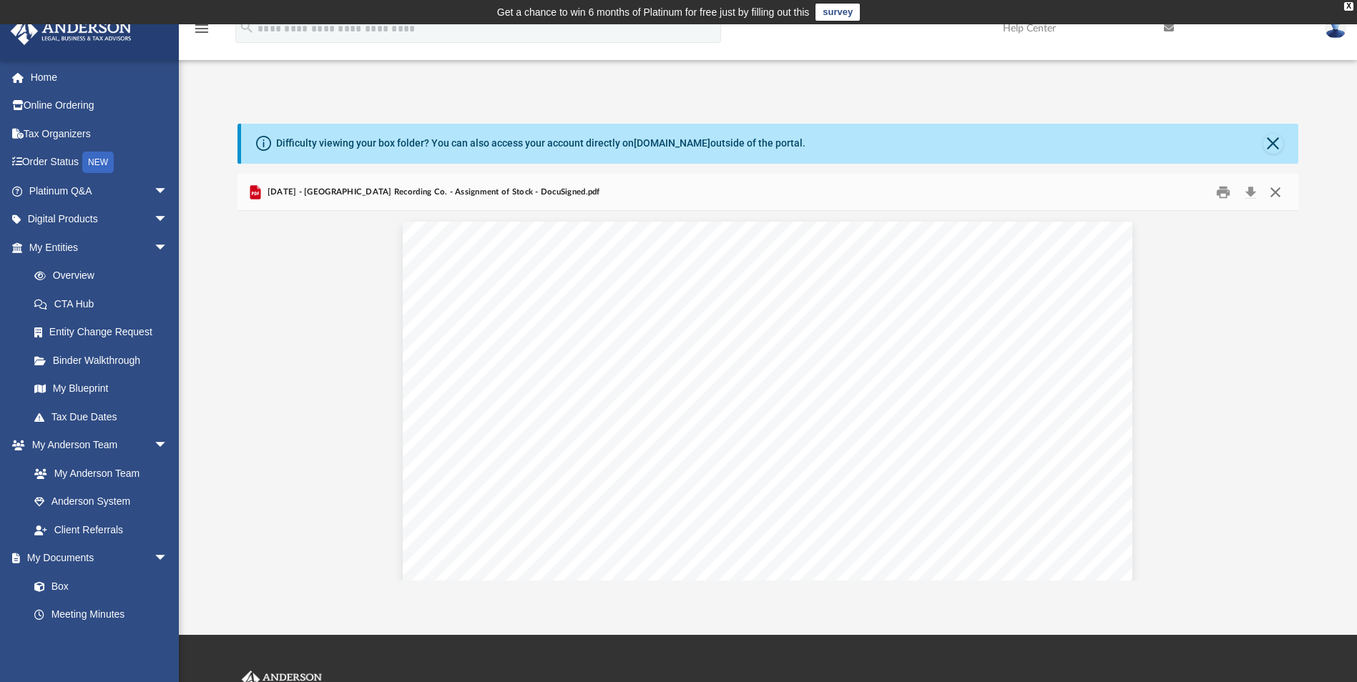
click at [1274, 189] on button "Close" at bounding box center [1275, 192] width 26 height 22
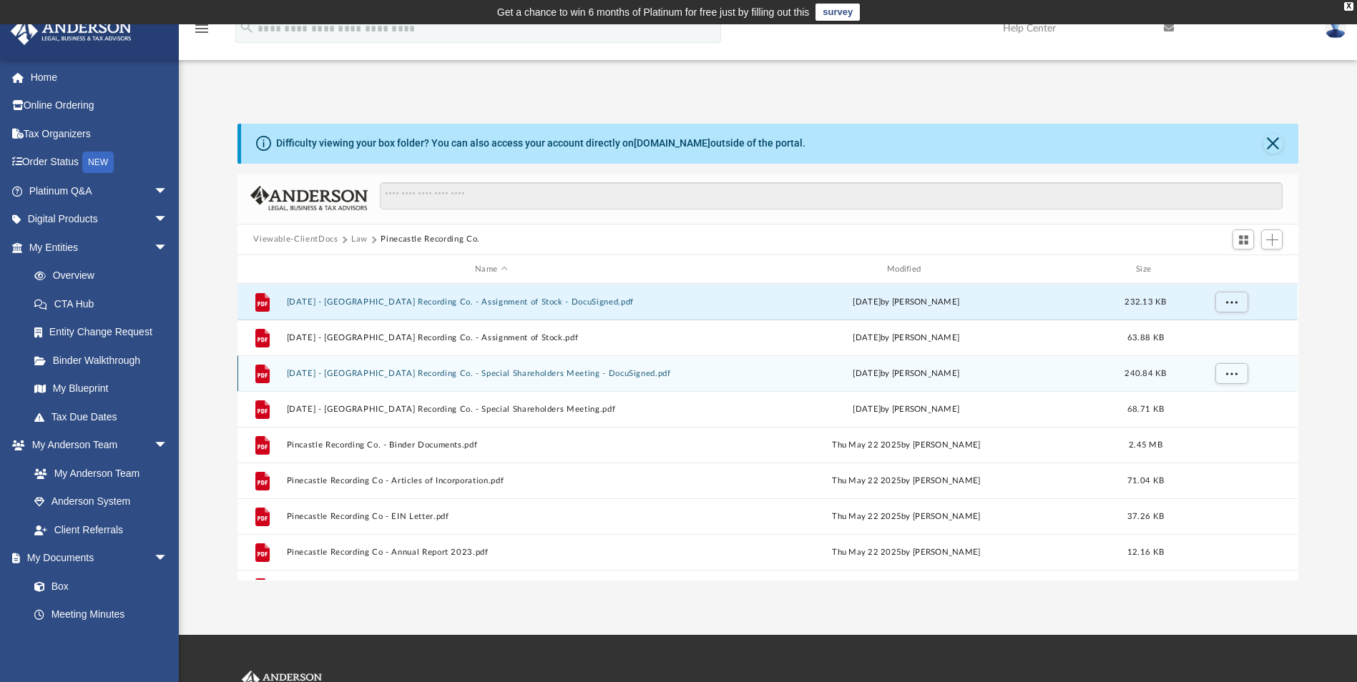
click at [524, 372] on button "2024.12.15 - Pinecastle Recording Co. - Special Shareholders Meeting - DocuSign…" at bounding box center [491, 373] width 409 height 9
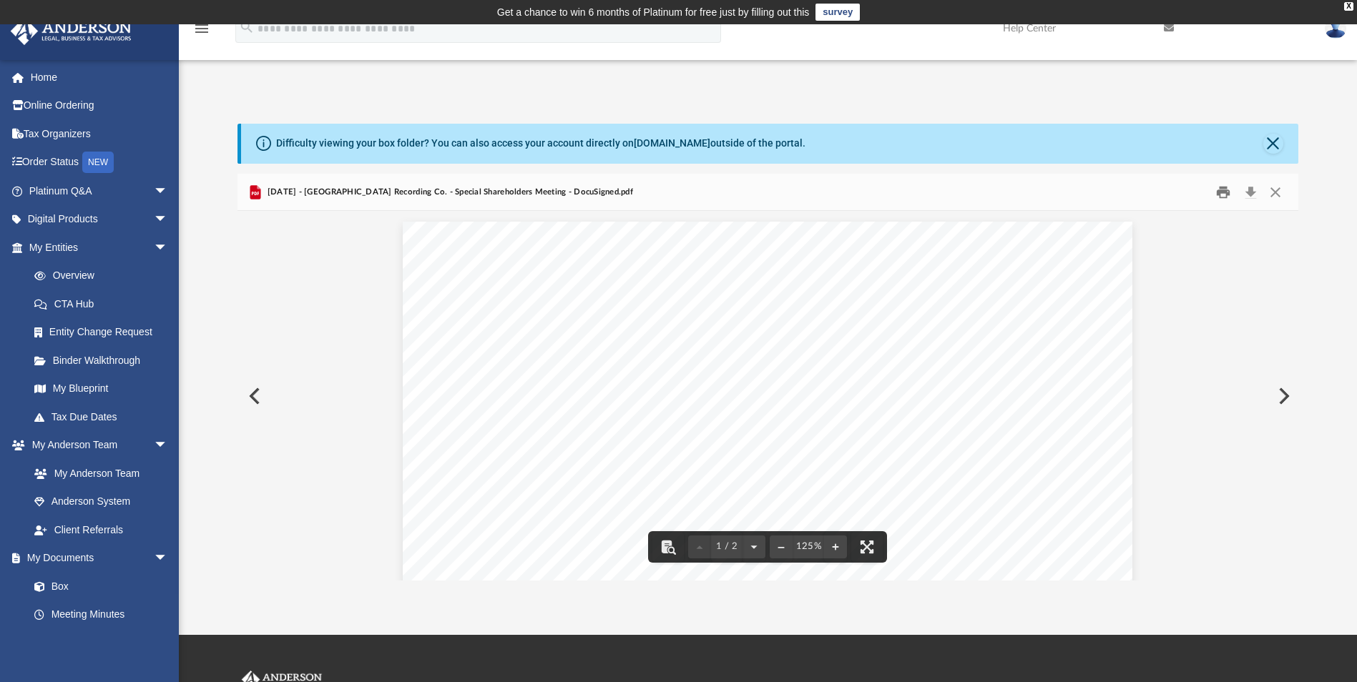
click at [1226, 198] on button "Print" at bounding box center [1223, 192] width 29 height 22
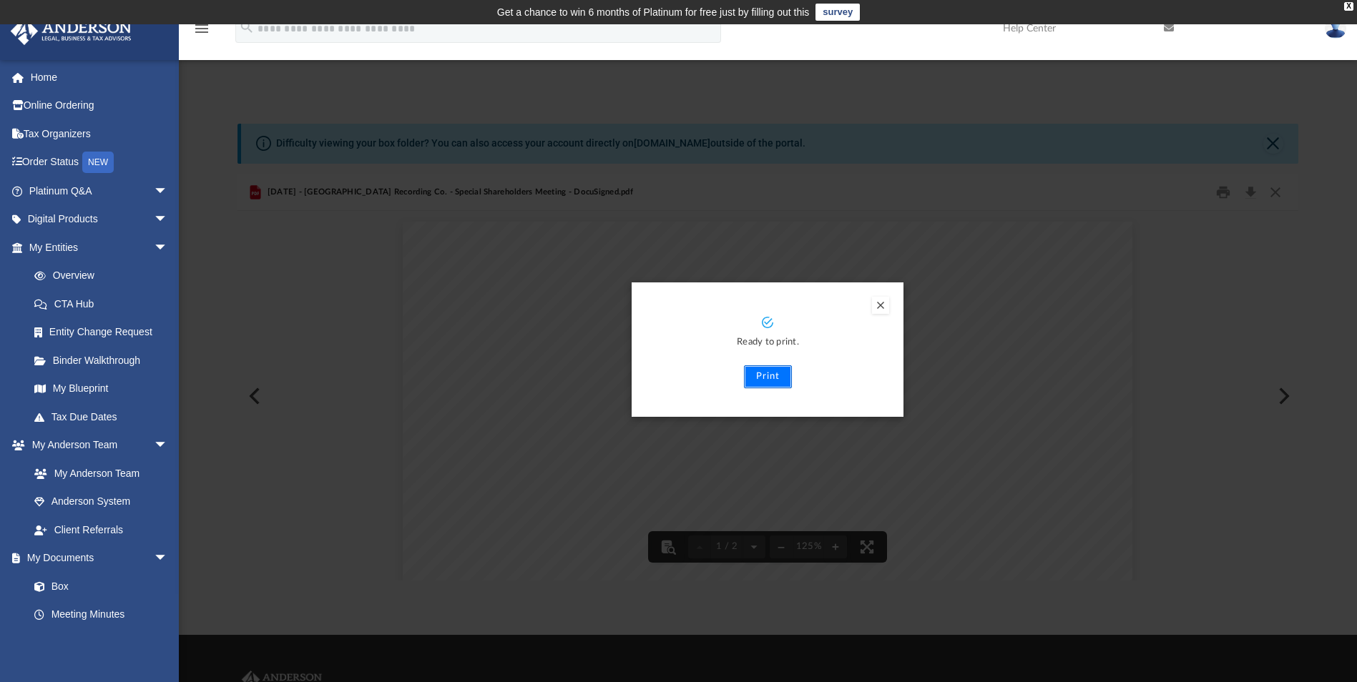
click at [758, 377] on button "Print" at bounding box center [768, 376] width 48 height 23
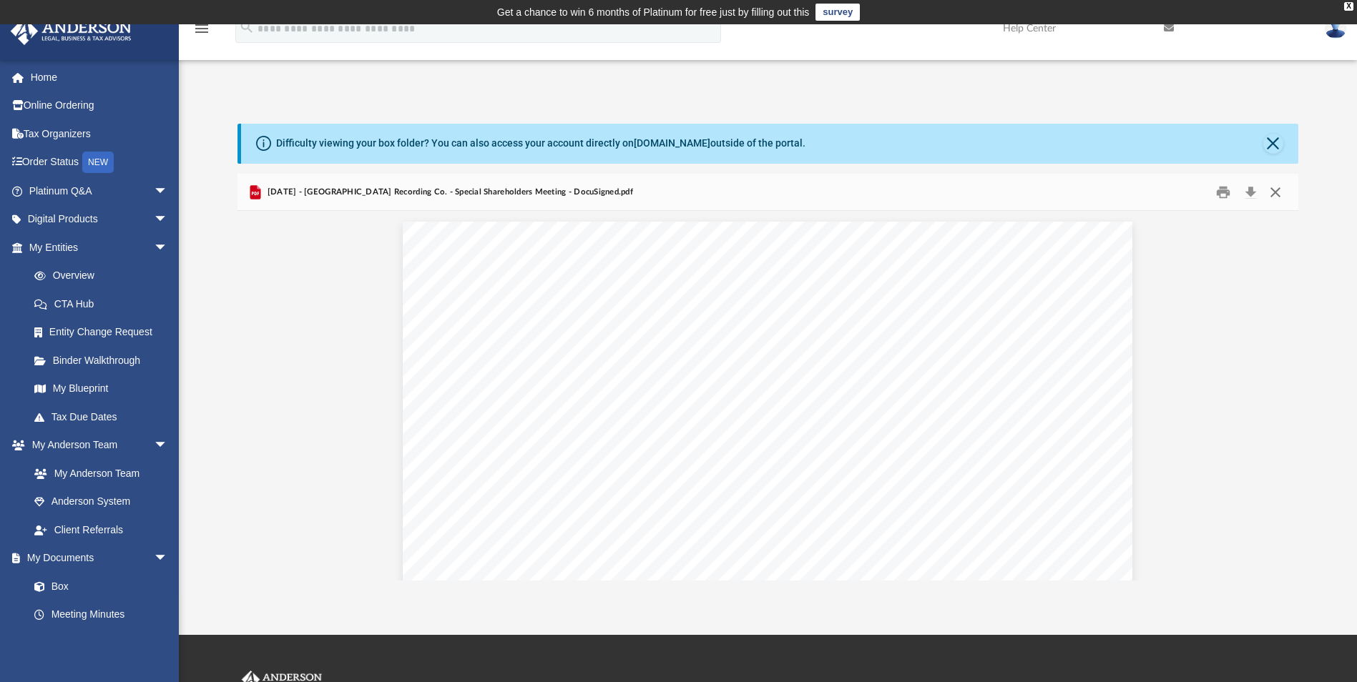
click at [1271, 194] on button "Close" at bounding box center [1275, 192] width 26 height 22
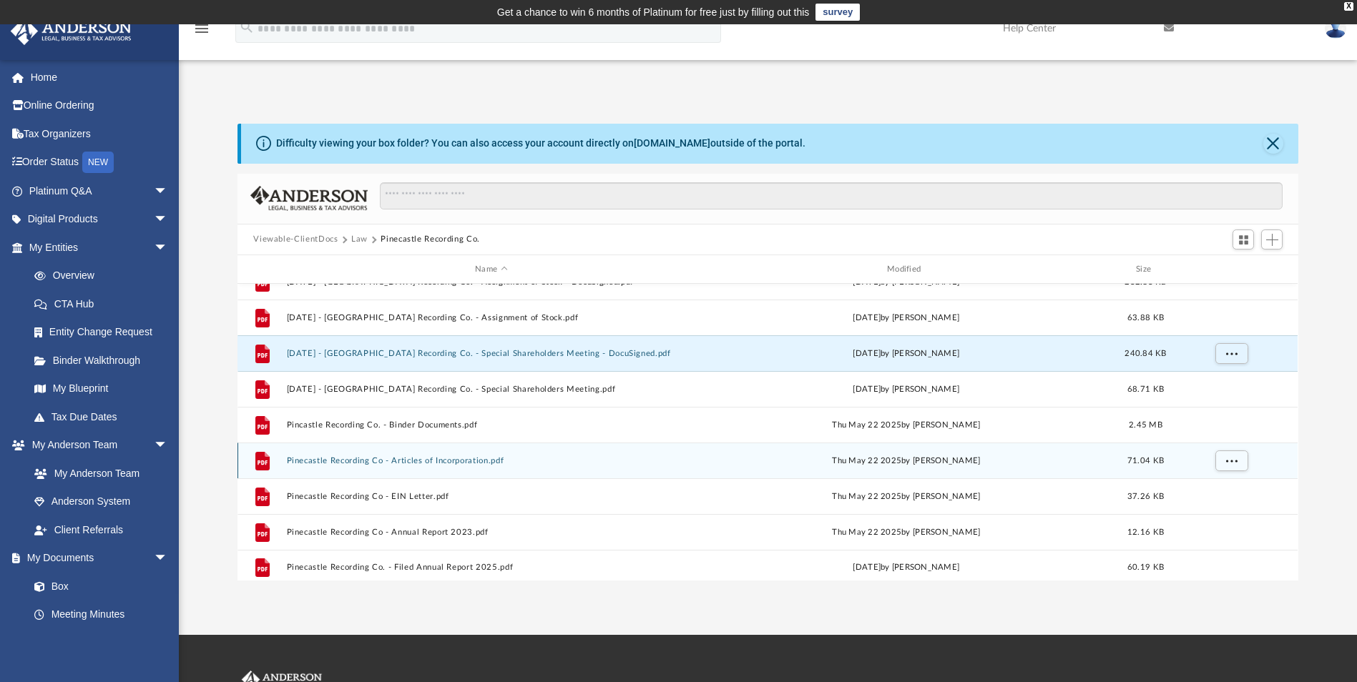
scroll to position [26, 0]
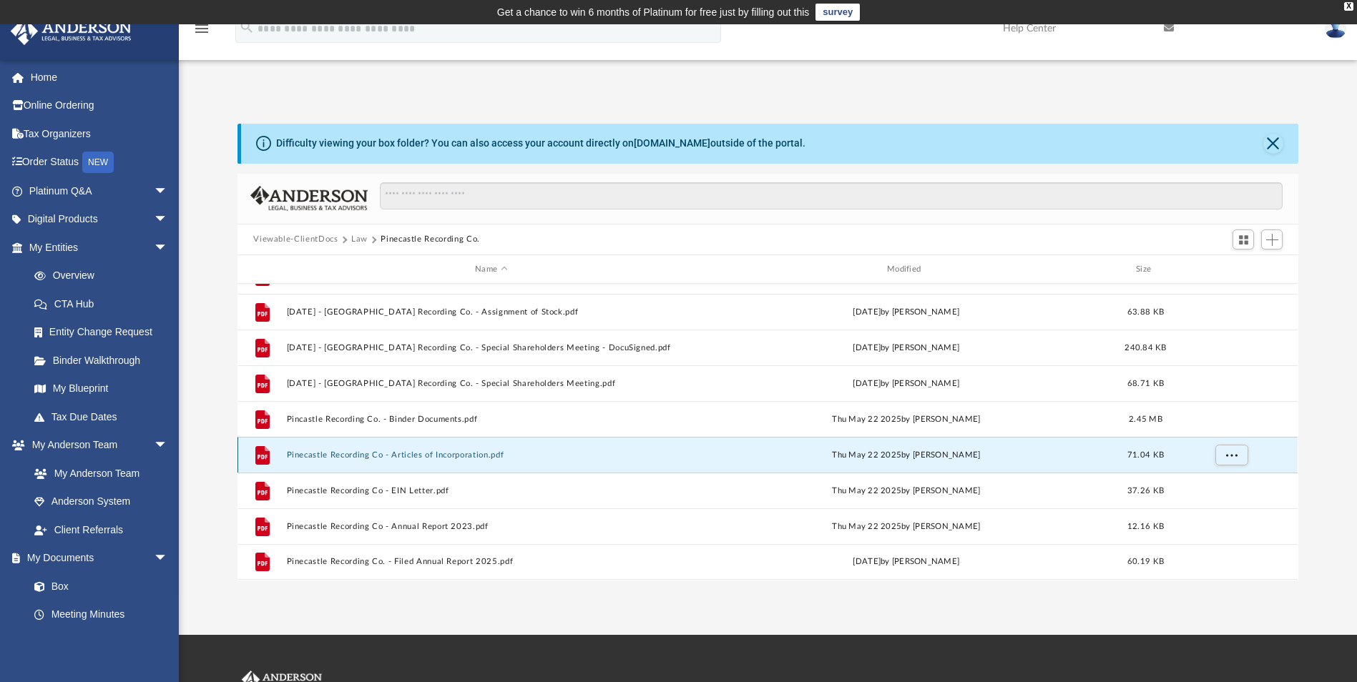
click at [458, 456] on button "Pinecastle Recording Co - Articles of Incorporation.pdf" at bounding box center [491, 455] width 409 height 9
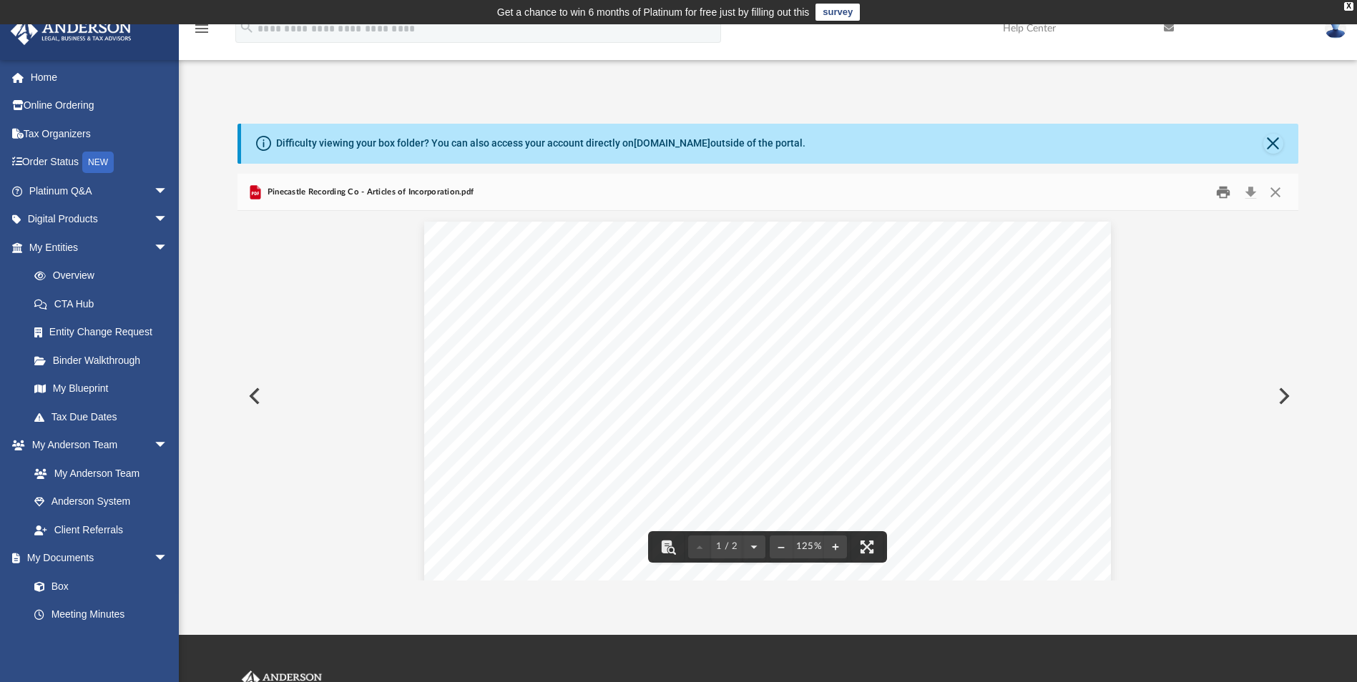
click at [1214, 192] on button "Print" at bounding box center [1223, 192] width 29 height 22
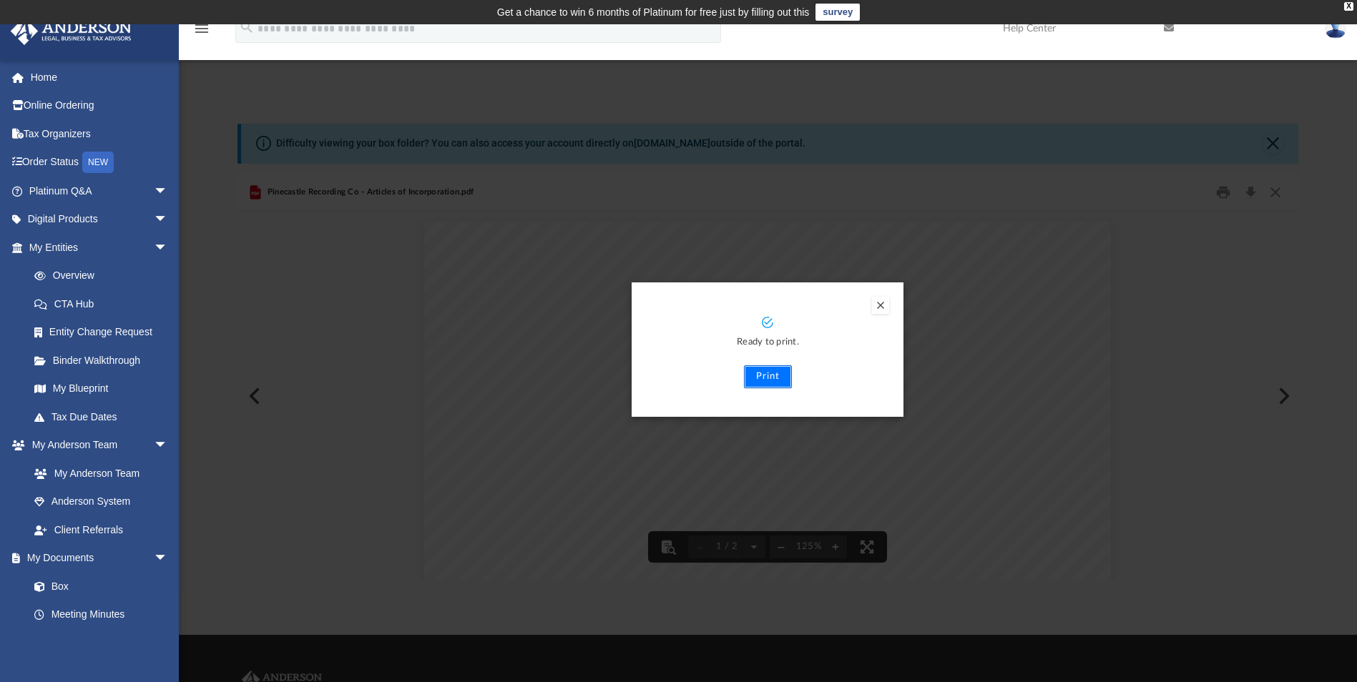
click at [772, 381] on button "Print" at bounding box center [768, 376] width 48 height 23
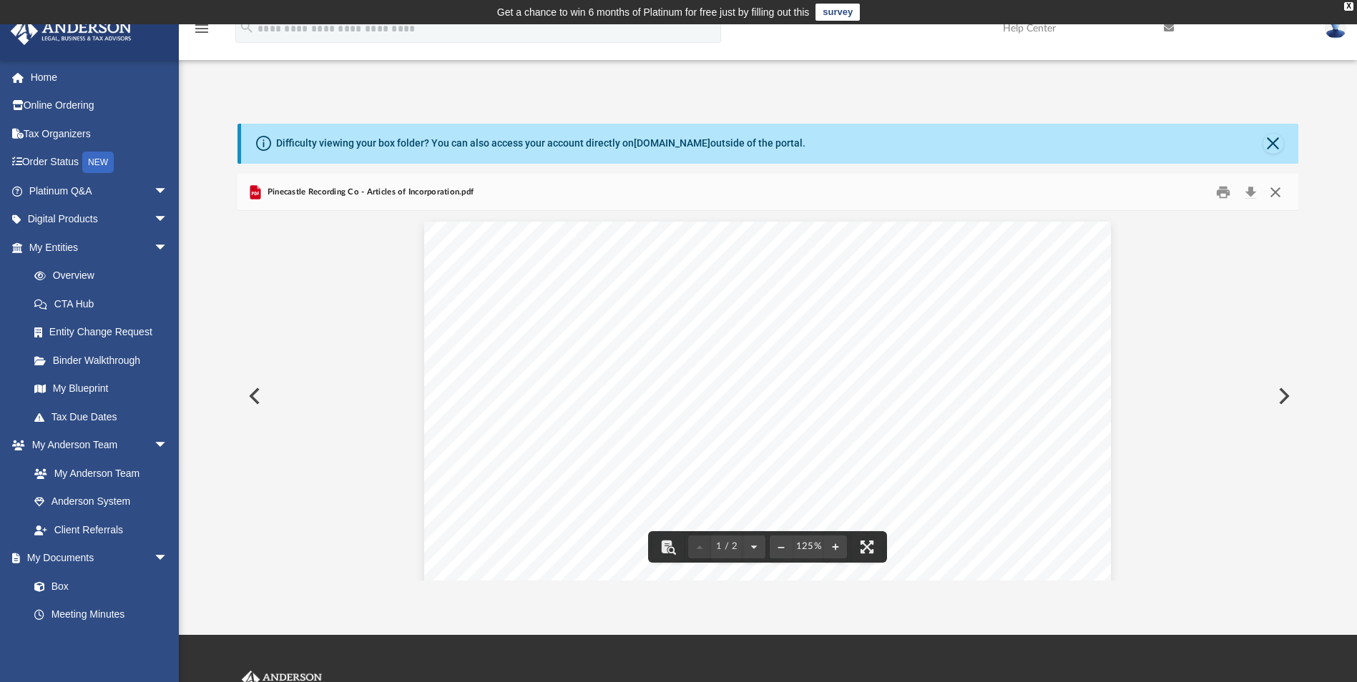
click at [1276, 192] on button "Close" at bounding box center [1275, 192] width 26 height 22
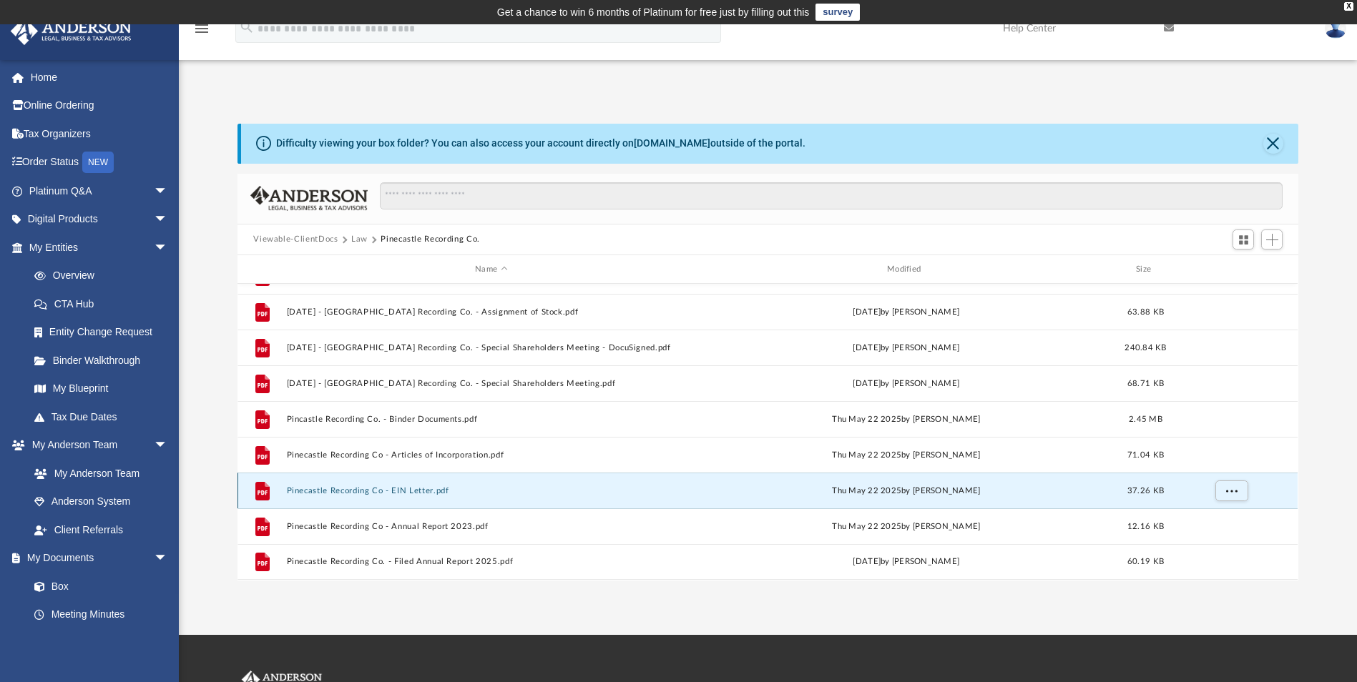
click at [407, 491] on button "Pinecastle Recording Co - EIN Letter.pdf" at bounding box center [491, 490] width 409 height 9
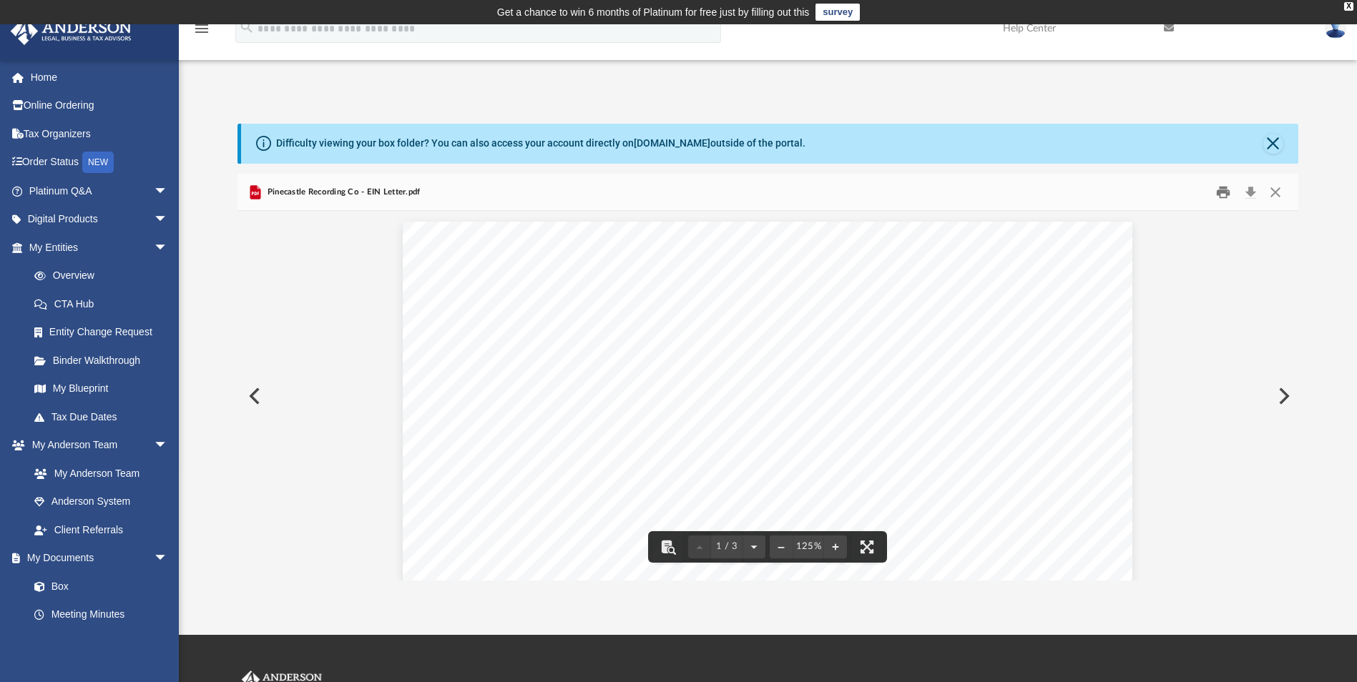
click at [1219, 201] on button "Print" at bounding box center [1223, 192] width 29 height 22
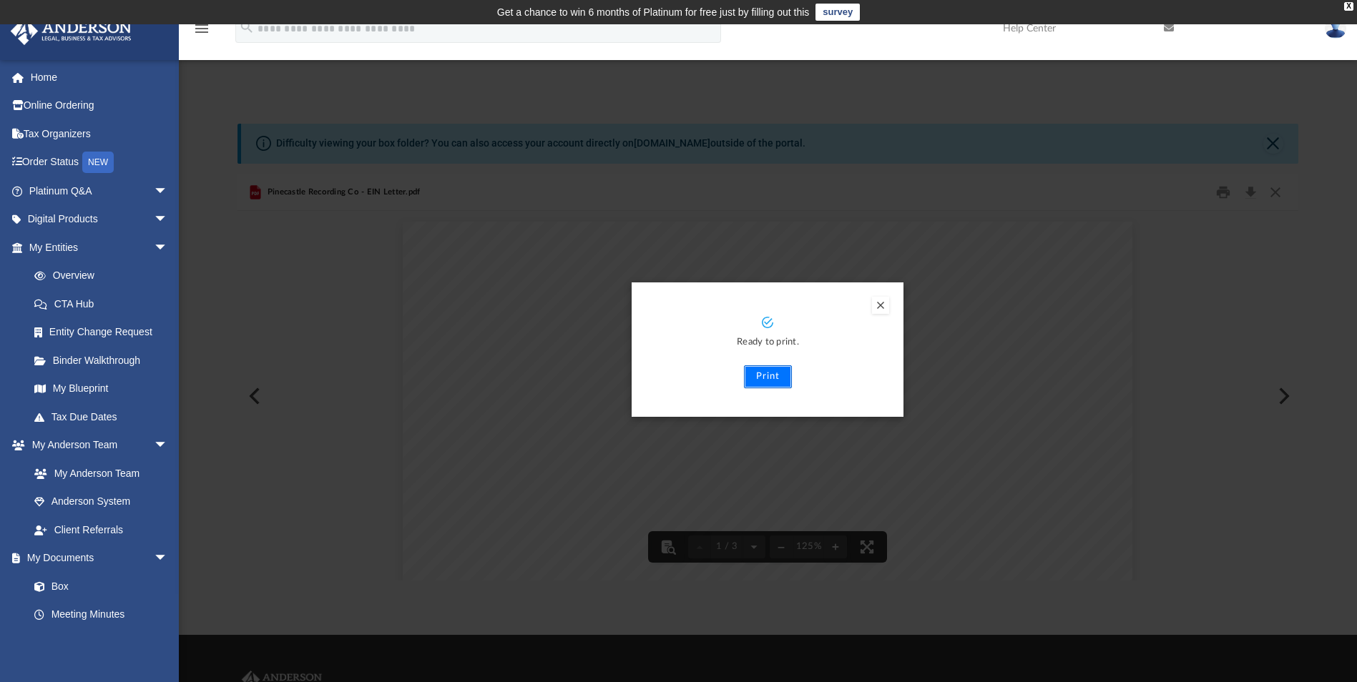
click at [749, 385] on button "Print" at bounding box center [768, 376] width 48 height 23
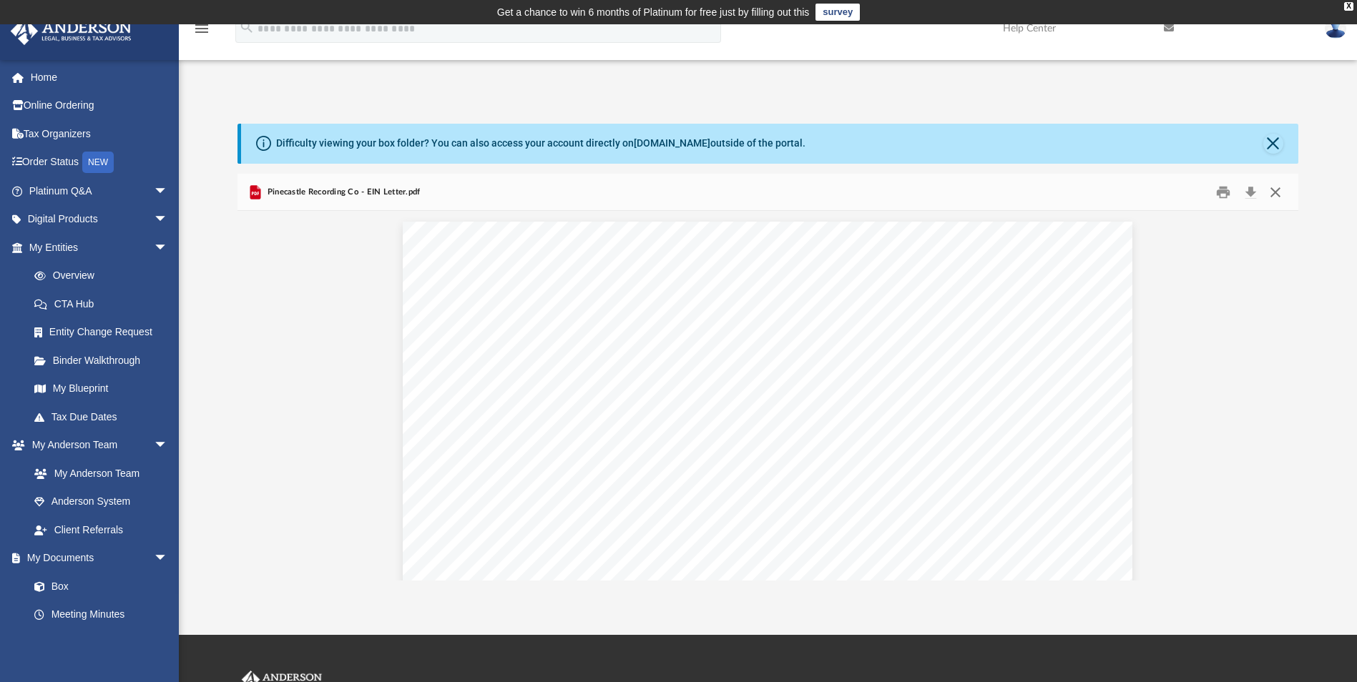
click at [1273, 189] on button "Close" at bounding box center [1275, 192] width 26 height 22
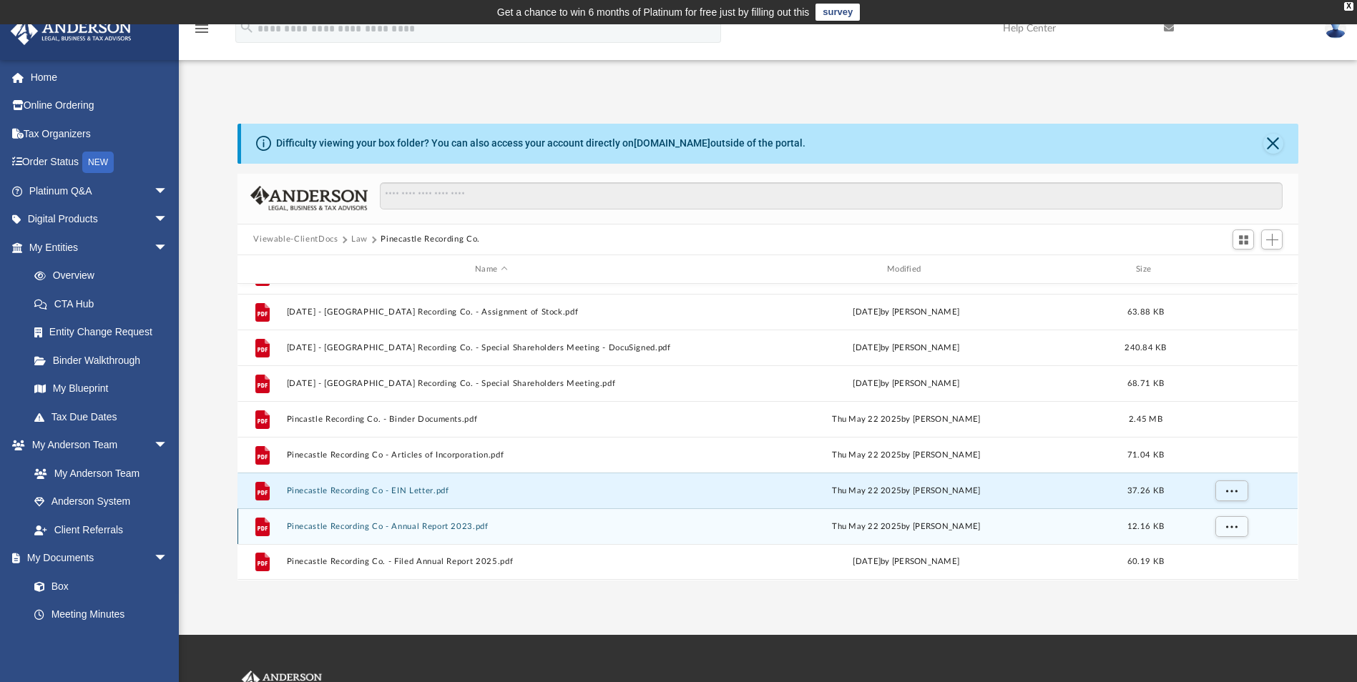
click at [436, 524] on button "Pinecastle Recording Co - Annual Report 2023.pdf" at bounding box center [491, 526] width 409 height 9
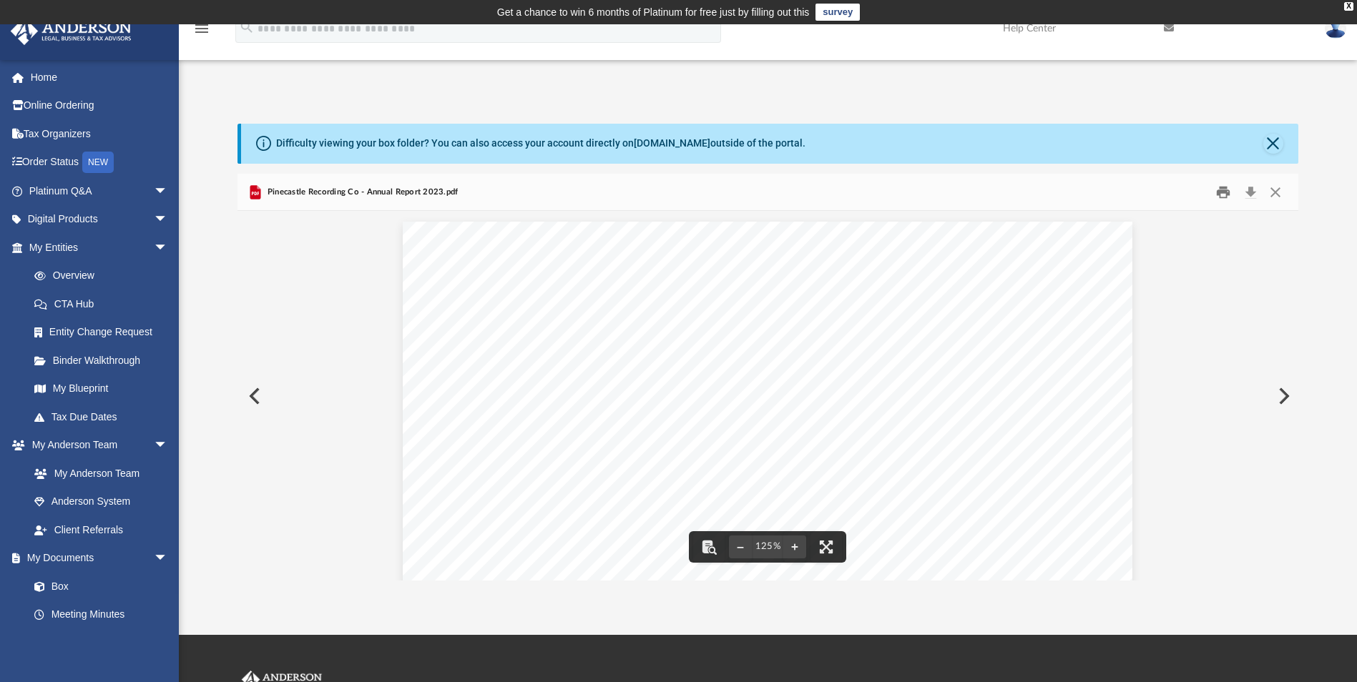
click at [1227, 195] on button "Print" at bounding box center [1223, 192] width 29 height 22
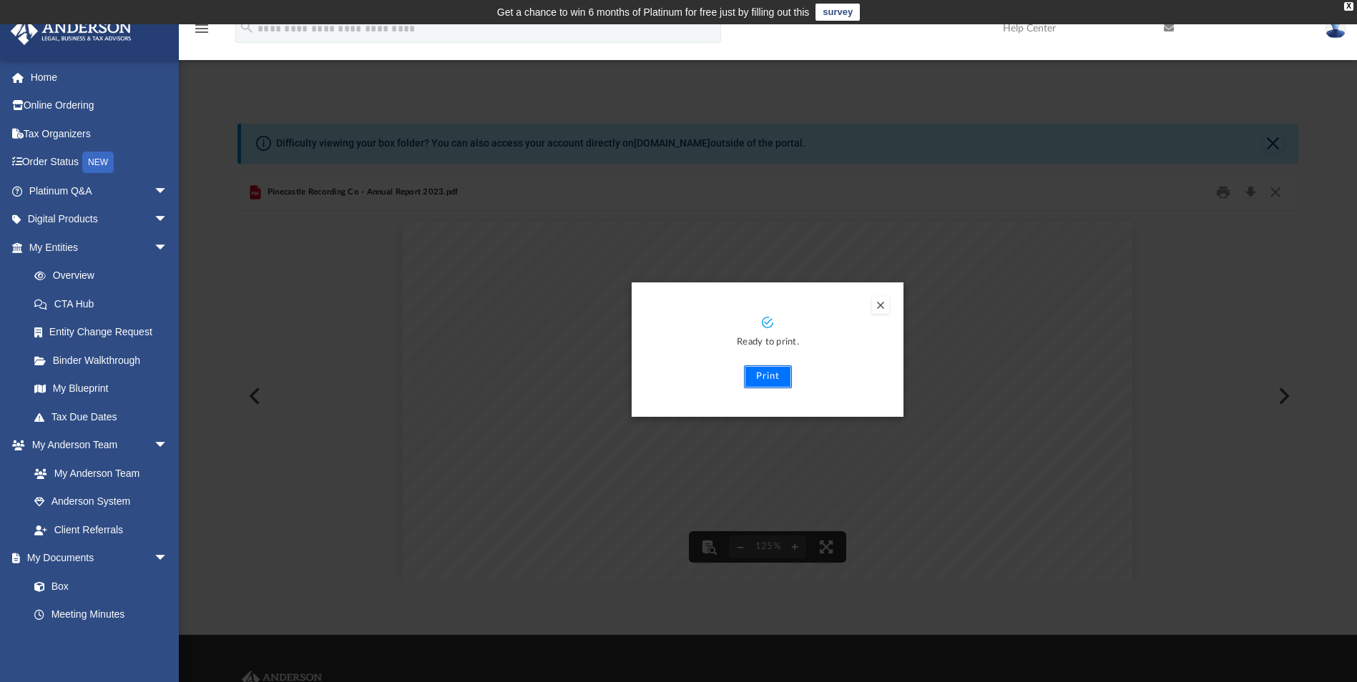
click at [764, 376] on button "Print" at bounding box center [768, 376] width 48 height 23
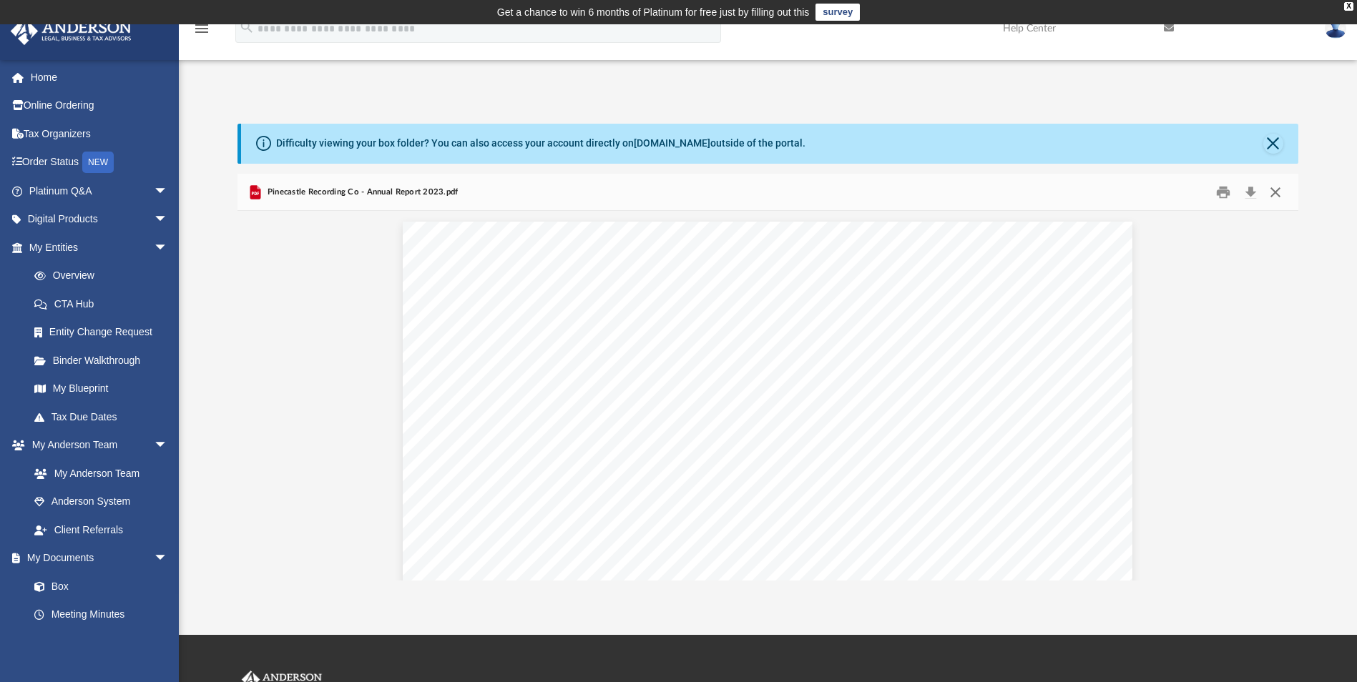
click at [1277, 193] on button "Close" at bounding box center [1275, 192] width 26 height 22
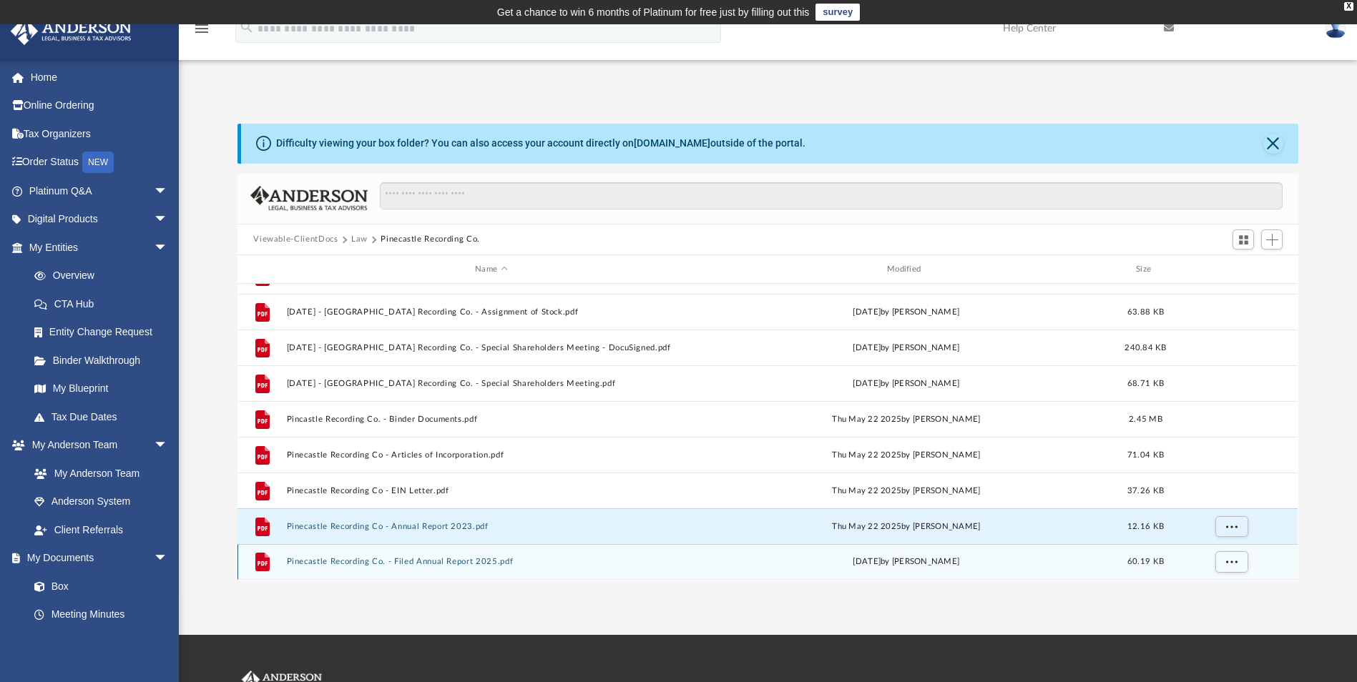
click at [445, 563] on button "Pinecastle Recording Co. - Filed Annual Report 2025.pdf" at bounding box center [491, 562] width 409 height 9
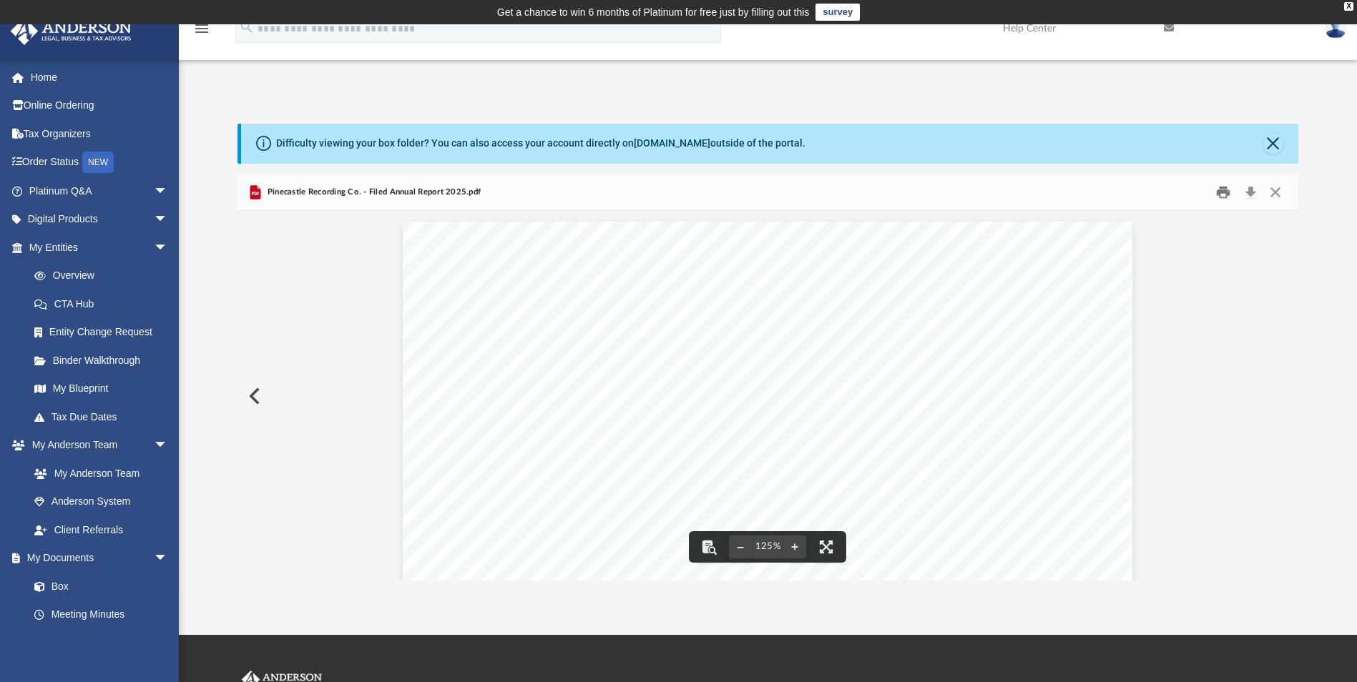
click at [1217, 192] on button "Print" at bounding box center [1223, 192] width 29 height 22
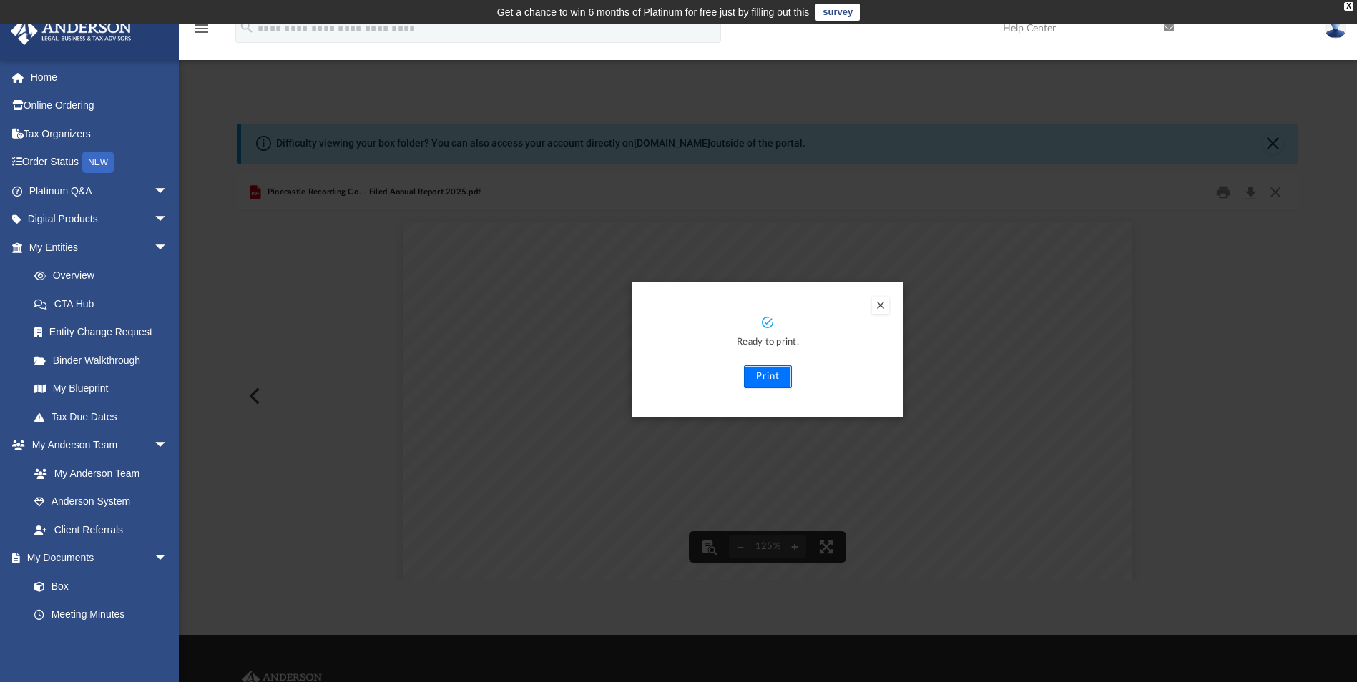
click at [757, 376] on button "Print" at bounding box center [768, 376] width 48 height 23
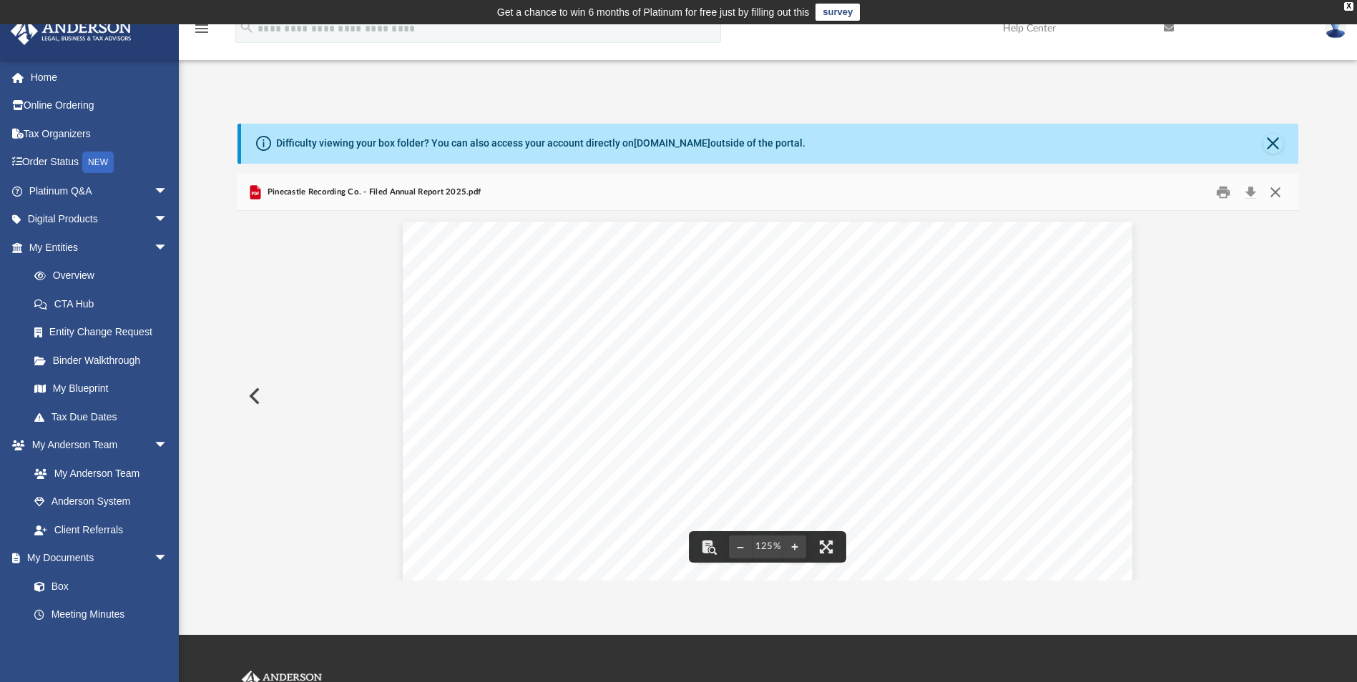
click at [1274, 182] on button "Close" at bounding box center [1275, 192] width 26 height 22
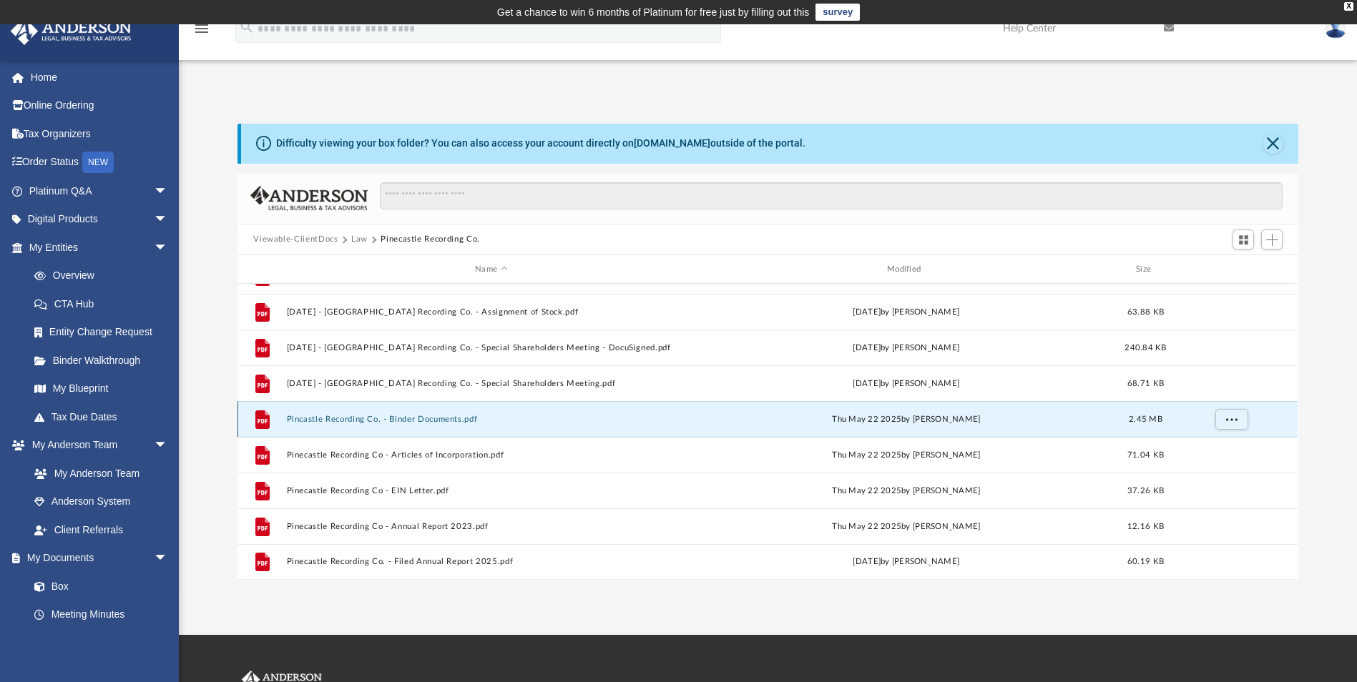
click at [431, 415] on button "Pincastle Recording Co. - Binder Documents.pdf" at bounding box center [491, 419] width 409 height 9
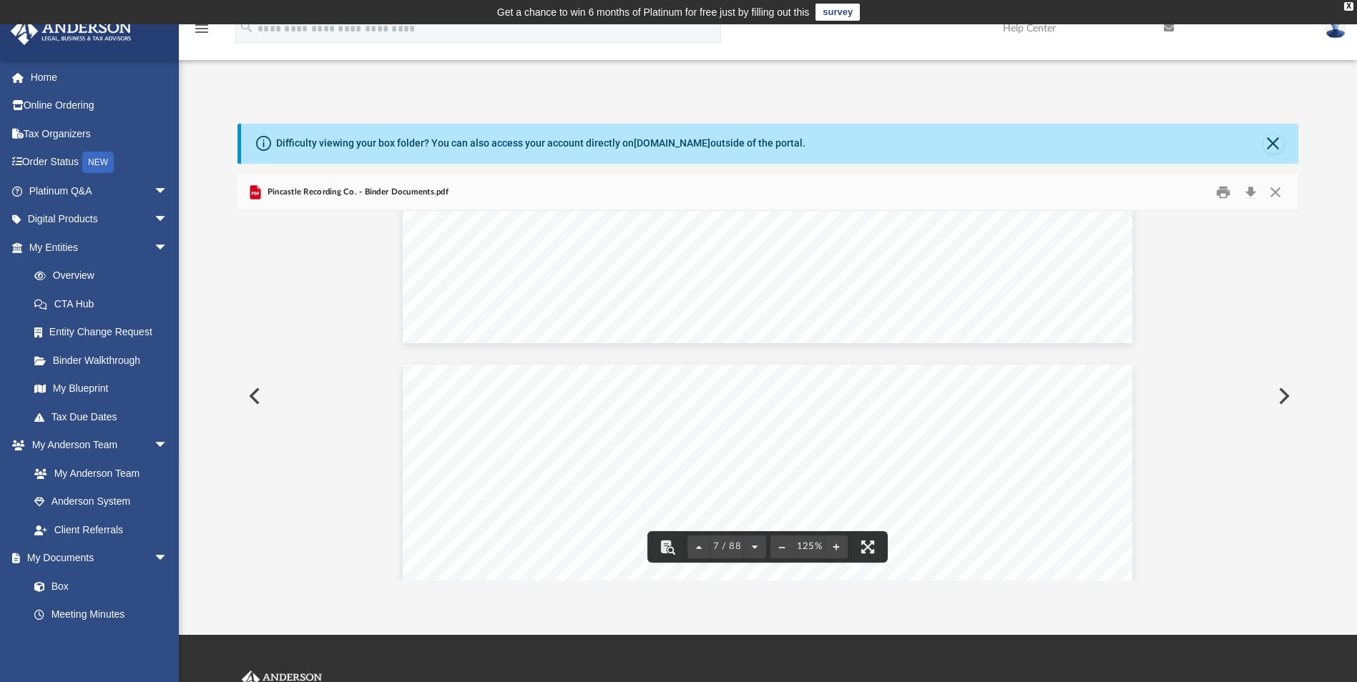
scroll to position [5865, 0]
click at [1280, 191] on button "Close" at bounding box center [1275, 192] width 26 height 22
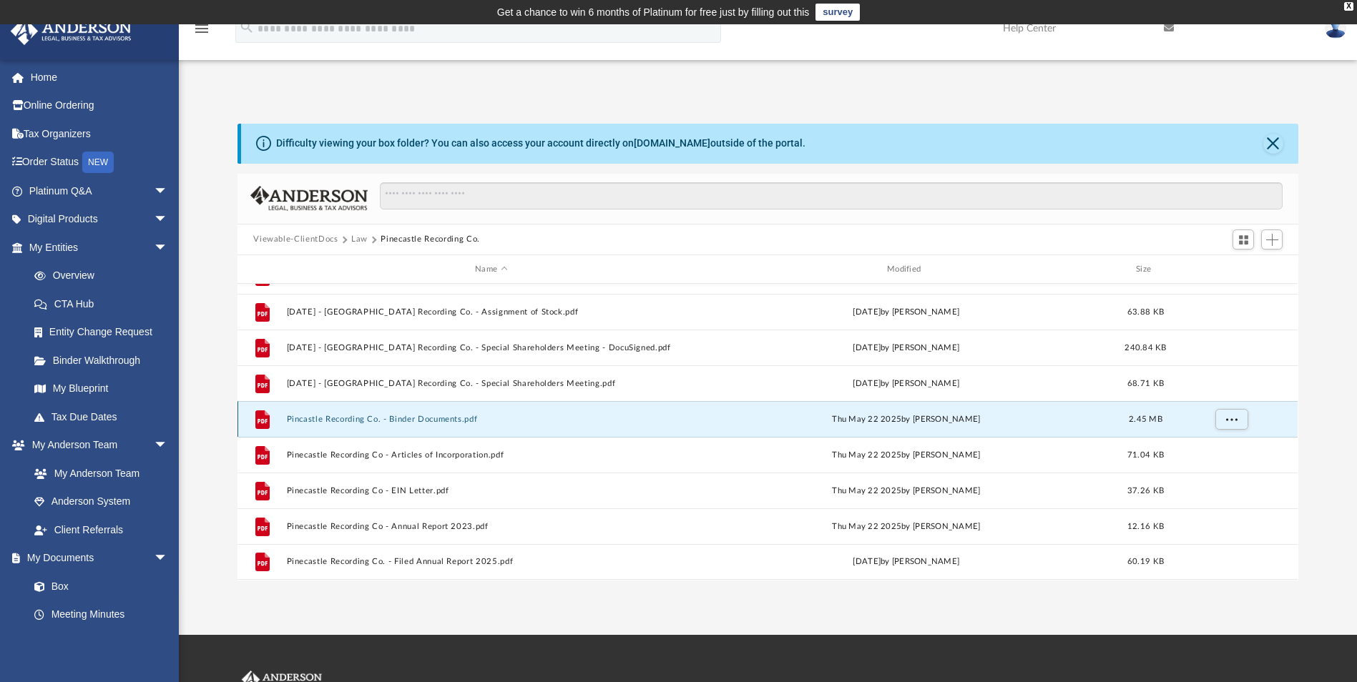
click at [440, 417] on button "Pincastle Recording Co. - Binder Documents.pdf" at bounding box center [491, 419] width 409 height 9
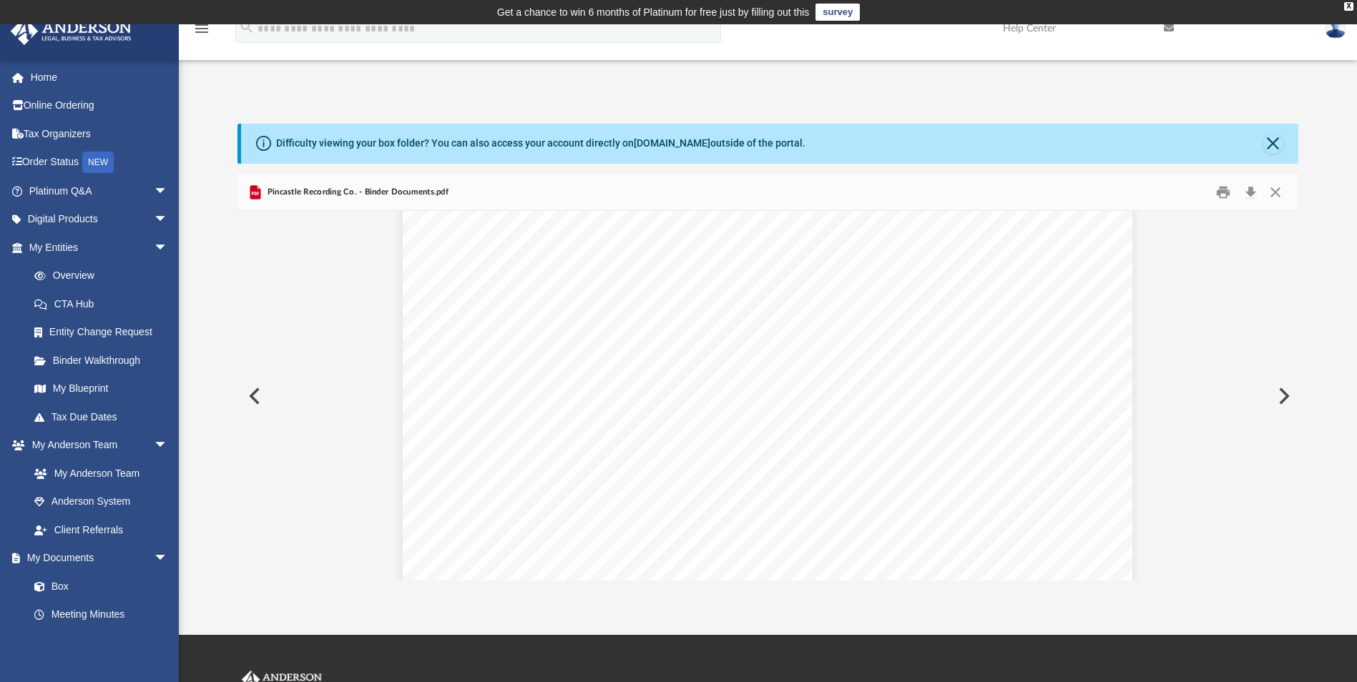
scroll to position [66622, 0]
click at [1274, 190] on button "Close" at bounding box center [1275, 192] width 26 height 22
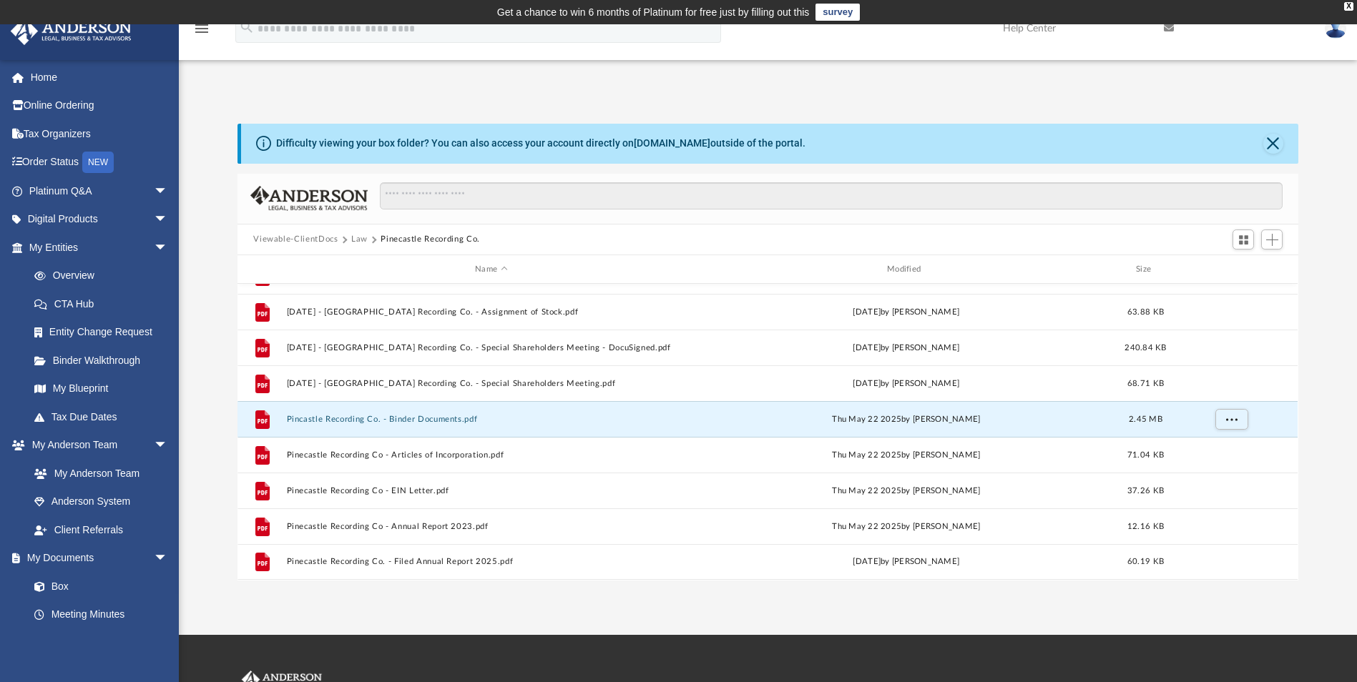
click at [352, 240] on button "Law" at bounding box center [359, 239] width 16 height 13
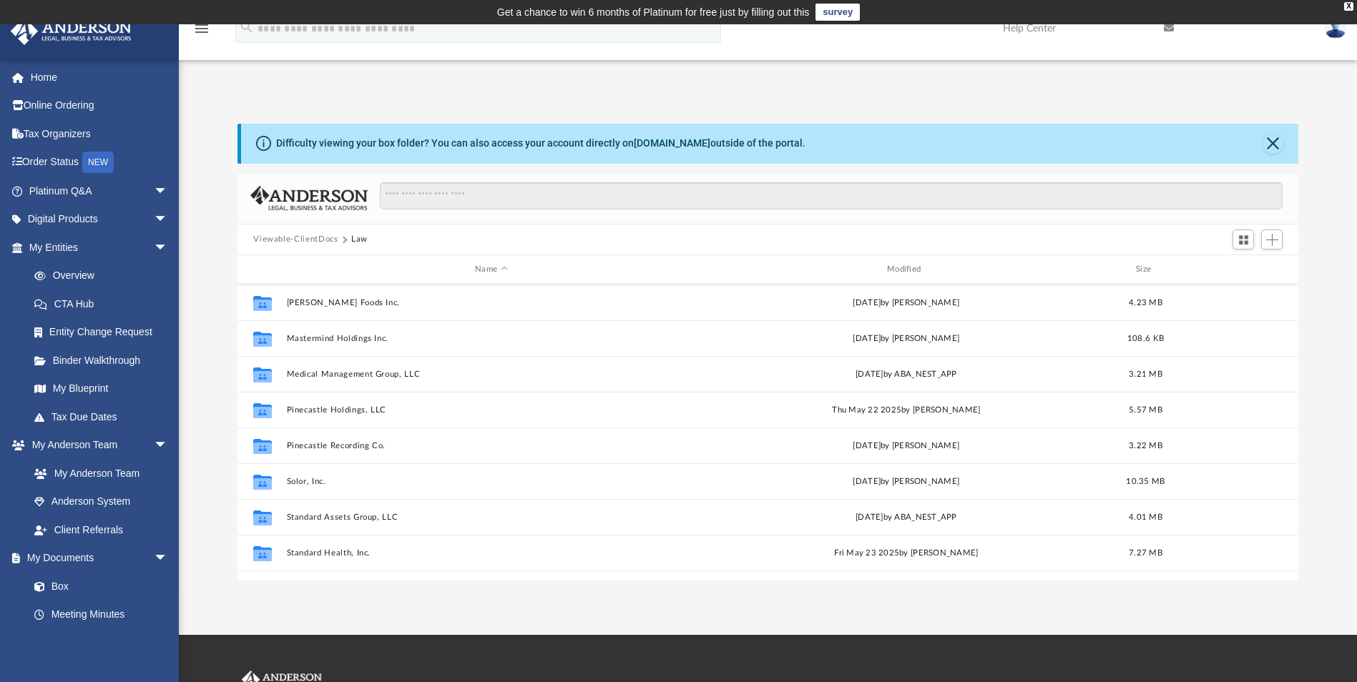
scroll to position [358, 0]
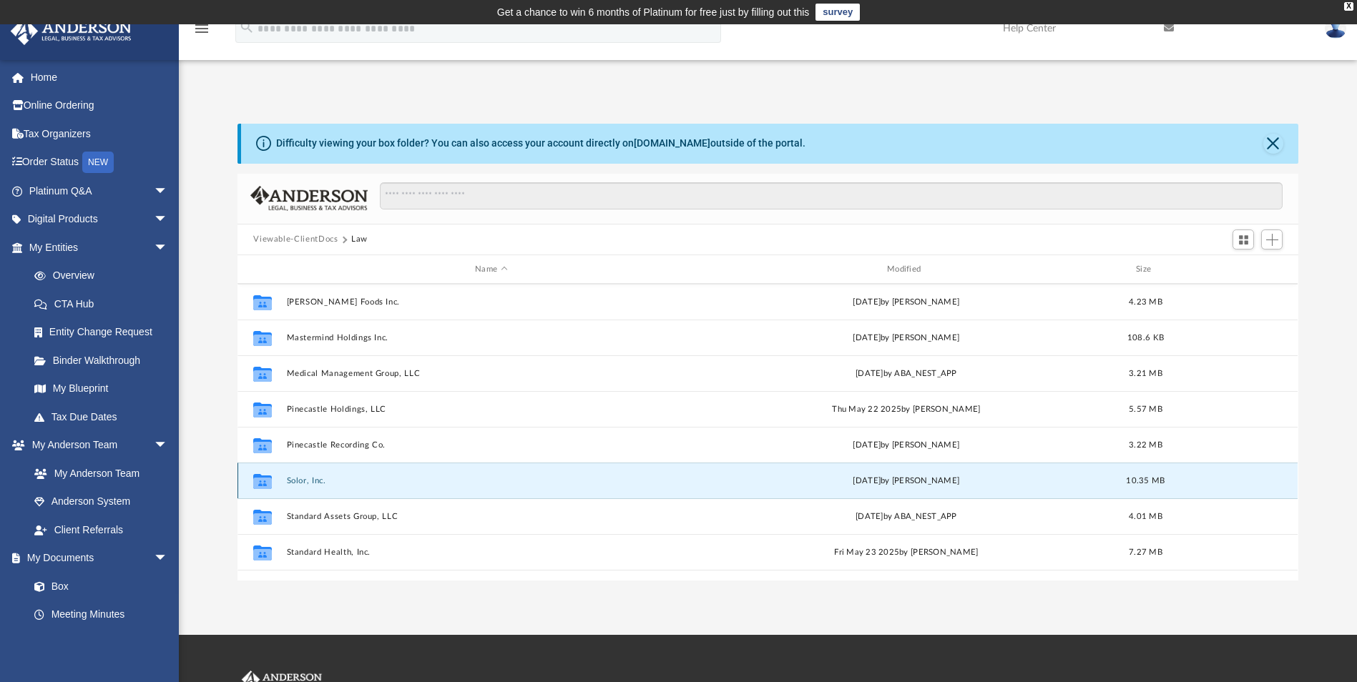
click at [298, 481] on button "Solor, Inc." at bounding box center [491, 480] width 409 height 9
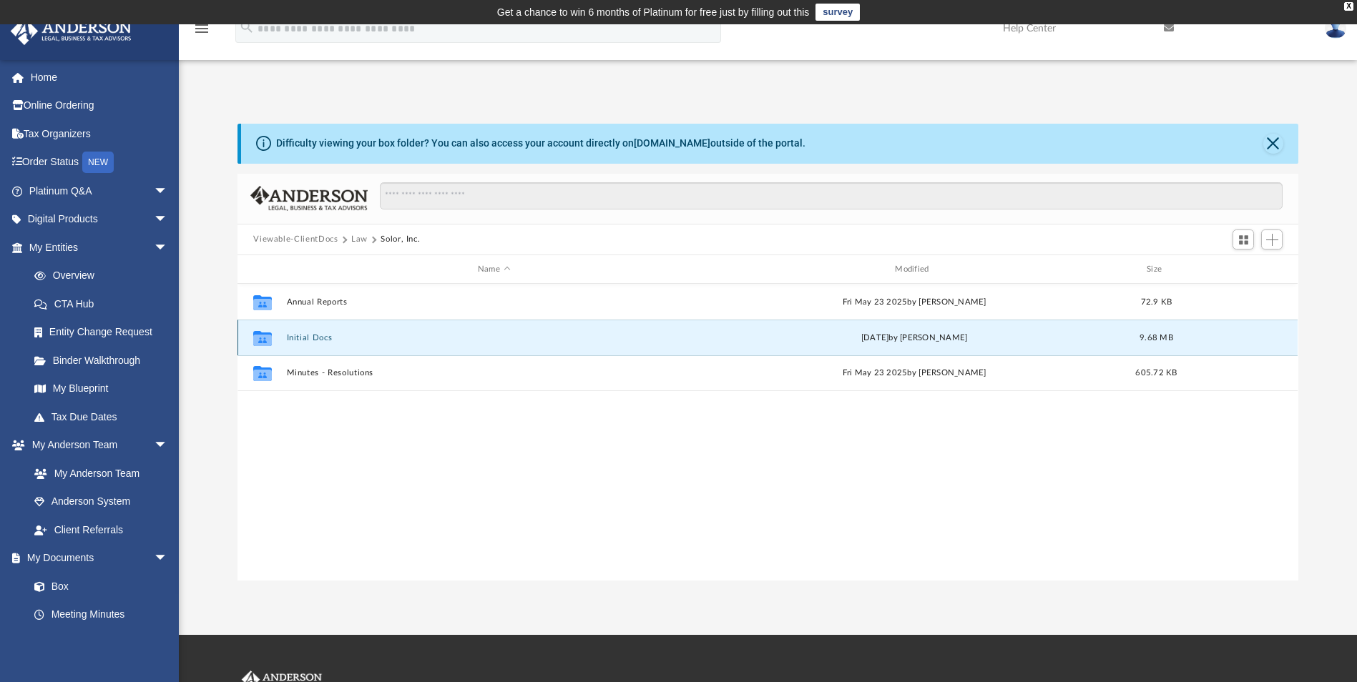
click at [318, 343] on button "Initial Docs" at bounding box center [494, 337] width 414 height 9
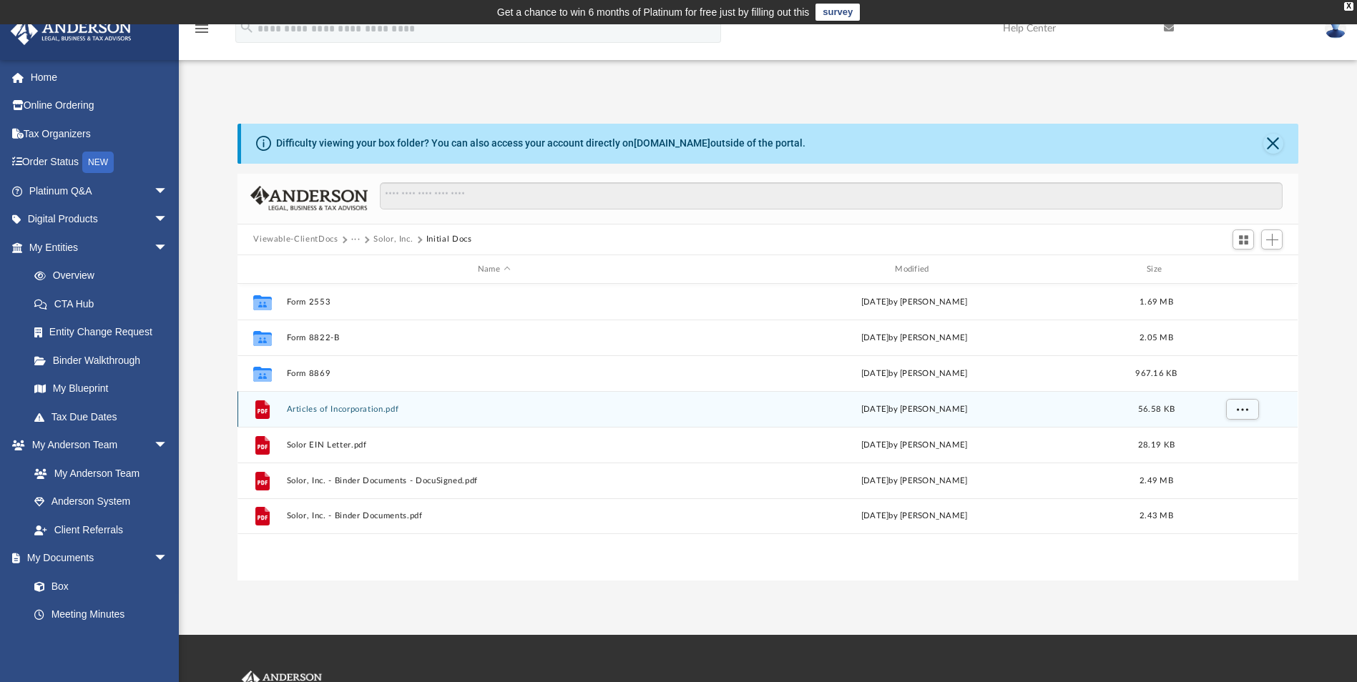
click at [365, 411] on button "Articles of Incorporation.pdf" at bounding box center [494, 409] width 414 height 9
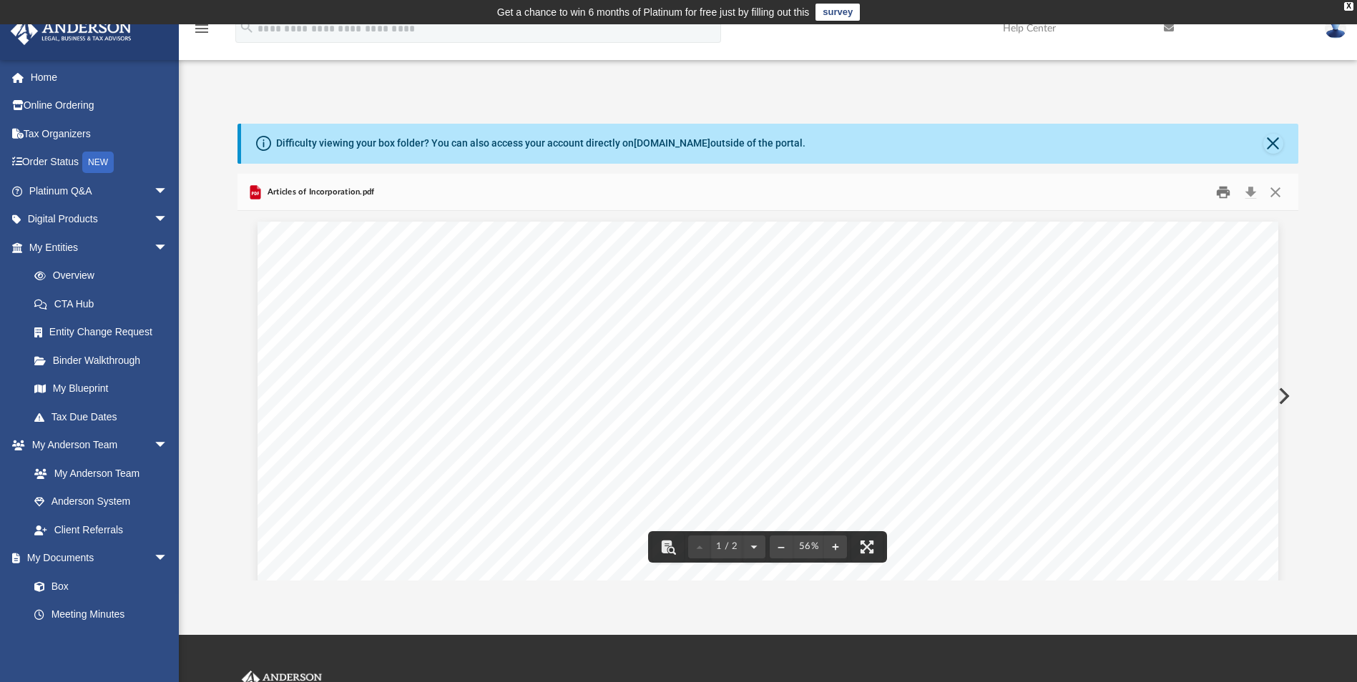
click at [1221, 190] on button "Print" at bounding box center [1223, 192] width 29 height 22
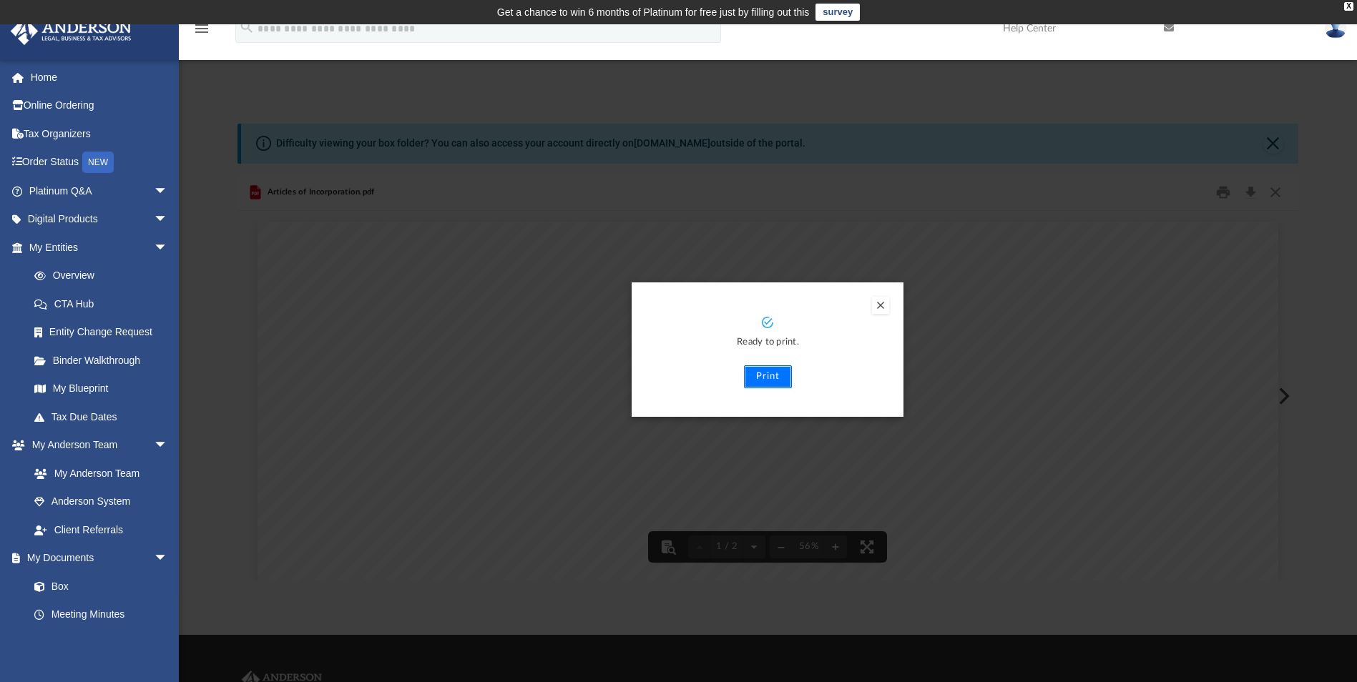
click at [774, 378] on button "Print" at bounding box center [768, 376] width 48 height 23
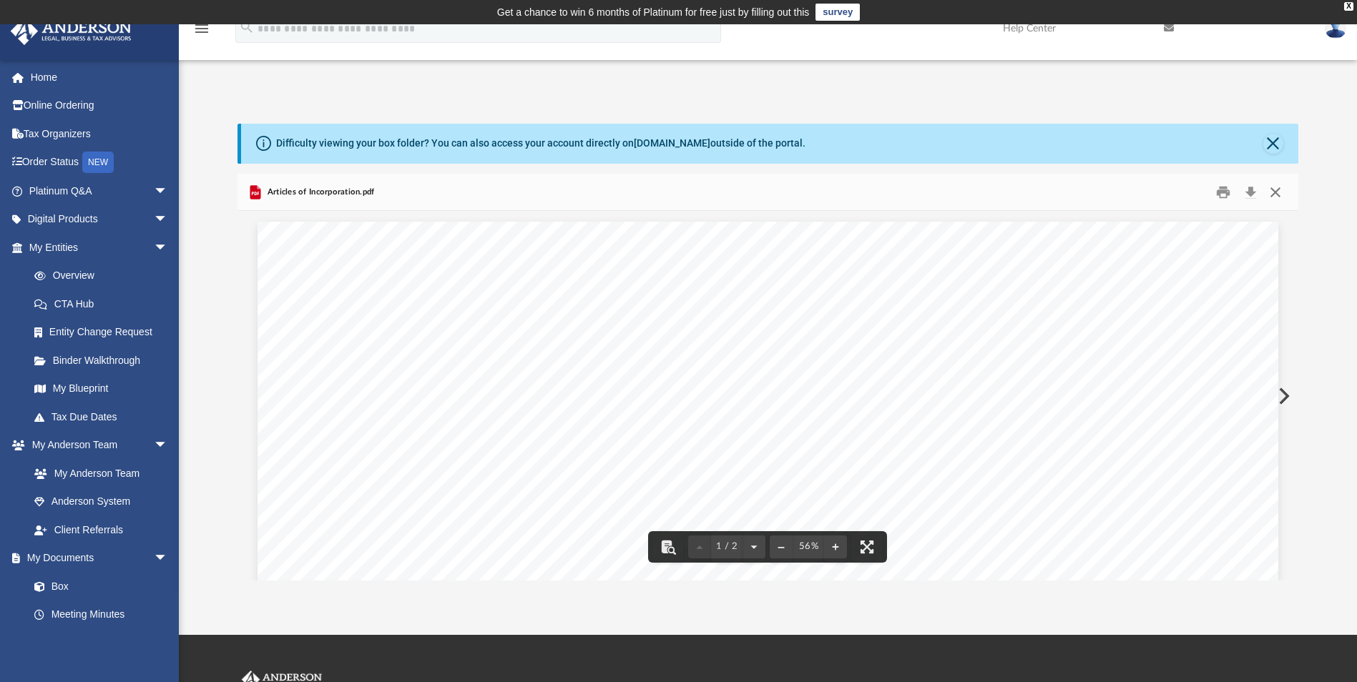
click at [1282, 191] on button "Close" at bounding box center [1275, 192] width 26 height 22
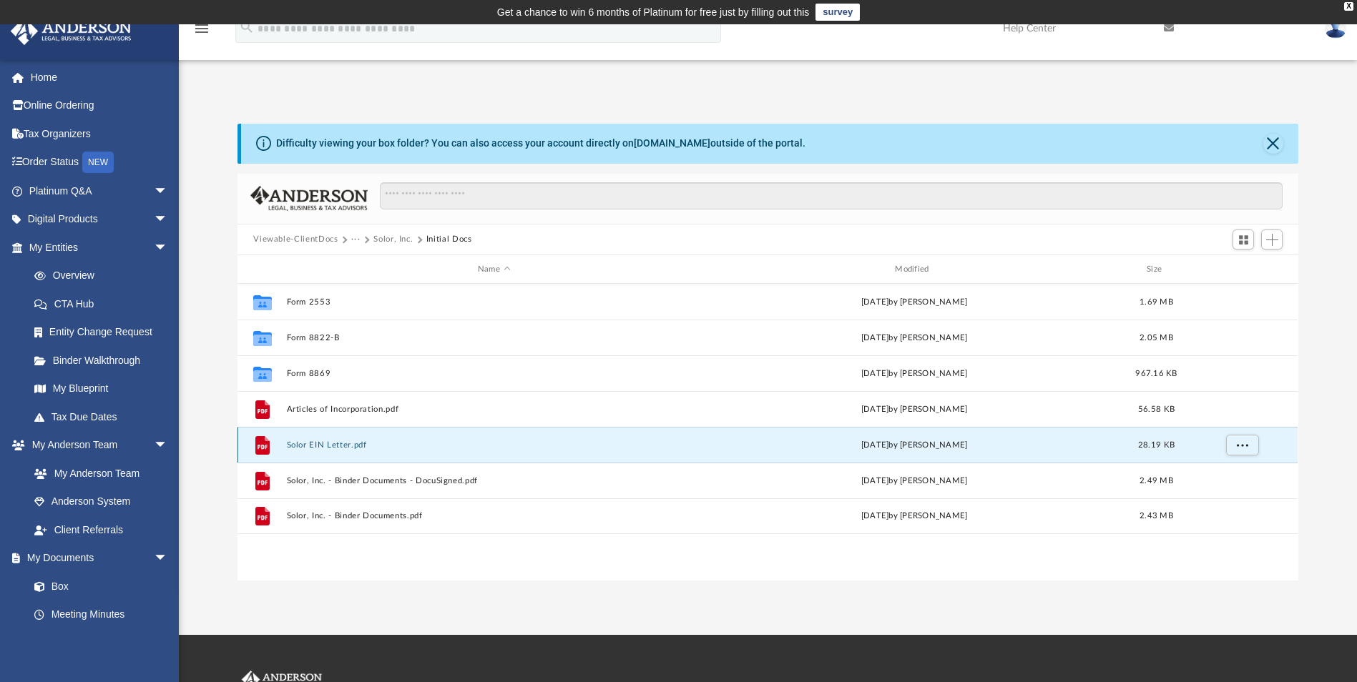
click at [336, 441] on button "Solor EIN Letter.pdf" at bounding box center [494, 445] width 414 height 9
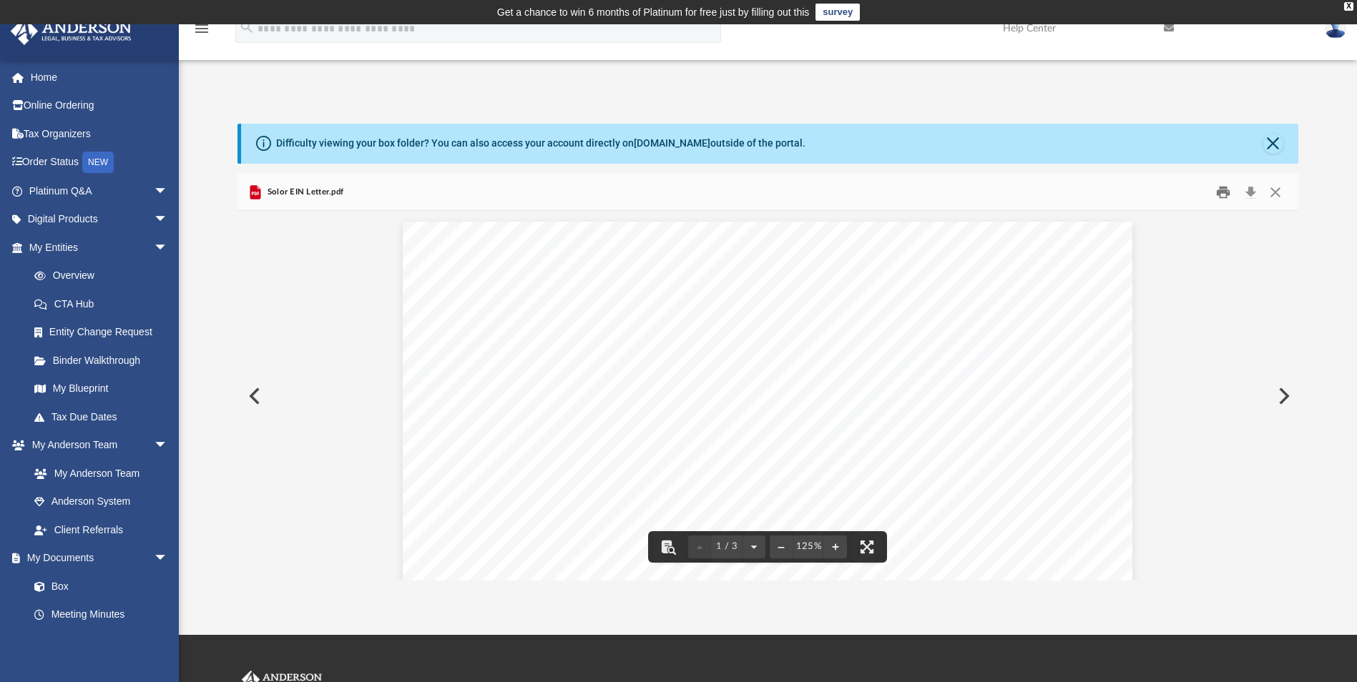
click at [1222, 192] on button "Print" at bounding box center [1223, 192] width 29 height 22
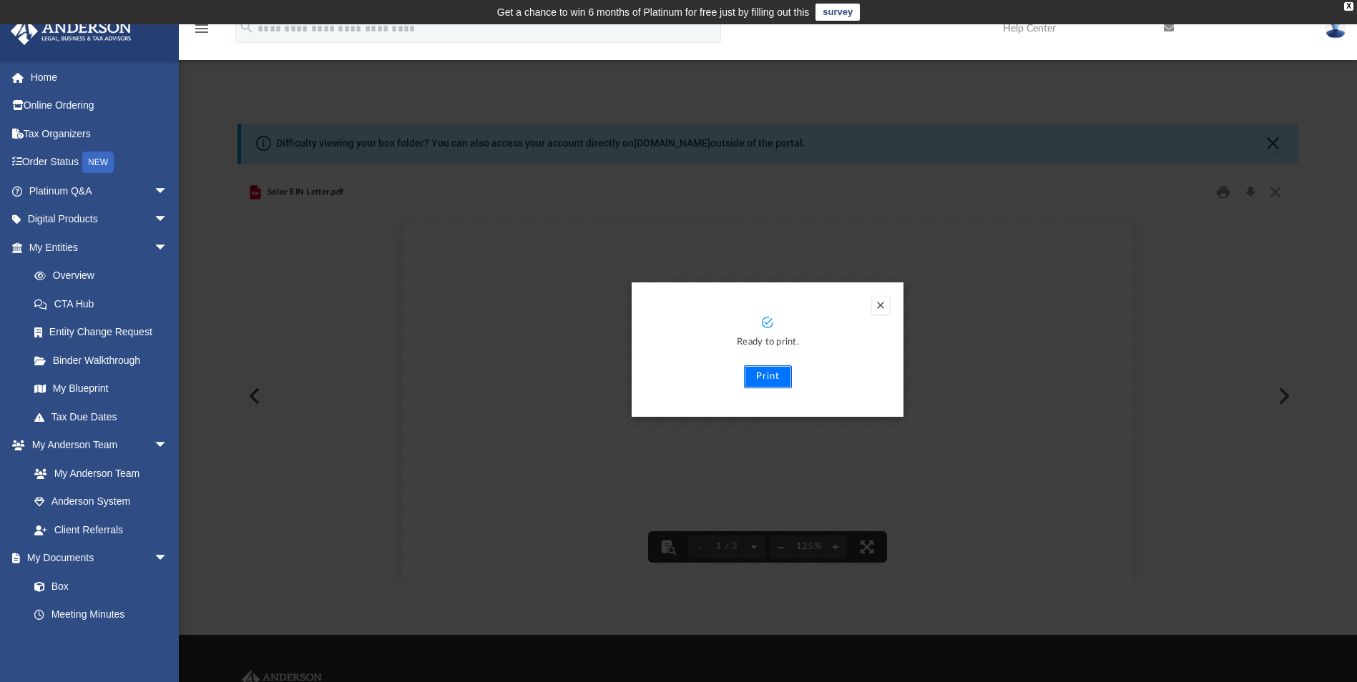
click at [762, 374] on button "Print" at bounding box center [768, 376] width 48 height 23
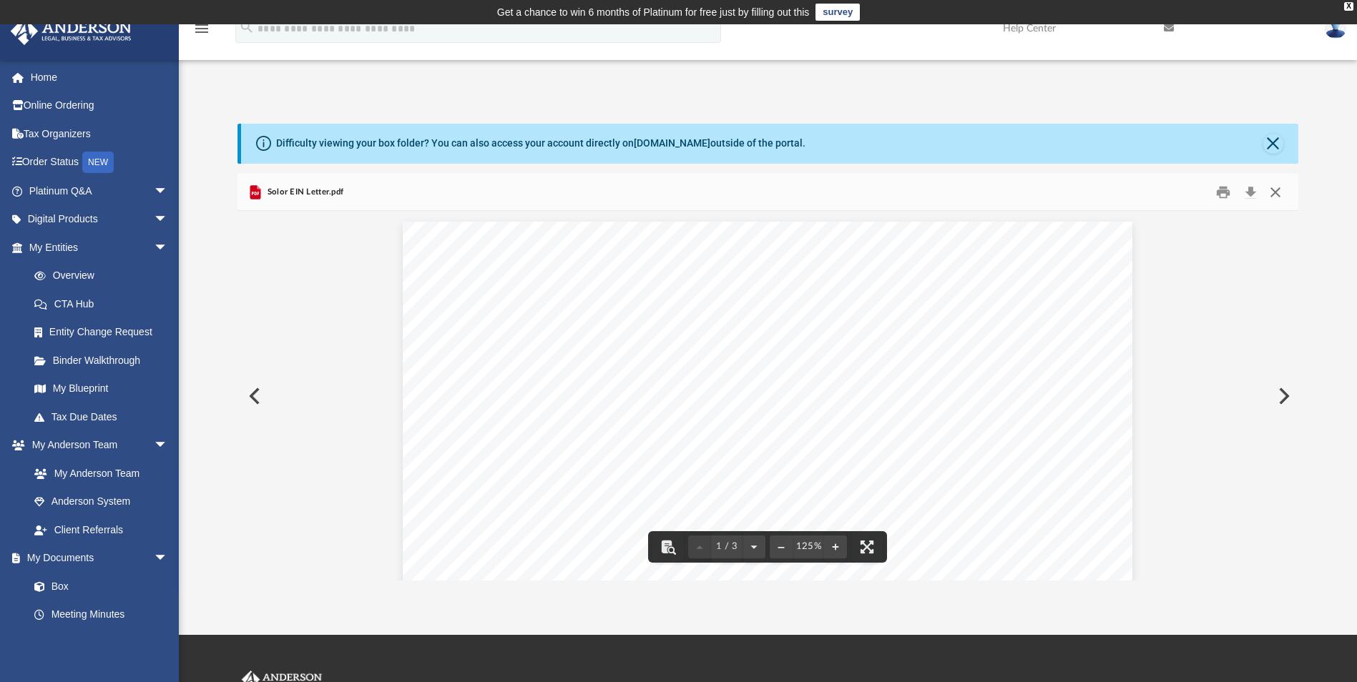
click at [1279, 190] on button "Close" at bounding box center [1275, 192] width 26 height 22
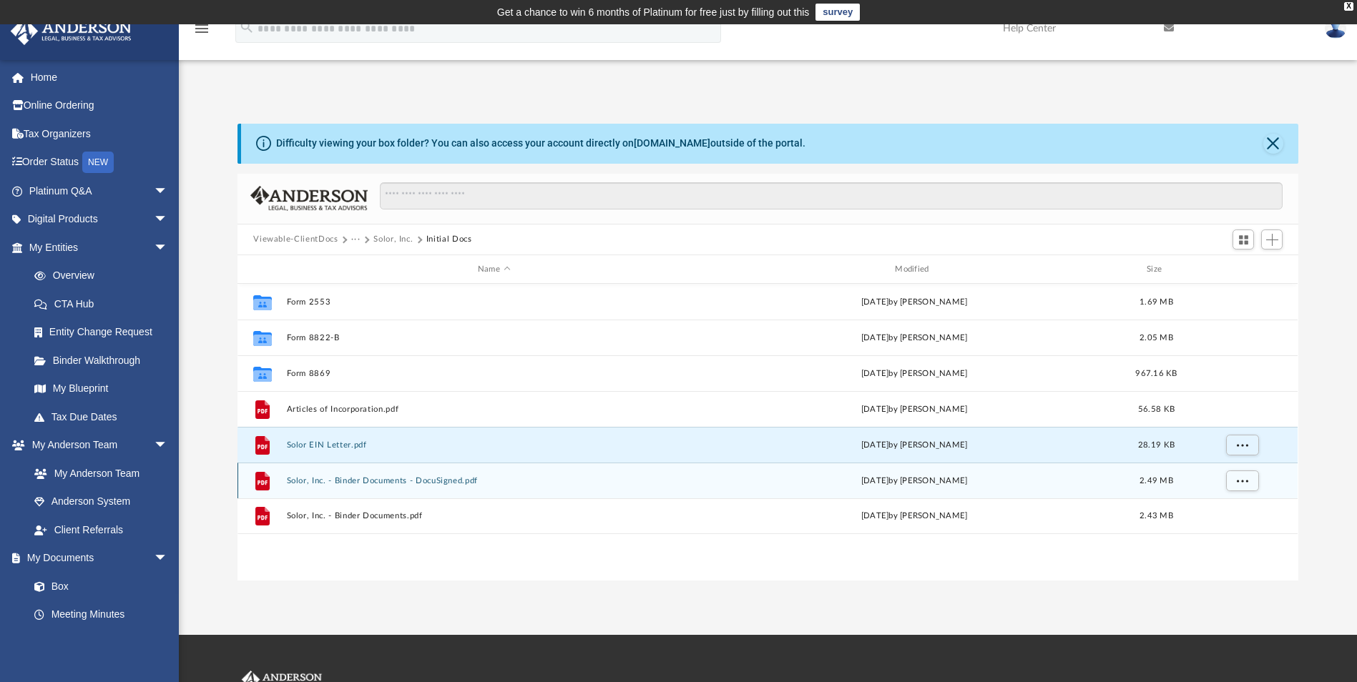
click at [399, 477] on button "Solor, Inc. - Binder Documents - DocuSigned.pdf" at bounding box center [494, 480] width 414 height 9
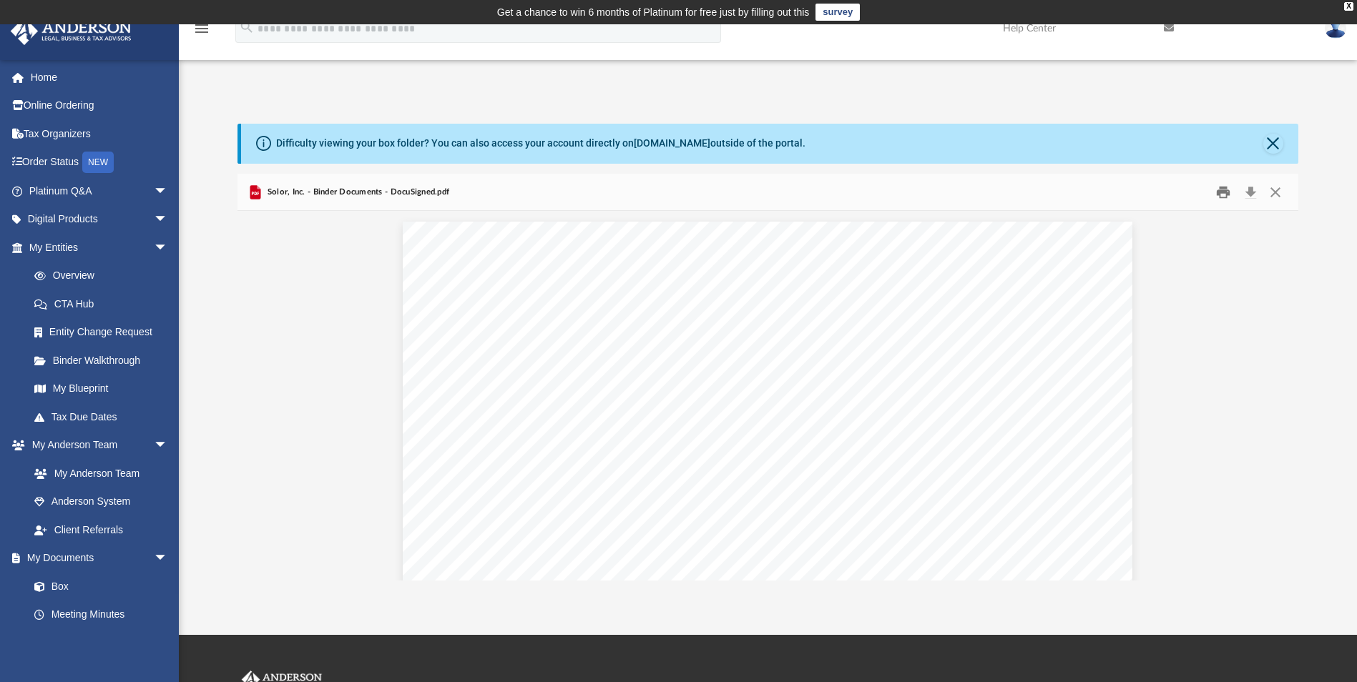
click at [1217, 192] on button "Print" at bounding box center [1223, 192] width 29 height 22
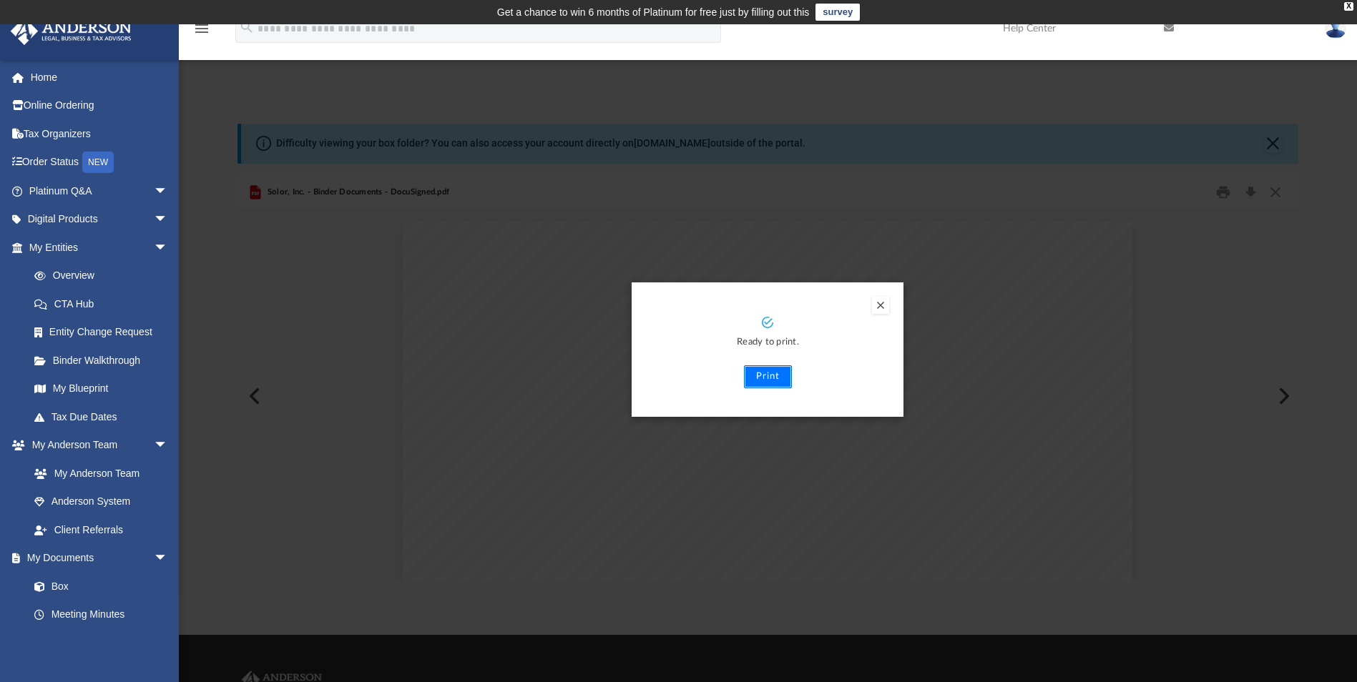
click at [771, 377] on button "Print" at bounding box center [768, 376] width 48 height 23
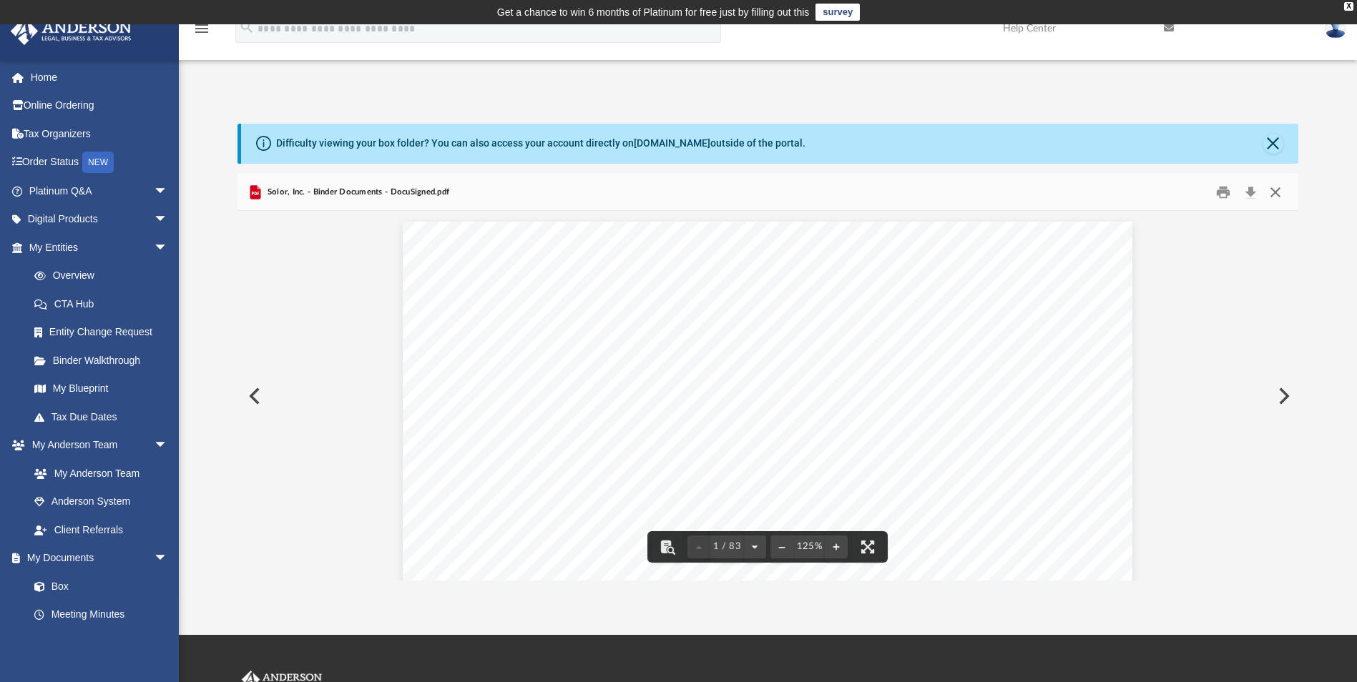
click at [1278, 194] on button "Close" at bounding box center [1275, 192] width 26 height 22
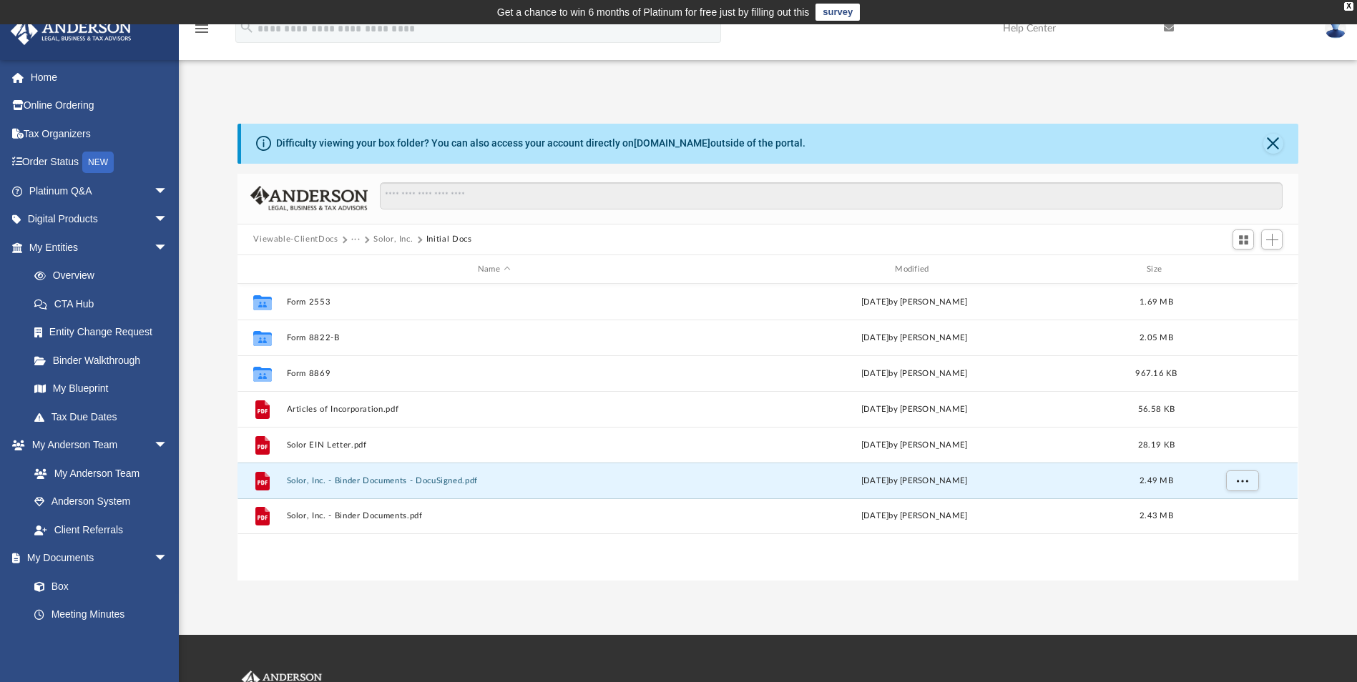
click at [355, 238] on button "···" at bounding box center [355, 239] width 9 height 13
click at [365, 266] on li "Law" at bounding box center [367, 264] width 16 height 15
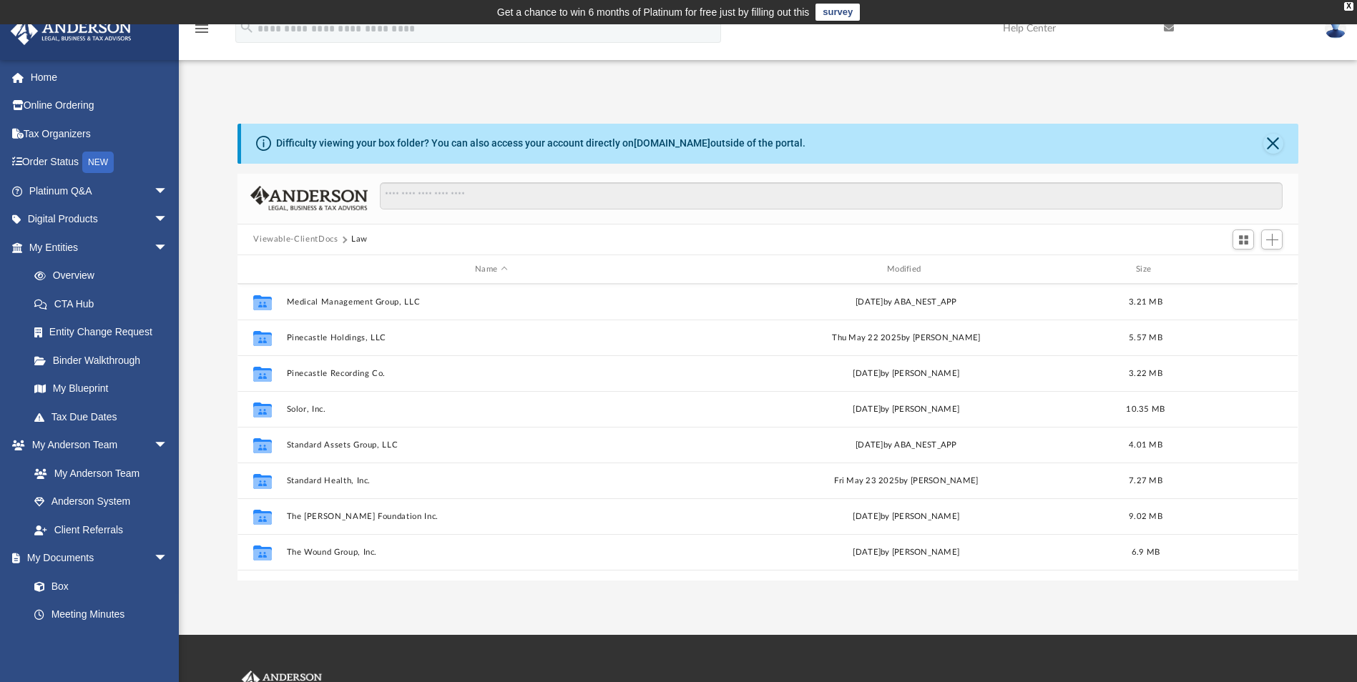
scroll to position [491, 0]
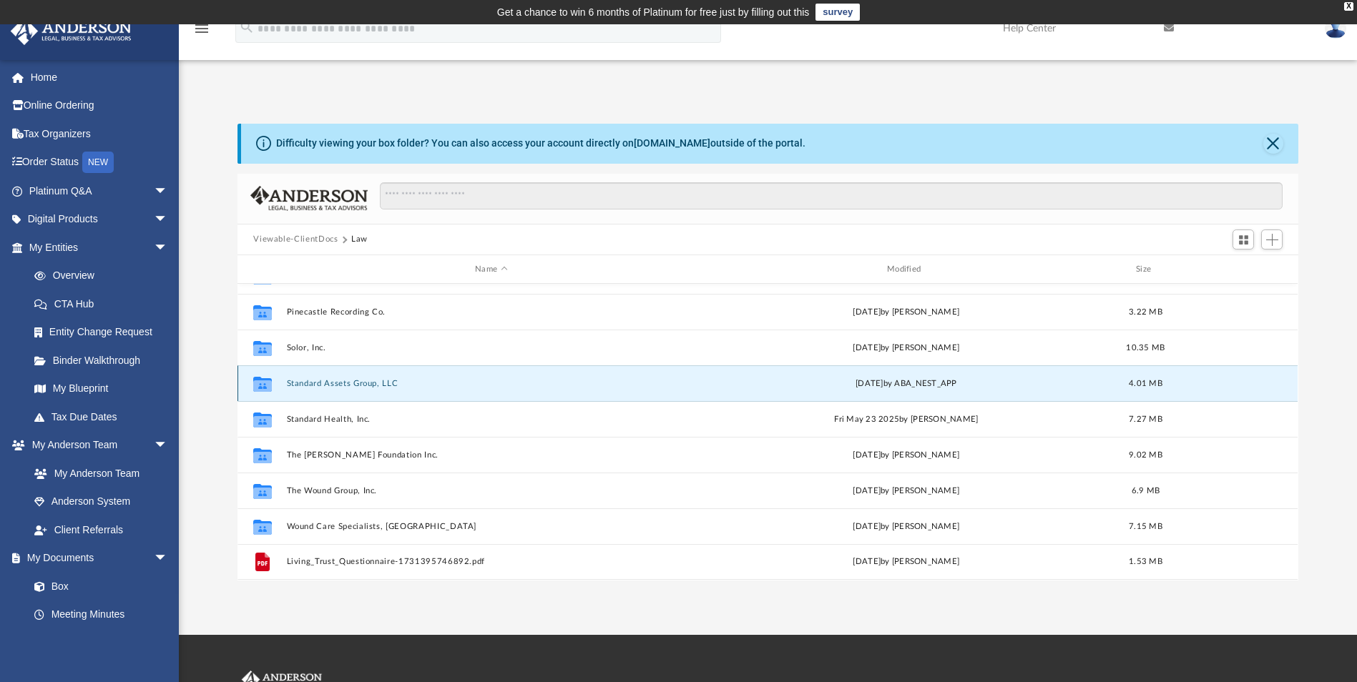
click at [352, 381] on button "Standard Assets Group, LLC" at bounding box center [491, 383] width 409 height 9
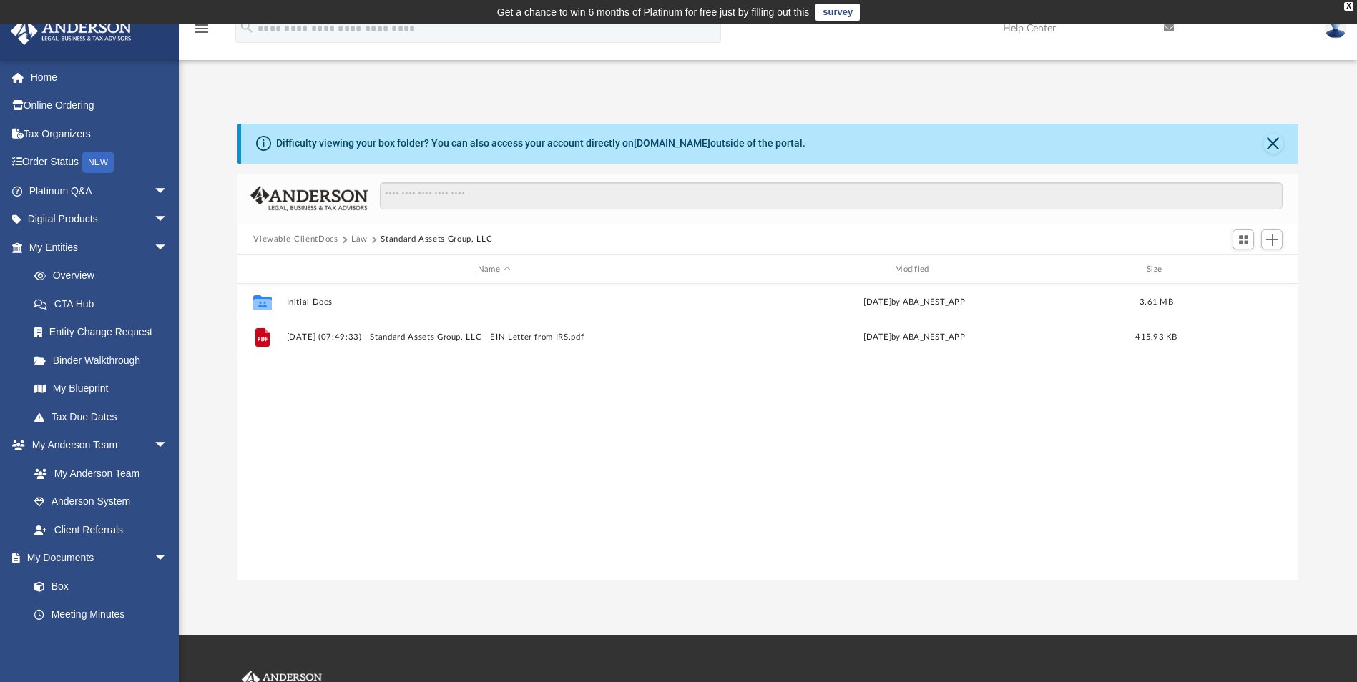
scroll to position [0, 0]
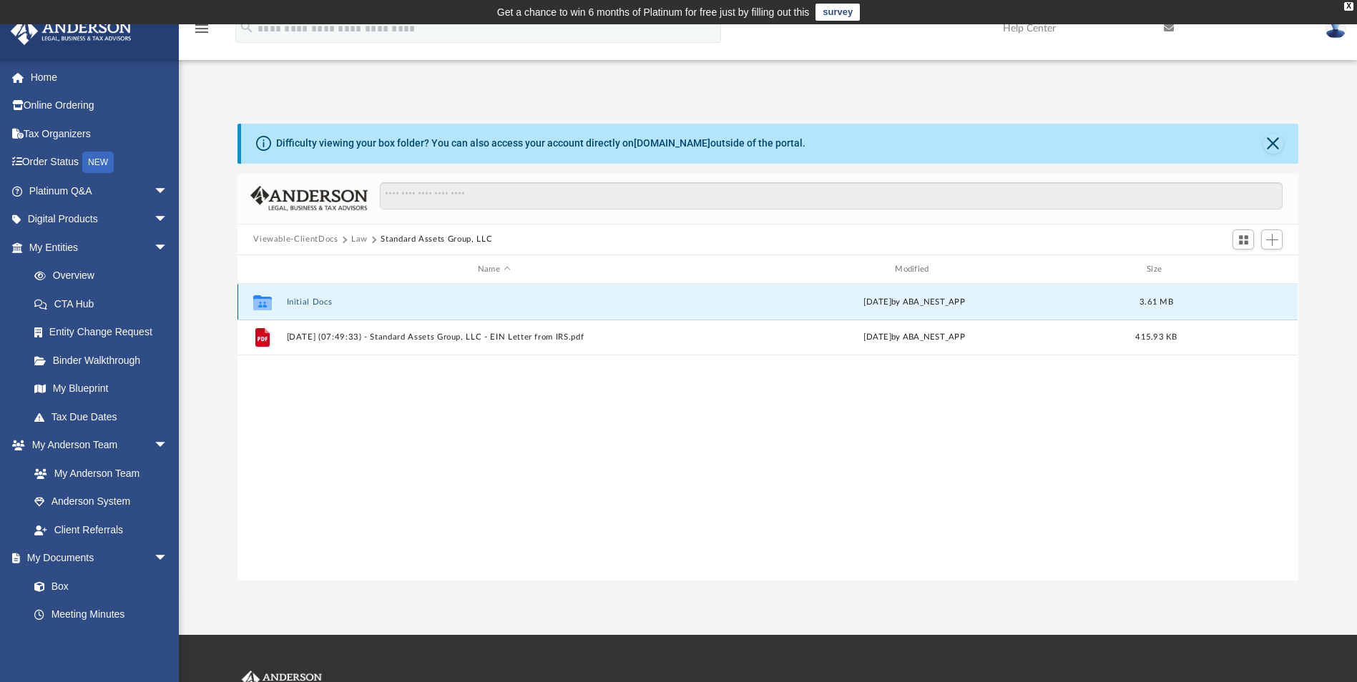
click at [318, 302] on button "Initial Docs" at bounding box center [494, 302] width 414 height 9
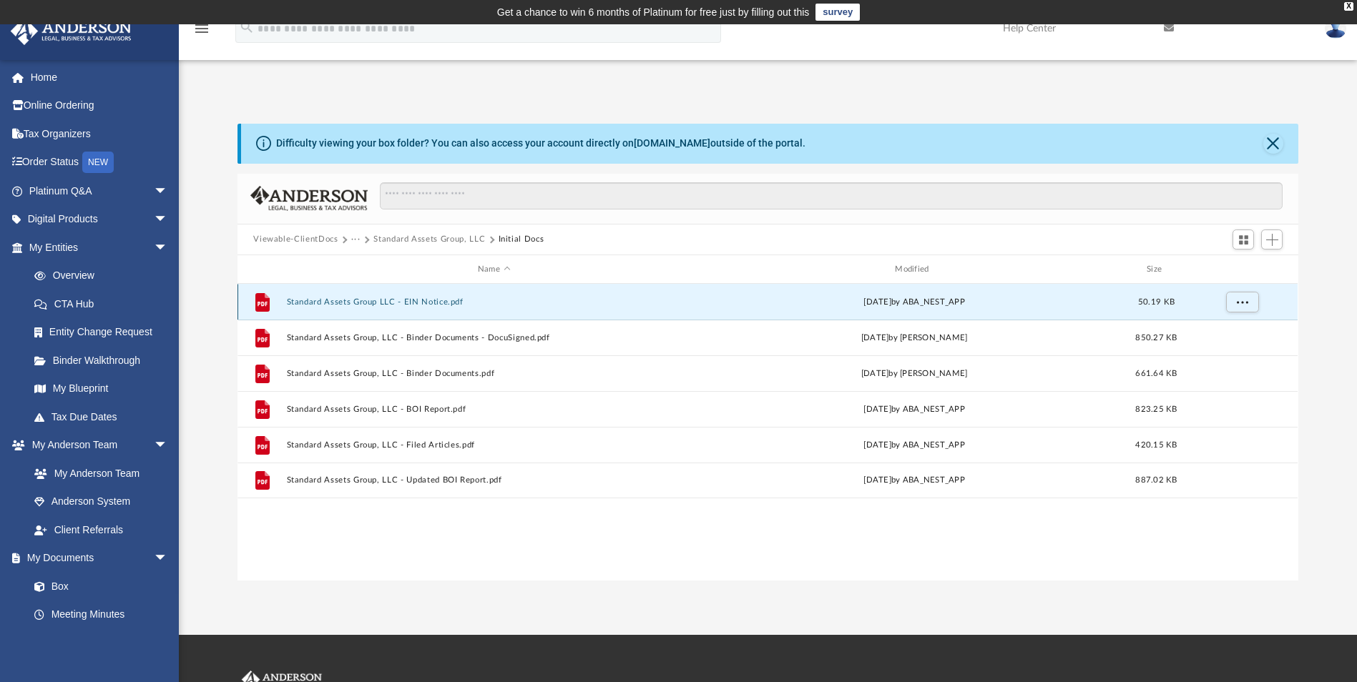
click at [345, 300] on button "Standard Assets Group LLC - EIN Notice.pdf" at bounding box center [494, 302] width 414 height 9
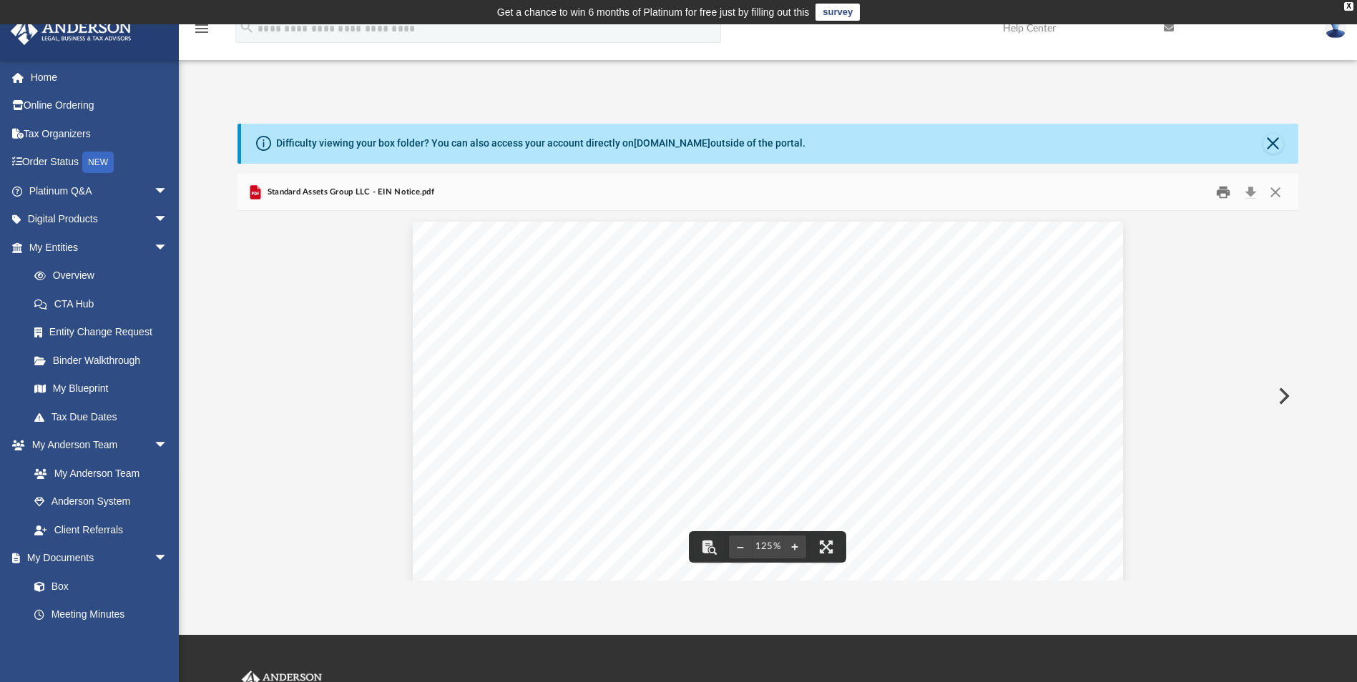
click at [1219, 195] on button "Print" at bounding box center [1223, 192] width 29 height 22
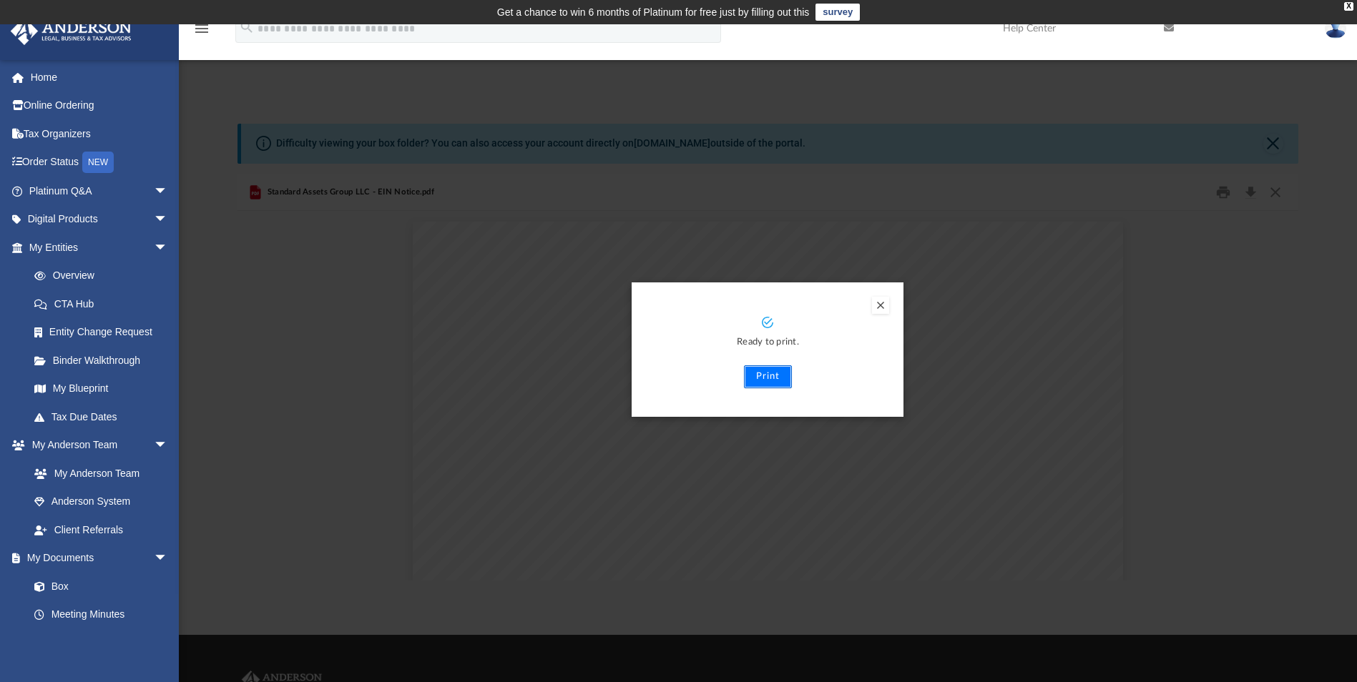
click at [772, 381] on button "Print" at bounding box center [768, 376] width 48 height 23
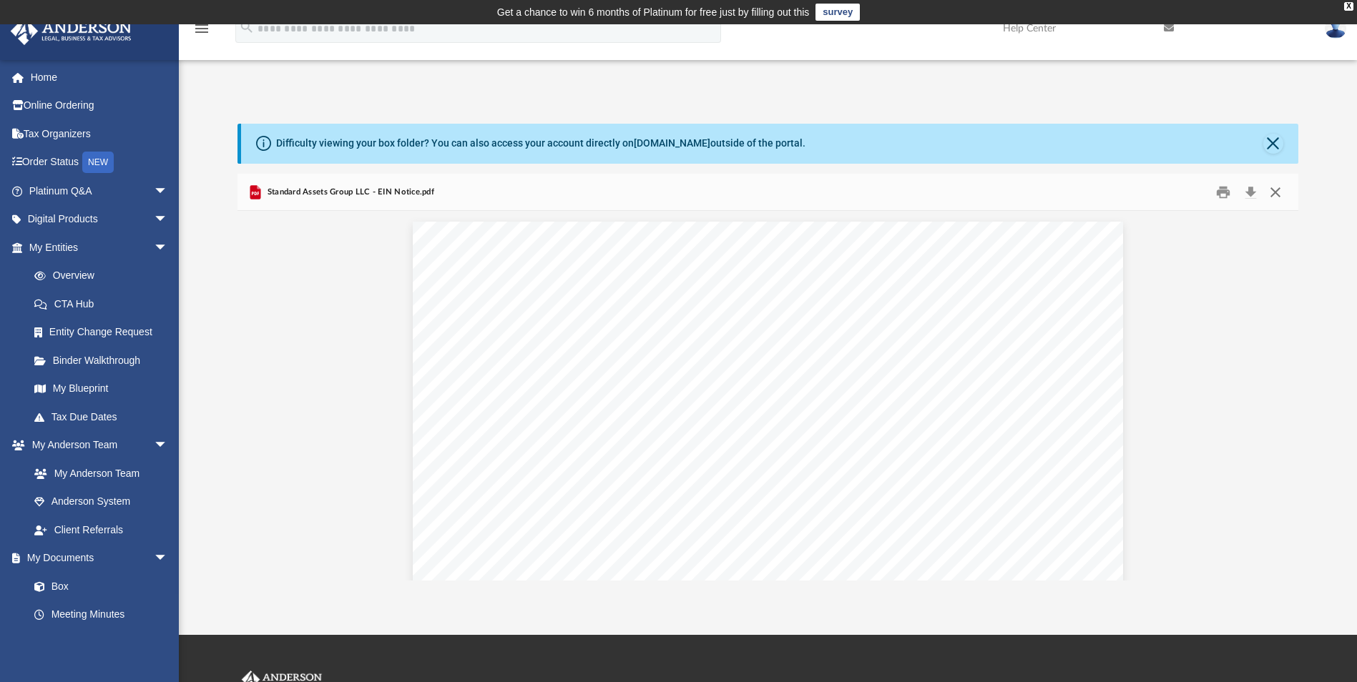
click at [1280, 192] on button "Close" at bounding box center [1275, 192] width 26 height 22
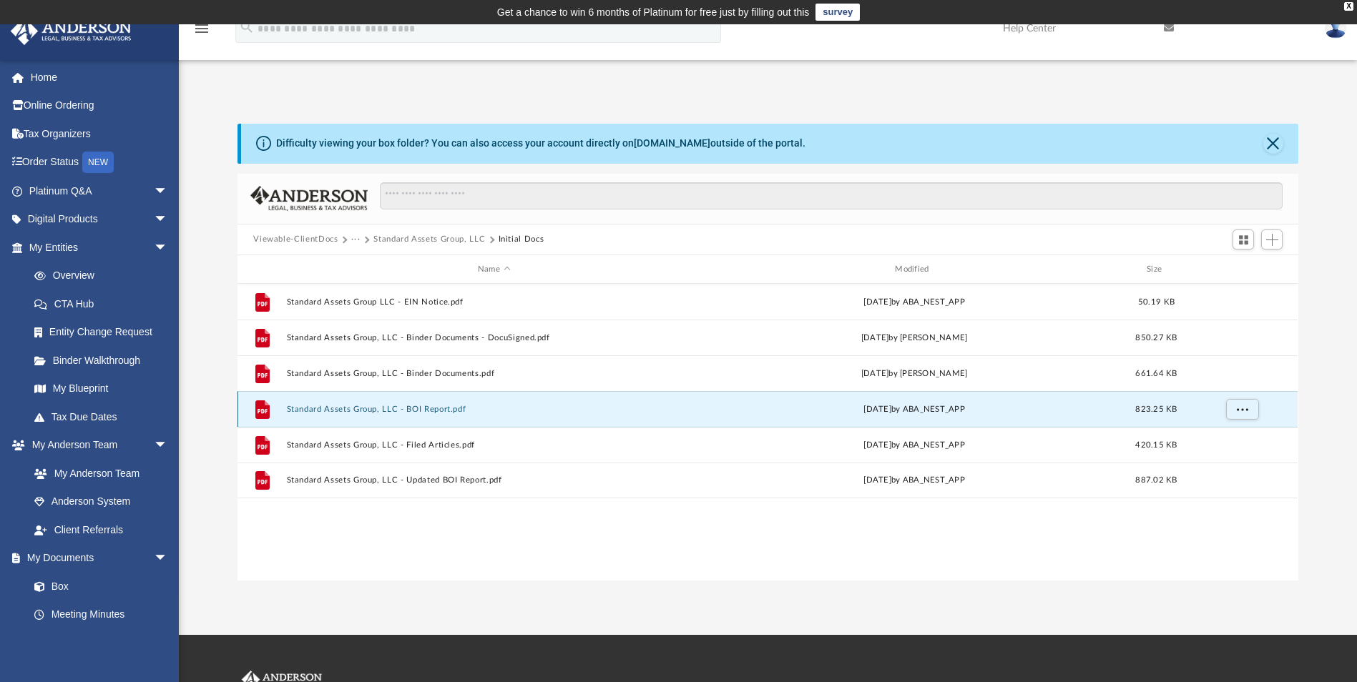
click at [430, 408] on button "Standard Assets Group, LLC - BOI Report.pdf" at bounding box center [494, 409] width 414 height 9
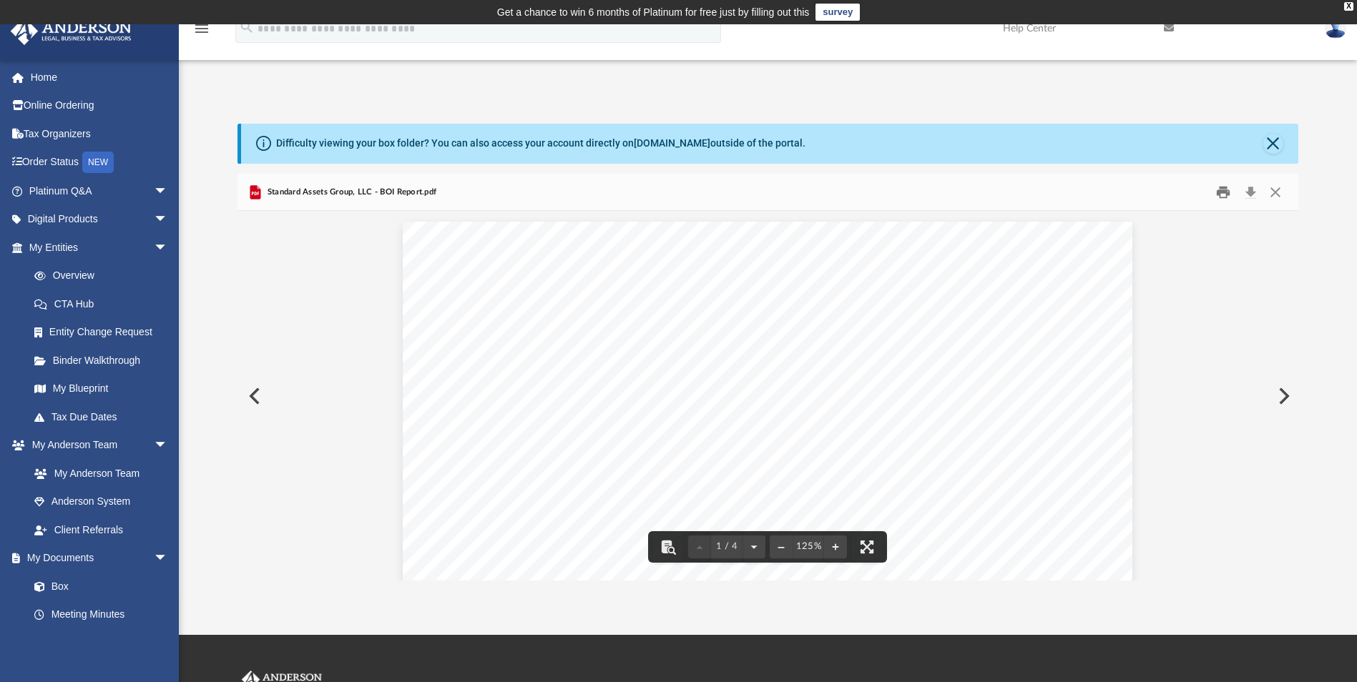
click at [1223, 194] on button "Print" at bounding box center [1223, 192] width 29 height 22
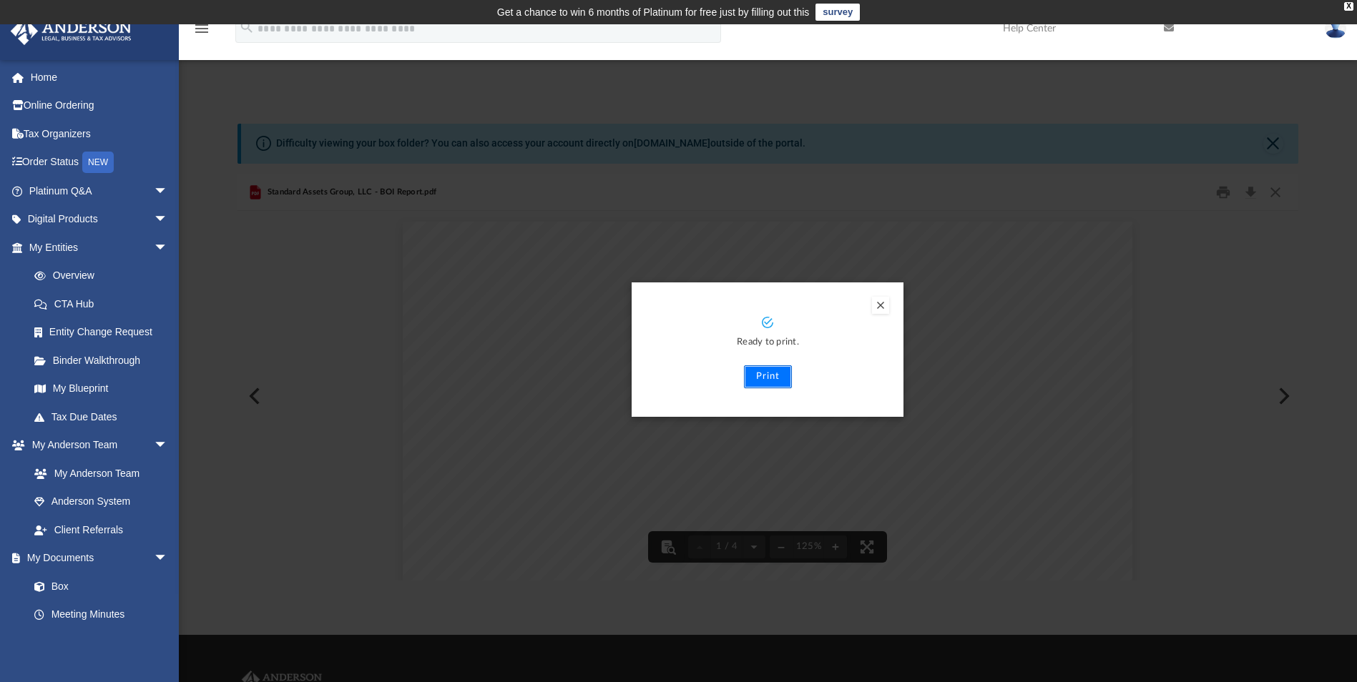
click at [765, 375] on button "Print" at bounding box center [768, 376] width 48 height 23
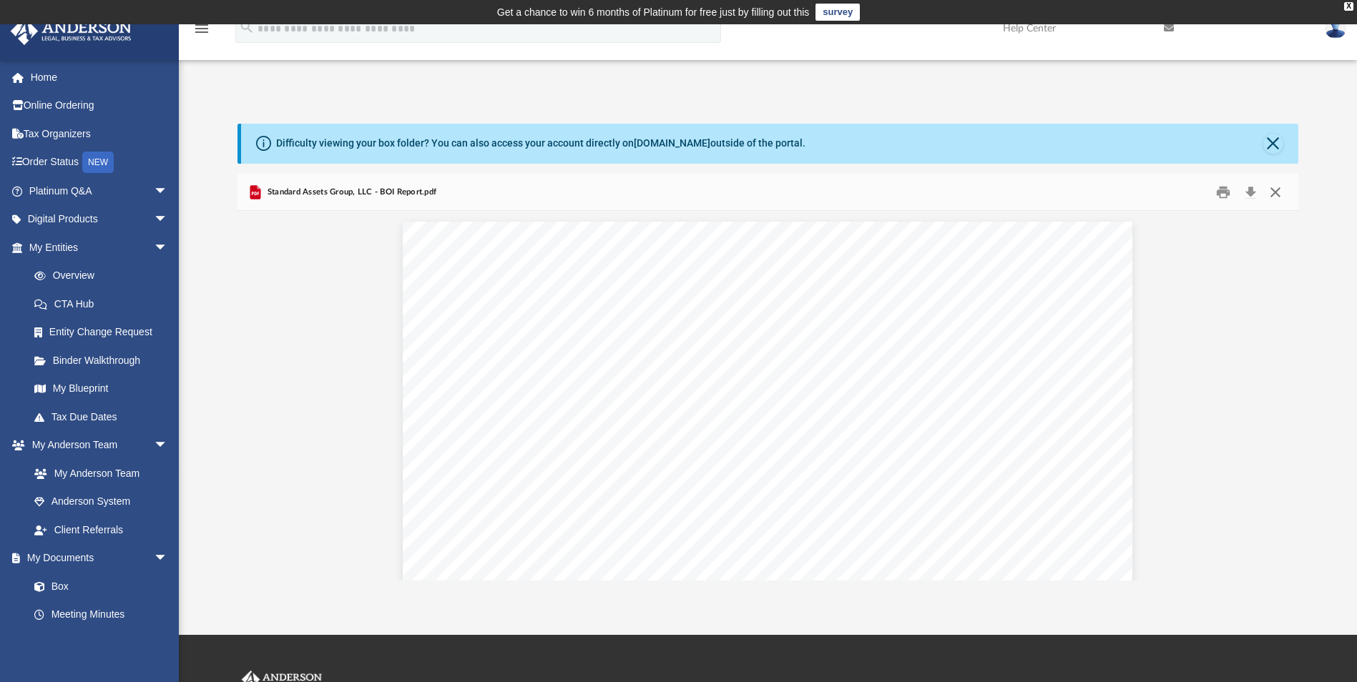
click at [1280, 196] on button "Close" at bounding box center [1275, 192] width 26 height 22
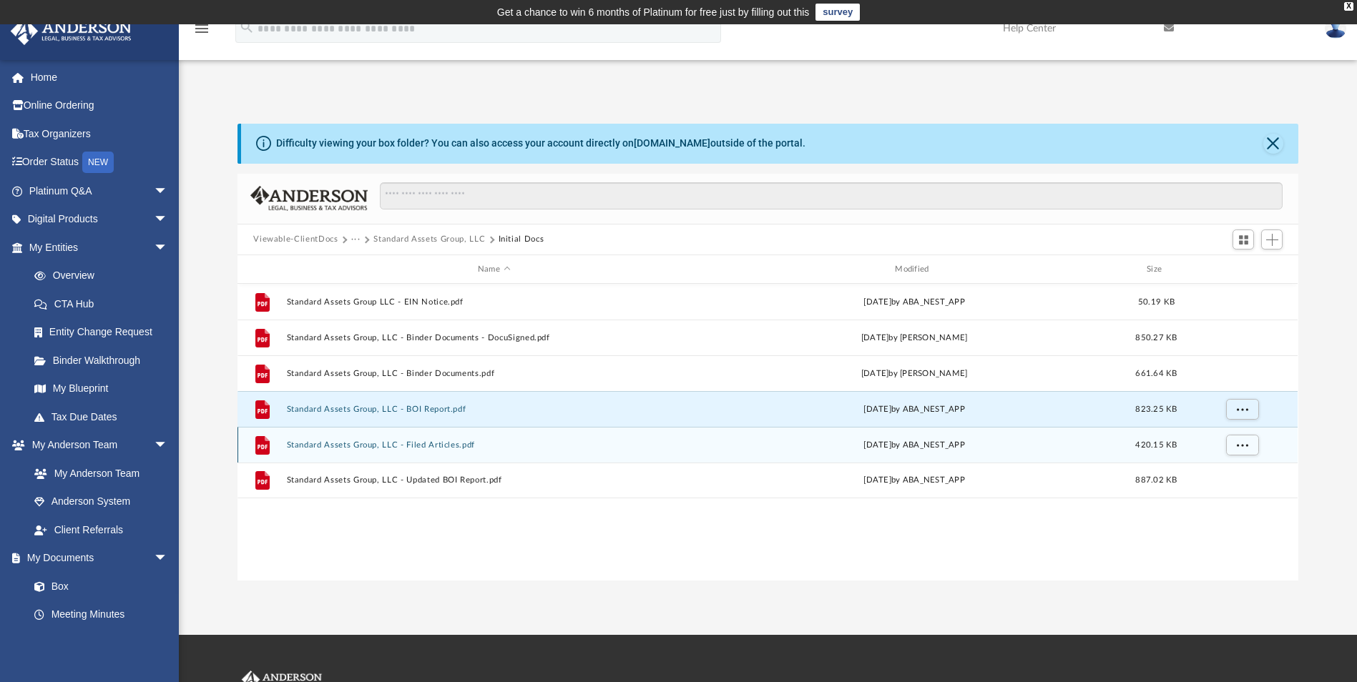
click at [423, 446] on button "Standard Assets Group, LLC - Filed Articles.pdf" at bounding box center [494, 445] width 414 height 9
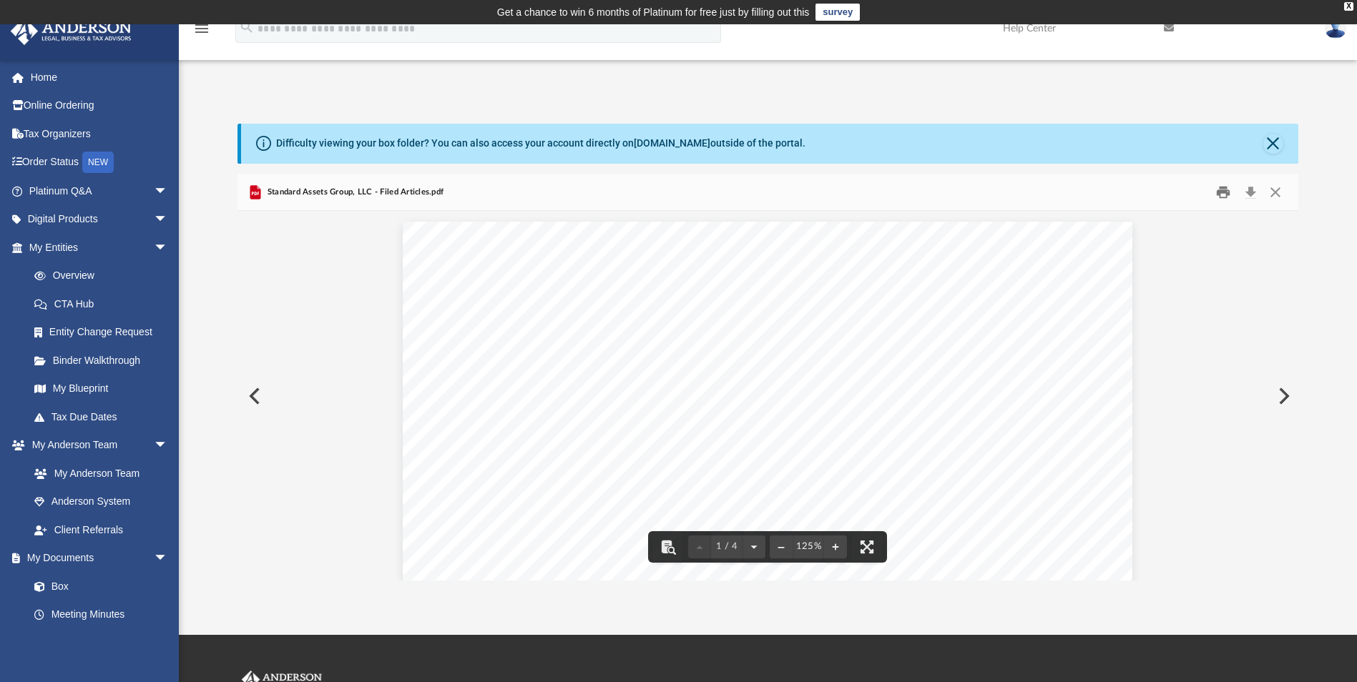
click at [1224, 197] on button "Print" at bounding box center [1223, 192] width 29 height 22
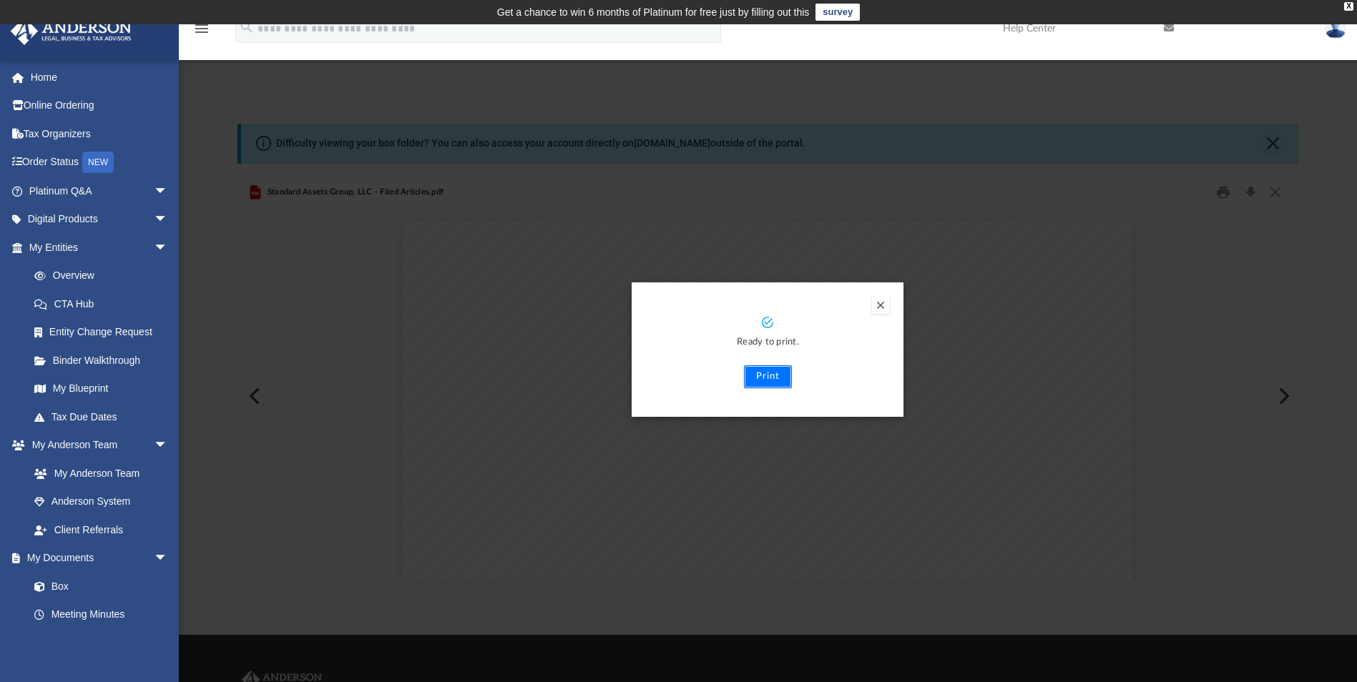
click at [770, 382] on button "Print" at bounding box center [768, 376] width 48 height 23
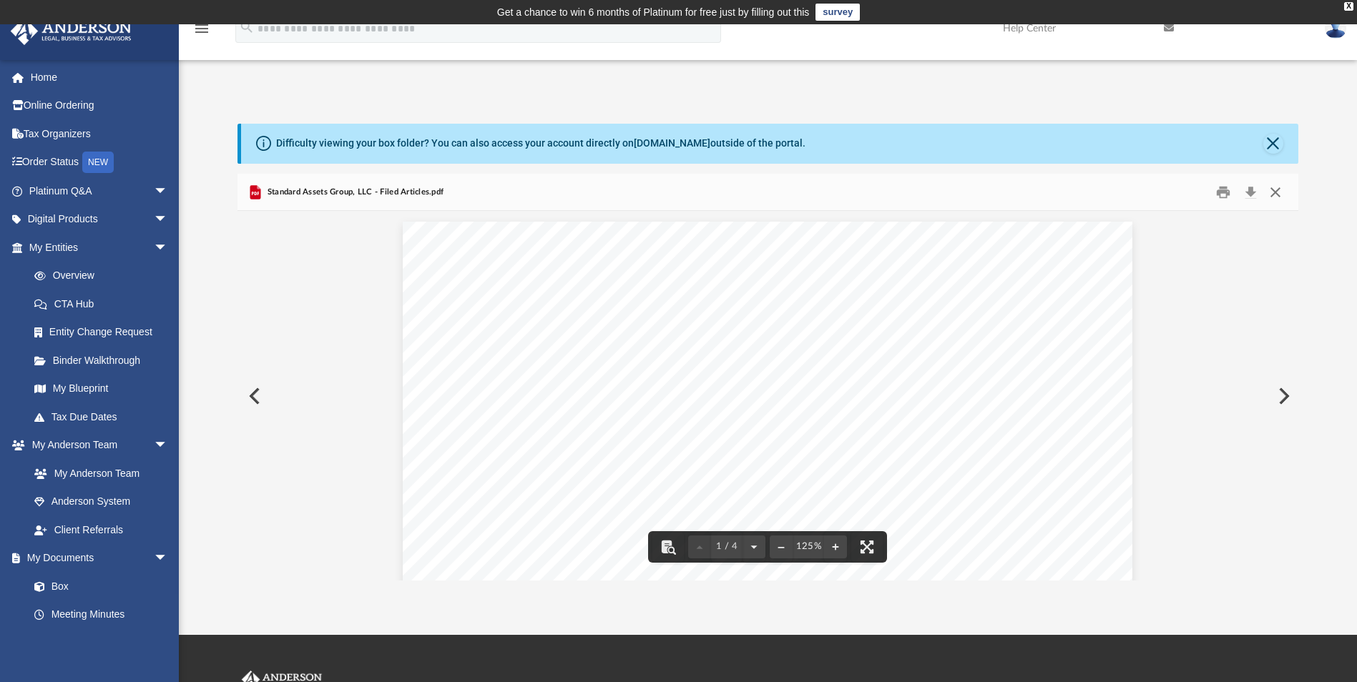
click at [1277, 190] on button "Close" at bounding box center [1275, 192] width 26 height 22
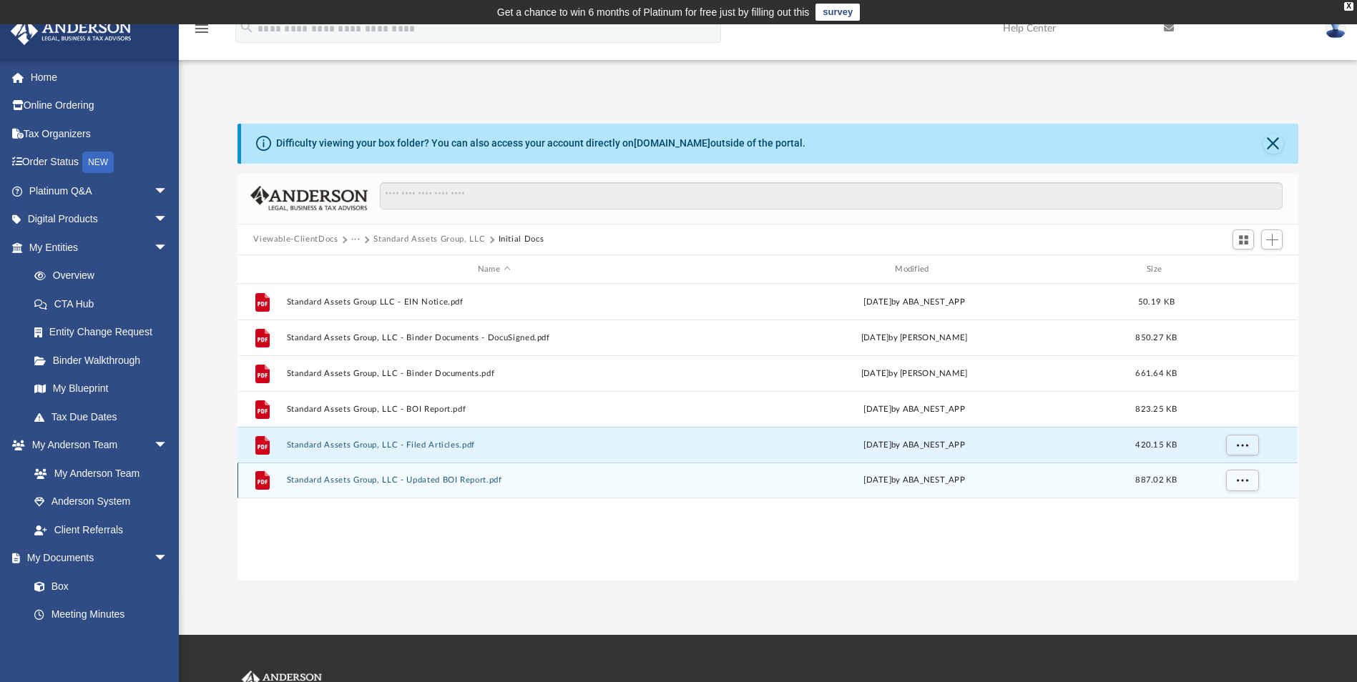
click at [431, 483] on button "Standard Assets Group, LLC - Updated BOI Report.pdf" at bounding box center [494, 480] width 414 height 9
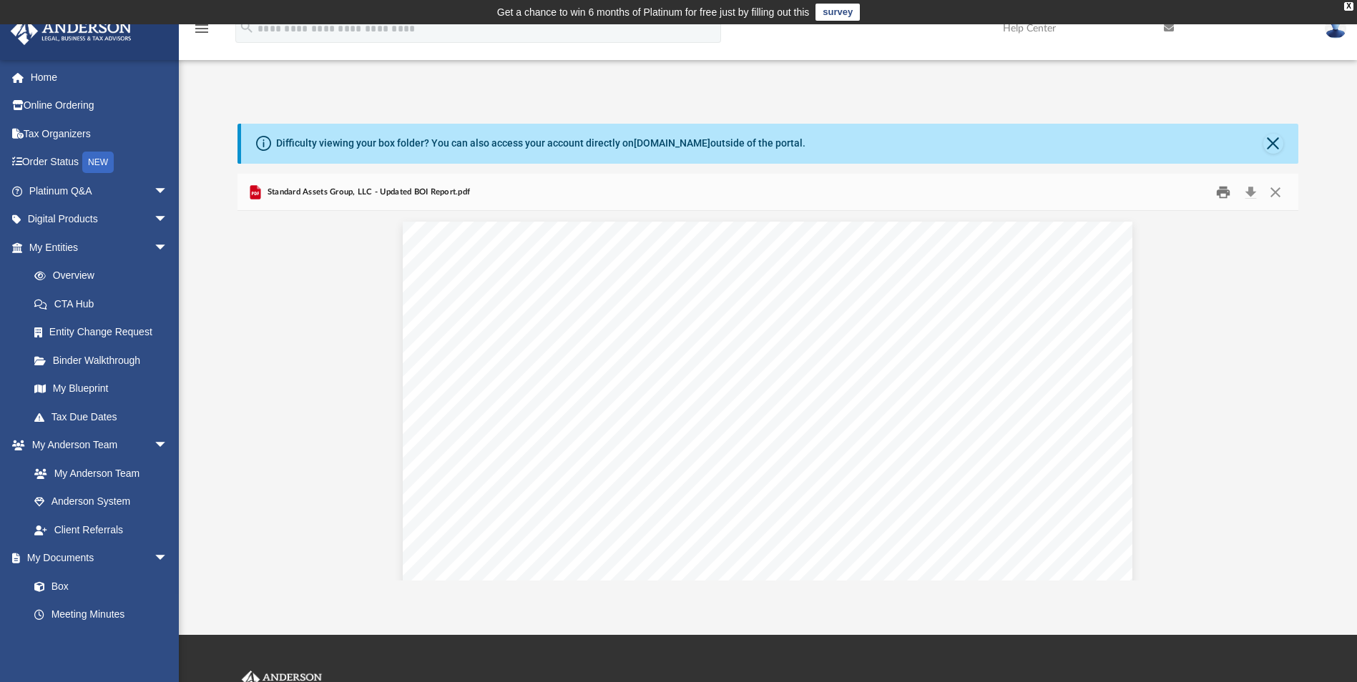
click at [1225, 192] on button "Print" at bounding box center [1223, 192] width 29 height 22
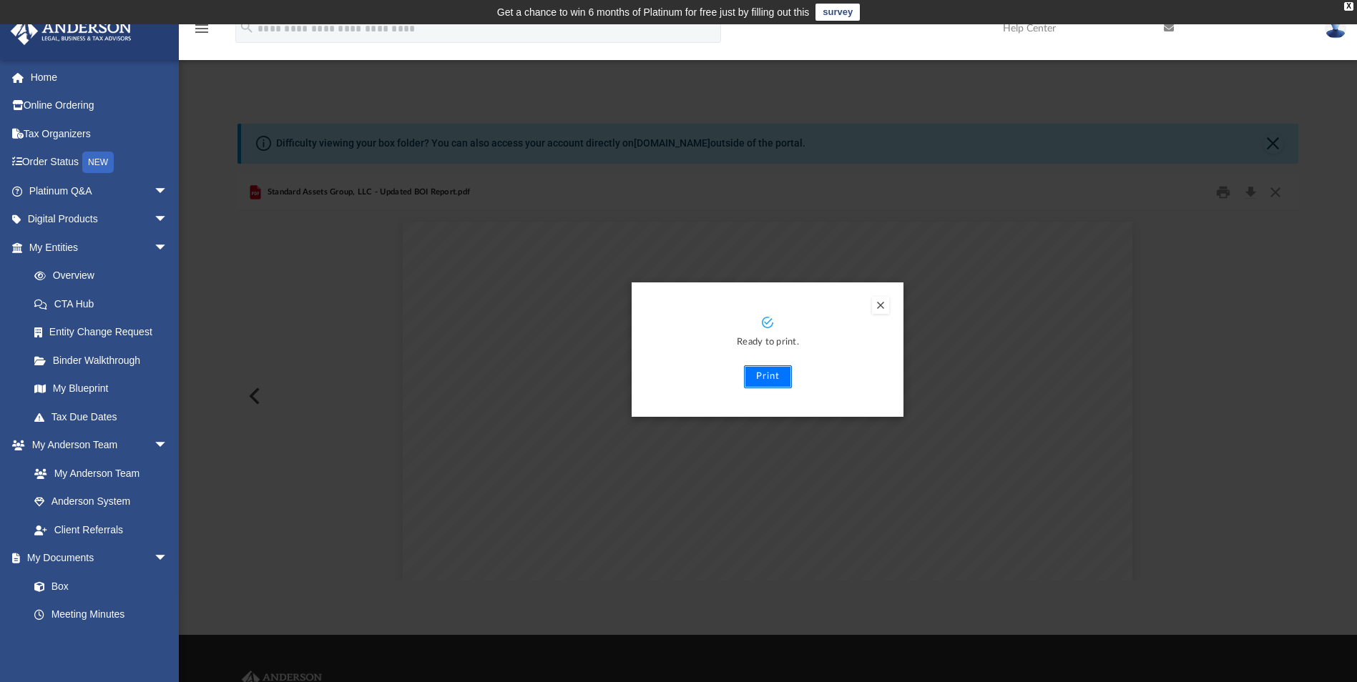
click at [759, 376] on button "Print" at bounding box center [768, 376] width 48 height 23
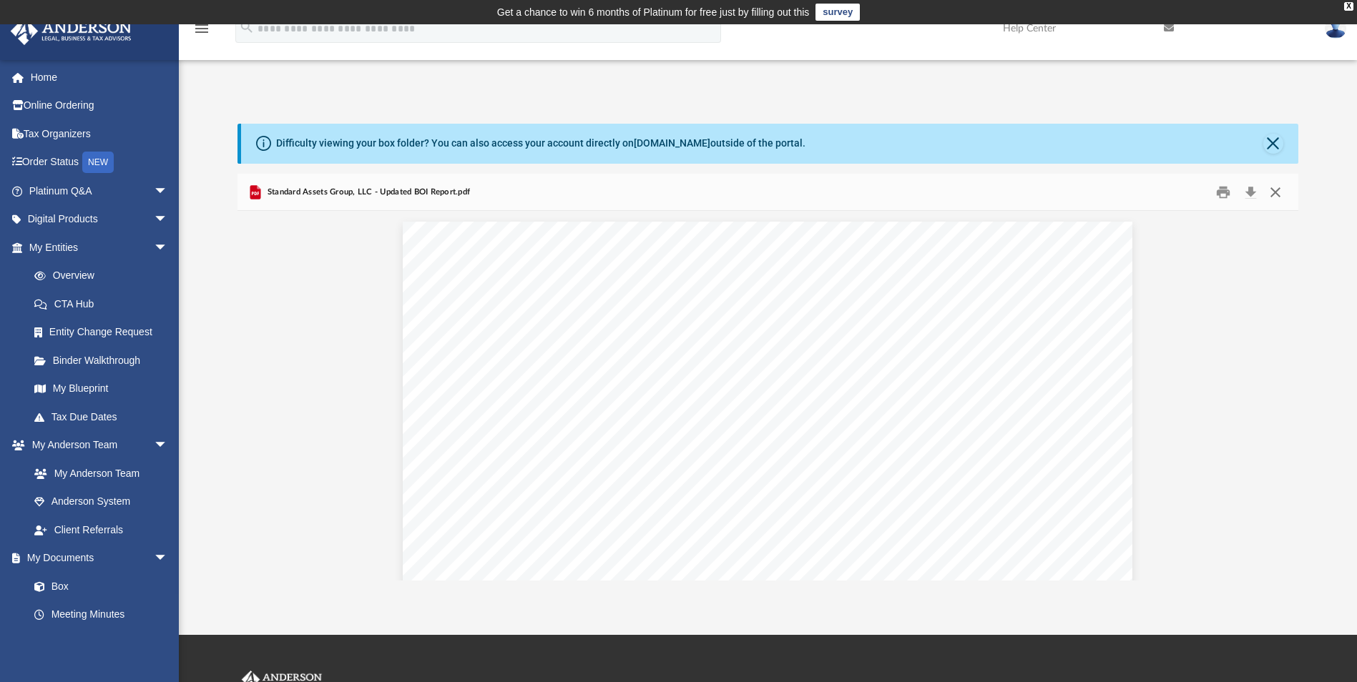
click at [1272, 193] on button "Close" at bounding box center [1275, 192] width 26 height 22
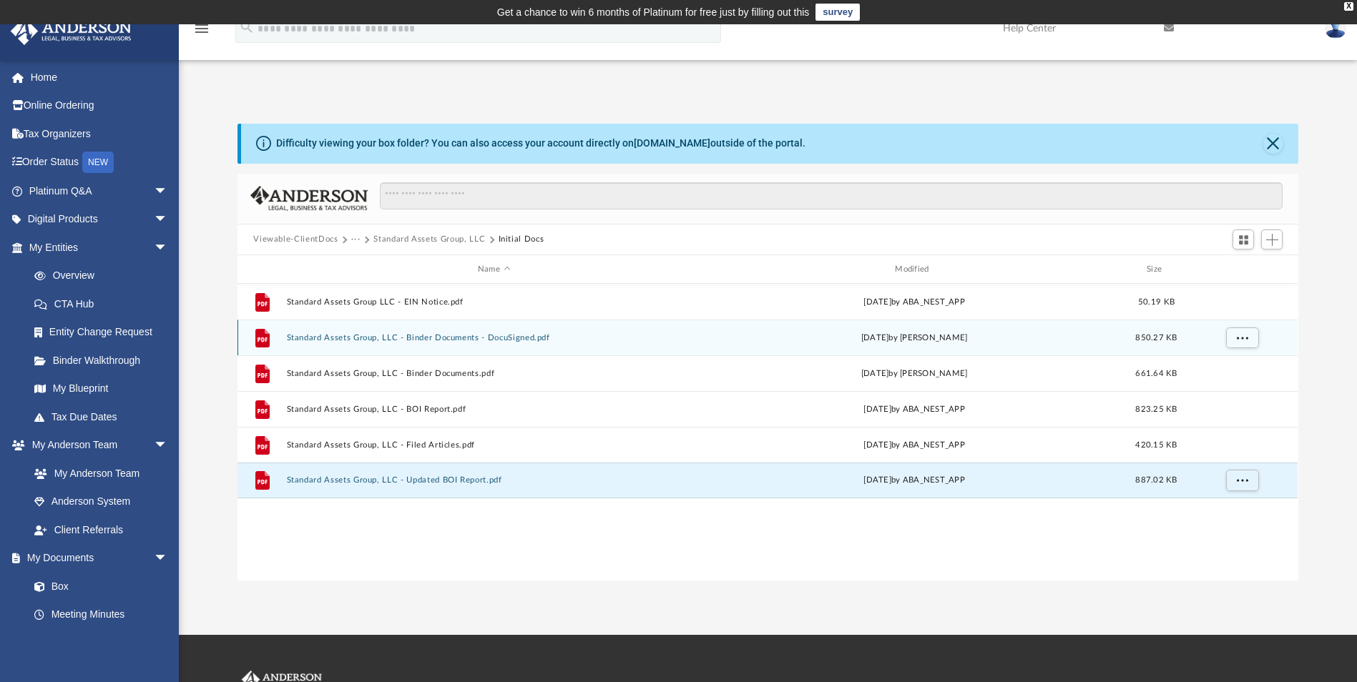
click at [471, 337] on button "Standard Assets Group, LLC - Binder Documents - DocuSigned.pdf" at bounding box center [494, 337] width 414 height 9
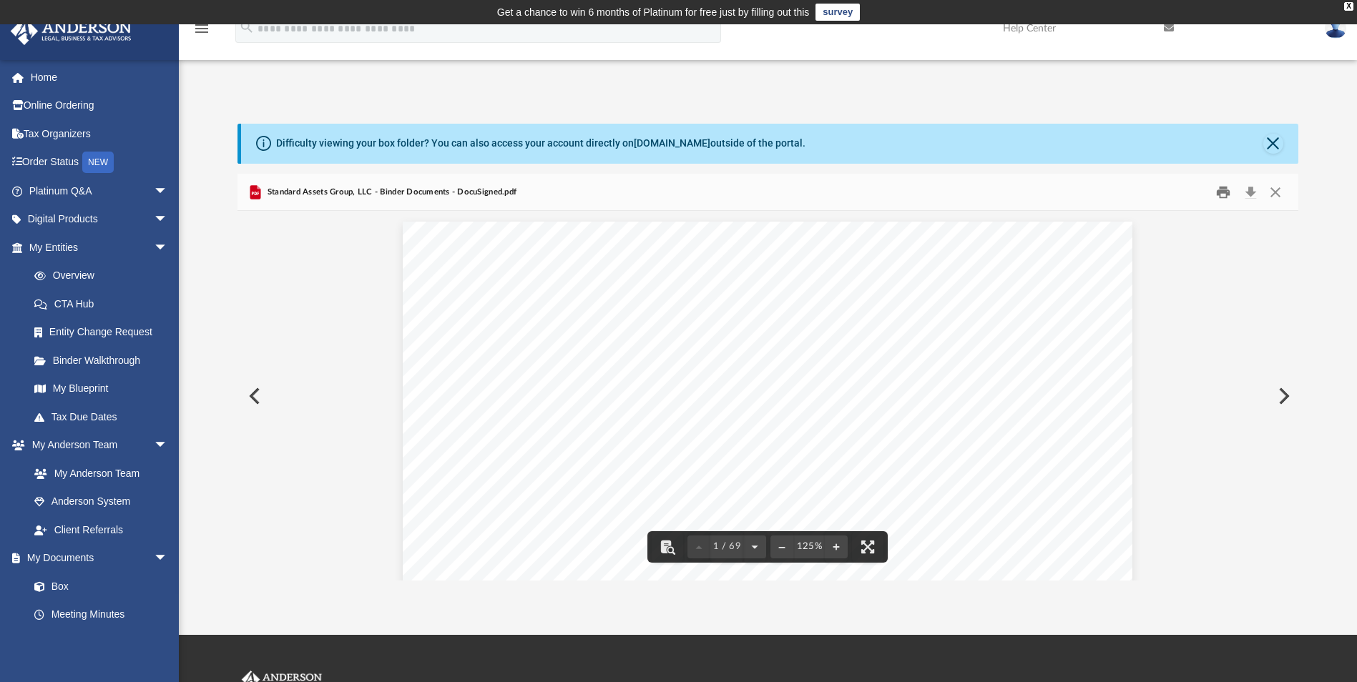
click at [1221, 196] on button "Print" at bounding box center [1223, 192] width 29 height 22
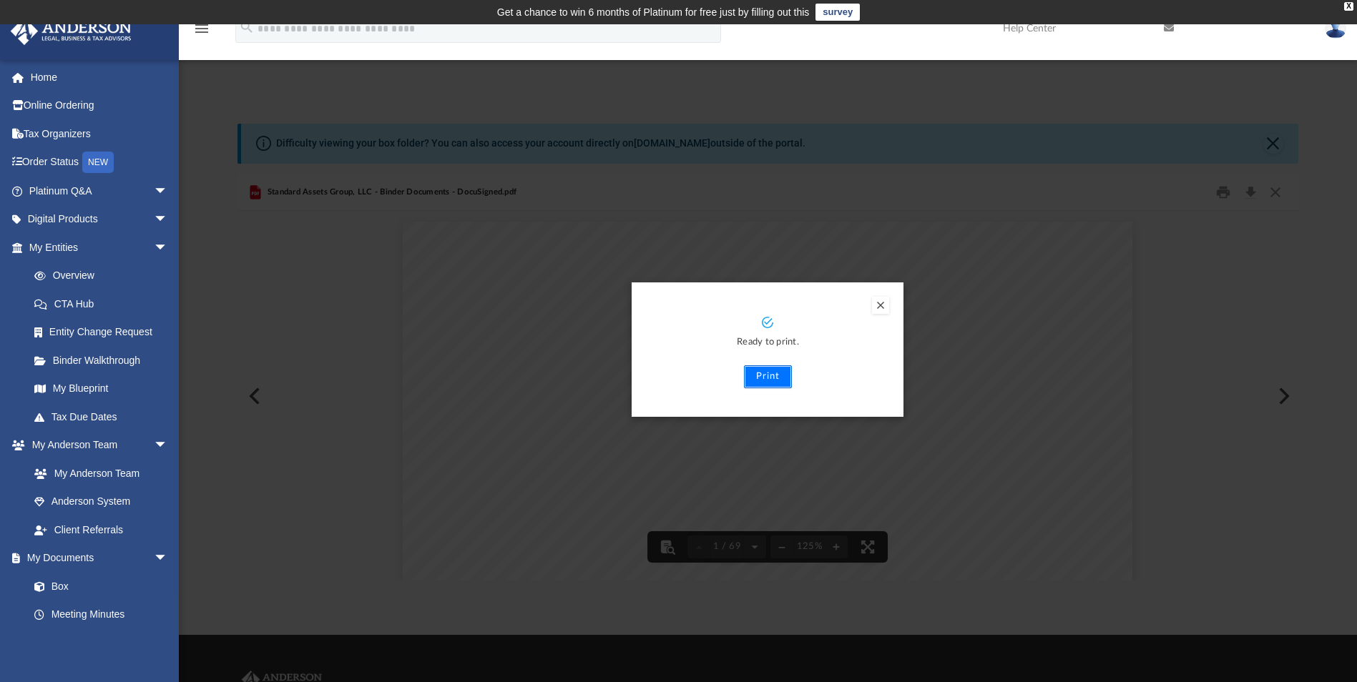
click at [748, 380] on button "Print" at bounding box center [768, 376] width 48 height 23
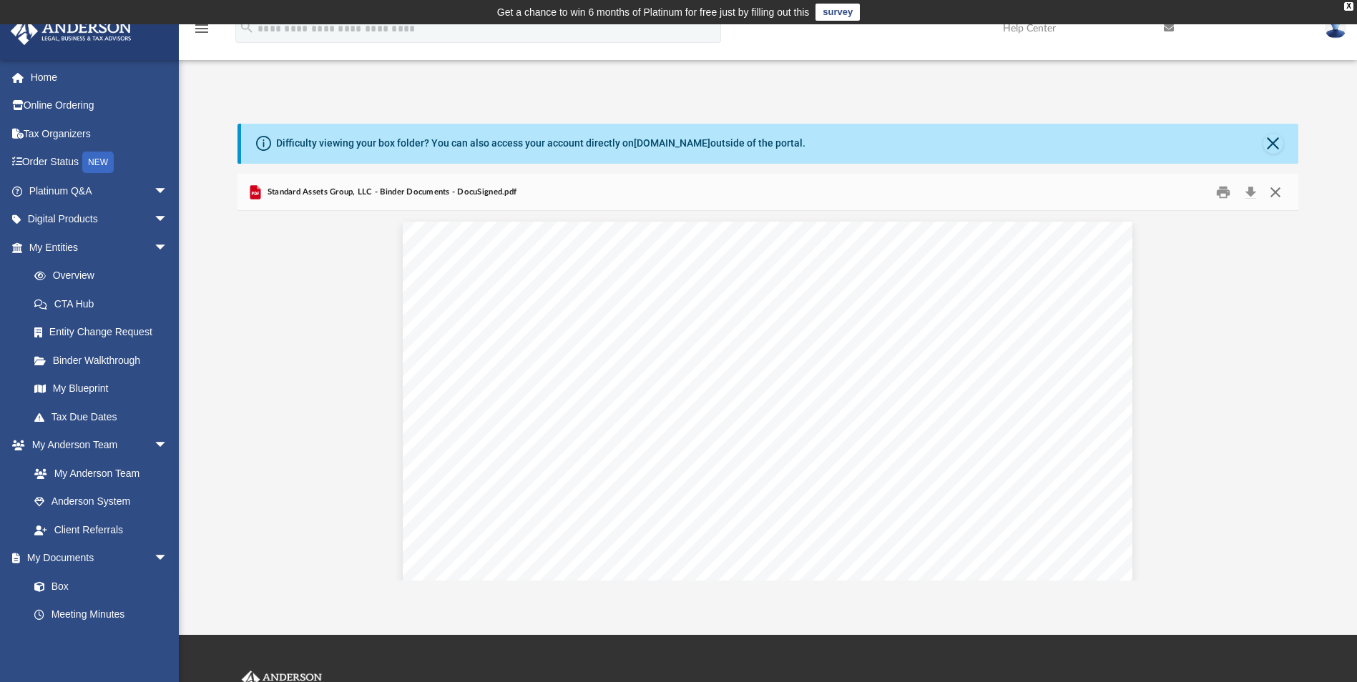
click at [1275, 188] on button "Close" at bounding box center [1275, 192] width 26 height 22
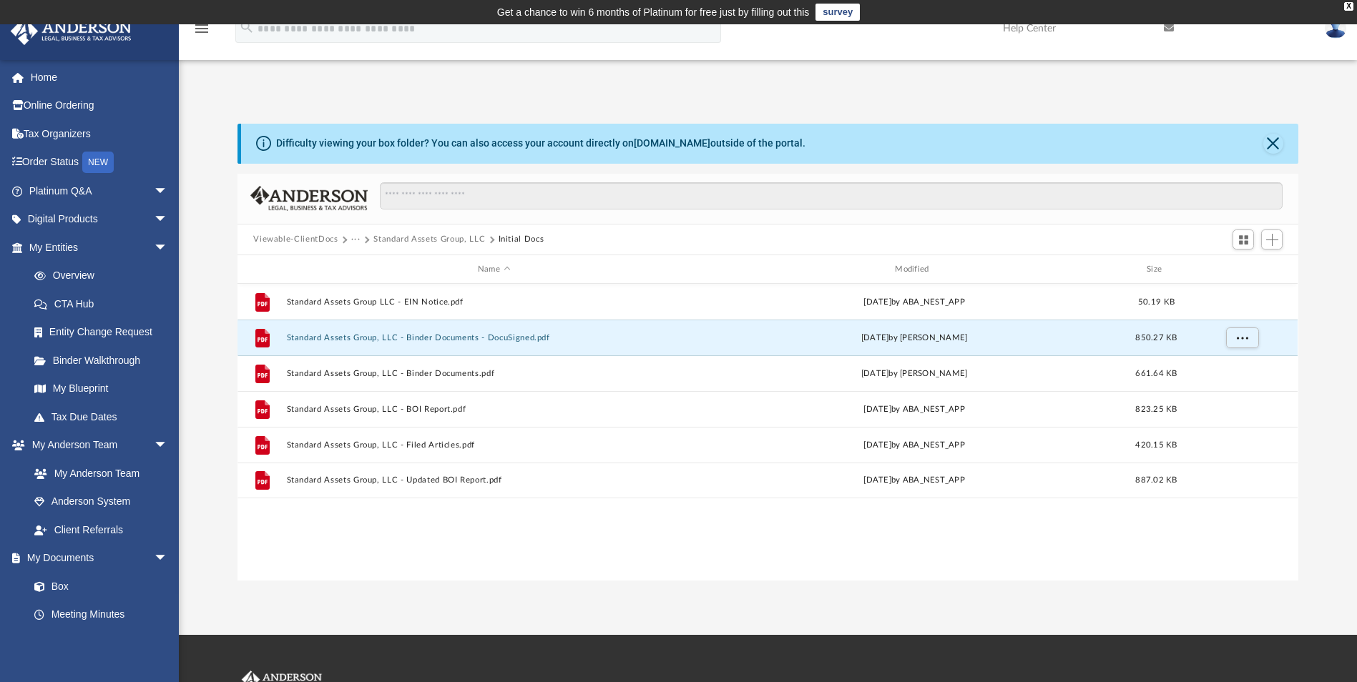
click at [353, 242] on button "···" at bounding box center [355, 239] width 9 height 13
click at [367, 262] on li "Law" at bounding box center [367, 264] width 16 height 15
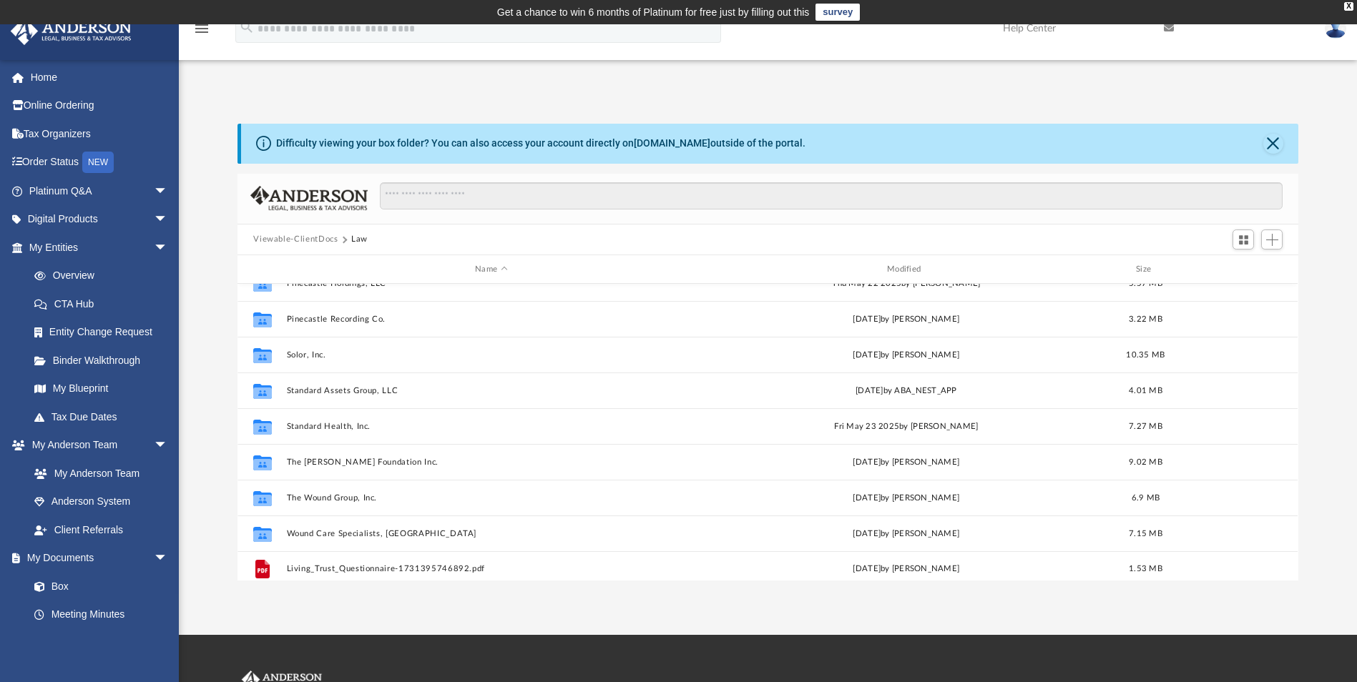
scroll to position [491, 0]
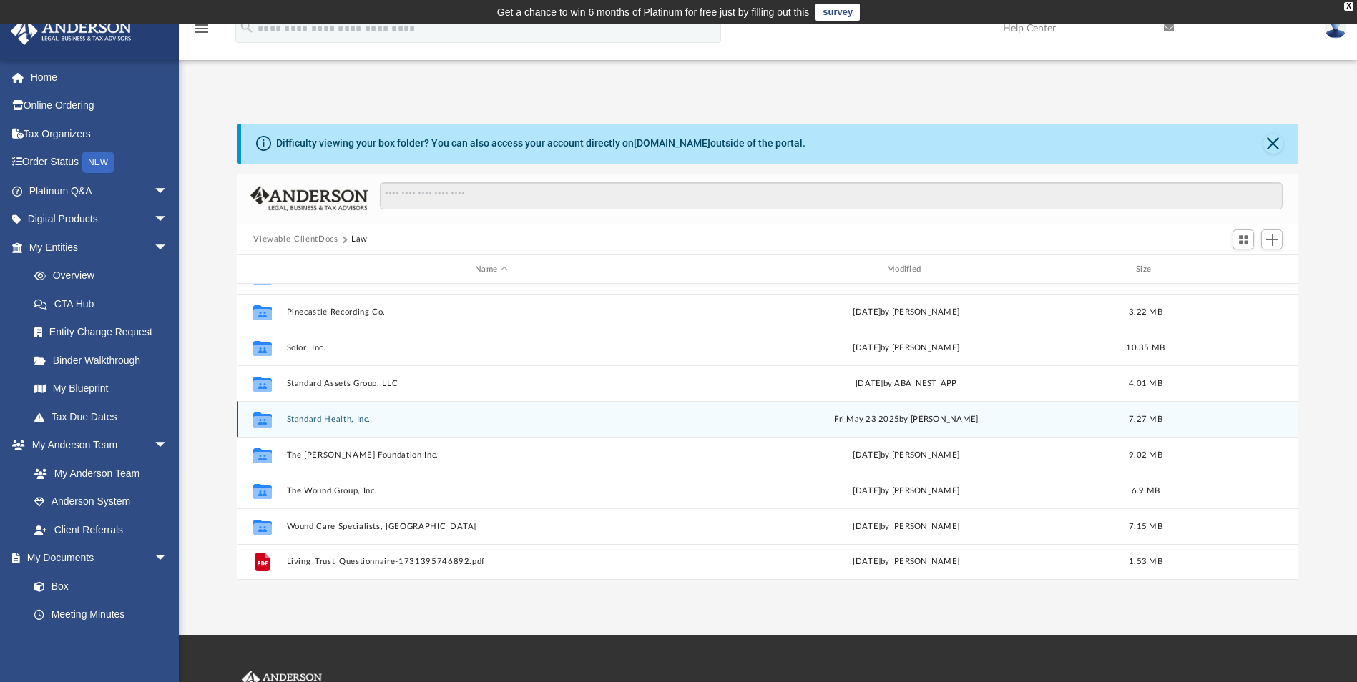
click at [324, 420] on button "Standard Health, Inc." at bounding box center [491, 419] width 409 height 9
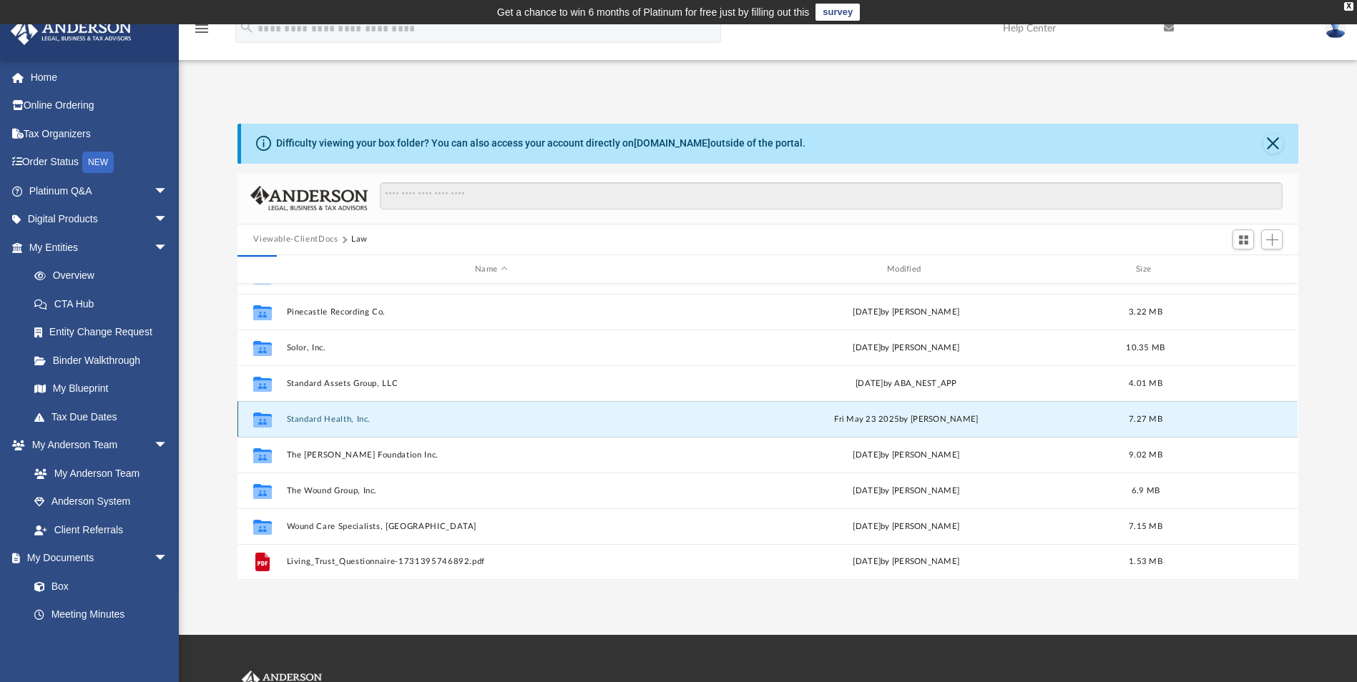
scroll to position [0, 0]
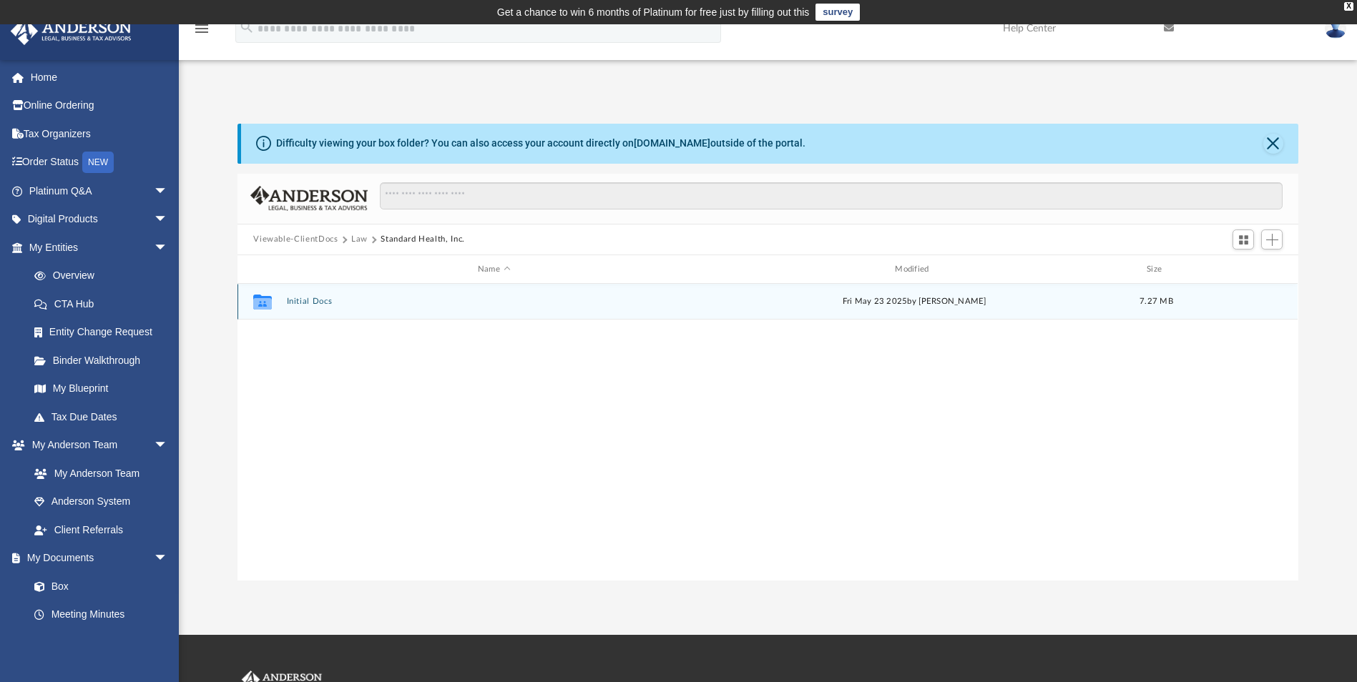
click at [320, 299] on button "Initial Docs" at bounding box center [494, 302] width 414 height 9
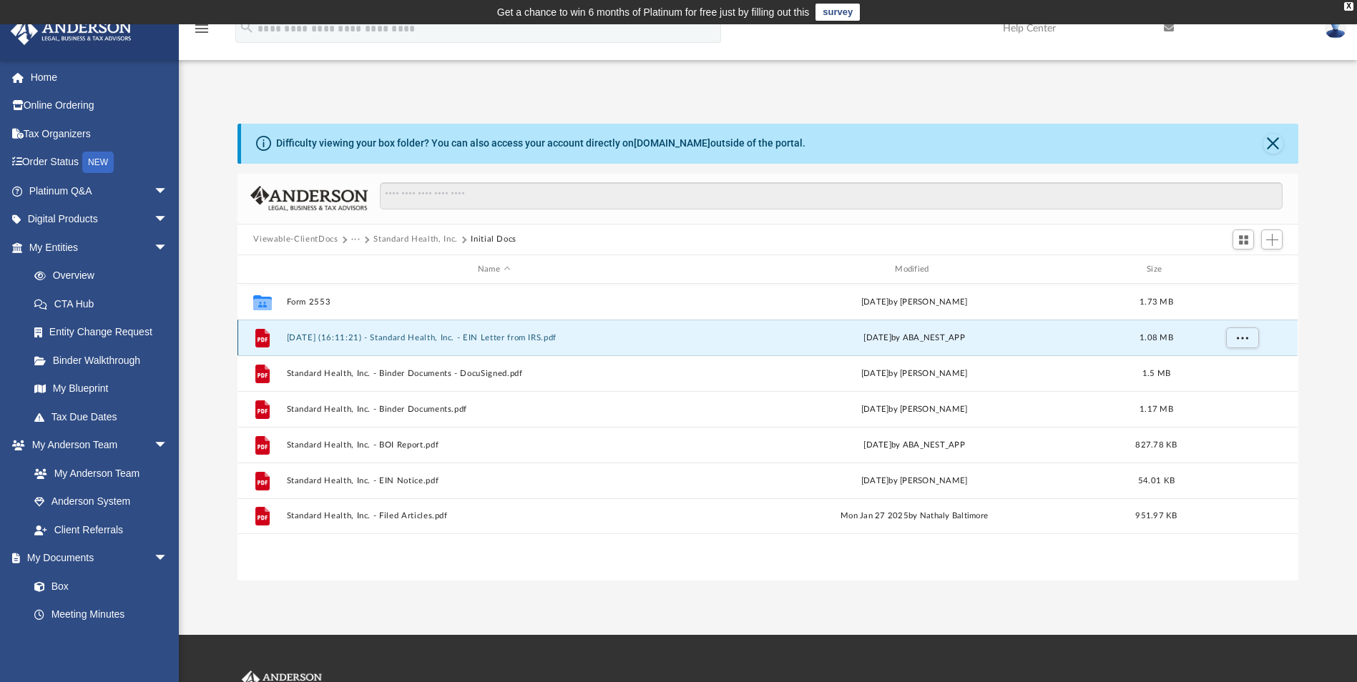
click at [440, 336] on button "[DATE] (16:11:21) - Standard Health, Inc. - EIN Letter from IRS.pdf" at bounding box center [494, 337] width 414 height 9
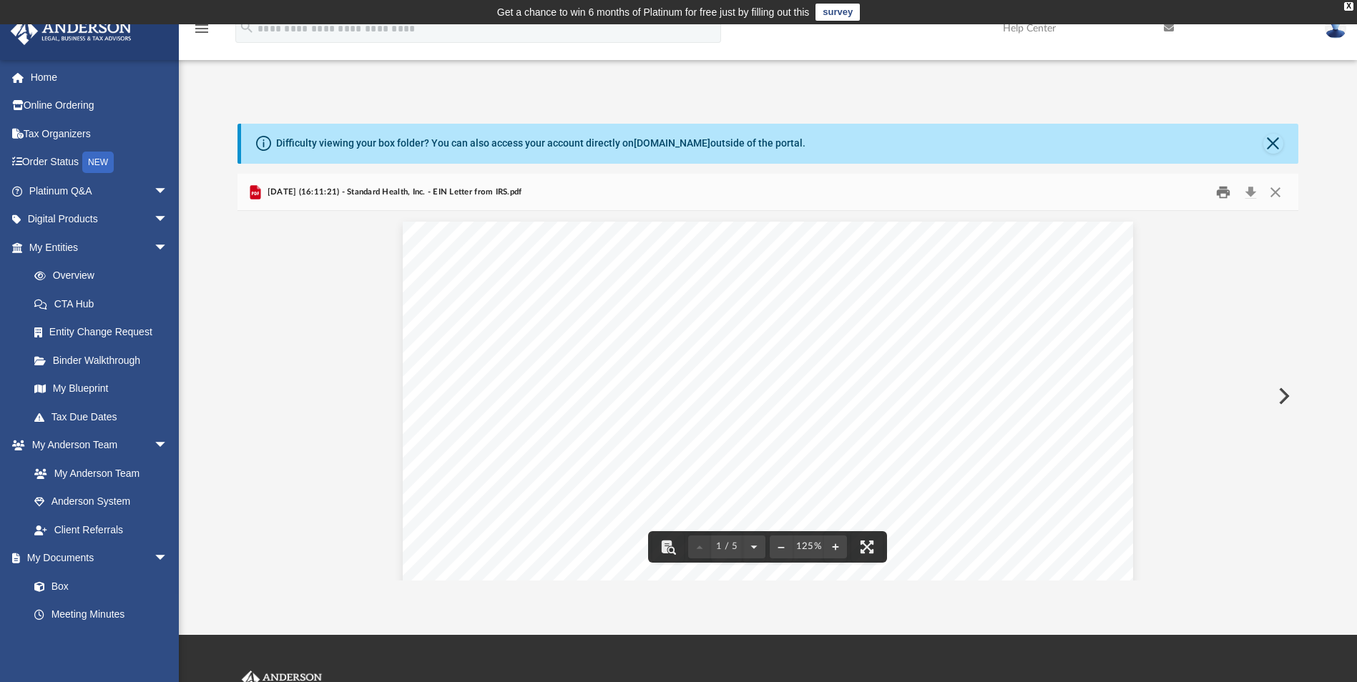
click at [1217, 195] on button "Print" at bounding box center [1223, 192] width 29 height 22
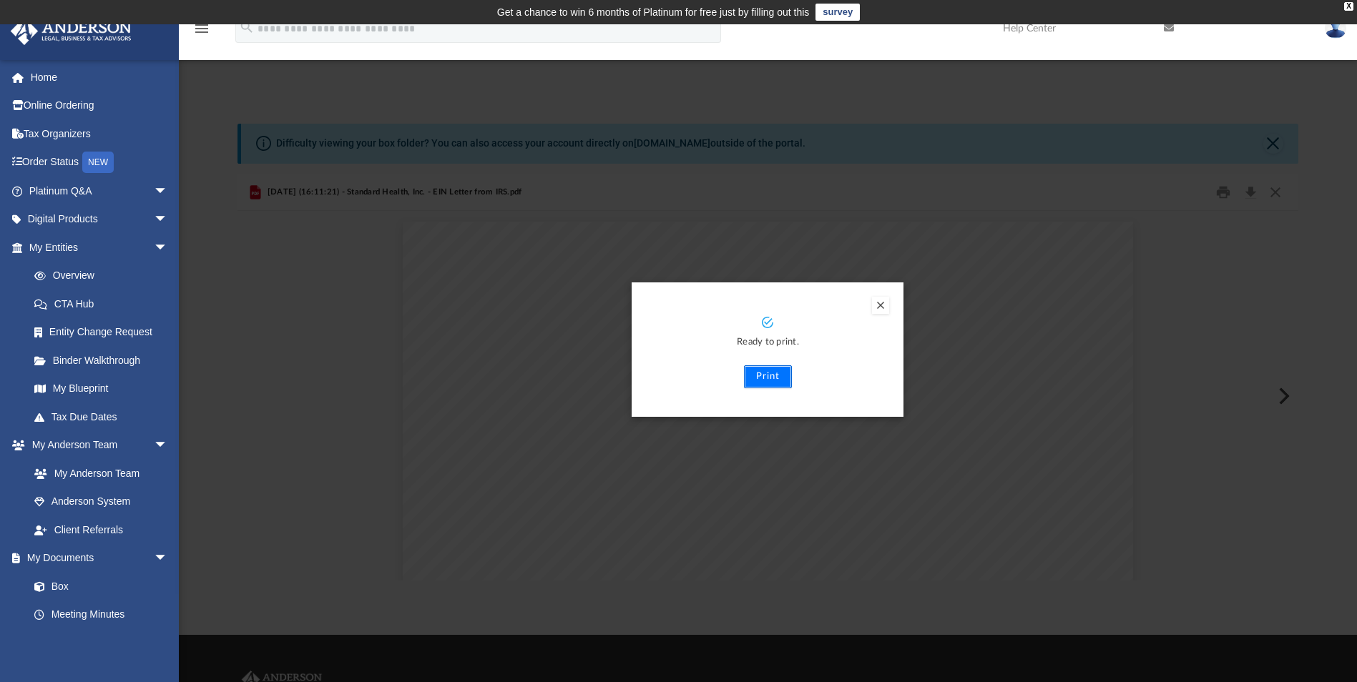
click at [760, 376] on button "Print" at bounding box center [768, 376] width 48 height 23
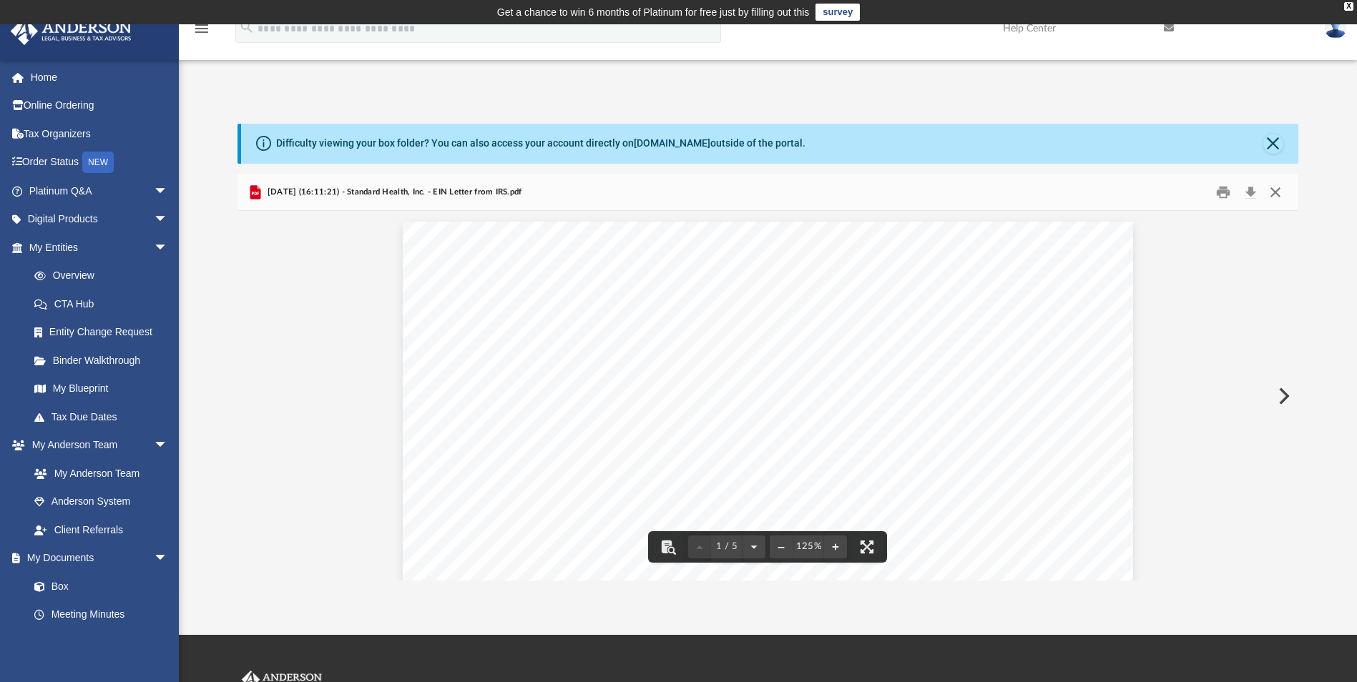
click at [1280, 197] on button "Close" at bounding box center [1275, 192] width 26 height 22
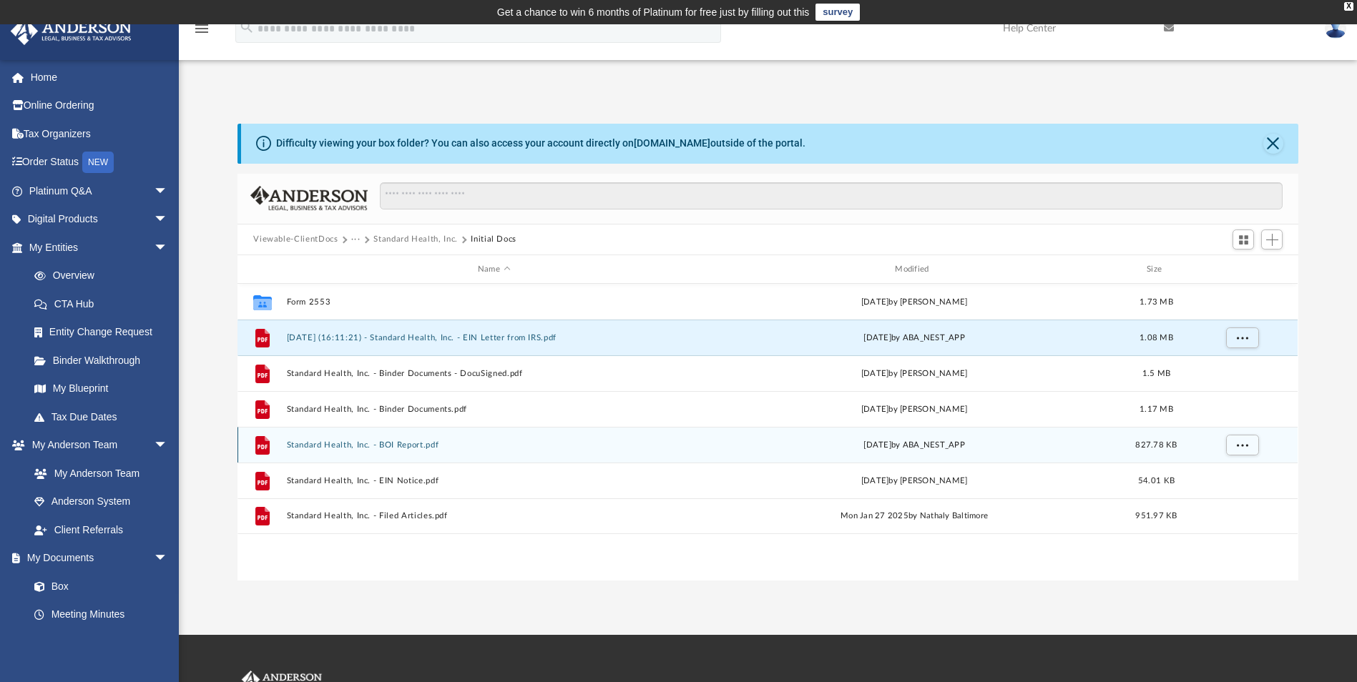
click at [405, 444] on button "Standard Health, Inc. - BOI Report.pdf" at bounding box center [494, 445] width 414 height 9
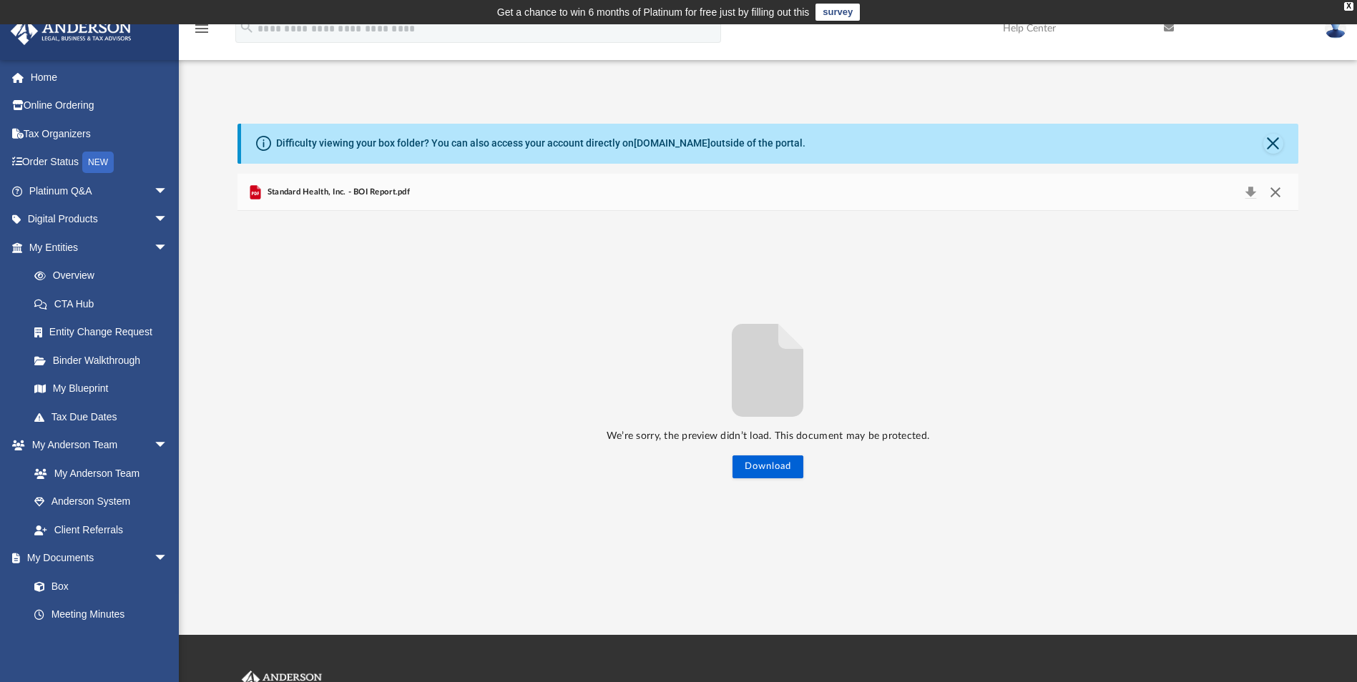
click at [1277, 195] on button "Close" at bounding box center [1275, 192] width 26 height 20
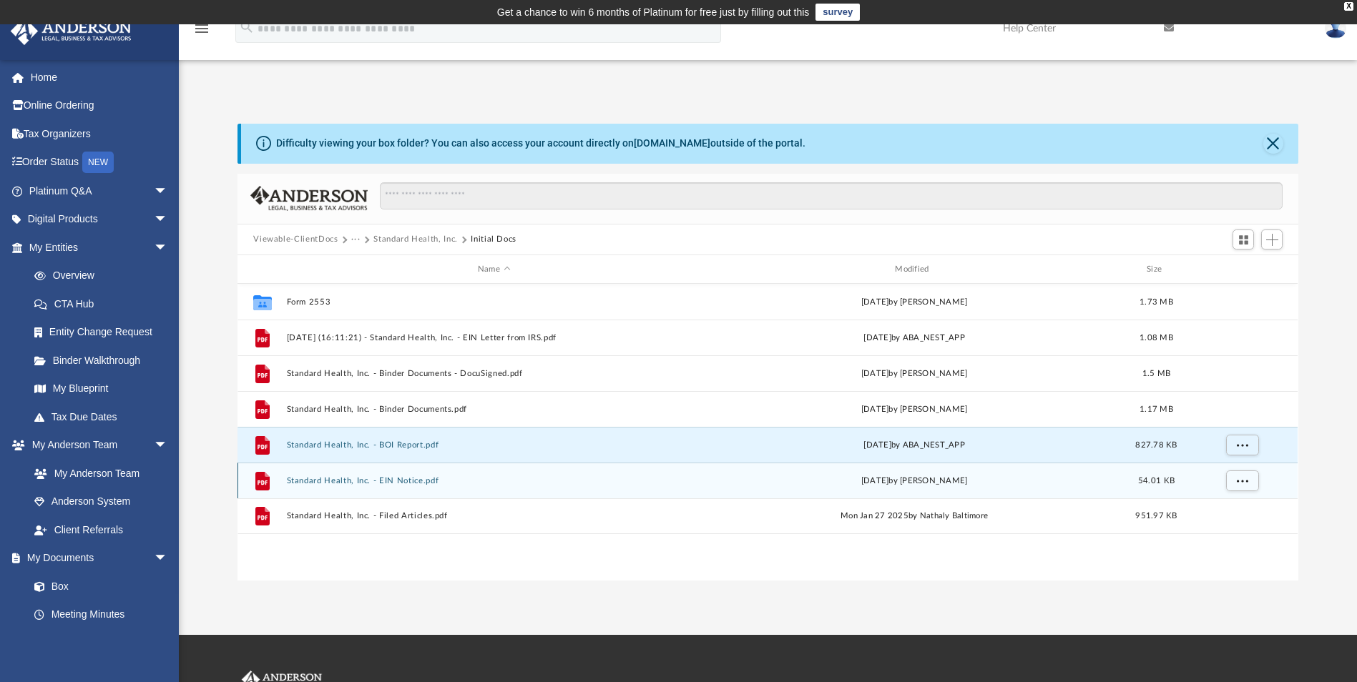
click at [380, 484] on button "Standard Health, Inc. - EIN Notice.pdf" at bounding box center [494, 480] width 414 height 9
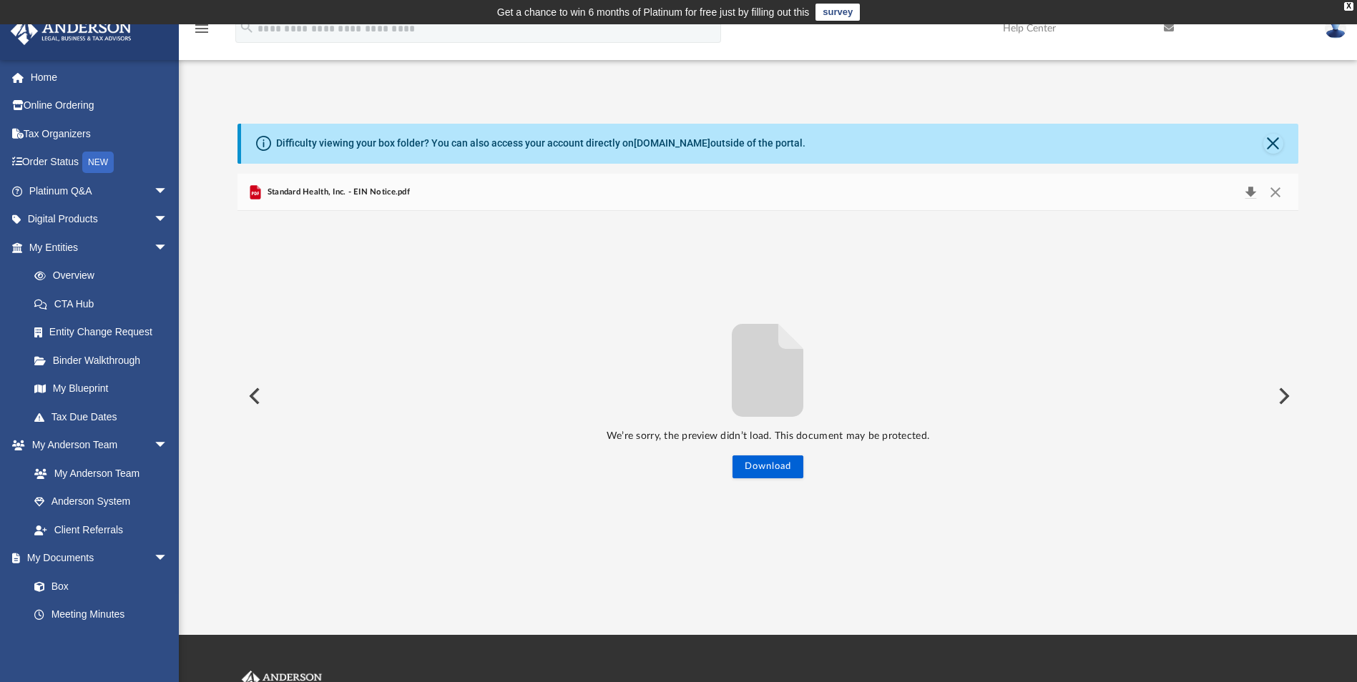
click at [1244, 190] on button "Download" at bounding box center [1250, 192] width 26 height 20
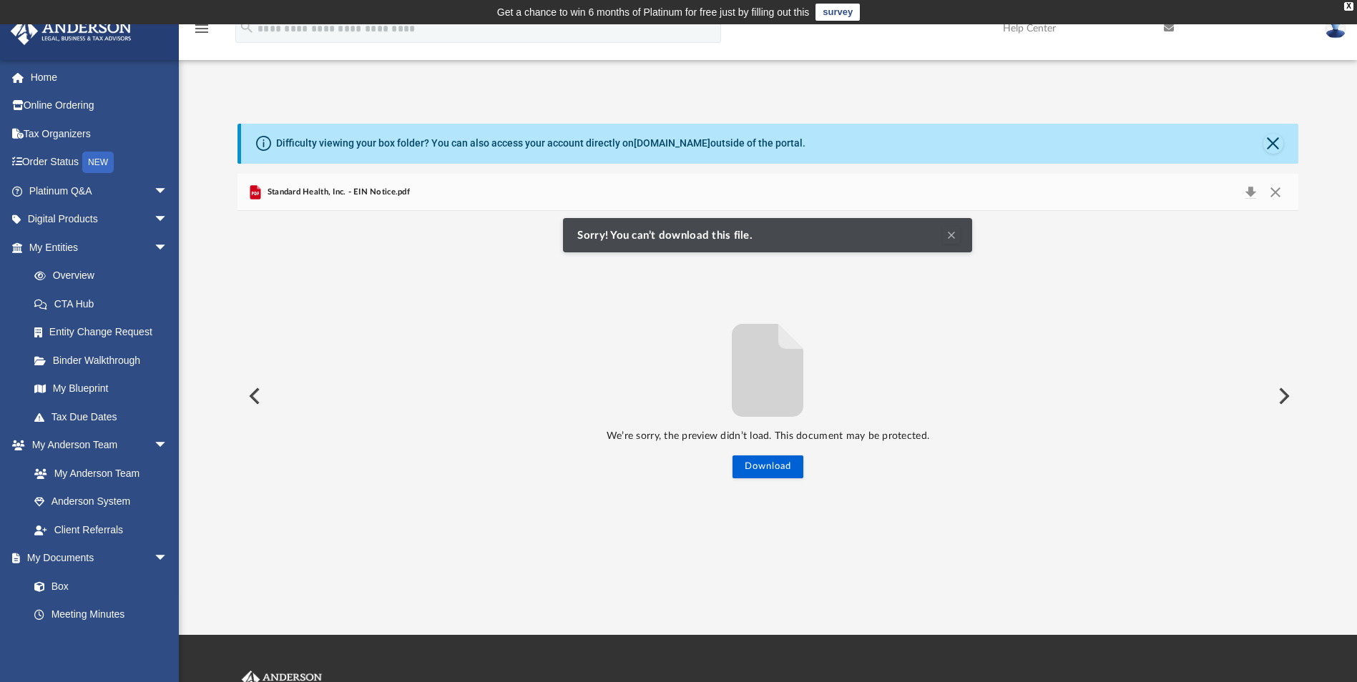
click at [321, 187] on span "Standard Health, Inc. - EIN Notice.pdf" at bounding box center [336, 192] width 145 height 13
click at [1274, 192] on button "Close" at bounding box center [1275, 192] width 26 height 20
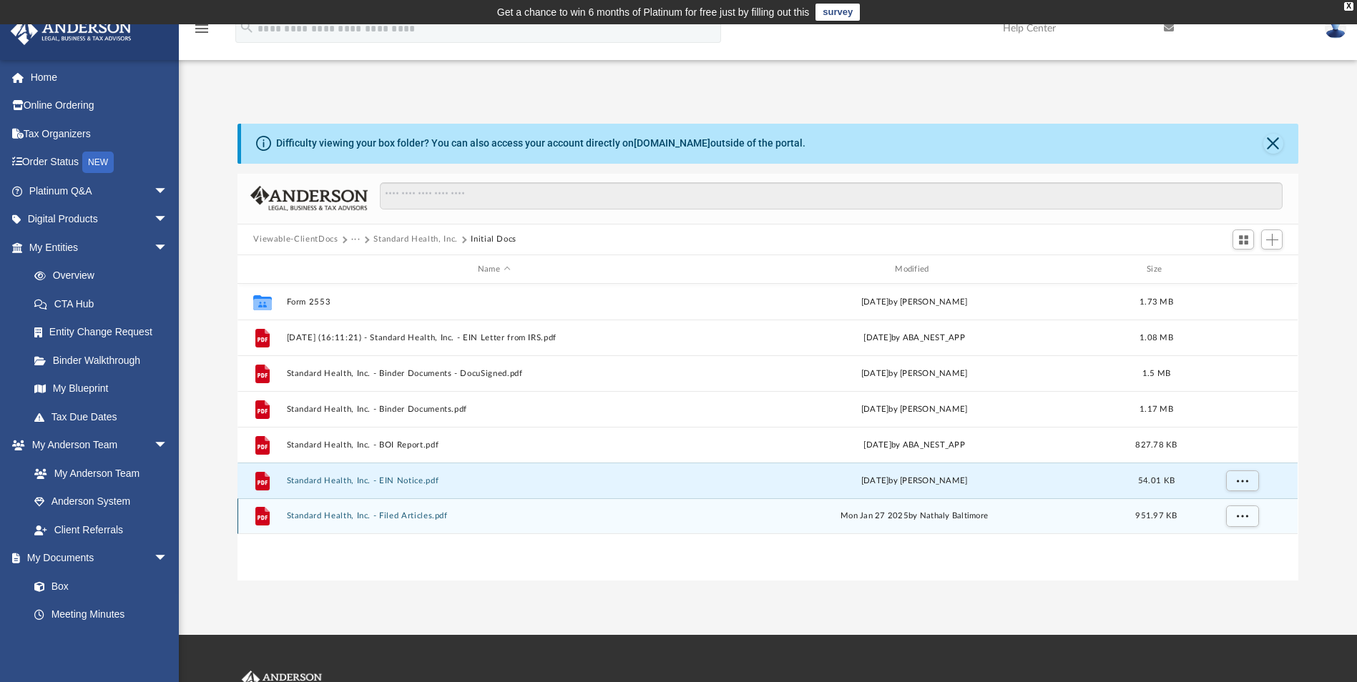
click at [386, 514] on button "Standard Health, Inc. - Filed Articles.pdf" at bounding box center [494, 516] width 414 height 9
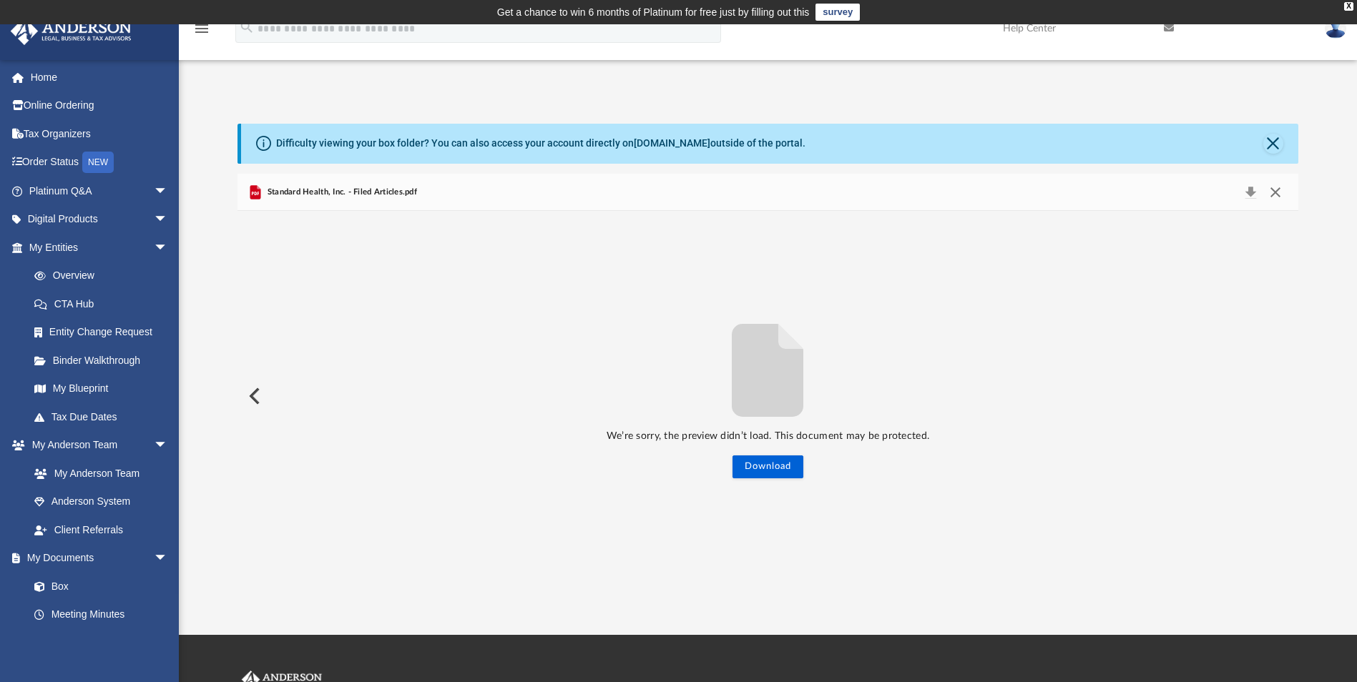
click at [1279, 190] on button "Close" at bounding box center [1275, 192] width 26 height 20
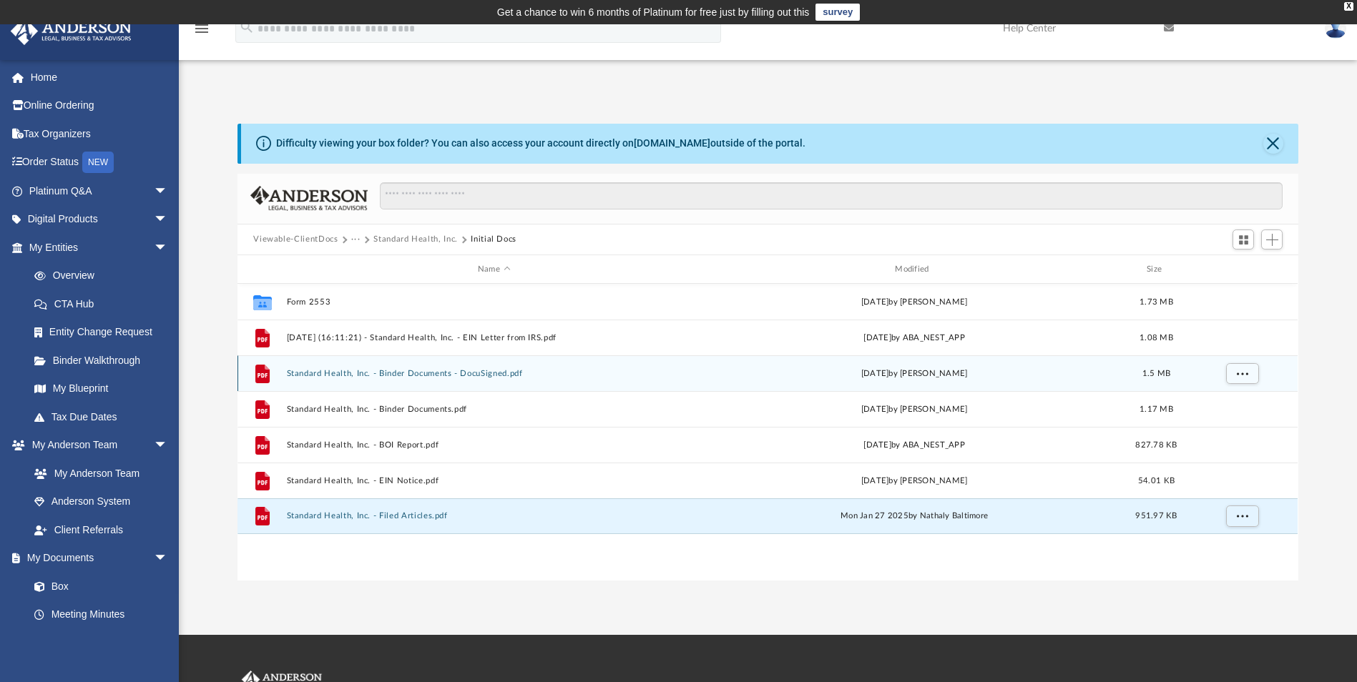
click at [448, 370] on button "Standard Health, Inc. - Binder Documents - DocuSigned.pdf" at bounding box center [494, 373] width 414 height 9
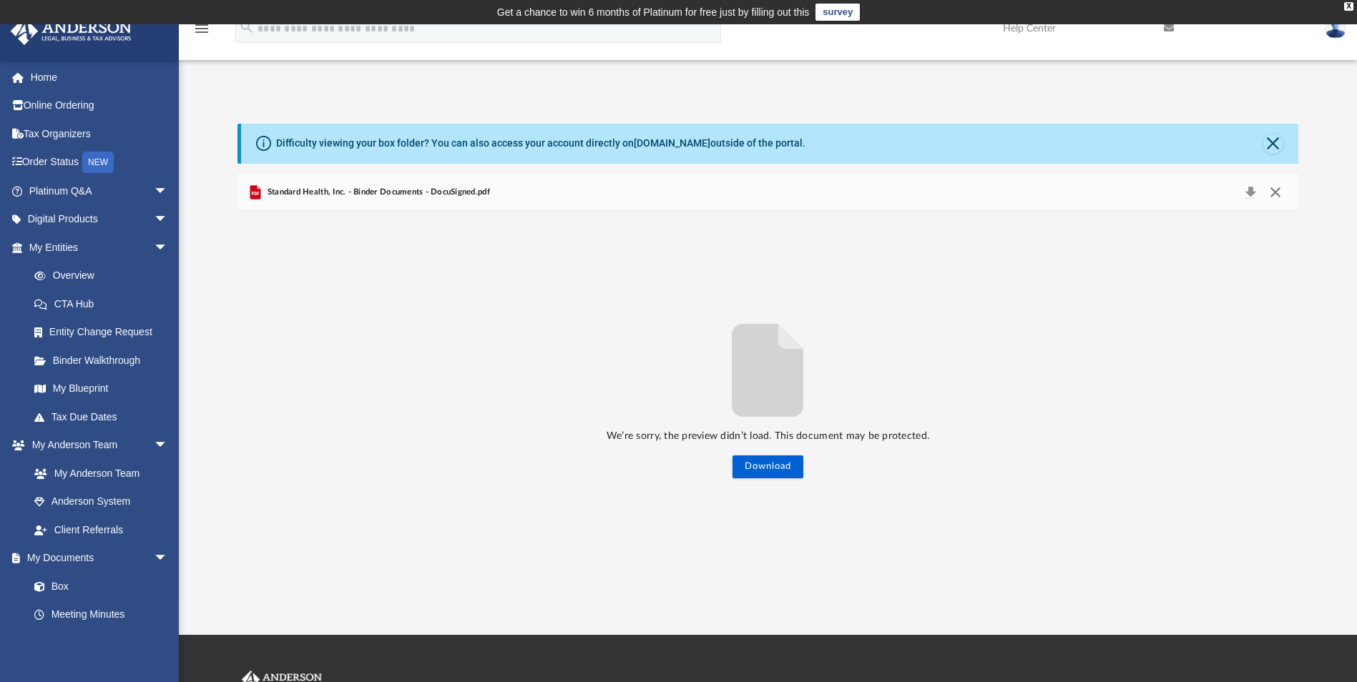
click at [1280, 192] on button "Close" at bounding box center [1275, 192] width 26 height 20
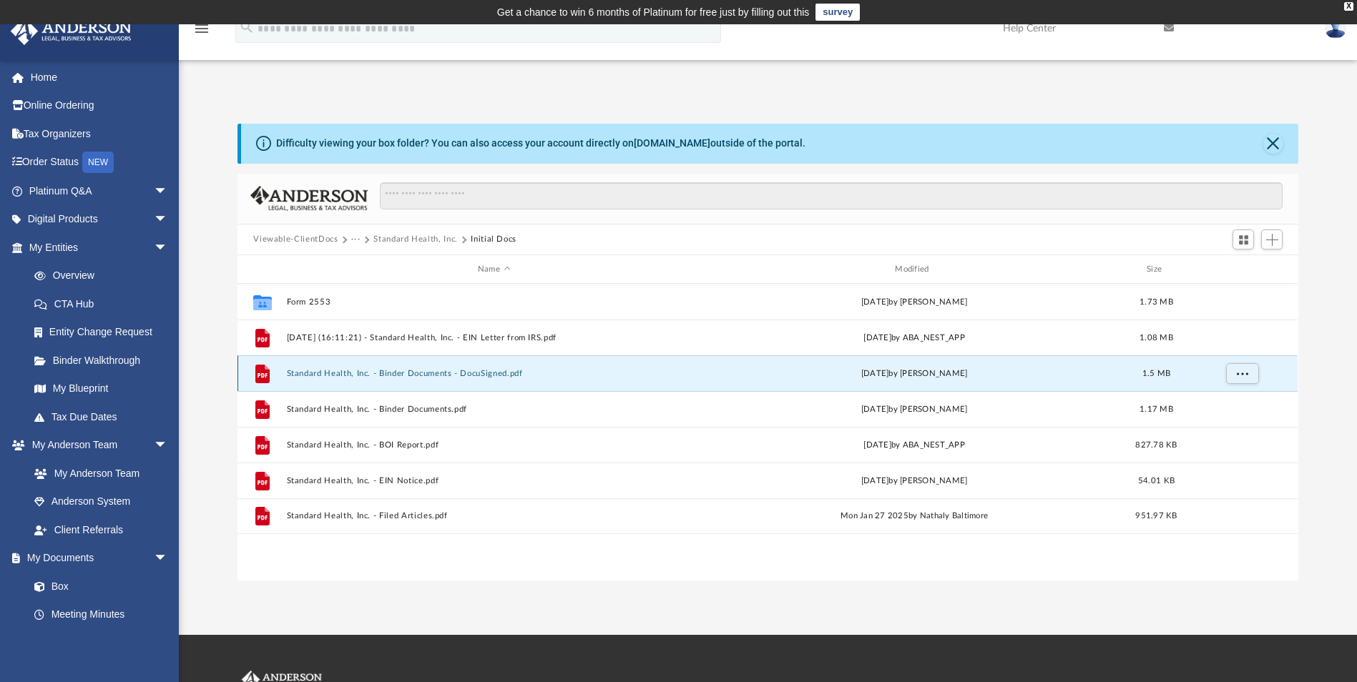
click at [393, 373] on button "Standard Health, Inc. - Binder Documents - DocuSigned.pdf" at bounding box center [494, 373] width 414 height 9
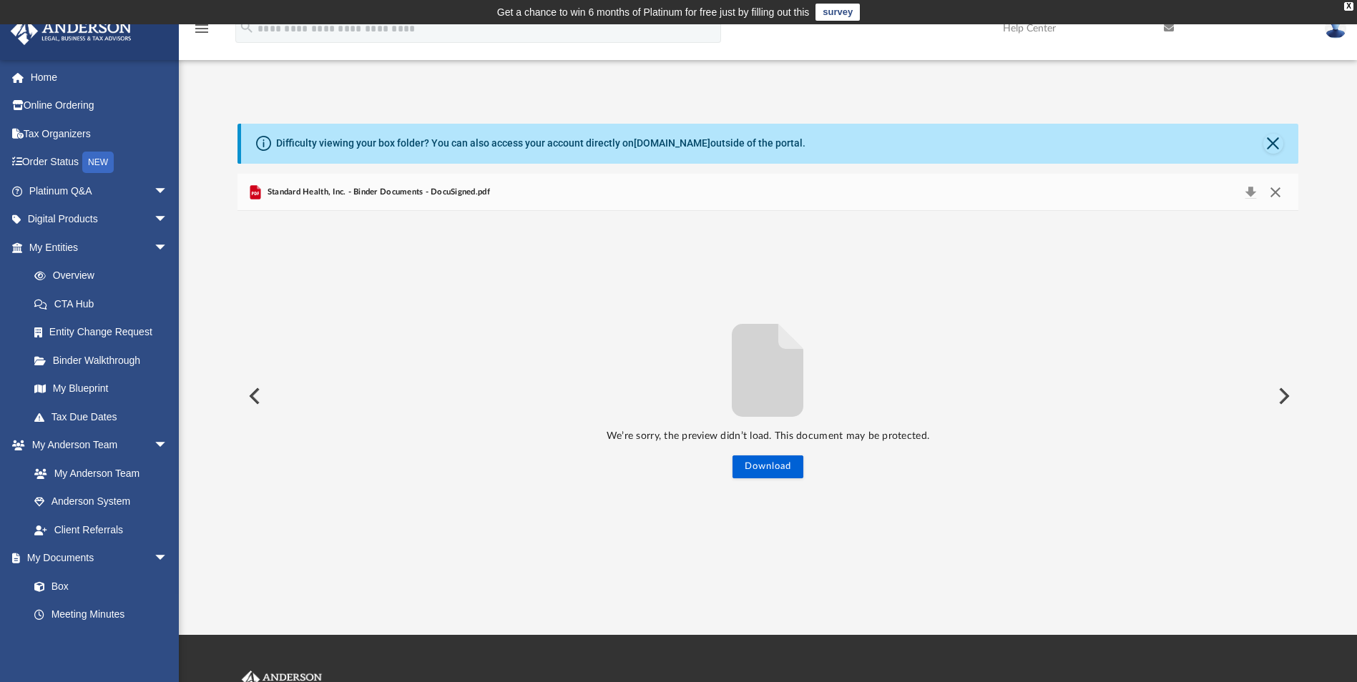
click at [1279, 190] on button "Close" at bounding box center [1275, 192] width 26 height 20
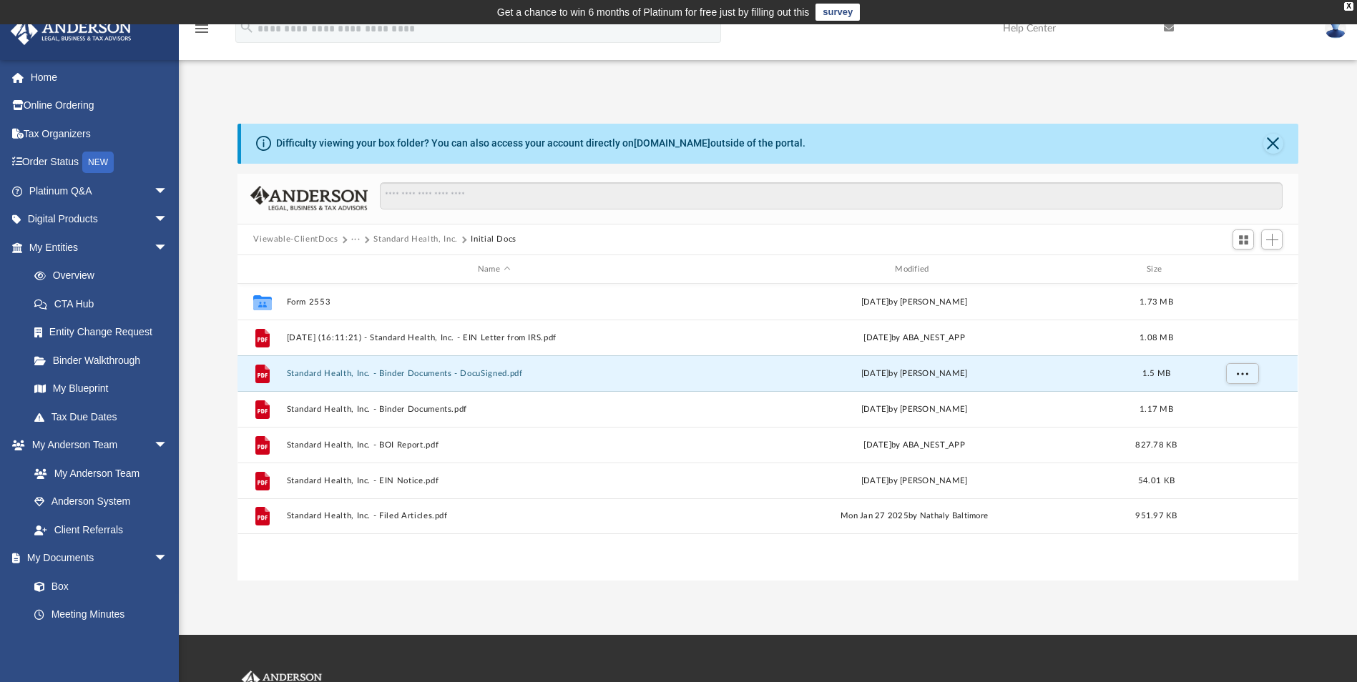
click at [353, 241] on button "···" at bounding box center [355, 239] width 9 height 13
click at [364, 270] on li "Law" at bounding box center [367, 264] width 16 height 15
click at [353, 240] on button "···" at bounding box center [355, 239] width 9 height 13
click at [362, 261] on li "Law" at bounding box center [367, 264] width 16 height 15
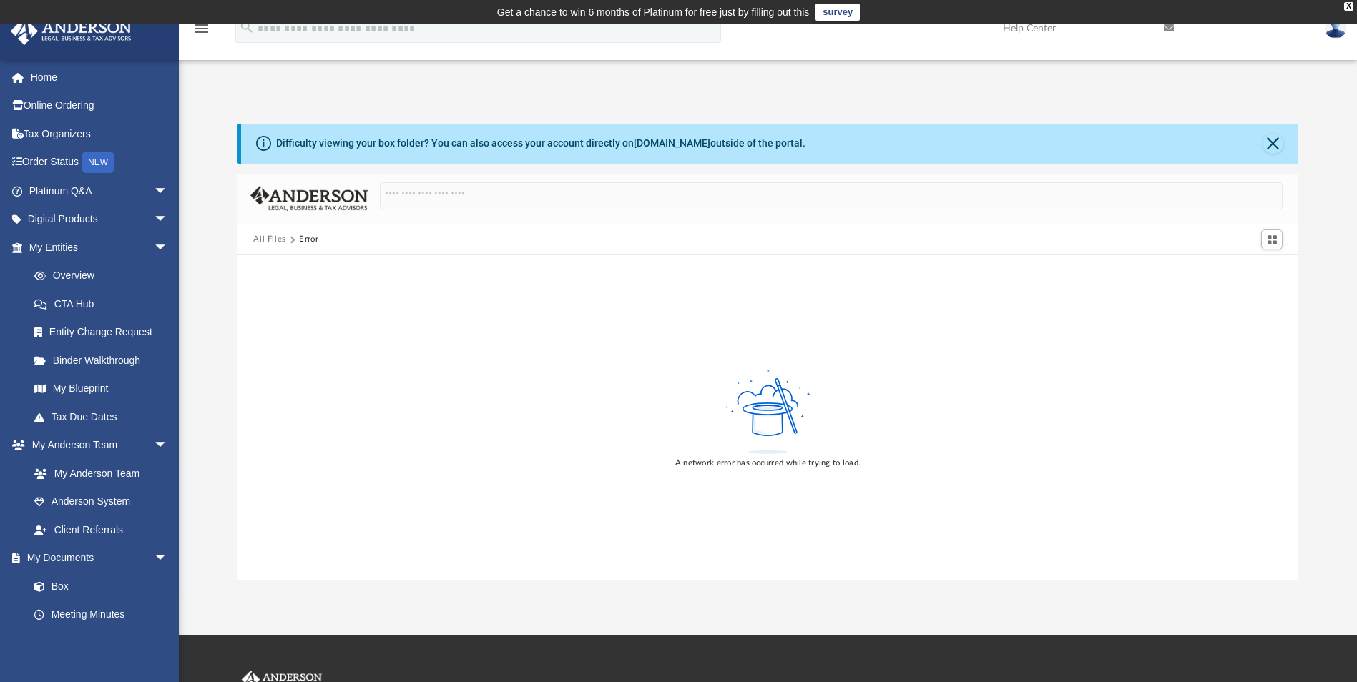
click at [36, 665] on div "lonnie@lwlassiter.com Sign Out lonnie@lwlassiter.com Home Online Ordering Tax O…" at bounding box center [89, 400] width 179 height 682
click at [267, 240] on button "All Files" at bounding box center [269, 239] width 33 height 13
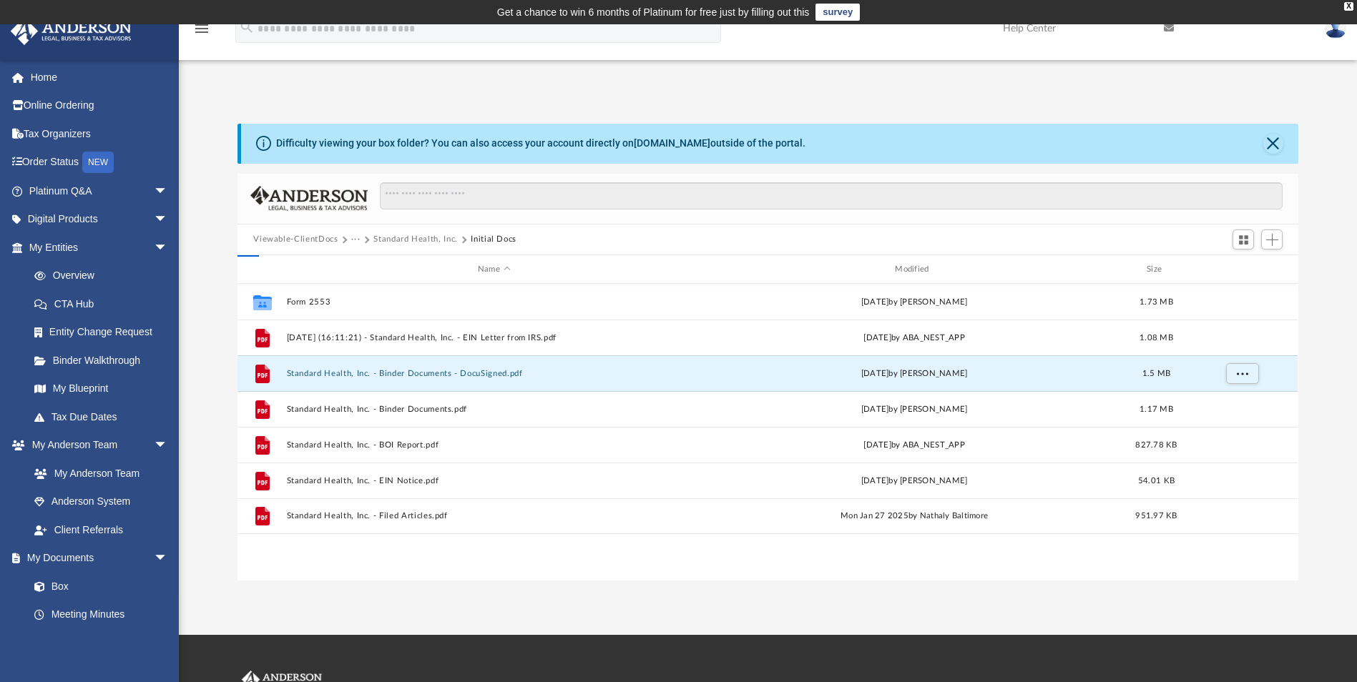
scroll to position [315, 1050]
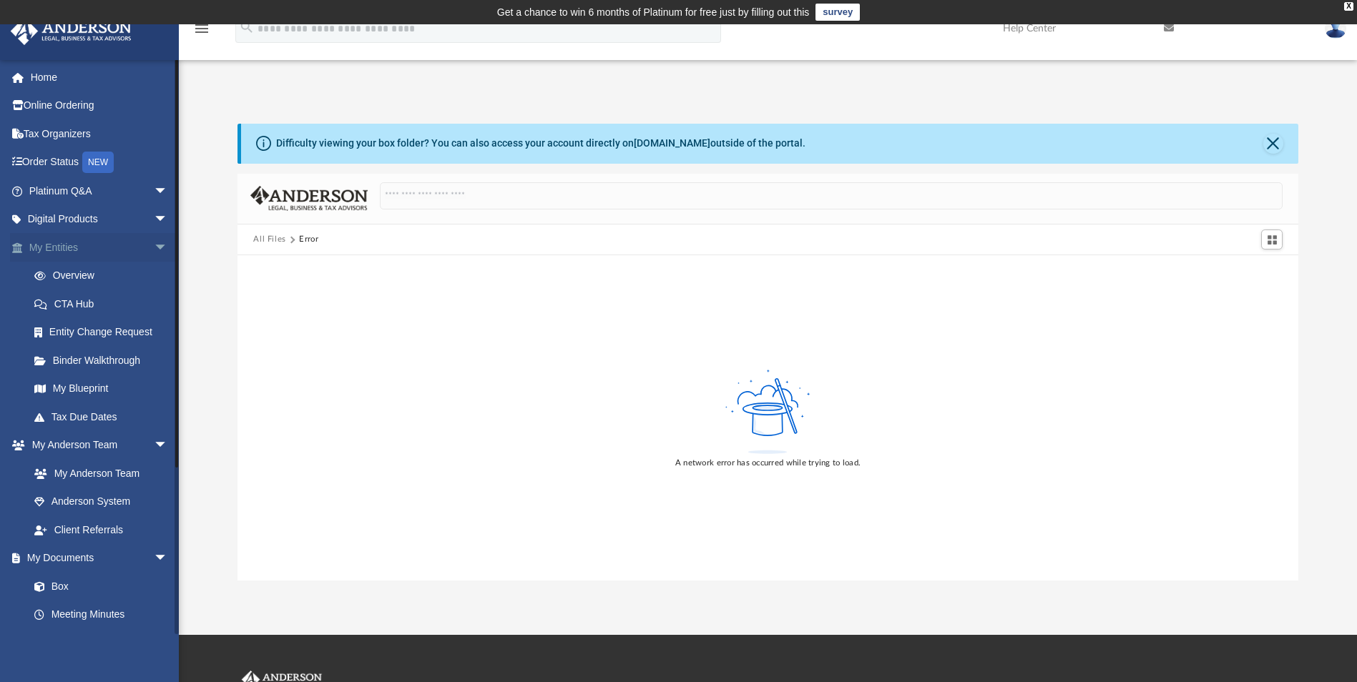
click at [94, 247] on link "My Entities arrow_drop_down" at bounding box center [100, 247] width 180 height 29
click at [63, 584] on link "Box" at bounding box center [105, 586] width 170 height 29
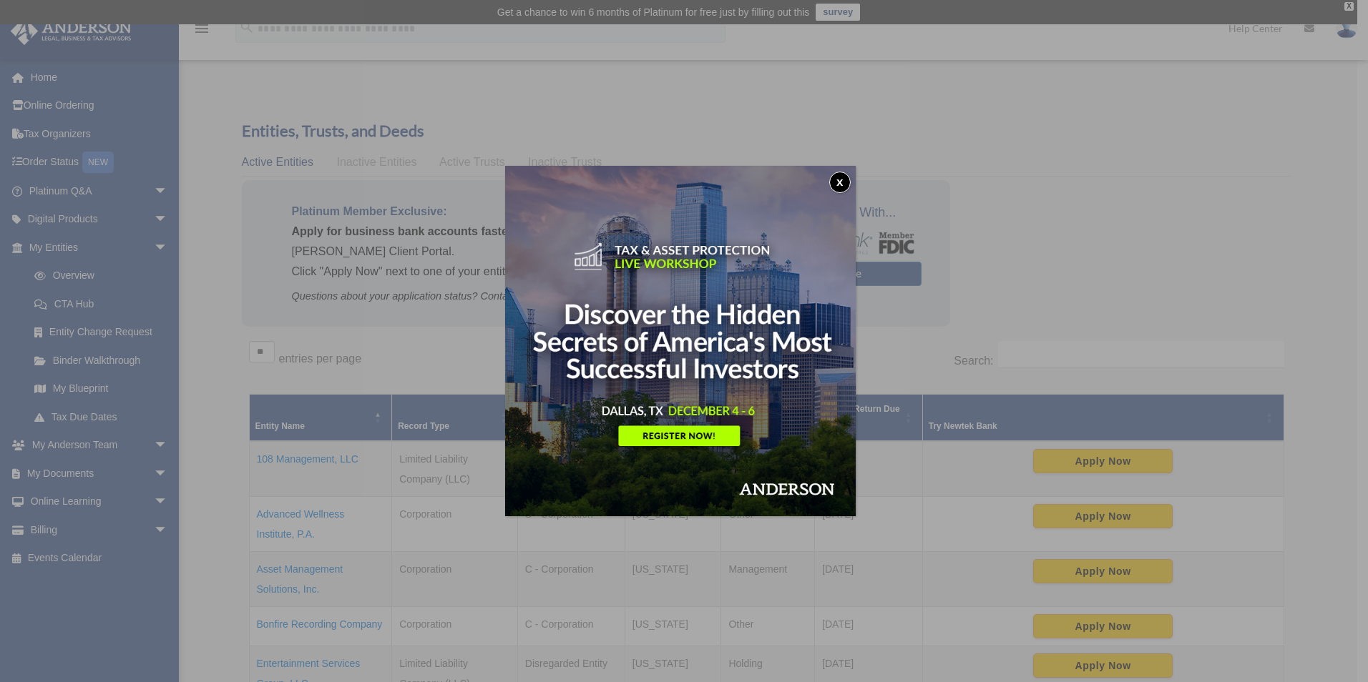
click at [842, 177] on button "x" at bounding box center [839, 182] width 21 height 21
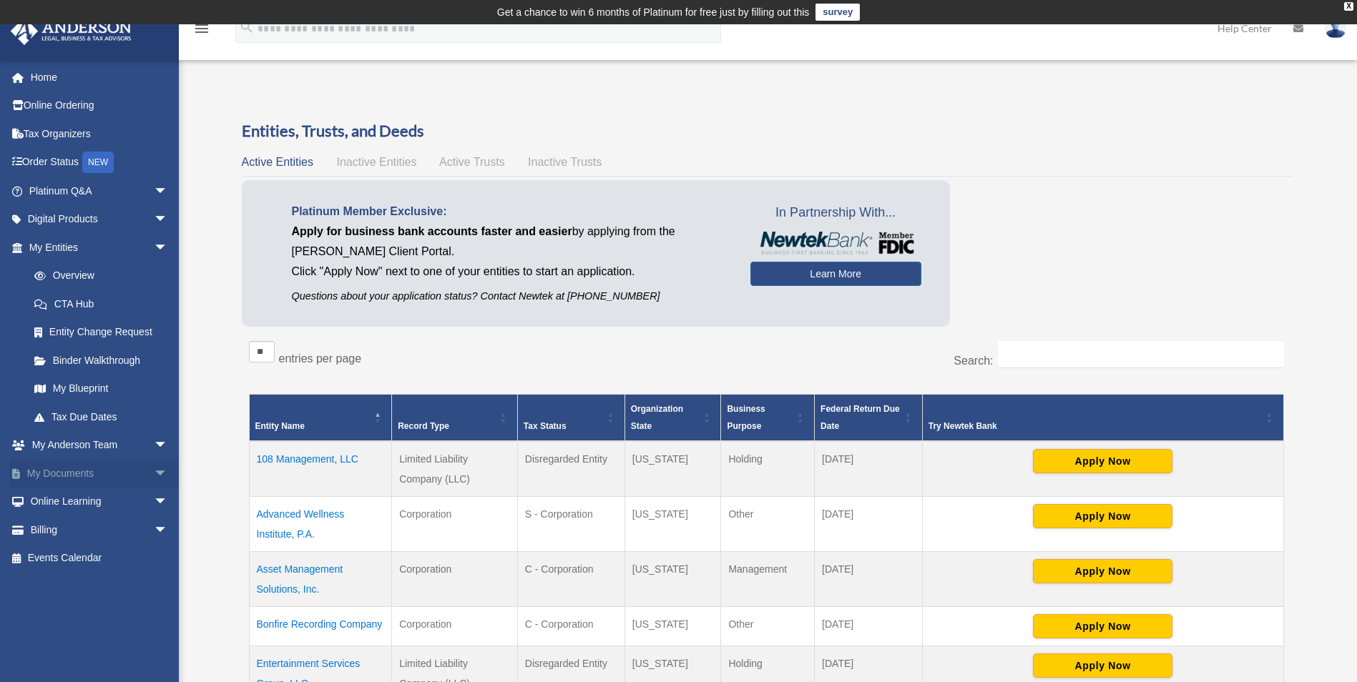
click at [128, 479] on link "My Documents arrow_drop_down" at bounding box center [100, 473] width 180 height 29
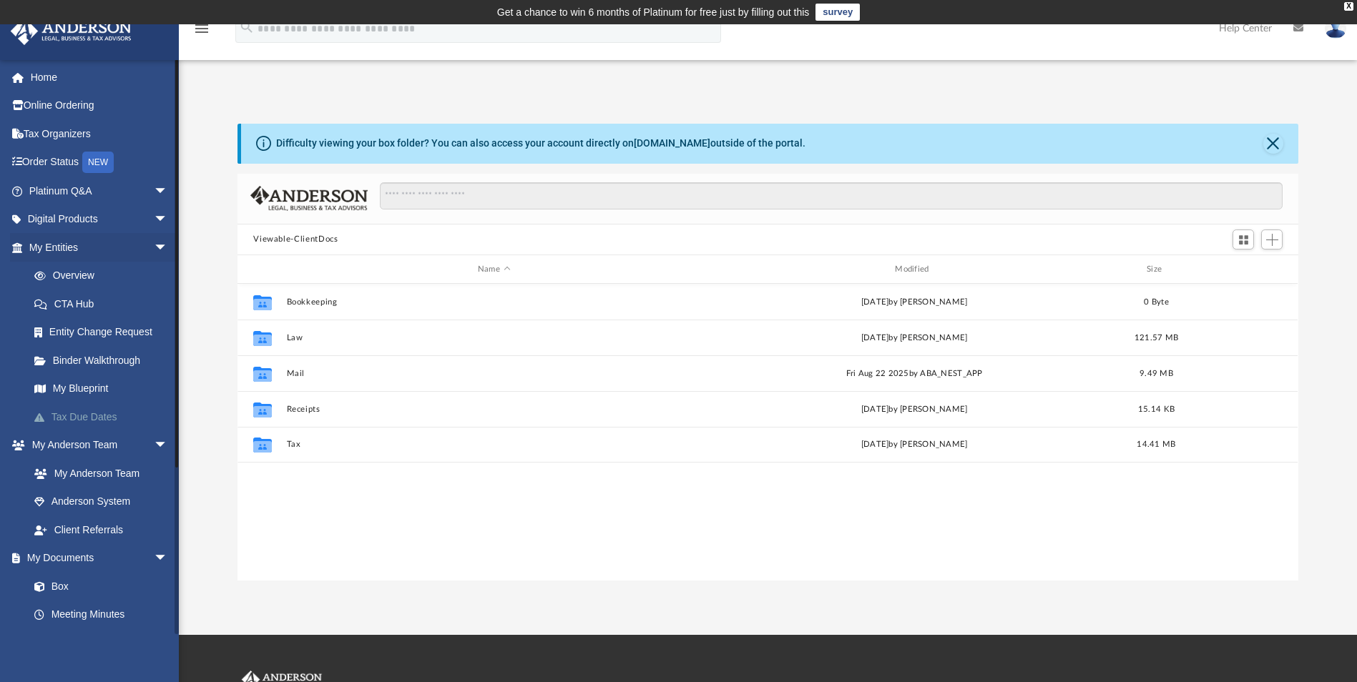
scroll to position [315, 1050]
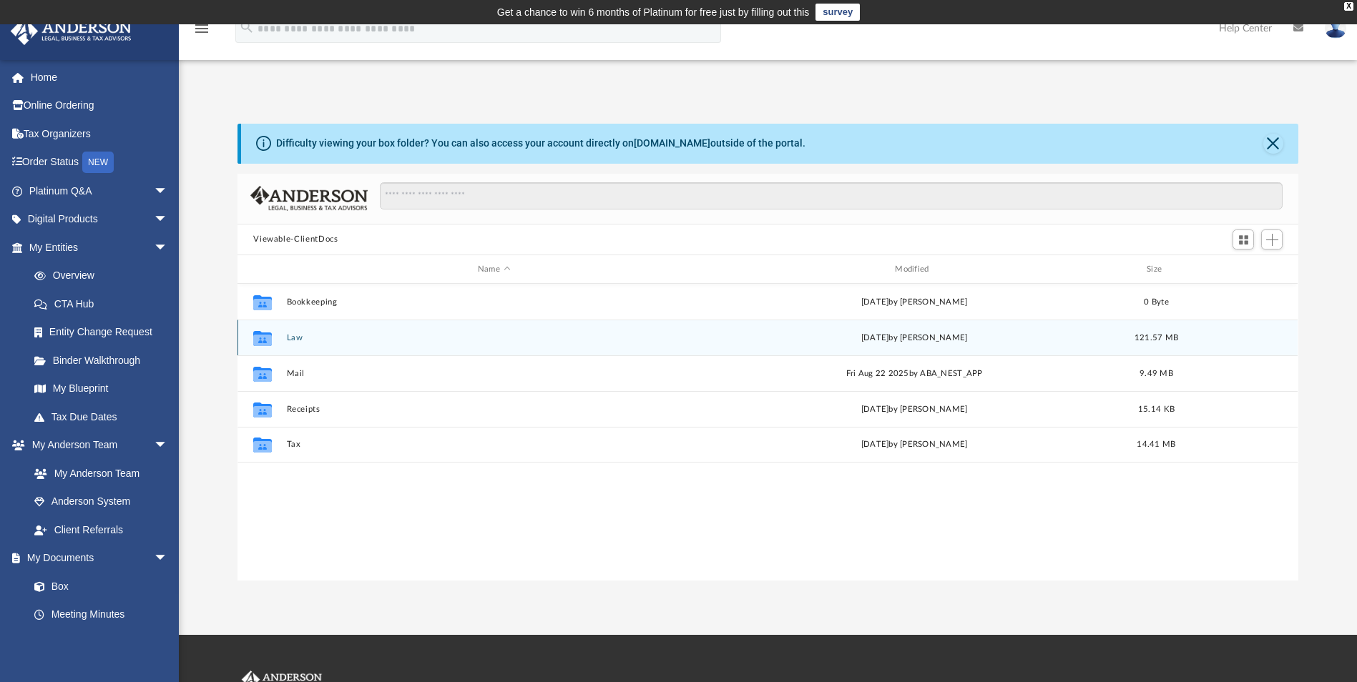
click at [293, 338] on button "Law" at bounding box center [494, 337] width 414 height 9
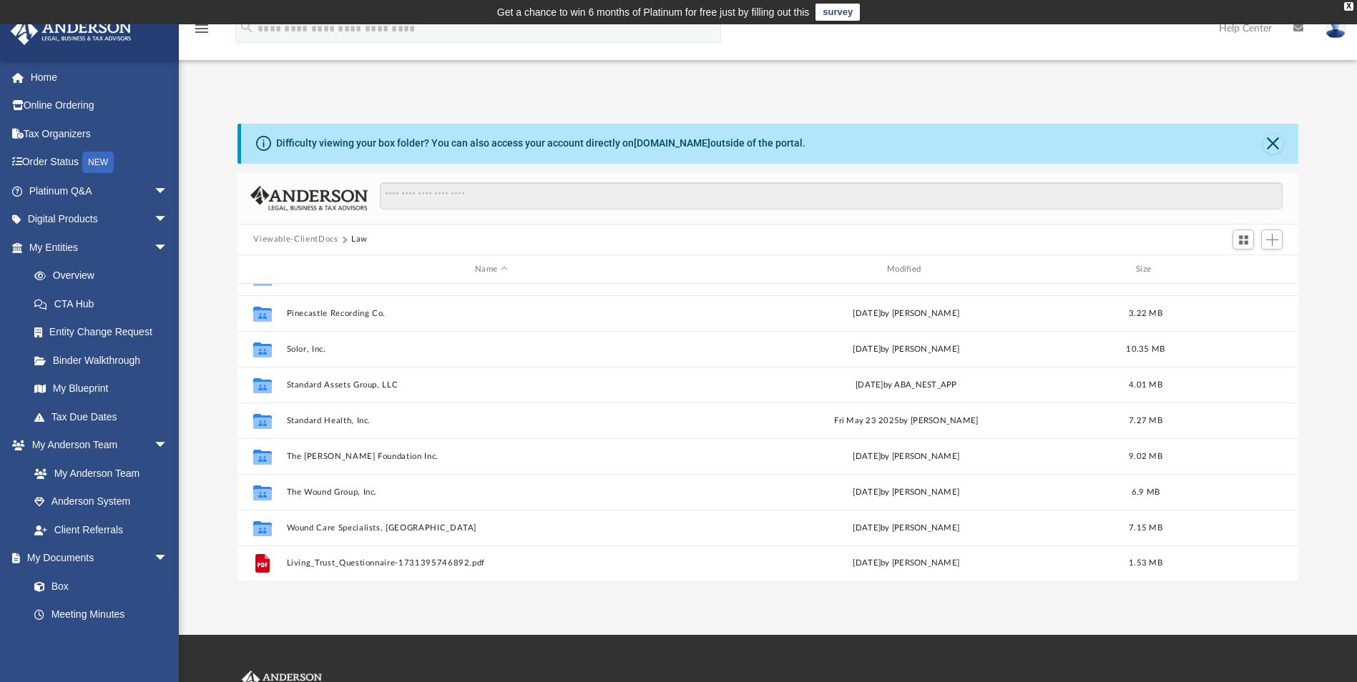
scroll to position [491, 0]
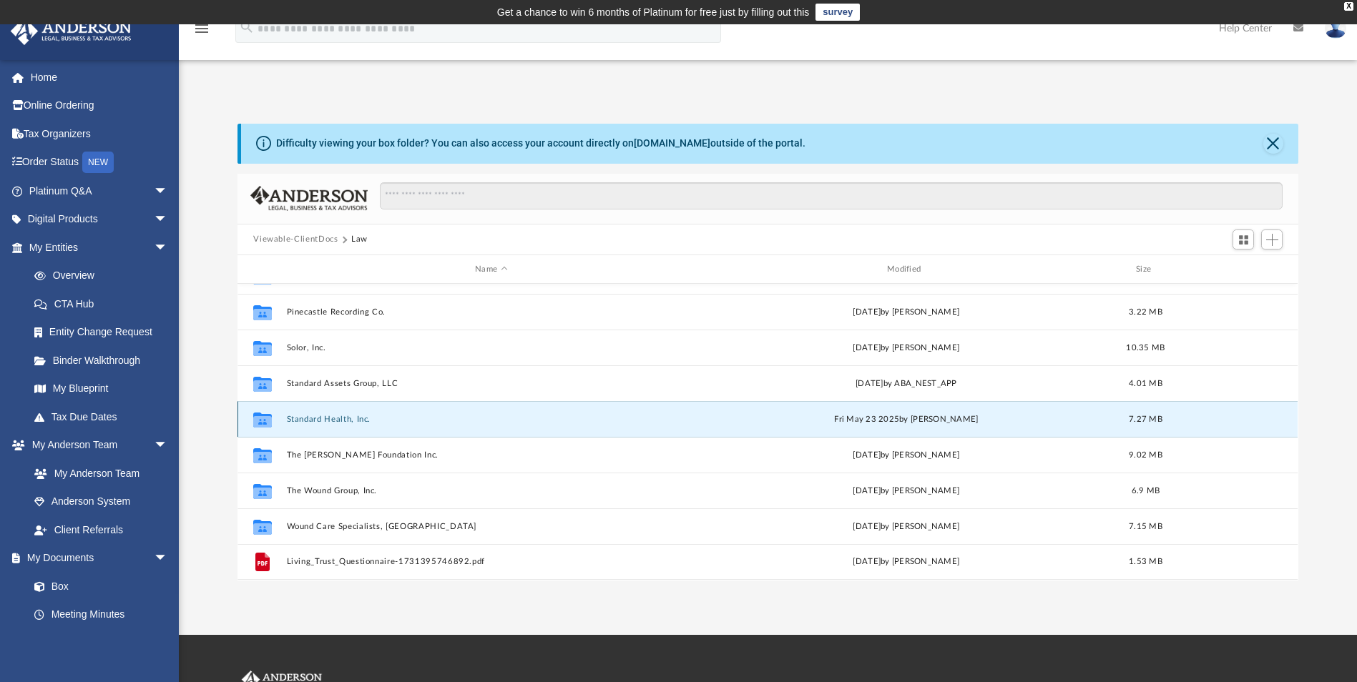
click at [329, 419] on button "Standard Health, Inc." at bounding box center [491, 419] width 409 height 9
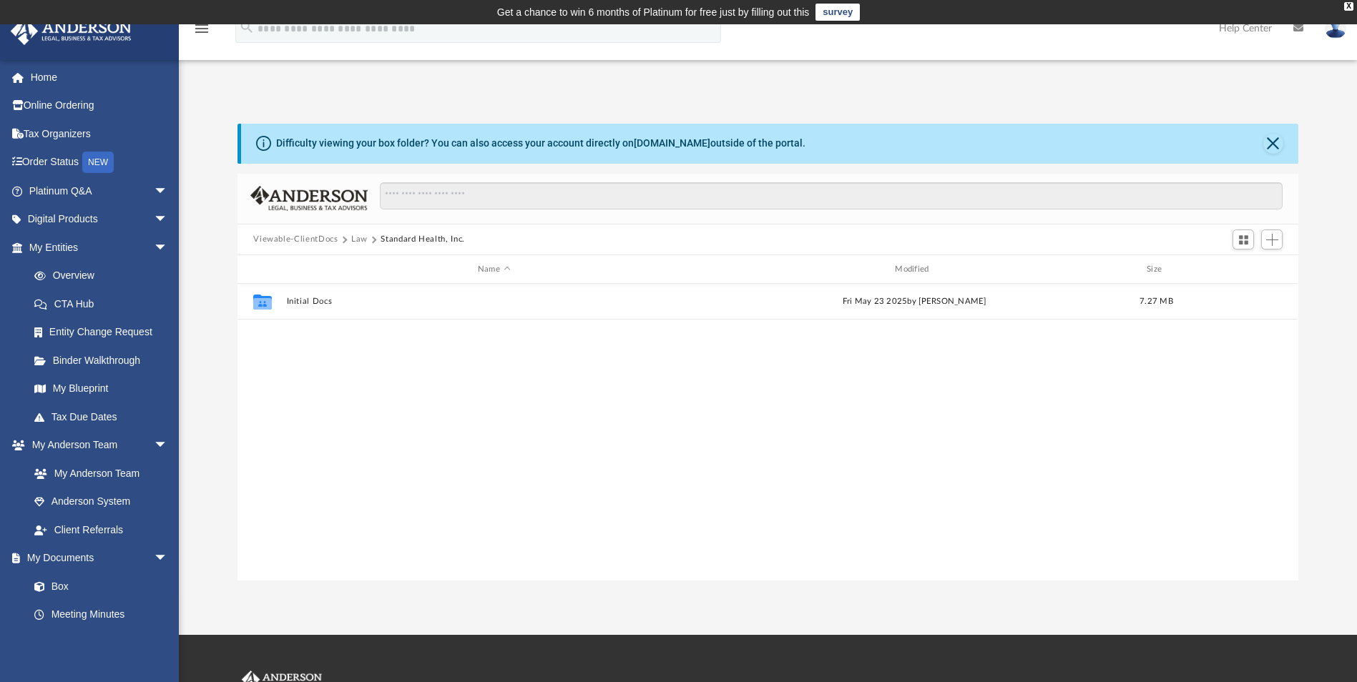
scroll to position [0, 0]
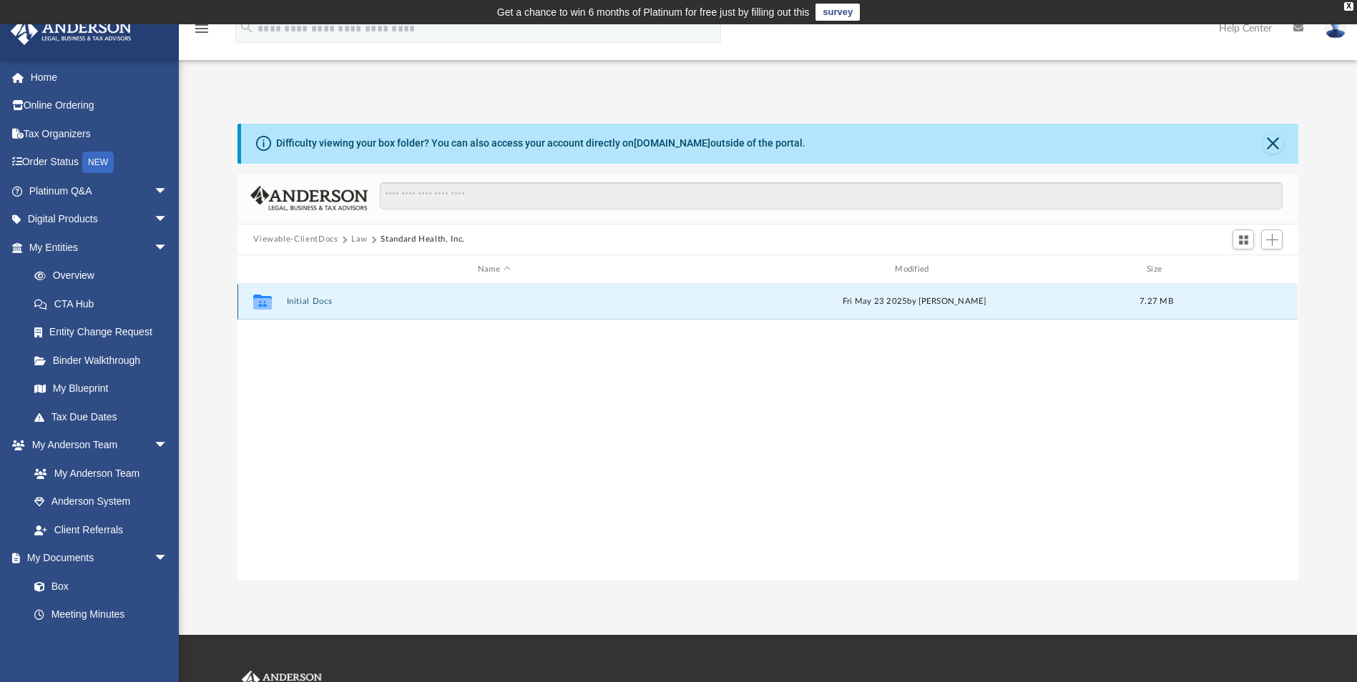
click at [305, 300] on button "Initial Docs" at bounding box center [494, 302] width 414 height 9
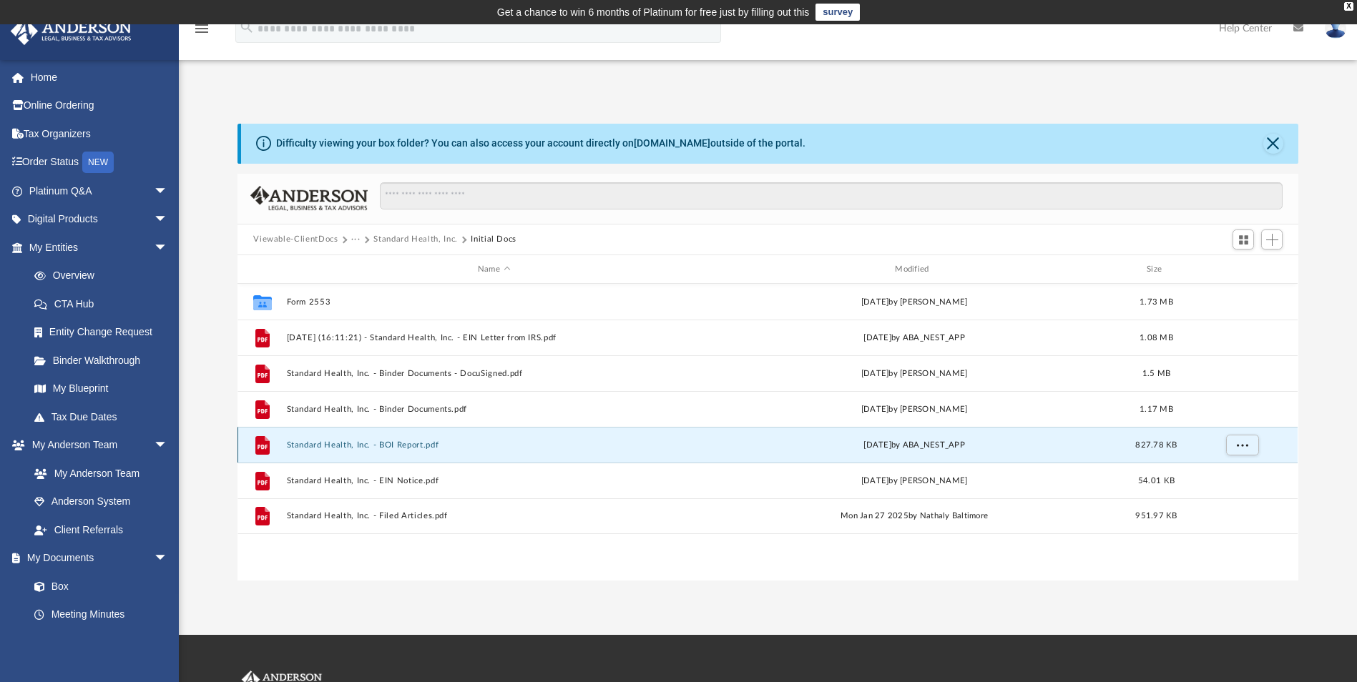
click at [396, 441] on button "Standard Health, Inc. - BOI Report.pdf" at bounding box center [494, 445] width 414 height 9
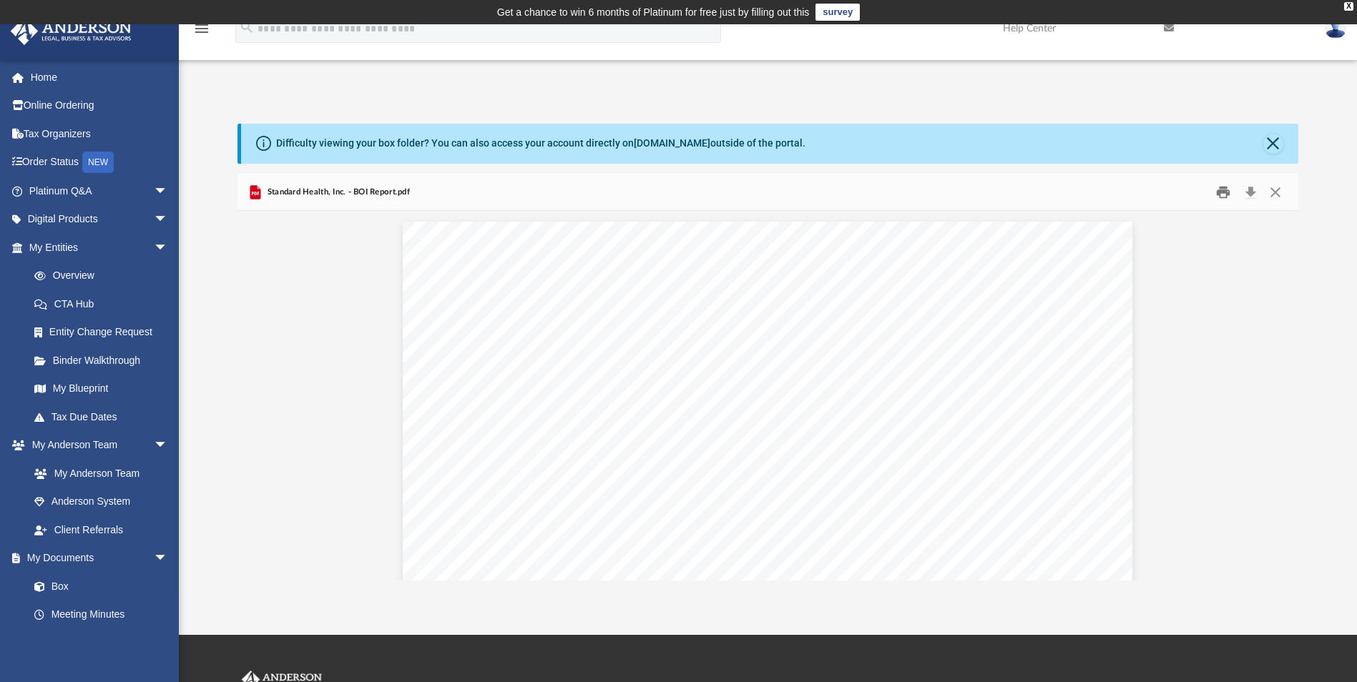
click at [1216, 197] on button "Print" at bounding box center [1223, 192] width 29 height 22
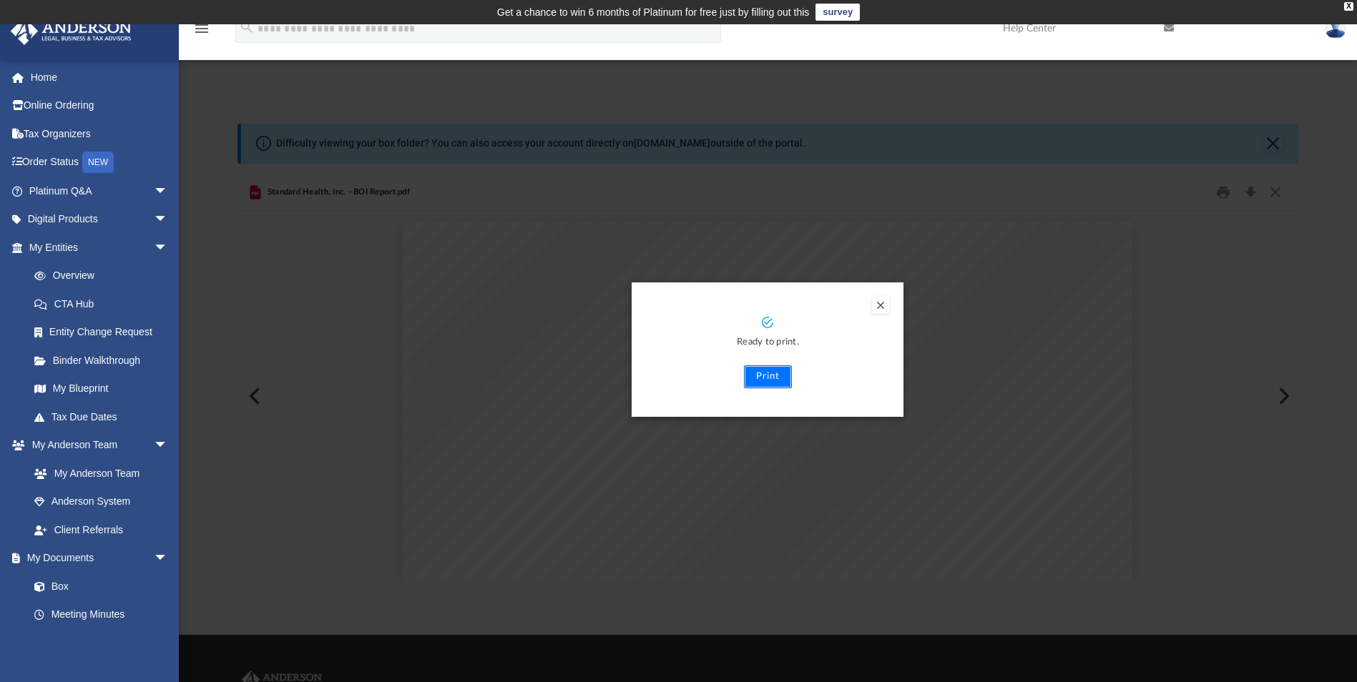
click at [759, 383] on button "Print" at bounding box center [768, 376] width 48 height 23
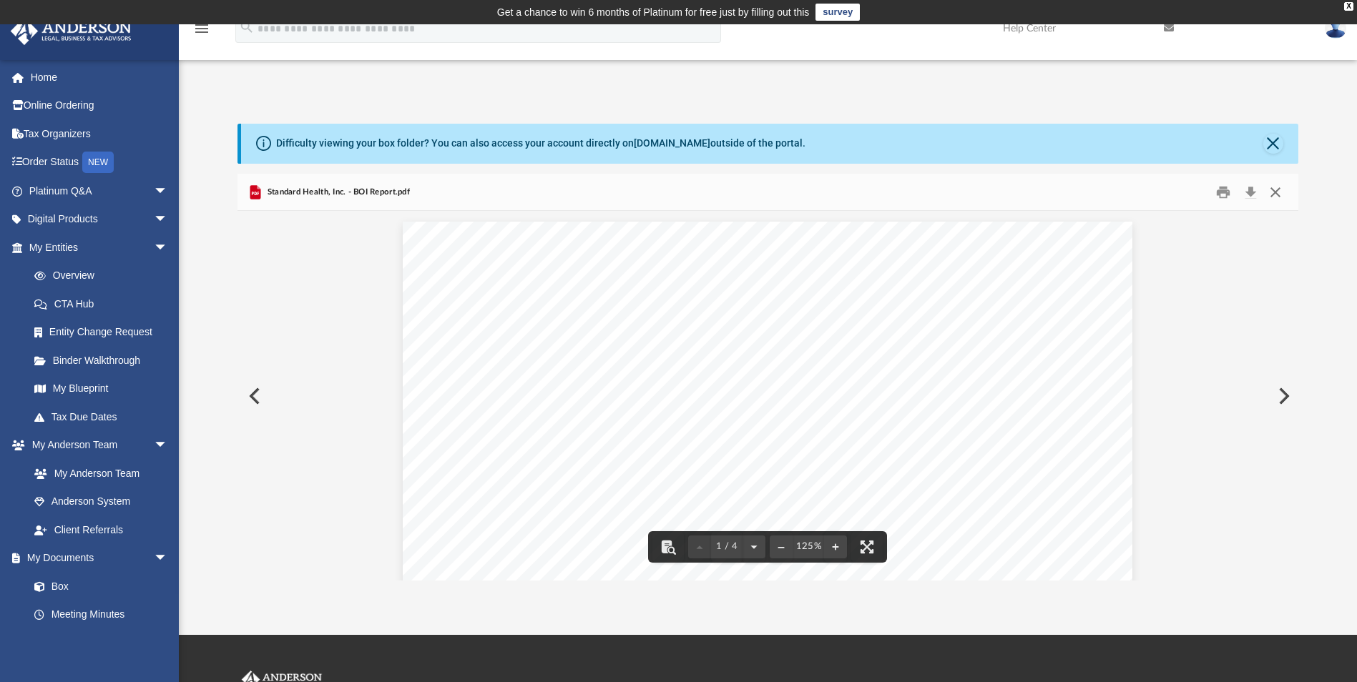
click at [1278, 187] on button "Close" at bounding box center [1275, 192] width 26 height 22
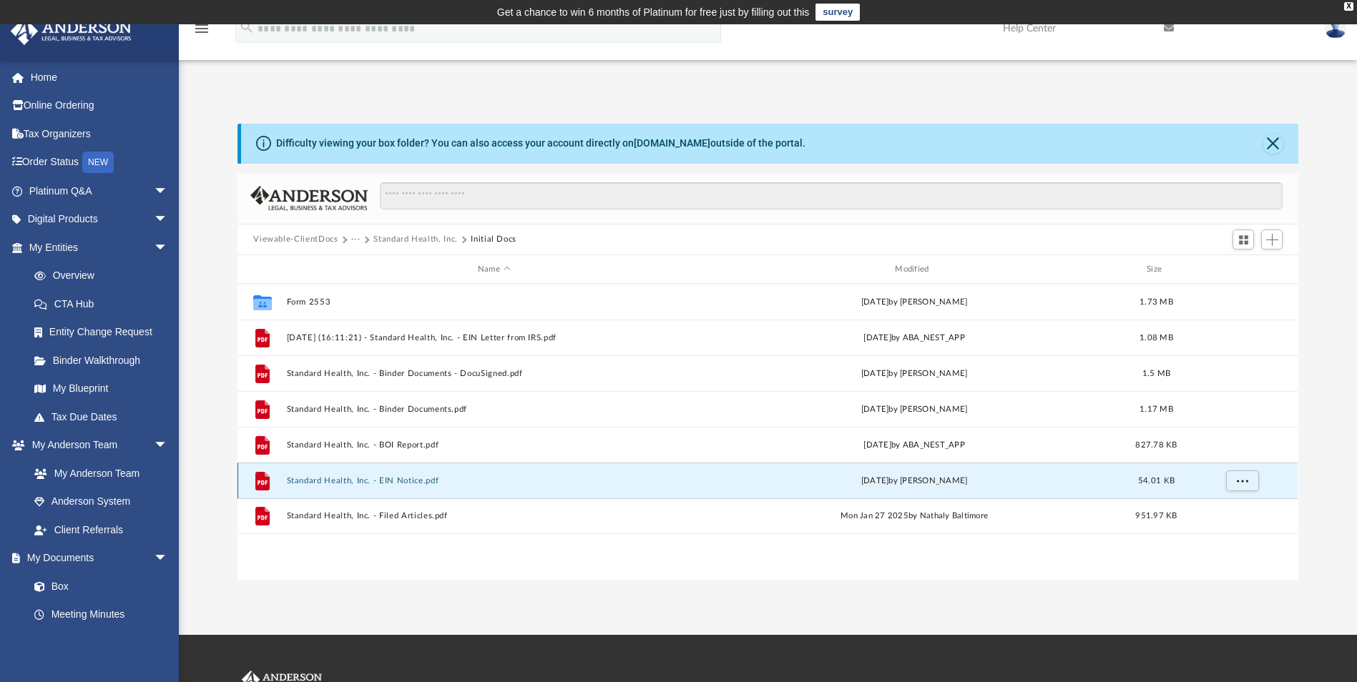
click at [406, 483] on button "Standard Health, Inc. - EIN Notice.pdf" at bounding box center [494, 480] width 414 height 9
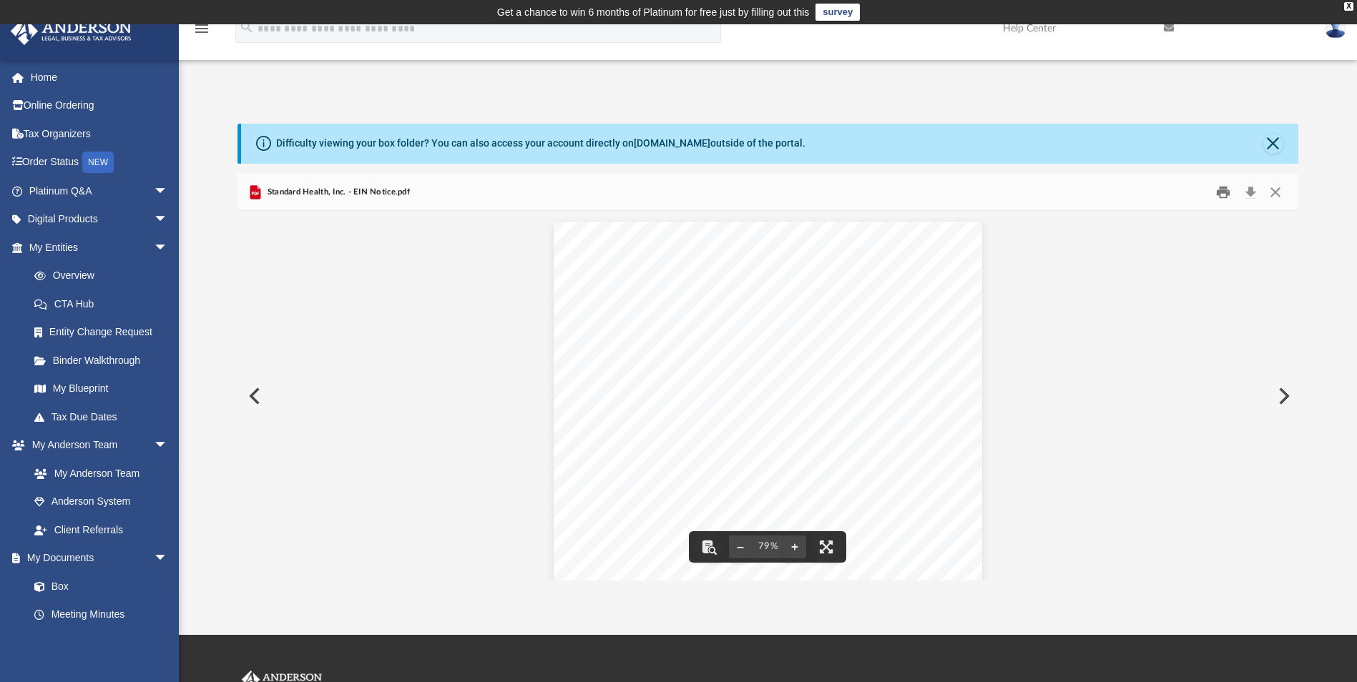
click at [1224, 195] on button "Print" at bounding box center [1223, 192] width 29 height 22
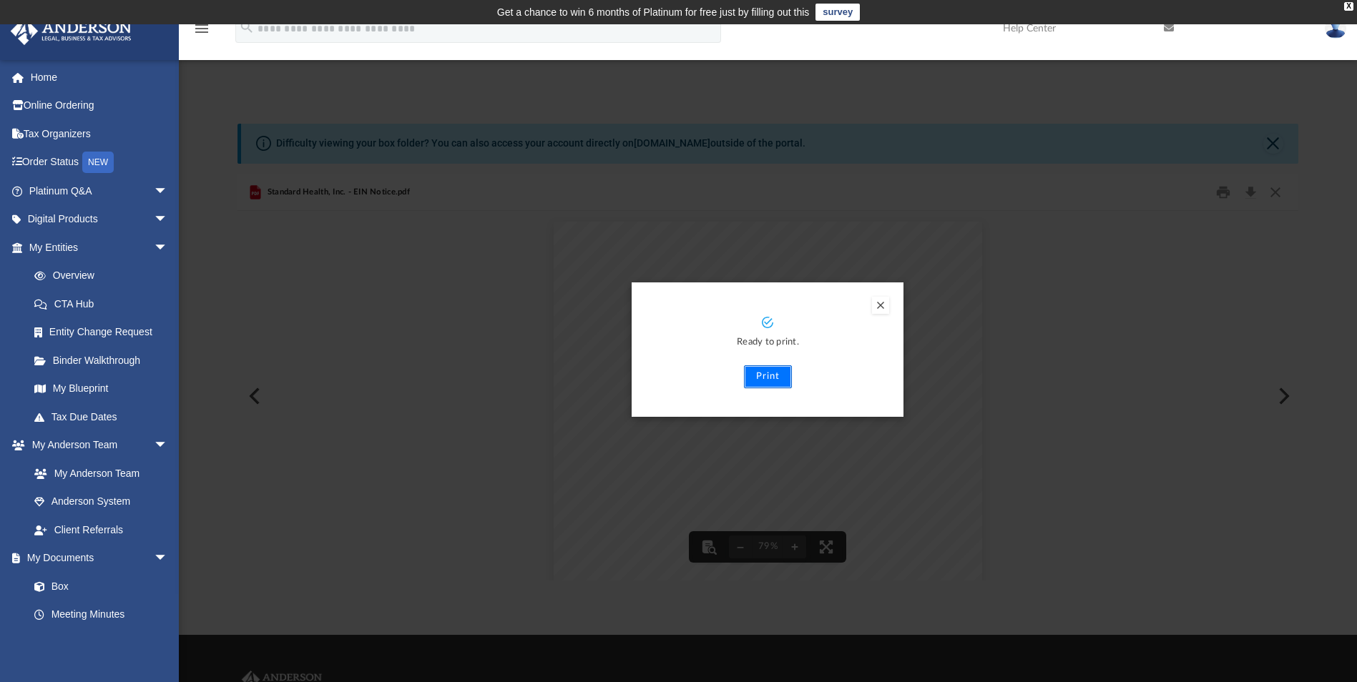
click at [777, 381] on button "Print" at bounding box center [768, 376] width 48 height 23
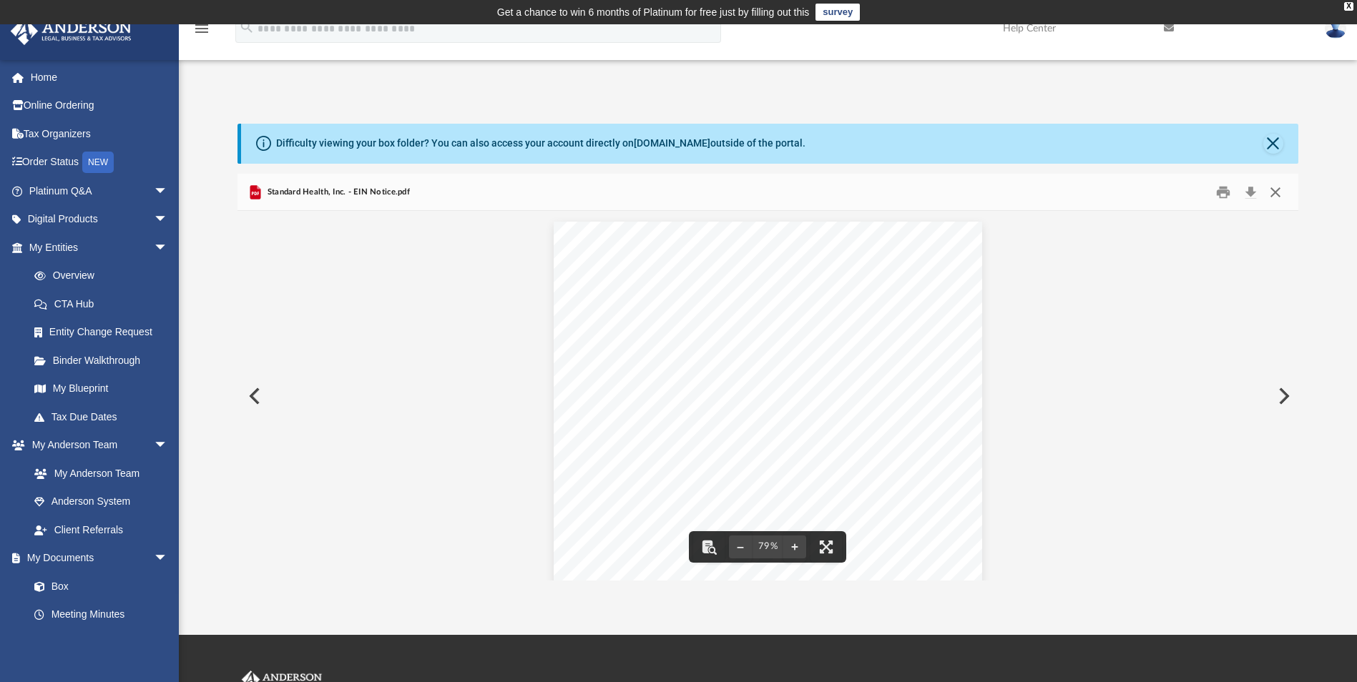
click at [1272, 186] on button "Close" at bounding box center [1275, 192] width 26 height 22
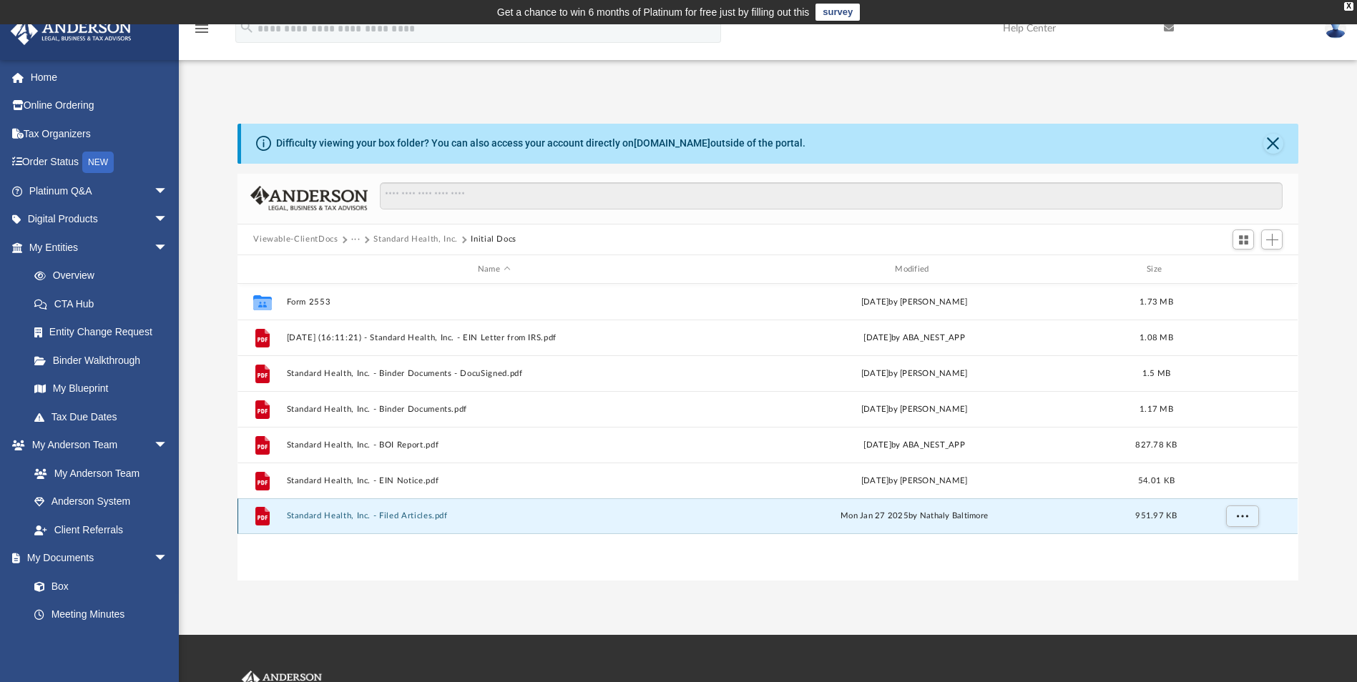
click at [419, 514] on button "Standard Health, Inc. - Filed Articles.pdf" at bounding box center [494, 516] width 414 height 9
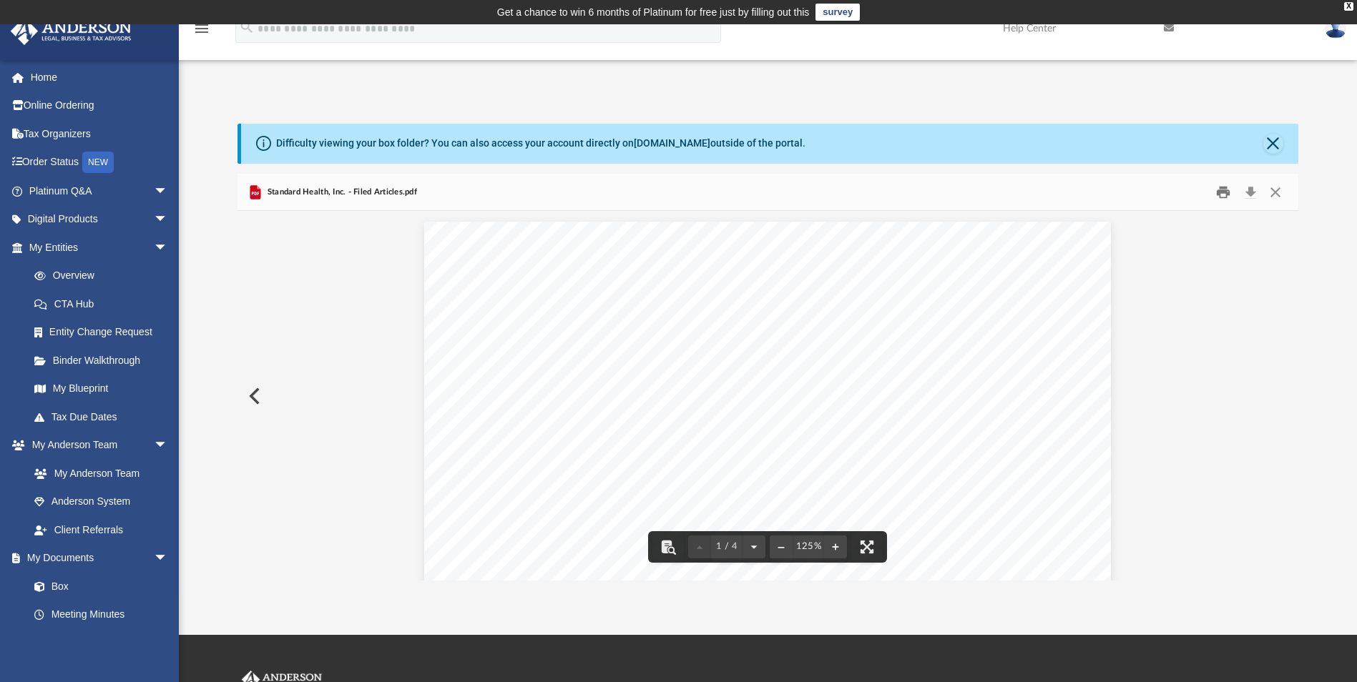
click at [1226, 187] on button "Print" at bounding box center [1223, 192] width 29 height 22
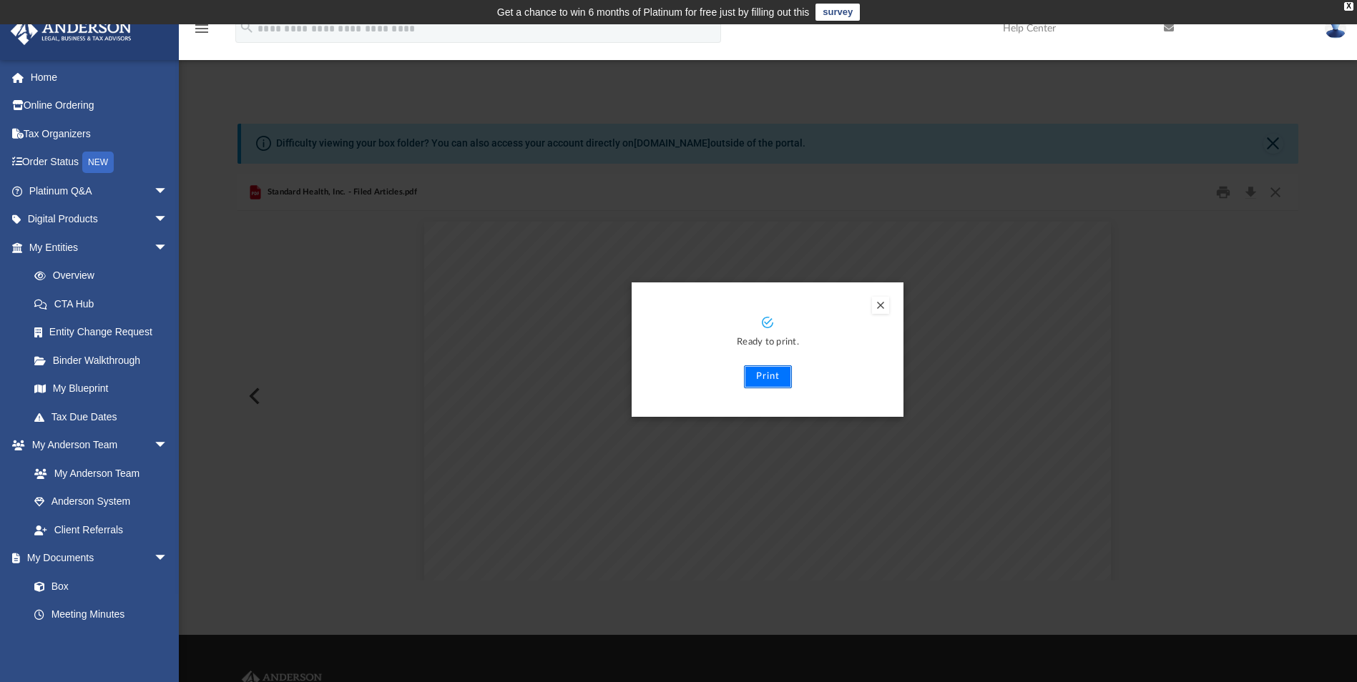
click at [763, 379] on button "Print" at bounding box center [768, 376] width 48 height 23
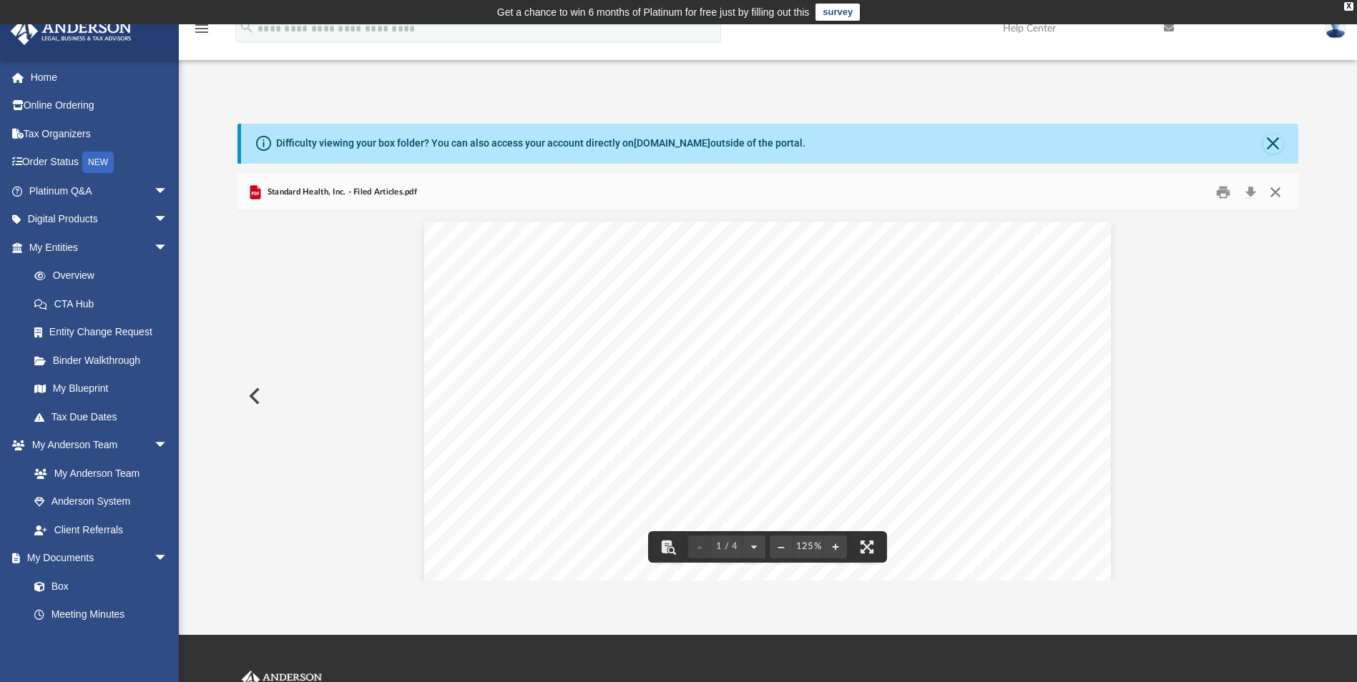
click at [1272, 189] on button "Close" at bounding box center [1275, 192] width 26 height 22
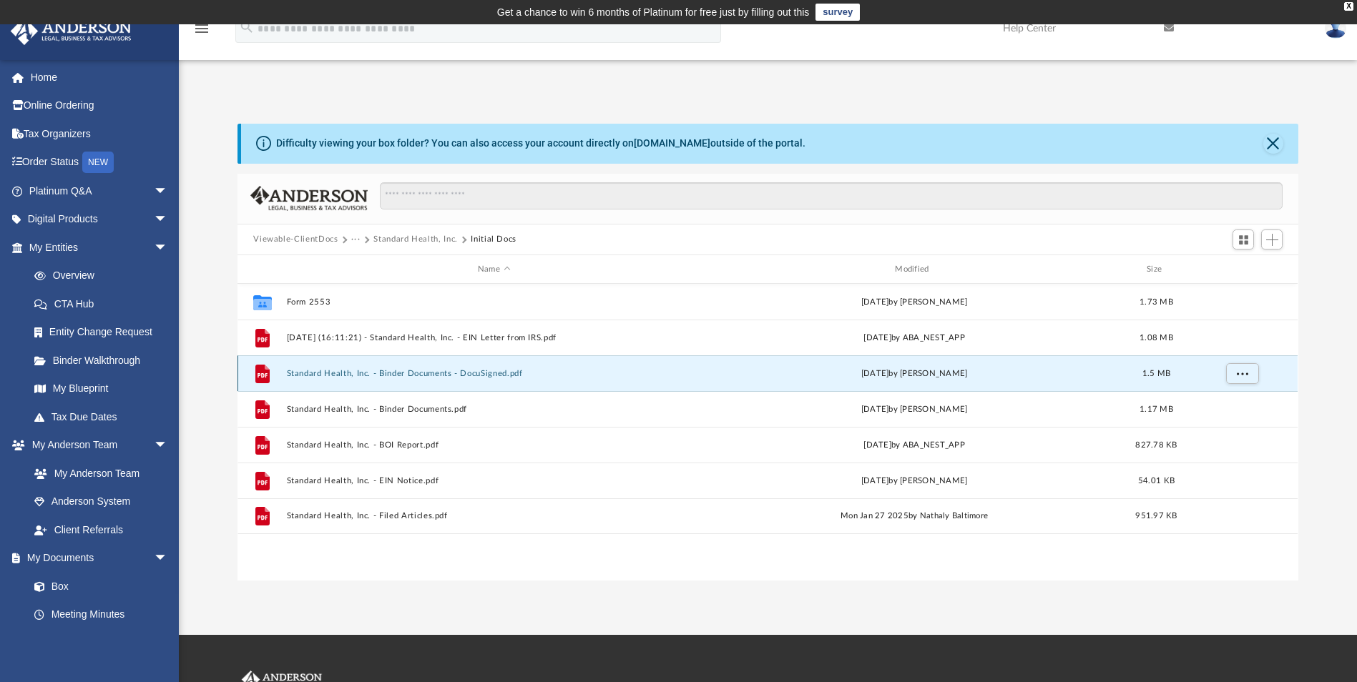
click at [398, 375] on button "Standard Health, Inc. - Binder Documents - DocuSigned.pdf" at bounding box center [494, 373] width 414 height 9
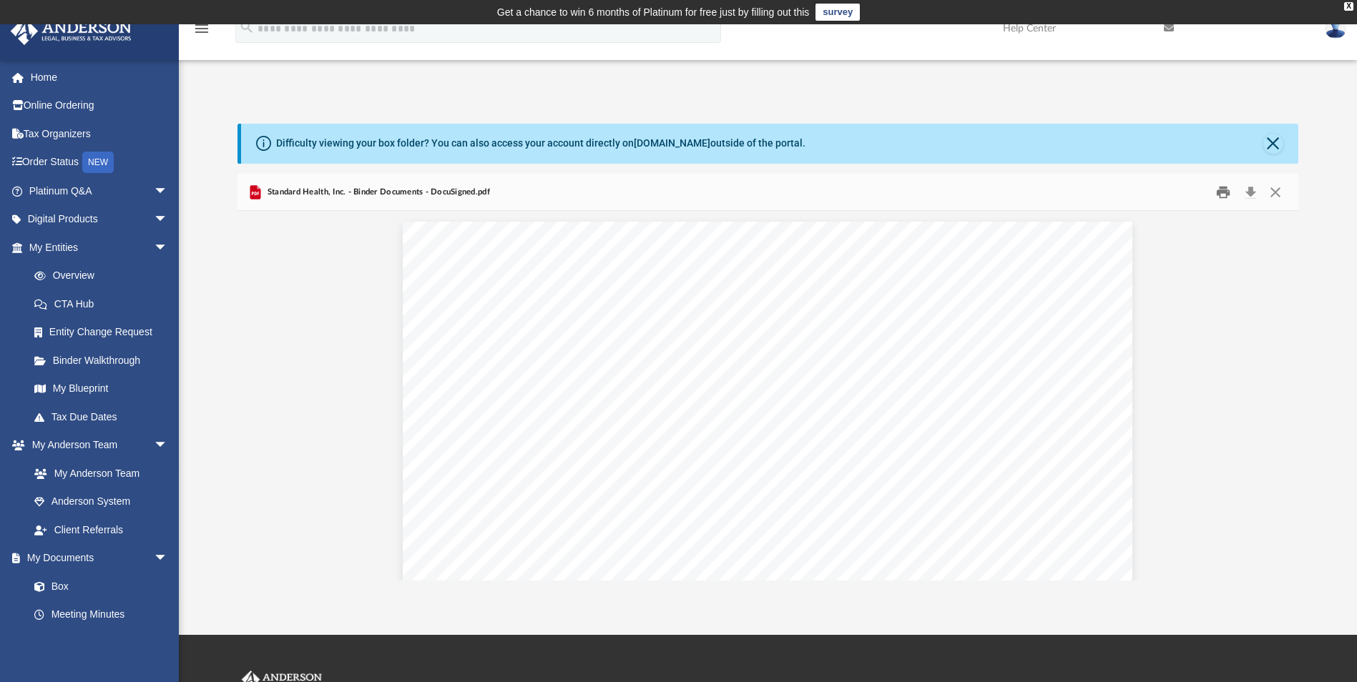
click at [1225, 185] on button "Print" at bounding box center [1223, 192] width 29 height 22
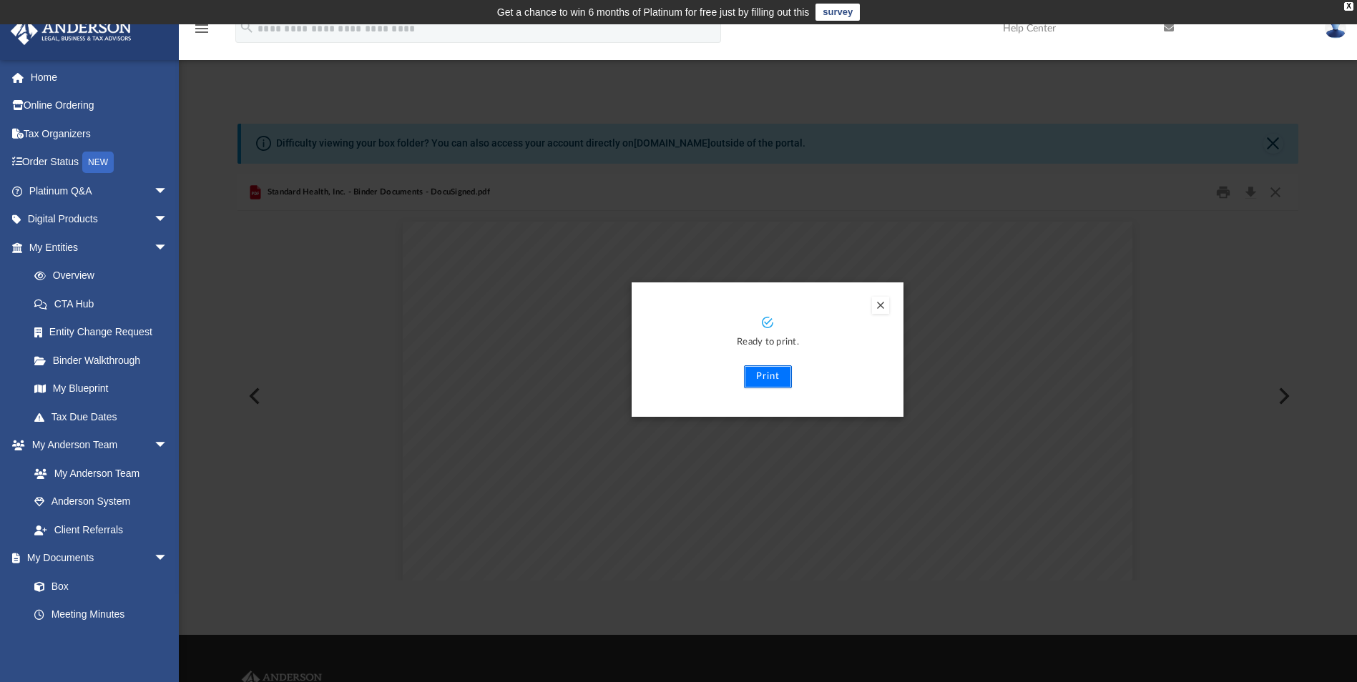
click at [783, 384] on button "Print" at bounding box center [768, 376] width 48 height 23
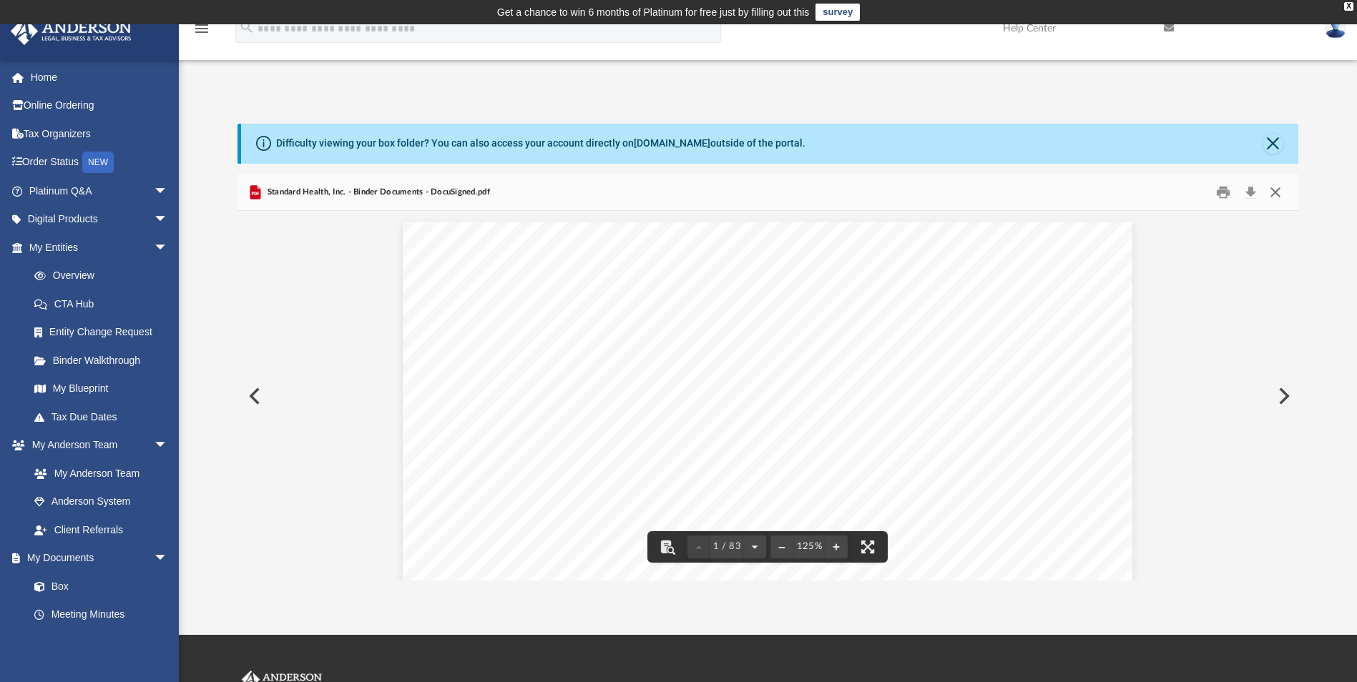
click at [1272, 191] on button "Close" at bounding box center [1275, 192] width 26 height 22
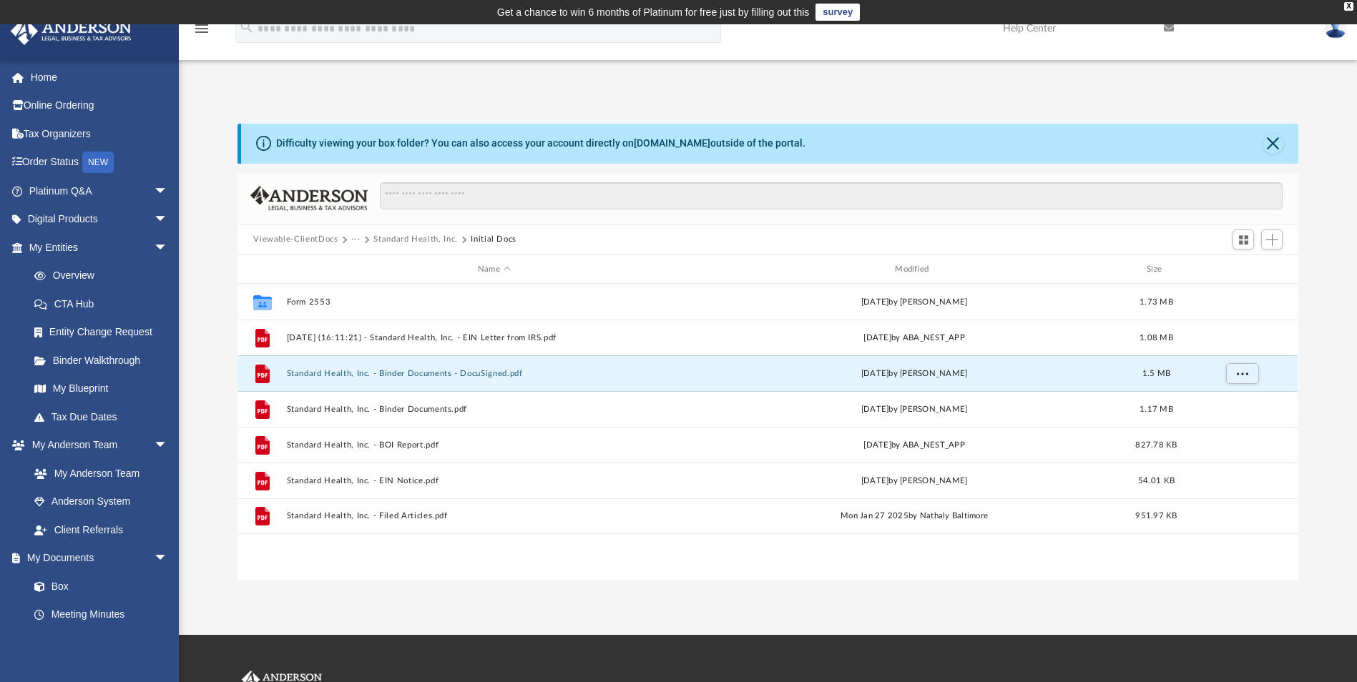
click at [354, 240] on button "···" at bounding box center [355, 239] width 9 height 13
click at [363, 262] on li "Law" at bounding box center [367, 264] width 16 height 15
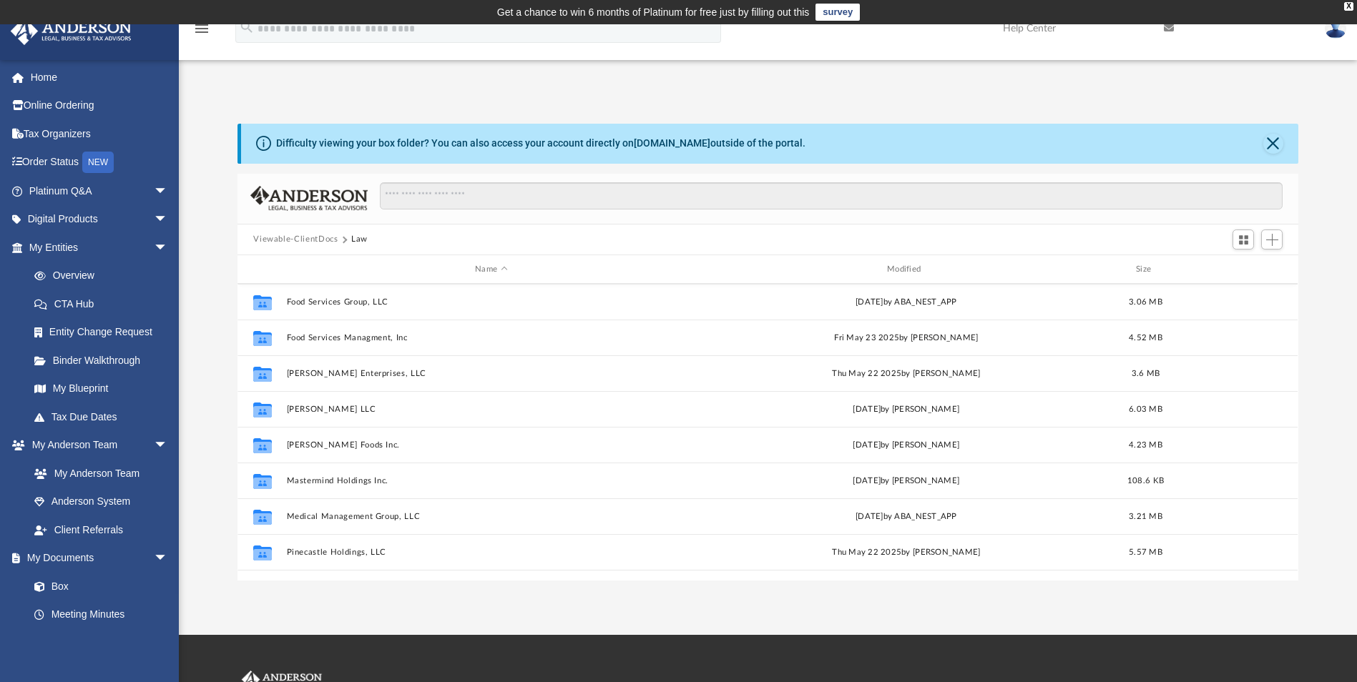
scroll to position [491, 0]
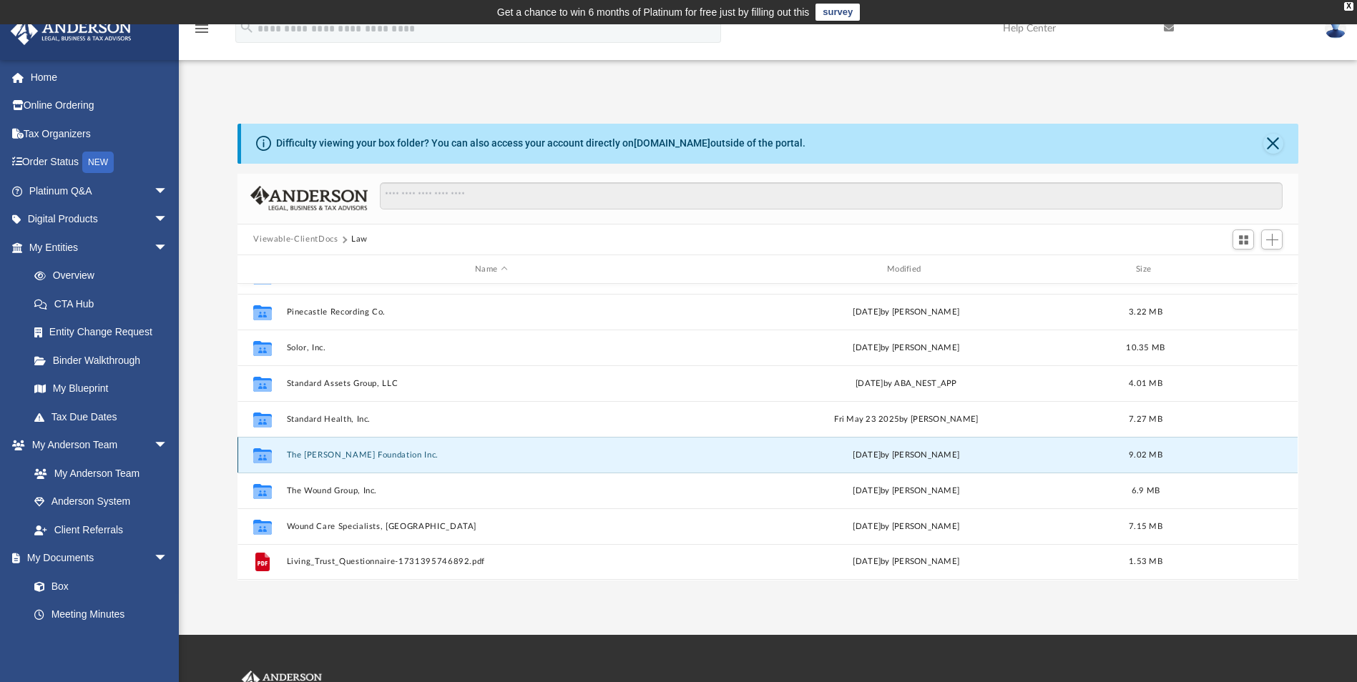
click at [344, 458] on button "The [PERSON_NAME] Foundation Inc." at bounding box center [491, 455] width 409 height 9
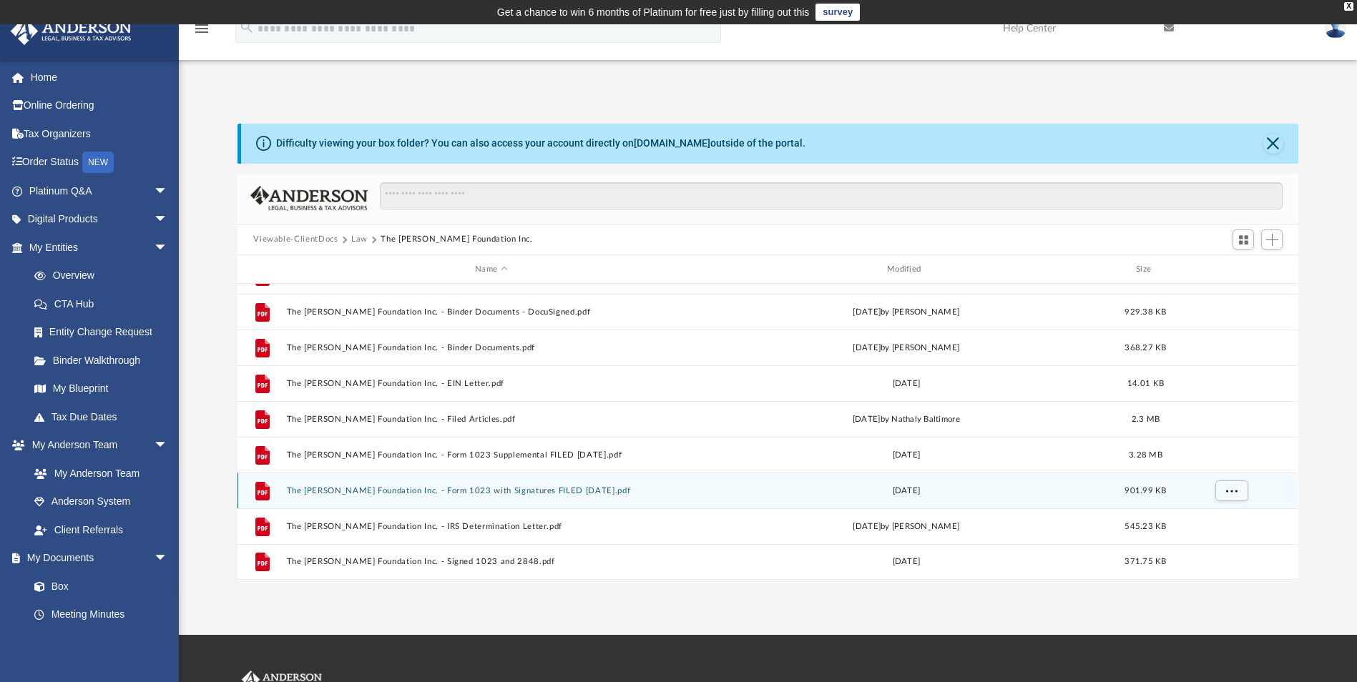
scroll to position [0, 0]
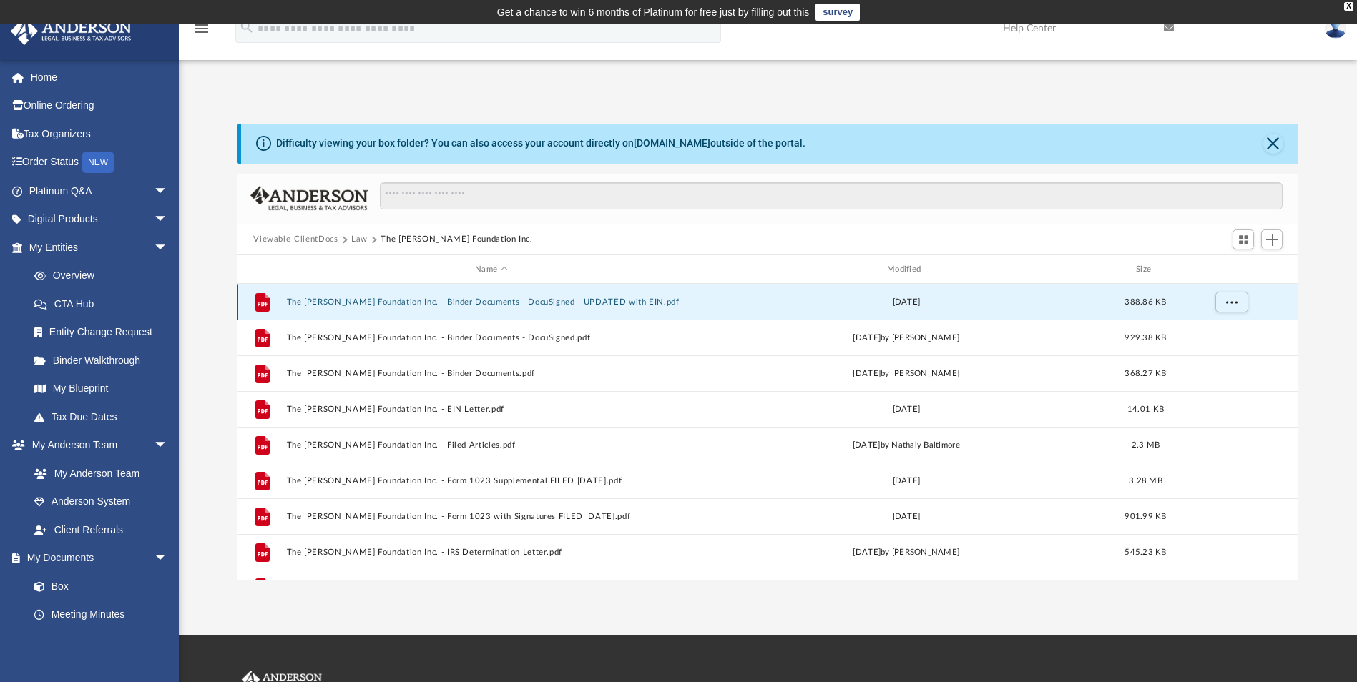
click at [451, 302] on button "The [PERSON_NAME] Foundation Inc. - Binder Documents - DocuSigned - UPDATED wit…" at bounding box center [491, 302] width 409 height 9
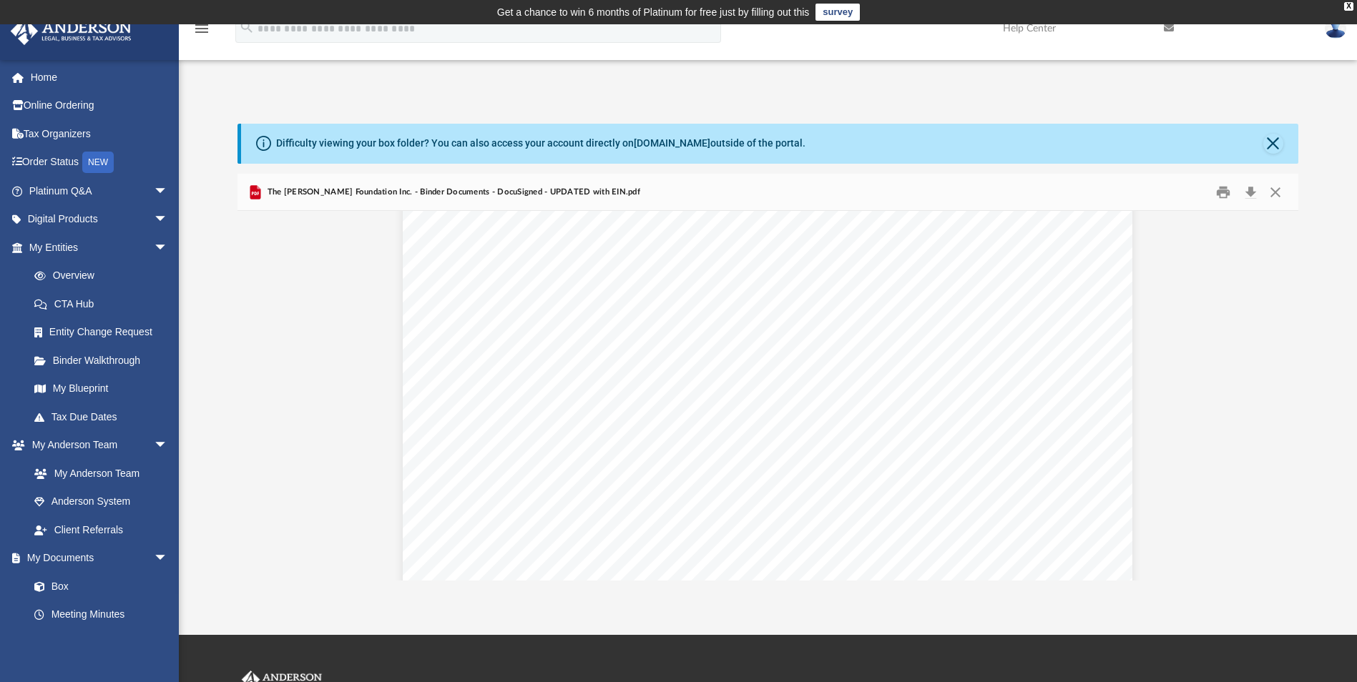
scroll to position [19872, 0]
click at [1227, 195] on button "Print" at bounding box center [1223, 192] width 29 height 22
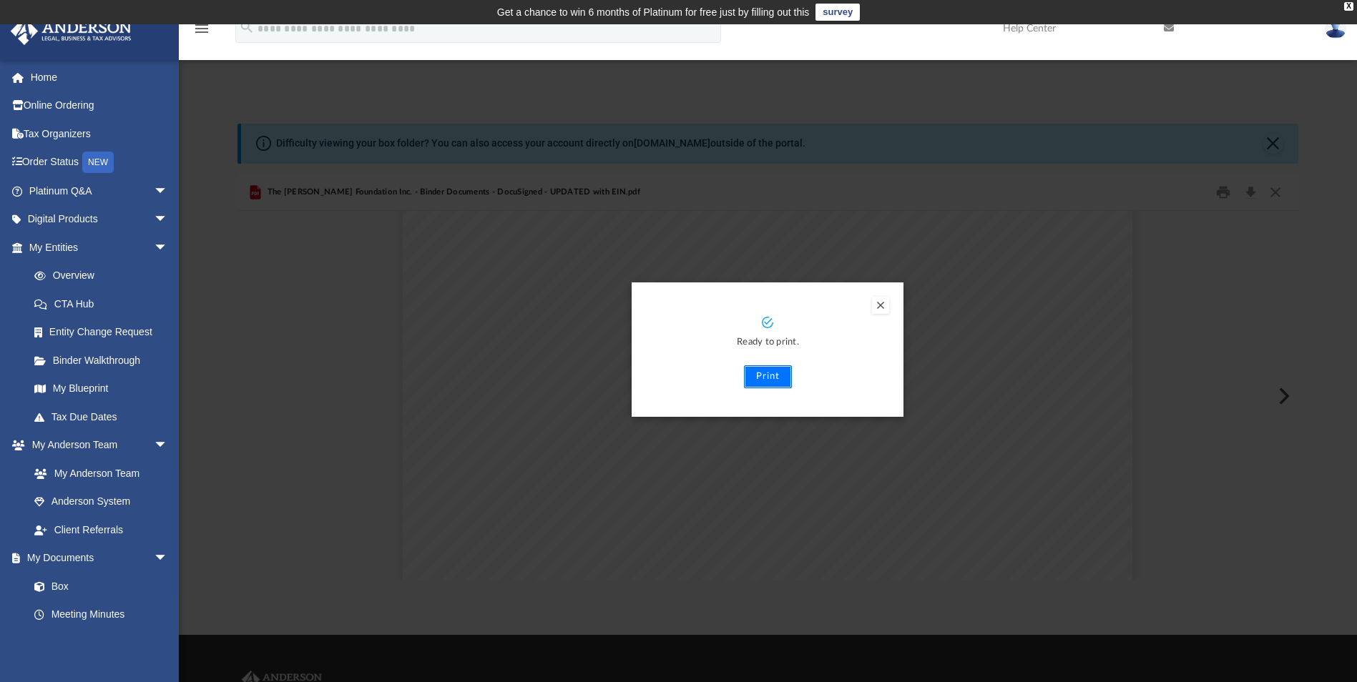
click at [778, 370] on button "Print" at bounding box center [768, 376] width 48 height 23
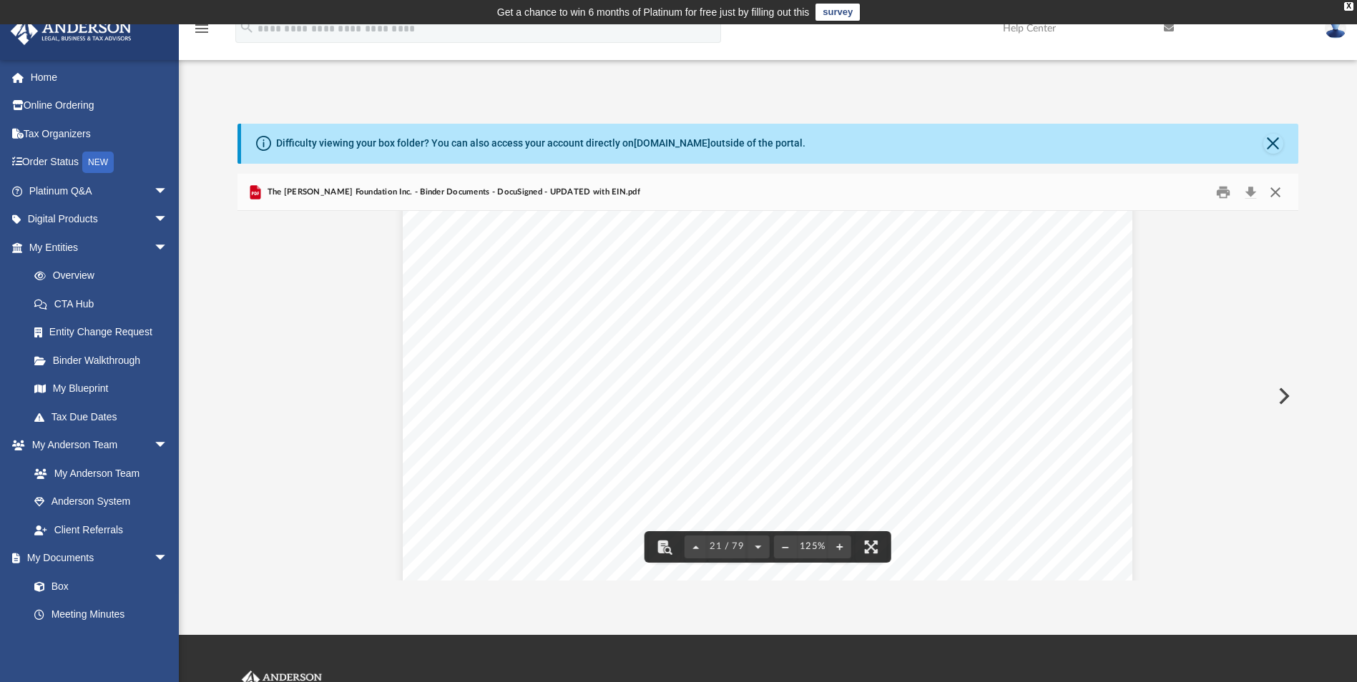
click at [1276, 190] on button "Close" at bounding box center [1275, 192] width 26 height 22
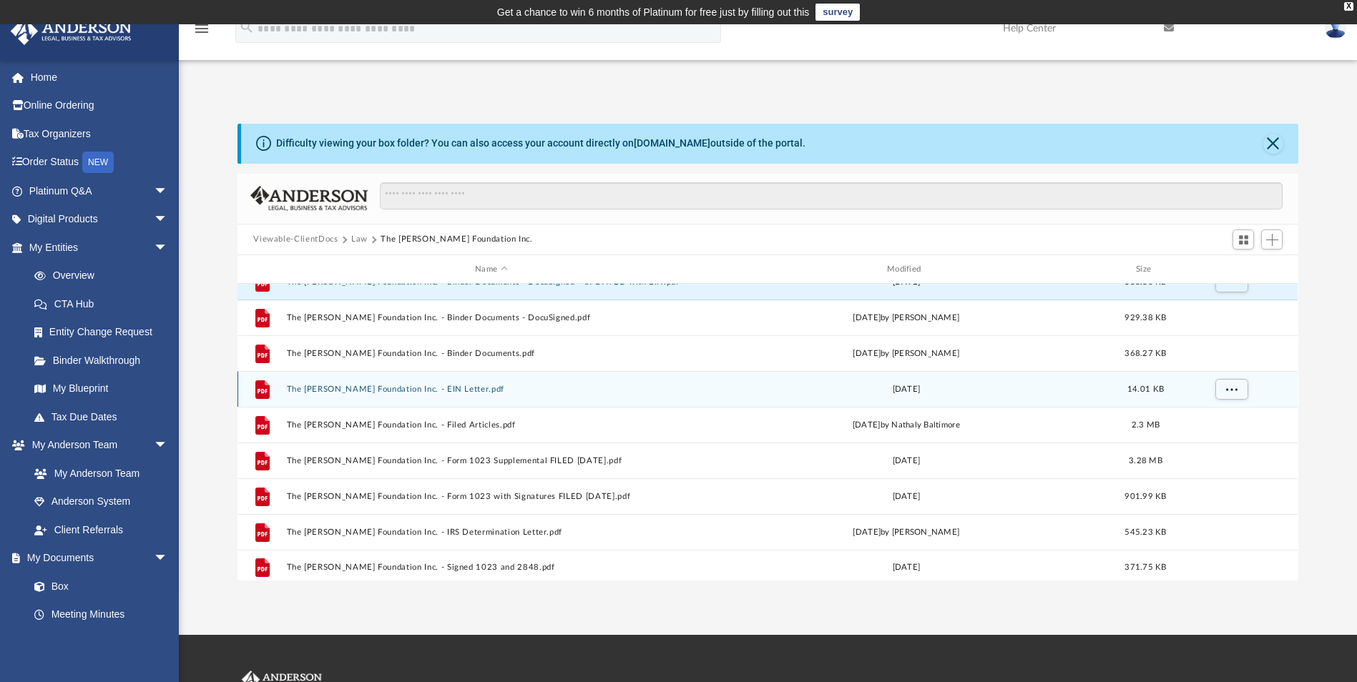
scroll to position [26, 0]
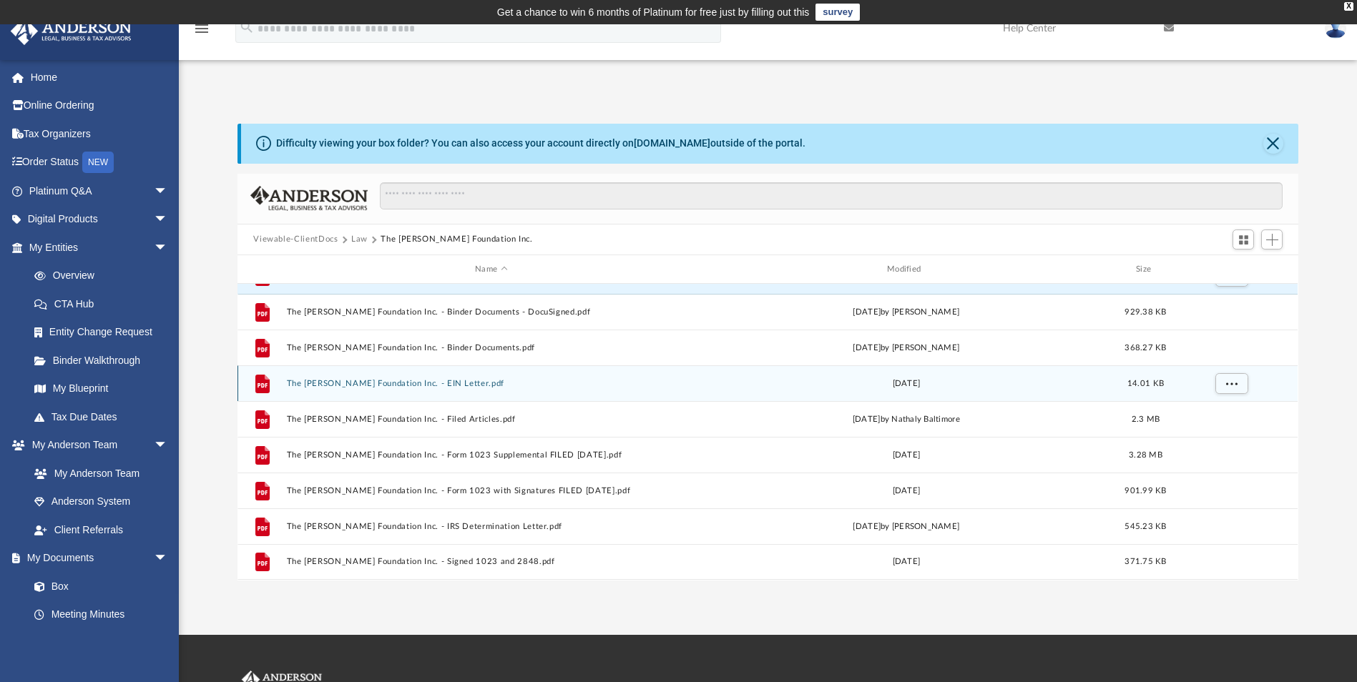
click at [431, 388] on button "The [PERSON_NAME] Foundation Inc. - EIN Letter.pdf" at bounding box center [491, 383] width 409 height 9
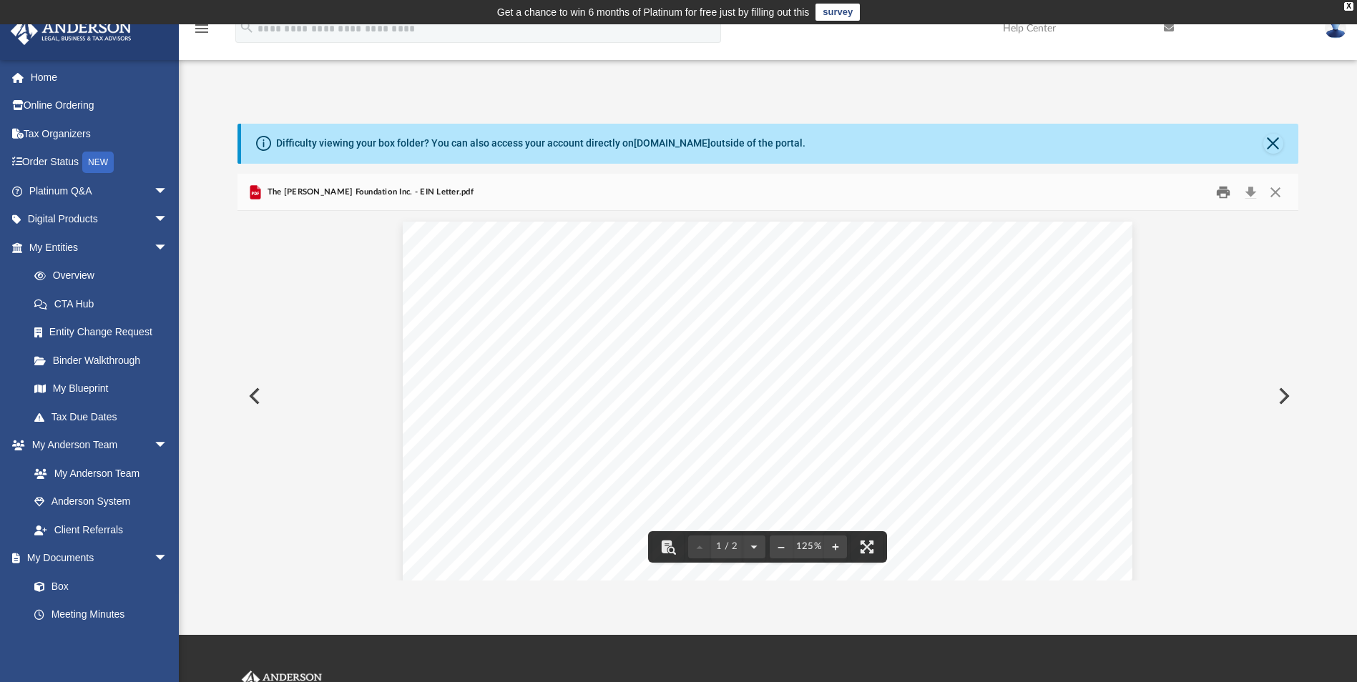
click at [1227, 192] on button "Print" at bounding box center [1223, 192] width 29 height 22
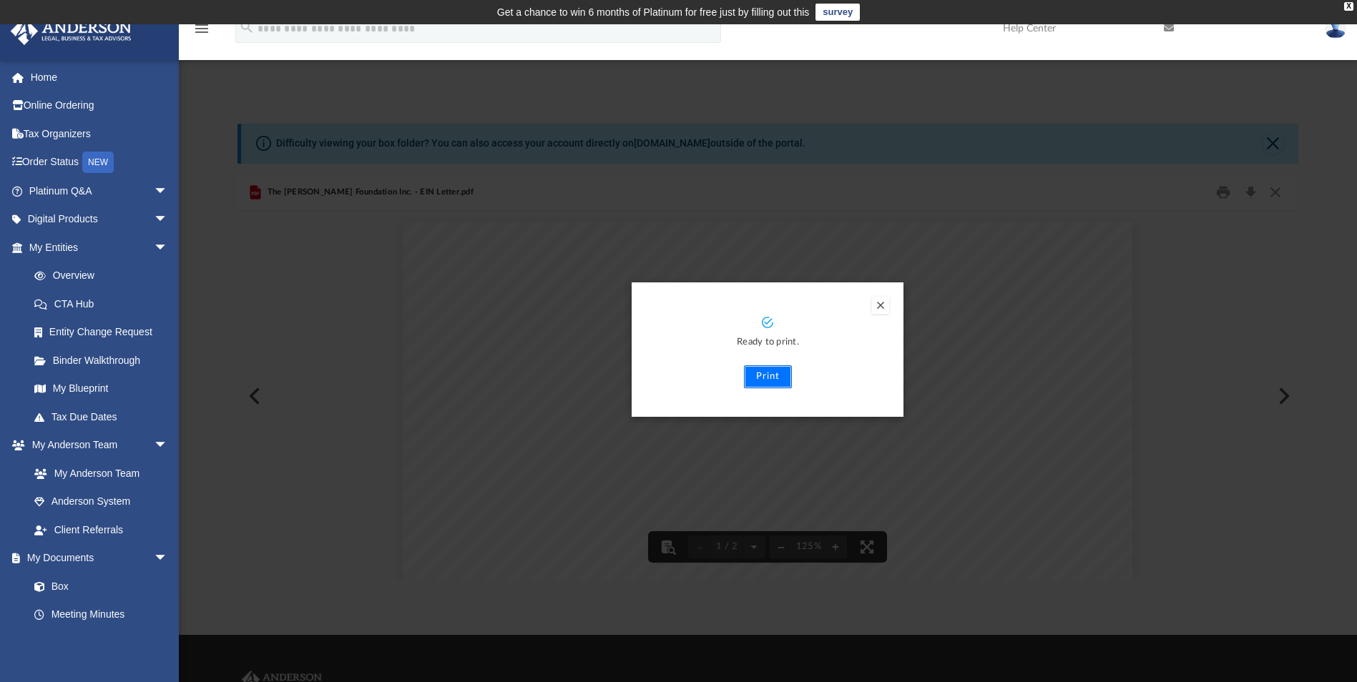
click at [765, 379] on button "Print" at bounding box center [768, 376] width 48 height 23
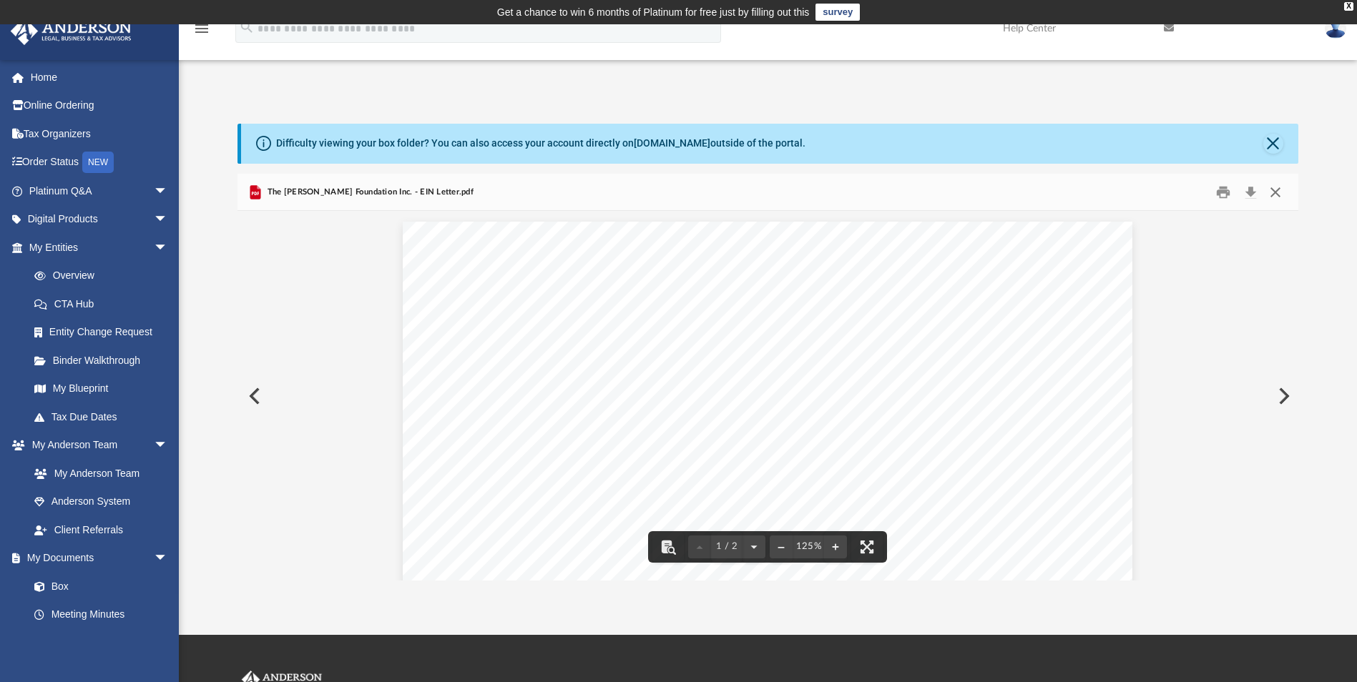
click at [1277, 194] on button "Close" at bounding box center [1275, 192] width 26 height 22
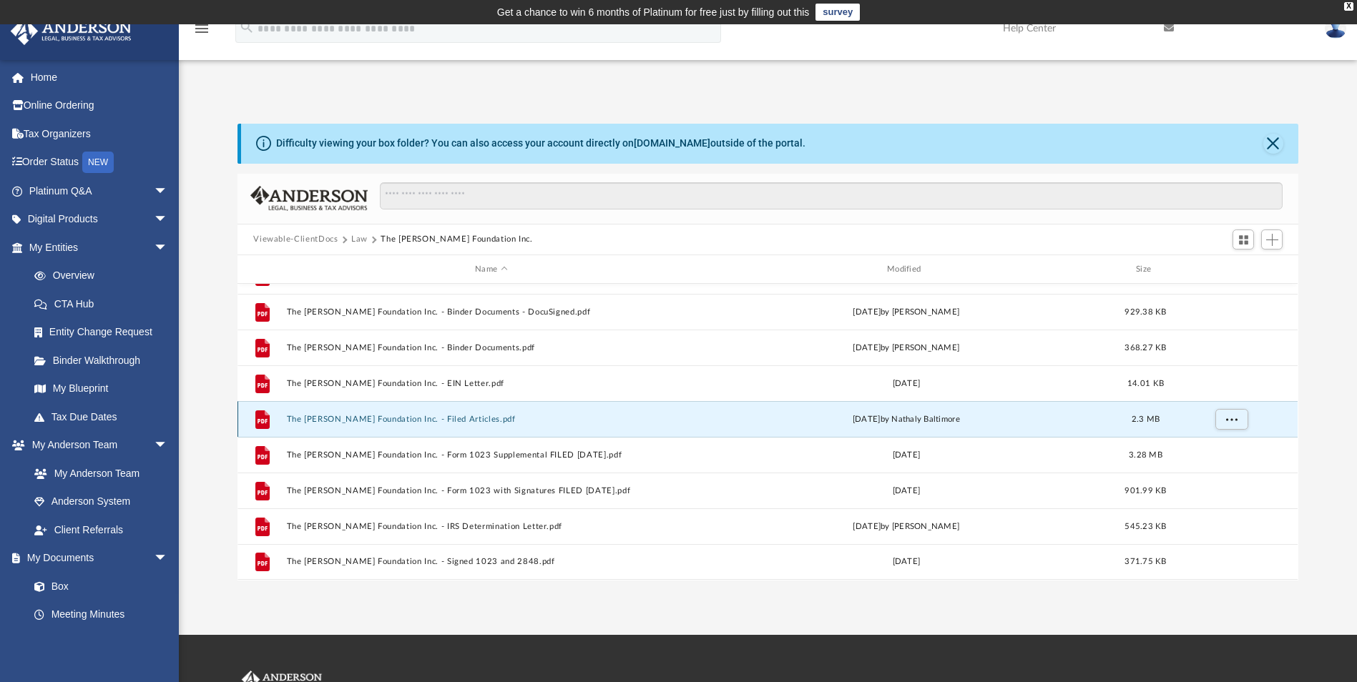
click at [426, 421] on button "The [PERSON_NAME] Foundation Inc. - Filed Articles.pdf" at bounding box center [491, 419] width 409 height 9
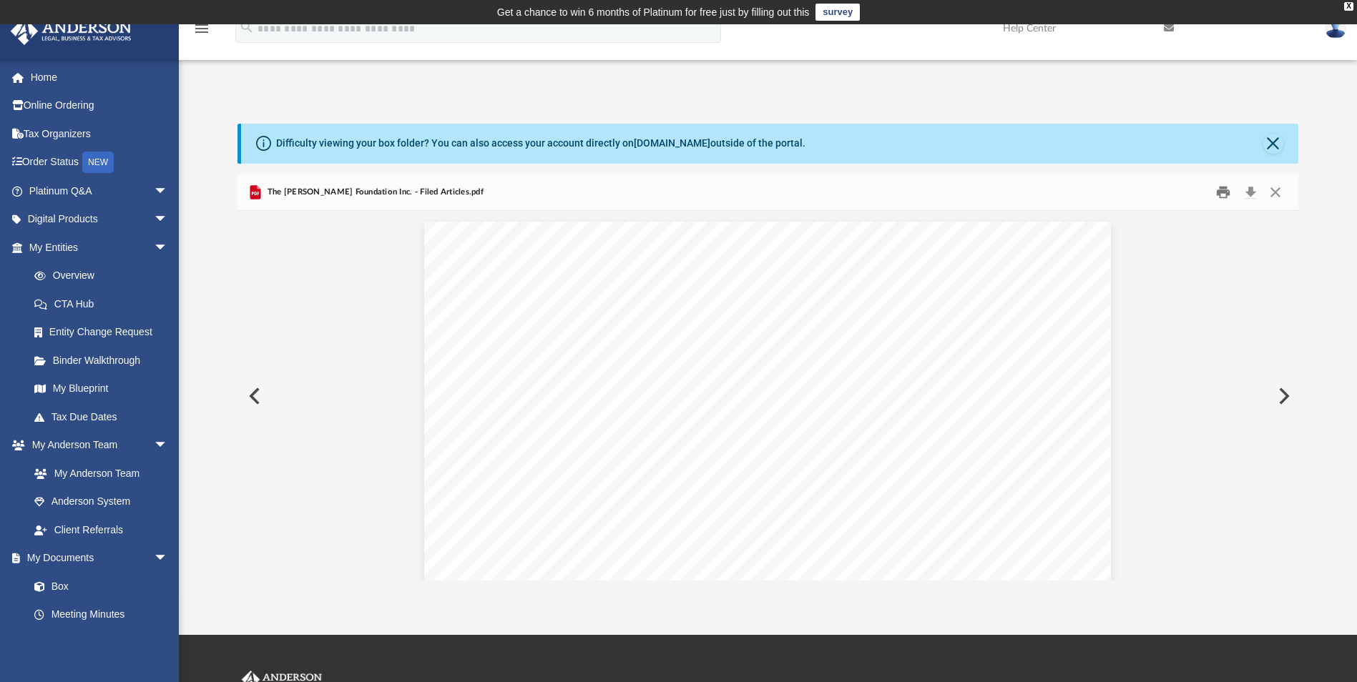
click at [1219, 197] on button "Print" at bounding box center [1223, 192] width 29 height 22
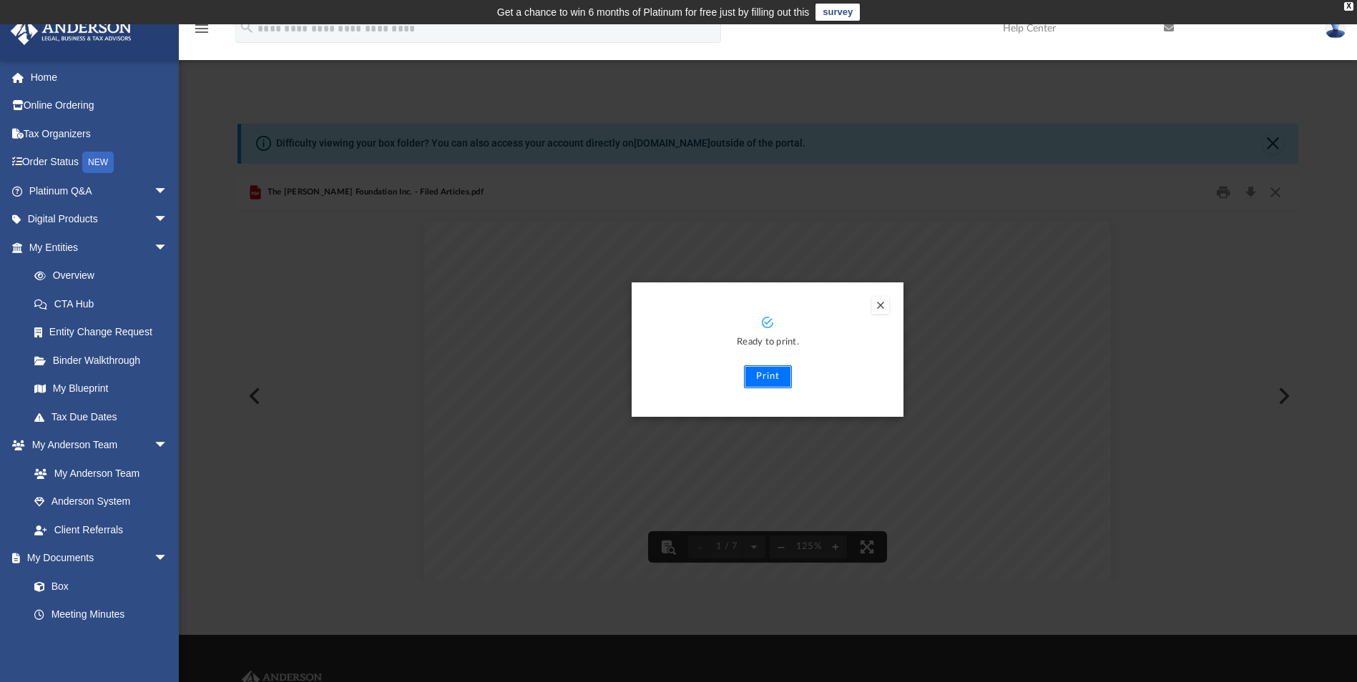
click at [760, 378] on button "Print" at bounding box center [768, 376] width 48 height 23
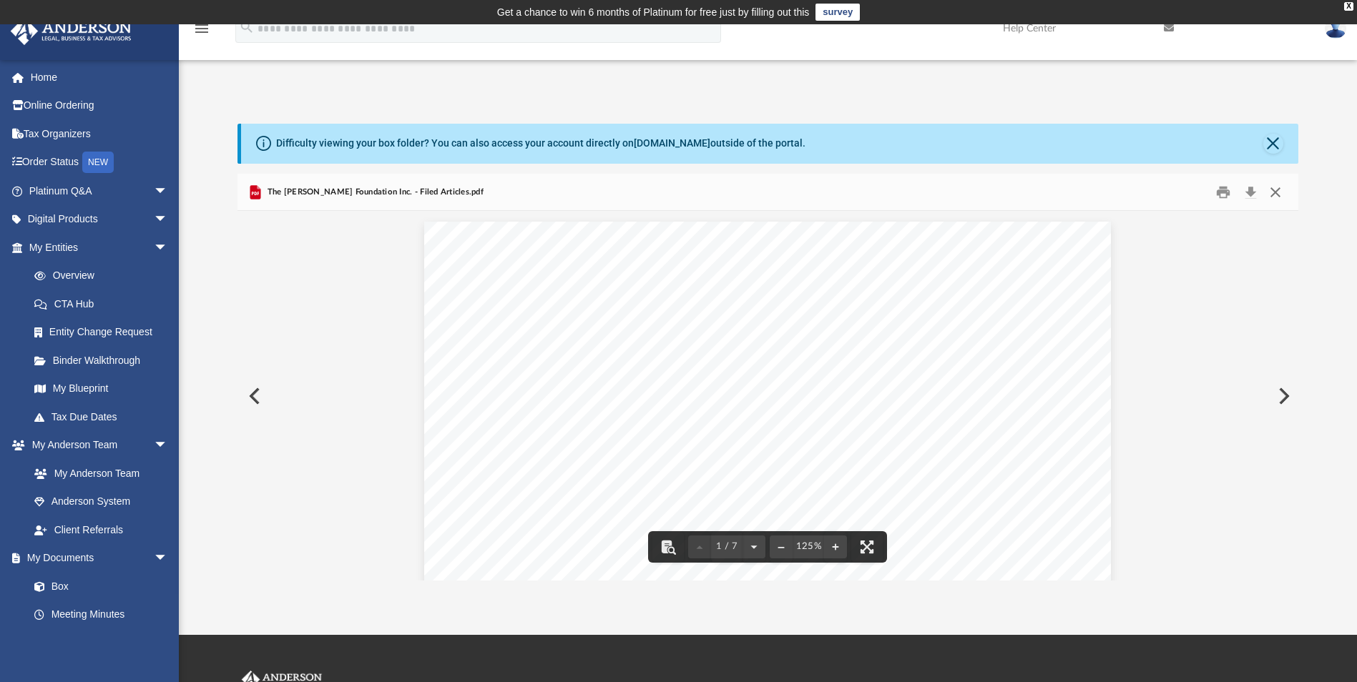
click at [1281, 193] on button "Close" at bounding box center [1275, 192] width 26 height 22
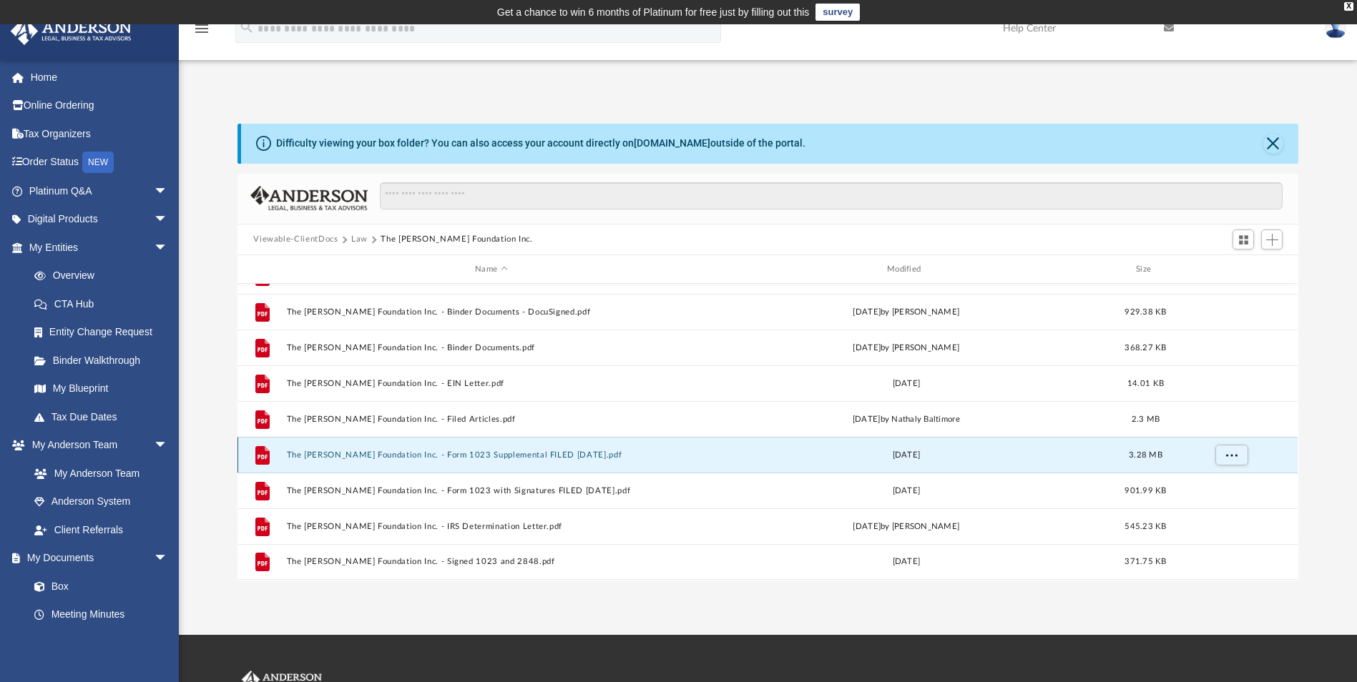
click at [391, 456] on button "The [PERSON_NAME] Foundation Inc. - Form 1023 Supplemental FILED [DATE].pdf" at bounding box center [491, 455] width 409 height 9
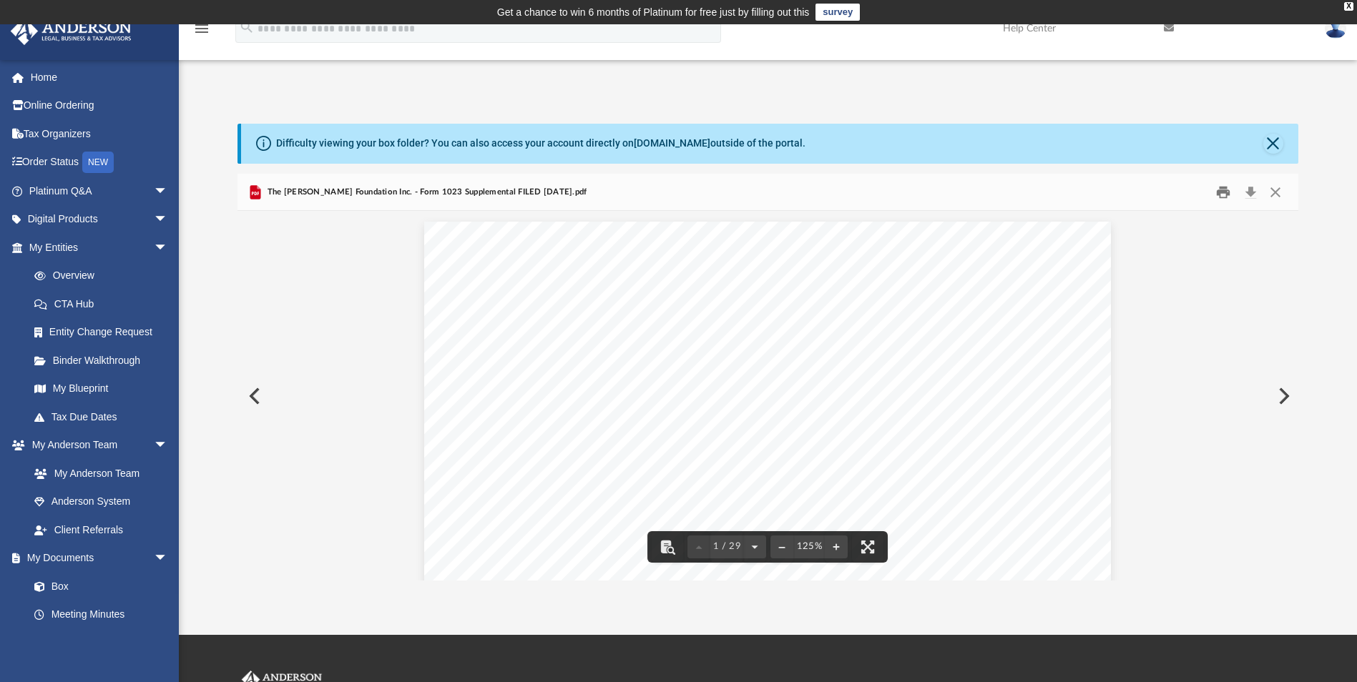
click at [1216, 192] on button "Print" at bounding box center [1223, 192] width 29 height 22
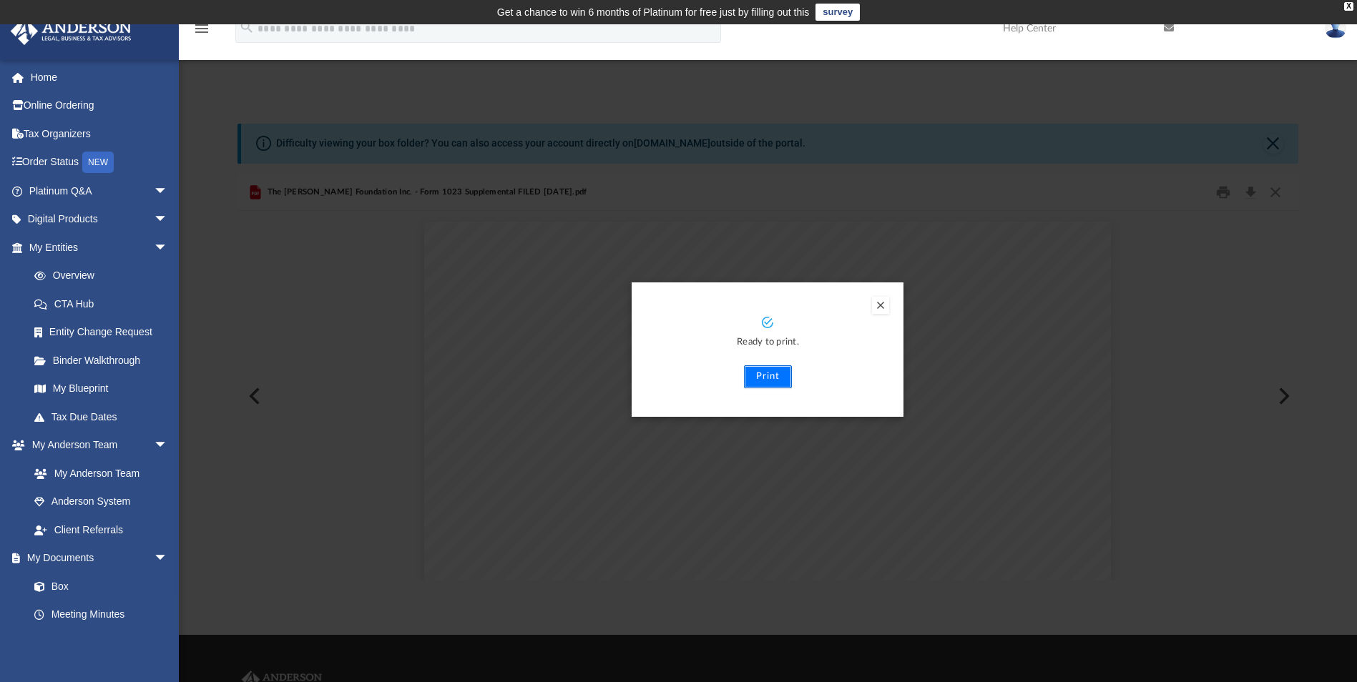
click at [763, 380] on button "Print" at bounding box center [768, 376] width 48 height 23
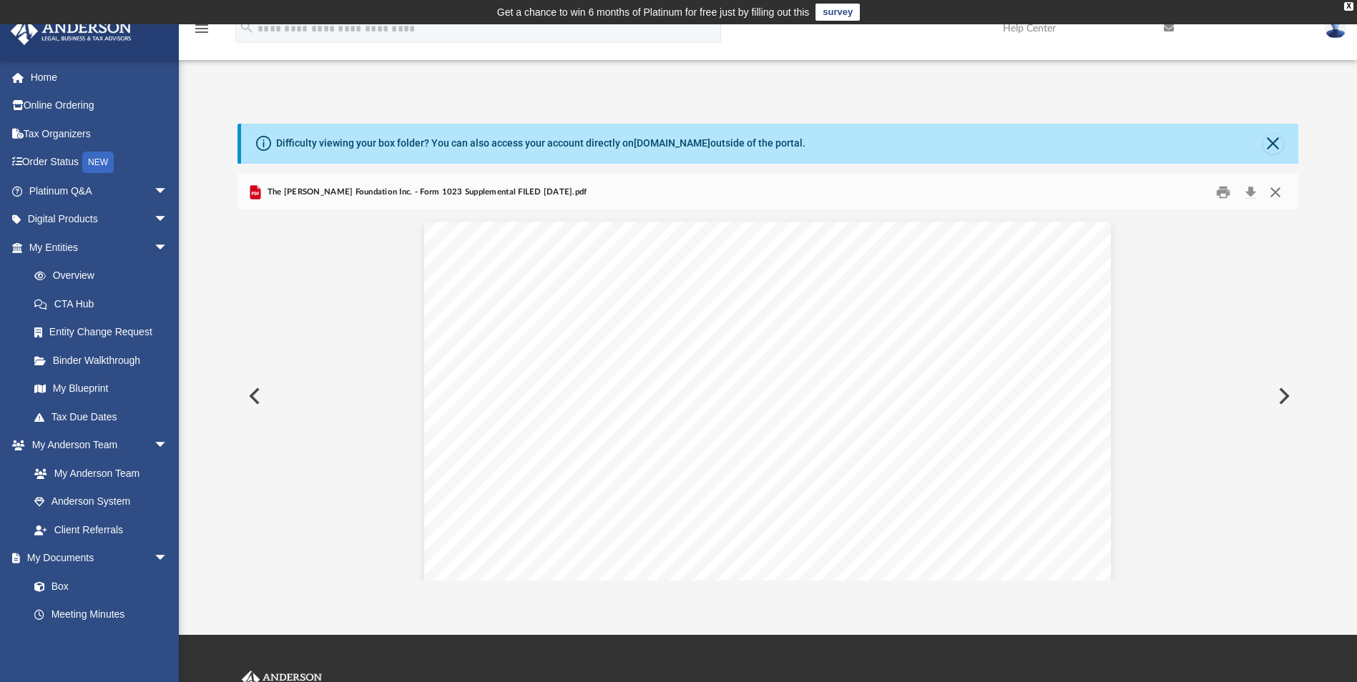
click at [1274, 190] on button "Close" at bounding box center [1275, 192] width 26 height 22
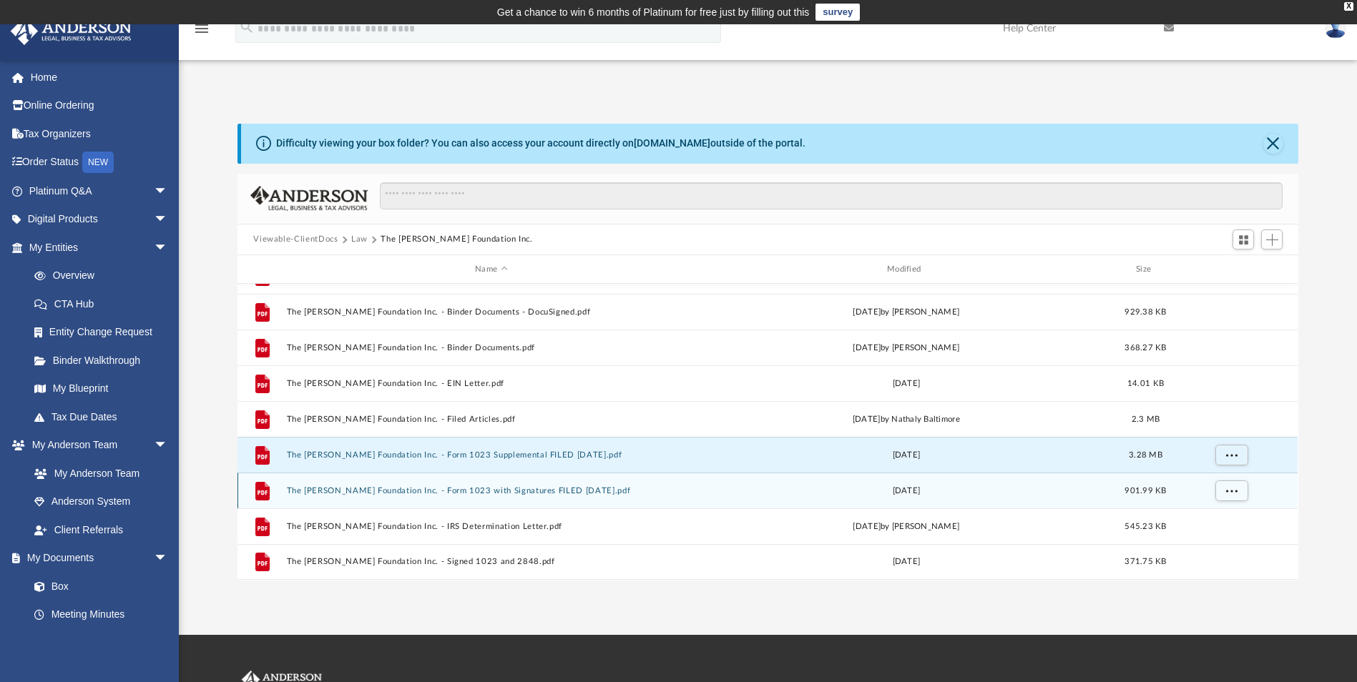
click at [454, 491] on button "The [PERSON_NAME] Foundation Inc. - Form 1023 with Signatures FILED [DATE].pdf" at bounding box center [491, 490] width 409 height 9
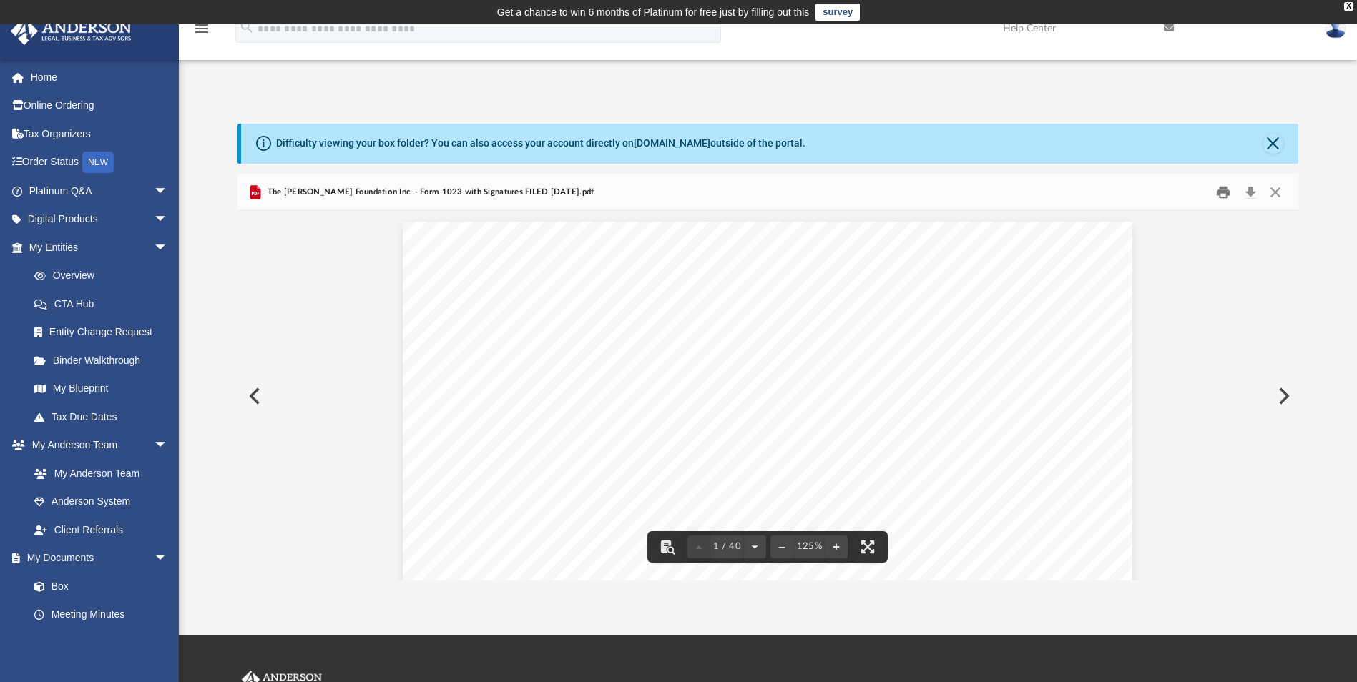
click at [1217, 187] on button "Print" at bounding box center [1223, 192] width 29 height 22
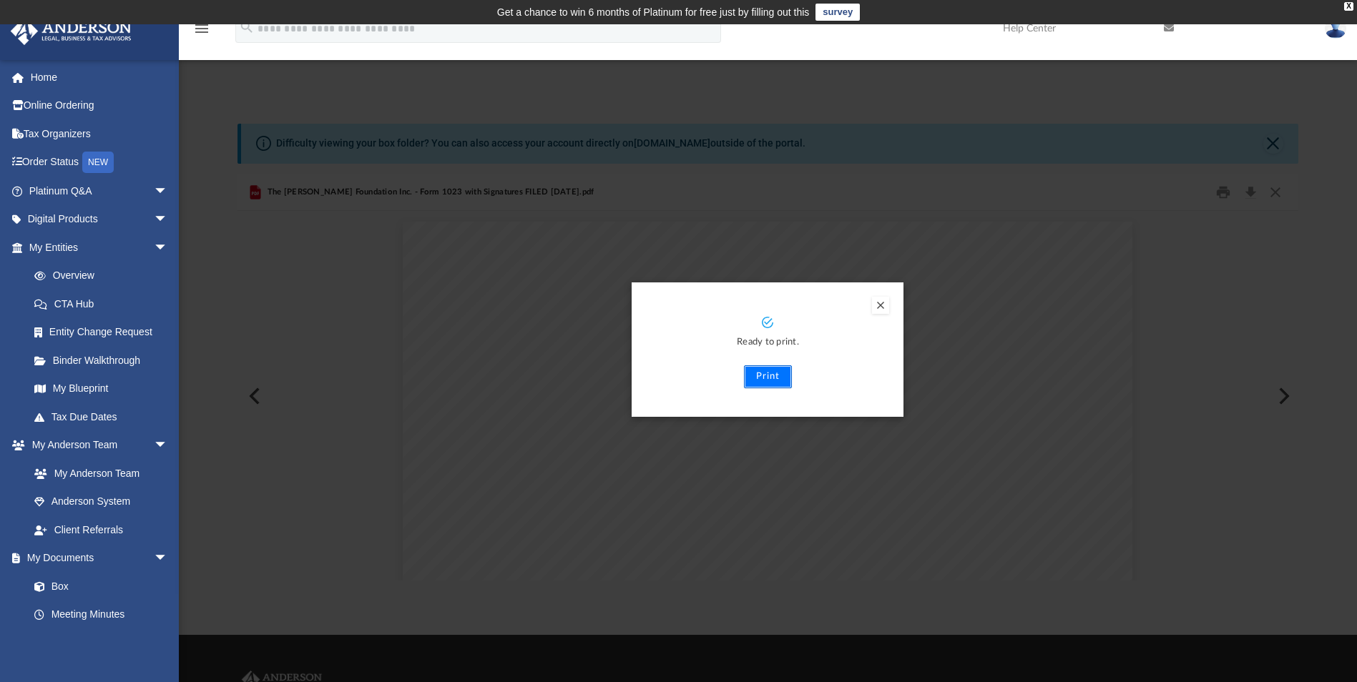
click at [766, 379] on button "Print" at bounding box center [768, 376] width 48 height 23
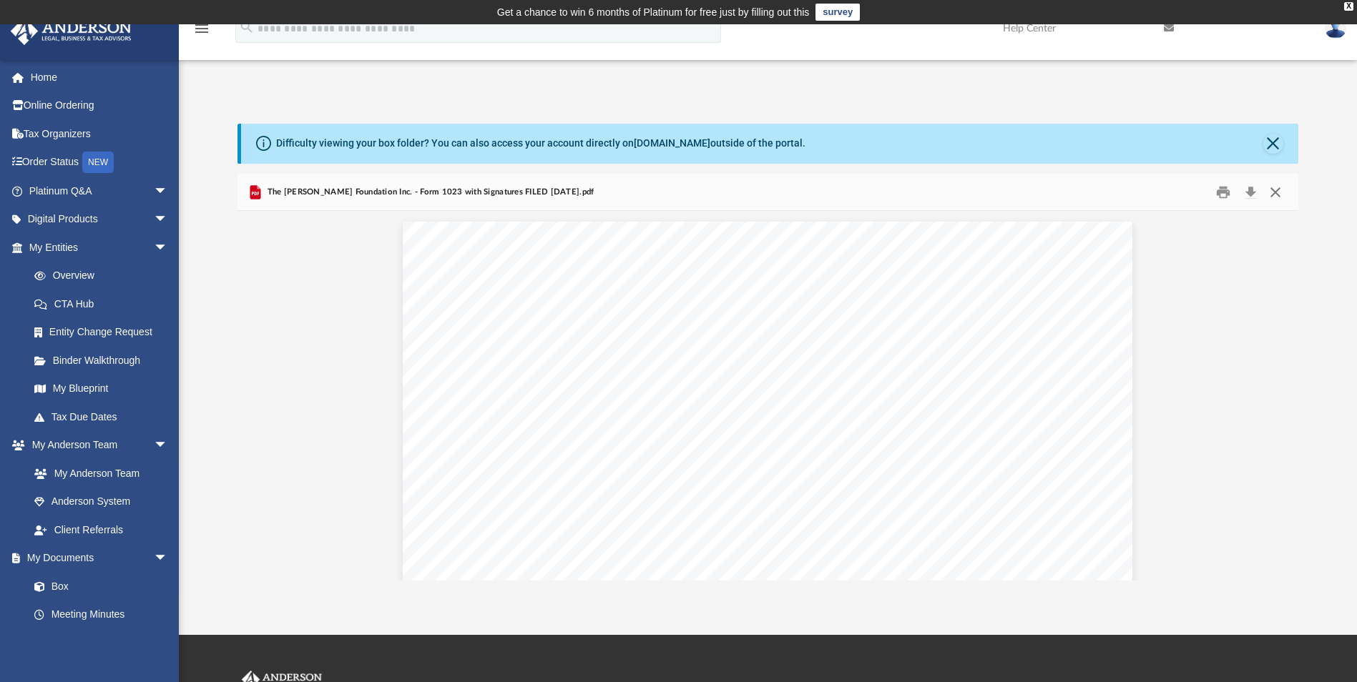
click at [1278, 190] on button "Close" at bounding box center [1275, 192] width 26 height 22
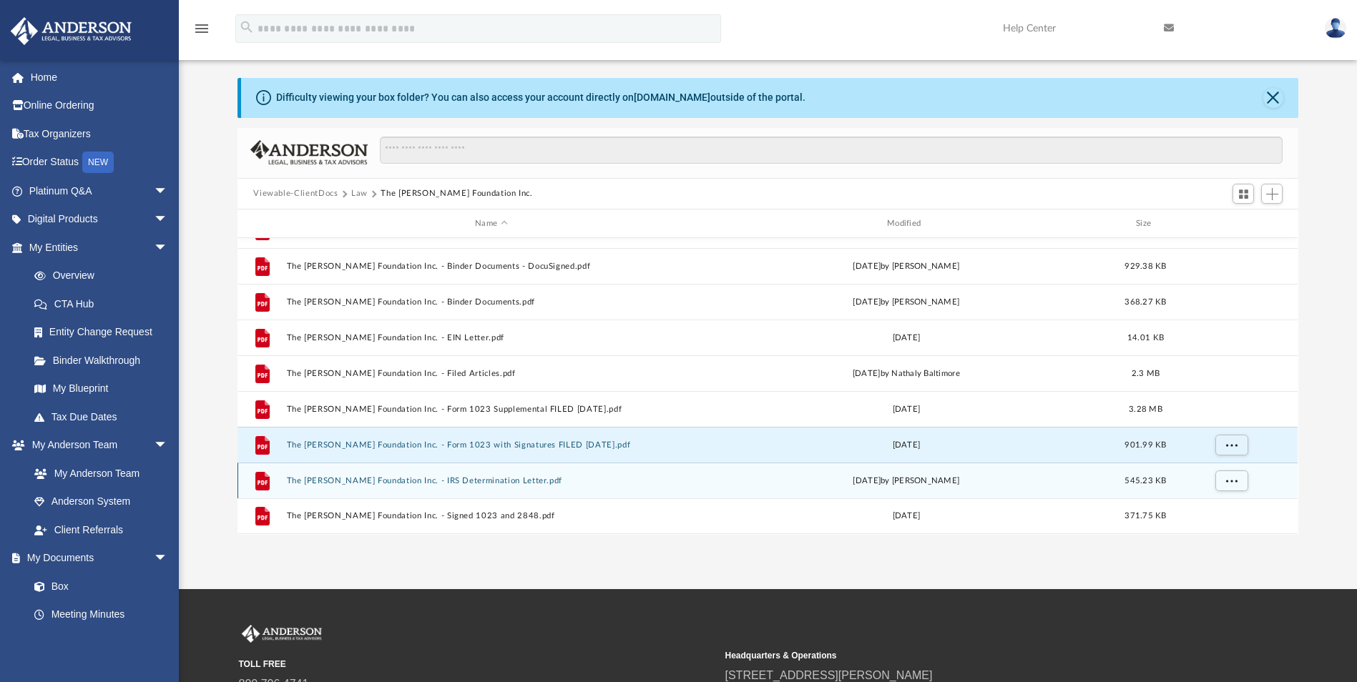
scroll to position [72, 0]
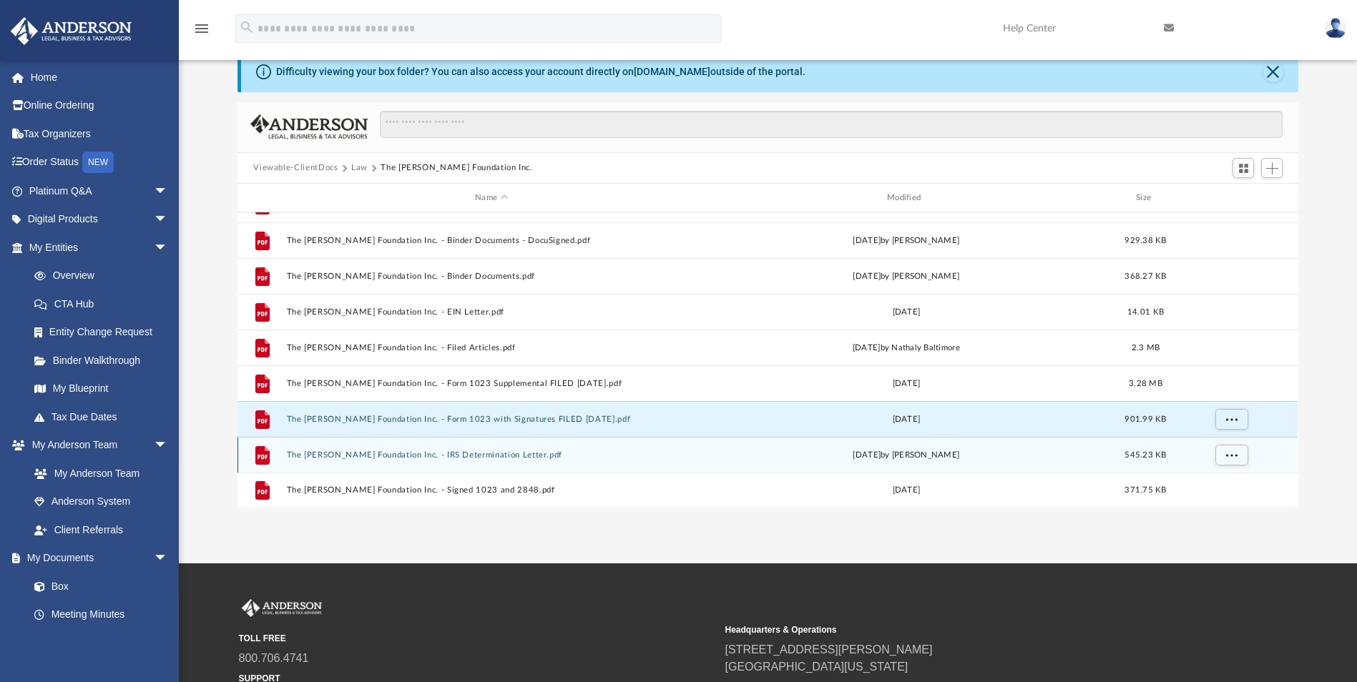
click at [424, 455] on button "The [PERSON_NAME] Foundation Inc. - IRS Determination Letter.pdf" at bounding box center [491, 455] width 409 height 9
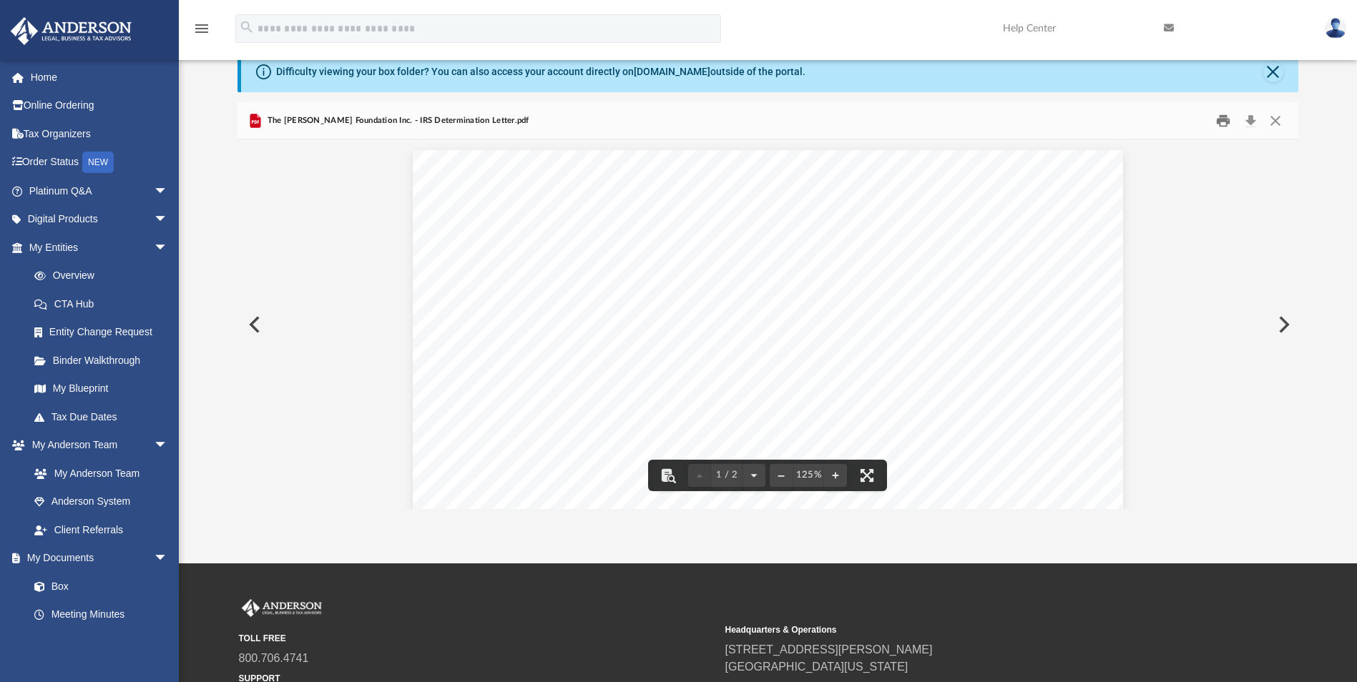
click at [1225, 119] on button "Print" at bounding box center [1223, 120] width 29 height 22
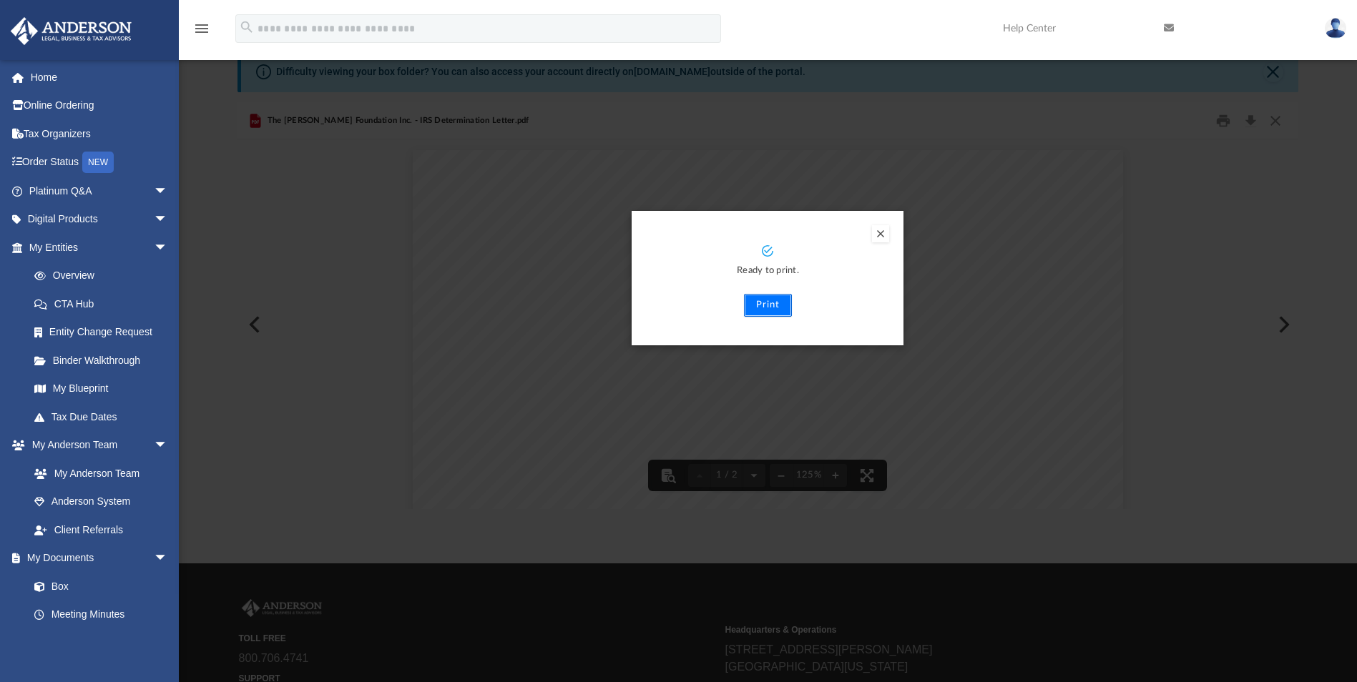
click at [770, 313] on button "Print" at bounding box center [768, 305] width 48 height 23
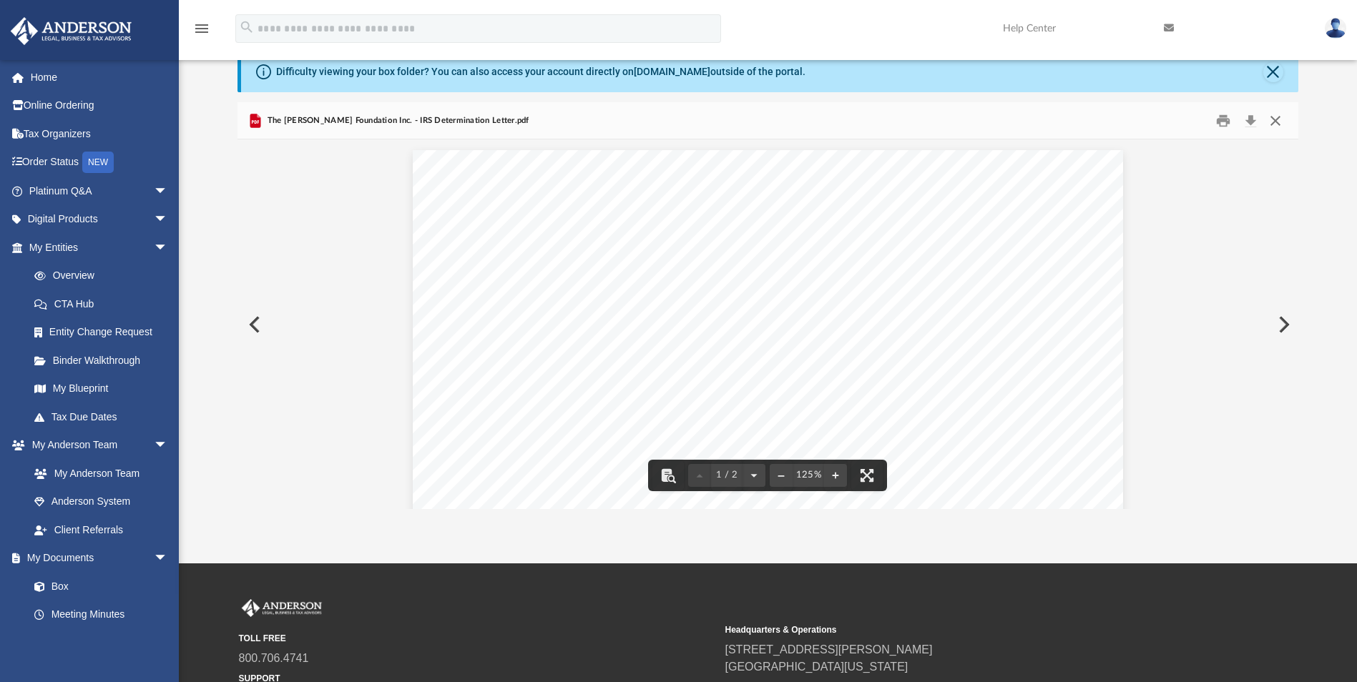
click at [1276, 121] on button "Close" at bounding box center [1275, 120] width 26 height 22
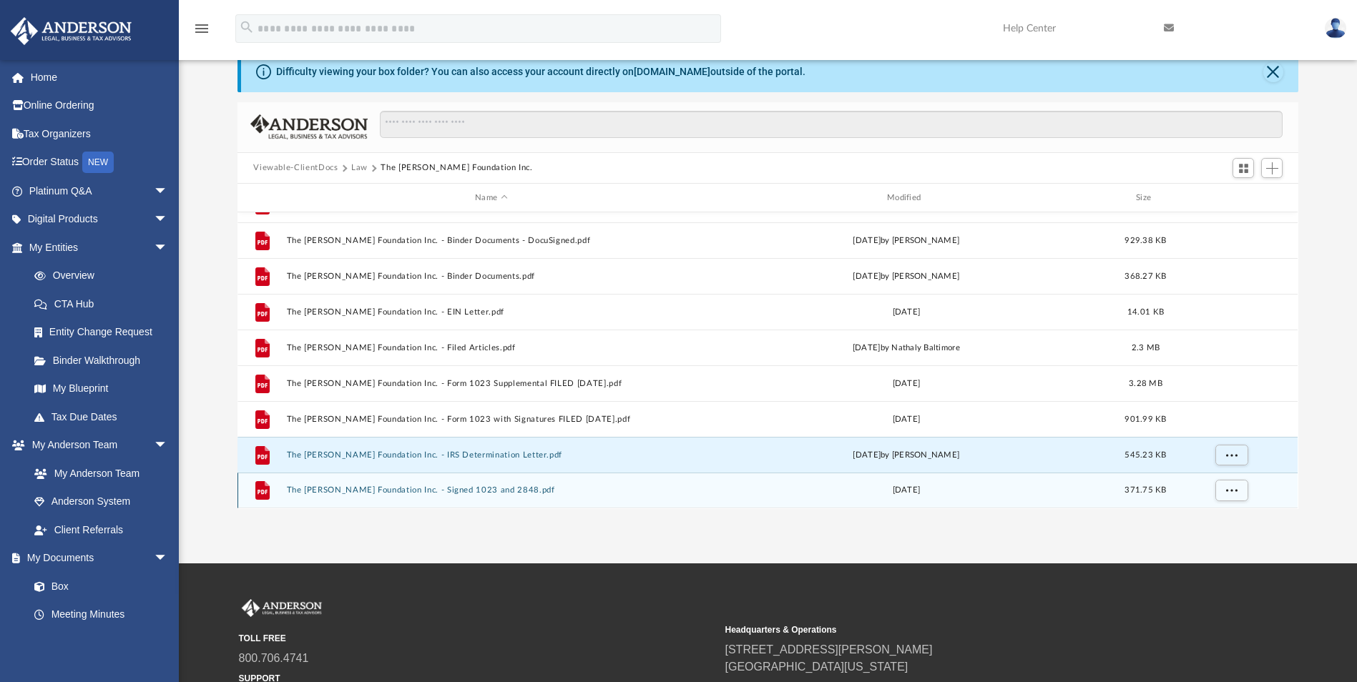
click at [403, 488] on button "The [PERSON_NAME] Foundation Inc. - Signed 1023 and 2848.pdf" at bounding box center [491, 490] width 409 height 9
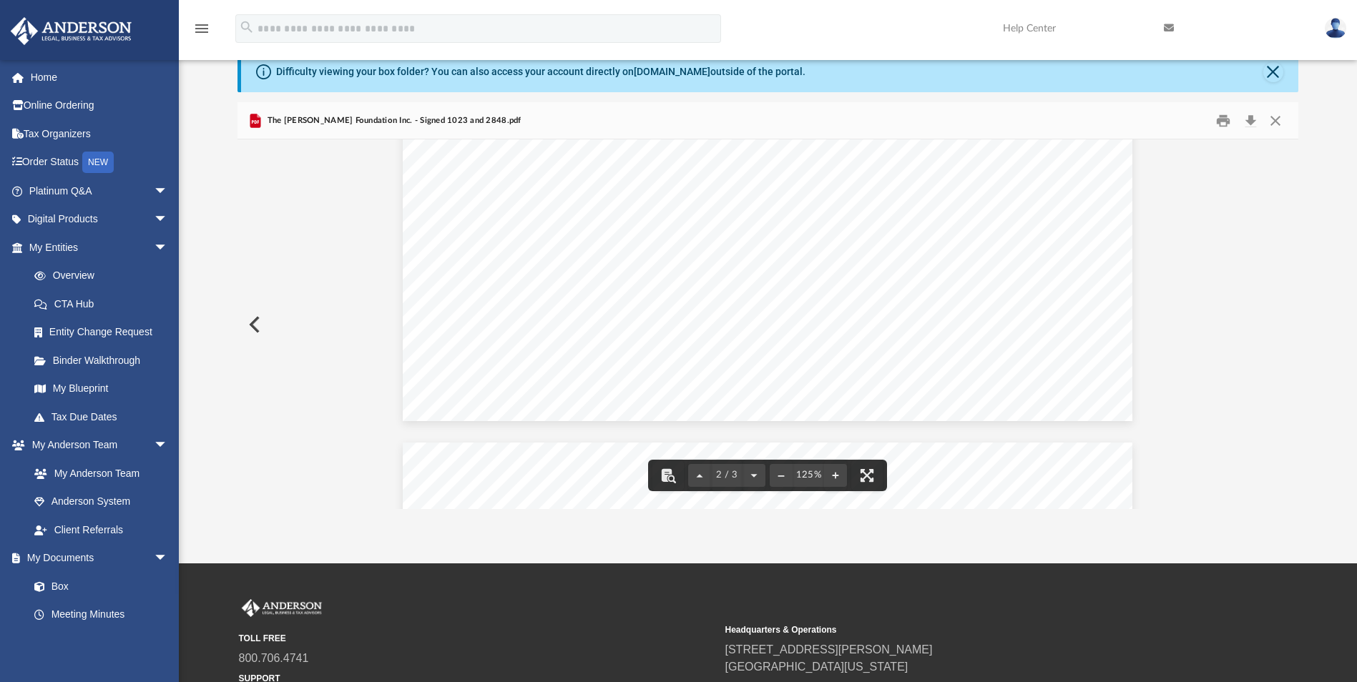
scroll to position [1168, 0]
click at [1219, 119] on button "Print" at bounding box center [1223, 120] width 29 height 22
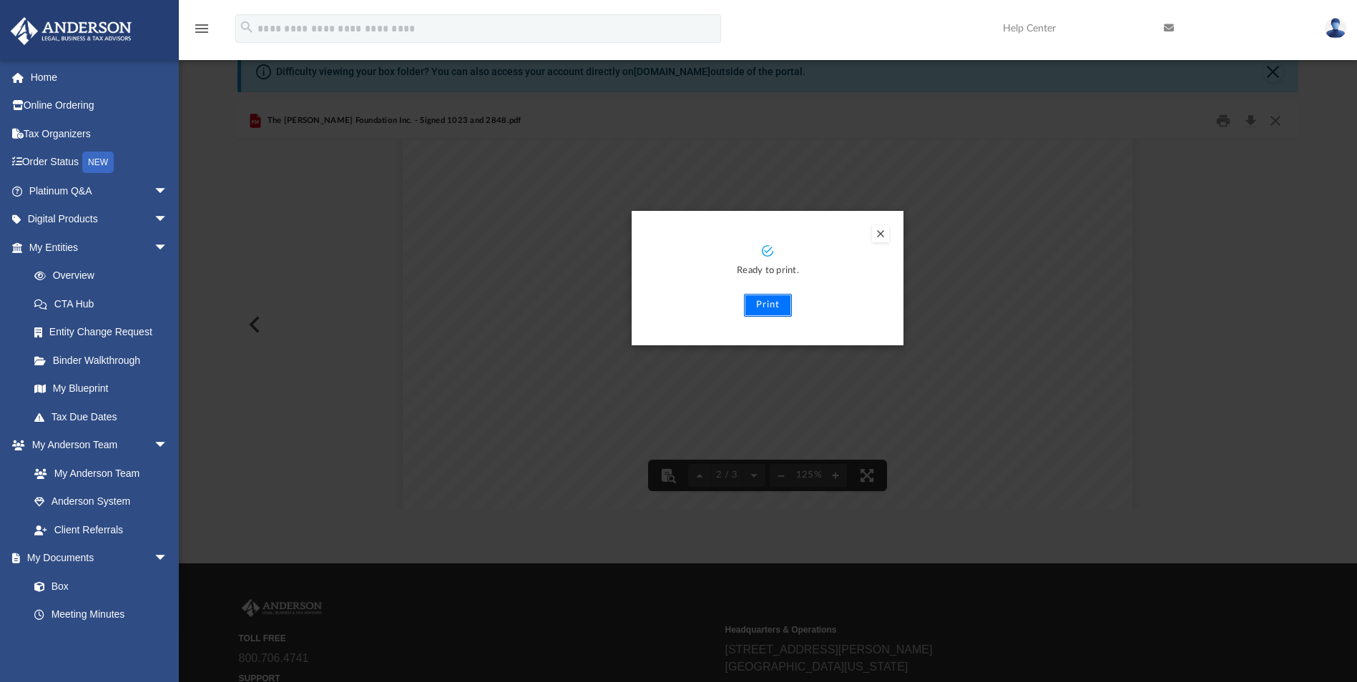
click at [782, 311] on button "Print" at bounding box center [768, 305] width 48 height 23
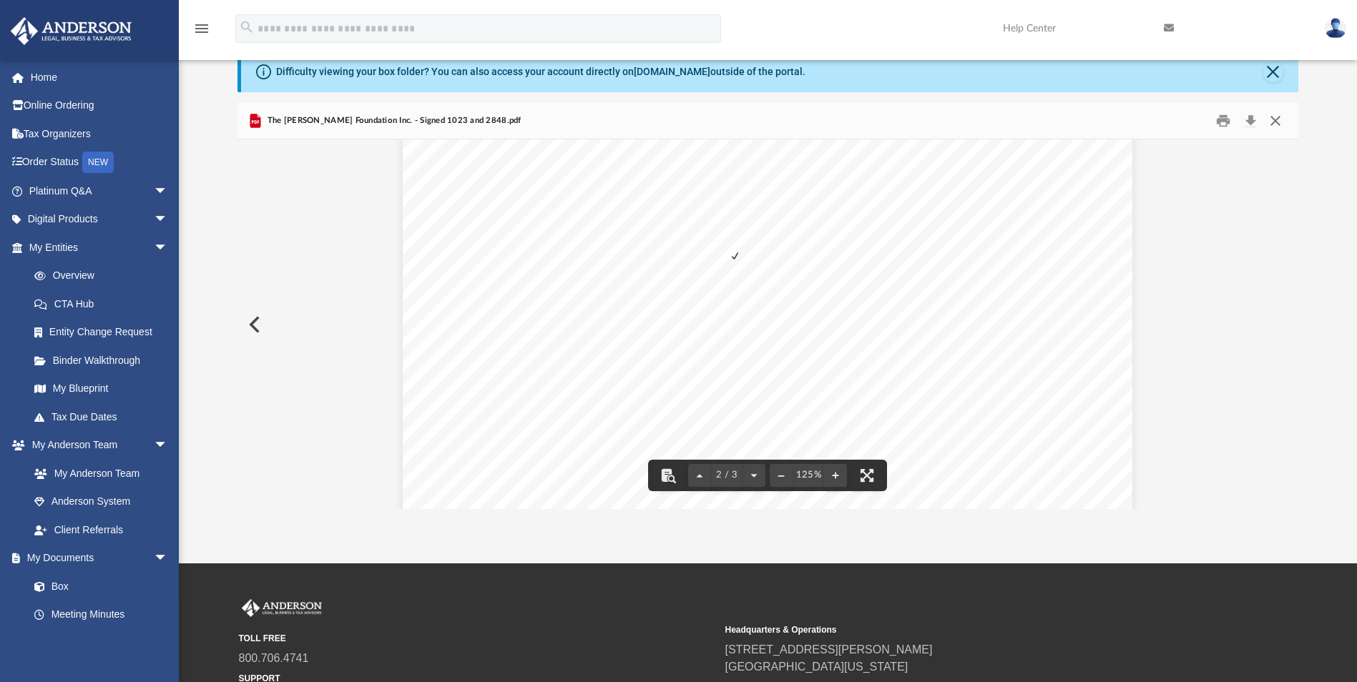
click at [1277, 117] on button "Close" at bounding box center [1275, 120] width 26 height 22
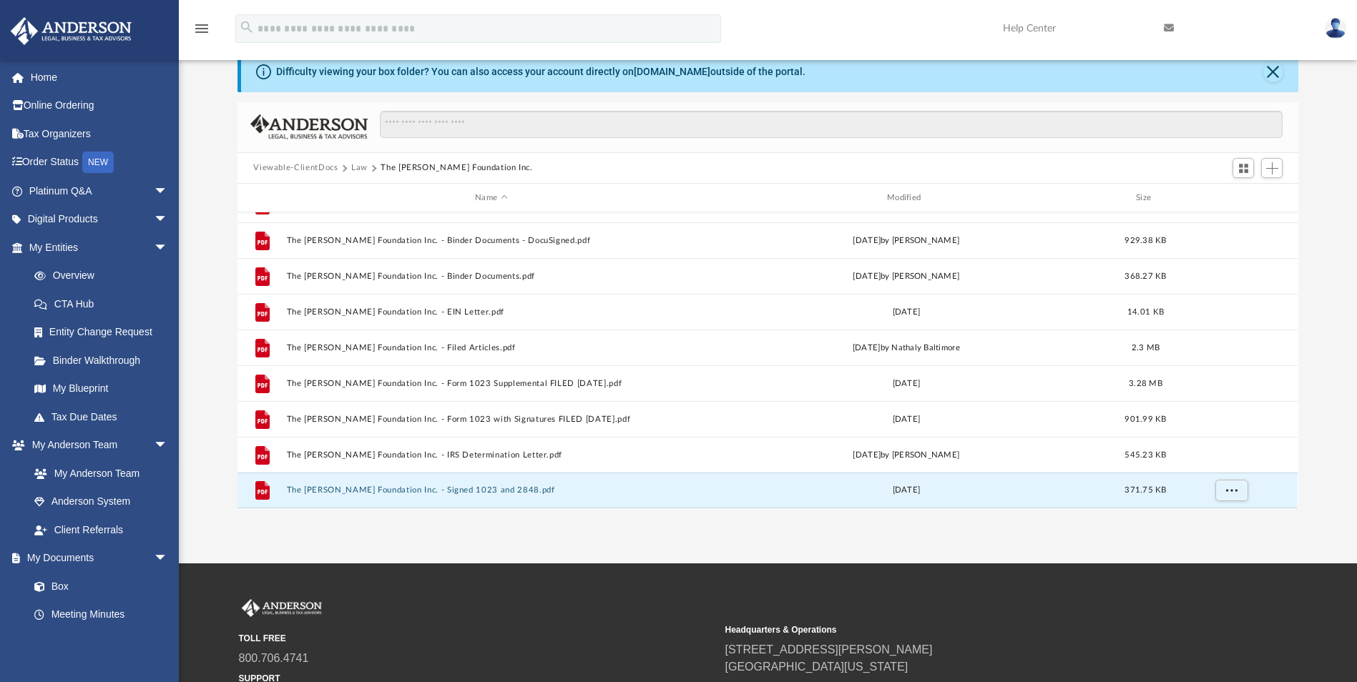
click at [356, 168] on button "Law" at bounding box center [359, 168] width 16 height 13
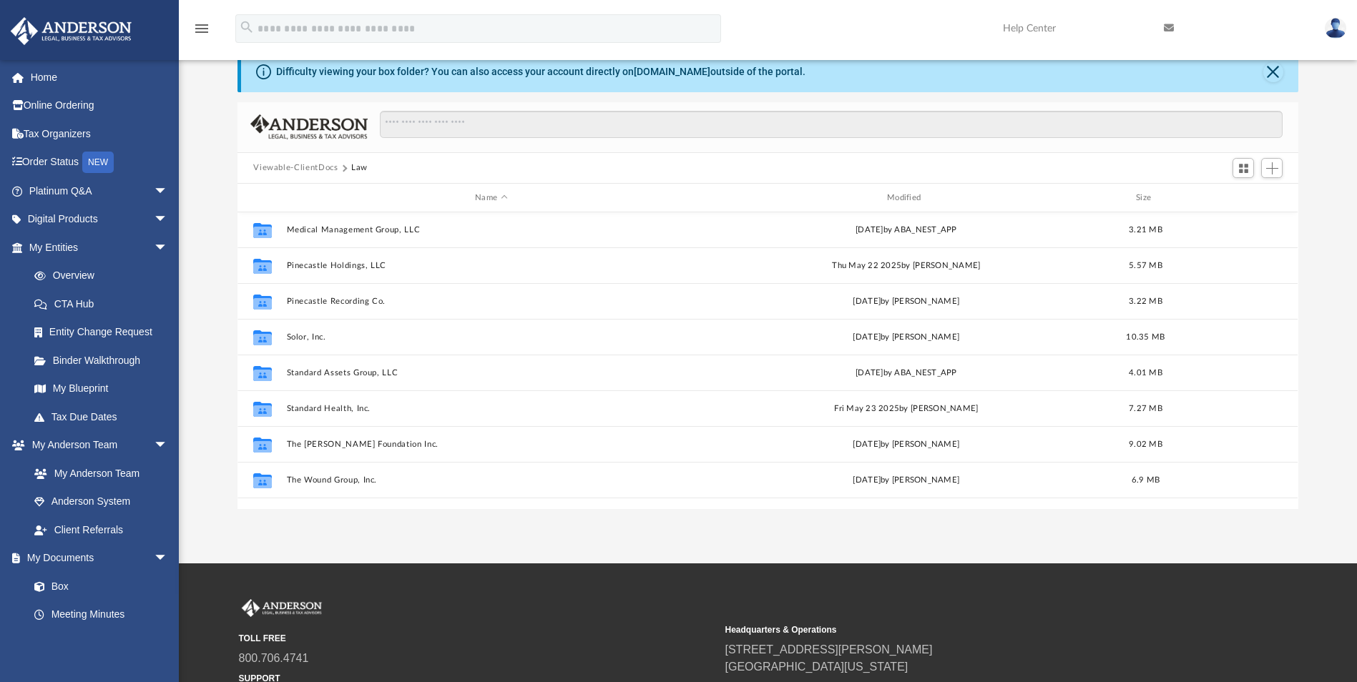
scroll to position [491, 0]
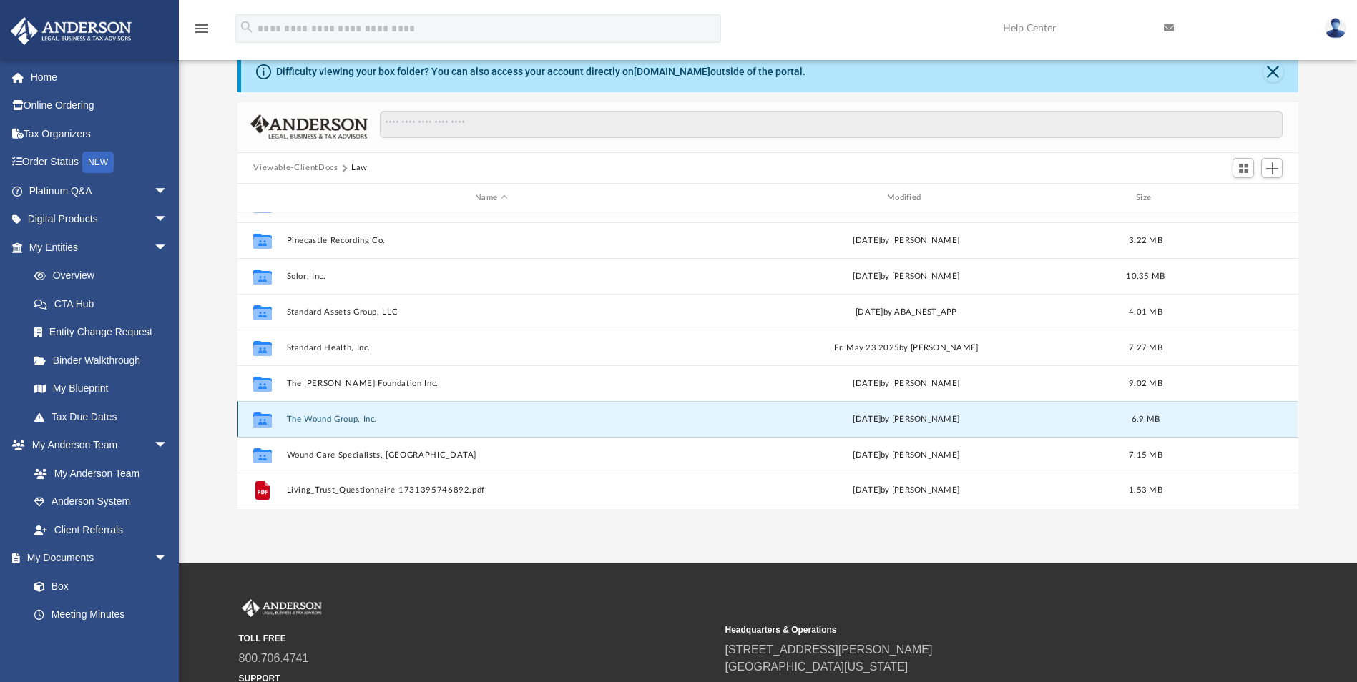
click at [355, 421] on button "The Wound Group, Inc." at bounding box center [491, 419] width 409 height 9
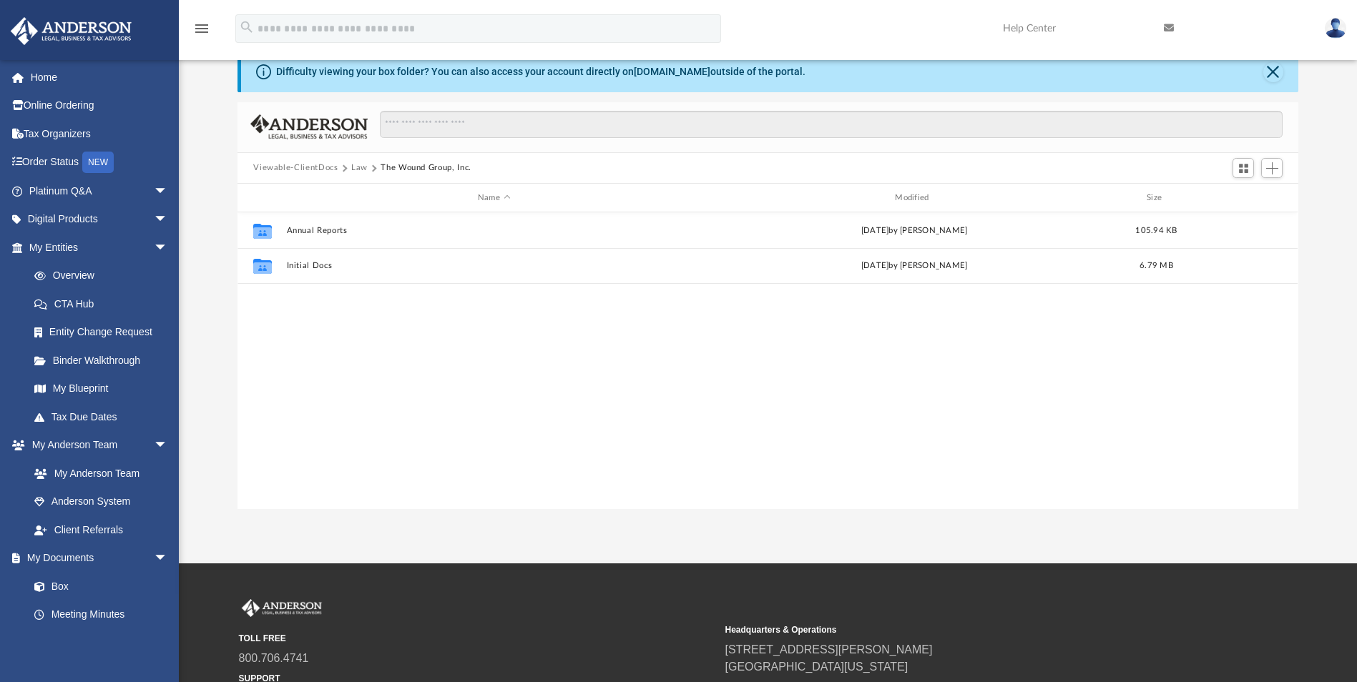
scroll to position [0, 0]
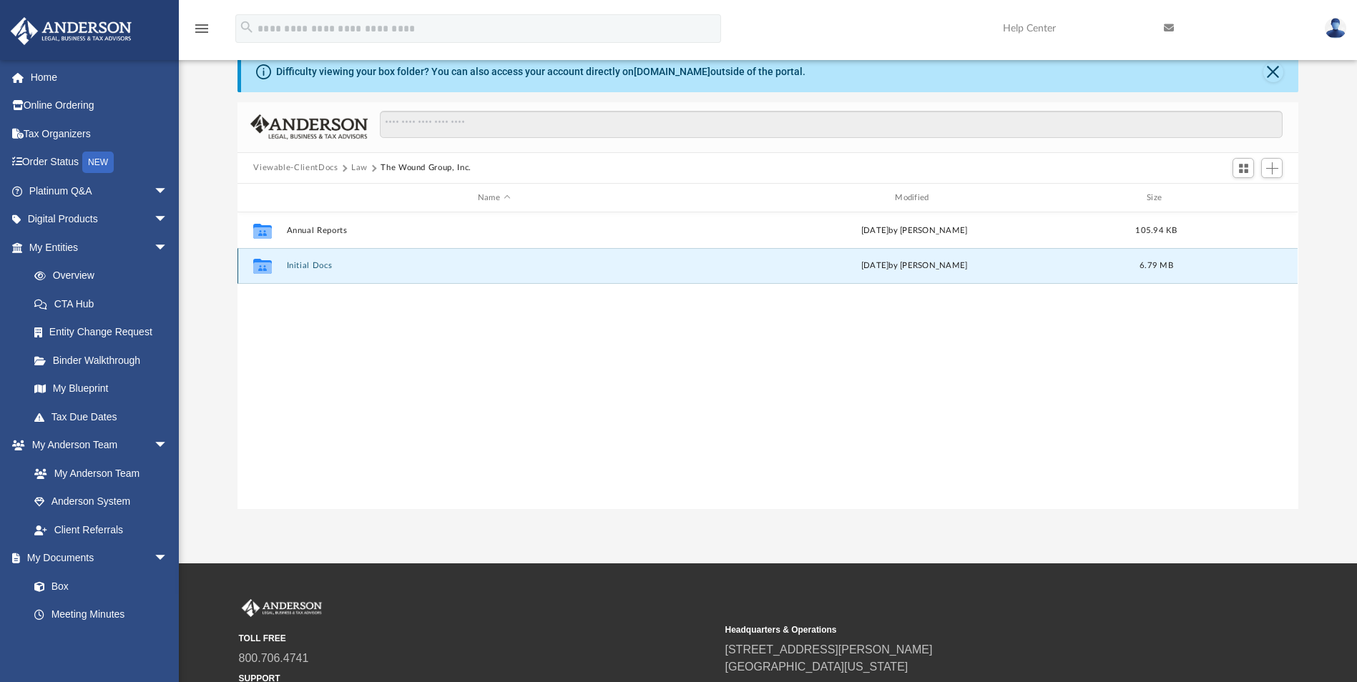
click at [312, 267] on button "Initial Docs" at bounding box center [494, 266] width 414 height 9
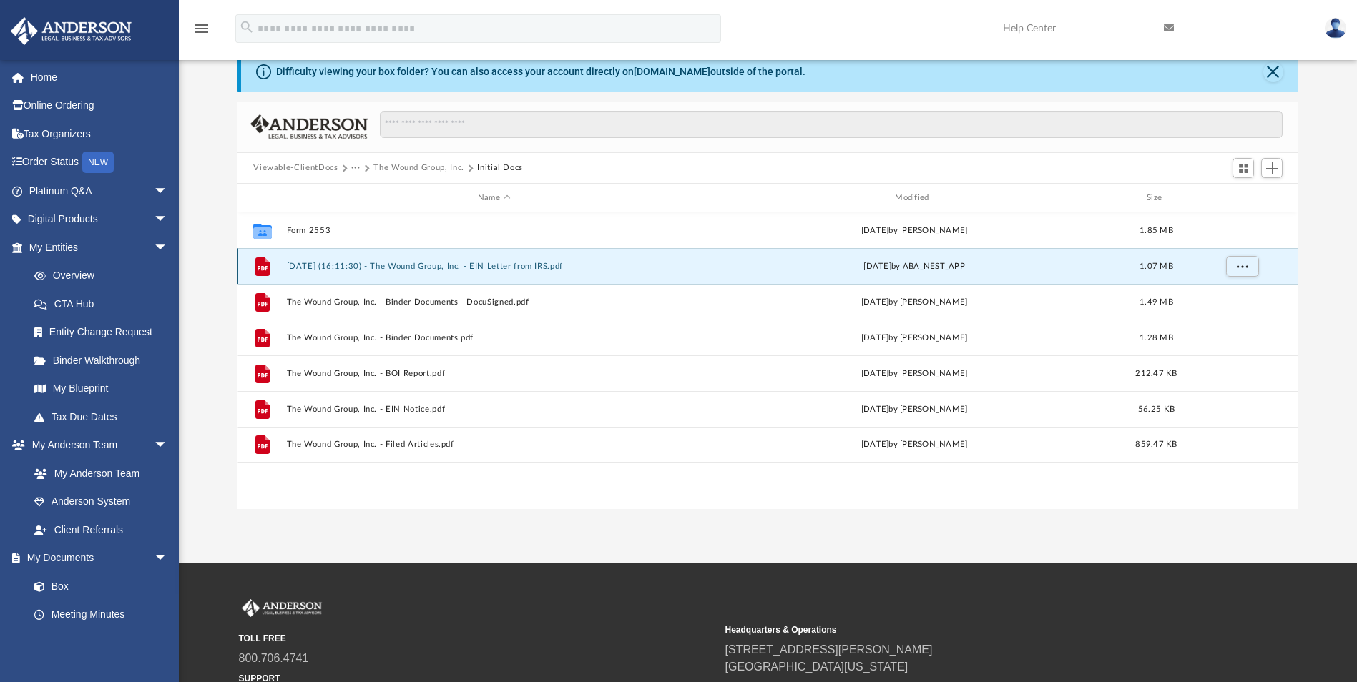
click at [437, 267] on button "[DATE] (16:11:30) - The Wound Group, Inc. - EIN Letter from IRS.pdf" at bounding box center [494, 266] width 414 height 9
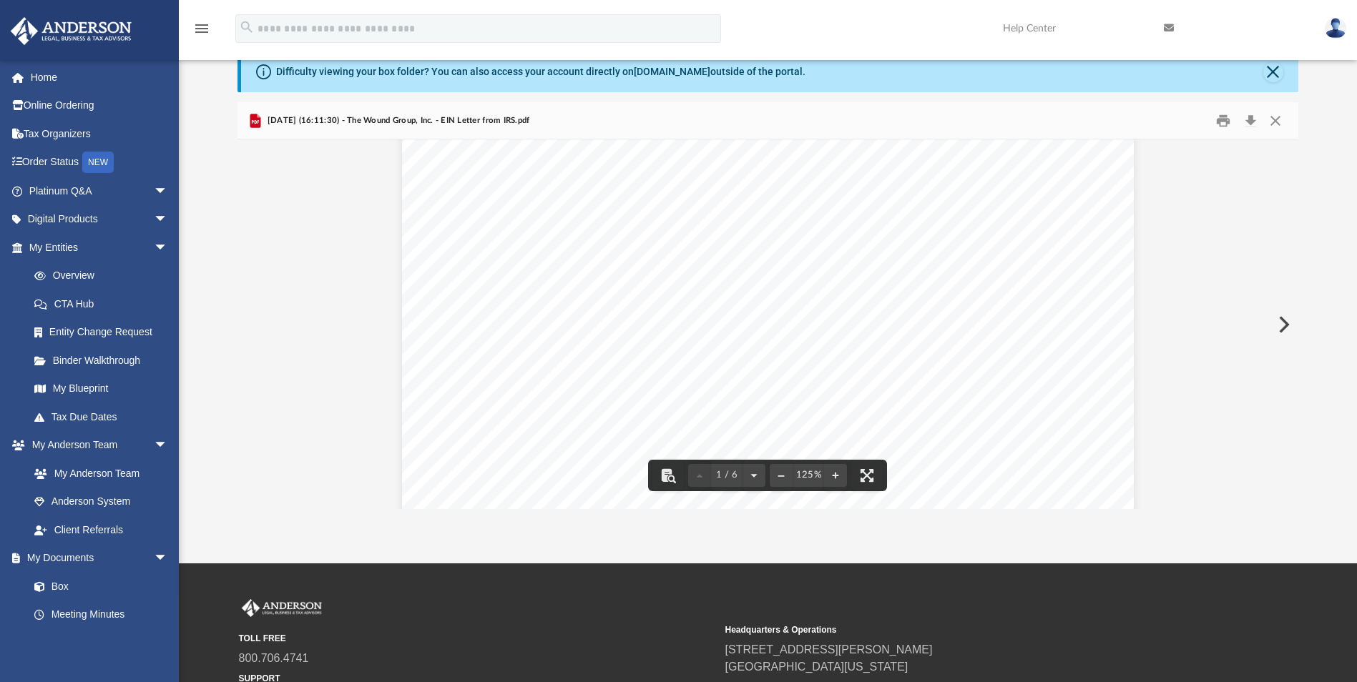
scroll to position [644, 0]
click at [1221, 116] on button "Print" at bounding box center [1223, 120] width 29 height 22
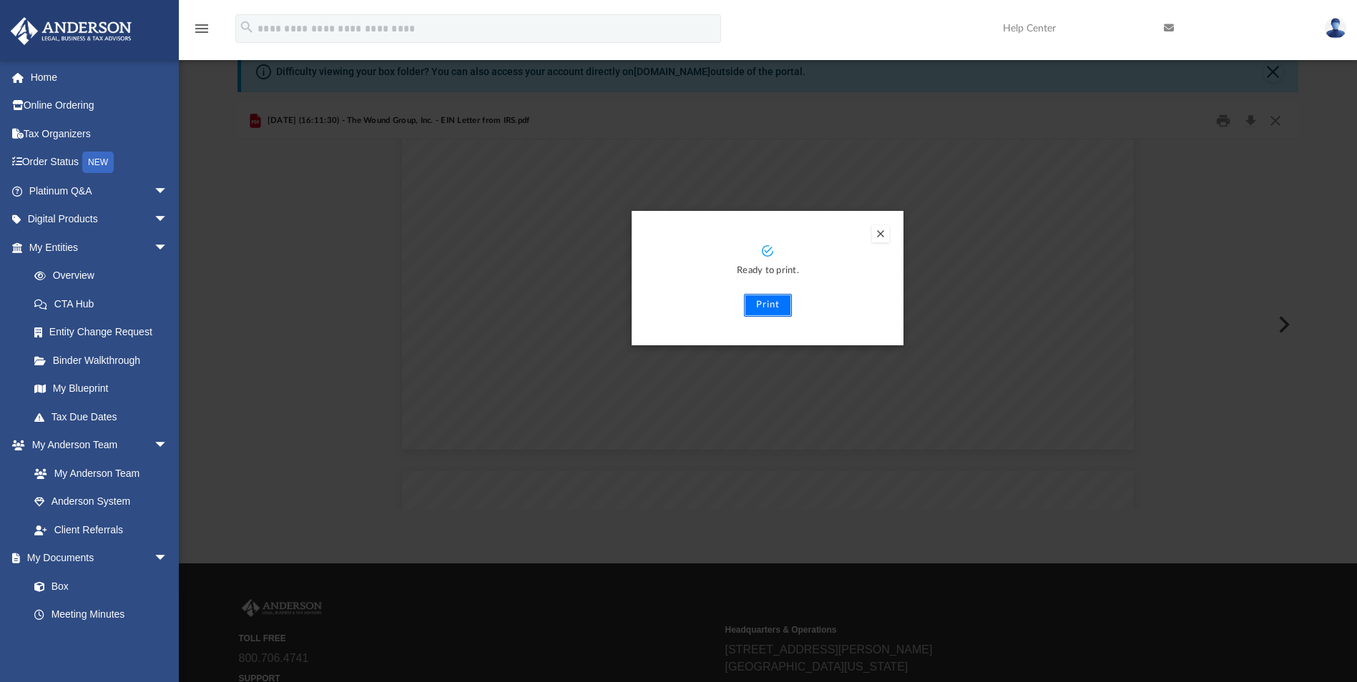
click at [771, 310] on button "Print" at bounding box center [768, 305] width 48 height 23
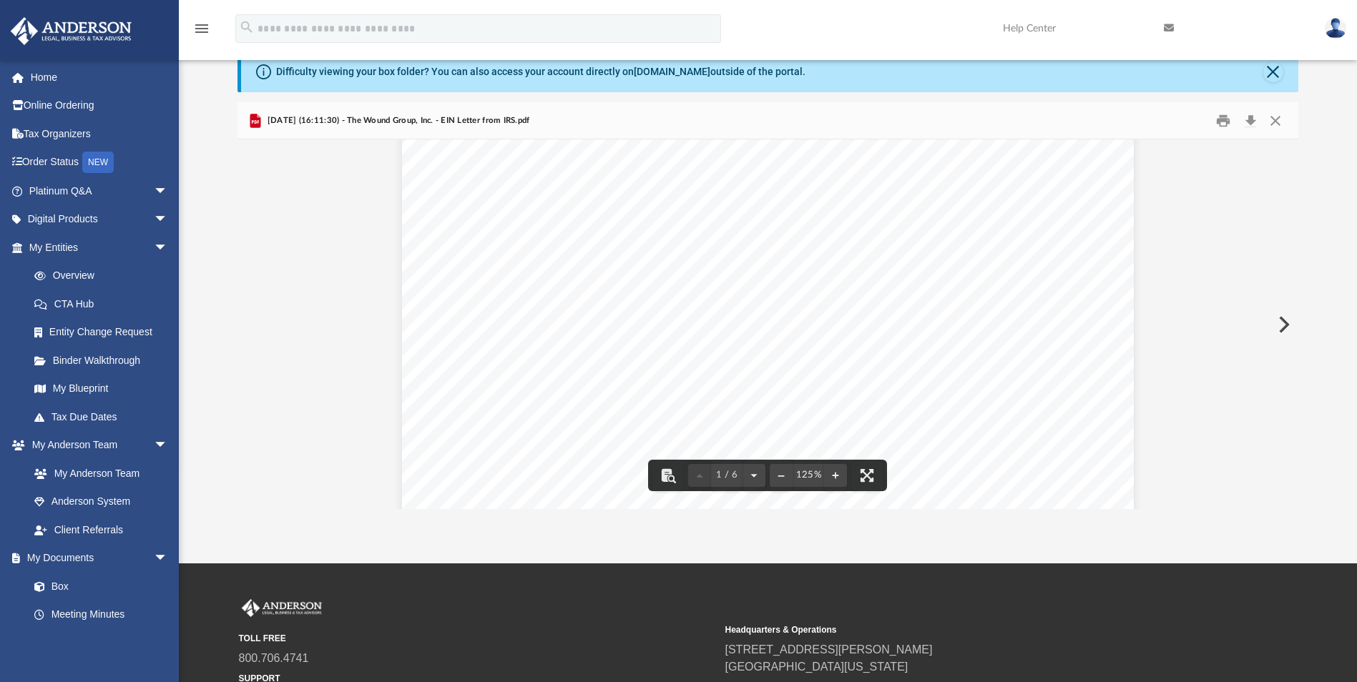
scroll to position [215, 0]
click at [1270, 127] on button "Close" at bounding box center [1275, 120] width 26 height 22
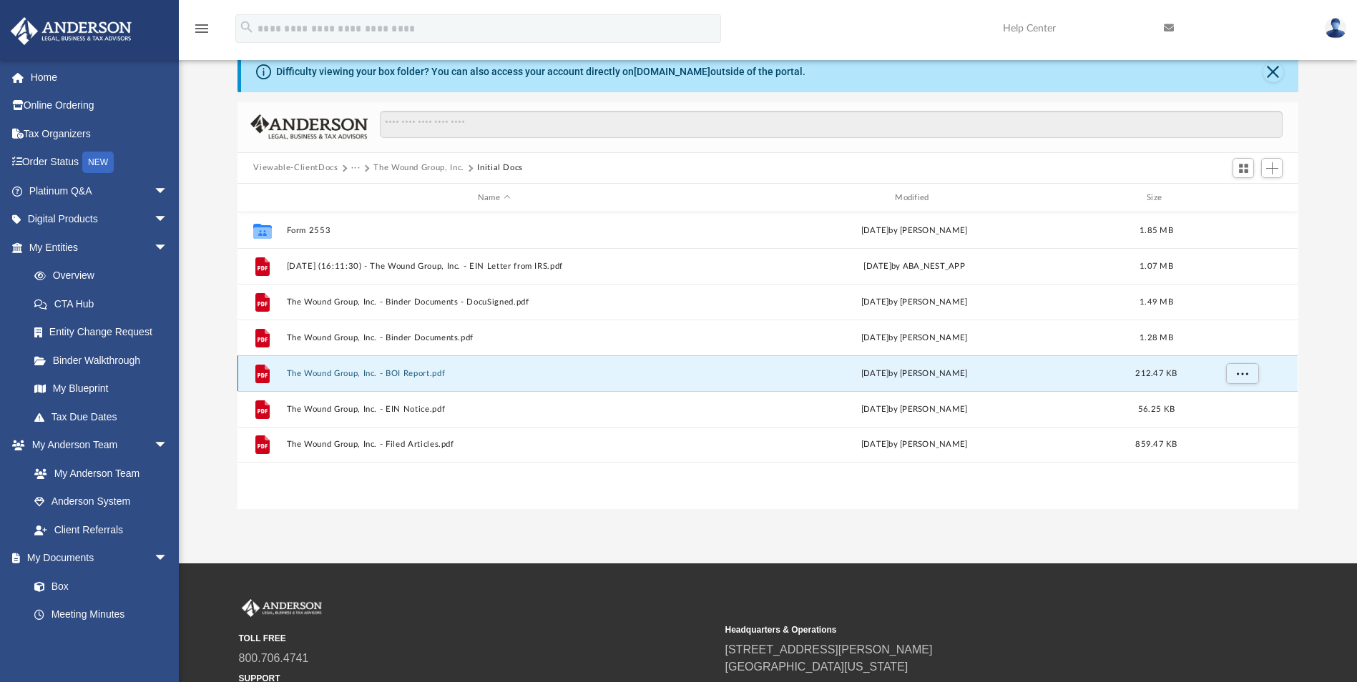
click at [417, 377] on button "The Wound Group, Inc. - BOI Report.pdf" at bounding box center [494, 373] width 414 height 9
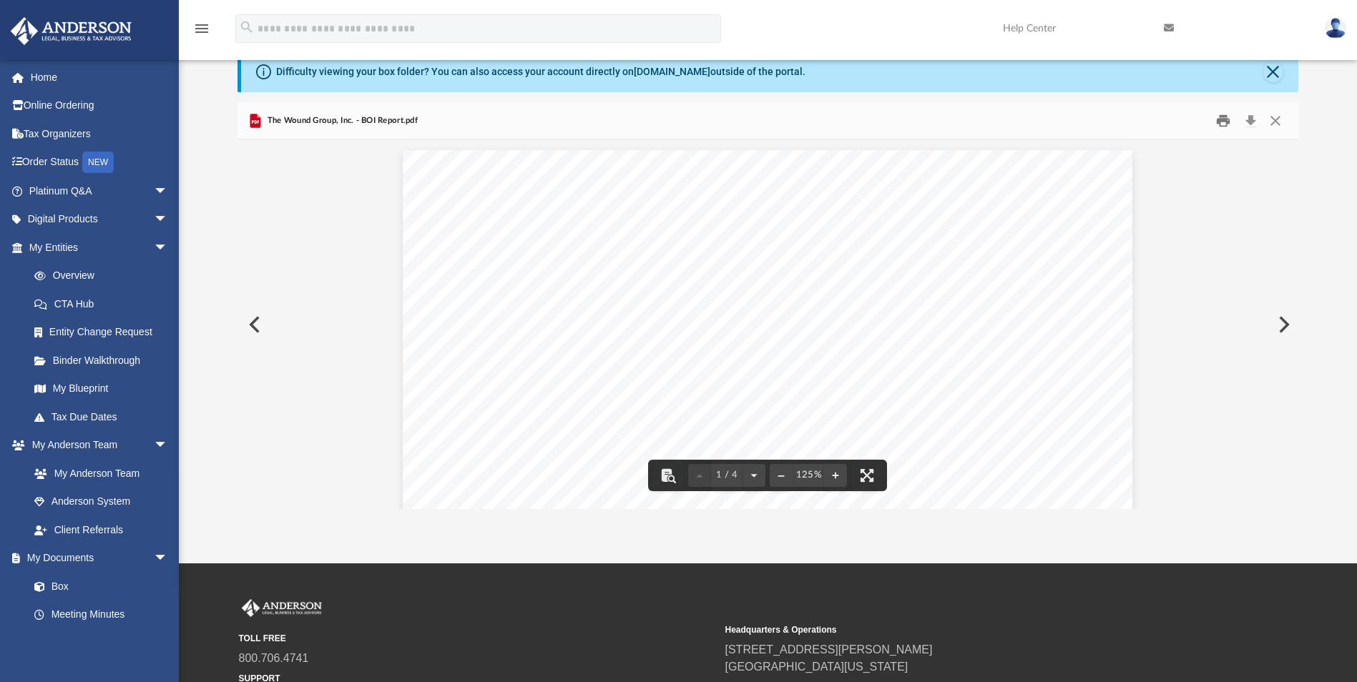
click at [1217, 124] on button "Print" at bounding box center [1223, 120] width 29 height 22
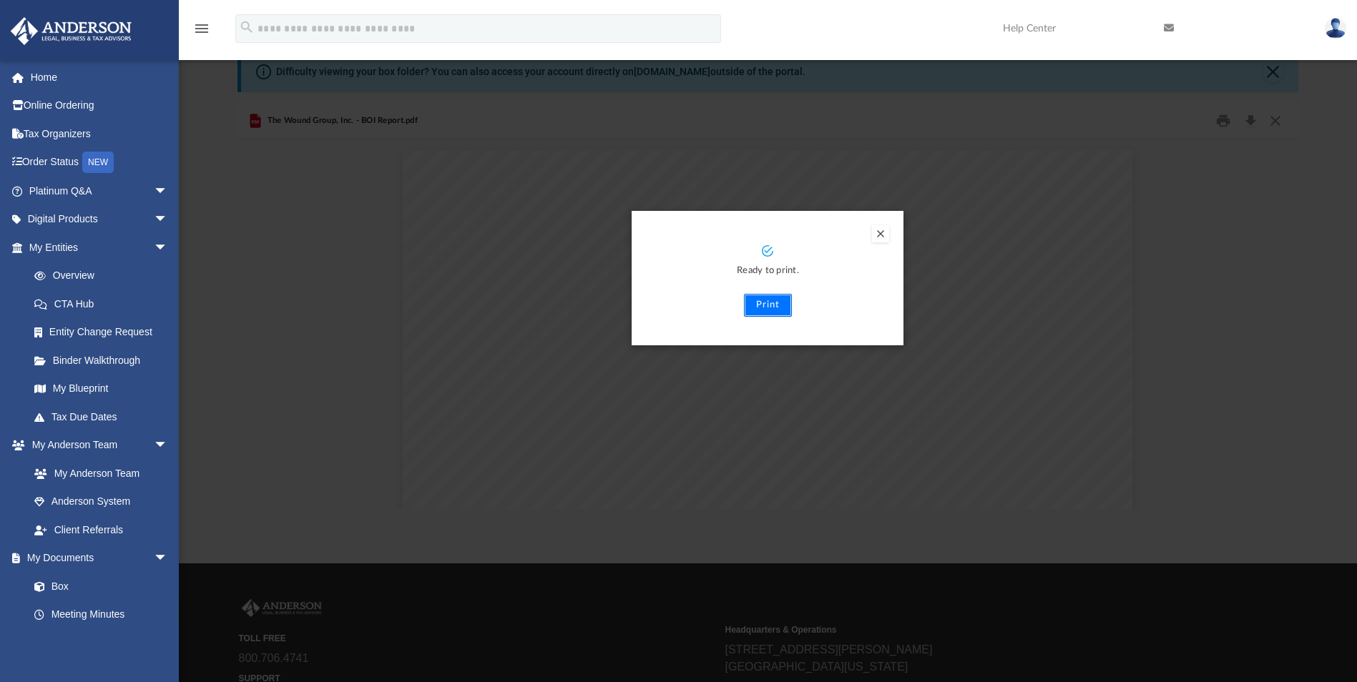
click at [767, 304] on button "Print" at bounding box center [768, 305] width 48 height 23
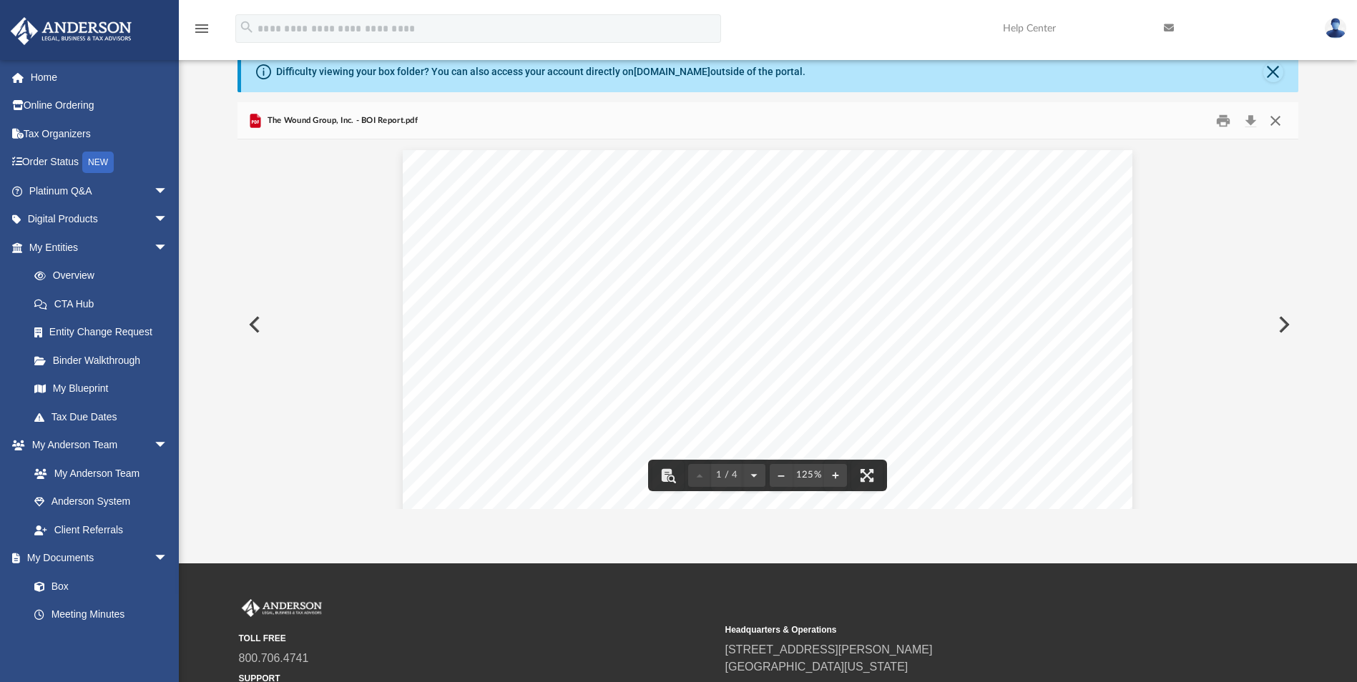
click at [1270, 117] on button "Close" at bounding box center [1275, 120] width 26 height 22
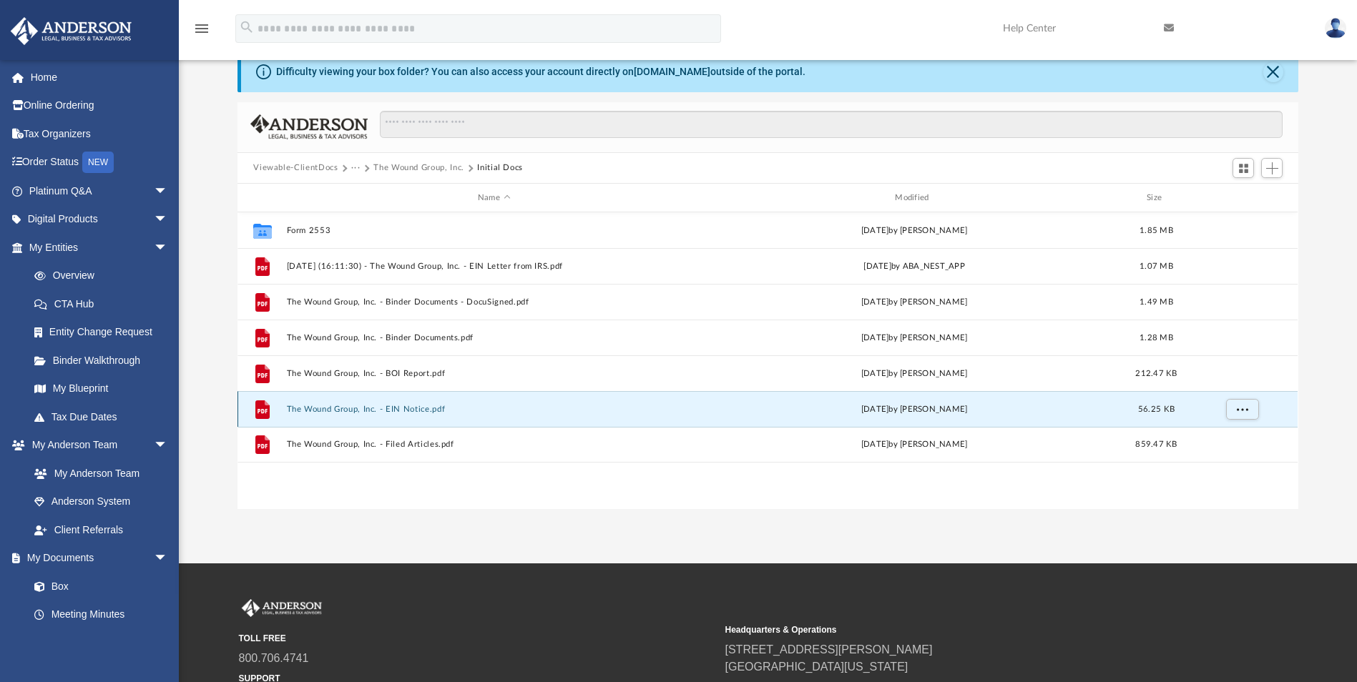
click at [391, 408] on button "The Wound Group, Inc. - EIN Notice.pdf" at bounding box center [494, 409] width 414 height 9
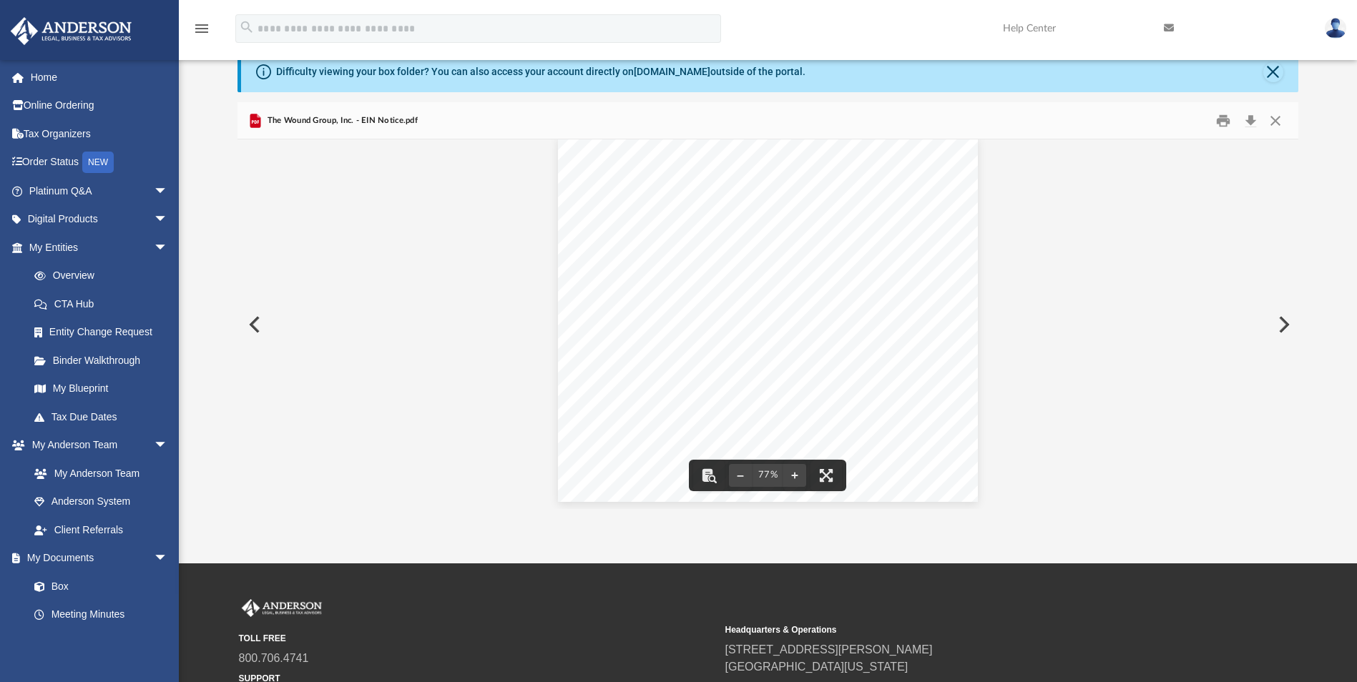
scroll to position [17, 0]
click at [1217, 119] on button "Print" at bounding box center [1223, 120] width 29 height 22
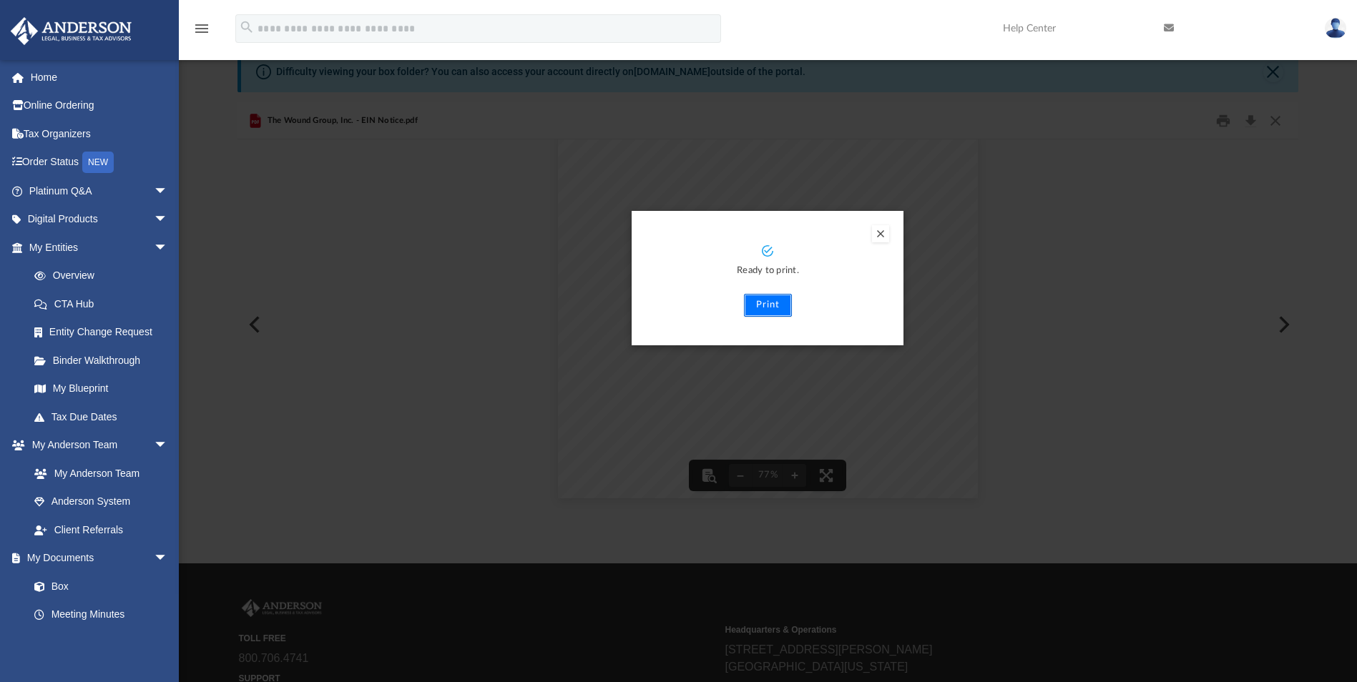
click at [780, 308] on button "Print" at bounding box center [768, 305] width 48 height 23
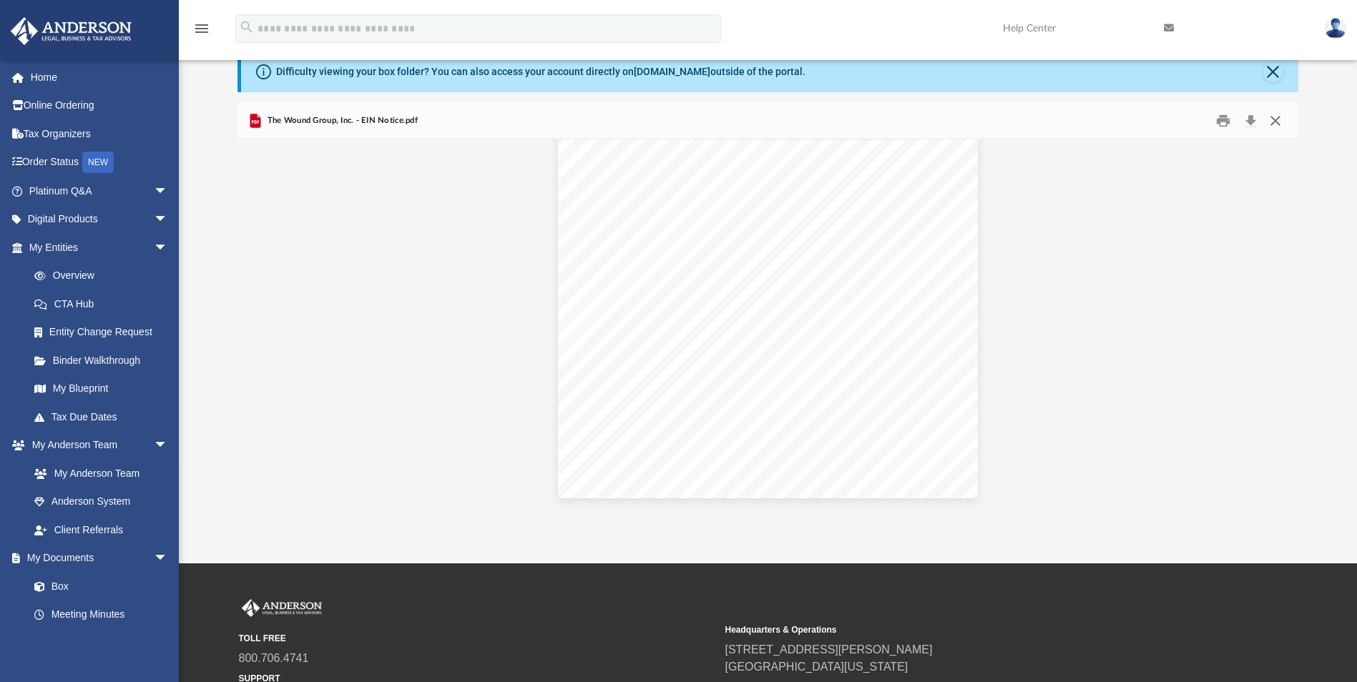
click at [1275, 122] on button "Close" at bounding box center [1275, 120] width 26 height 22
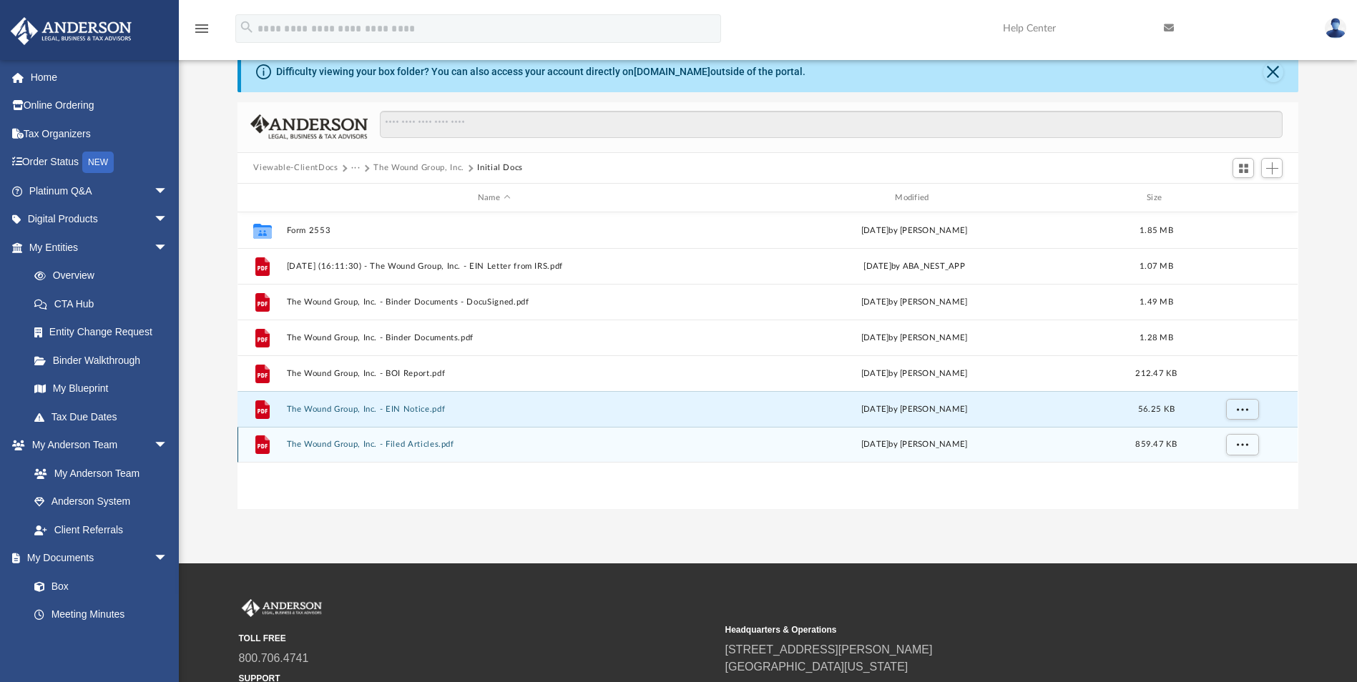
click at [372, 443] on button "The Wound Group, Inc. - Filed Articles.pdf" at bounding box center [494, 445] width 414 height 9
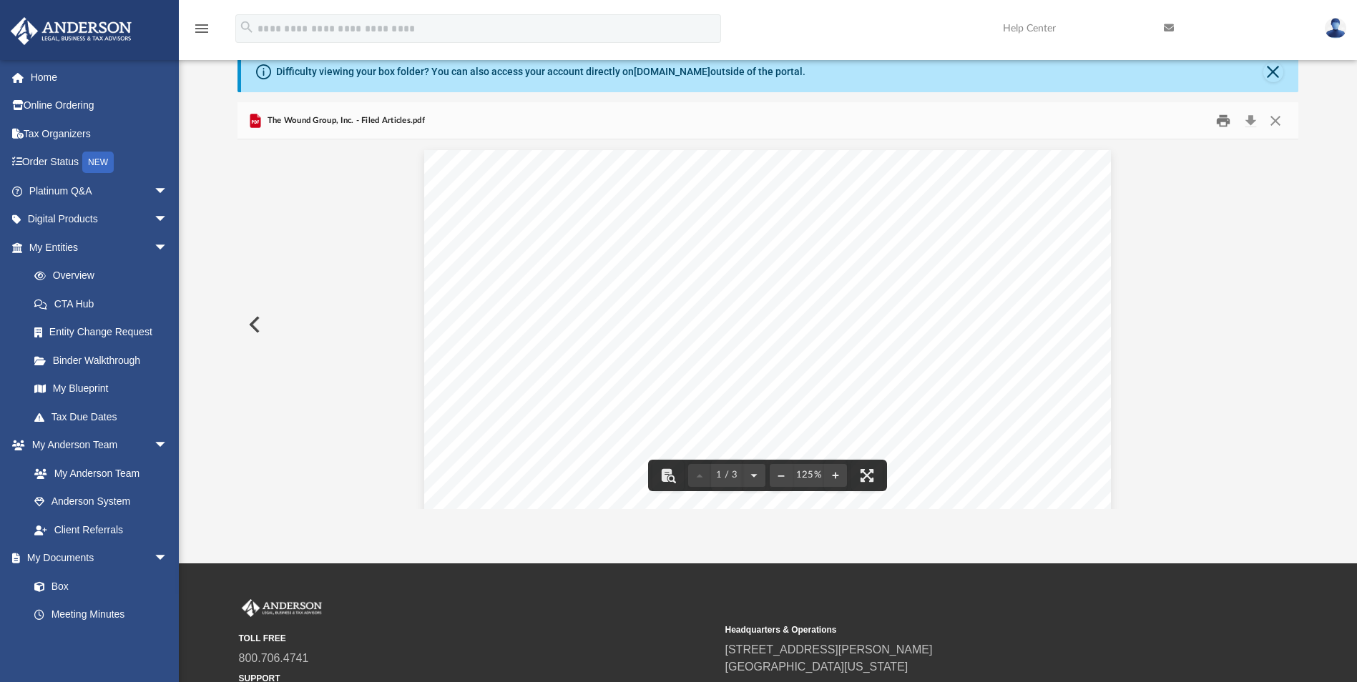
click at [1232, 116] on button "Print" at bounding box center [1223, 120] width 29 height 22
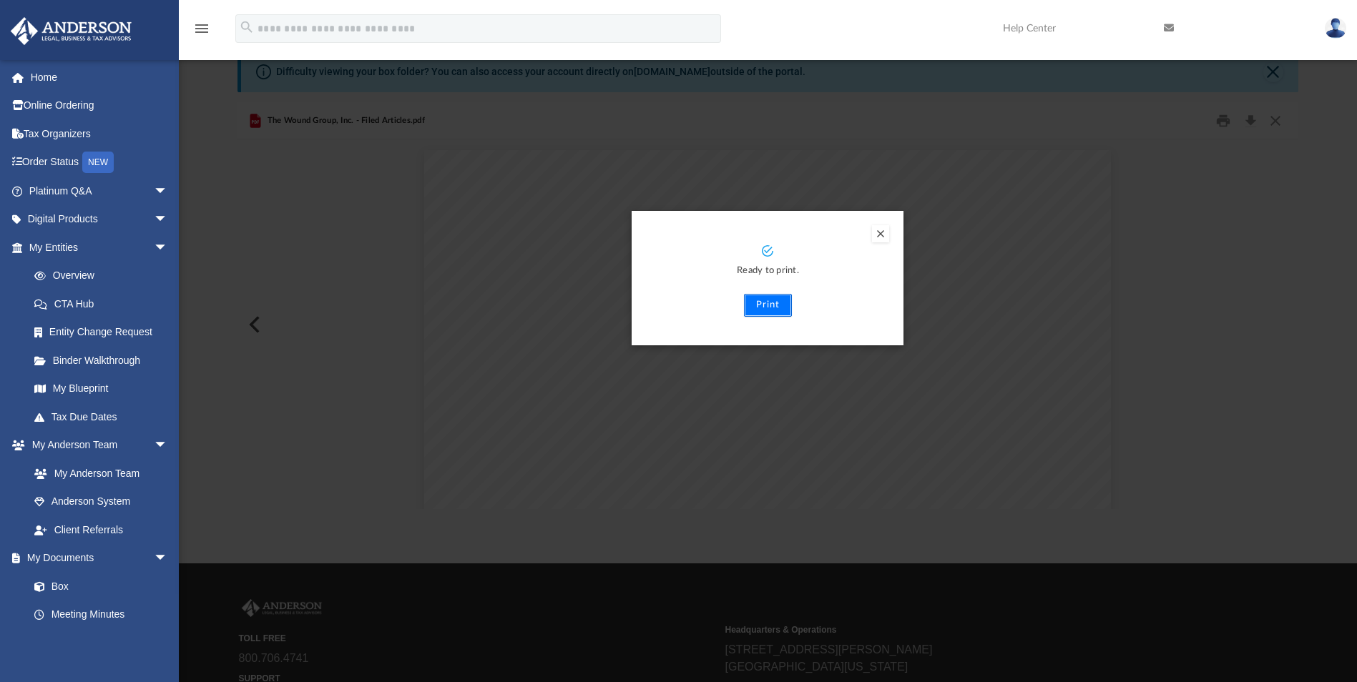
click at [760, 307] on button "Print" at bounding box center [768, 305] width 48 height 23
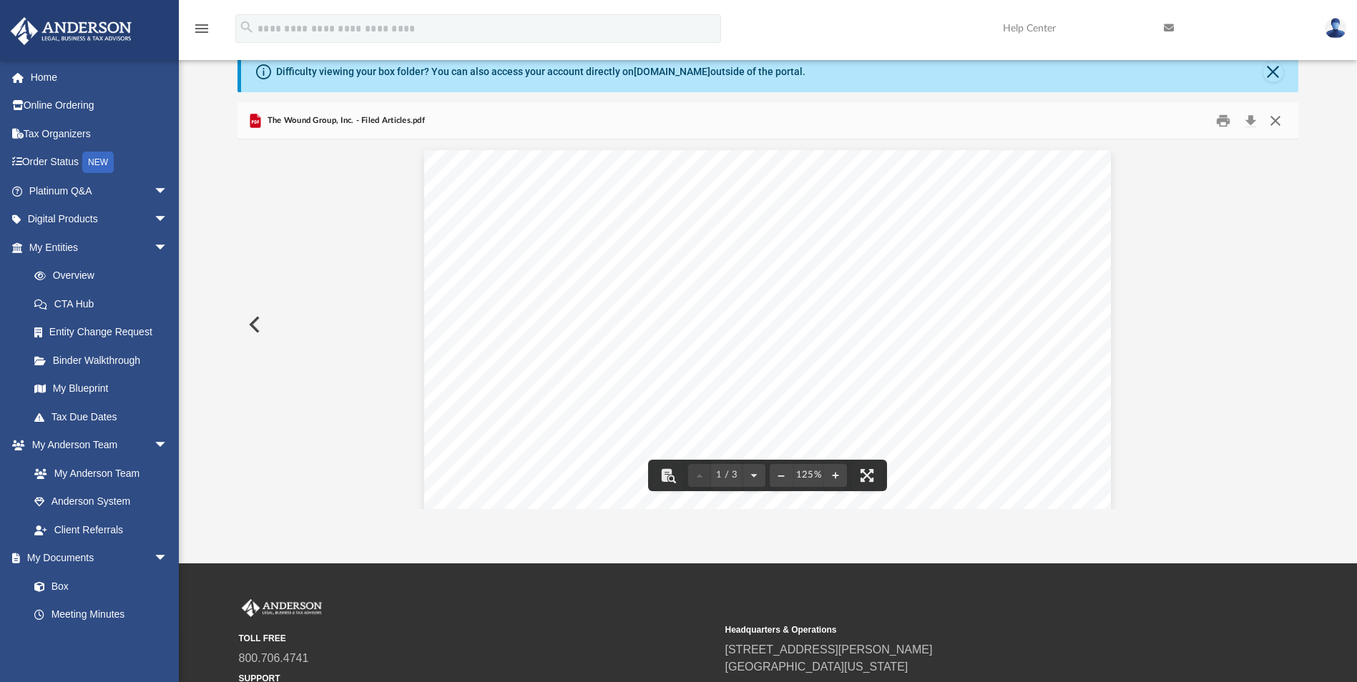
click at [1275, 120] on button "Close" at bounding box center [1275, 120] width 26 height 22
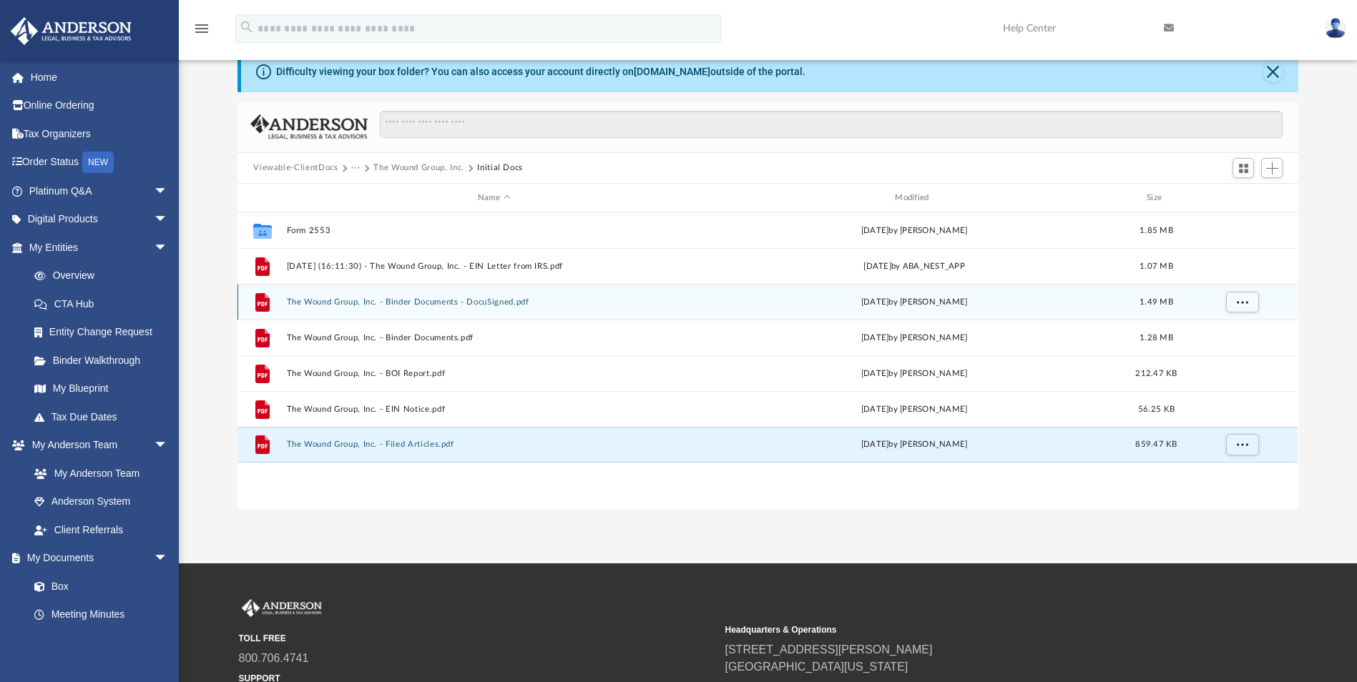
click at [418, 300] on button "The Wound Group, Inc. - Binder Documents - DocuSigned.pdf" at bounding box center [494, 302] width 414 height 9
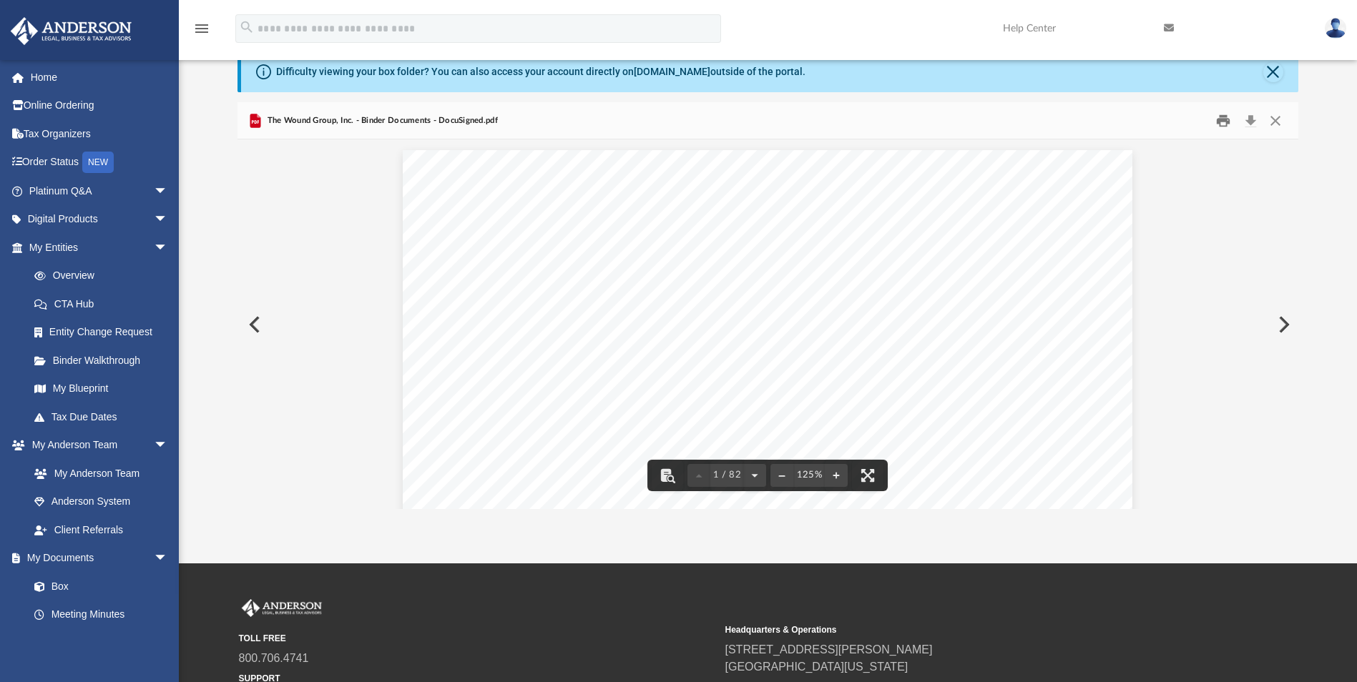
click at [1212, 117] on button "Print" at bounding box center [1223, 120] width 29 height 22
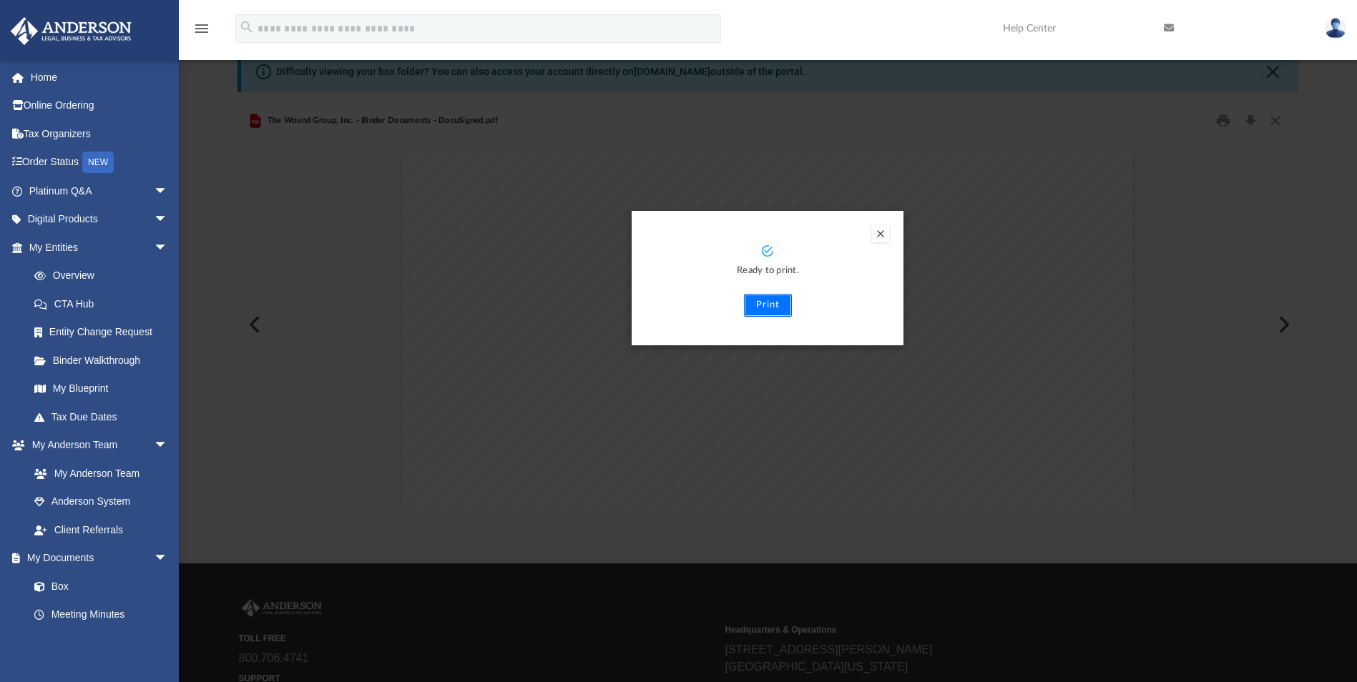
click at [777, 306] on button "Print" at bounding box center [768, 305] width 48 height 23
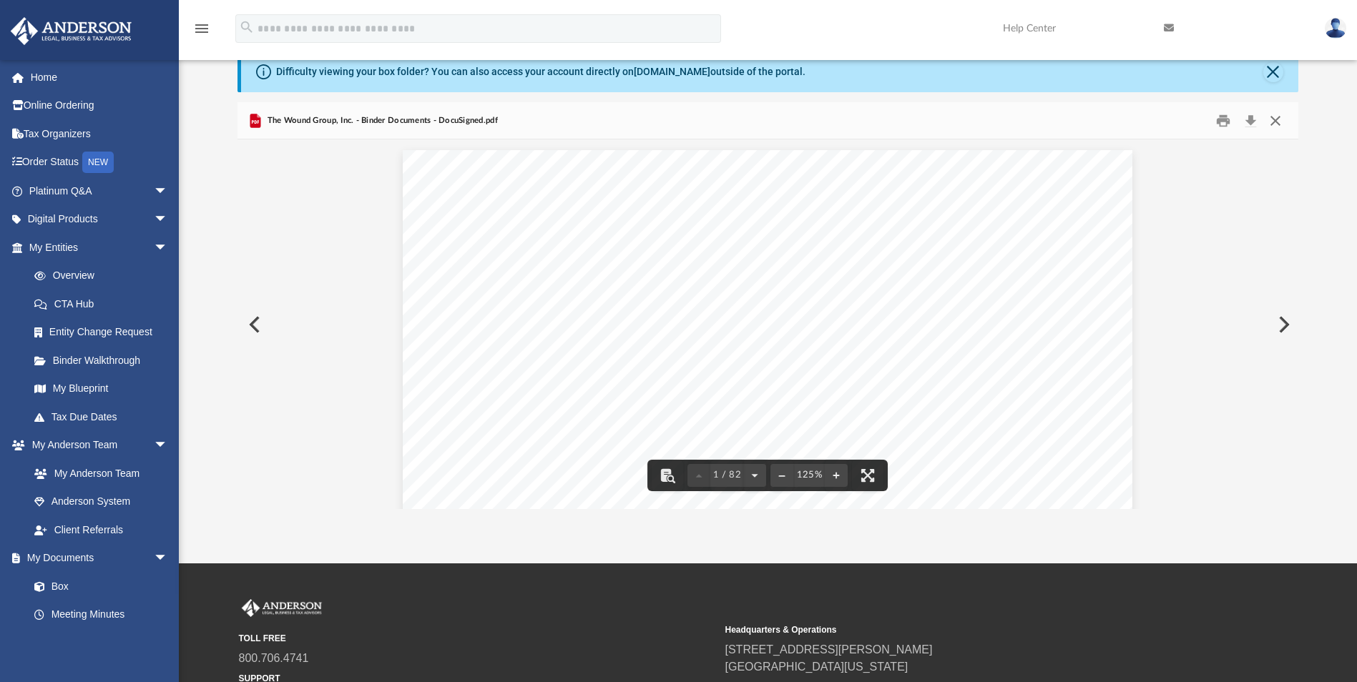
click at [1273, 121] on button "Close" at bounding box center [1275, 120] width 26 height 22
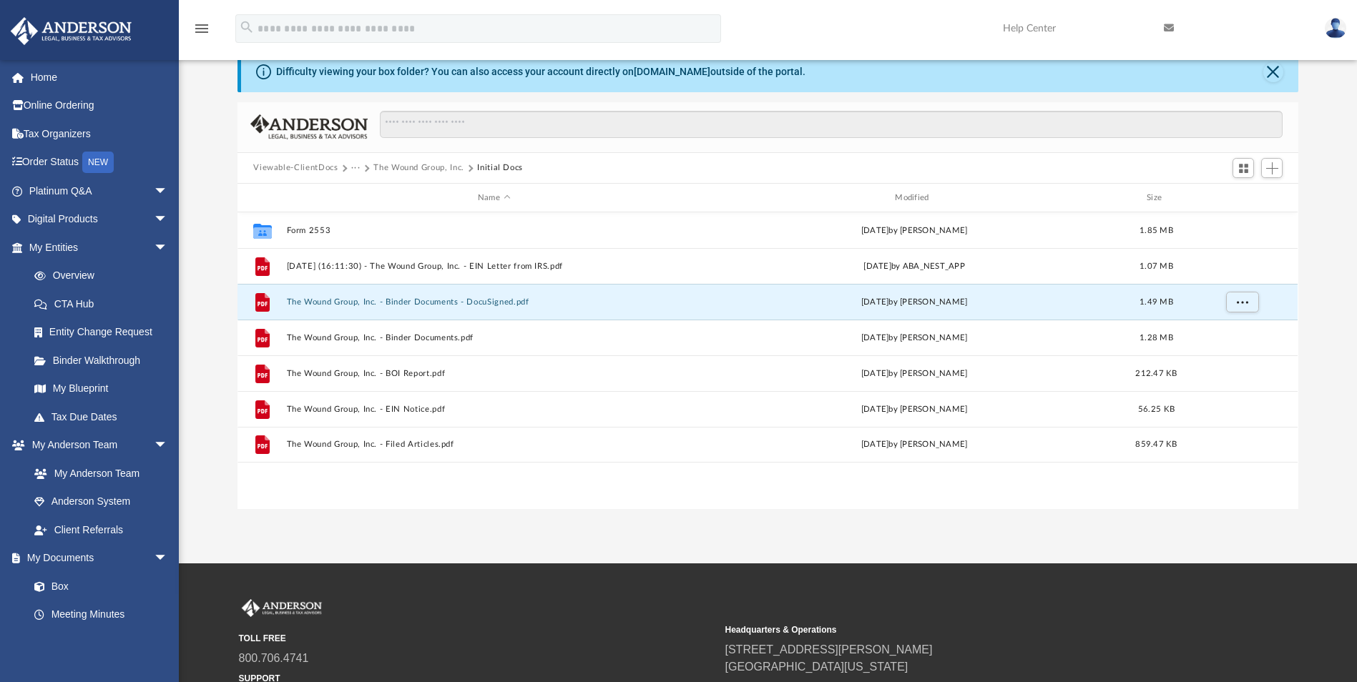
click at [358, 169] on button "···" at bounding box center [355, 168] width 9 height 13
click at [369, 192] on li "Law" at bounding box center [367, 193] width 16 height 15
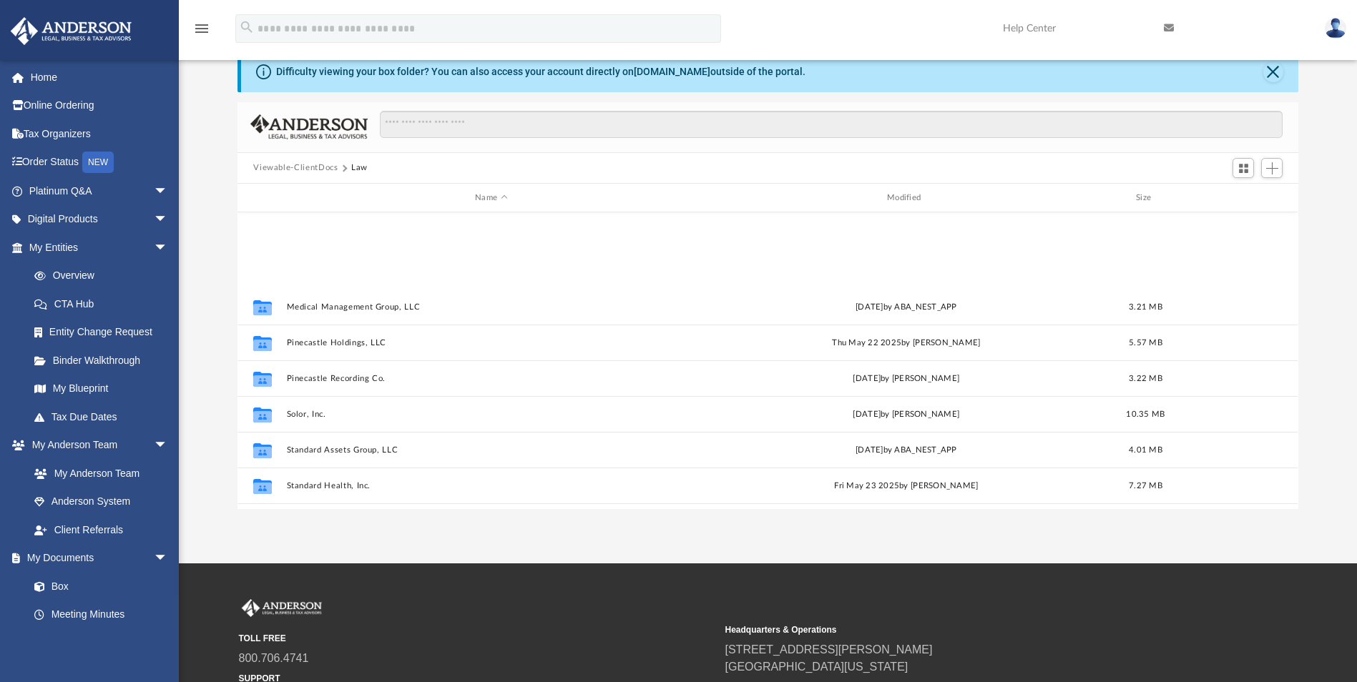
scroll to position [491, 0]
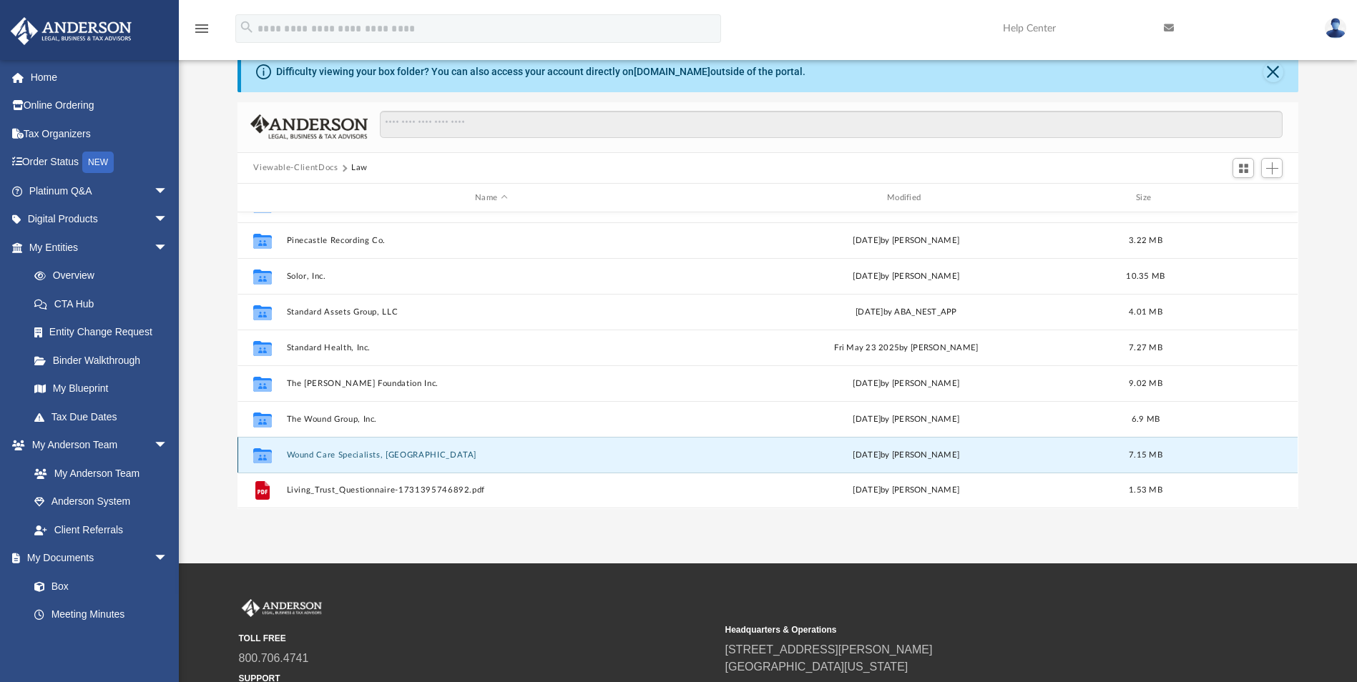
click at [354, 458] on button "Wound Care Specialists, [GEOGRAPHIC_DATA]" at bounding box center [491, 455] width 409 height 9
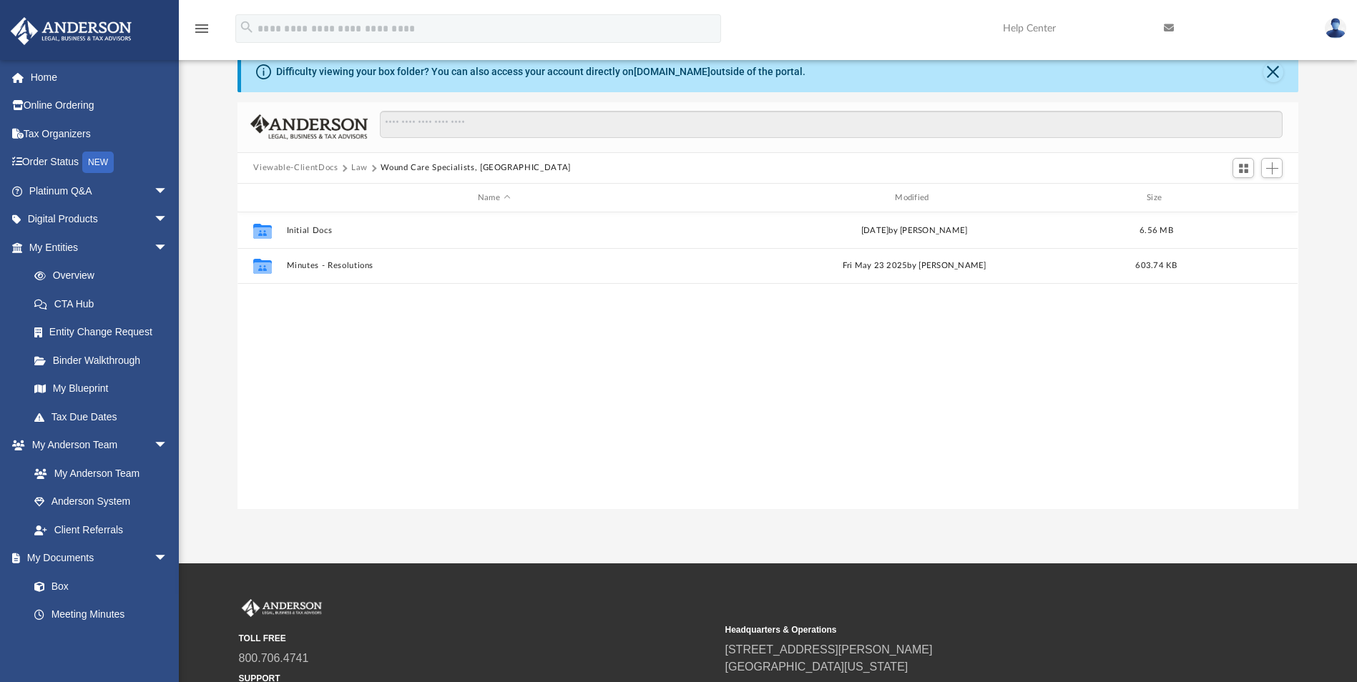
scroll to position [0, 0]
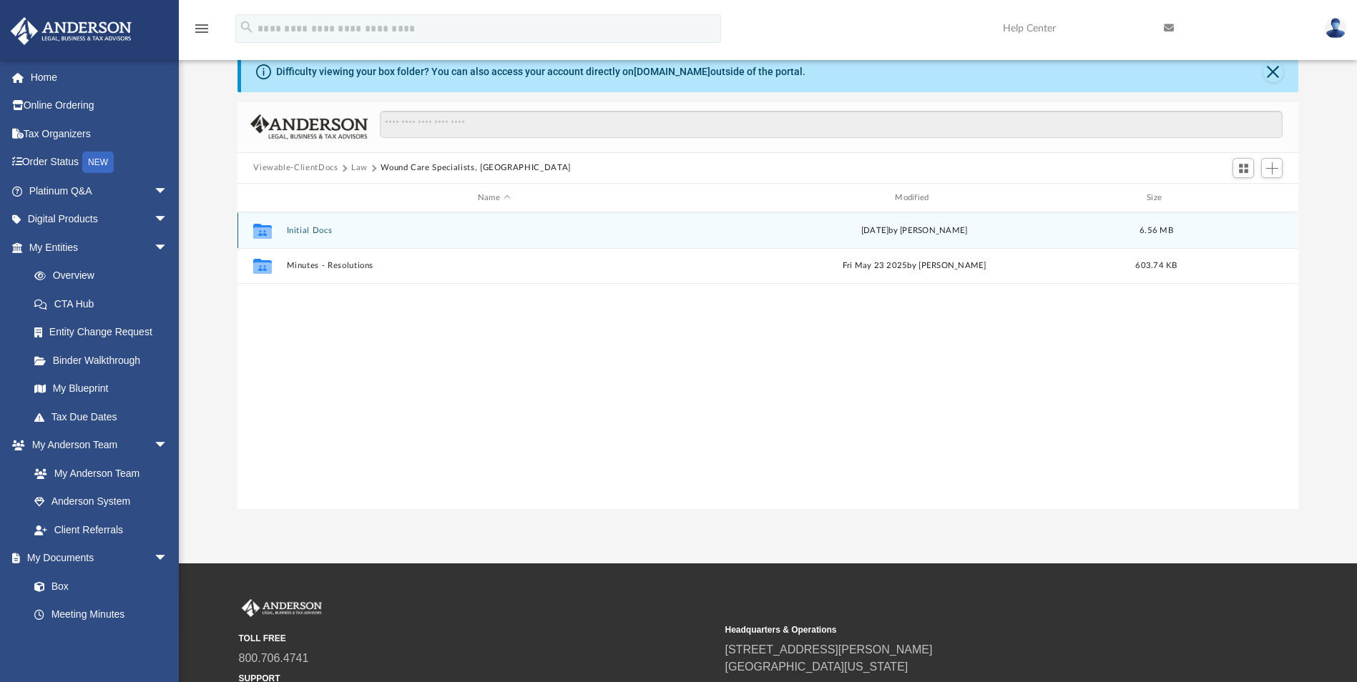
click at [320, 232] on button "Initial Docs" at bounding box center [494, 230] width 414 height 9
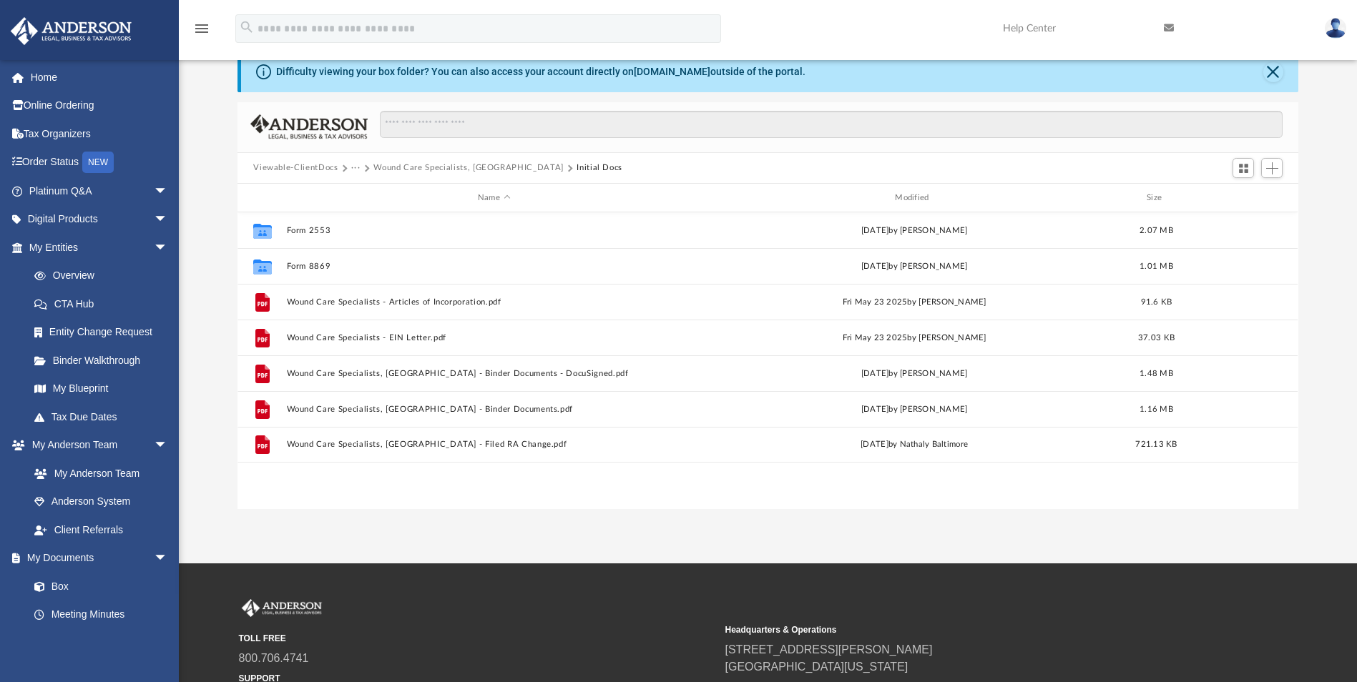
click at [1031, 665] on span "[GEOGRAPHIC_DATA][US_STATE]" at bounding box center [963, 667] width 476 height 17
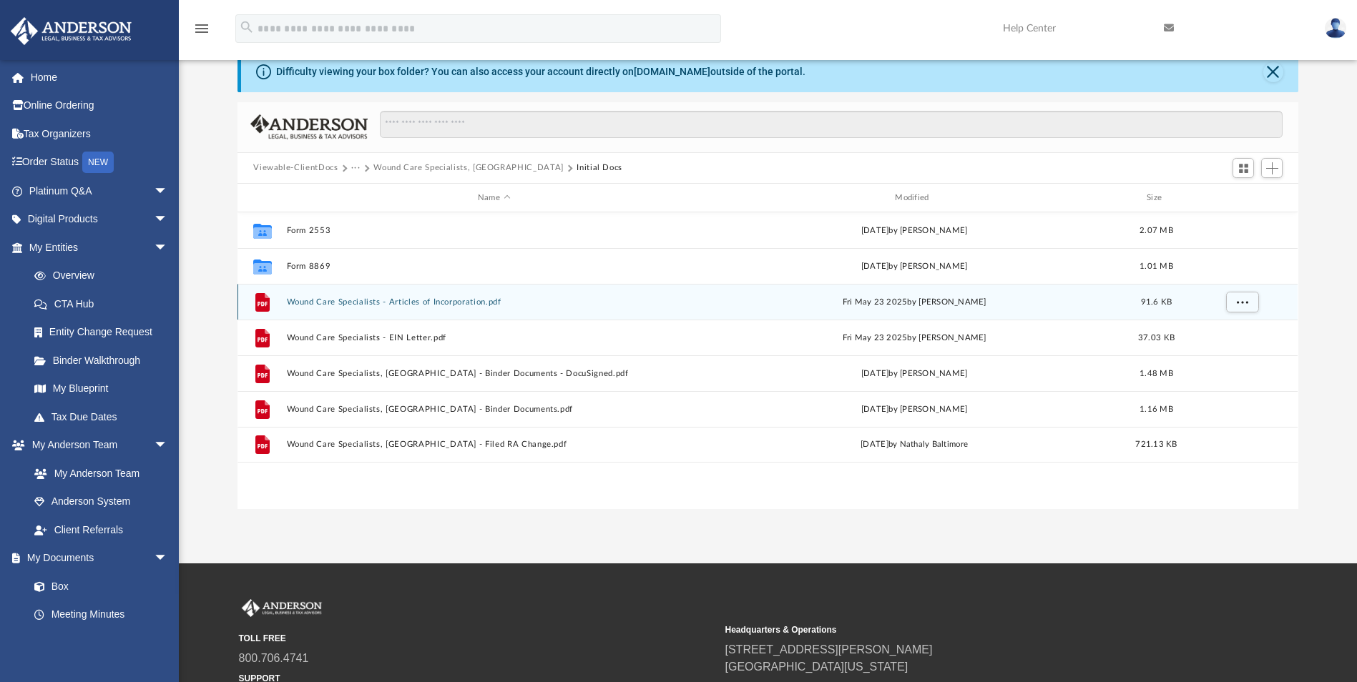
click at [431, 303] on button "Wound Care Specialists - Articles of Incorporation.pdf" at bounding box center [494, 302] width 414 height 9
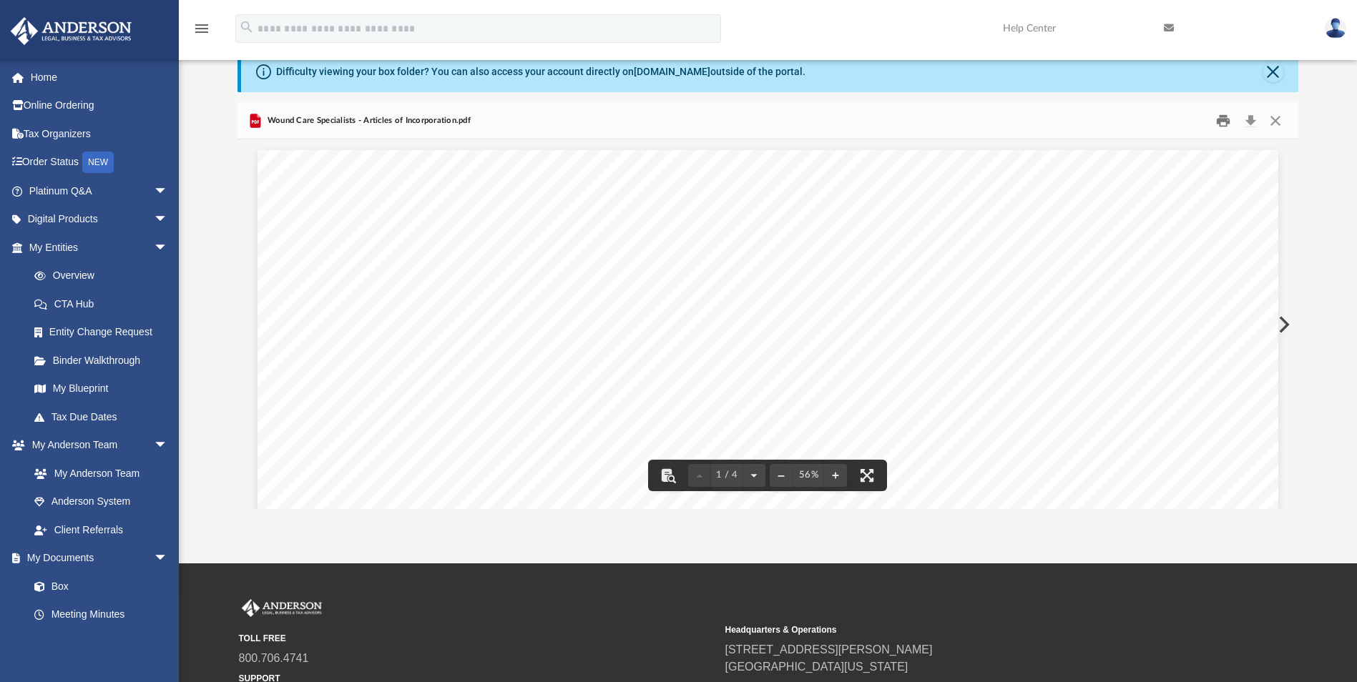
click at [1213, 124] on button "Print" at bounding box center [1223, 120] width 29 height 22
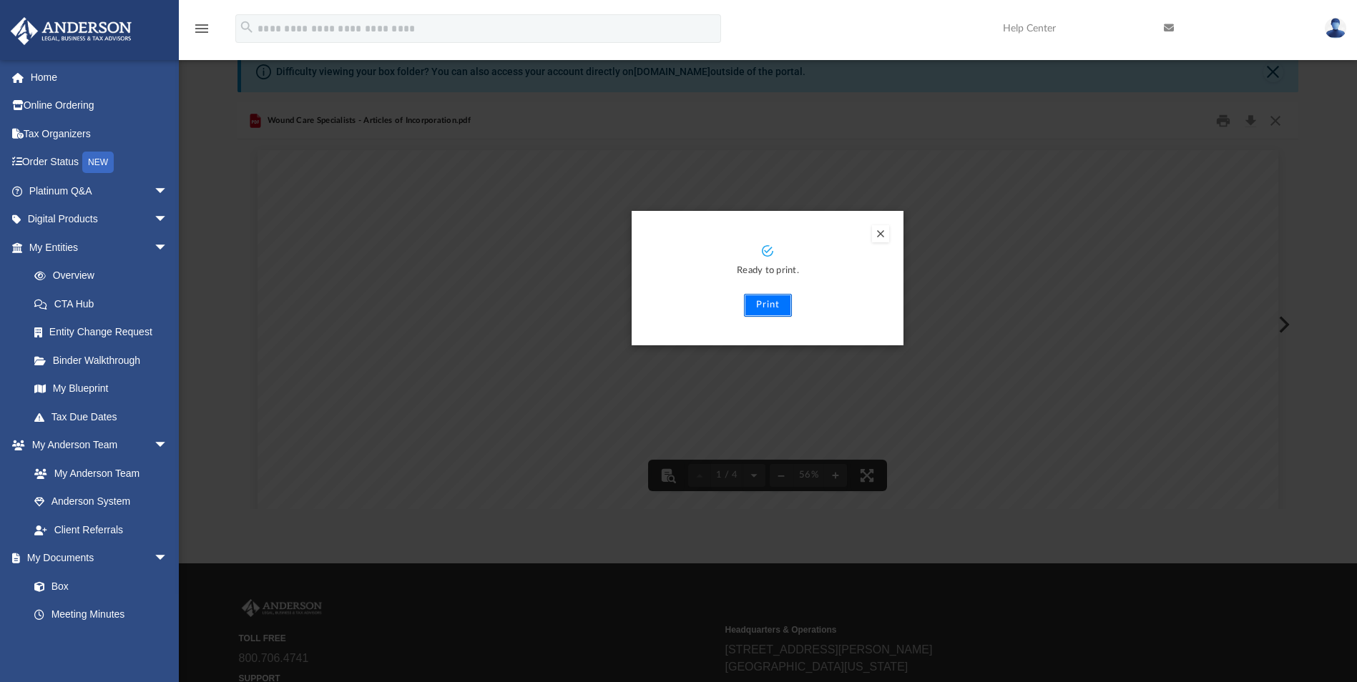
click at [780, 308] on button "Print" at bounding box center [768, 305] width 48 height 23
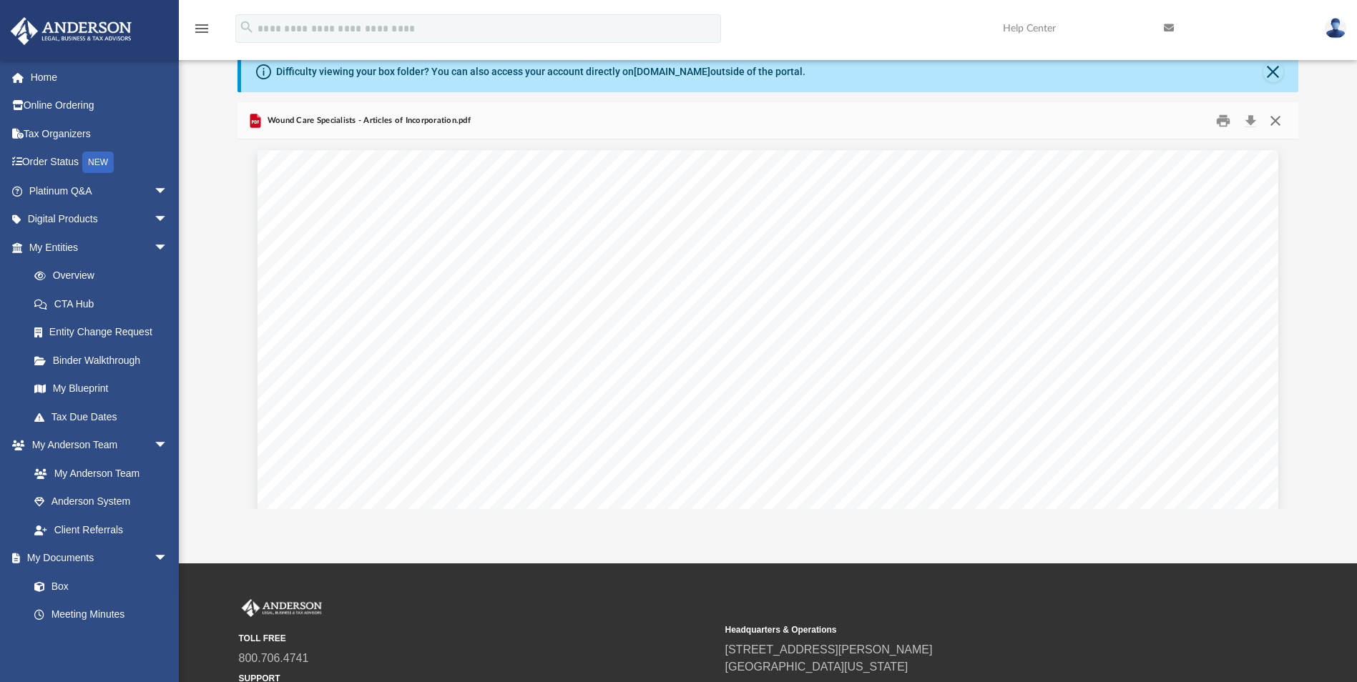
click at [1276, 120] on button "Close" at bounding box center [1275, 120] width 26 height 22
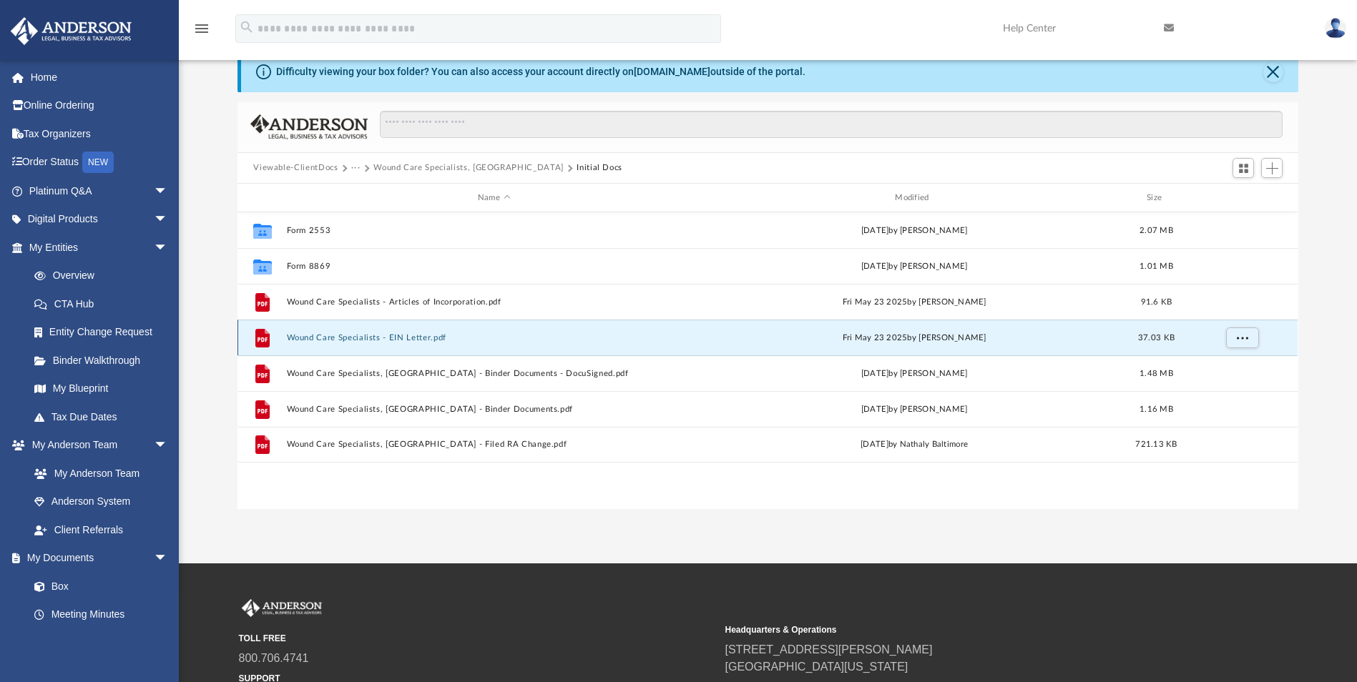
click at [424, 336] on button "Wound Care Specialists - EIN Letter.pdf" at bounding box center [494, 337] width 414 height 9
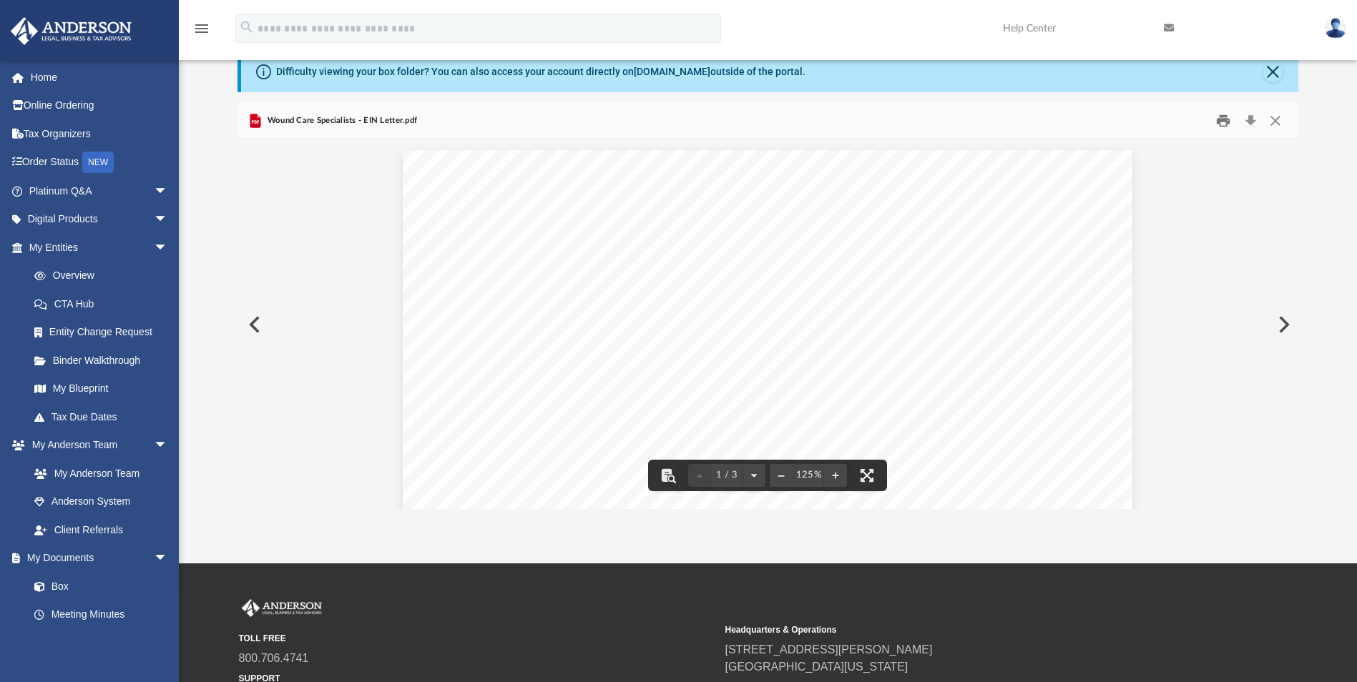
click at [1226, 127] on button "Print" at bounding box center [1223, 120] width 29 height 22
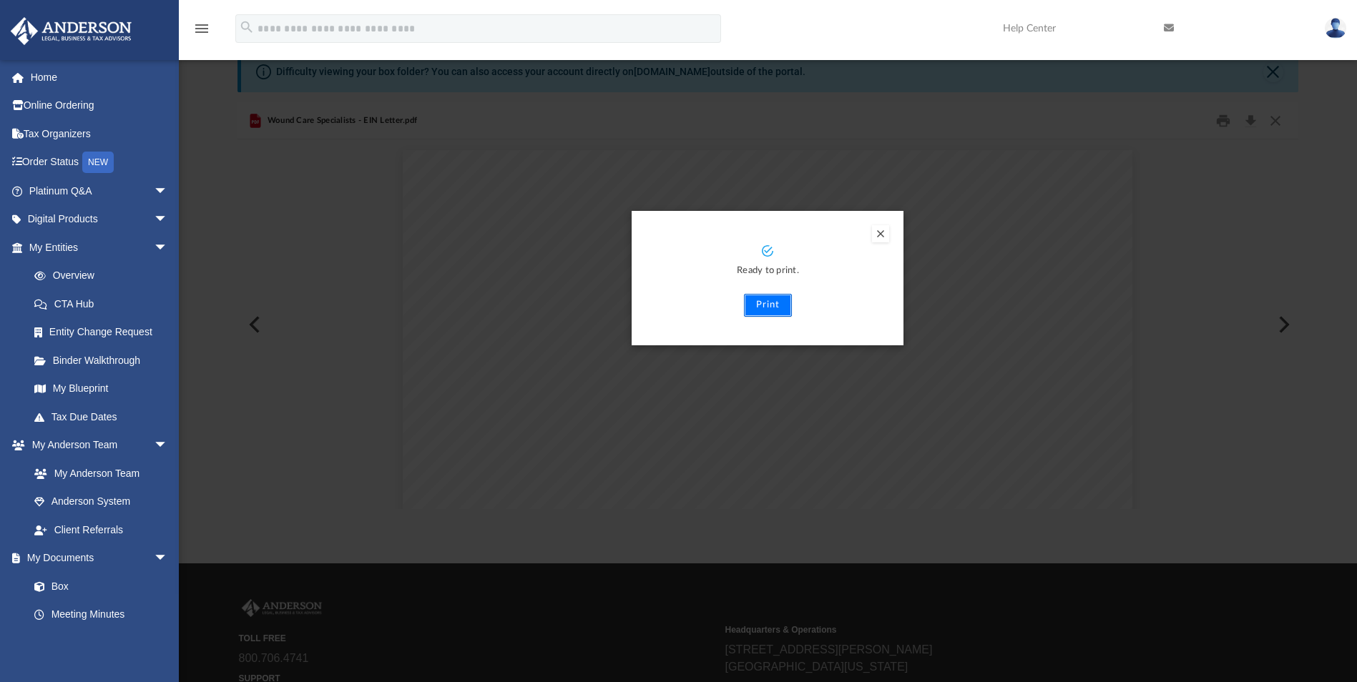
click at [754, 308] on button "Print" at bounding box center [768, 305] width 48 height 23
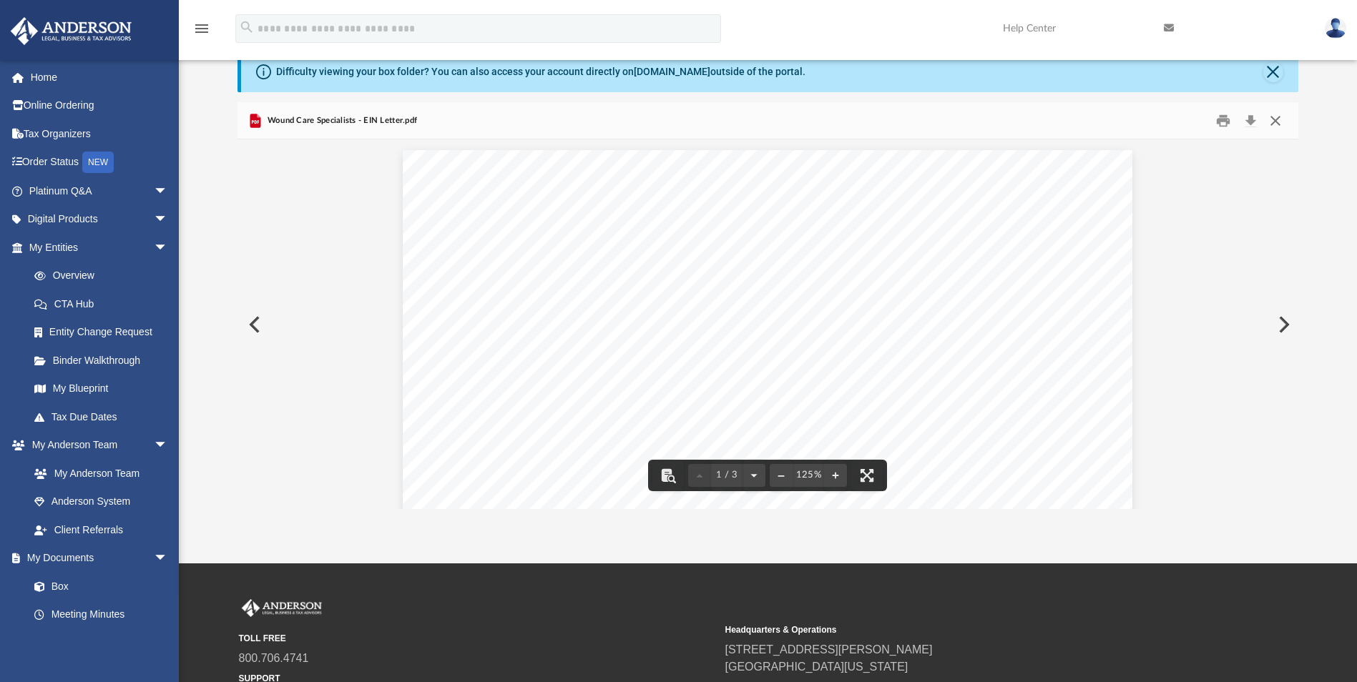
click at [1285, 123] on button "Close" at bounding box center [1275, 120] width 26 height 22
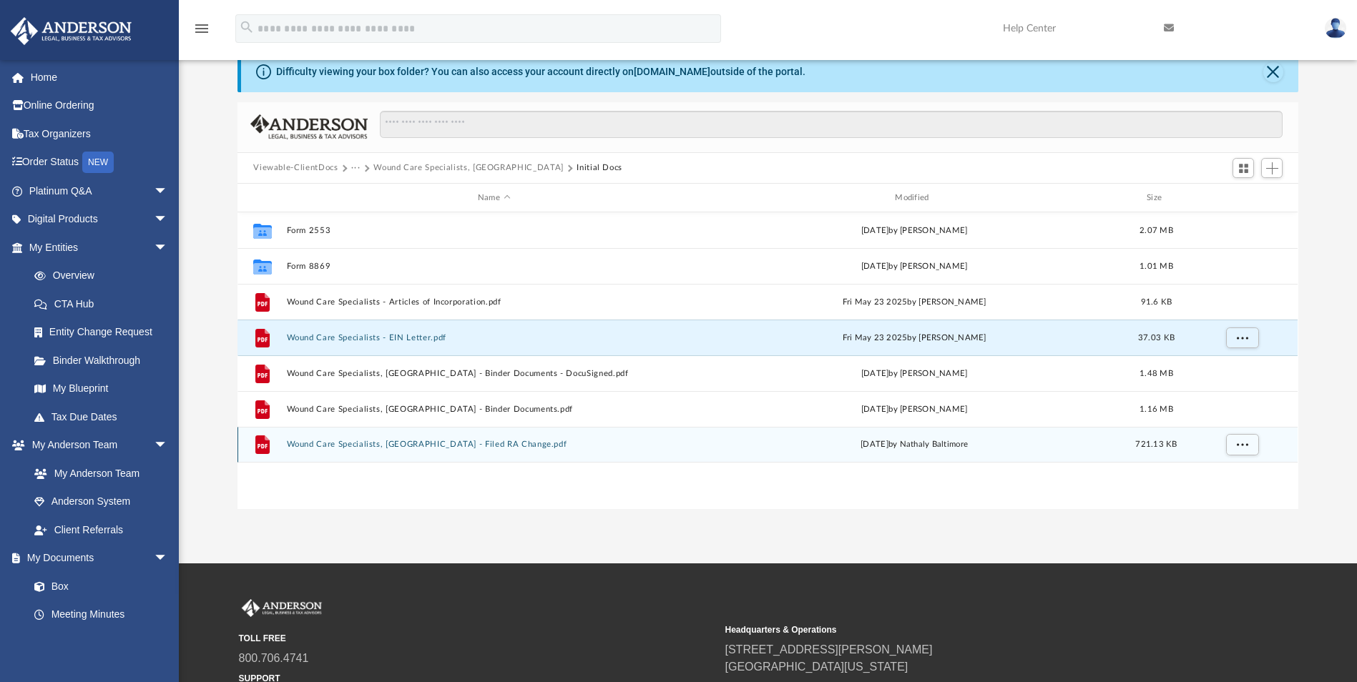
click at [372, 443] on button "Wound Care Specialists, [GEOGRAPHIC_DATA] - Filed RA Change.pdf" at bounding box center [494, 445] width 414 height 9
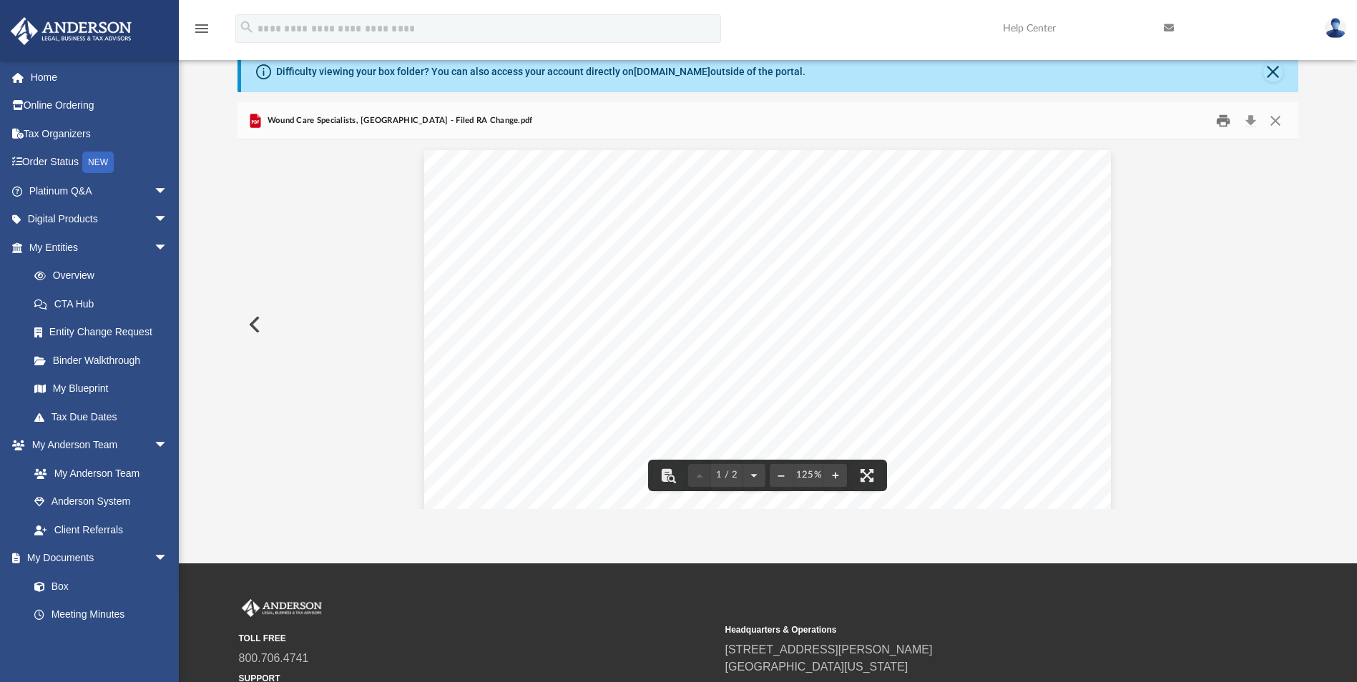
click at [1226, 119] on button "Print" at bounding box center [1223, 120] width 29 height 22
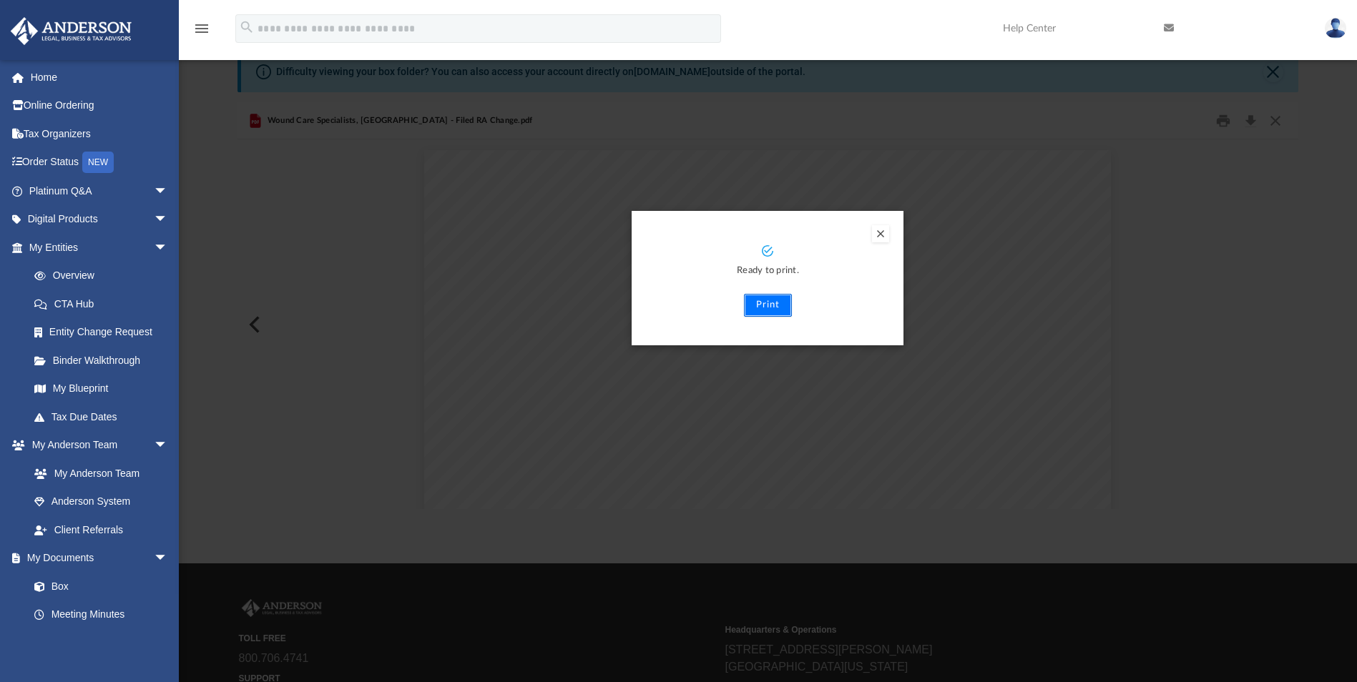
click at [775, 300] on button "Print" at bounding box center [768, 305] width 48 height 23
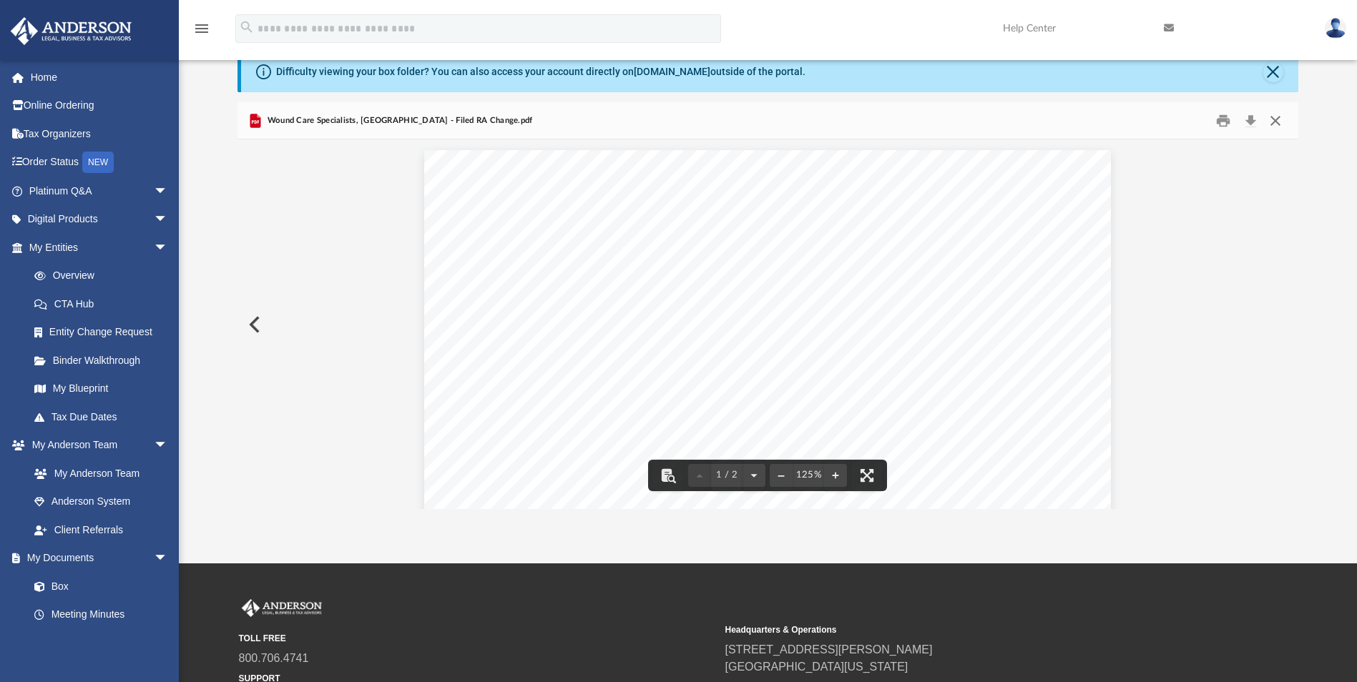
click at [1285, 124] on button "Close" at bounding box center [1275, 120] width 26 height 22
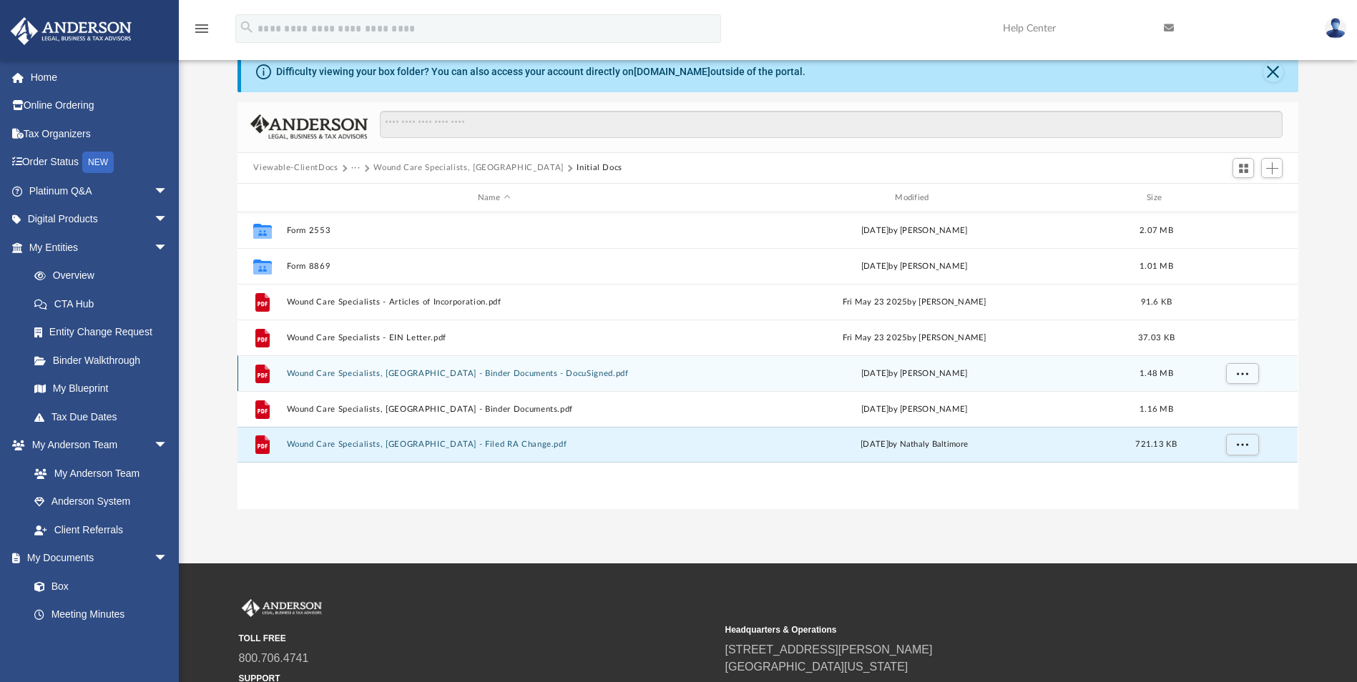
click at [403, 378] on button "Wound Care Specialists, [GEOGRAPHIC_DATA] - Binder Documents - DocuSigned.pdf" at bounding box center [494, 373] width 414 height 9
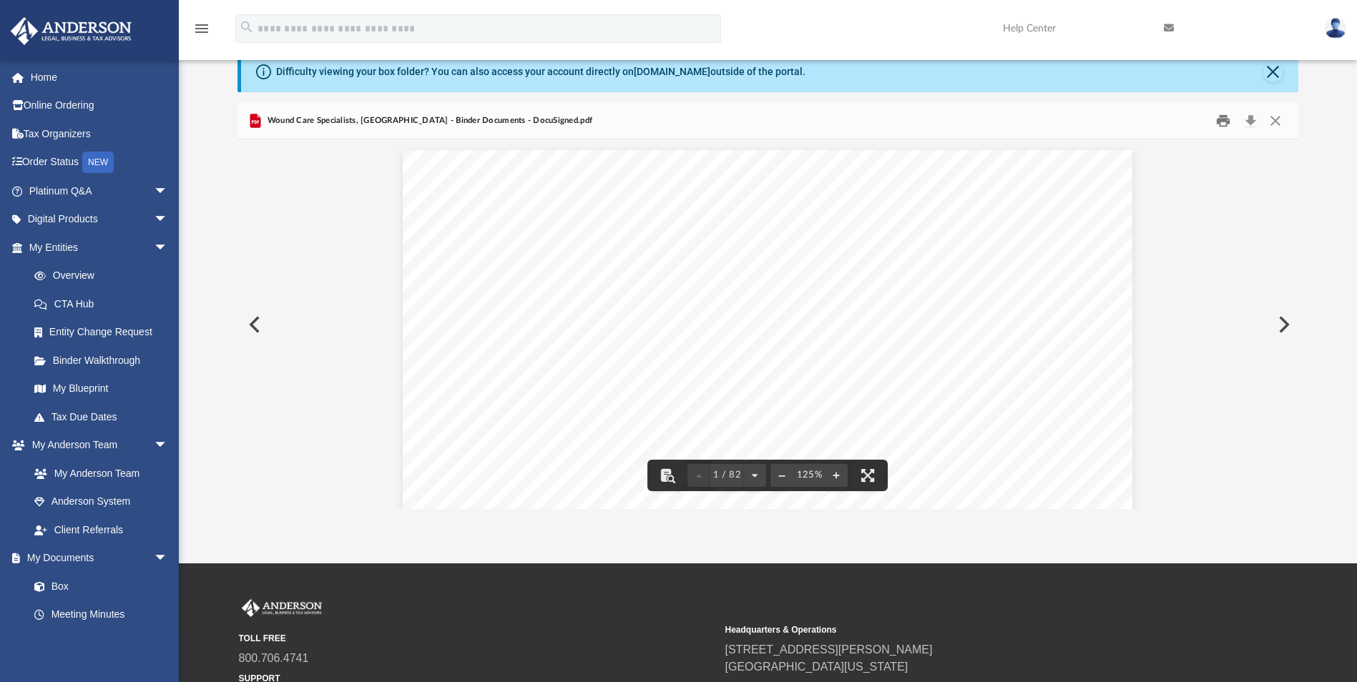
click at [1229, 125] on button "Print" at bounding box center [1223, 120] width 29 height 22
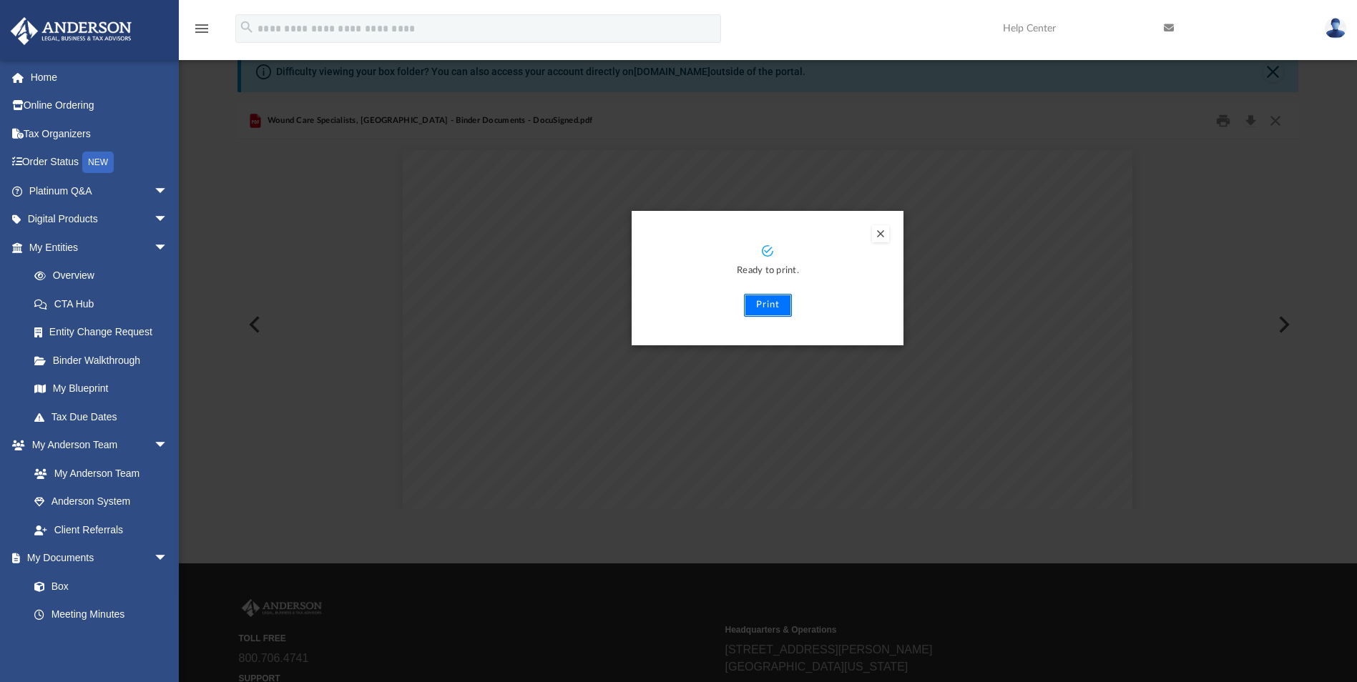
click at [760, 307] on button "Print" at bounding box center [768, 305] width 48 height 23
